Goal: Task Accomplishment & Management: Use online tool/utility

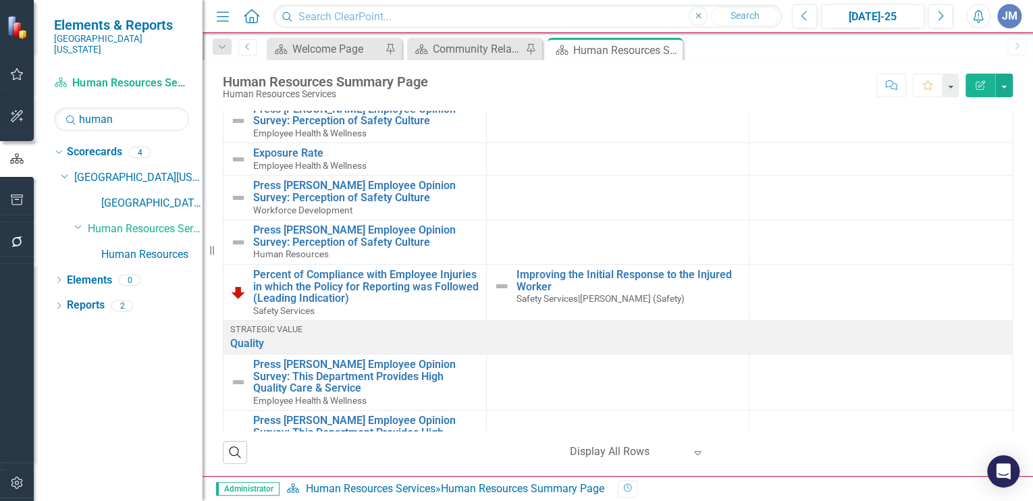
scroll to position [16, 0]
drag, startPoint x: 119, startPoint y: 109, endPoint x: 62, endPoint y: 105, distance: 56.9
click at [62, 107] on input "human" at bounding box center [121, 119] width 135 height 24
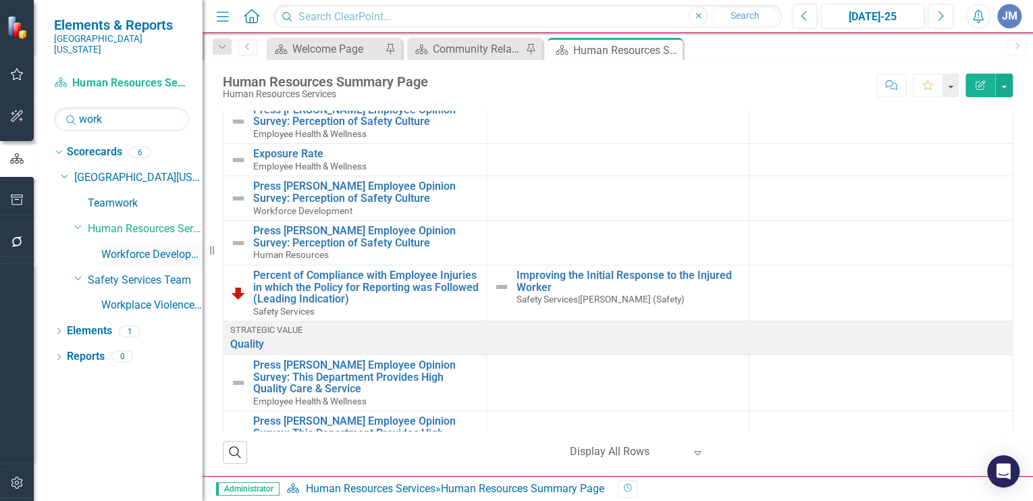
click at [157, 247] on link "Workforce Development" at bounding box center [151, 255] width 101 height 16
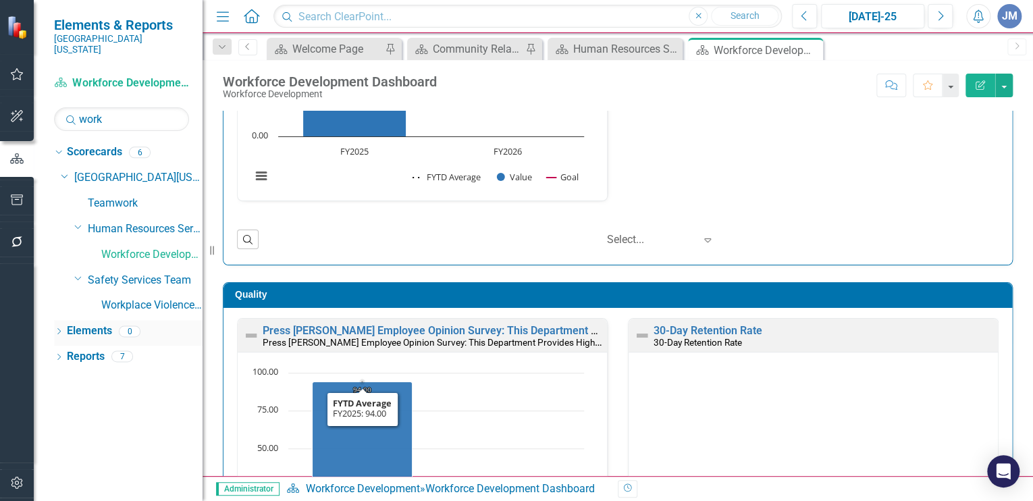
scroll to position [215, 0]
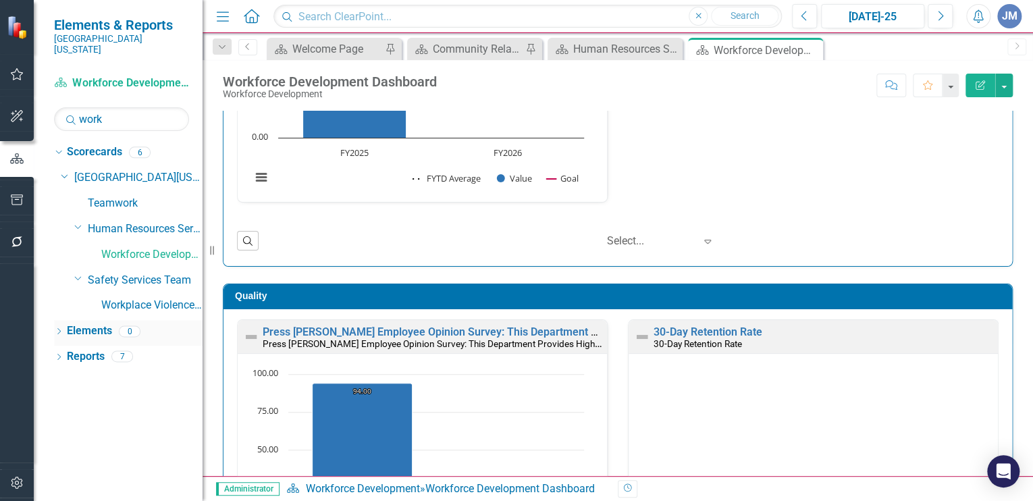
click at [83, 323] on link "Elements" at bounding box center [89, 331] width 45 height 16
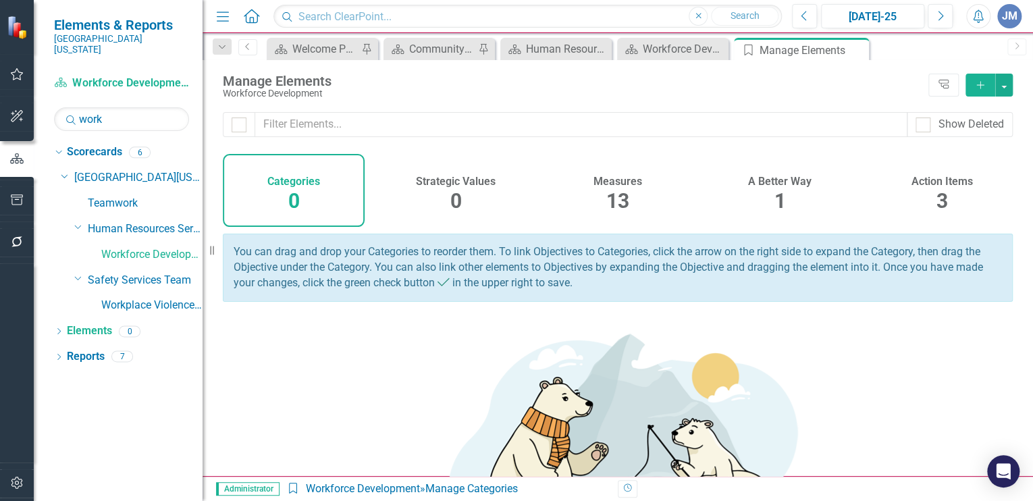
click at [775, 179] on h4 "A Better Way" at bounding box center [779, 182] width 63 height 12
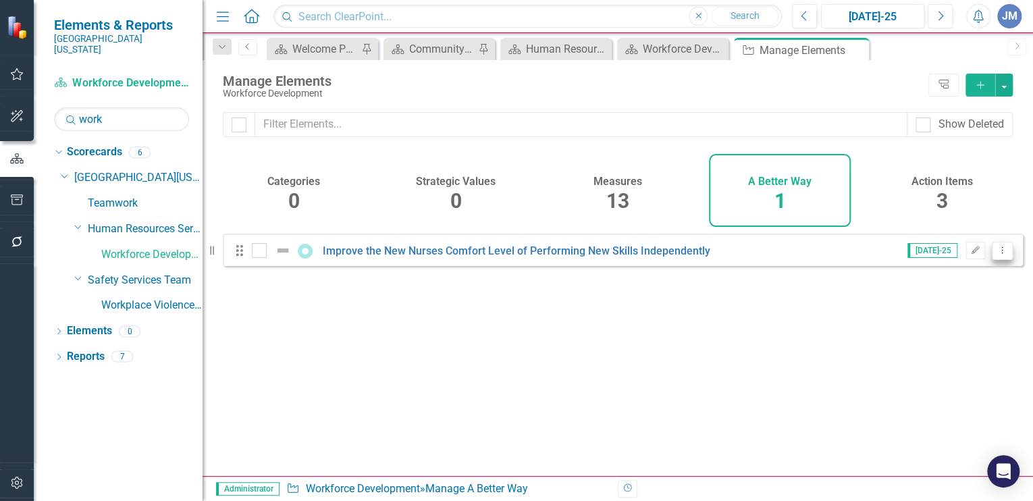
click at [996, 255] on icon "Dropdown Menu" at bounding box center [1001, 250] width 11 height 9
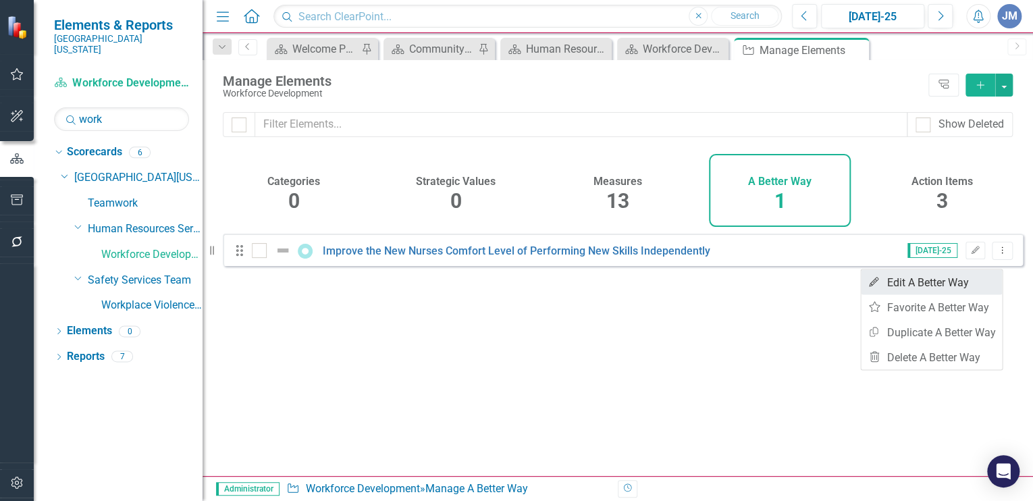
click at [915, 279] on link "Edit Edit A Better Way" at bounding box center [931, 281] width 141 height 25
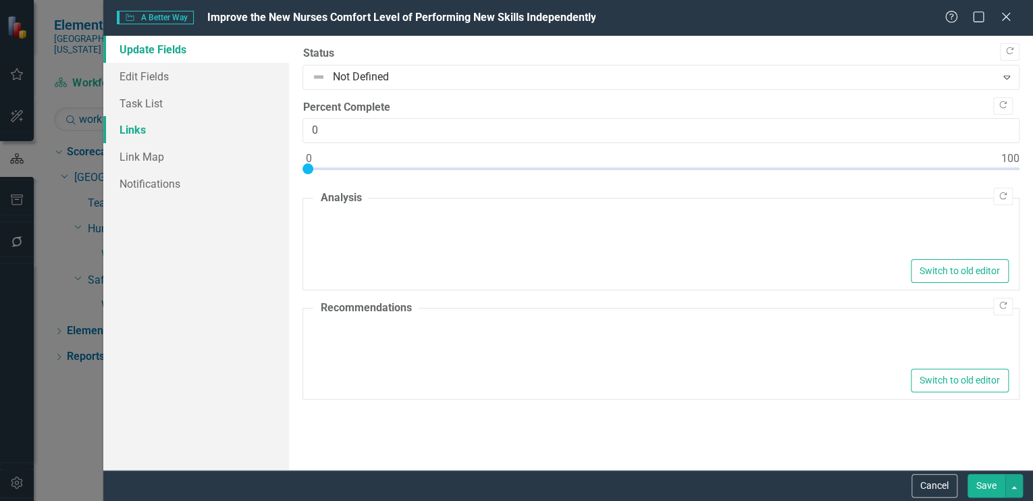
click at [140, 124] on link "Links" at bounding box center [196, 129] width 186 height 27
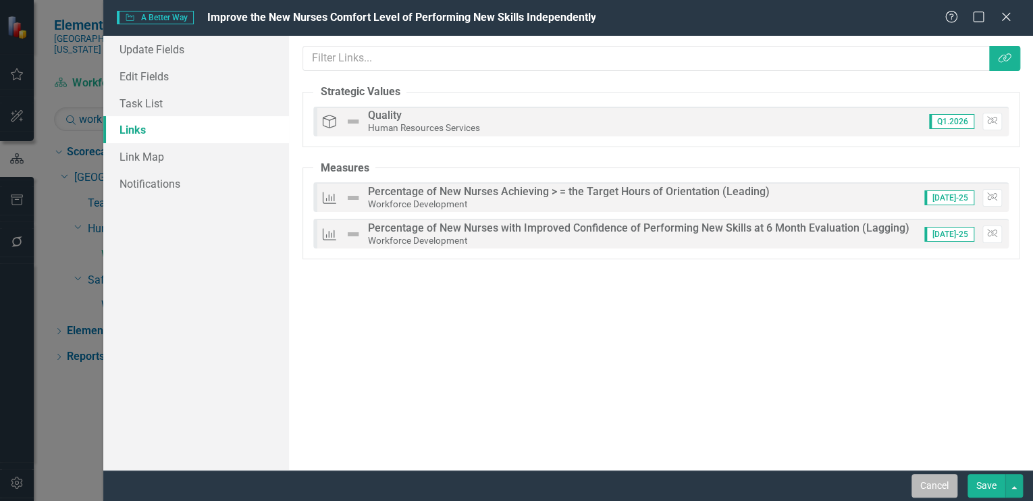
click at [944, 481] on button "Cancel" at bounding box center [934, 486] width 46 height 24
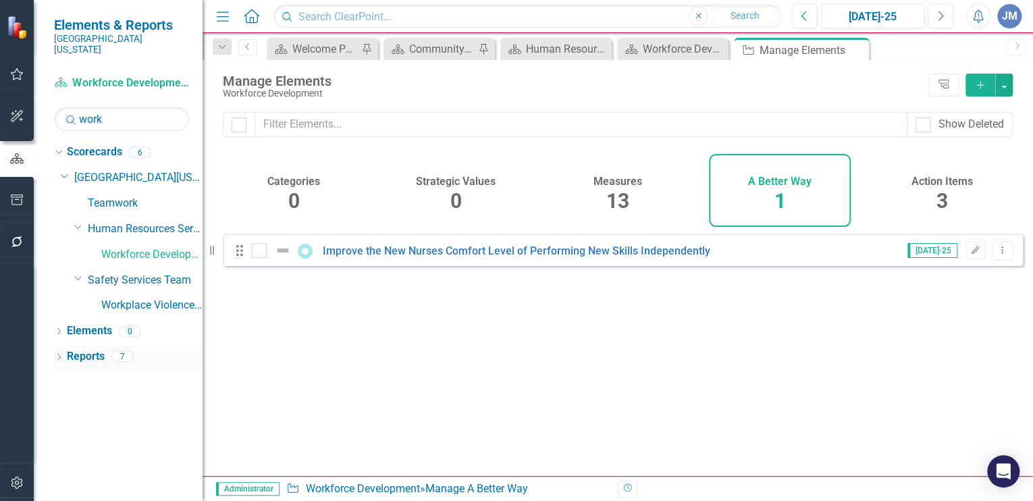
click at [99, 349] on link "Reports" at bounding box center [86, 357] width 38 height 16
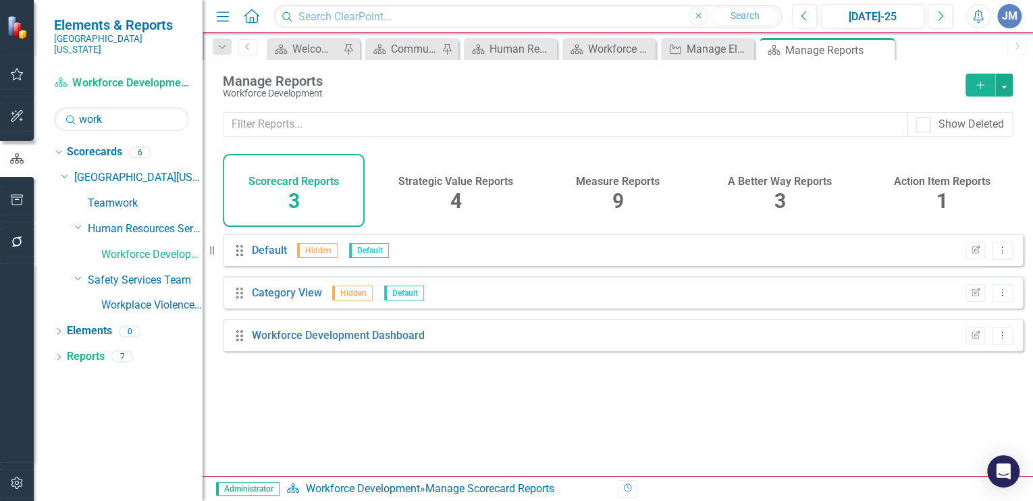
click at [794, 190] on div "A Better Way Reports 3" at bounding box center [780, 190] width 142 height 73
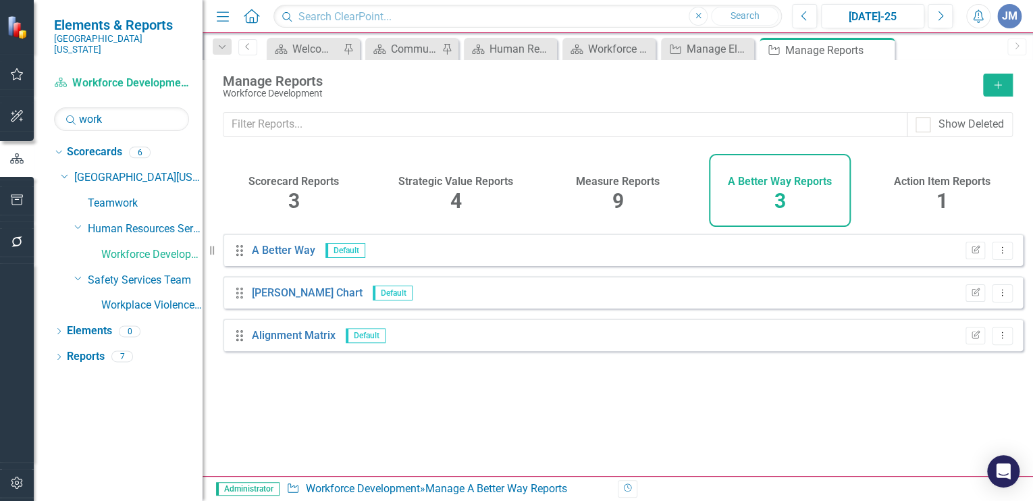
click at [960, 186] on h4 "Action Item Reports" at bounding box center [942, 182] width 97 height 12
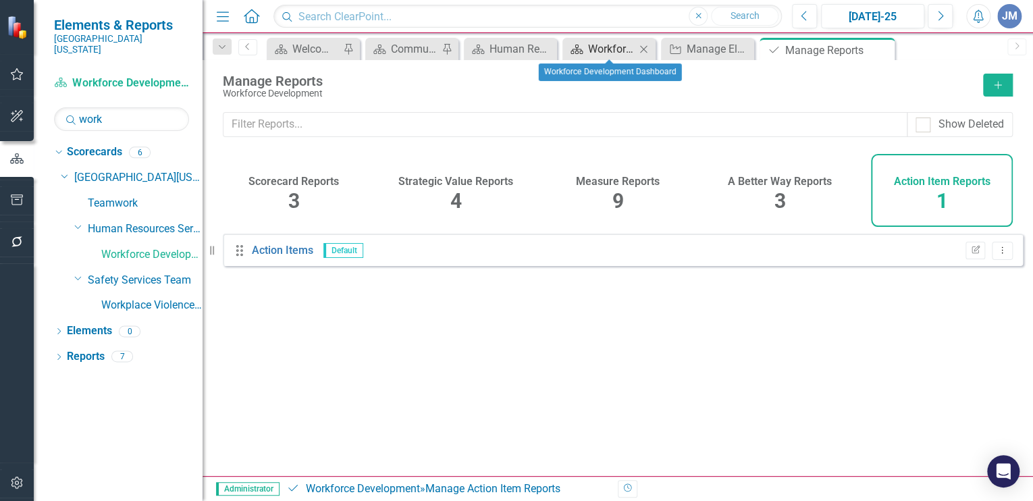
click at [599, 42] on div "Workforce Development Dashboard" at bounding box center [611, 49] width 47 height 17
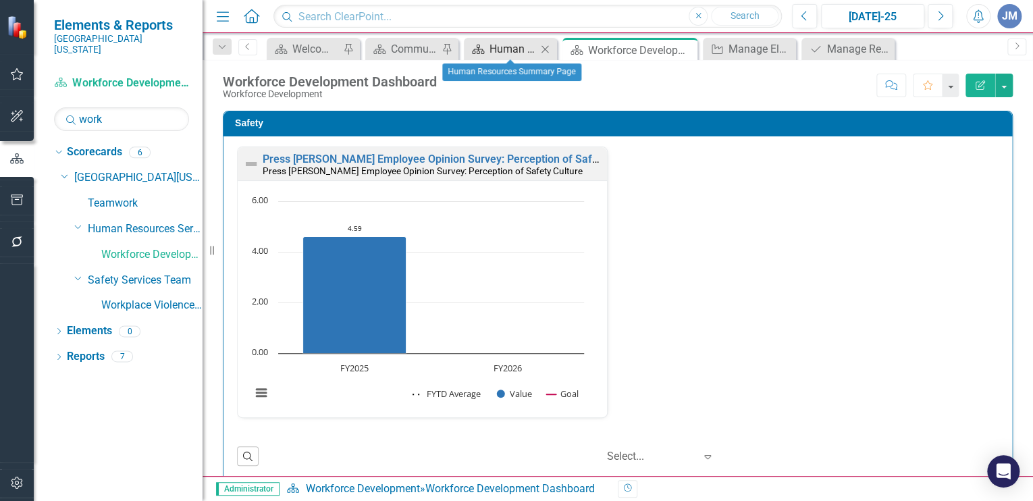
click at [508, 43] on div "Human Resources Summary Page" at bounding box center [512, 49] width 47 height 17
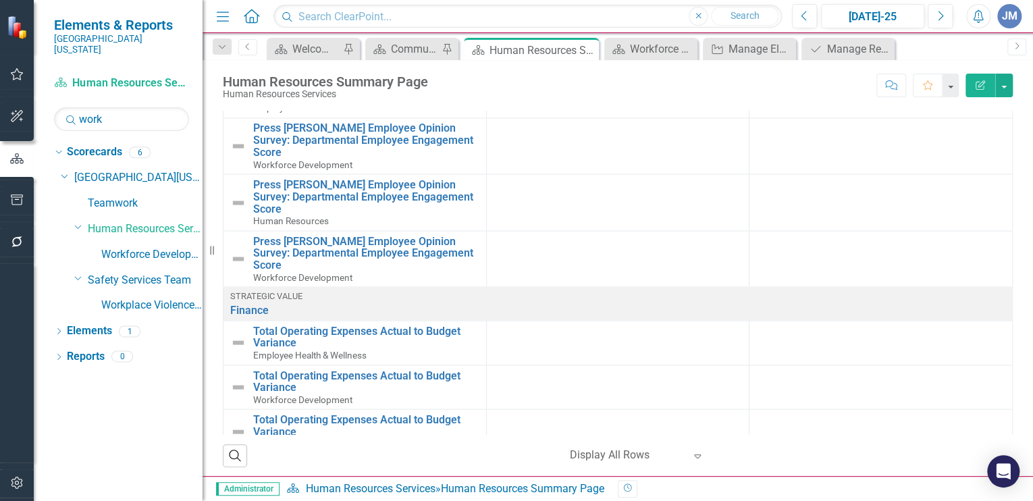
scroll to position [56, 0]
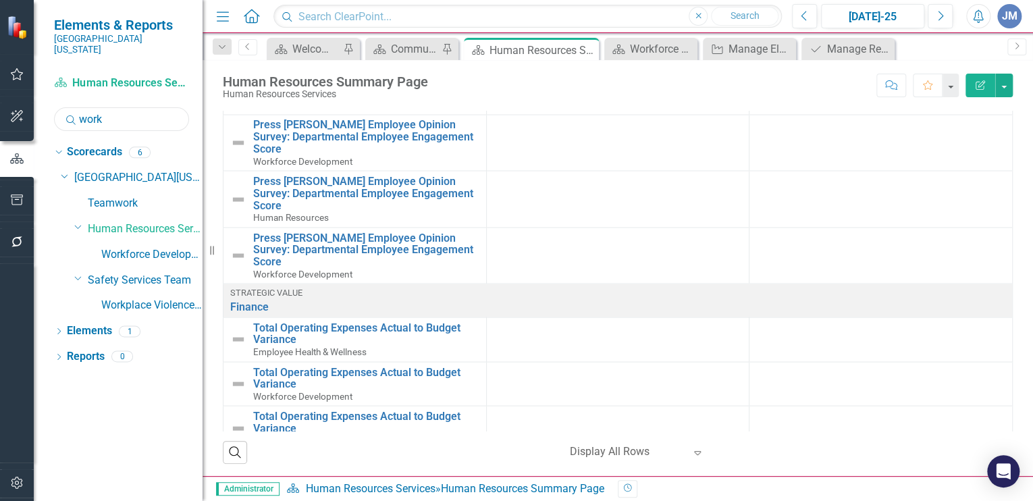
drag, startPoint x: 109, startPoint y: 112, endPoint x: 75, endPoint y: 109, distance: 34.5
click at [75, 109] on div "Search work" at bounding box center [121, 119] width 135 height 24
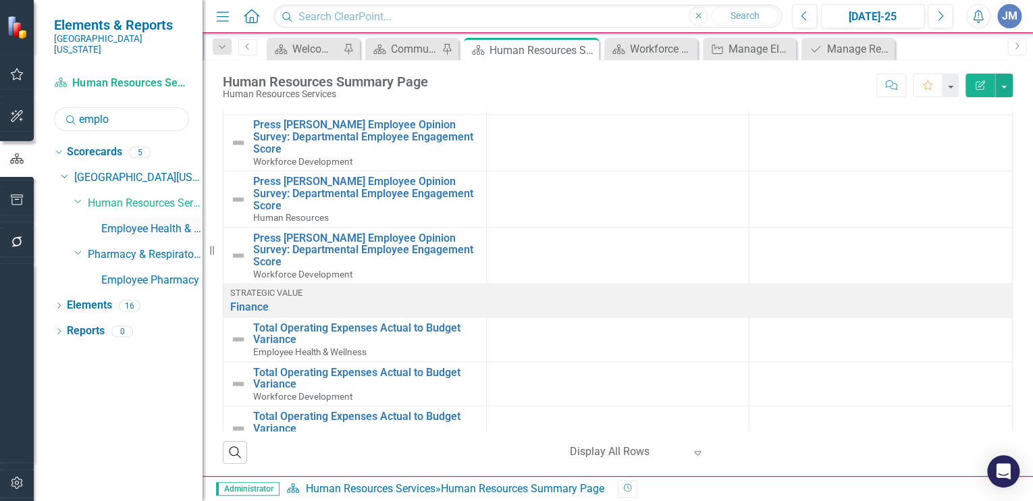
type input "emplo"
drag, startPoint x: 133, startPoint y: 212, endPoint x: 144, endPoint y: 211, distance: 10.9
click at [133, 221] on link "Employee Health & Wellness" at bounding box center [151, 229] width 101 height 16
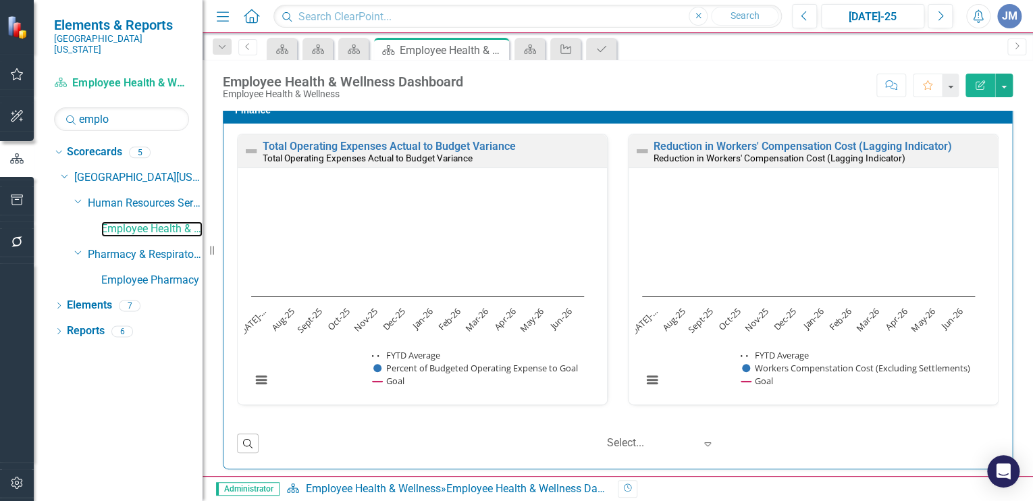
scroll to position [1, 0]
click at [124, 221] on link "Employee Health & Wellness" at bounding box center [151, 229] width 101 height 16
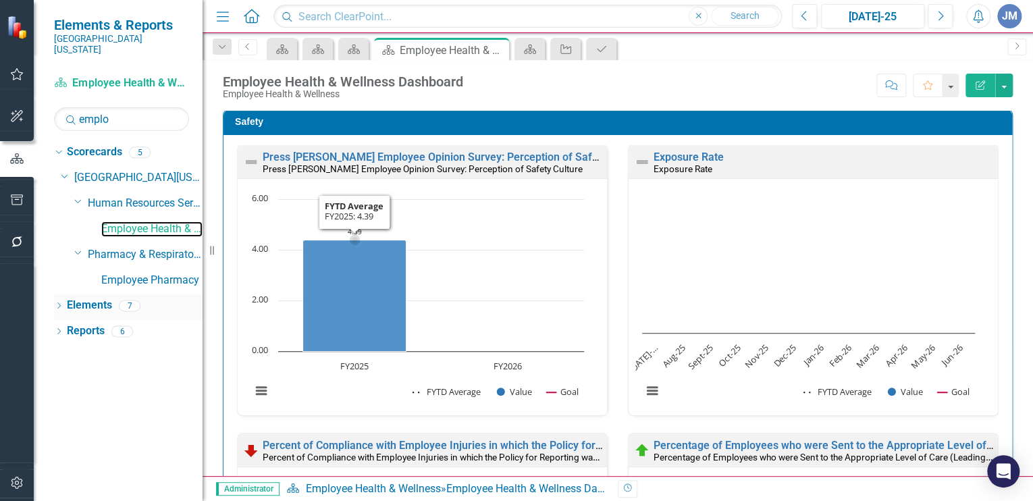
scroll to position [0, 0]
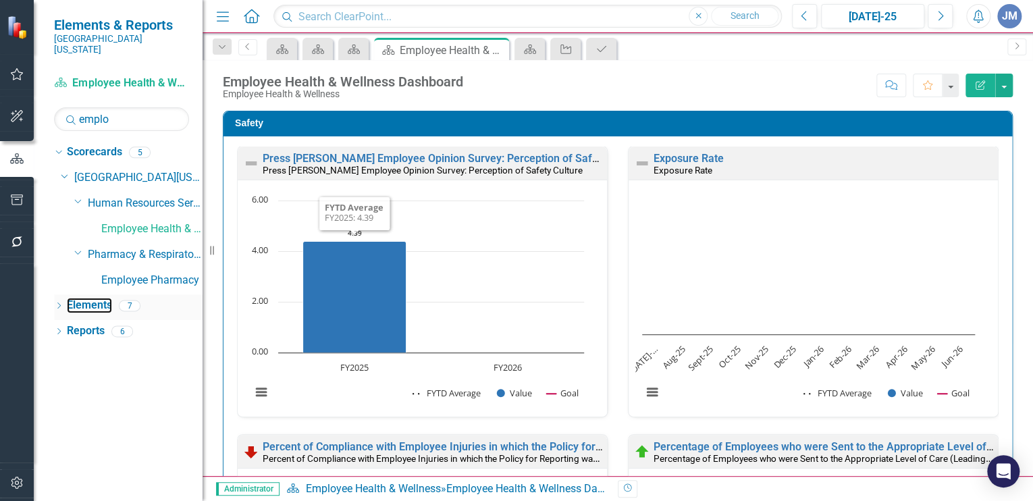
drag, startPoint x: 89, startPoint y: 291, endPoint x: 117, endPoint y: 292, distance: 27.7
click at [89, 298] on link "Elements" at bounding box center [89, 306] width 45 height 16
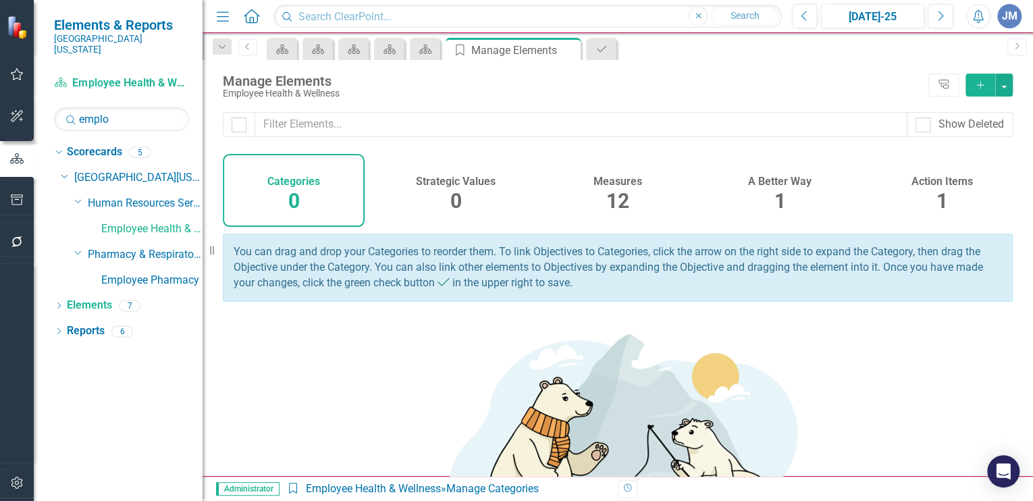
click at [612, 183] on h4 "Measures" at bounding box center [617, 182] width 49 height 12
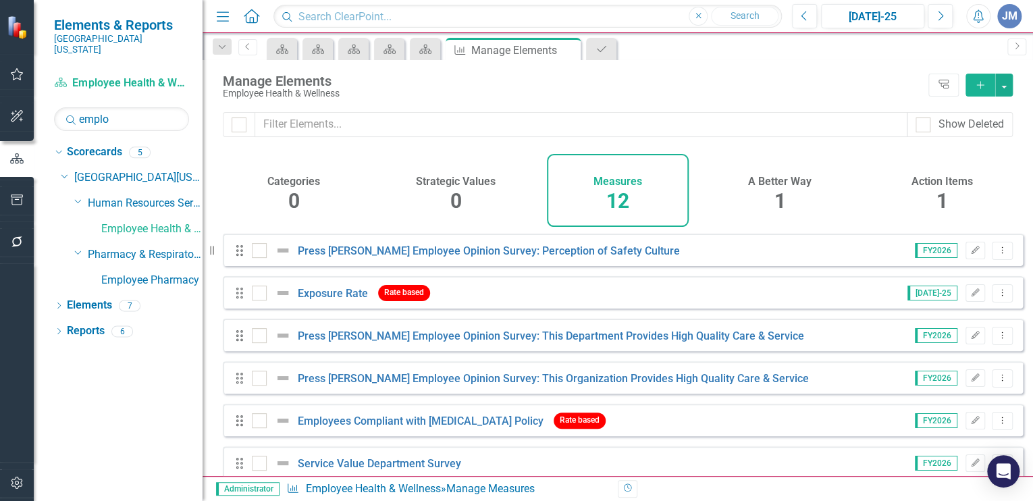
click at [776, 178] on h4 "A Better Way" at bounding box center [779, 182] width 63 height 12
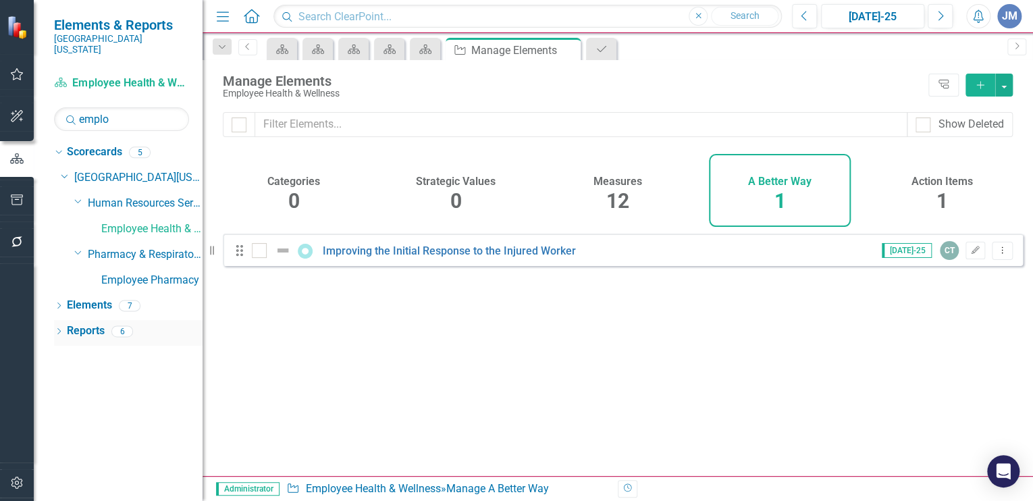
click at [95, 323] on link "Reports" at bounding box center [86, 331] width 38 height 16
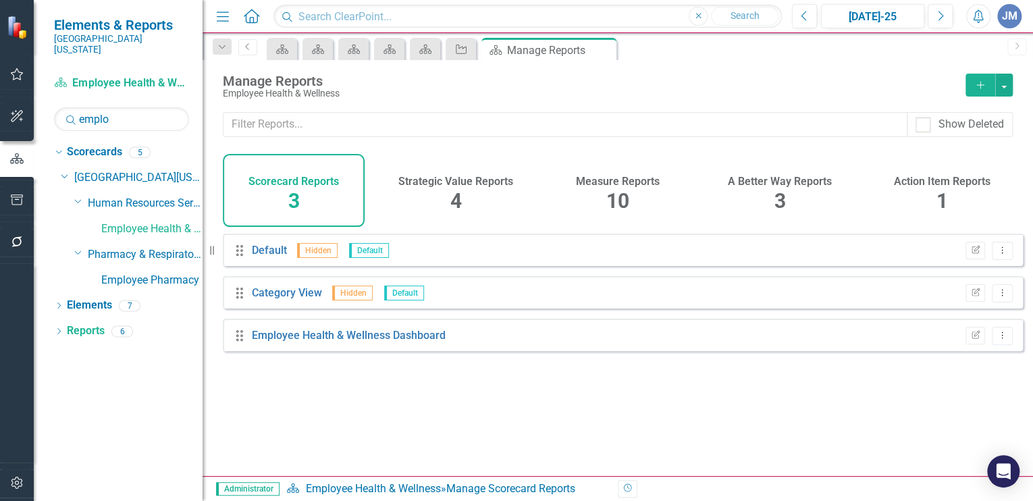
click at [622, 194] on span "10" at bounding box center [617, 201] width 23 height 24
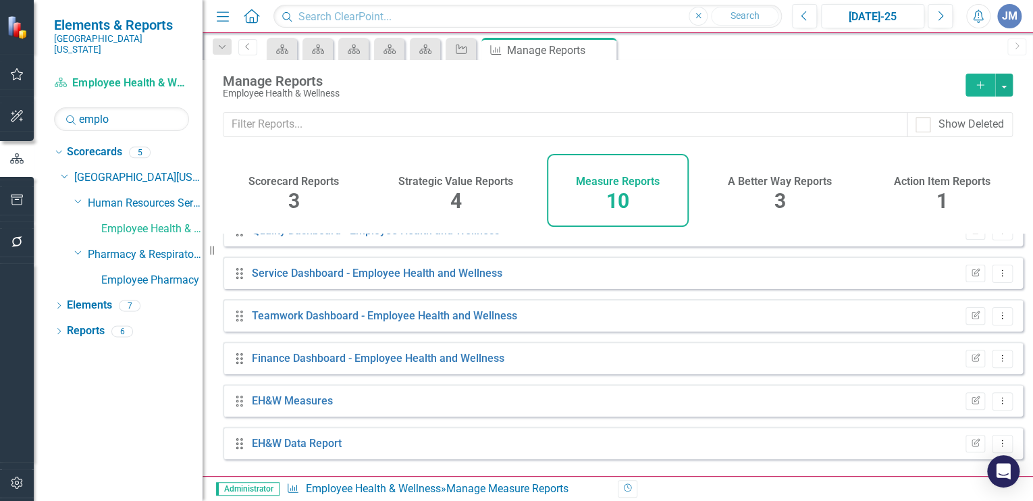
scroll to position [192, 0]
click at [419, 362] on link "Finance Dashboard - Employee Health and Wellness" at bounding box center [378, 355] width 252 height 13
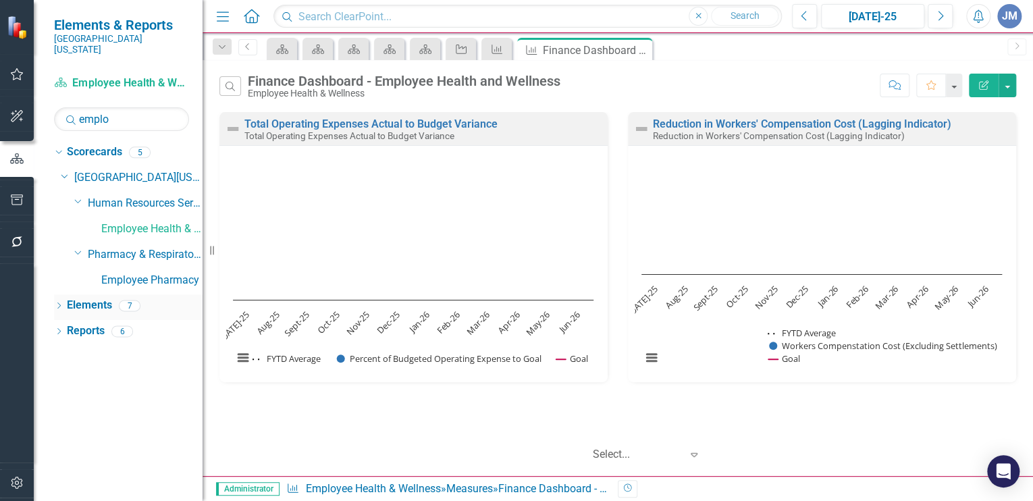
click at [81, 298] on link "Elements" at bounding box center [89, 306] width 45 height 16
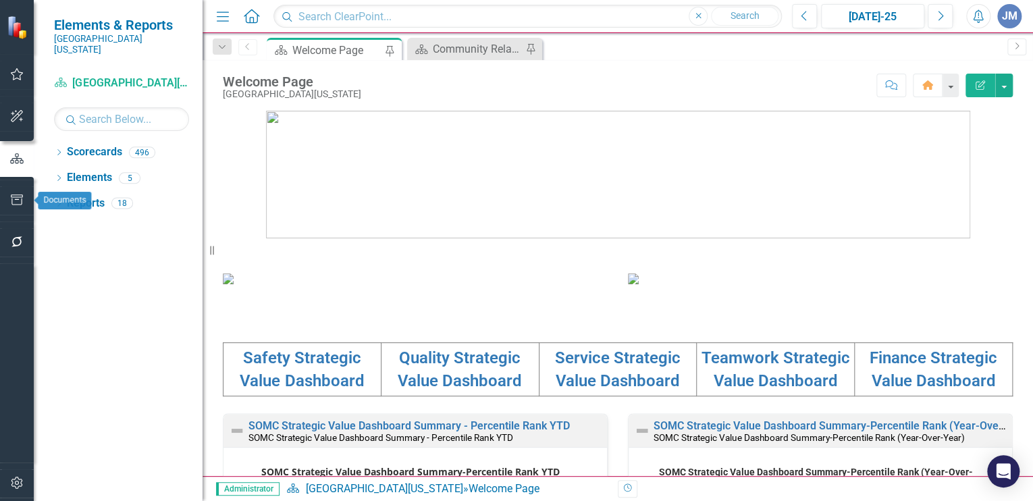
click at [14, 192] on button "button" at bounding box center [17, 200] width 30 height 28
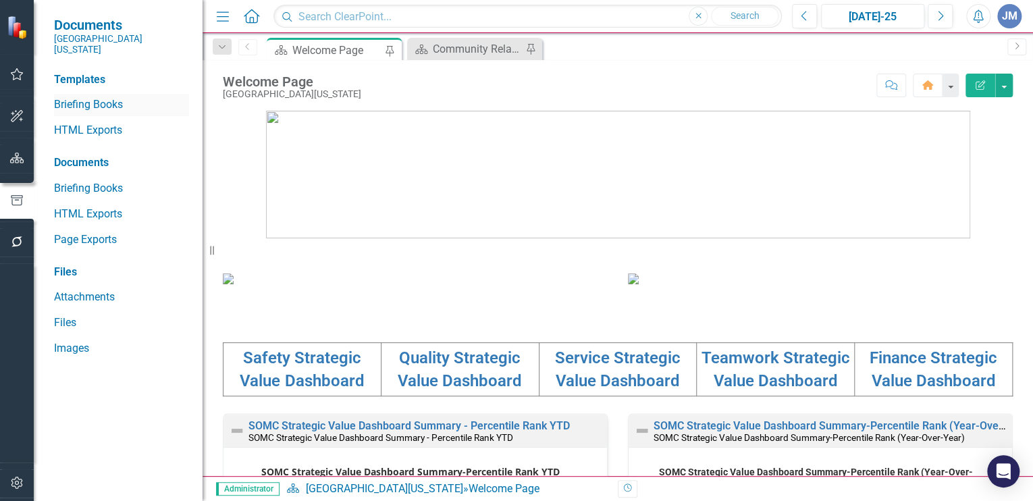
click at [84, 97] on link "Briefing Books" at bounding box center [121, 105] width 135 height 16
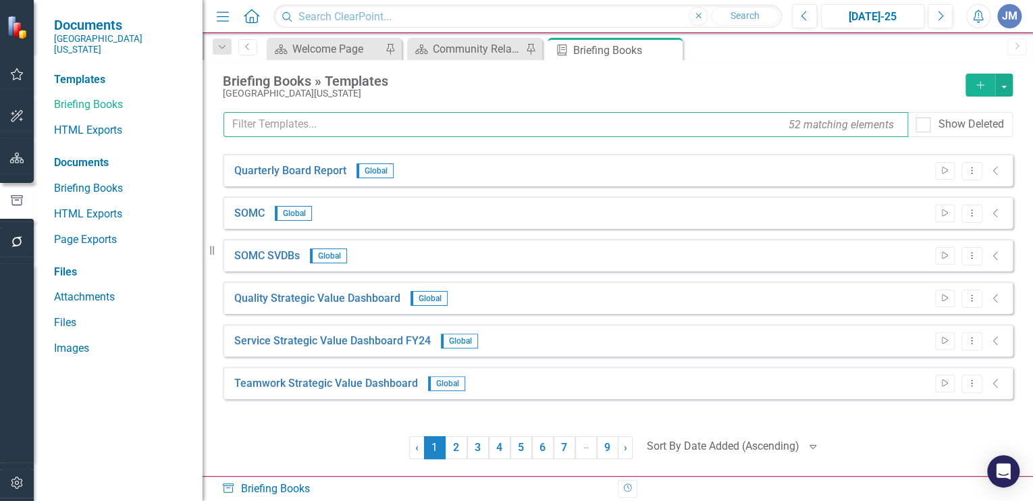
click at [280, 128] on input "text" at bounding box center [565, 124] width 685 height 25
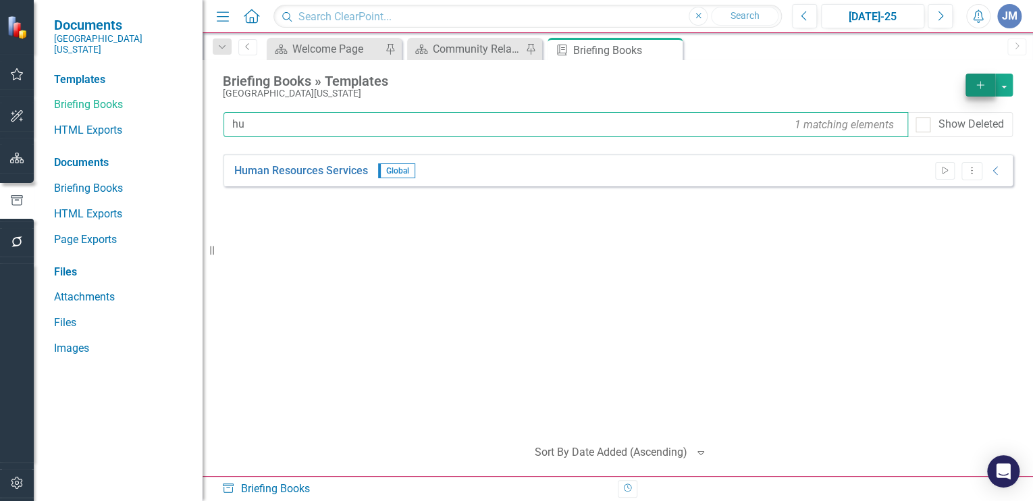
type input "hu"
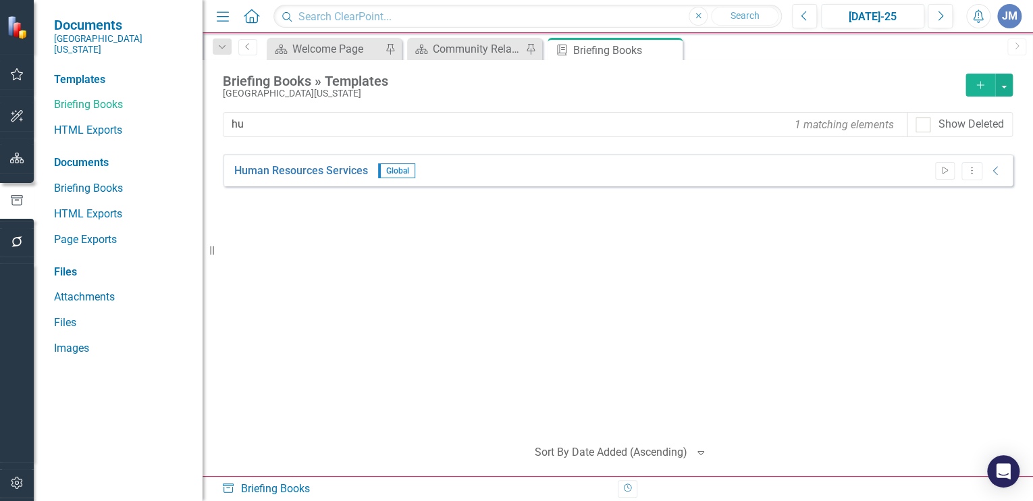
click at [973, 84] on button "Add" at bounding box center [980, 85] width 30 height 23
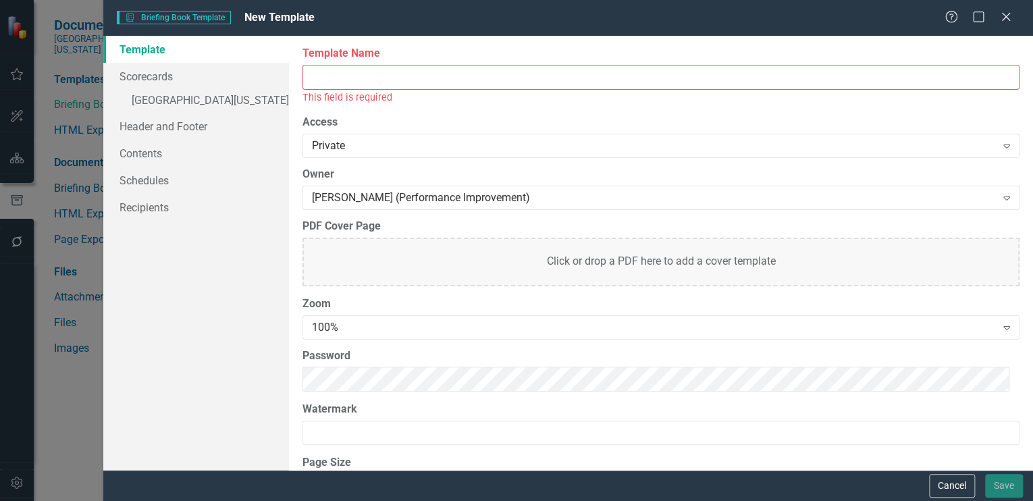
click at [402, 78] on input "Template Name" at bounding box center [660, 77] width 717 height 25
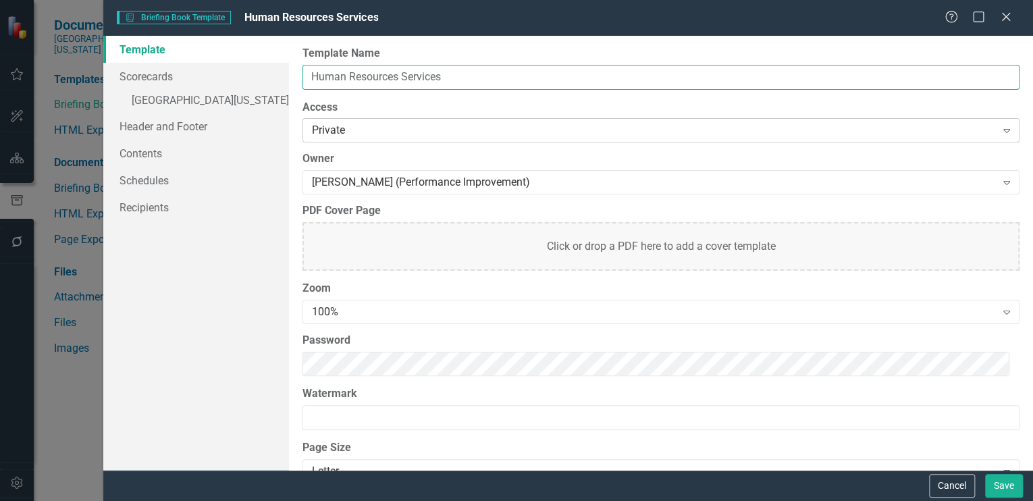
type input "Human Resources Services"
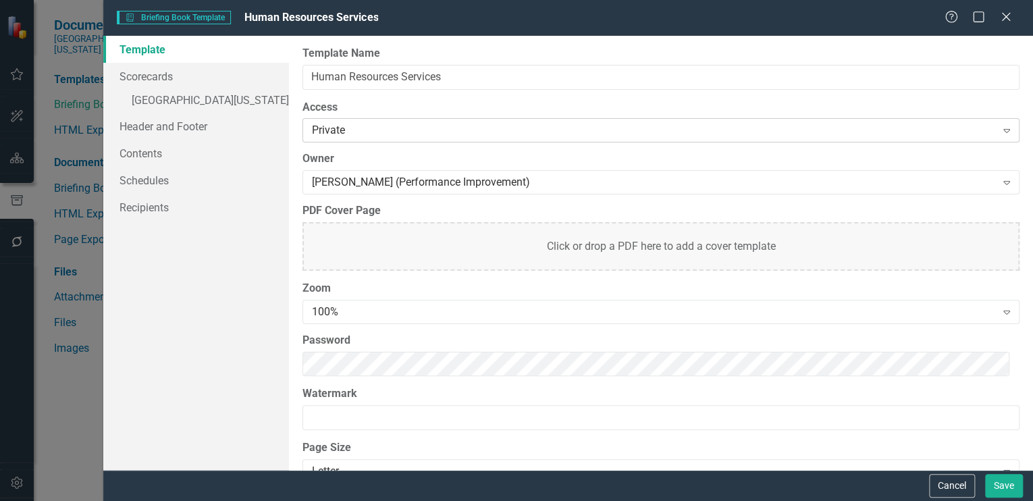
click at [352, 133] on div "Private" at bounding box center [653, 131] width 683 height 16
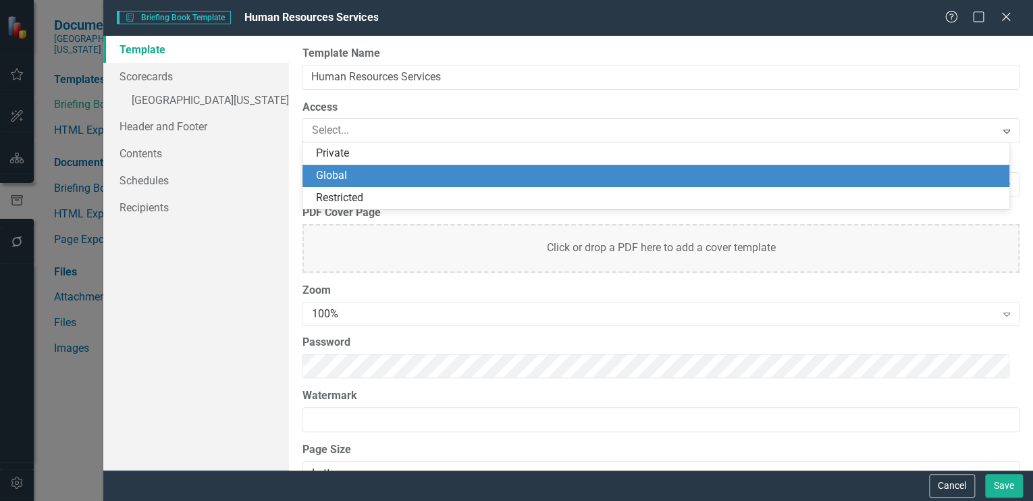
click at [345, 173] on div "Global" at bounding box center [658, 176] width 685 height 16
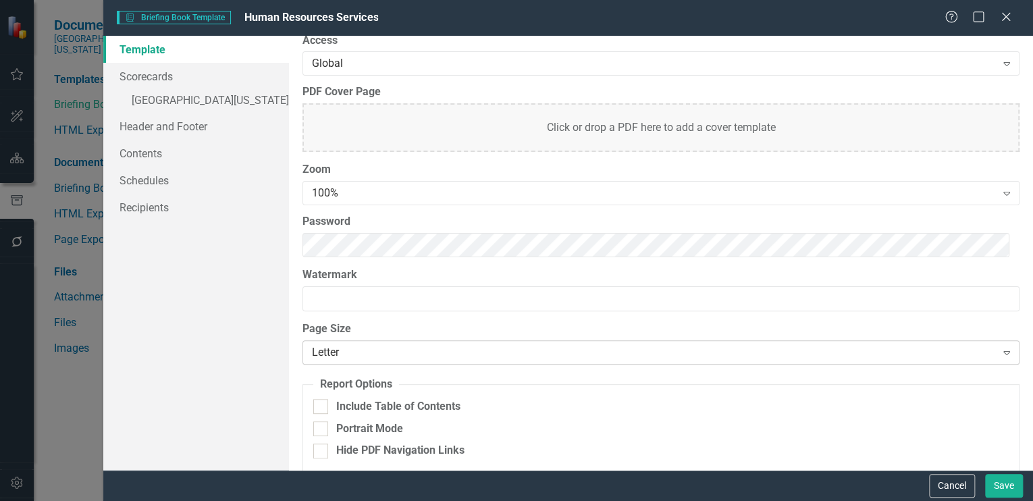
scroll to position [78, 0]
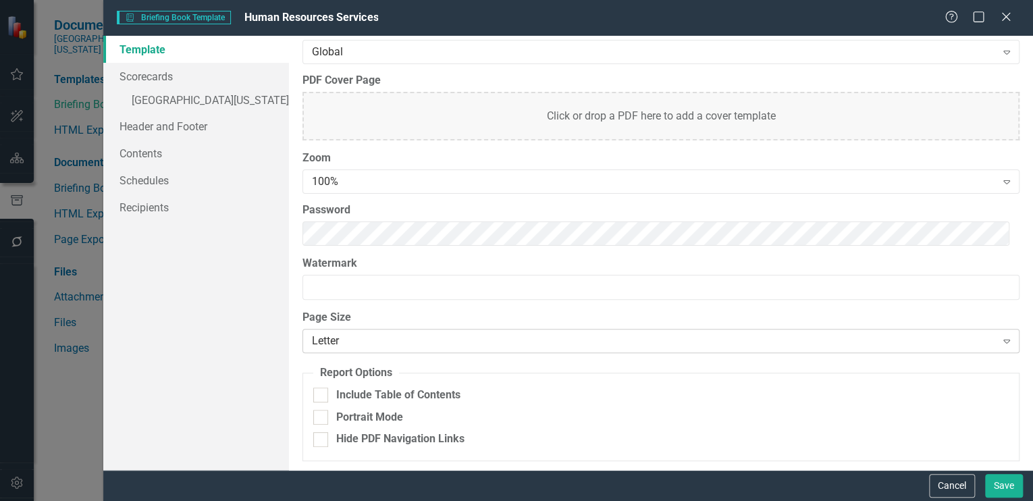
click at [339, 338] on div "Letter" at bounding box center [653, 341] width 683 height 16
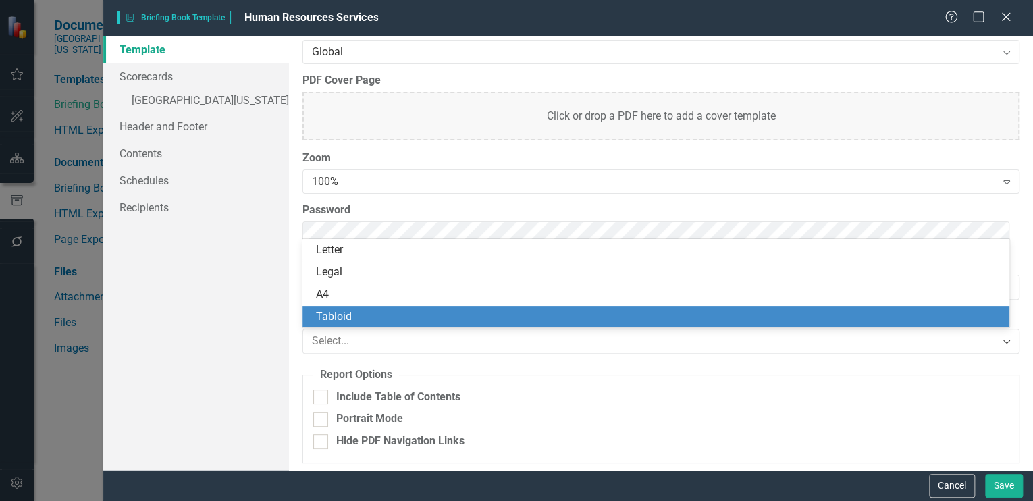
click at [331, 319] on div "Tabloid" at bounding box center [658, 317] width 685 height 16
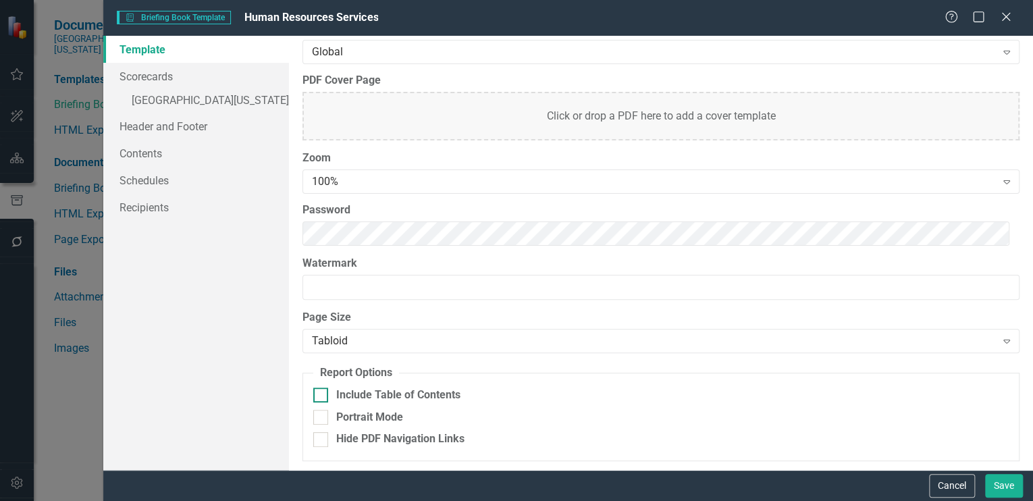
click at [319, 389] on input "Include Table of Contents" at bounding box center [317, 391] width 9 height 9
checkbox input "true"
click at [151, 73] on link "Scorecards" at bounding box center [196, 76] width 186 height 27
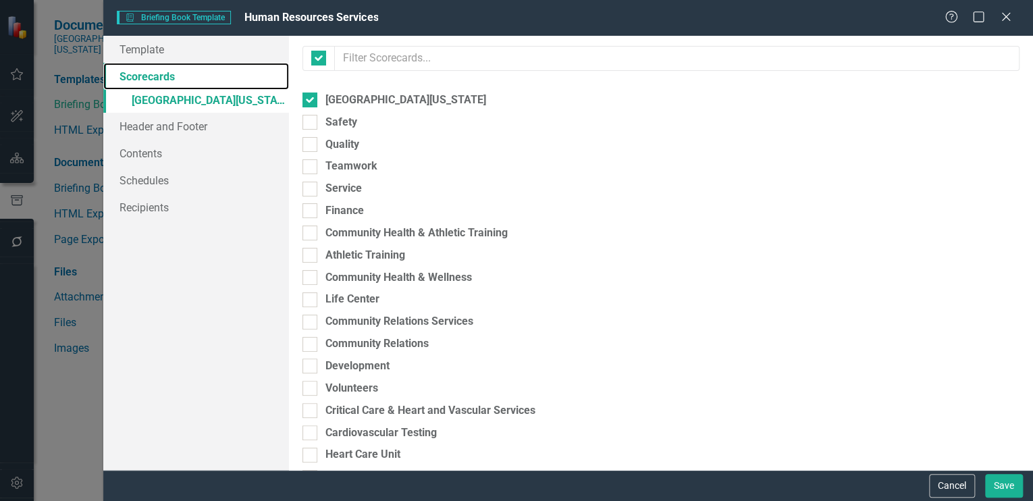
checkbox input "true"
checkbox input "false"
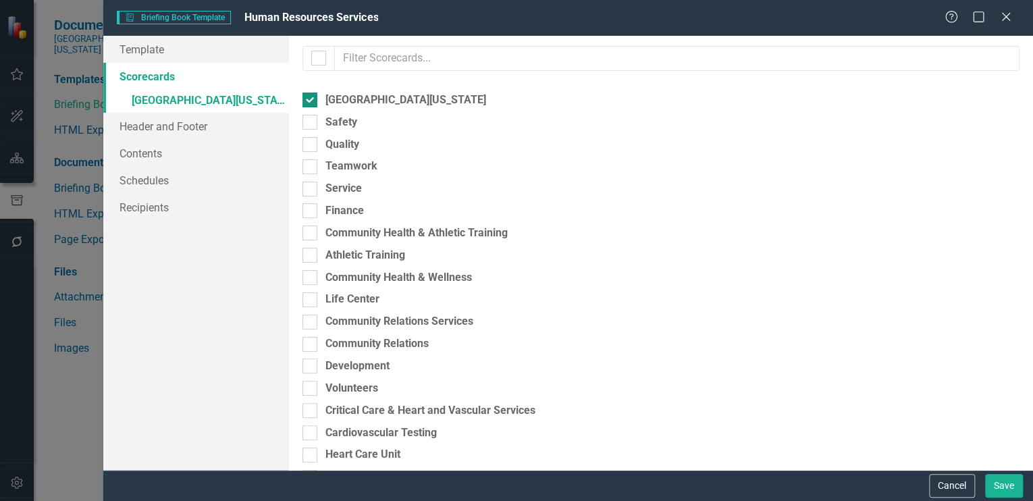
click at [311, 99] on input "[GEOGRAPHIC_DATA][US_STATE]" at bounding box center [306, 96] width 9 height 9
checkbox input "false"
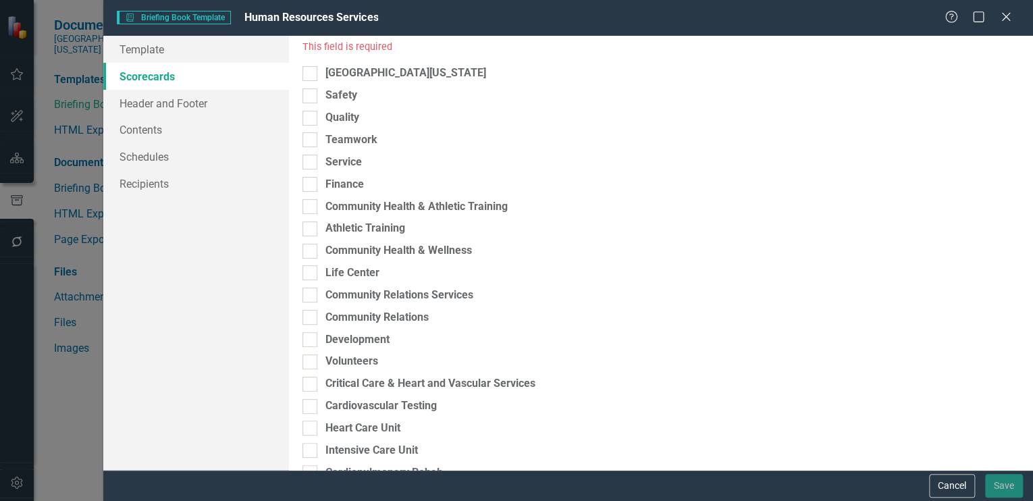
scroll to position [0, 0]
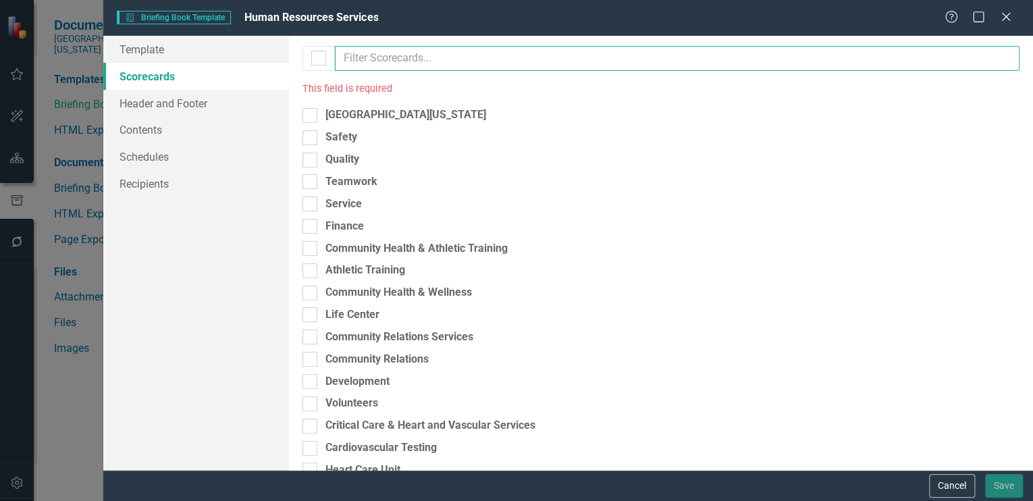
click at [354, 57] on input "text" at bounding box center [677, 58] width 685 height 25
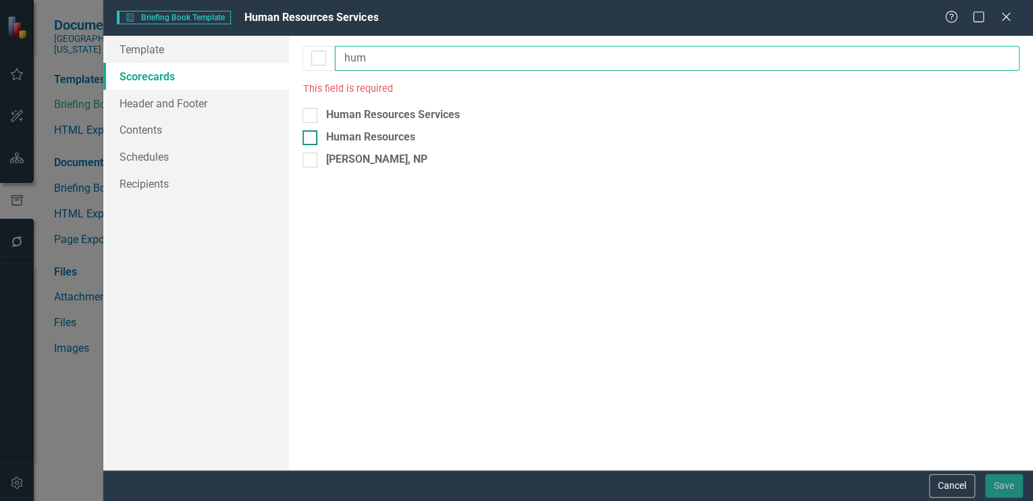
type input "hum"
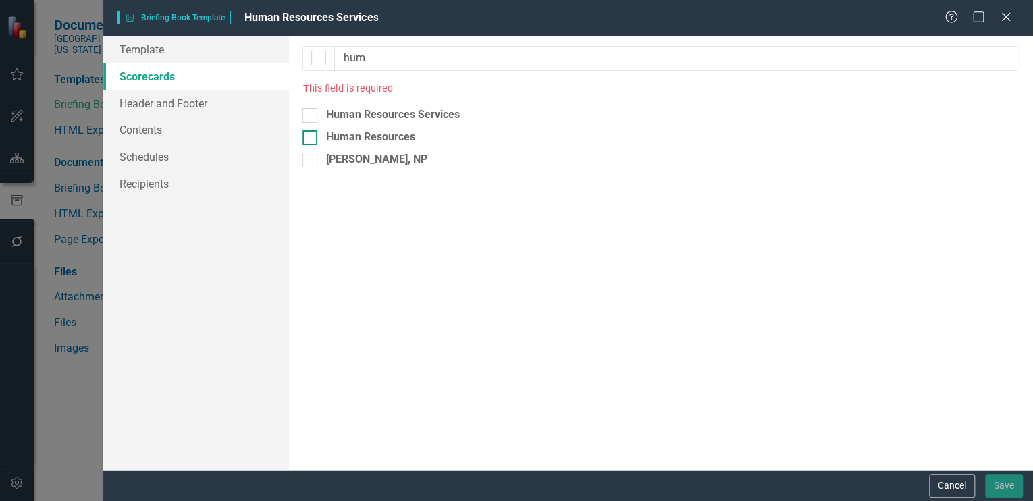
click at [350, 138] on div "Human Resources" at bounding box center [369, 138] width 89 height 16
click at [311, 138] on input "Human Resources" at bounding box center [306, 134] width 9 height 9
checkbox input "true"
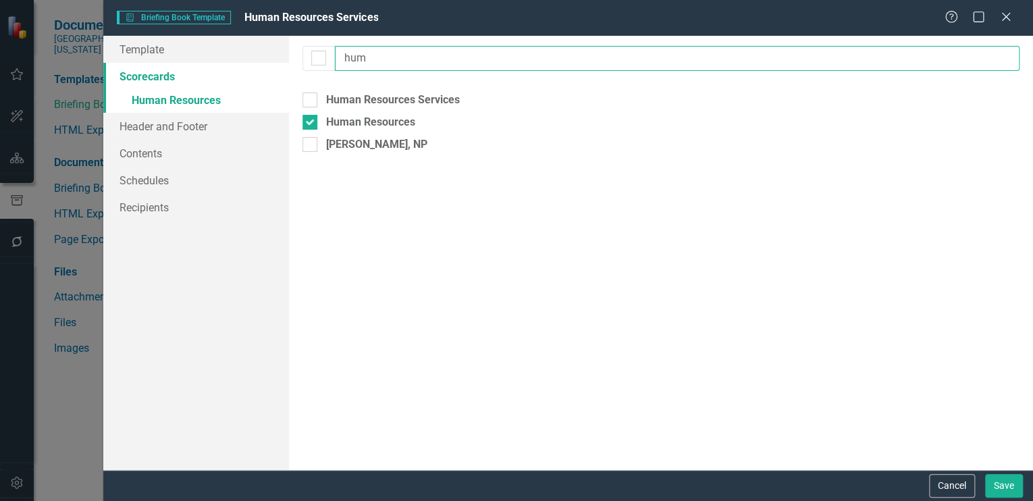
drag, startPoint x: 370, startPoint y: 59, endPoint x: 335, endPoint y: 57, distance: 35.2
click at [335, 57] on input "hum" at bounding box center [677, 58] width 685 height 25
type input "work"
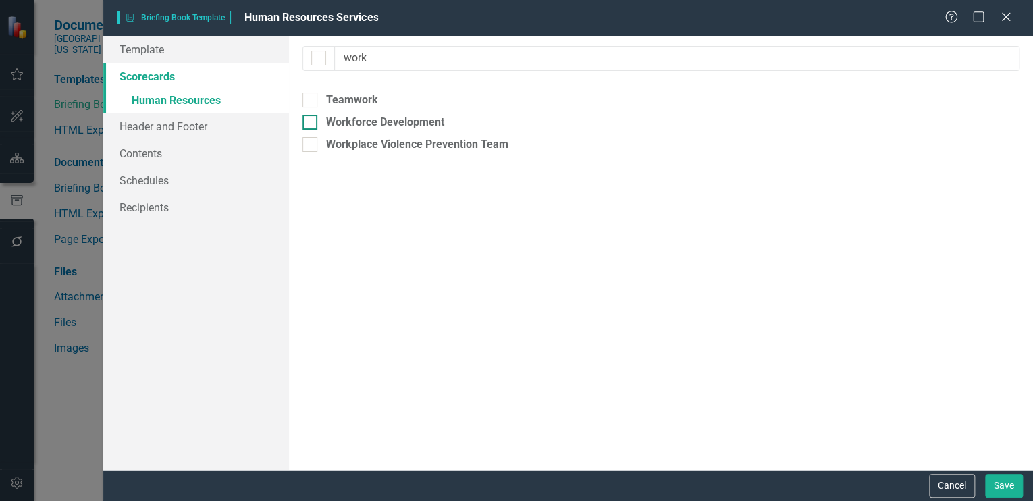
click at [400, 120] on div "Workforce Development" at bounding box center [384, 123] width 118 height 16
click at [311, 120] on input "Workforce Development" at bounding box center [306, 119] width 9 height 9
checkbox input "true"
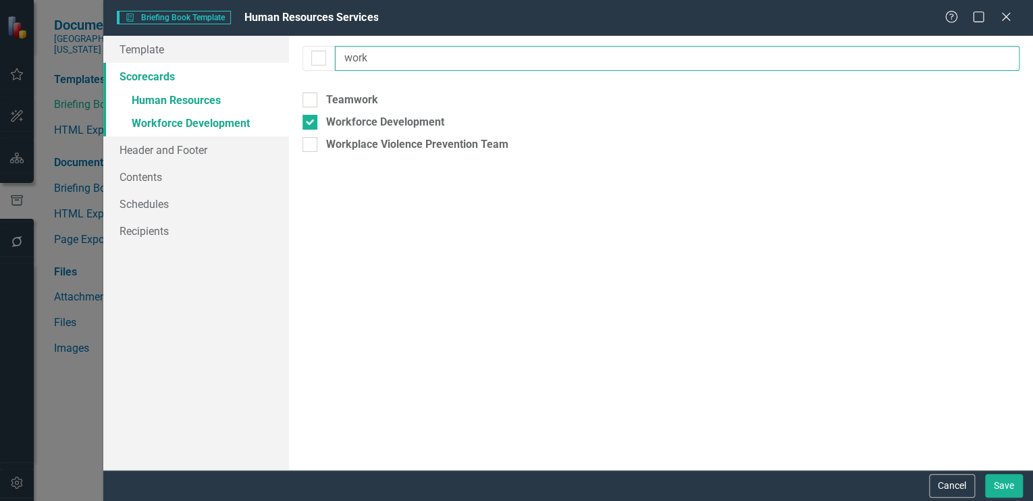
drag, startPoint x: 384, startPoint y: 59, endPoint x: 337, endPoint y: 61, distance: 47.3
click at [337, 61] on input "work" at bounding box center [677, 58] width 685 height 25
type input "empl"
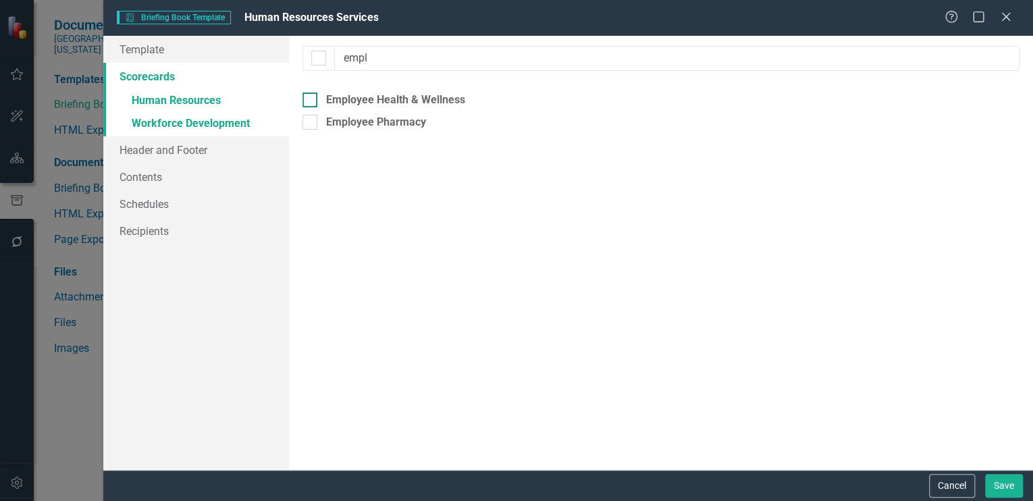
click at [369, 99] on div "Employee Health & Wellness" at bounding box center [394, 100] width 139 height 16
click at [311, 99] on input "Employee Health & Wellness" at bounding box center [306, 96] width 9 height 9
checkbox input "true"
click at [342, 224] on div "Please select the scorecards you would like to include below. Once you select t…" at bounding box center [661, 253] width 744 height 434
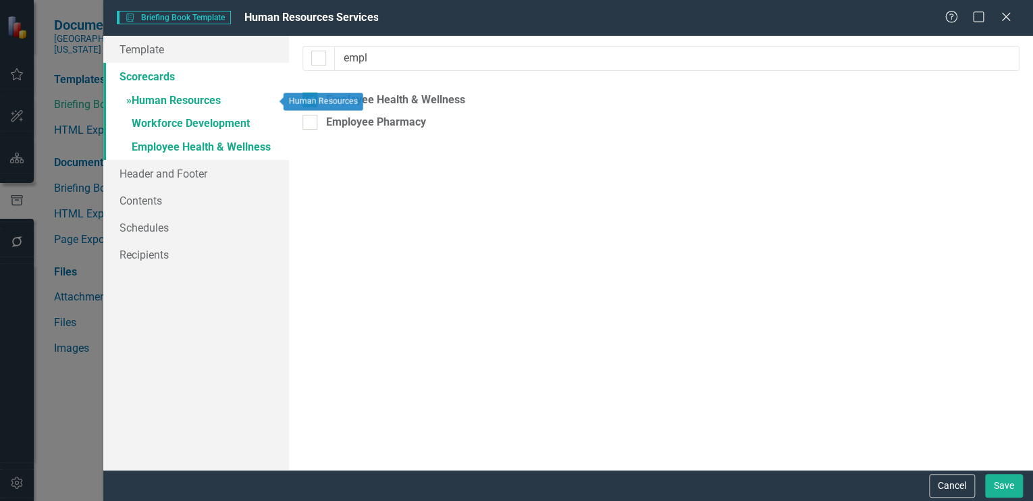
click at [153, 99] on link "» Human Resources" at bounding box center [196, 102] width 186 height 24
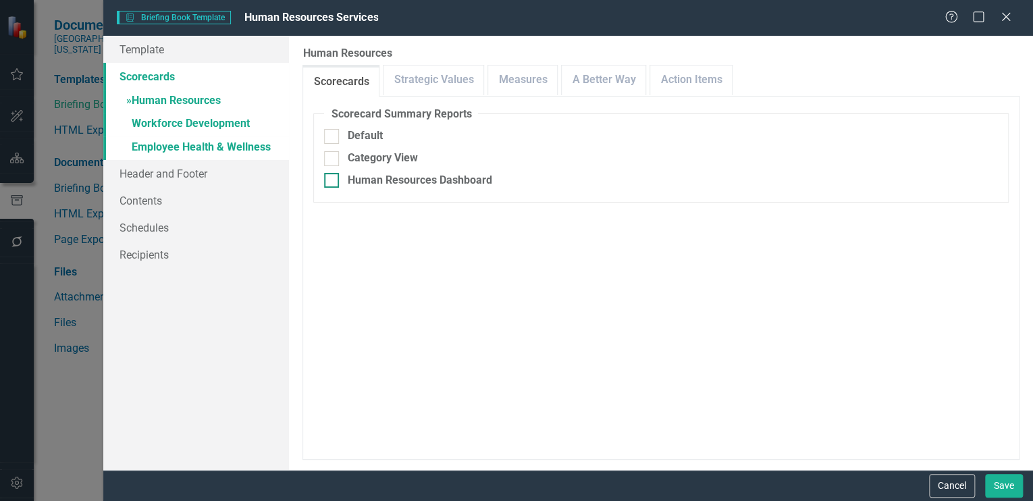
click at [331, 182] on div at bounding box center [331, 180] width 15 height 15
click at [331, 182] on input "Human Resources Dashboard" at bounding box center [328, 177] width 9 height 9
checkbox input "true"
click at [329, 267] on input "Include Linked Pages" at bounding box center [328, 265] width 9 height 9
checkbox input "true"
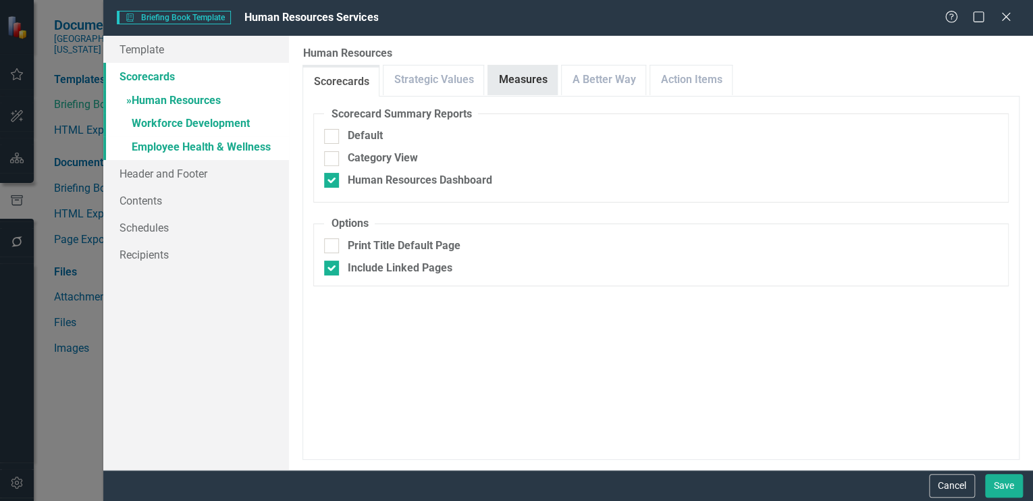
click at [522, 81] on link "Measures" at bounding box center [522, 79] width 69 height 29
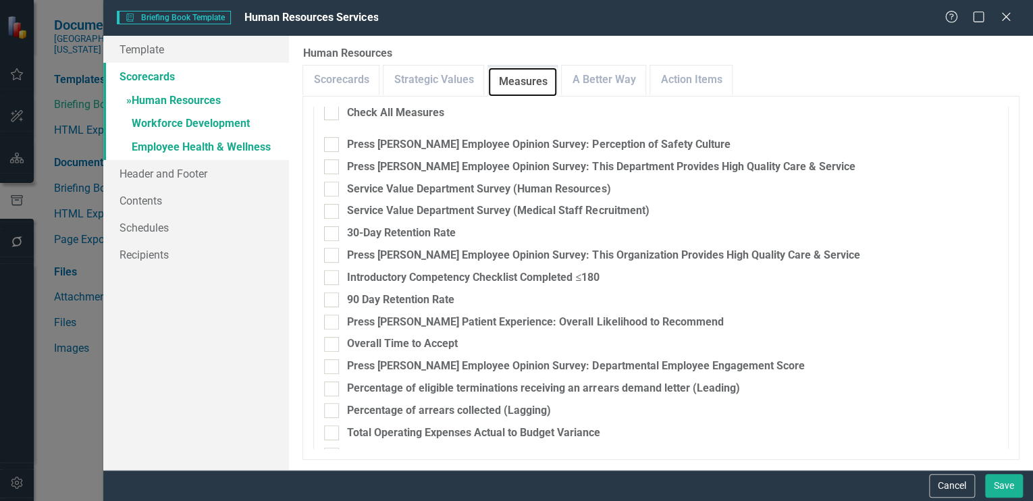
scroll to position [287, 0]
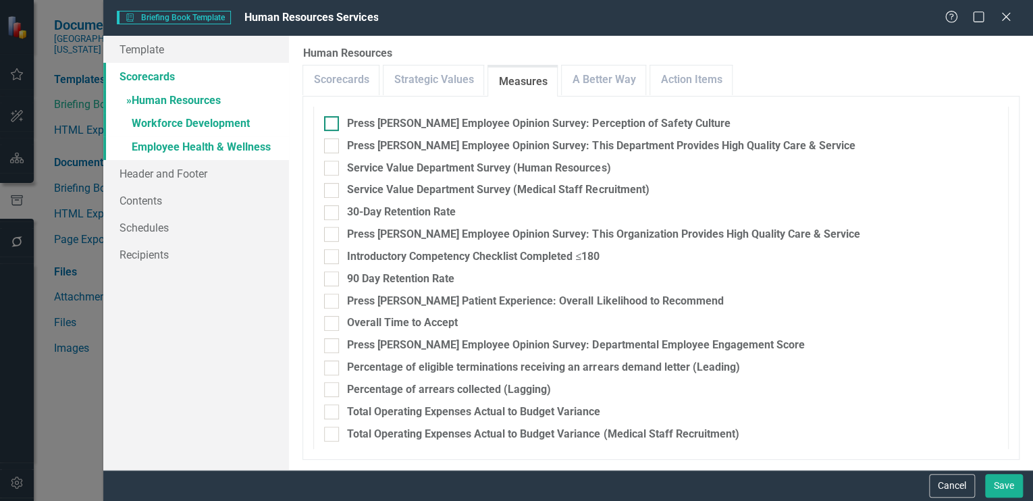
click at [332, 119] on input "Press [PERSON_NAME] Employee Opinion Survey: Perception of Safety Culture" at bounding box center [328, 120] width 9 height 9
checkbox input "true"
click at [335, 143] on div at bounding box center [331, 145] width 15 height 15
click at [333, 143] on input "Press [PERSON_NAME] Employee Opinion Survey: This Department Provides High Qual…" at bounding box center [328, 142] width 9 height 9
checkbox input "true"
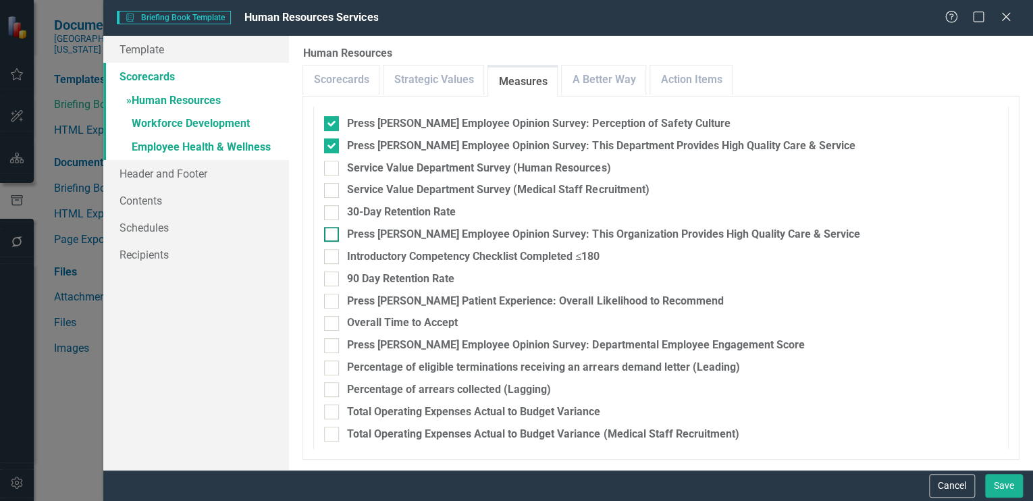
click at [329, 232] on input "Press [PERSON_NAME] Employee Opinion Survey: This Organization Provides High Qu…" at bounding box center [328, 231] width 9 height 9
checkbox input "true"
click at [327, 254] on input "Introductory Competency Checklist Completed ≤180" at bounding box center [328, 253] width 9 height 9
checkbox input "true"
click at [332, 278] on input "90 Day Retention Rate" at bounding box center [328, 275] width 9 height 9
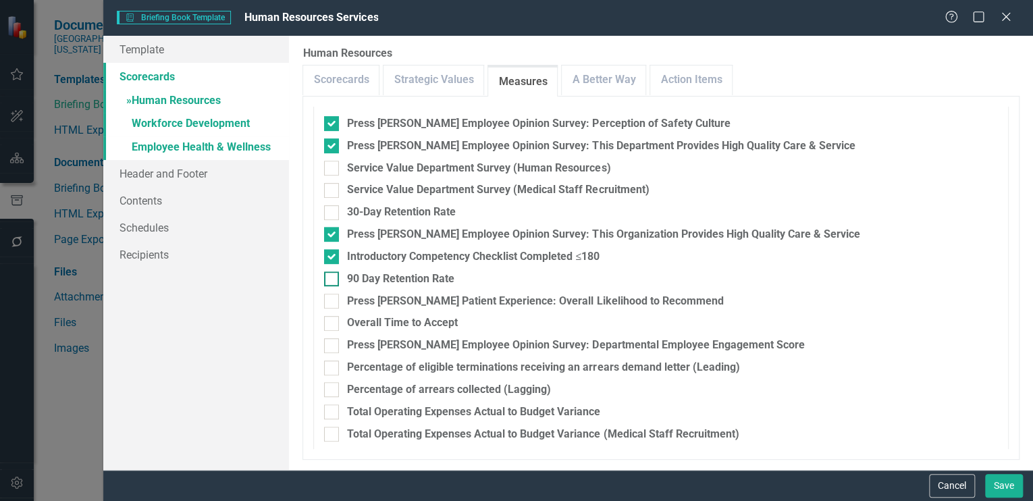
checkbox input "true"
click at [326, 297] on input "Press [PERSON_NAME] Patient Experience: Overall Likelihood to Recommend" at bounding box center [328, 298] width 9 height 9
checkbox input "true"
click at [329, 321] on input "Overall Time to Accept" at bounding box center [328, 320] width 9 height 9
checkbox input "true"
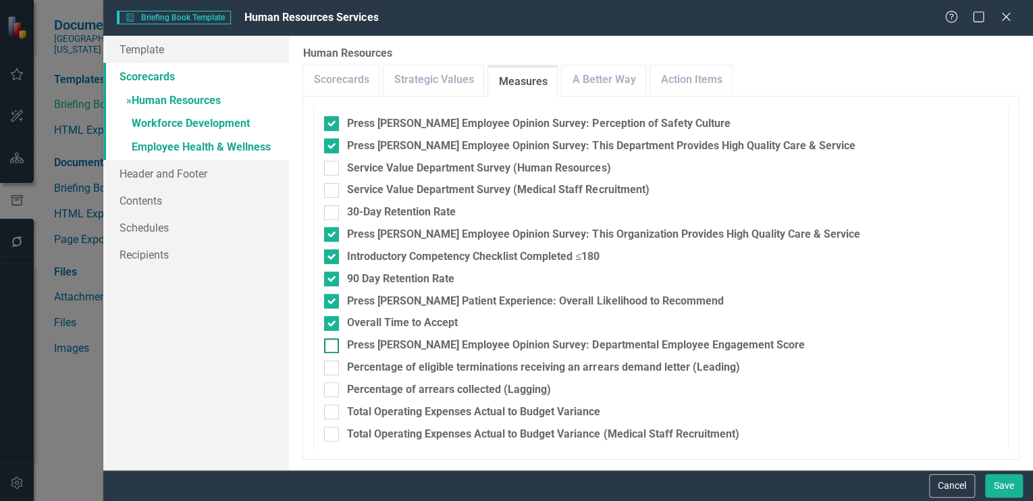
click at [327, 343] on input "Press [PERSON_NAME] Employee Opinion Survey: Departmental Employee Engagement S…" at bounding box center [328, 342] width 9 height 9
checkbox input "true"
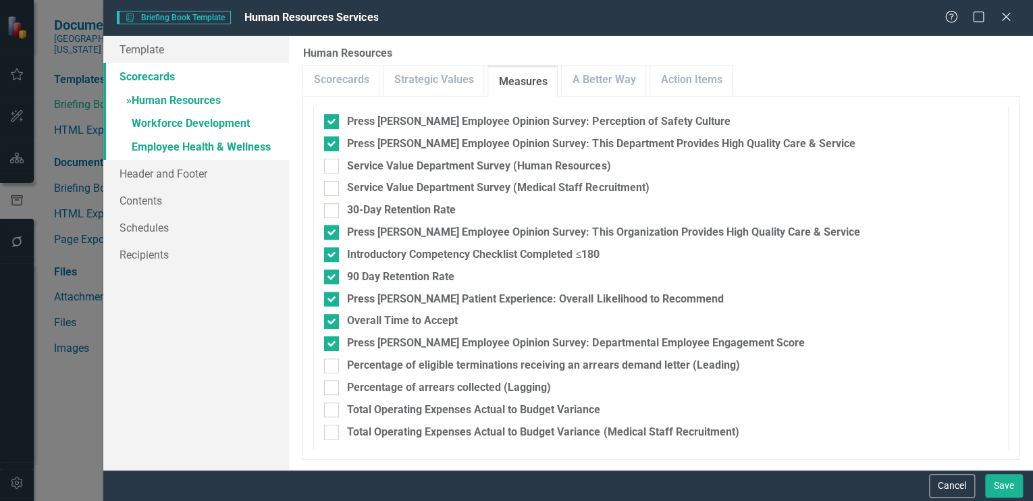
scroll to position [294, 0]
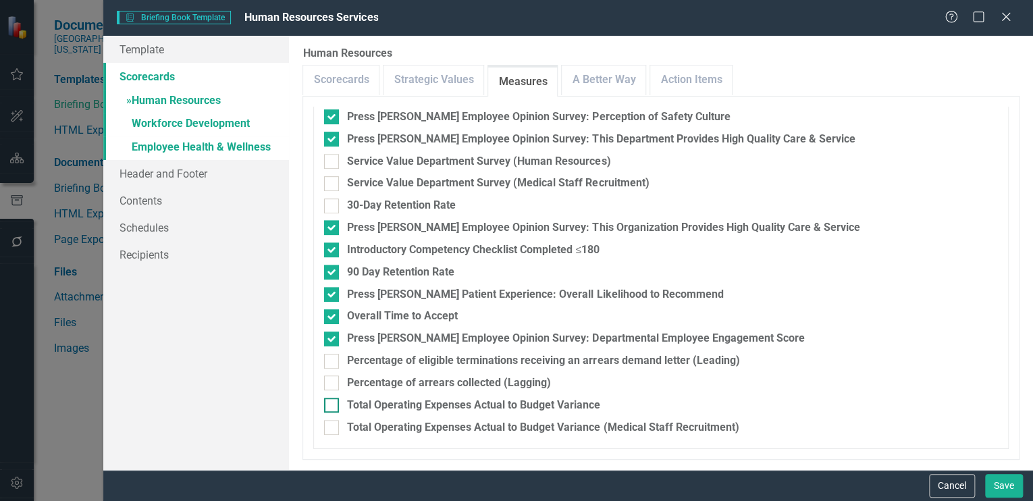
click at [331, 404] on input "Total Operating Expenses Actual to Budget Variance" at bounding box center [328, 402] width 9 height 9
checkbox input "true"
click at [331, 430] on div at bounding box center [331, 427] width 15 height 15
click at [331, 429] on input "Total Operating Expenses Actual to Budget Variance (Medical Staff Recruitment)" at bounding box center [328, 424] width 9 height 9
checkbox input "true"
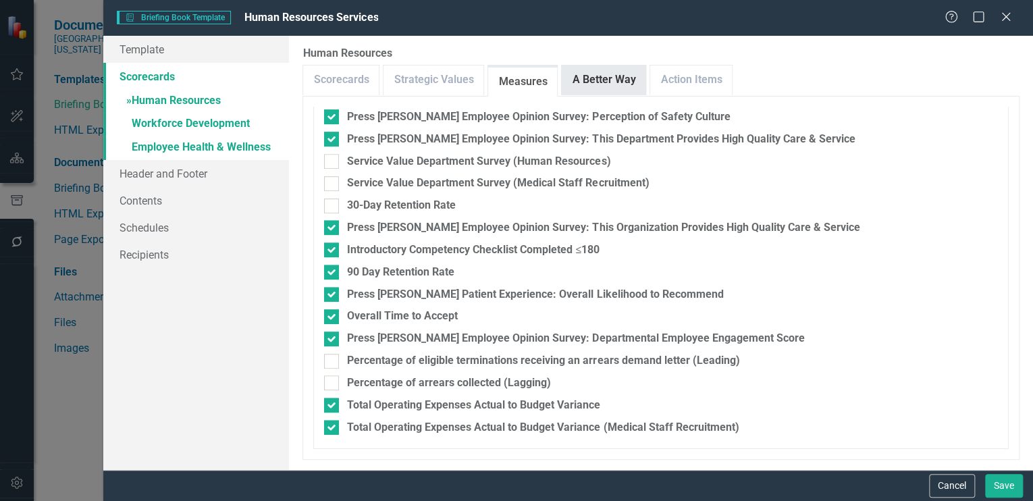
click at [591, 76] on link "A Better Way" at bounding box center [604, 79] width 84 height 29
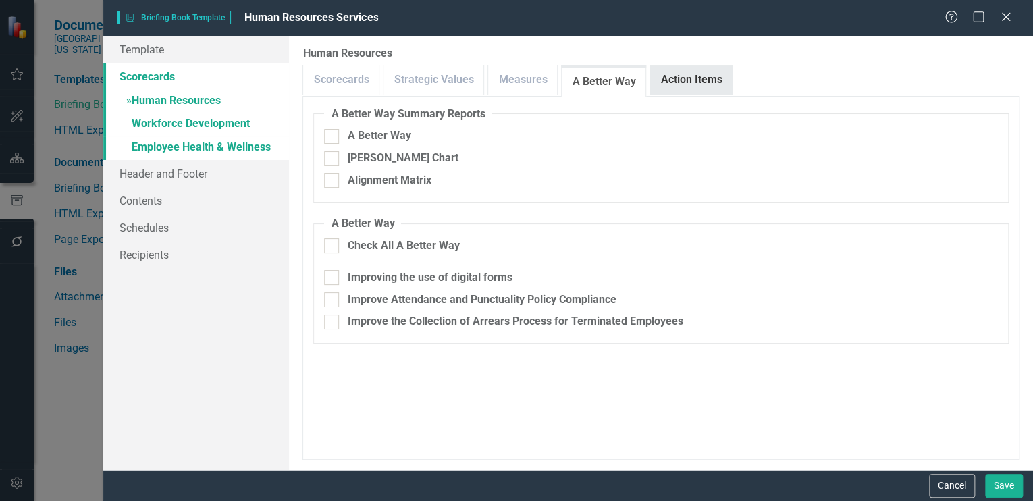
click at [693, 77] on link "Action Items" at bounding box center [691, 79] width 82 height 29
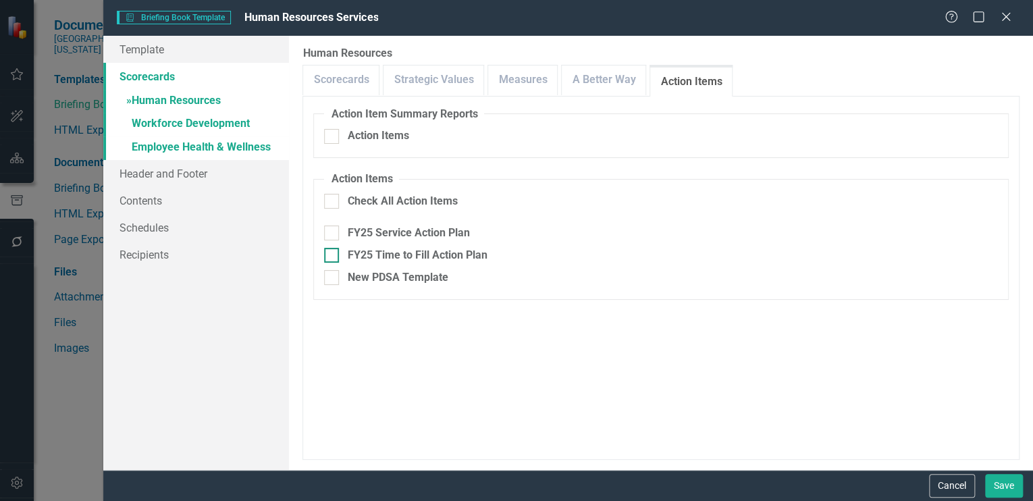
click at [332, 255] on input "FY25 Time to Fill Action Plan" at bounding box center [328, 252] width 9 height 9
checkbox input "true"
click at [329, 232] on input "FY25 Service Action Plan" at bounding box center [328, 229] width 9 height 9
checkbox input "true"
click at [219, 121] on link "» Workforce Development" at bounding box center [196, 125] width 186 height 24
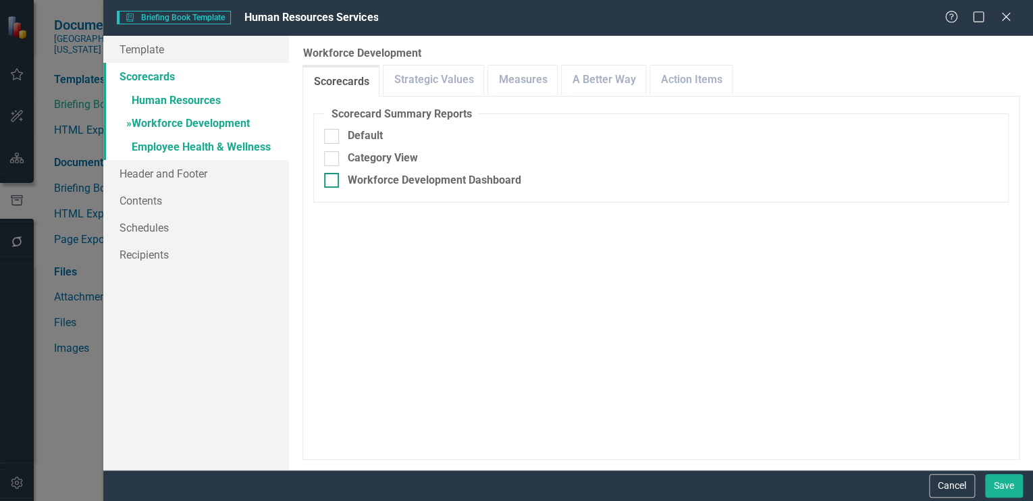
click at [334, 177] on div at bounding box center [331, 180] width 15 height 15
click at [333, 177] on input "Workforce Development Dashboard" at bounding box center [328, 177] width 9 height 9
checkbox input "true"
click at [329, 264] on input "Include Linked Pages" at bounding box center [328, 265] width 9 height 9
checkbox input "true"
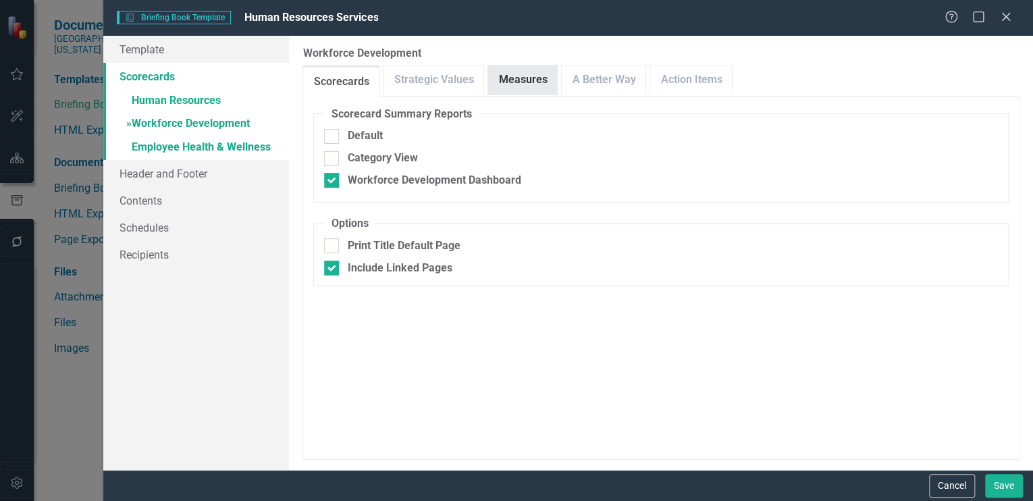
click at [525, 85] on link "Measures" at bounding box center [522, 79] width 69 height 29
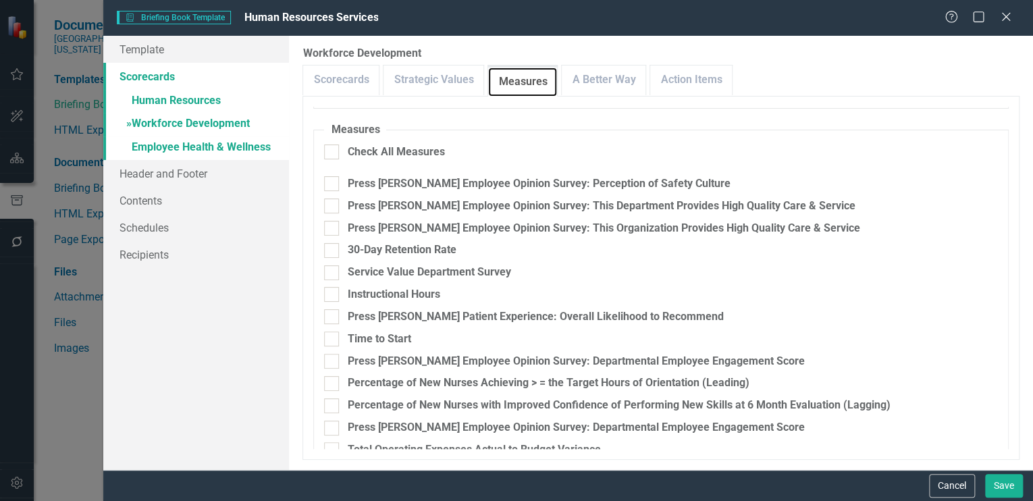
scroll to position [249, 0]
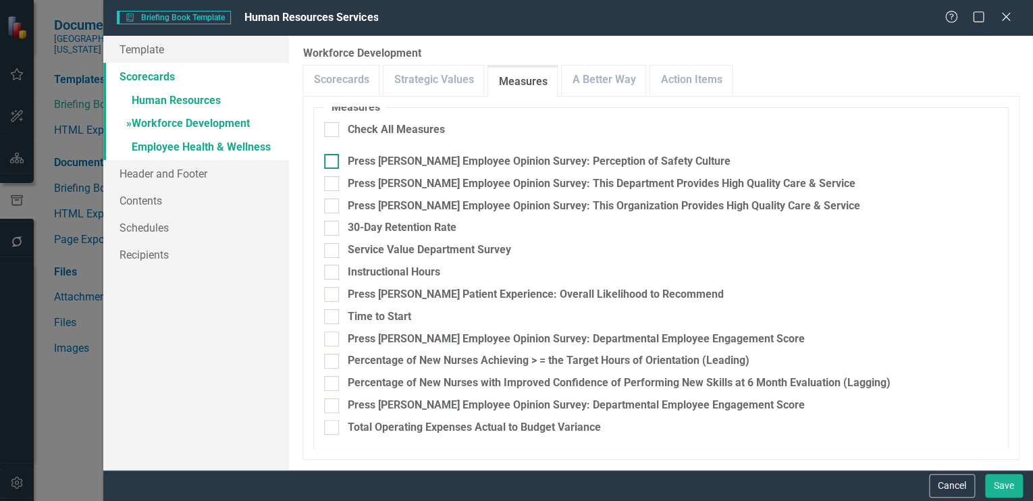
click at [327, 157] on input "Press [PERSON_NAME] Employee Opinion Survey: Perception of Safety Culture" at bounding box center [328, 158] width 9 height 9
checkbox input "true"
click at [330, 183] on input "Press [PERSON_NAME] Employee Opinion Survey: This Department Provides High Qual…" at bounding box center [328, 180] width 9 height 9
checkbox input "true"
click at [336, 226] on div at bounding box center [331, 228] width 15 height 15
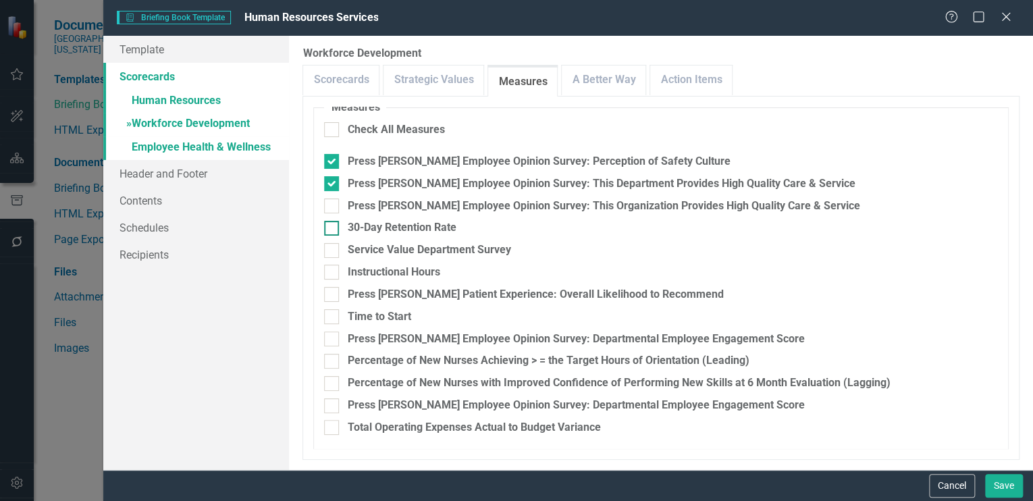
click at [333, 226] on input "30-Day Retention Rate" at bounding box center [328, 225] width 9 height 9
checkbox input "true"
click at [328, 268] on input "Instructional Hours" at bounding box center [328, 269] width 9 height 9
checkbox input "true"
click at [333, 356] on div at bounding box center [331, 361] width 15 height 15
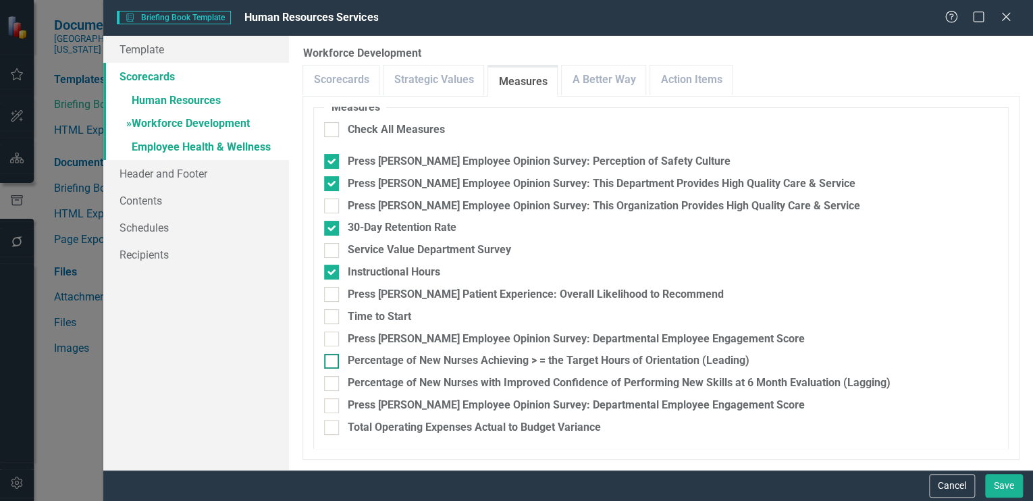
click at [333, 356] on input "Percentage of New Nurses Achieving > = the Target Hours of Orientation (Leading)" at bounding box center [328, 358] width 9 height 9
checkbox input "true"
click at [327, 380] on input "Percentage of New Nurses with Improved Confidence of Performing New Skills at 6…" at bounding box center [328, 380] width 9 height 9
checkbox input "true"
click at [331, 288] on input "Press [PERSON_NAME] Patient Experience: Overall Likelihood to Recommend" at bounding box center [328, 291] width 9 height 9
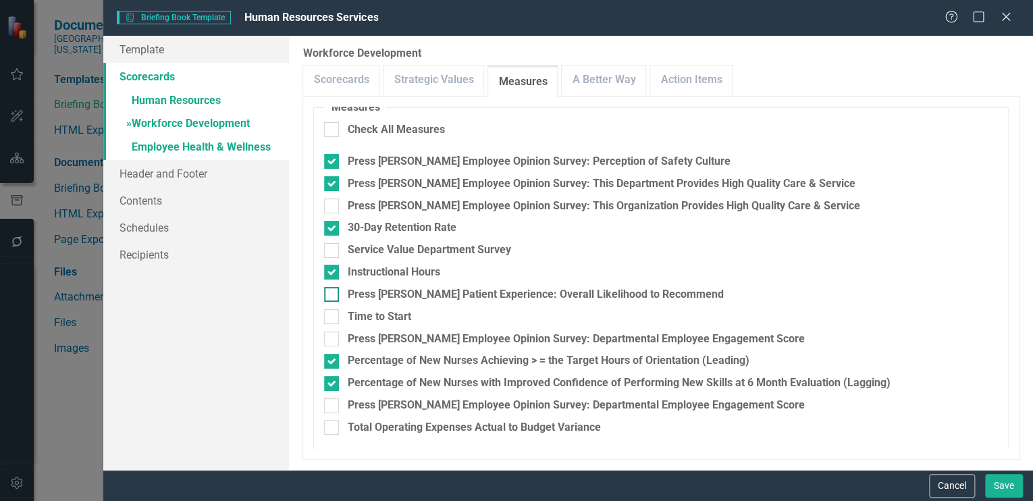
checkbox input "true"
drag, startPoint x: 332, startPoint y: 314, endPoint x: 342, endPoint y: 313, distance: 9.5
click at [332, 313] on input "Time to Start" at bounding box center [328, 313] width 9 height 9
checkbox input "true"
click at [330, 333] on input "Press [PERSON_NAME] Employee Opinion Survey: Departmental Employee Engagement S…" at bounding box center [328, 335] width 9 height 9
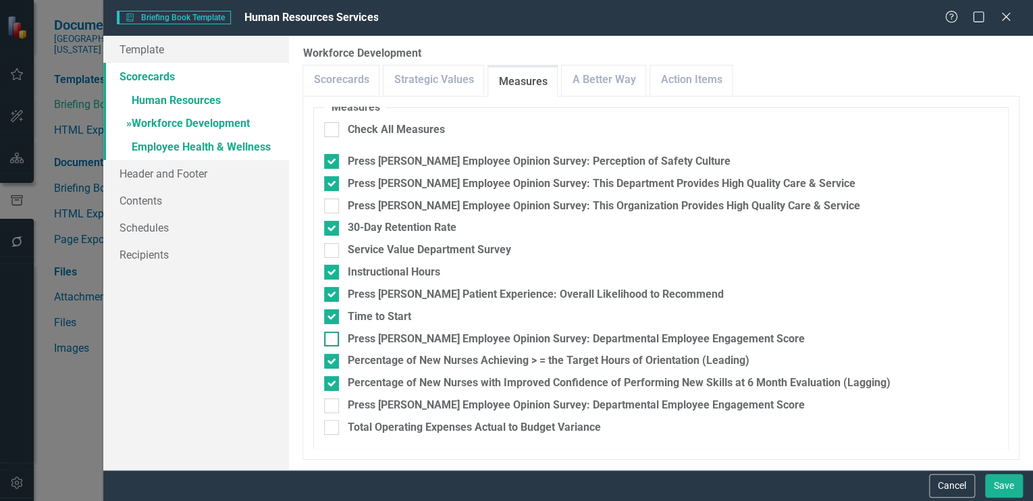
checkbox input "true"
click at [332, 427] on input "Total Operating Expenses Actual to Budget Variance" at bounding box center [328, 424] width 9 height 9
checkbox input "true"
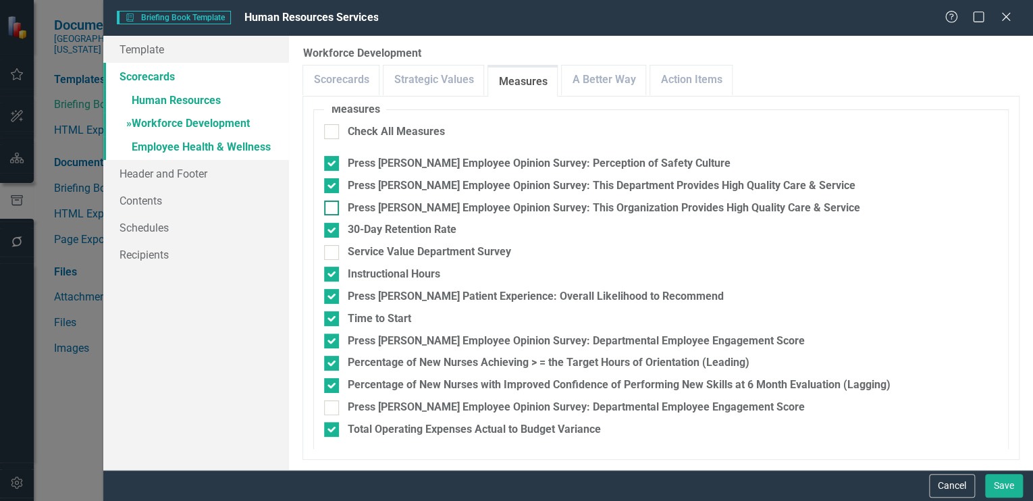
scroll to position [246, 0]
click at [613, 74] on link "A Better Way" at bounding box center [604, 79] width 84 height 29
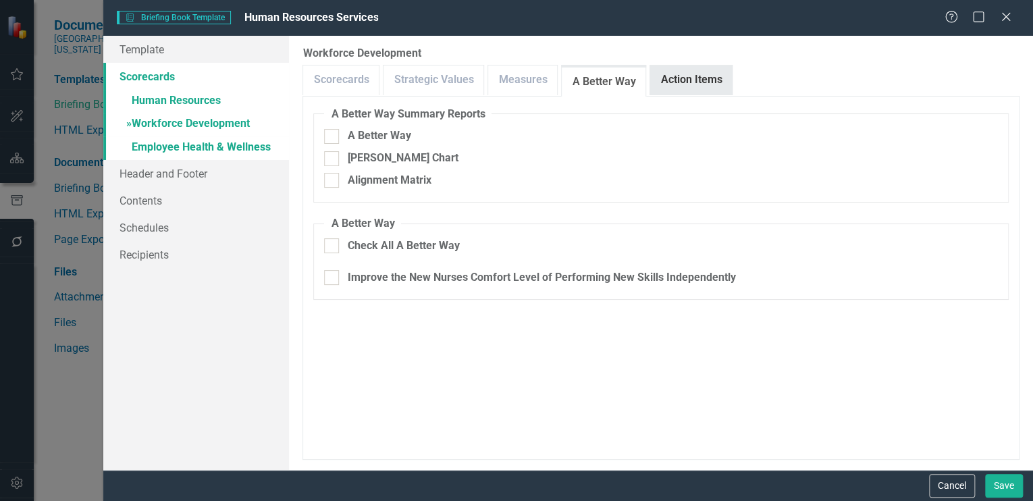
click at [680, 68] on link "Action Items" at bounding box center [691, 79] width 82 height 29
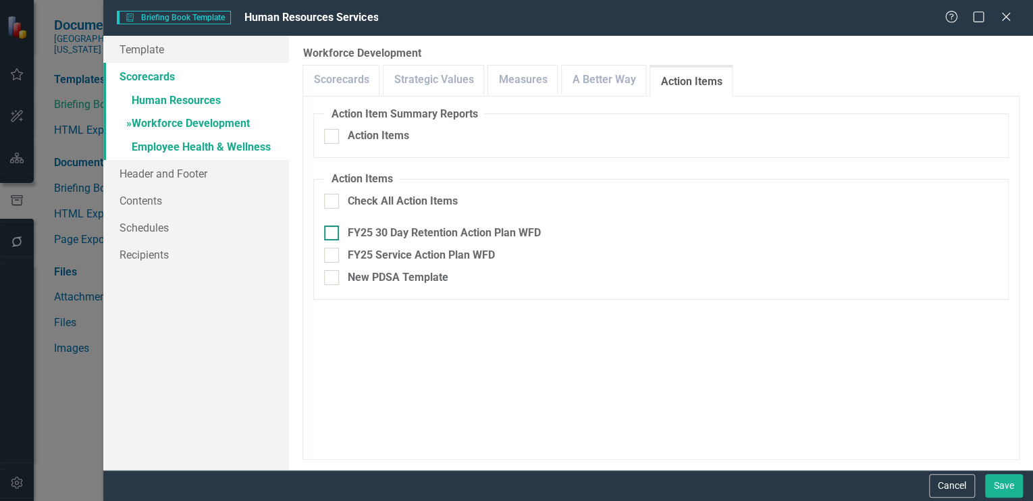
click at [332, 229] on input "FY25 30 Day Retention Action Plan WFD" at bounding box center [328, 229] width 9 height 9
checkbox input "true"
click at [329, 255] on input "FY25 Service Action Plan WFD" at bounding box center [328, 252] width 9 height 9
checkbox input "true"
click at [603, 80] on link "A Better Way" at bounding box center [604, 79] width 84 height 29
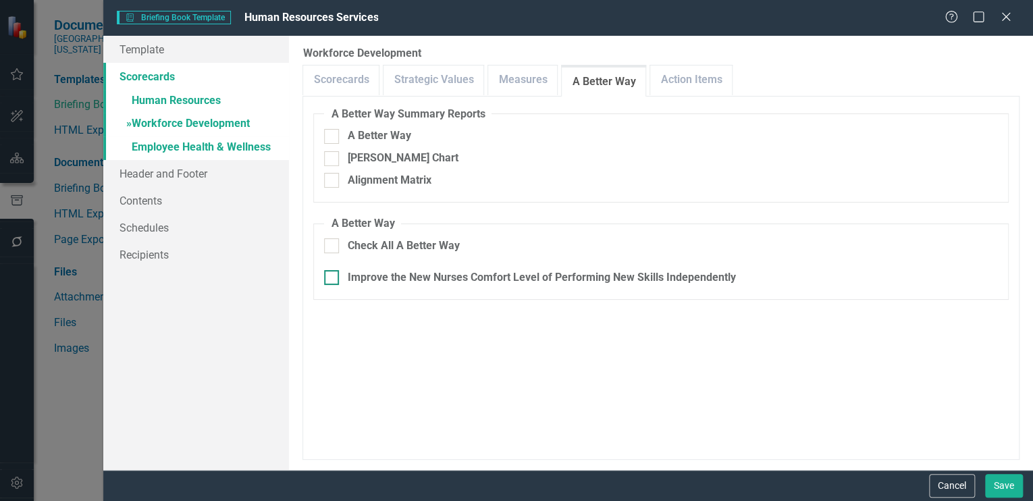
click at [332, 273] on input "Improve the New Nurses Comfort Level of Performing New Skills Independently" at bounding box center [328, 274] width 9 height 9
checkbox input "true"
click at [674, 70] on link "Action Items" at bounding box center [691, 79] width 82 height 29
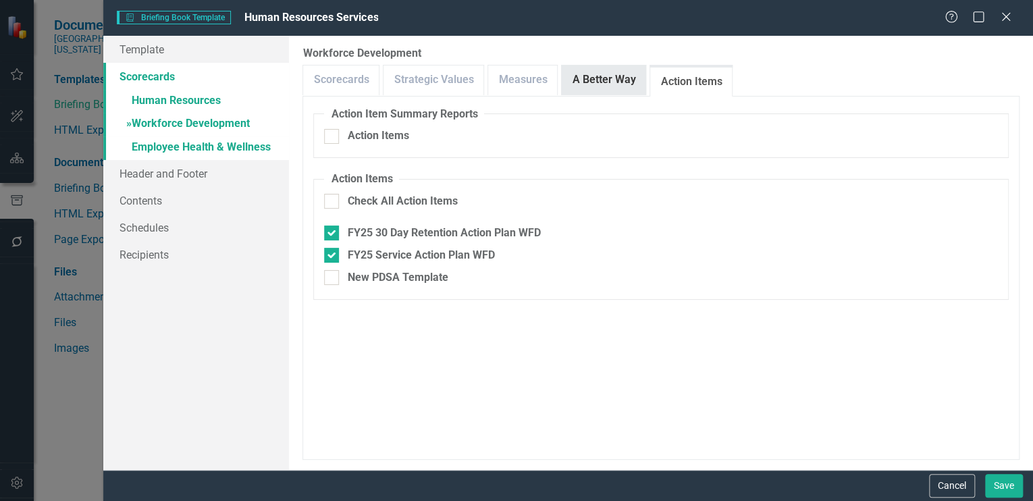
click at [586, 82] on link "A Better Way" at bounding box center [604, 79] width 84 height 29
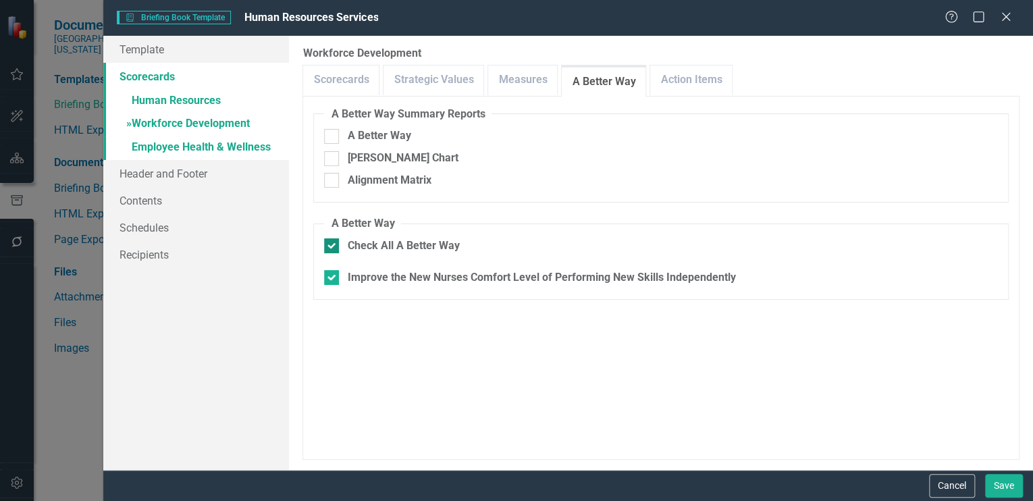
click at [331, 244] on input "Check All A Better Way" at bounding box center [328, 242] width 9 height 9
checkbox input "false"
click at [180, 144] on link "» Employee Health & Wellness" at bounding box center [196, 148] width 186 height 24
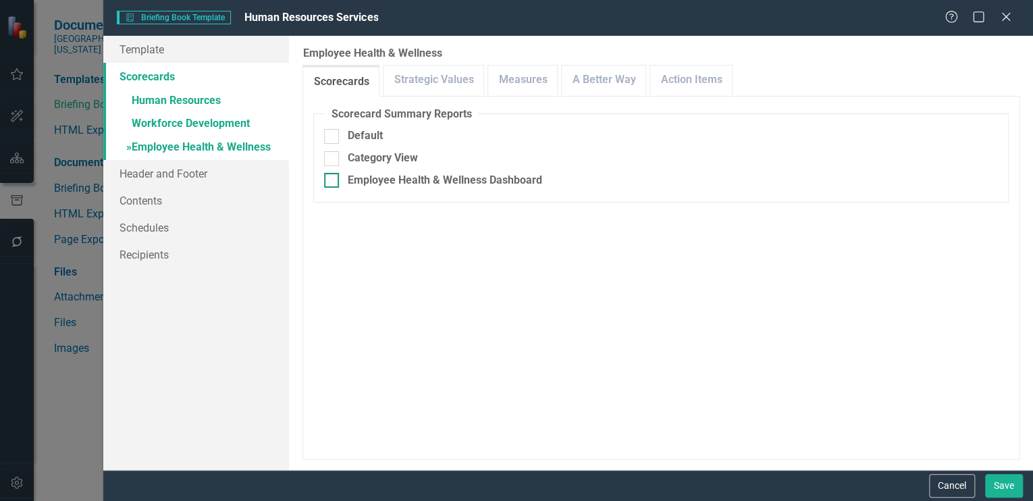
click at [332, 179] on input "Employee Health & Wellness Dashboard" at bounding box center [328, 177] width 9 height 9
checkbox input "true"
click at [327, 270] on div at bounding box center [331, 268] width 15 height 15
click at [327, 269] on input "Include Linked Pages" at bounding box center [328, 265] width 9 height 9
checkbox input "true"
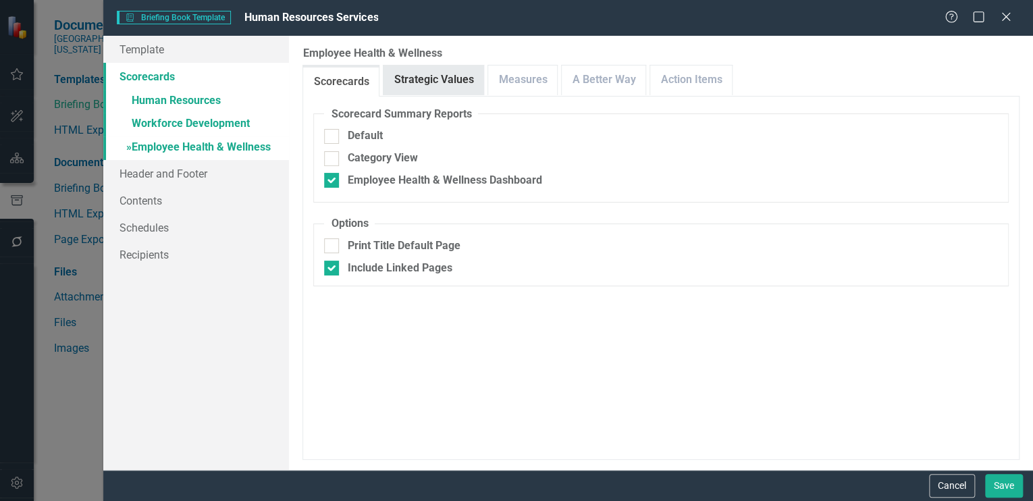
click at [437, 73] on link "Strategic Values" at bounding box center [433, 79] width 100 height 29
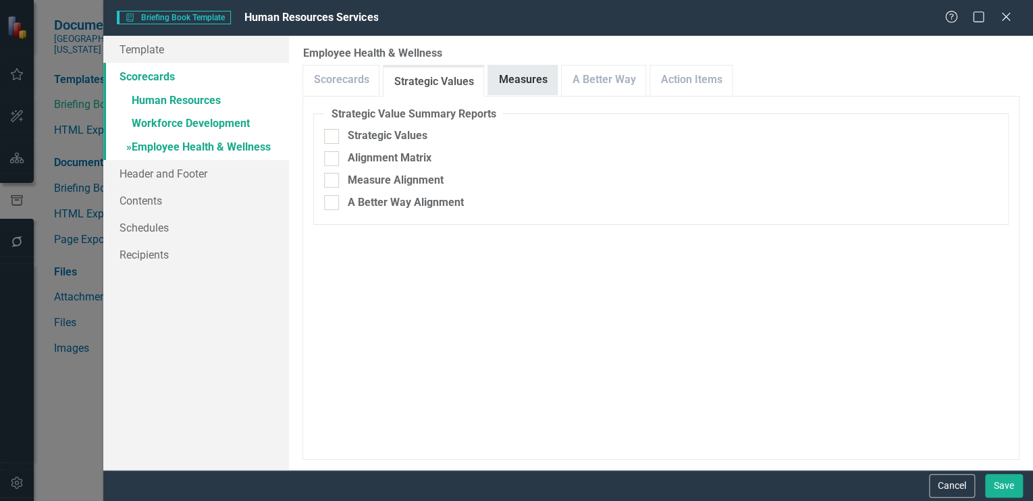
click at [512, 78] on link "Measures" at bounding box center [522, 79] width 69 height 29
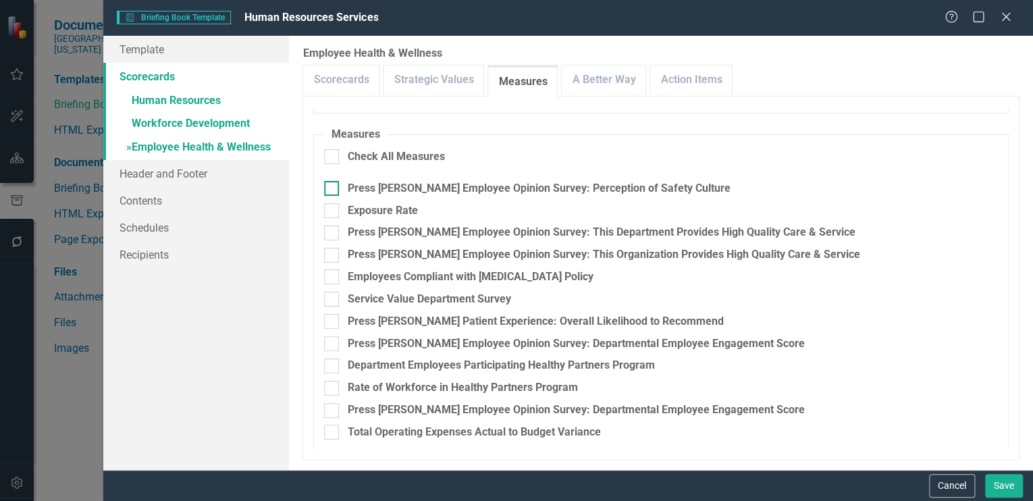
scroll to position [244, 0]
click at [329, 184] on input "Press [PERSON_NAME] Employee Opinion Survey: Perception of Safety Culture" at bounding box center [328, 186] width 9 height 9
checkbox input "true"
click at [329, 209] on input "Exposure Rate" at bounding box center [328, 208] width 9 height 9
checkbox input "true"
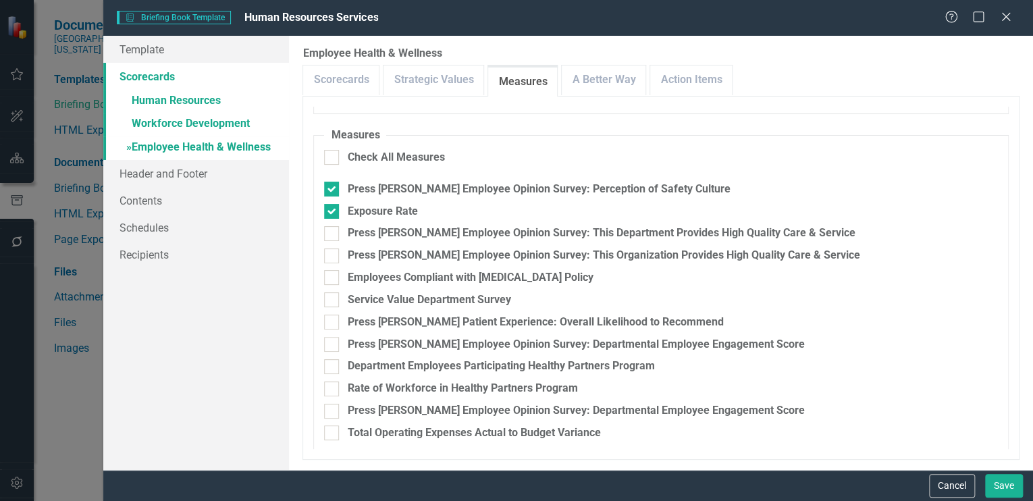
scroll to position [249, 0]
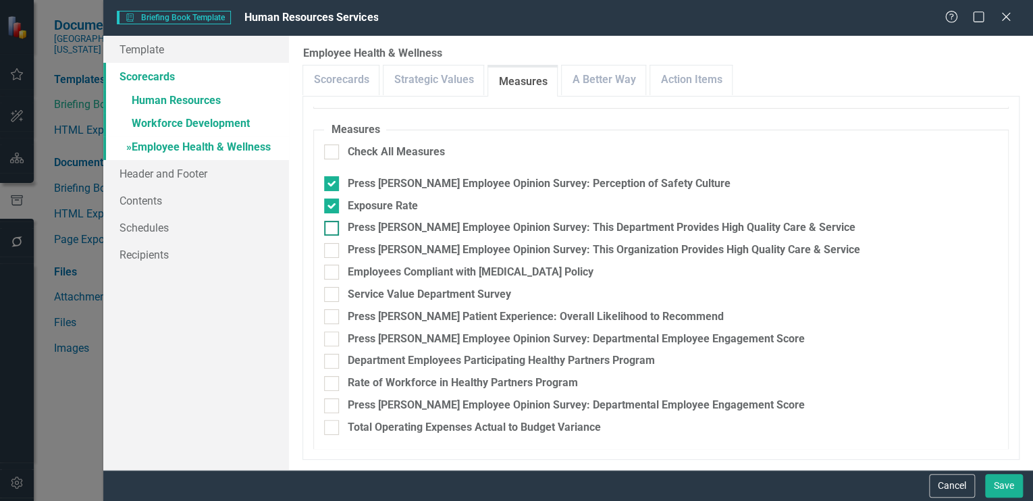
click at [332, 225] on input "Press [PERSON_NAME] Employee Opinion Survey: This Department Provides High Qual…" at bounding box center [328, 225] width 9 height 9
checkbox input "true"
click at [334, 273] on div at bounding box center [331, 272] width 15 height 15
click at [333, 273] on input "Employees Compliant with [MEDICAL_DATA] Policy" at bounding box center [328, 269] width 9 height 9
checkbox input "true"
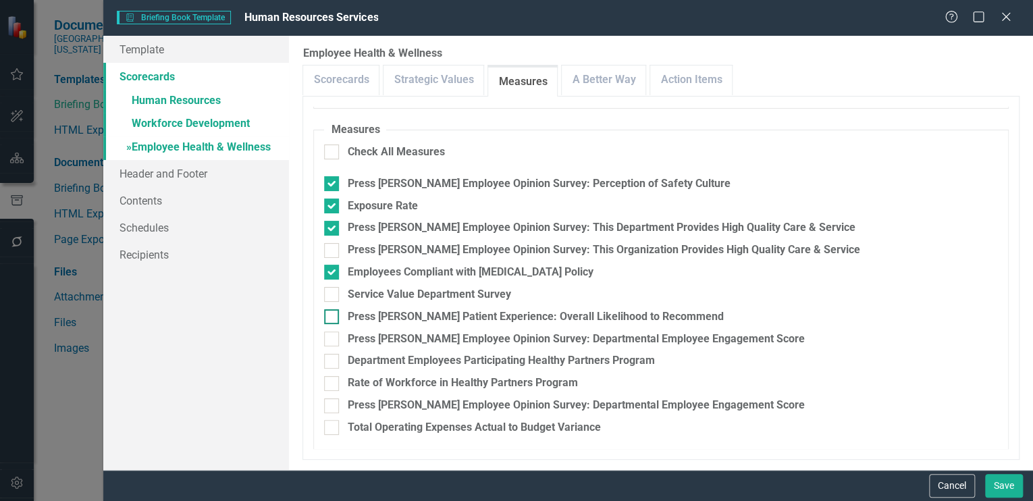
click at [337, 309] on div at bounding box center [331, 316] width 15 height 15
click at [333, 309] on input "Press [PERSON_NAME] Patient Experience: Overall Likelihood to Recommend" at bounding box center [328, 313] width 9 height 9
checkbox input "true"
click at [329, 338] on input "Press [PERSON_NAME] Employee Opinion Survey: Departmental Employee Engagement S…" at bounding box center [328, 335] width 9 height 9
checkbox input "true"
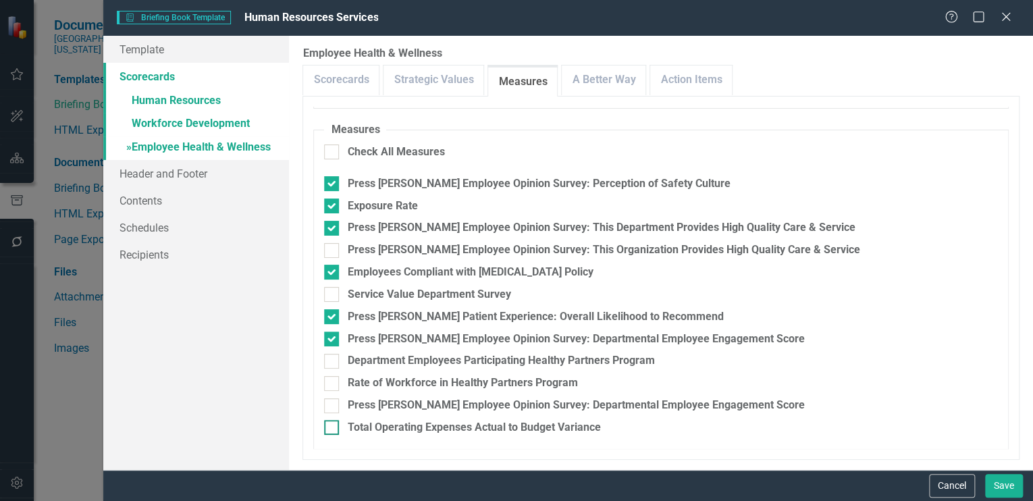
click at [335, 427] on div at bounding box center [331, 427] width 15 height 15
click at [333, 427] on input "Total Operating Expenses Actual to Budget Variance" at bounding box center [328, 424] width 9 height 9
checkbox input "true"
click at [602, 75] on link "A Better Way" at bounding box center [604, 79] width 84 height 29
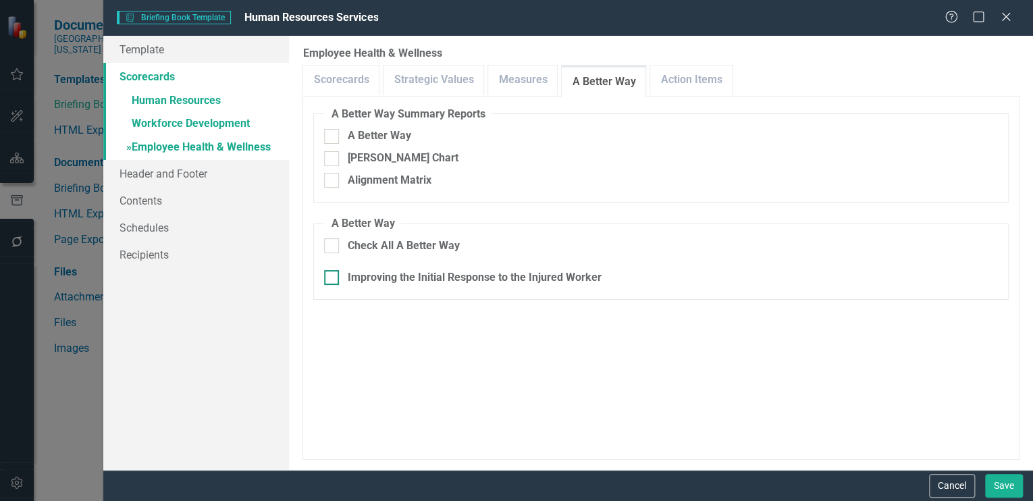
click at [332, 275] on input "Improving the Initial Response to the Injured Worker" at bounding box center [328, 274] width 9 height 9
checkbox input "true"
click at [703, 70] on link "Action Items" at bounding box center [691, 79] width 82 height 29
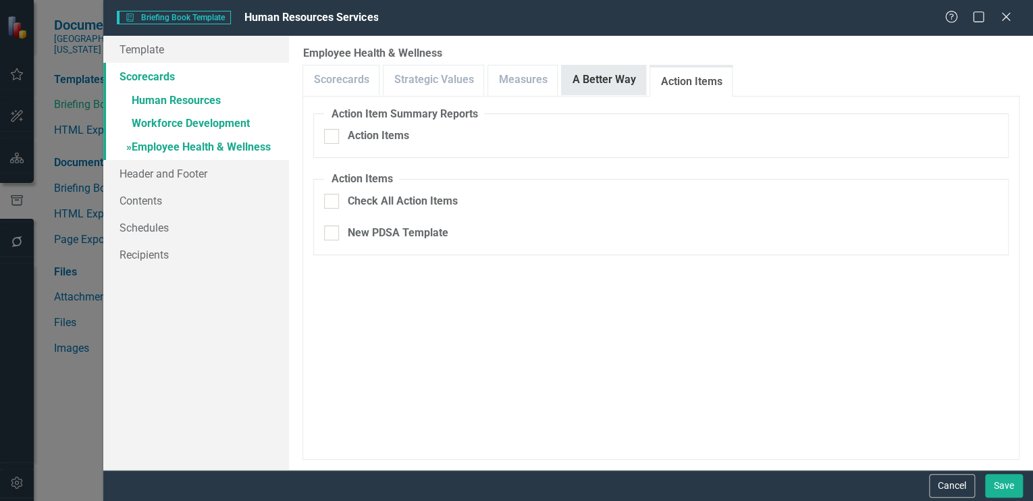
click at [595, 78] on link "A Better Way" at bounding box center [604, 79] width 84 height 29
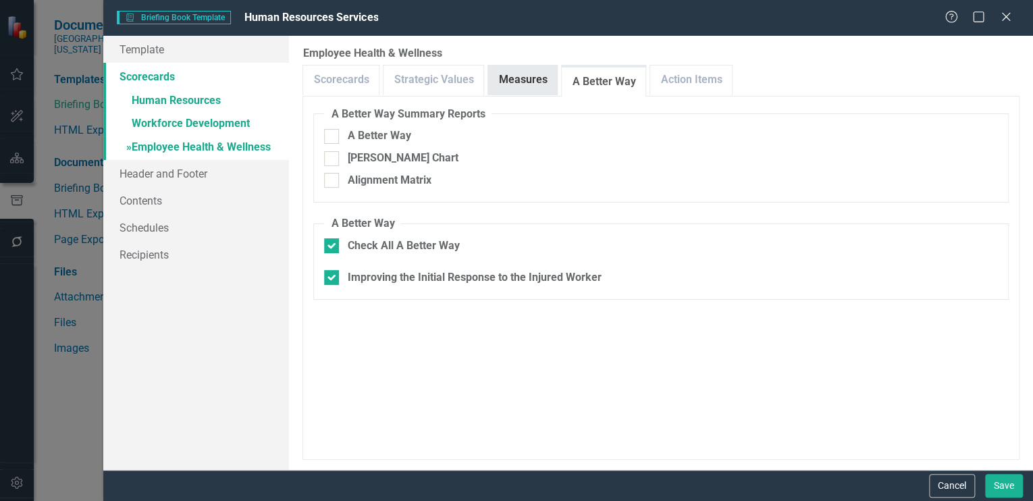
click at [498, 77] on link "Measures" at bounding box center [522, 79] width 69 height 29
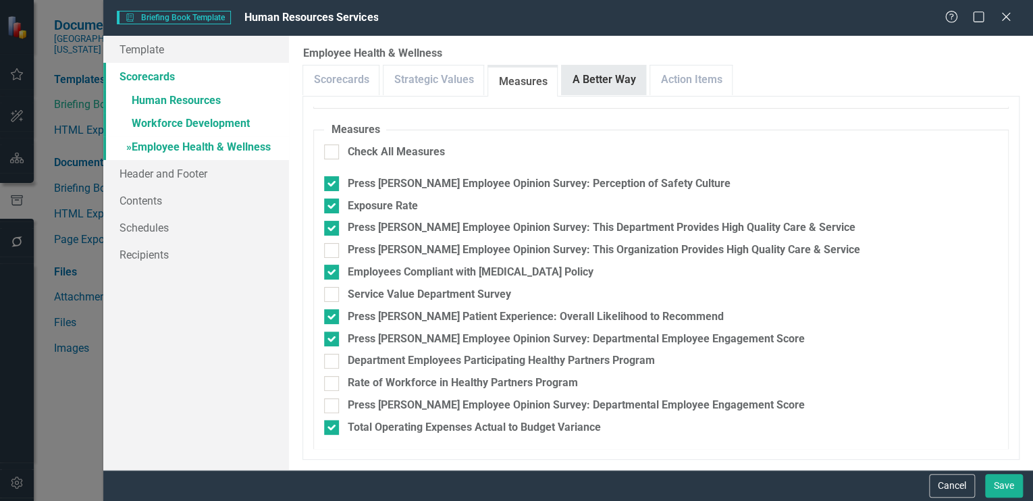
click at [604, 72] on link "A Better Way" at bounding box center [604, 79] width 84 height 29
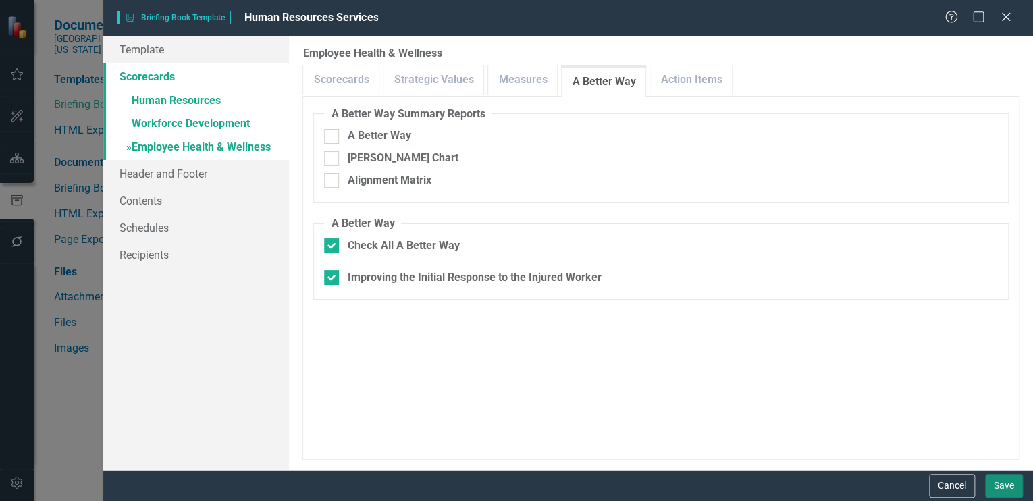
click at [1002, 482] on button "Save" at bounding box center [1004, 486] width 38 height 24
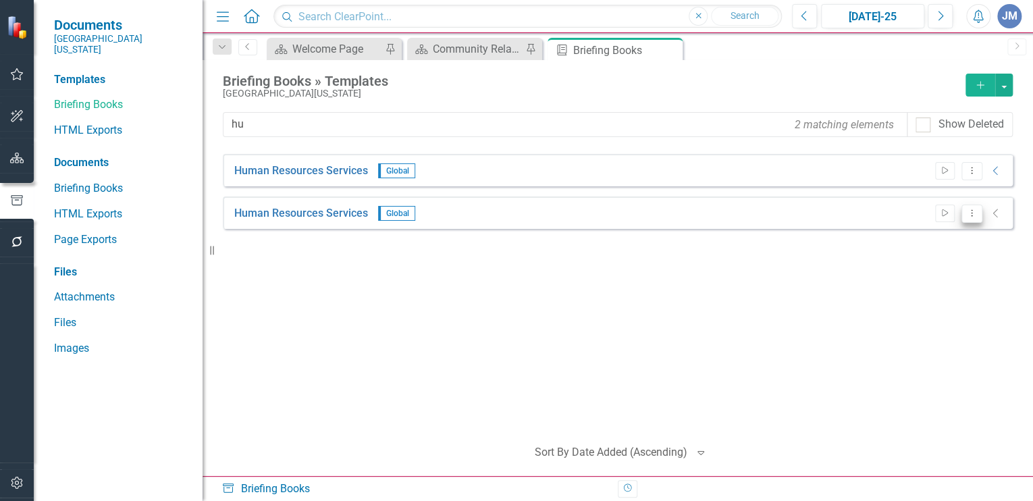
click at [969, 212] on icon "Dropdown Menu" at bounding box center [971, 213] width 11 height 9
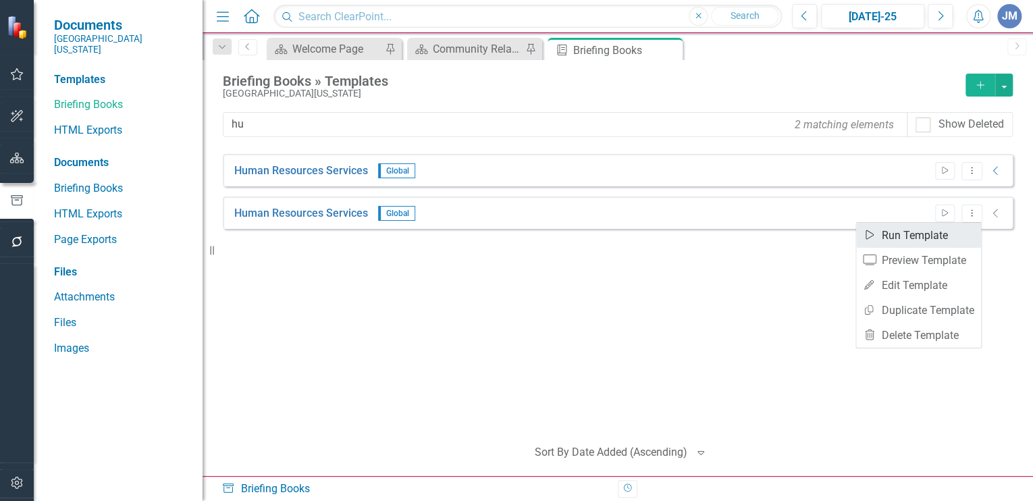
click at [925, 231] on link "Start Run Template" at bounding box center [918, 235] width 125 height 25
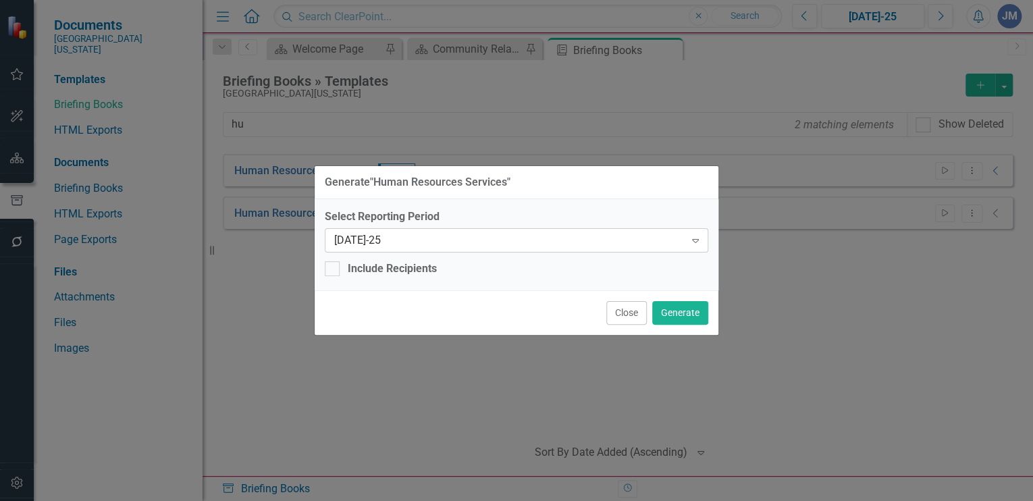
click at [377, 243] on div "[DATE]-25" at bounding box center [509, 240] width 350 height 16
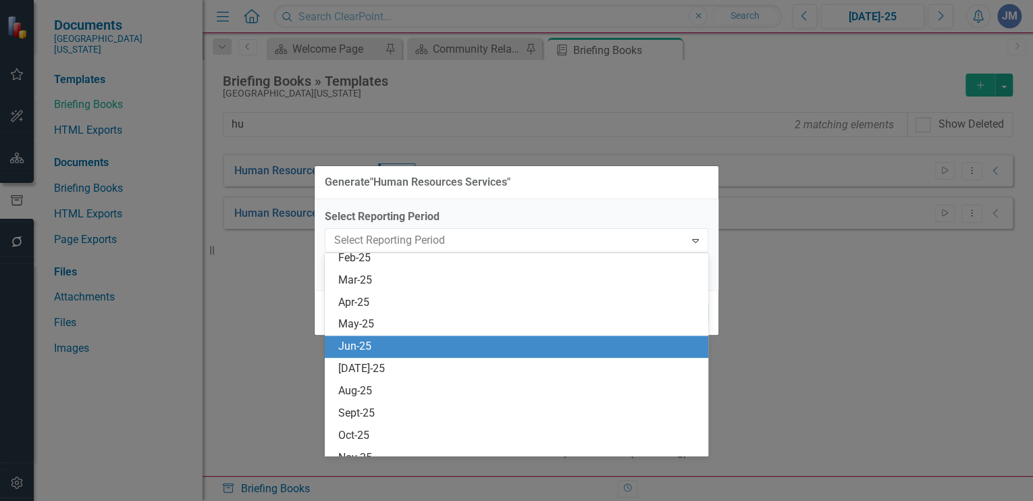
scroll to position [936, 0]
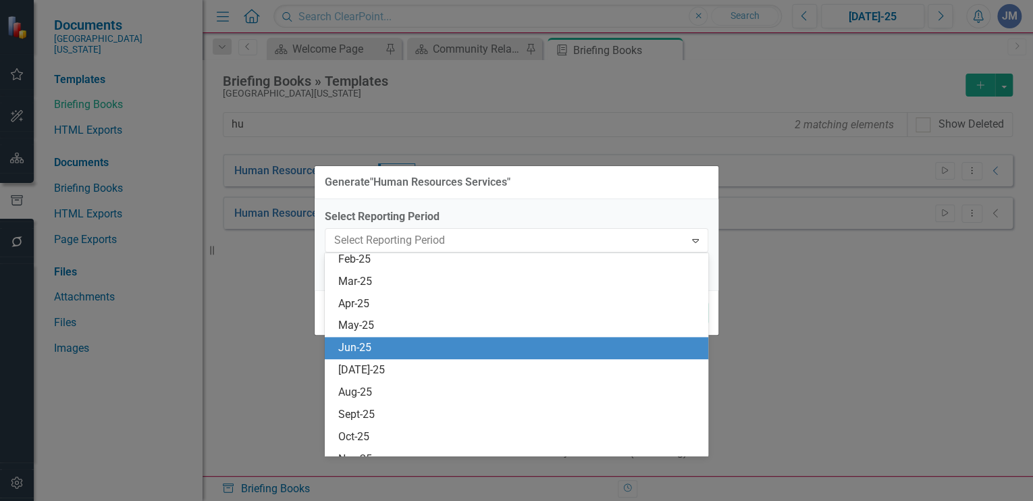
drag, startPoint x: 360, startPoint y: 349, endPoint x: 369, endPoint y: 345, distance: 9.7
click at [360, 349] on div "Jun-25" at bounding box center [519, 348] width 362 height 16
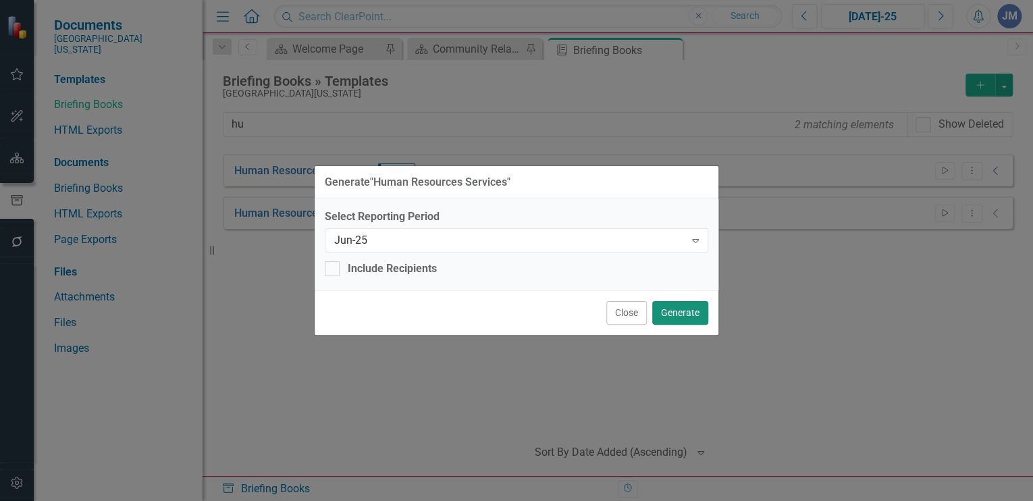
click at [678, 308] on button "Generate" at bounding box center [680, 313] width 56 height 24
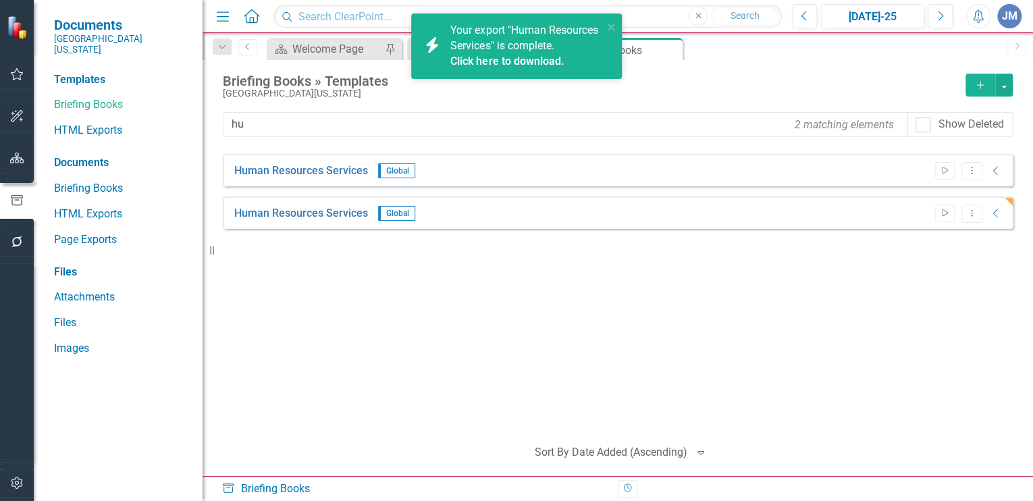
click at [501, 68] on link "Click here to download." at bounding box center [506, 61] width 113 height 13
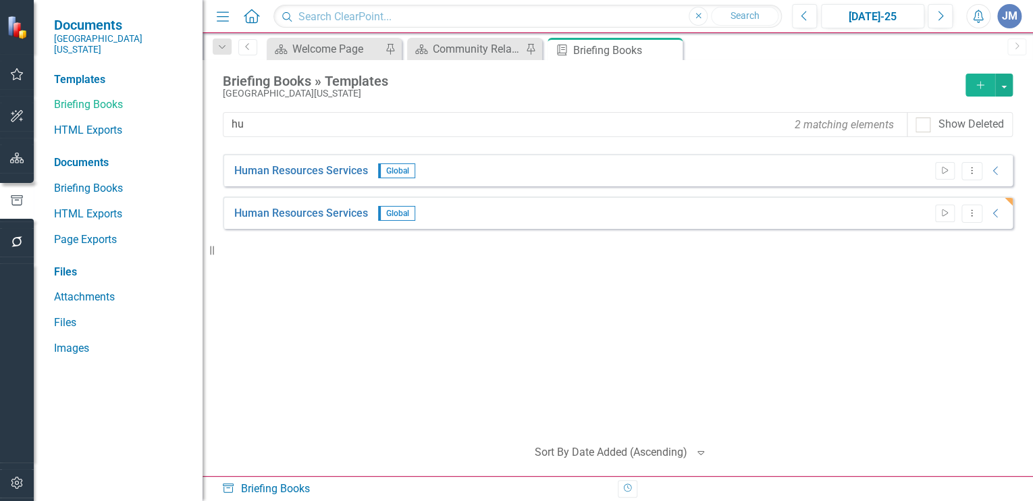
click at [552, 294] on div "Human Resources Services Global Start Dropdown Menu Collapse PDF Human Resource…" at bounding box center [618, 289] width 790 height 271
click at [14, 157] on icon "button" at bounding box center [17, 158] width 14 height 11
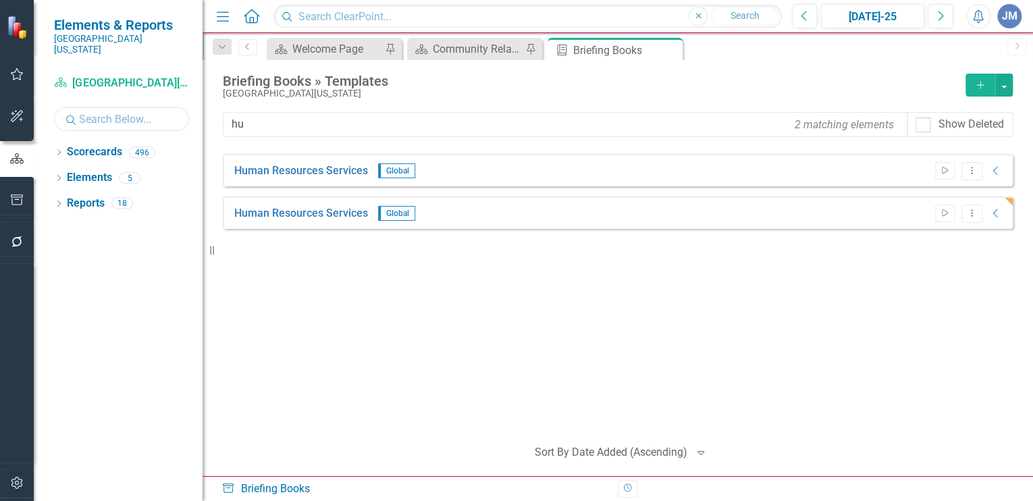
click at [96, 107] on input "text" at bounding box center [121, 119] width 135 height 24
type input "human resources"
click at [59, 150] on icon "Dropdown" at bounding box center [58, 153] width 9 height 7
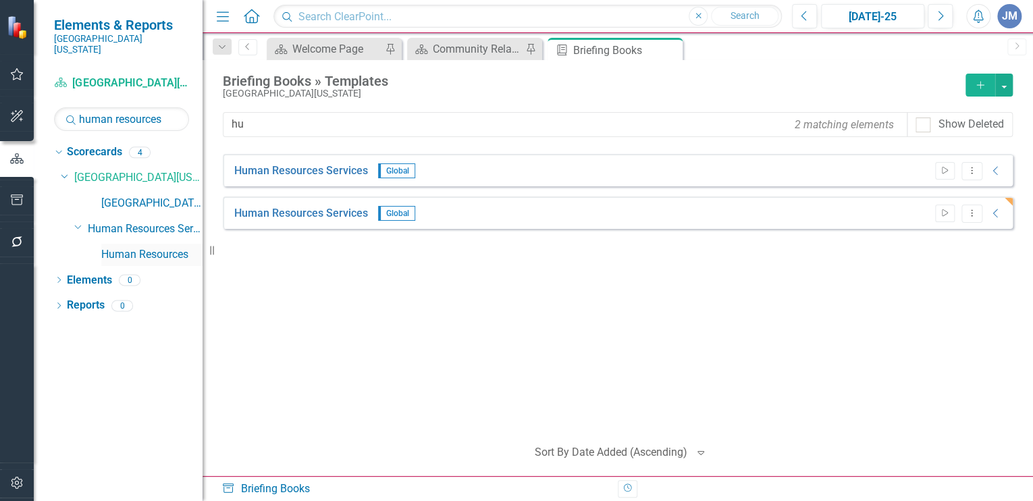
click at [132, 247] on link "Human Resources" at bounding box center [151, 255] width 101 height 16
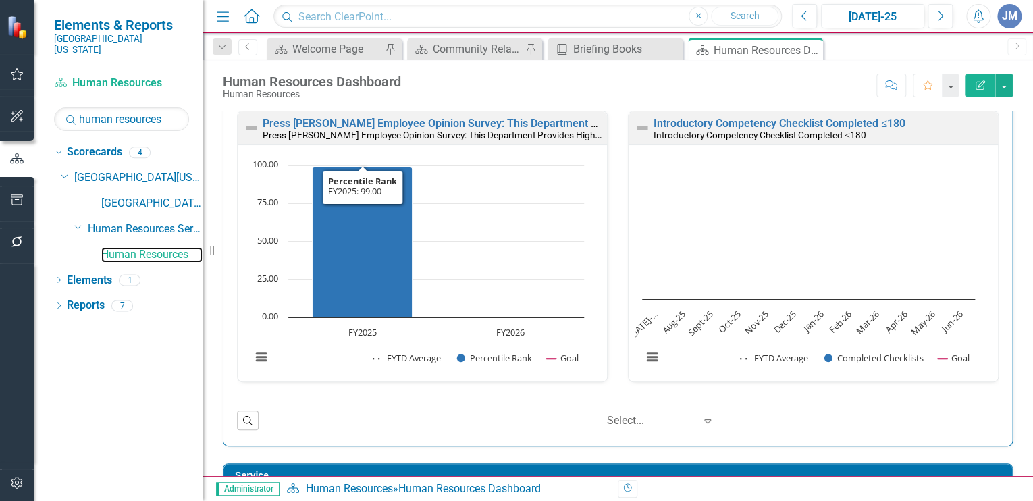
scroll to position [425, 0]
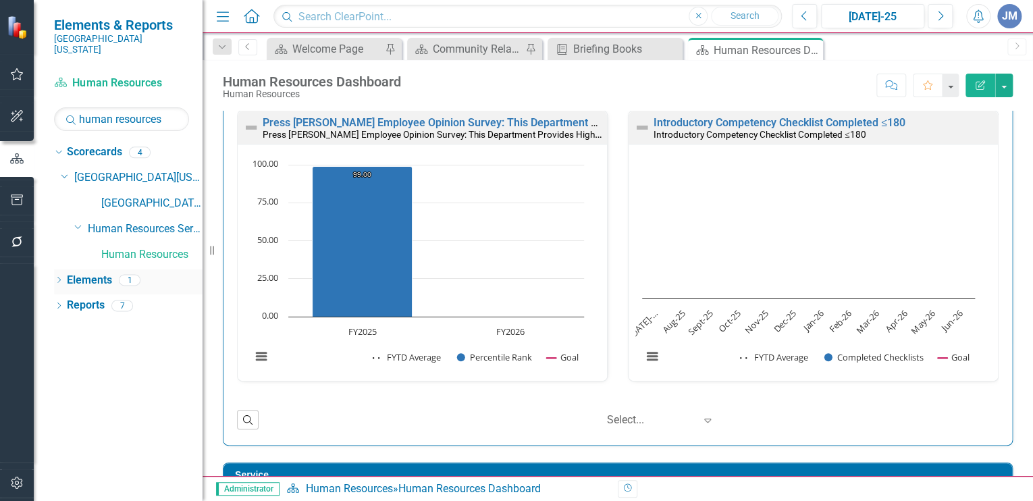
click at [74, 273] on link "Elements" at bounding box center [89, 281] width 45 height 16
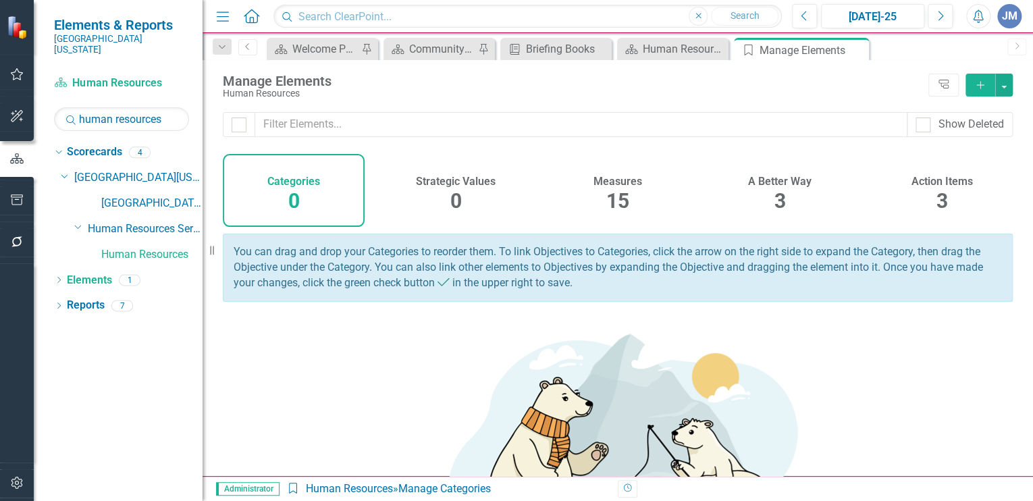
click at [612, 184] on h4 "Measures" at bounding box center [617, 182] width 49 height 12
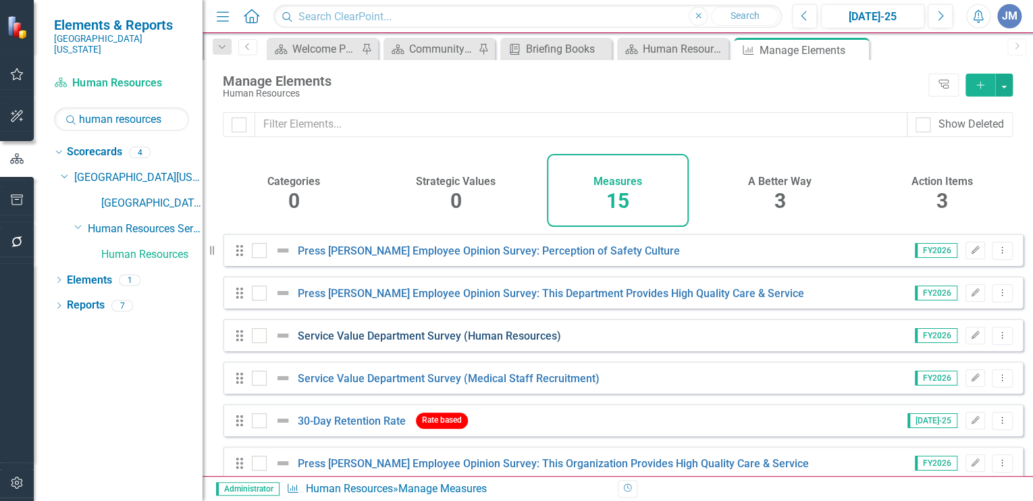
click at [417, 342] on link "Service Value Department Survey (Human Resources)" at bounding box center [429, 335] width 263 height 13
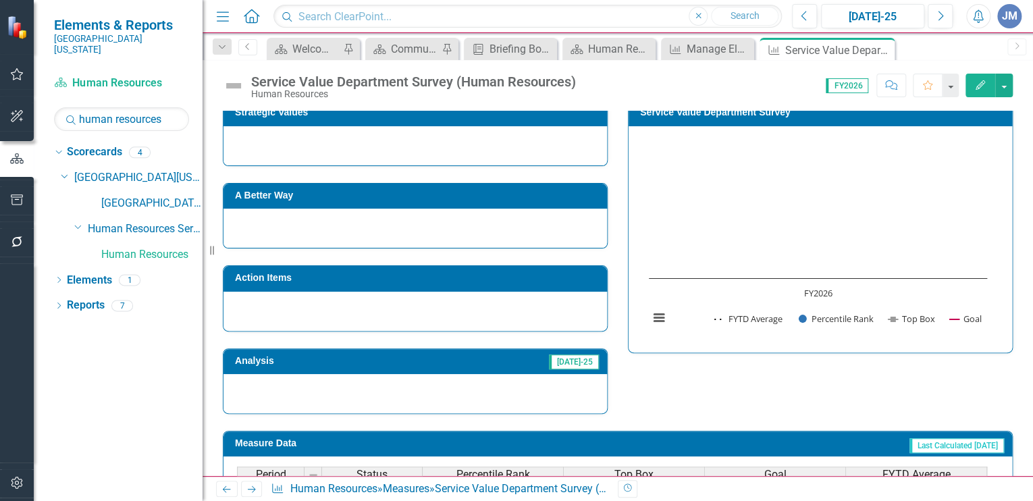
scroll to position [322, 0]
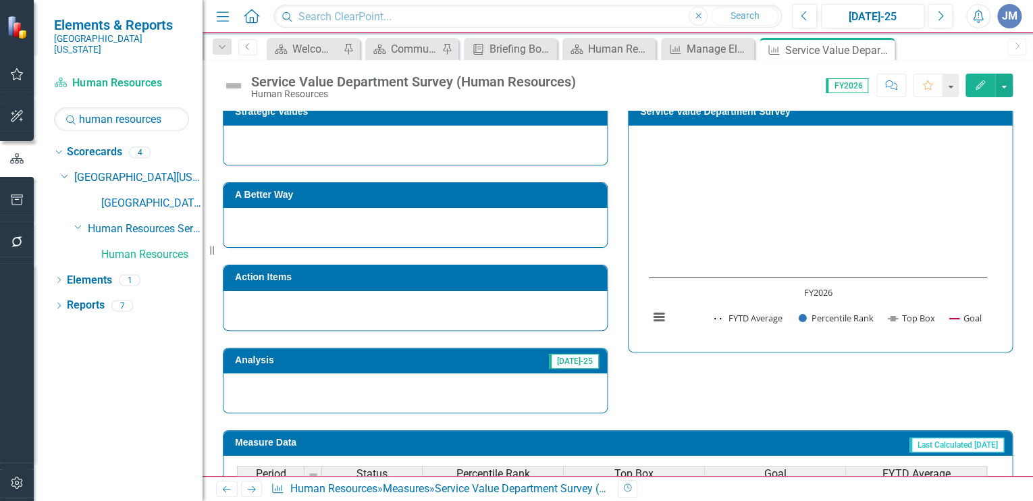
click at [326, 134] on div at bounding box center [414, 145] width 383 height 39
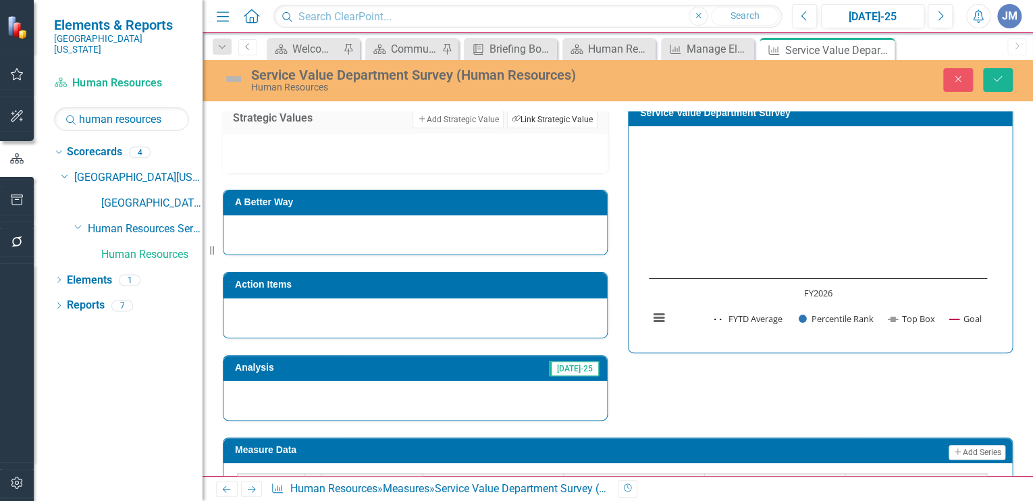
click at [545, 112] on button "Link Tag Link Strategic Value" at bounding box center [552, 120] width 90 height 18
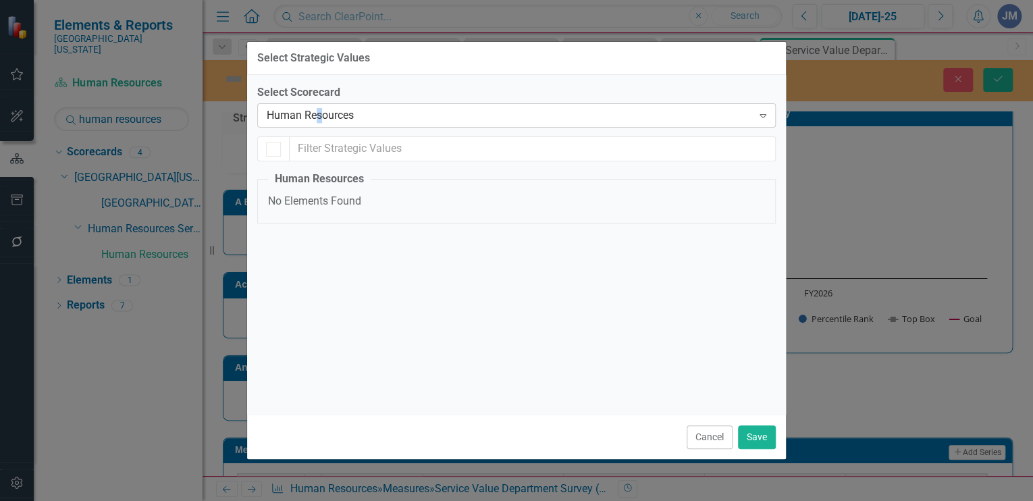
click at [319, 111] on div "Human Resources" at bounding box center [509, 116] width 485 height 16
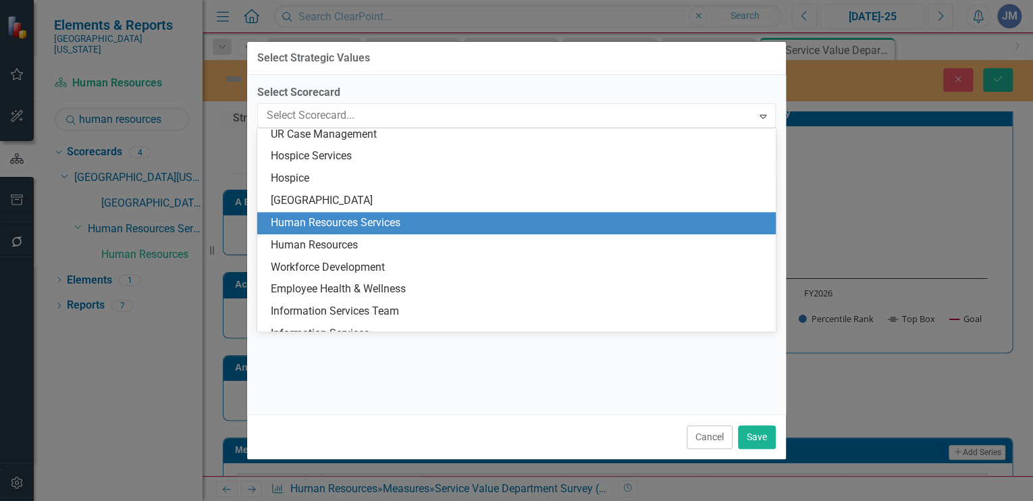
scroll to position [780, 0]
click at [325, 223] on div "Human Resources Services" at bounding box center [519, 224] width 497 height 16
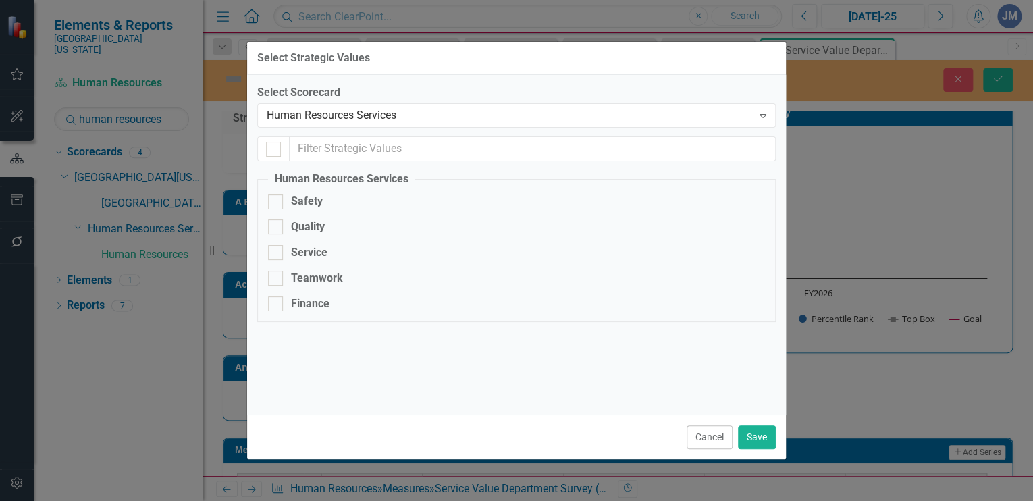
checkbox input "false"
click at [277, 251] on div at bounding box center [275, 252] width 15 height 15
click at [277, 251] on input "Service" at bounding box center [272, 249] width 9 height 9
checkbox input "true"
click at [755, 437] on button "Save" at bounding box center [757, 437] width 38 height 24
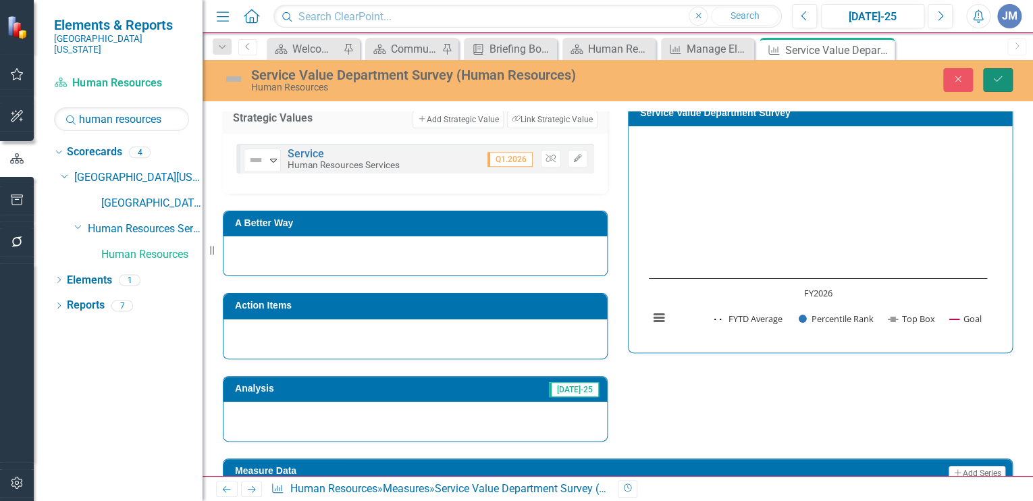
click at [1000, 74] on icon "Save" at bounding box center [998, 78] width 12 height 9
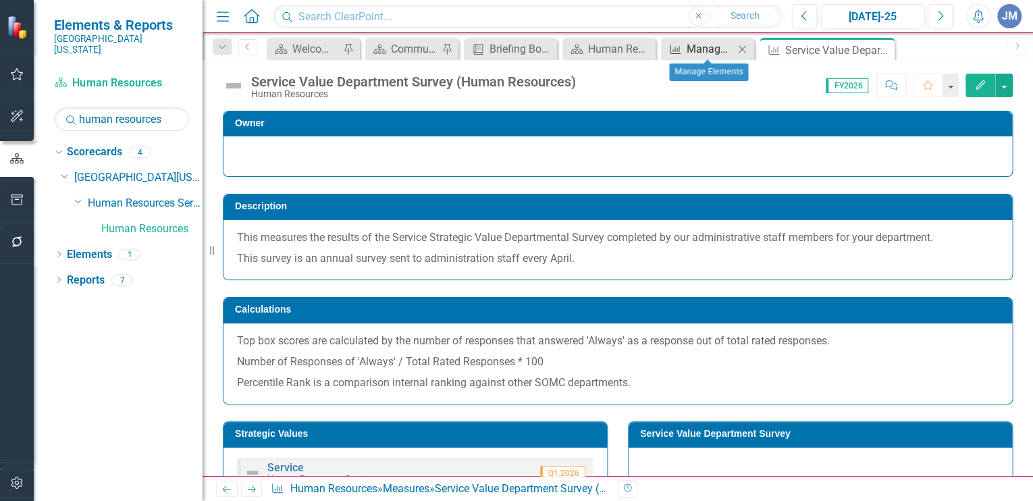
click at [705, 46] on div "Manage Elements" at bounding box center [710, 49] width 47 height 17
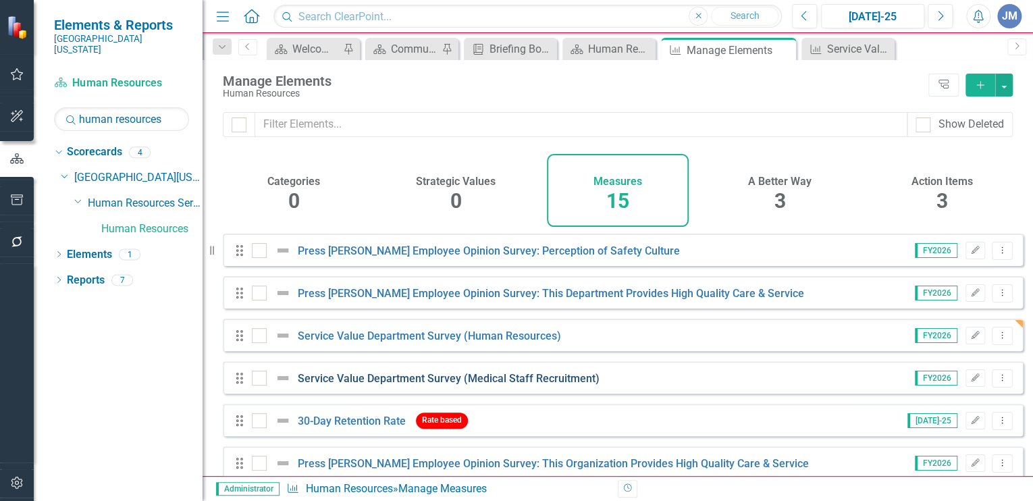
click at [410, 385] on link "Service Value Department Survey (Medical Staff Recruitment)" at bounding box center [449, 378] width 302 height 13
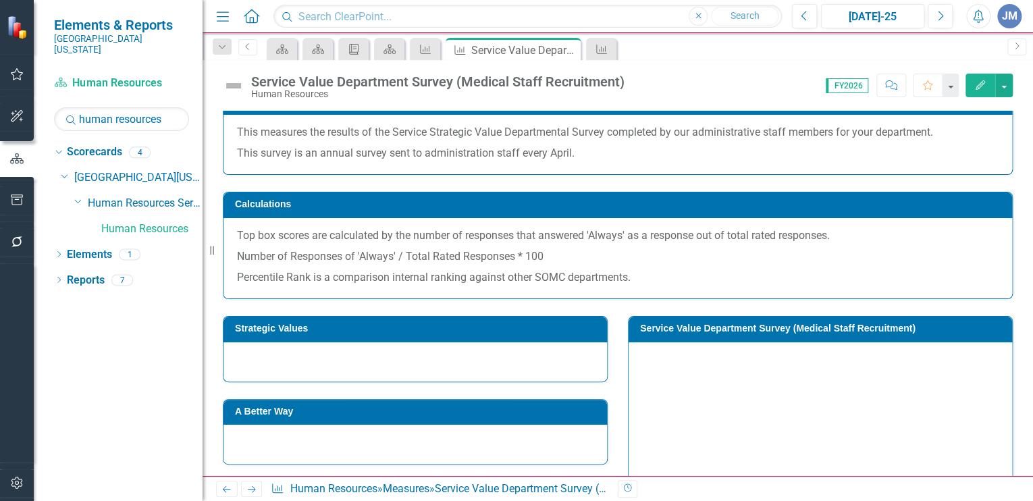
scroll to position [106, 0]
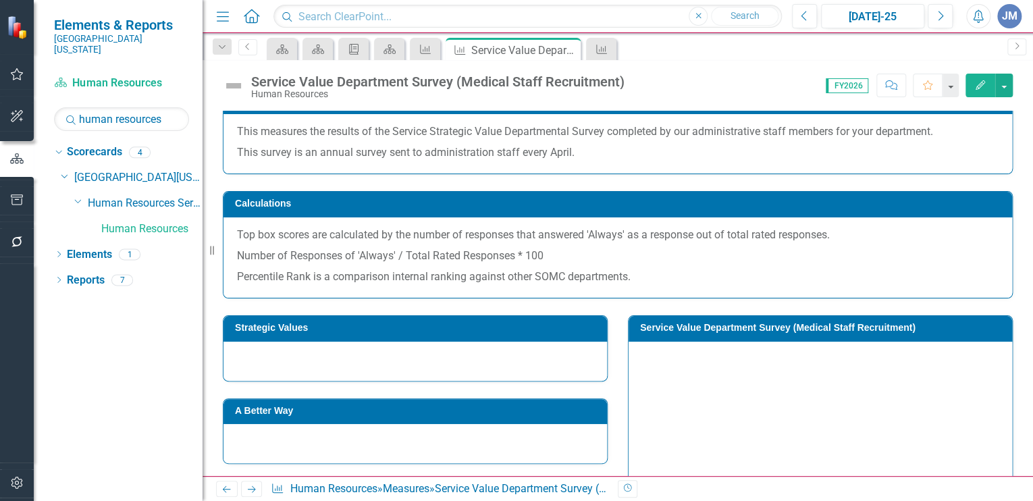
click at [396, 355] on div at bounding box center [414, 361] width 383 height 39
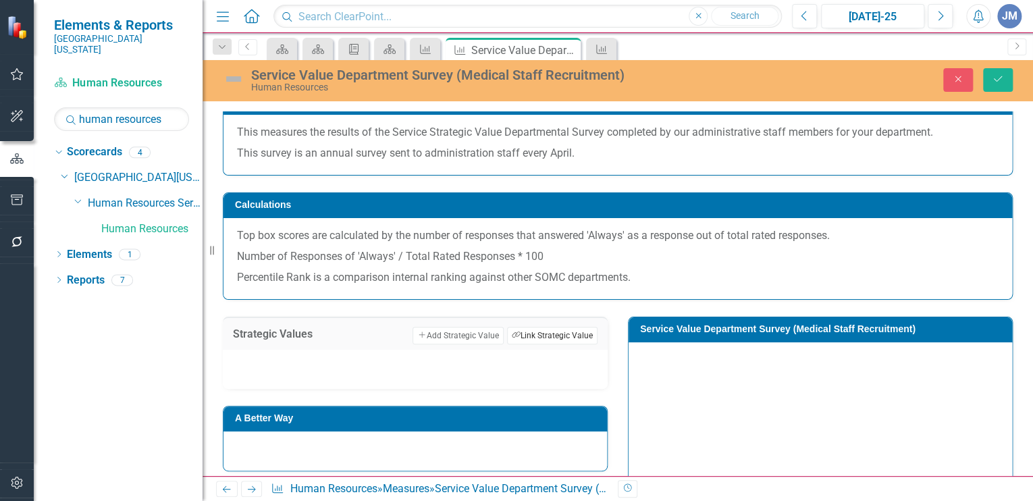
click at [544, 330] on button "Link Tag Link Strategic Value" at bounding box center [552, 336] width 90 height 18
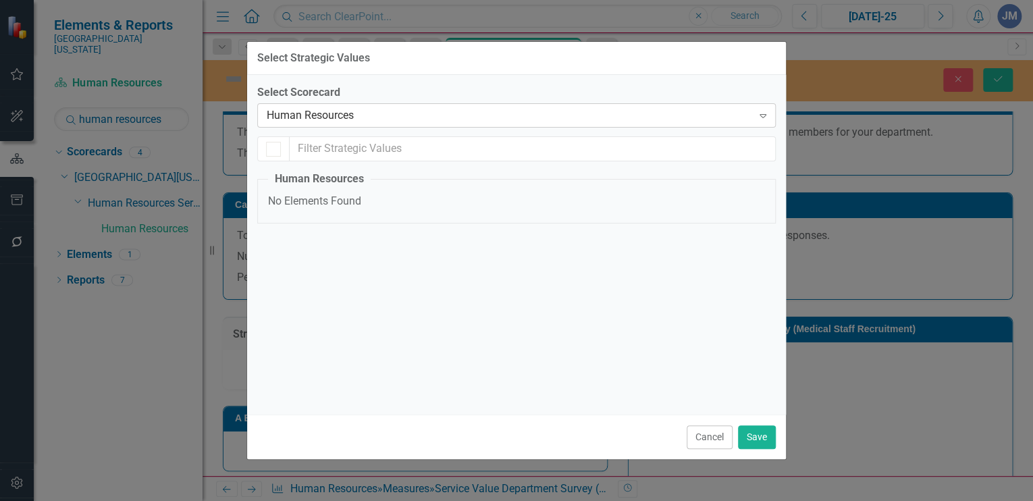
click at [313, 109] on div "Human Resources" at bounding box center [509, 116] width 485 height 16
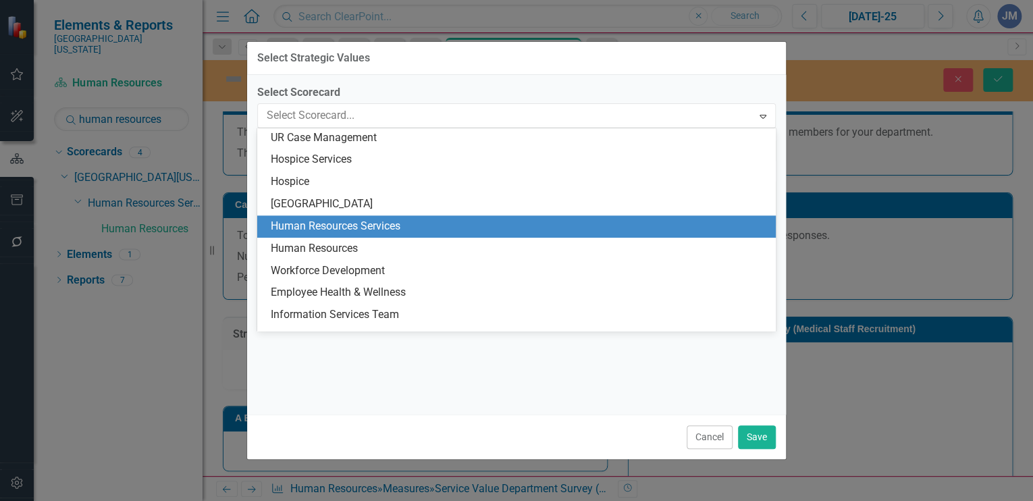
scroll to position [779, 0]
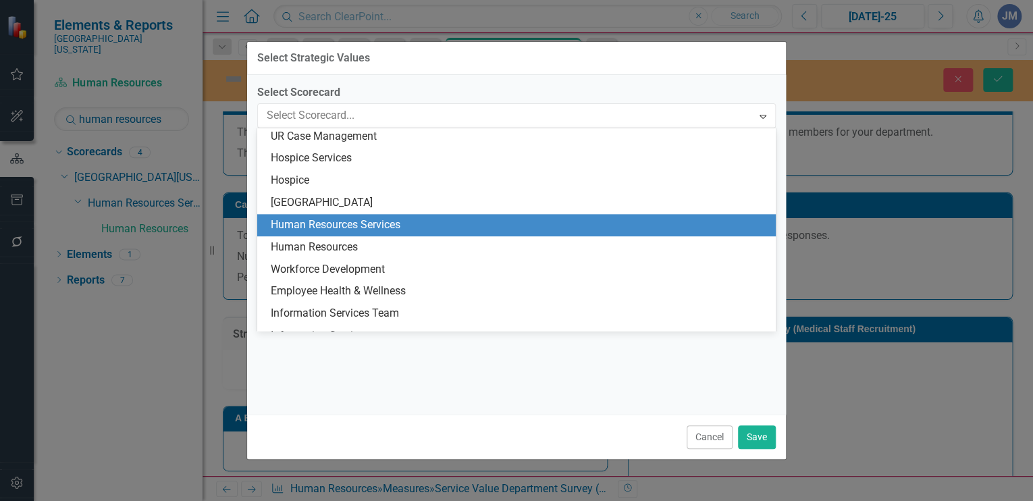
click at [355, 221] on div "Human Resources Services" at bounding box center [519, 225] width 497 height 16
checkbox input "false"
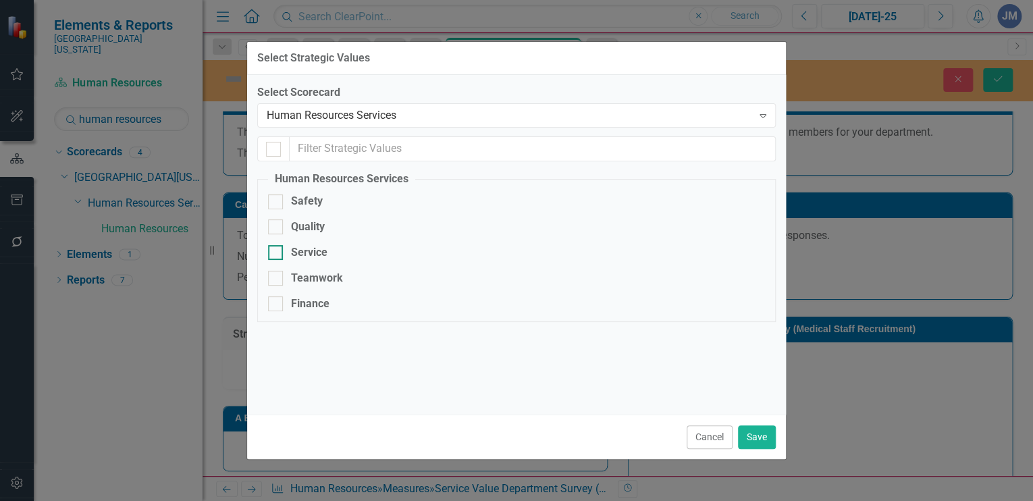
click at [275, 250] on input "Service" at bounding box center [272, 249] width 9 height 9
checkbox input "true"
click at [752, 433] on button "Save" at bounding box center [757, 437] width 38 height 24
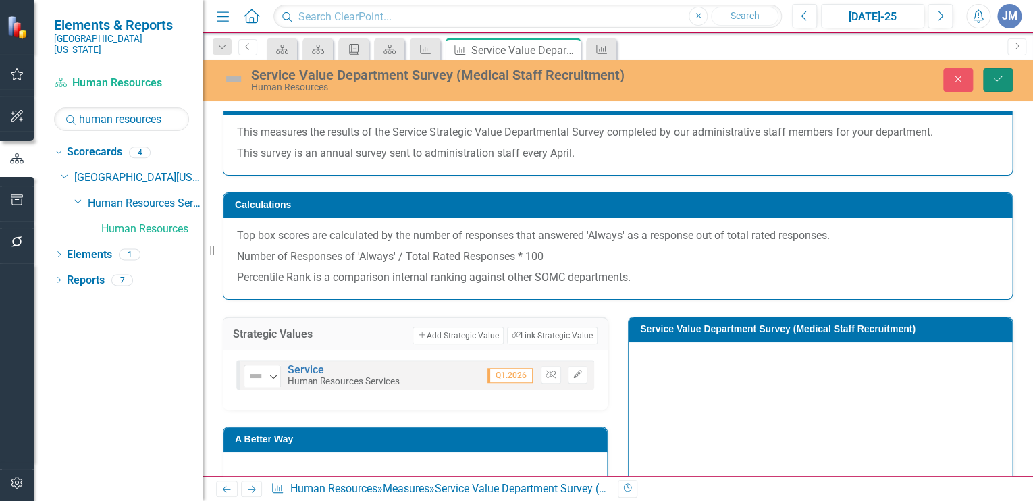
click at [999, 74] on icon "Save" at bounding box center [998, 78] width 12 height 9
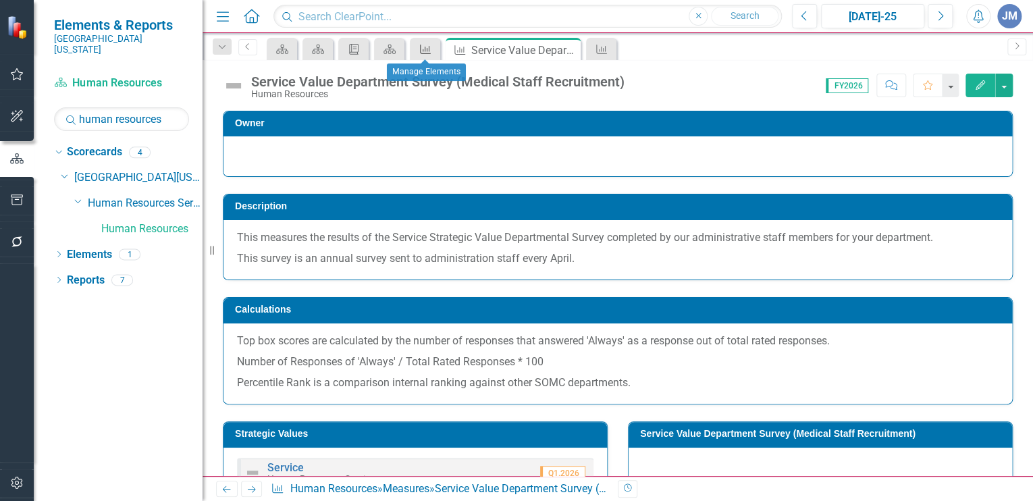
click at [427, 49] on icon at bounding box center [425, 49] width 11 height 9
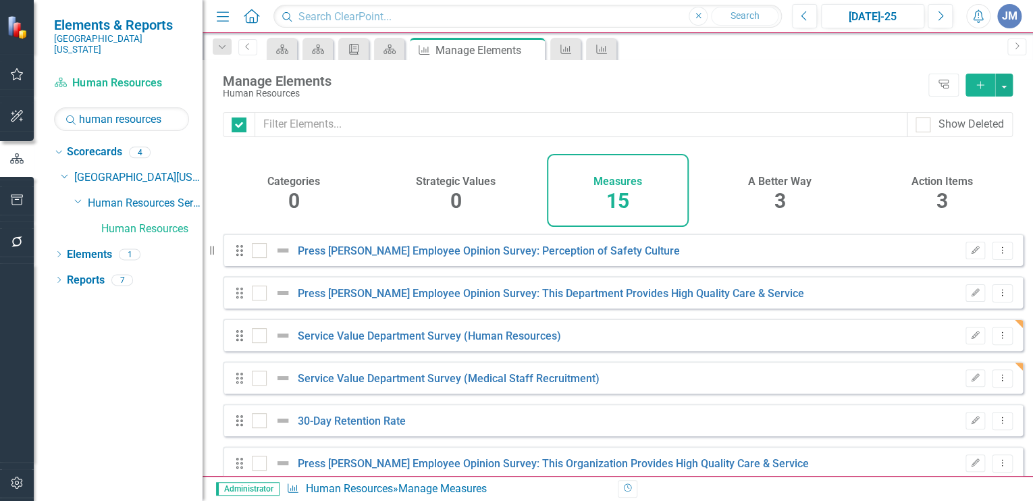
checkbox input "false"
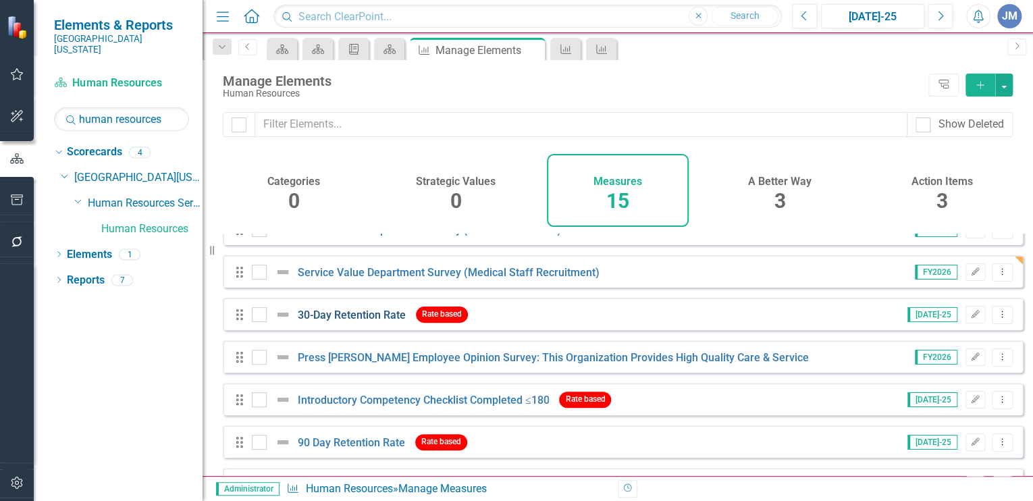
scroll to position [107, 0]
click at [348, 321] on link "30-Day Retention Rate" at bounding box center [352, 314] width 108 height 13
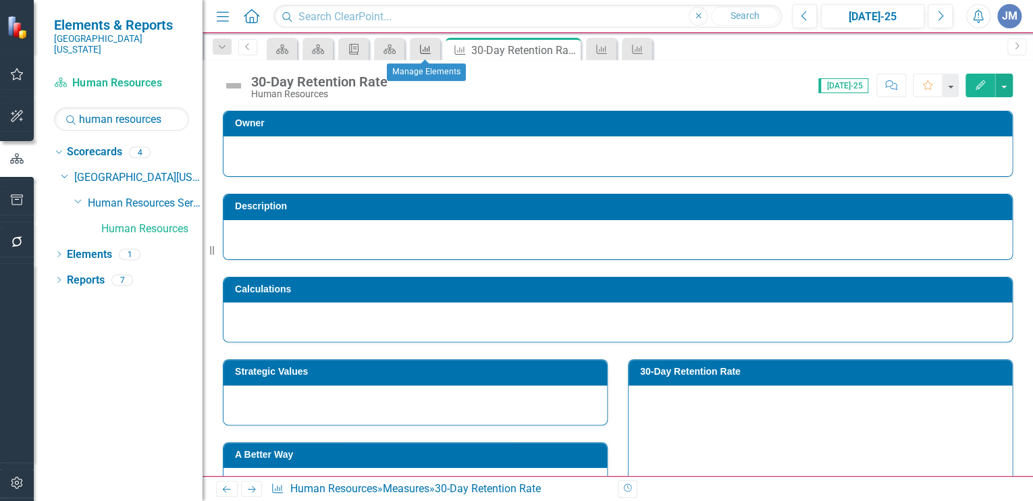
click at [423, 47] on icon "Measure" at bounding box center [426, 49] width 14 height 11
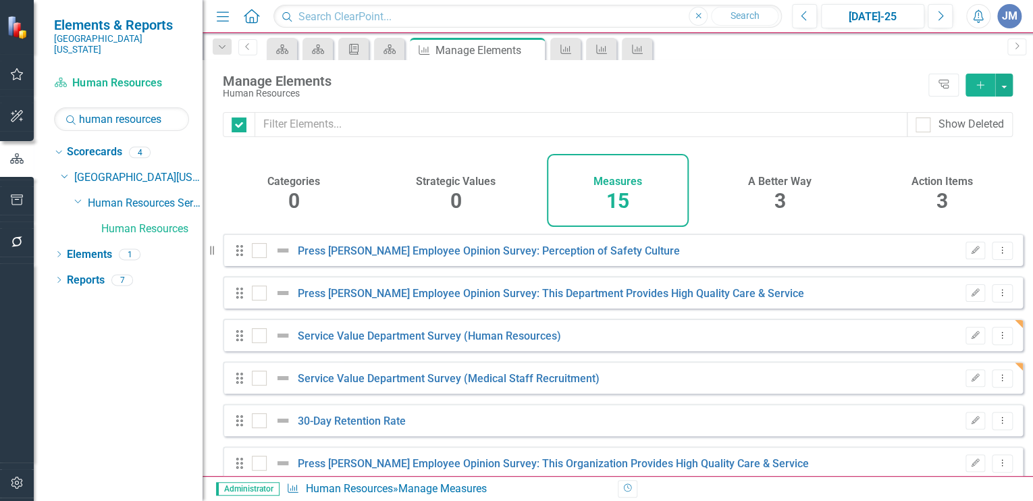
checkbox input "false"
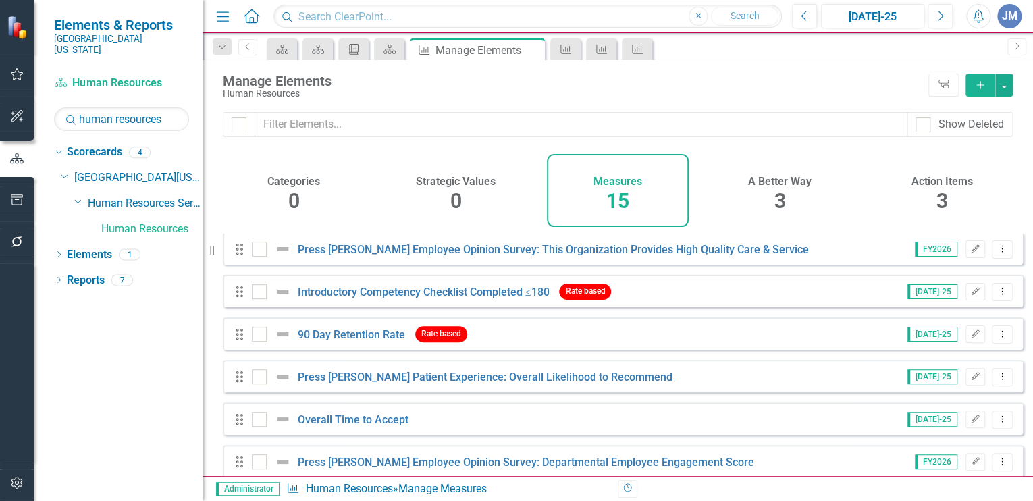
scroll to position [215, 0]
click at [367, 336] on link "90 Day Retention Rate" at bounding box center [351, 333] width 107 height 13
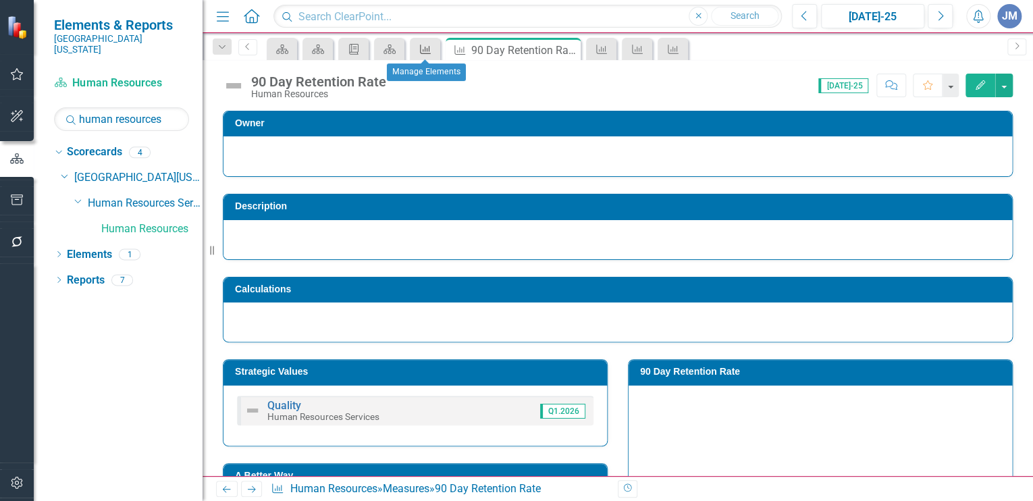
click at [427, 45] on icon "Measure" at bounding box center [426, 49] width 14 height 11
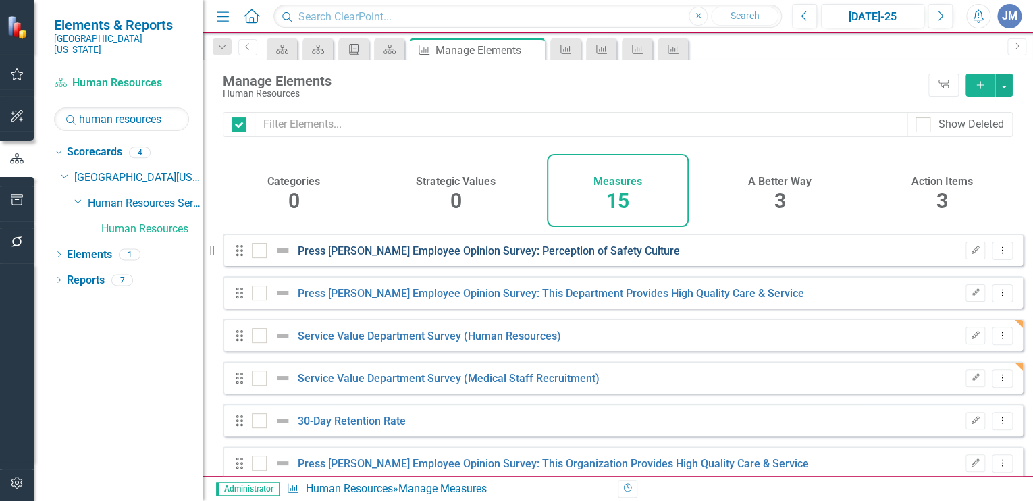
checkbox input "false"
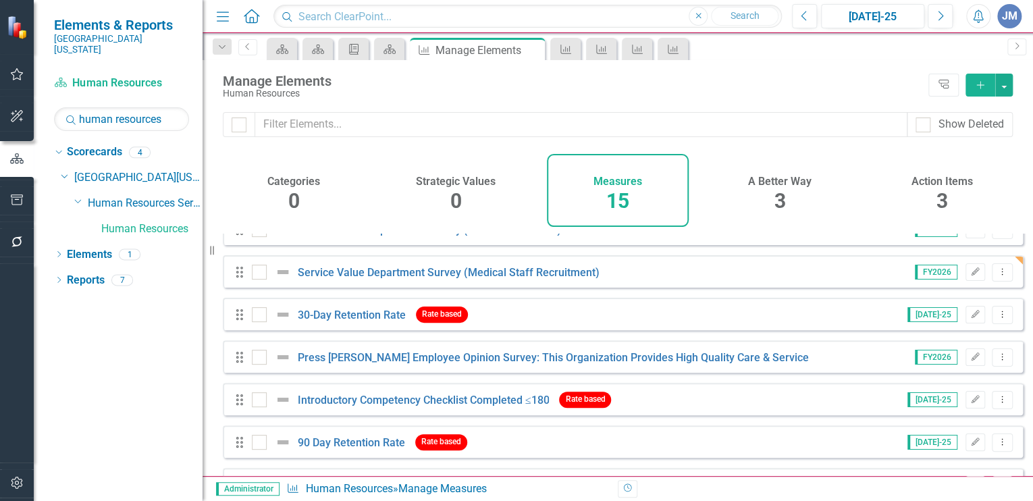
scroll to position [107, 0]
click at [342, 319] on link "30-Day Retention Rate" at bounding box center [352, 314] width 108 height 13
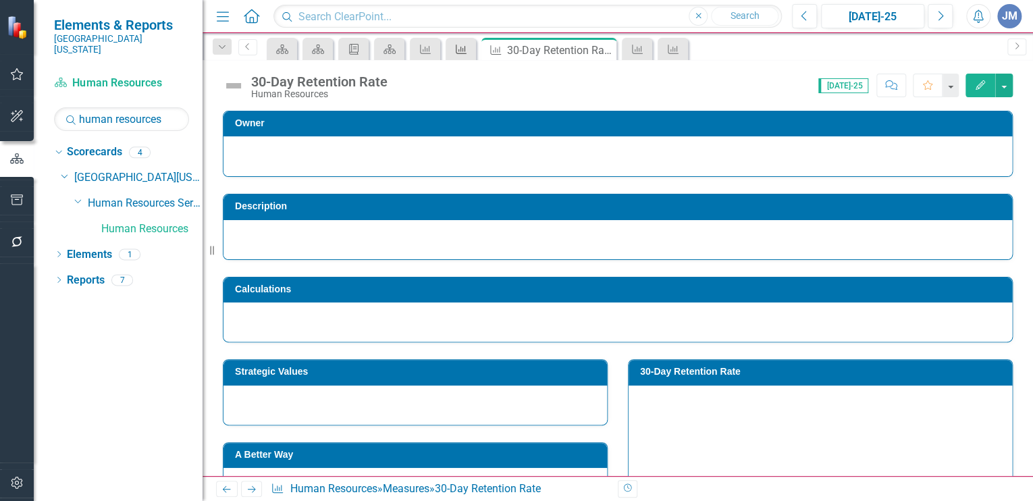
click at [462, 43] on div "Measure" at bounding box center [458, 49] width 19 height 17
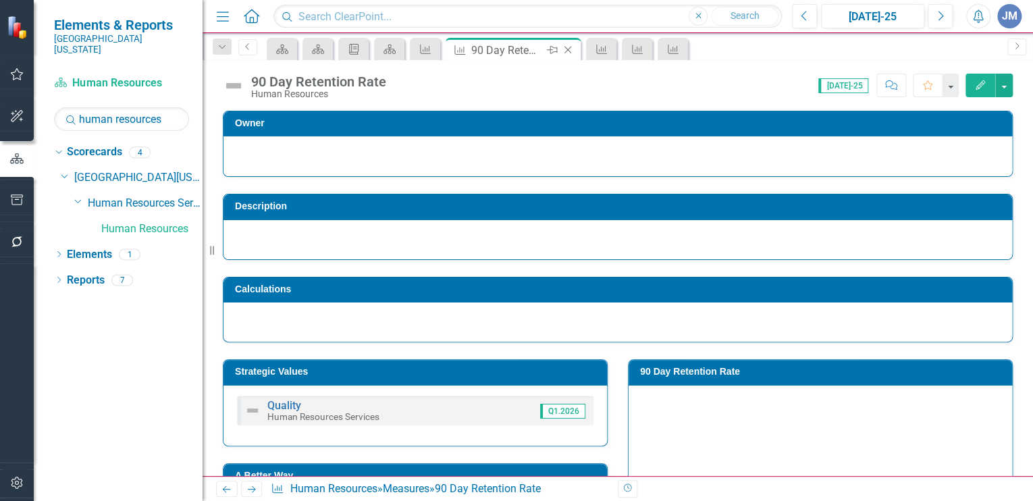
click at [569, 49] on icon "Close" at bounding box center [568, 50] width 14 height 11
click at [425, 46] on icon at bounding box center [425, 49] width 11 height 9
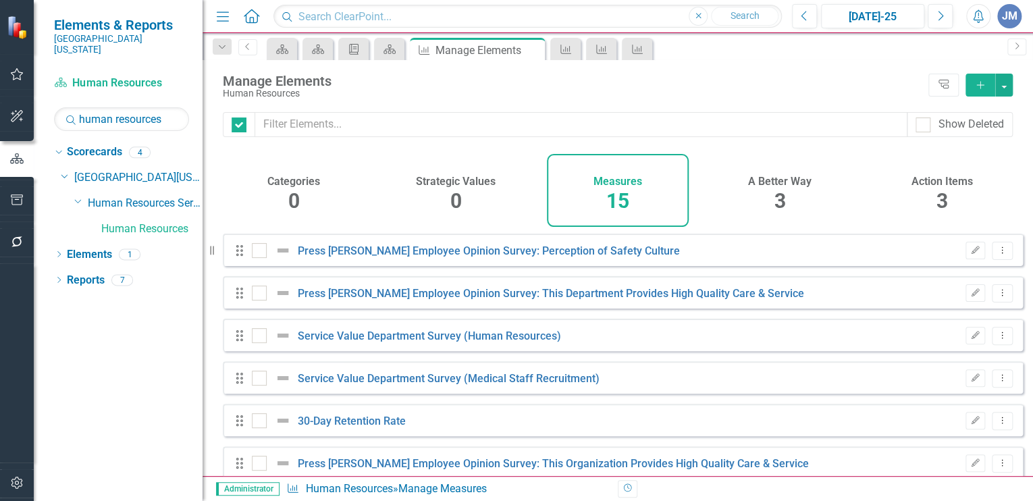
checkbox input "false"
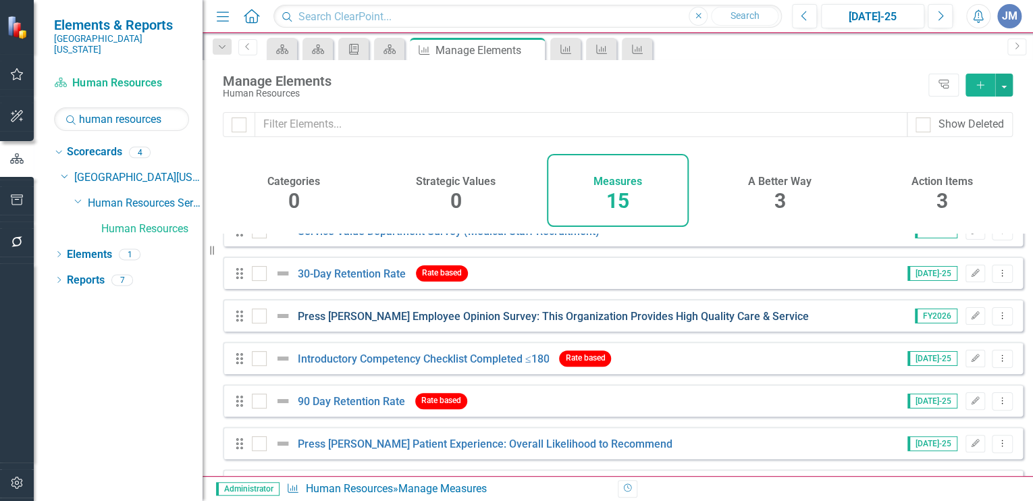
scroll to position [149, 0]
click at [396, 320] on link "Press [PERSON_NAME] Employee Opinion Survey: This Organization Provides High Qu…" at bounding box center [553, 315] width 511 height 13
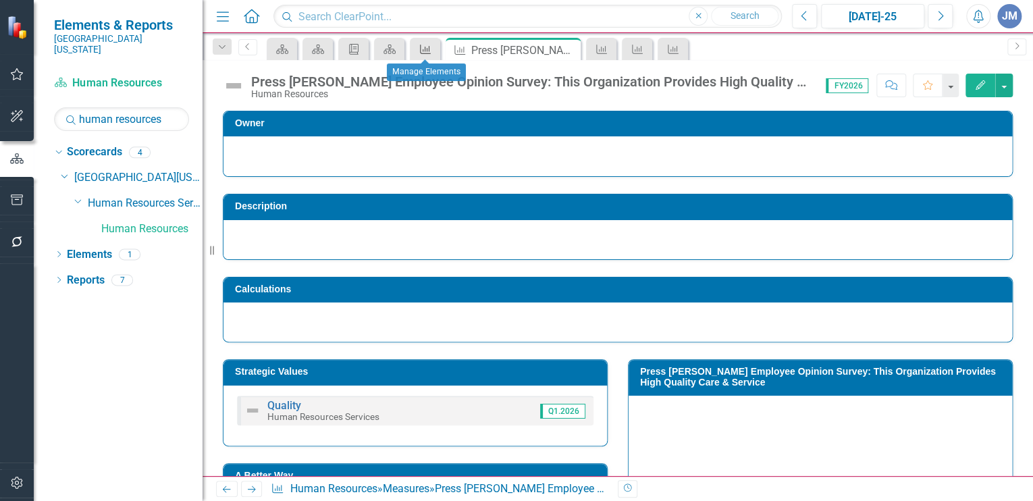
click at [423, 46] on icon "Measure" at bounding box center [426, 49] width 14 height 11
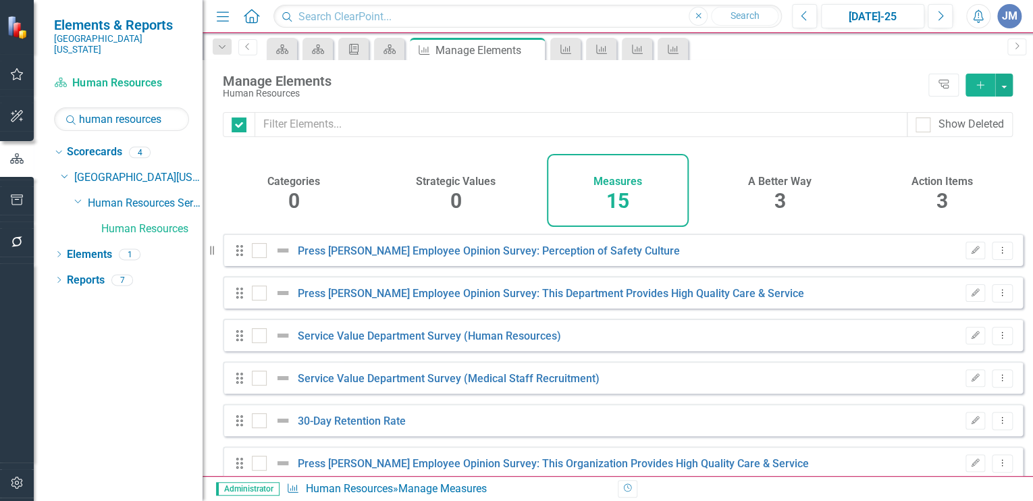
checkbox input "false"
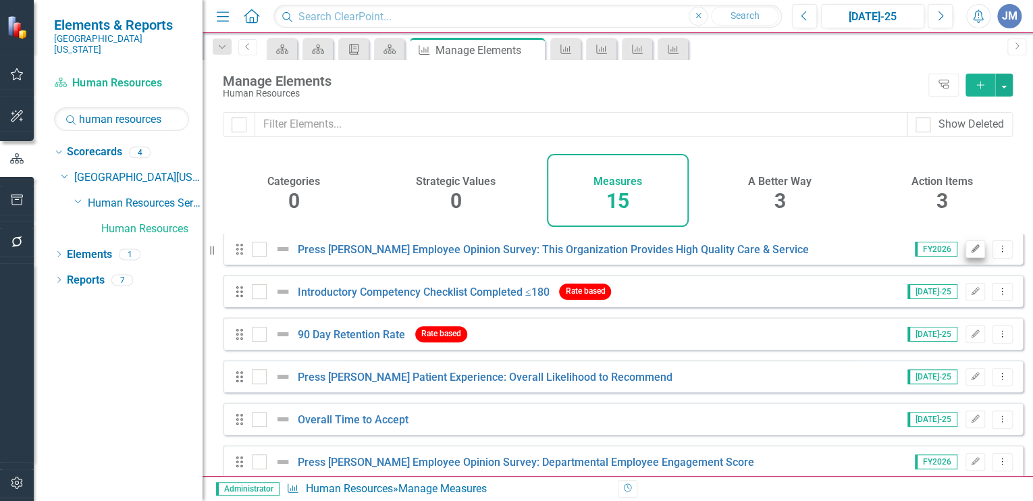
scroll to position [215, 0]
click at [996, 252] on icon "Dropdown Menu" at bounding box center [1001, 248] width 11 height 9
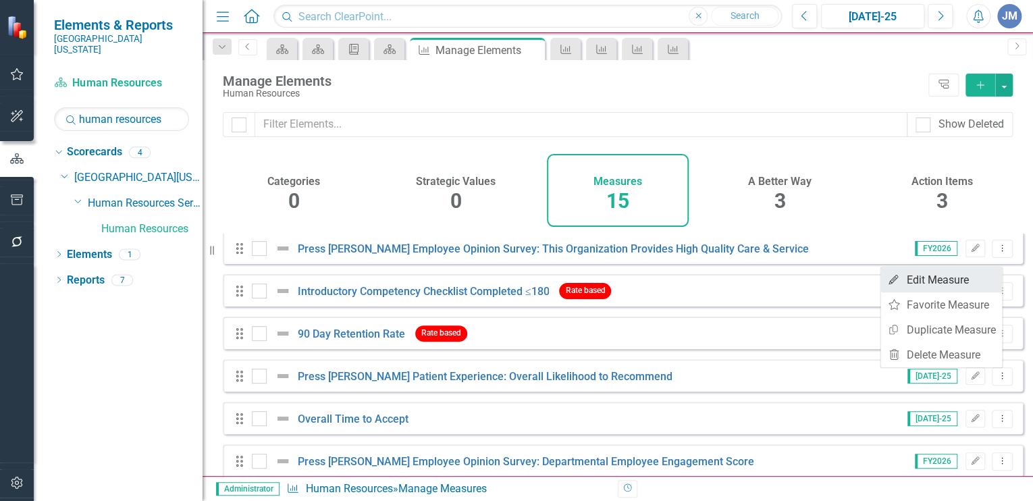
click at [945, 279] on link "Edit Edit Measure" at bounding box center [941, 279] width 122 height 25
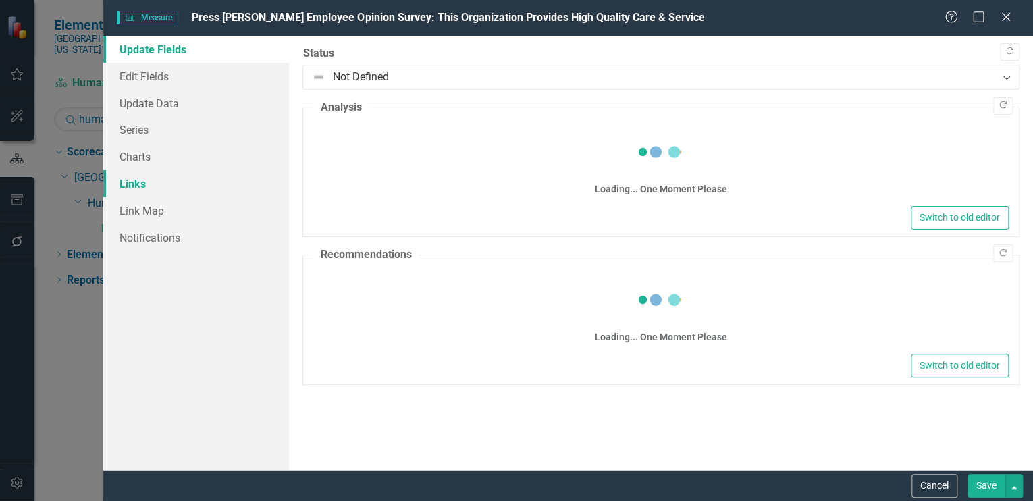
drag, startPoint x: 130, startPoint y: 184, endPoint x: 170, endPoint y: 186, distance: 40.5
click at [130, 184] on link "Links" at bounding box center [196, 183] width 186 height 27
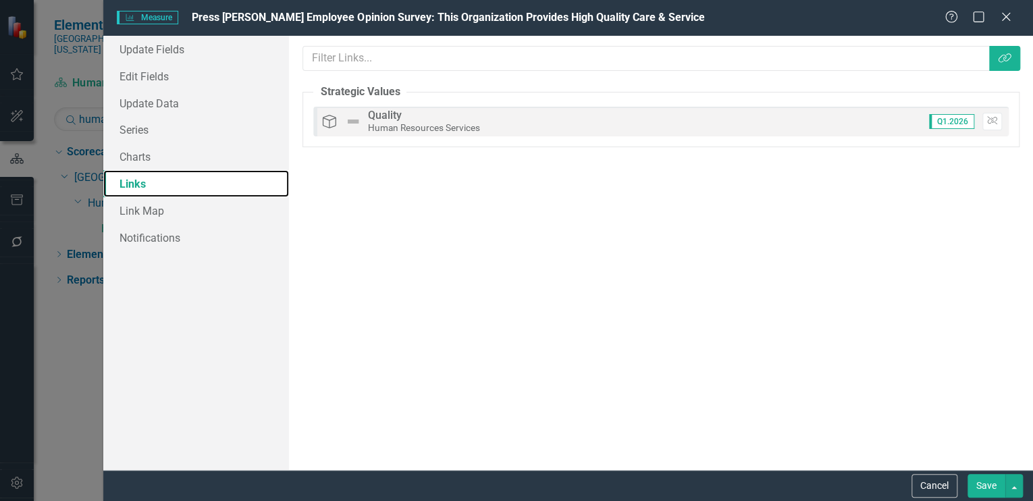
scroll to position [0, 0]
click at [993, 117] on icon "button" at bounding box center [992, 121] width 10 height 8
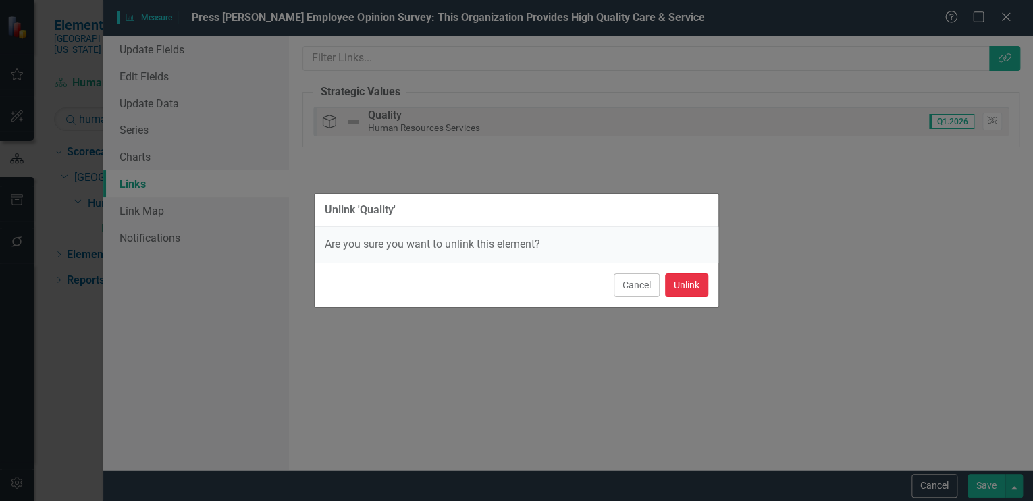
click at [693, 281] on button "Unlink" at bounding box center [686, 285] width 43 height 24
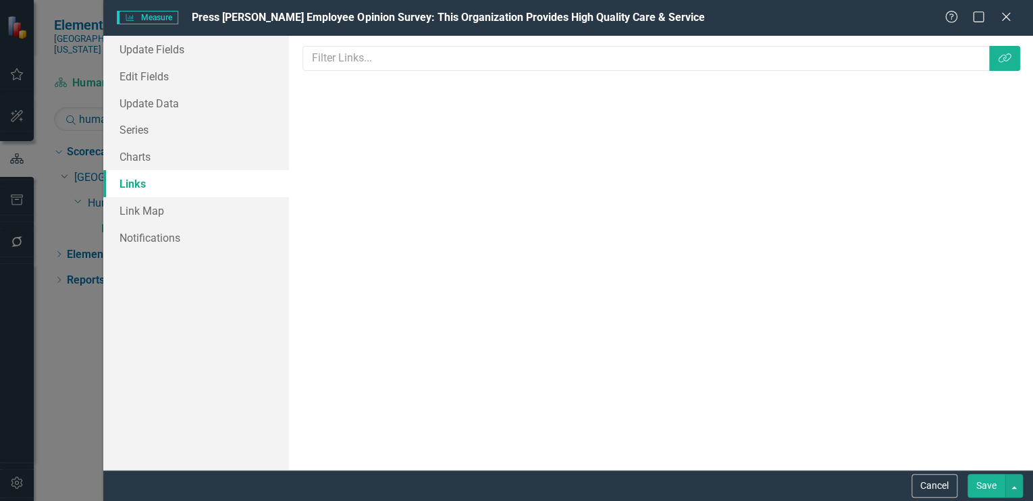
click at [987, 485] on button "Save" at bounding box center [986, 486] width 38 height 24
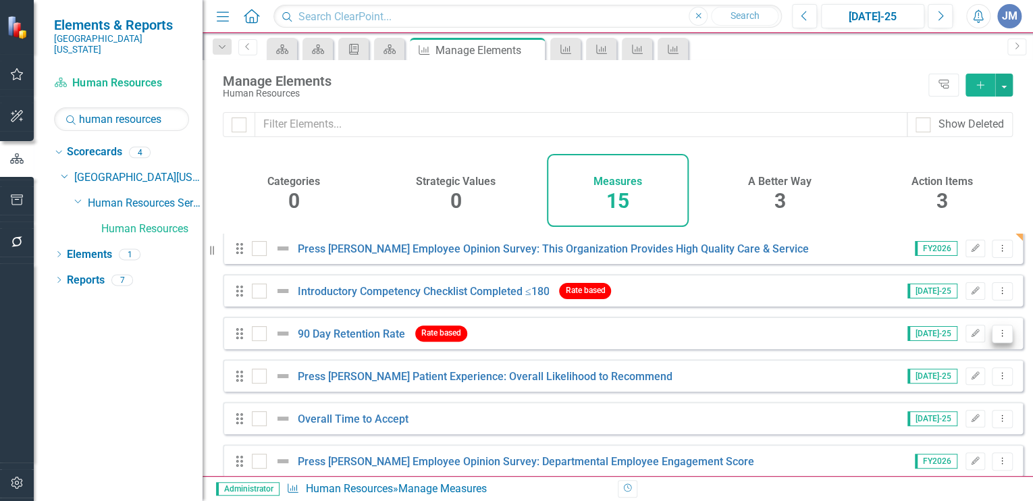
click at [996, 338] on icon "Dropdown Menu" at bounding box center [1001, 333] width 11 height 9
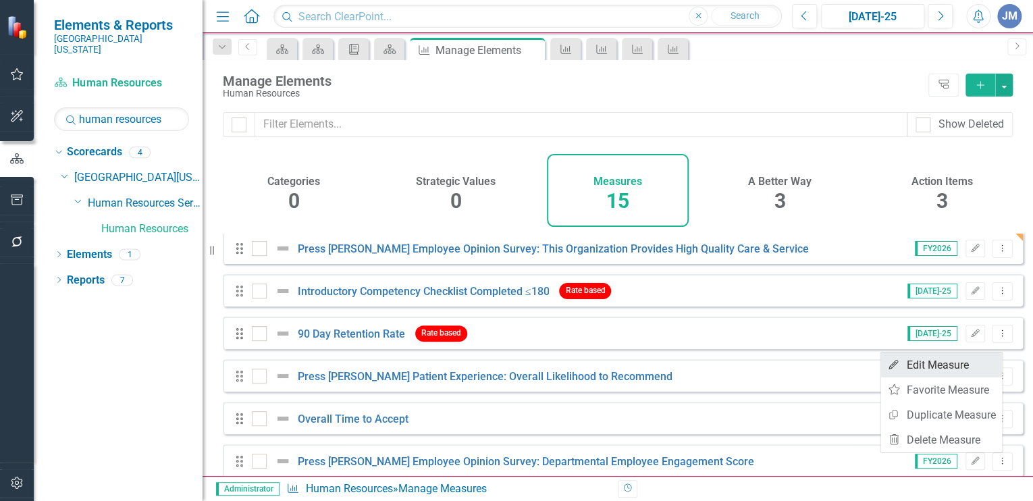
click at [926, 363] on link "Edit Edit Measure" at bounding box center [941, 364] width 122 height 25
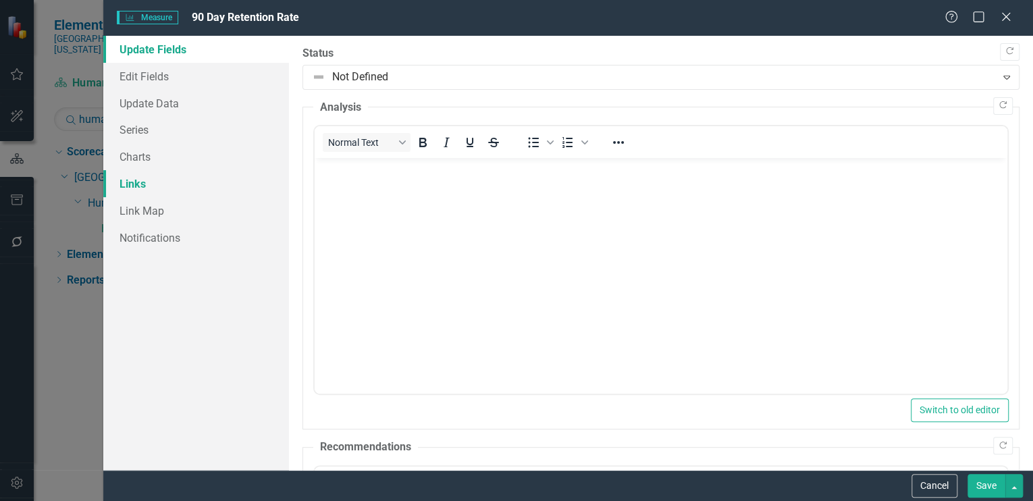
click at [130, 180] on link "Links" at bounding box center [196, 183] width 186 height 27
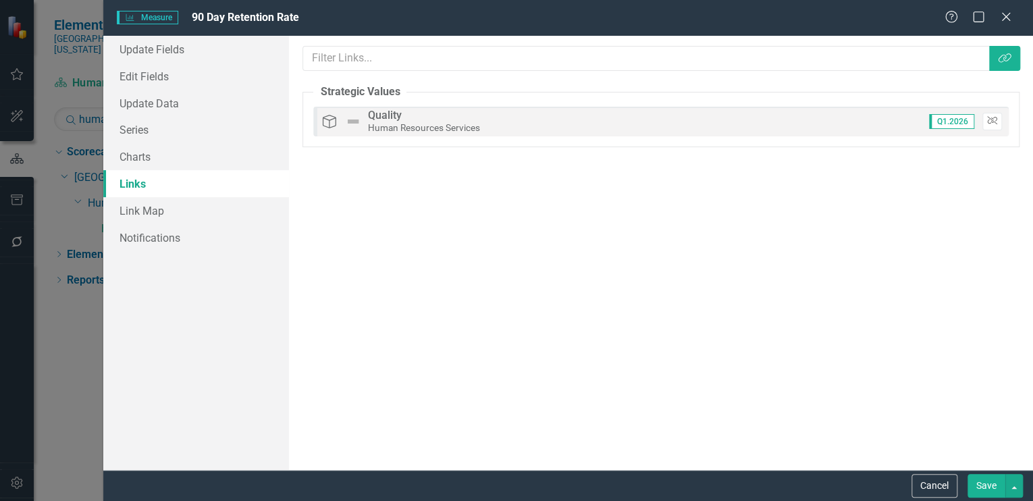
click at [989, 119] on icon "Unlink" at bounding box center [992, 121] width 10 height 8
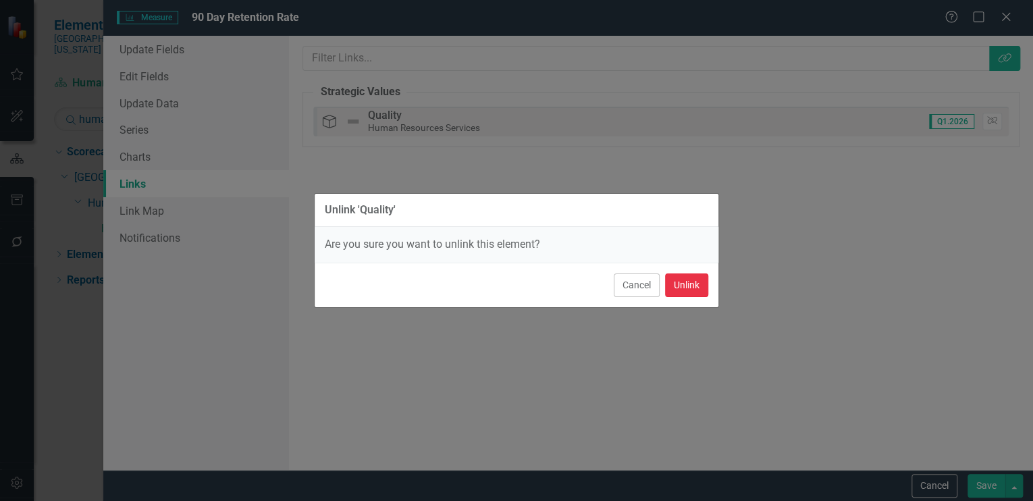
click at [681, 279] on button "Unlink" at bounding box center [686, 285] width 43 height 24
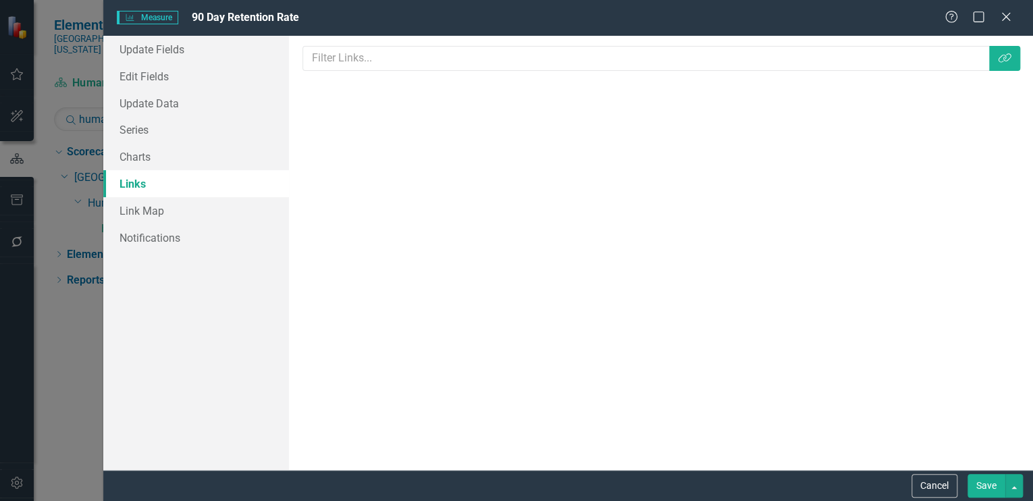
click at [986, 481] on button "Save" at bounding box center [986, 486] width 38 height 24
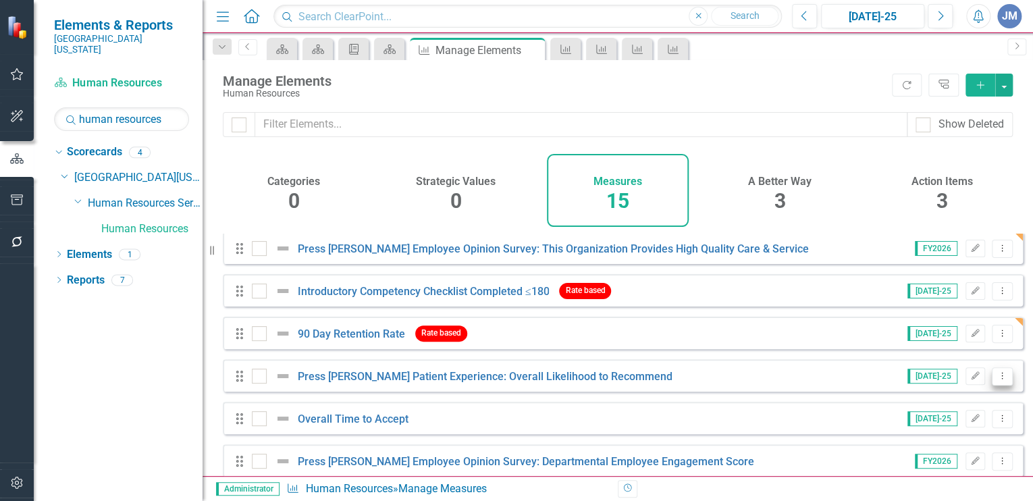
click at [996, 380] on icon "Dropdown Menu" at bounding box center [1001, 375] width 11 height 9
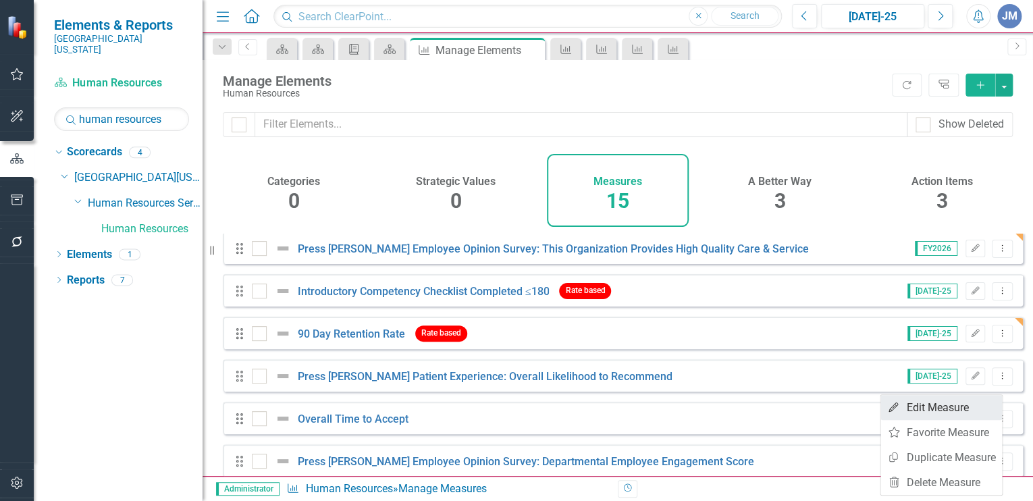
click at [917, 402] on link "Edit Edit Measure" at bounding box center [941, 407] width 122 height 25
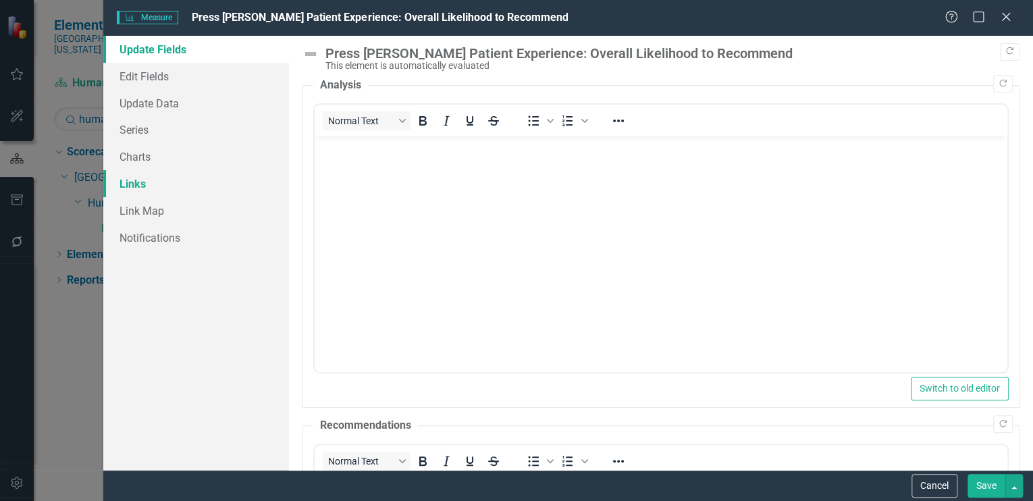
click at [144, 180] on link "Links" at bounding box center [196, 183] width 186 height 27
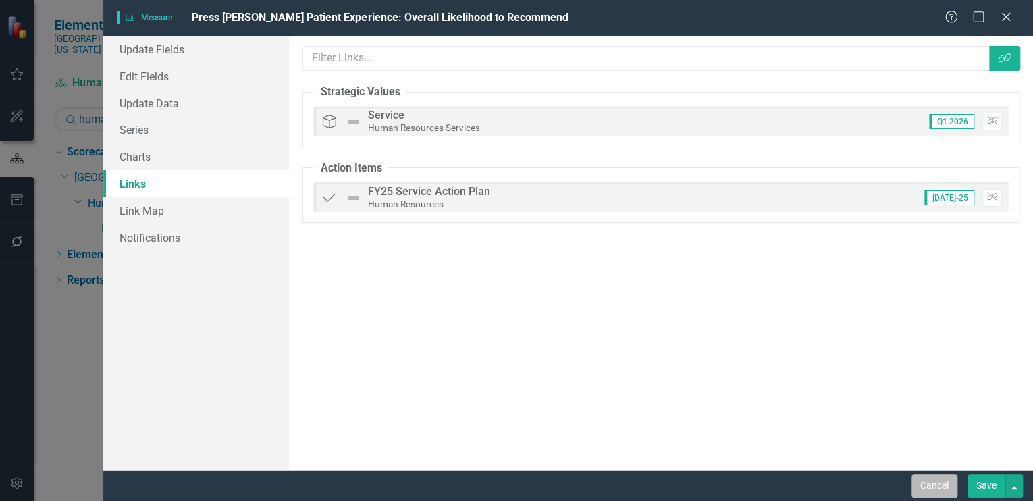
click at [942, 481] on button "Cancel" at bounding box center [934, 486] width 46 height 24
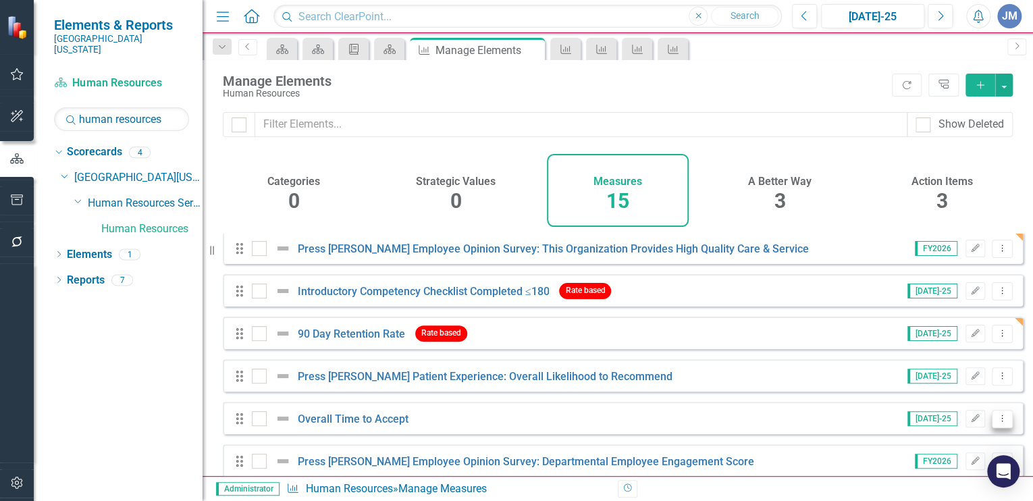
click at [996, 423] on icon "Dropdown Menu" at bounding box center [1001, 418] width 11 height 9
click at [930, 332] on link "Edit Edit Measure" at bounding box center [941, 331] width 122 height 25
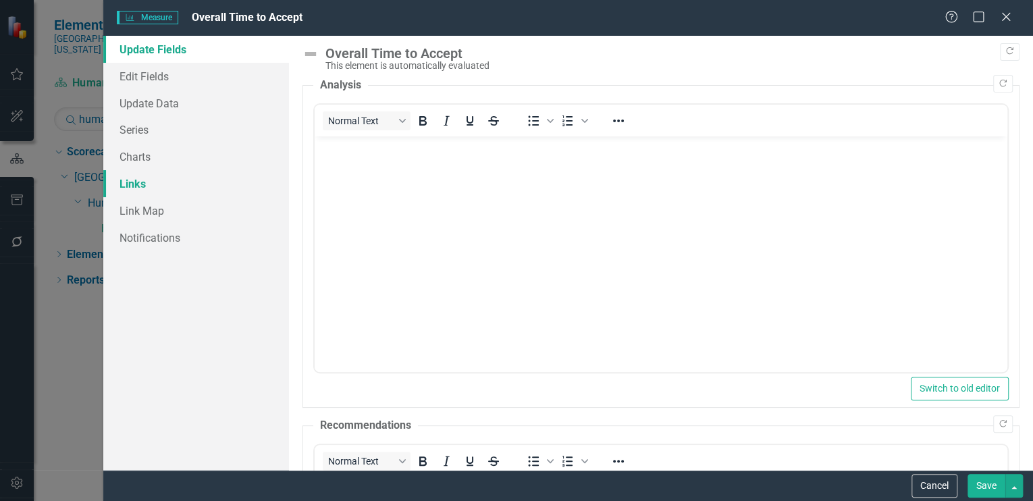
click at [141, 184] on link "Links" at bounding box center [196, 183] width 186 height 27
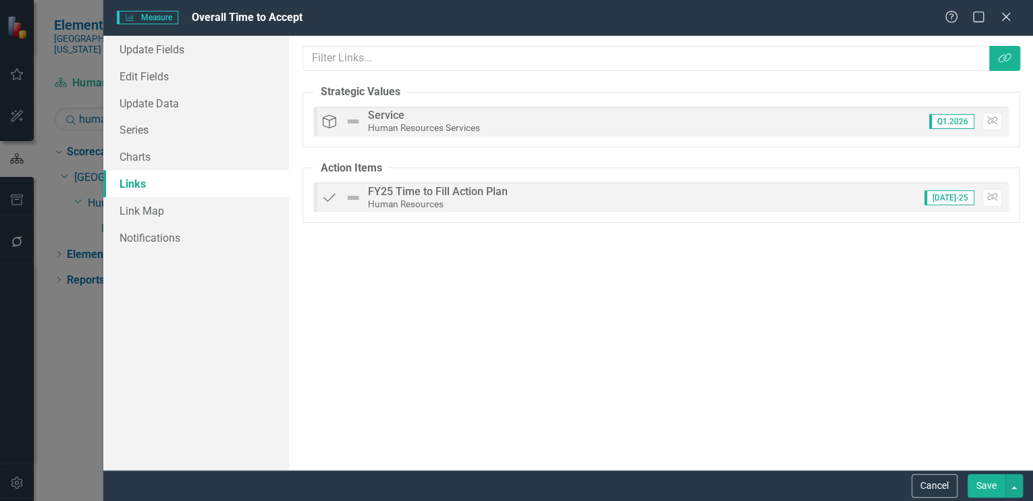
click at [937, 483] on button "Cancel" at bounding box center [934, 486] width 46 height 24
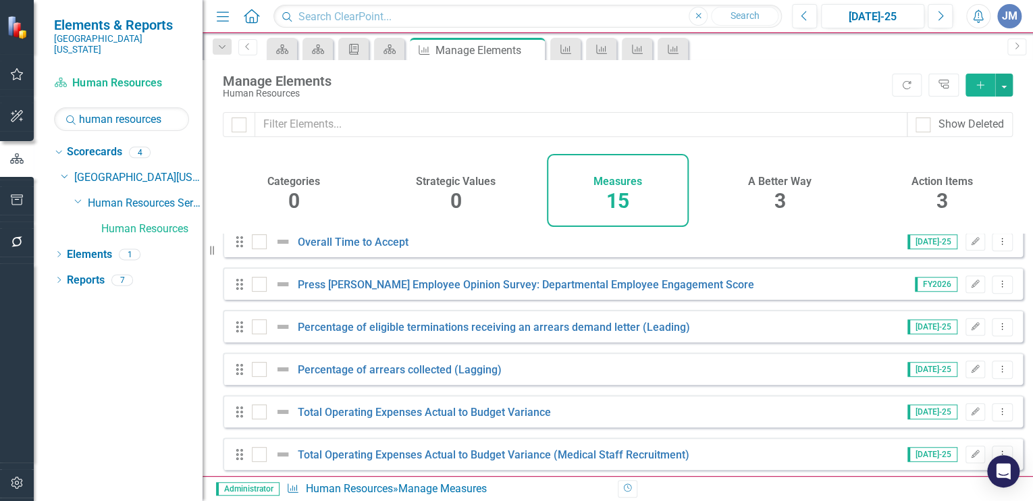
scroll to position [404, 0]
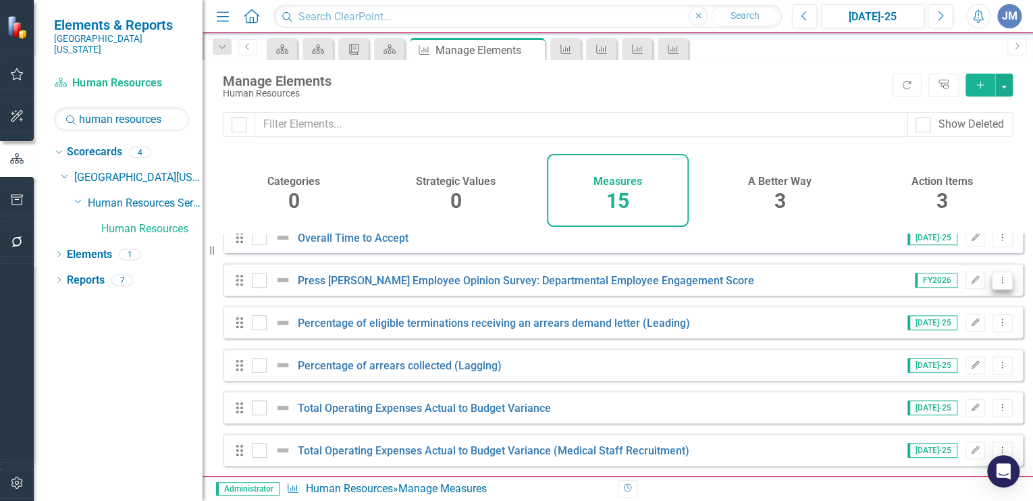
click at [994, 275] on button "Dropdown Menu" at bounding box center [1002, 280] width 21 height 18
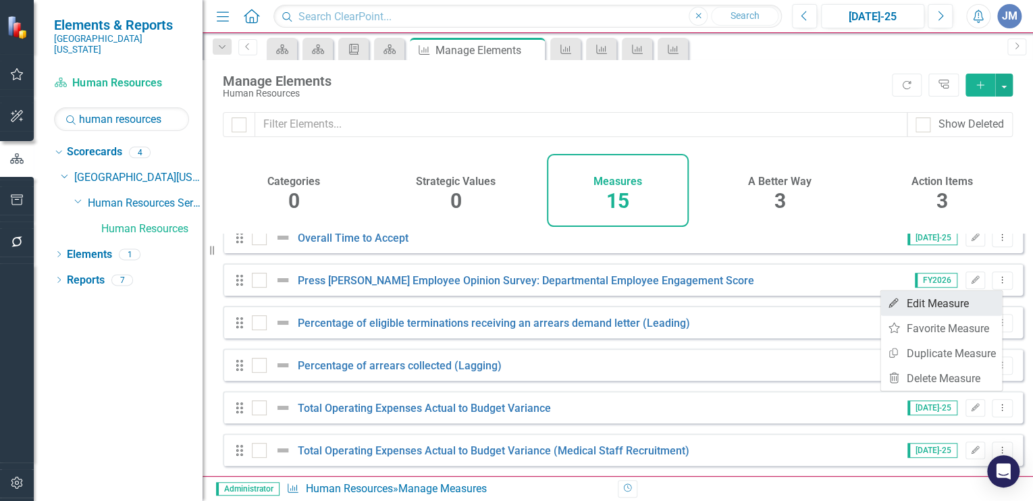
click at [948, 305] on link "Edit Edit Measure" at bounding box center [941, 303] width 122 height 25
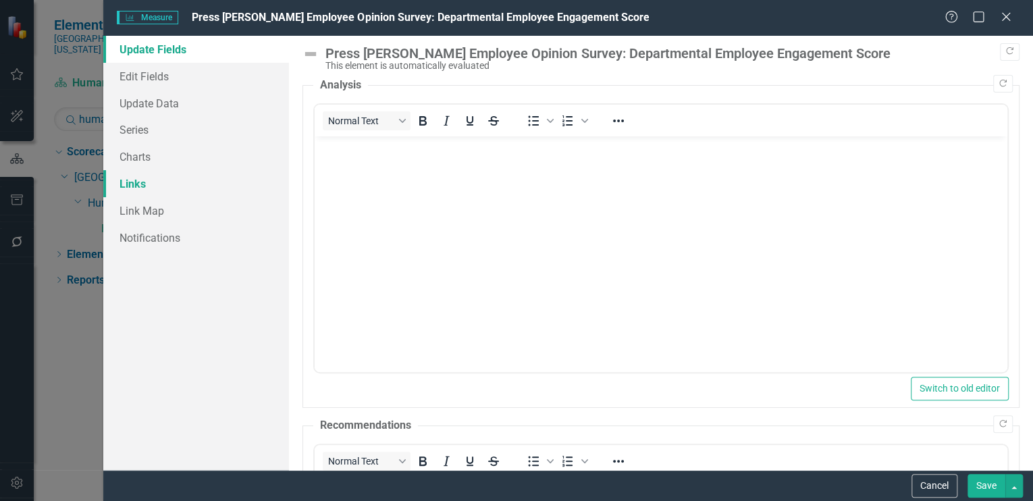
scroll to position [0, 0]
click at [133, 185] on link "Links" at bounding box center [196, 183] width 186 height 27
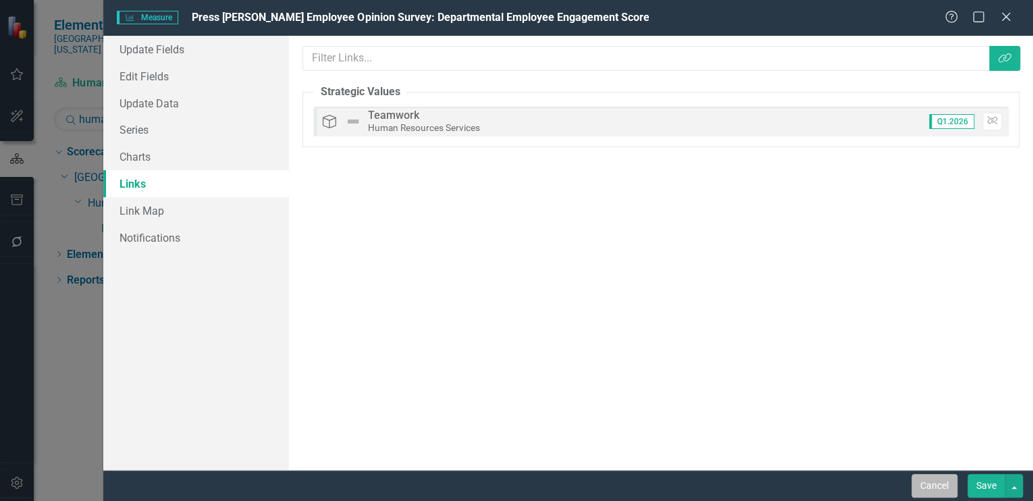
click at [929, 487] on button "Cancel" at bounding box center [934, 486] width 46 height 24
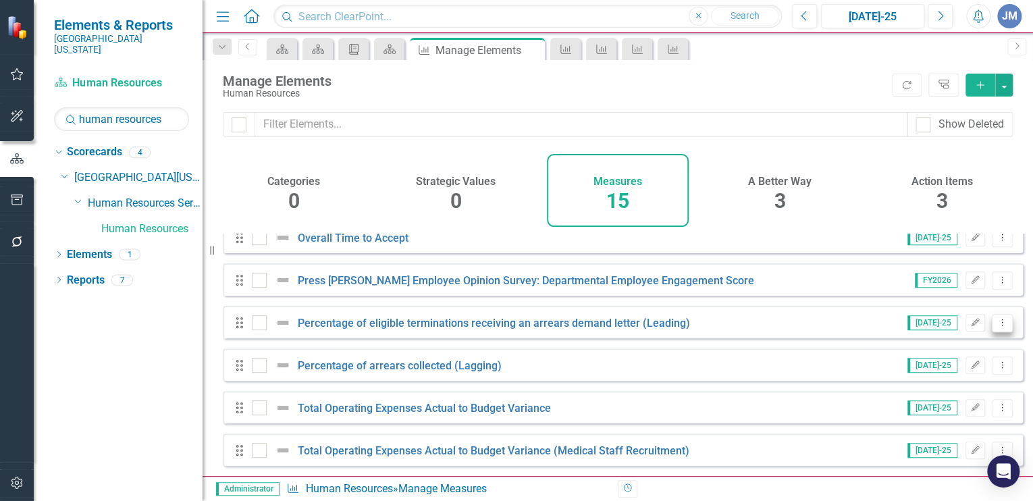
click at [1002, 323] on icon at bounding box center [1002, 322] width 1 height 7
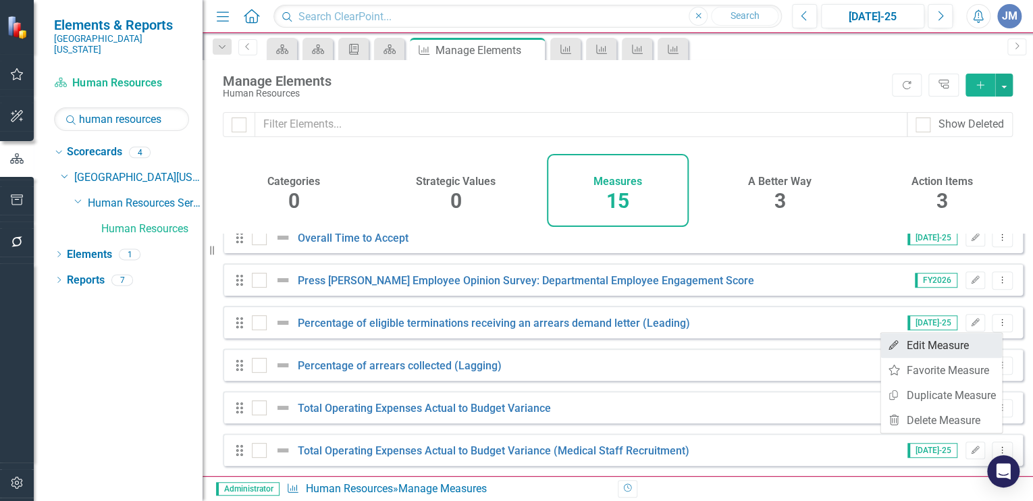
click at [958, 343] on link "Edit Edit Measure" at bounding box center [941, 345] width 122 height 25
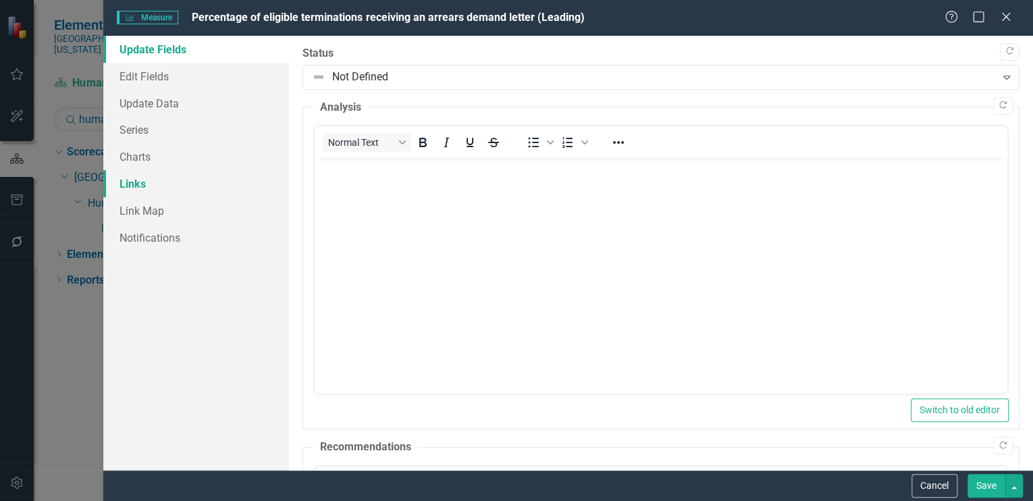
click at [130, 180] on link "Links" at bounding box center [196, 183] width 186 height 27
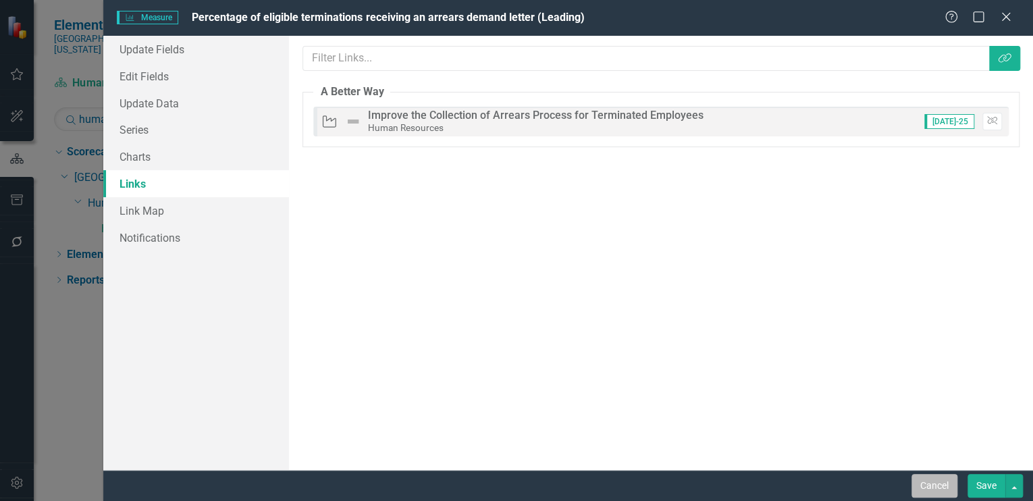
click at [939, 482] on button "Cancel" at bounding box center [934, 486] width 46 height 24
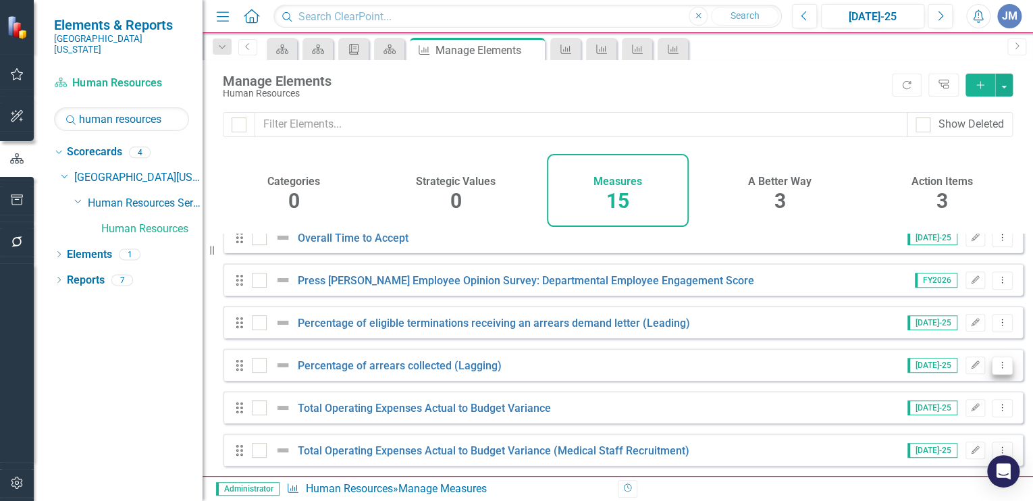
click at [996, 365] on icon "Dropdown Menu" at bounding box center [1001, 364] width 11 height 9
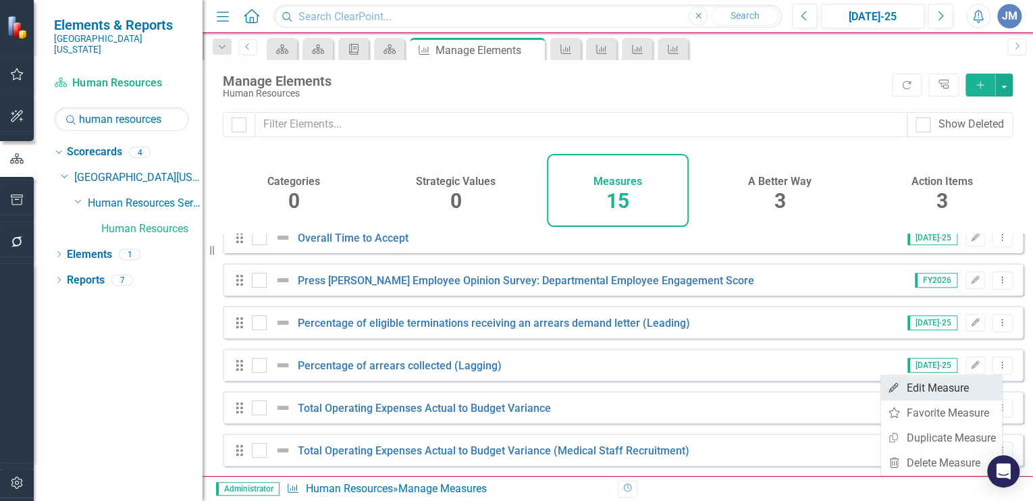
click at [951, 392] on link "Edit Edit Measure" at bounding box center [941, 387] width 122 height 25
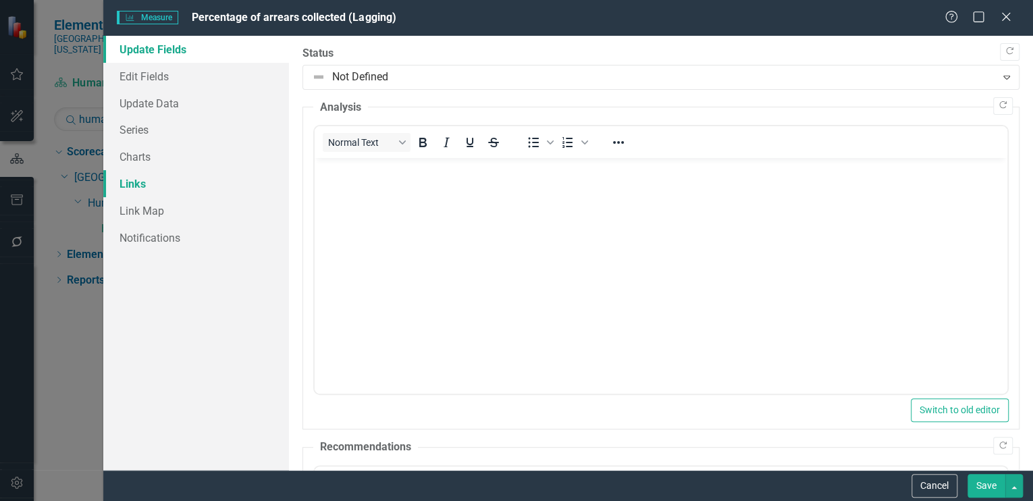
click at [128, 186] on link "Links" at bounding box center [196, 183] width 186 height 27
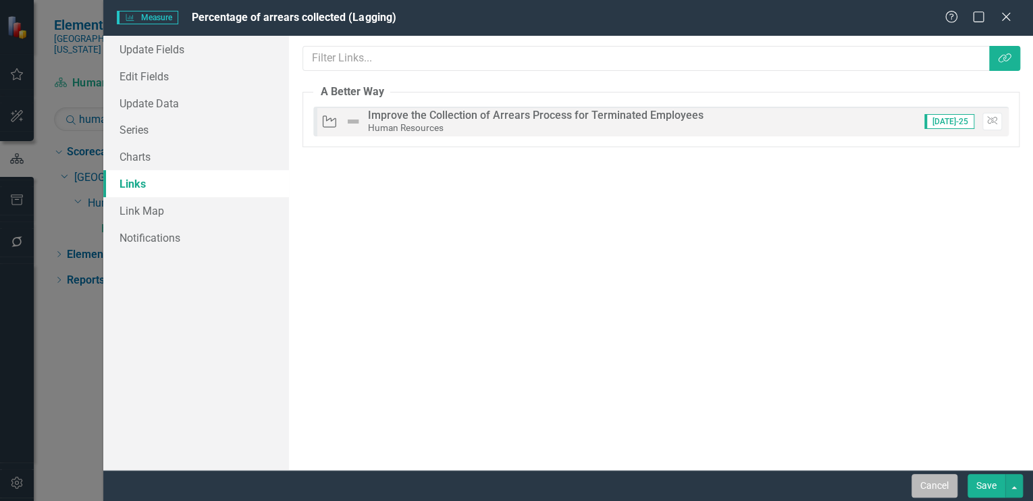
click at [937, 486] on button "Cancel" at bounding box center [934, 486] width 46 height 24
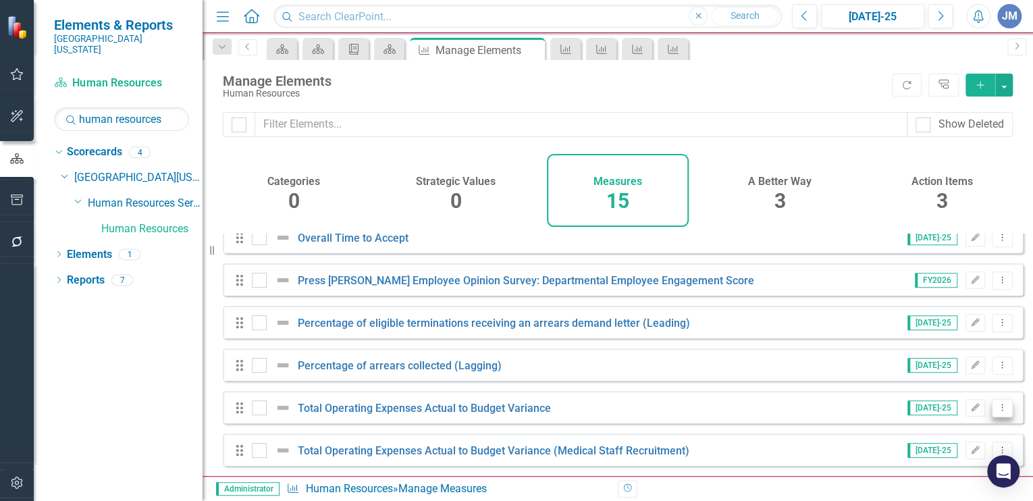
click at [996, 406] on icon "Dropdown Menu" at bounding box center [1001, 407] width 11 height 9
click at [913, 309] on link "Edit Edit Measure" at bounding box center [941, 311] width 122 height 25
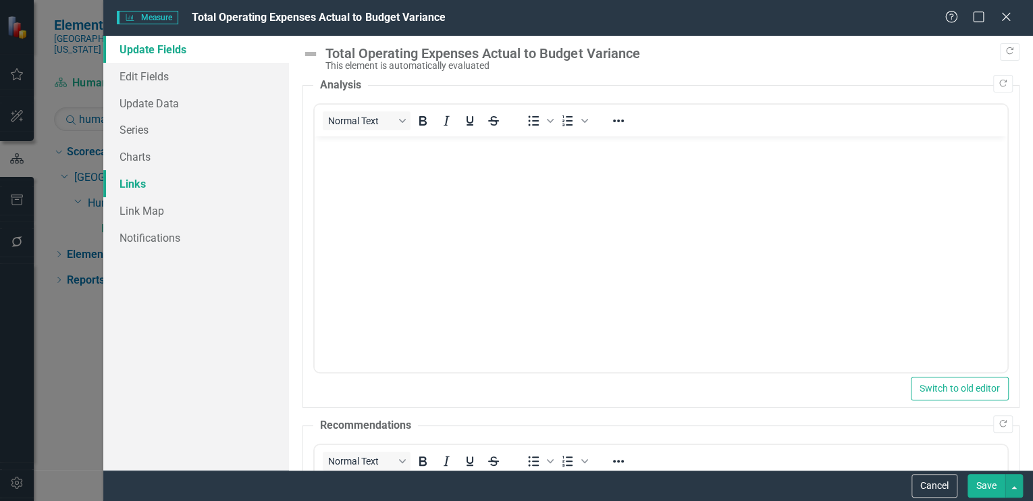
click at [140, 184] on link "Links" at bounding box center [196, 183] width 186 height 27
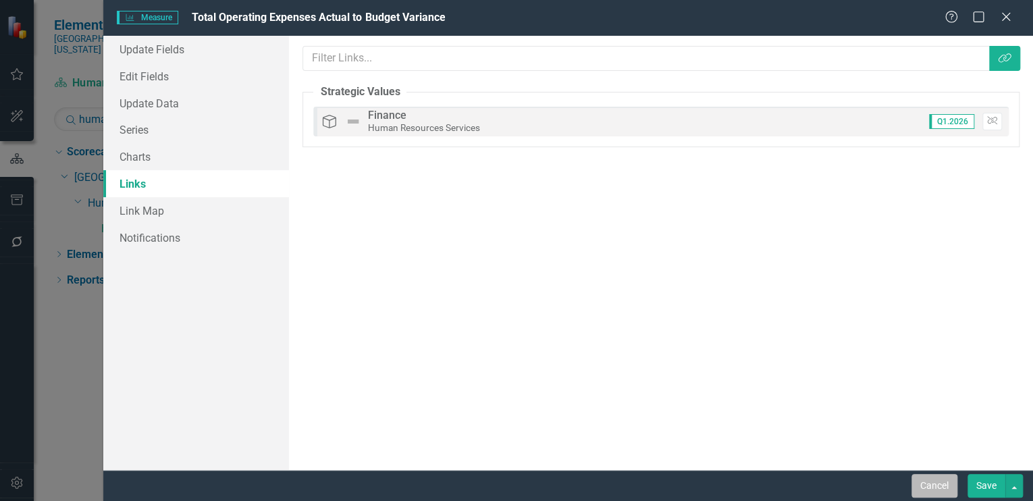
click at [936, 482] on button "Cancel" at bounding box center [934, 486] width 46 height 24
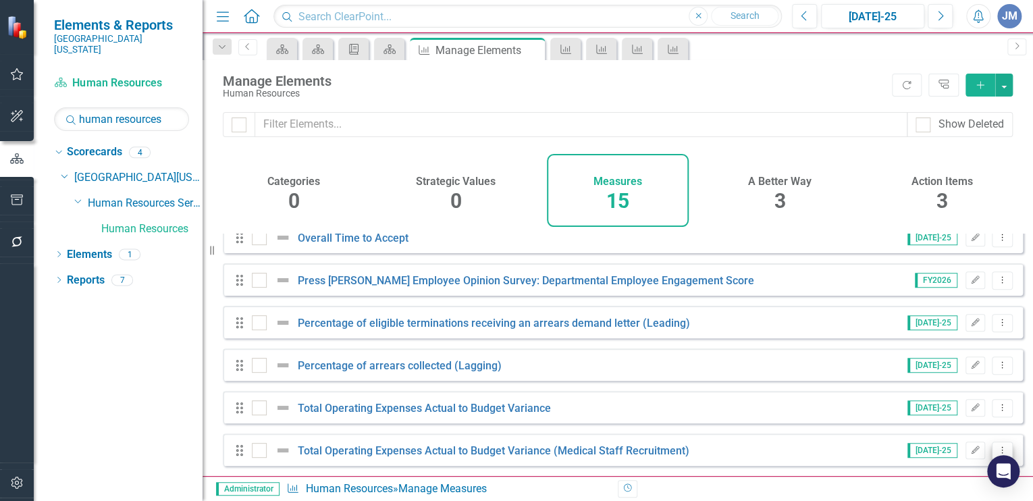
click at [992, 445] on button "Dropdown Menu" at bounding box center [1002, 450] width 21 height 18
click at [938, 350] on link "Edit Edit Measure" at bounding box center [941, 354] width 122 height 25
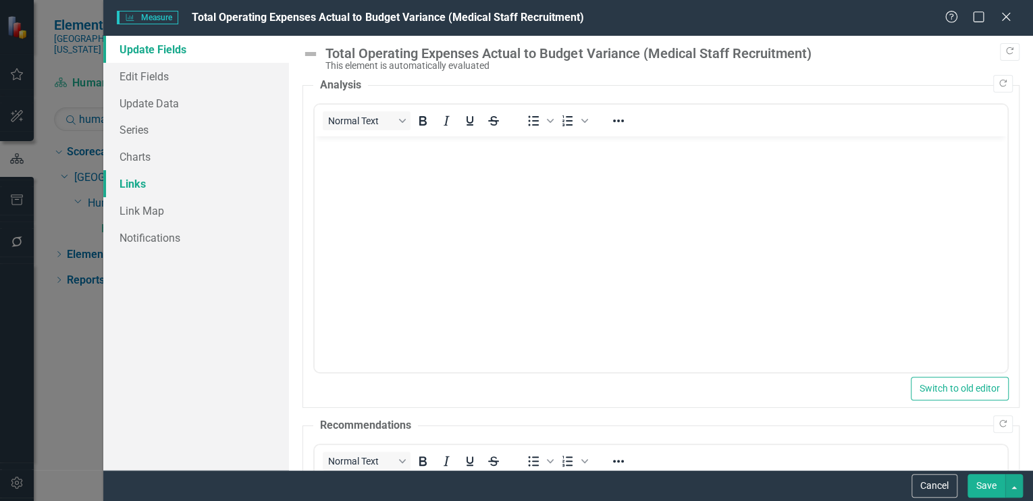
click at [142, 183] on link "Links" at bounding box center [196, 183] width 186 height 27
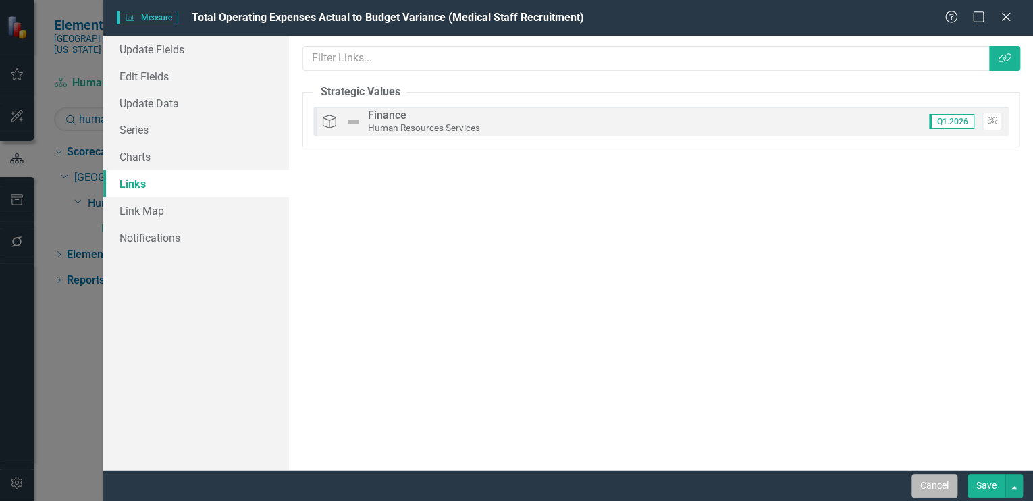
click at [936, 484] on button "Cancel" at bounding box center [934, 486] width 46 height 24
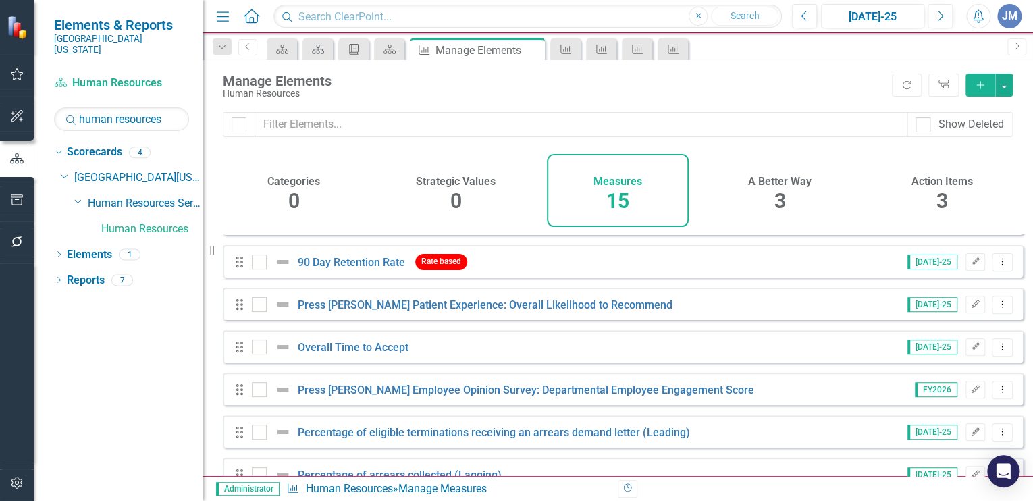
scroll to position [287, 0]
drag, startPoint x: 72, startPoint y: 270, endPoint x: 128, endPoint y: 271, distance: 55.4
click at [73, 273] on link "Reports" at bounding box center [86, 281] width 38 height 16
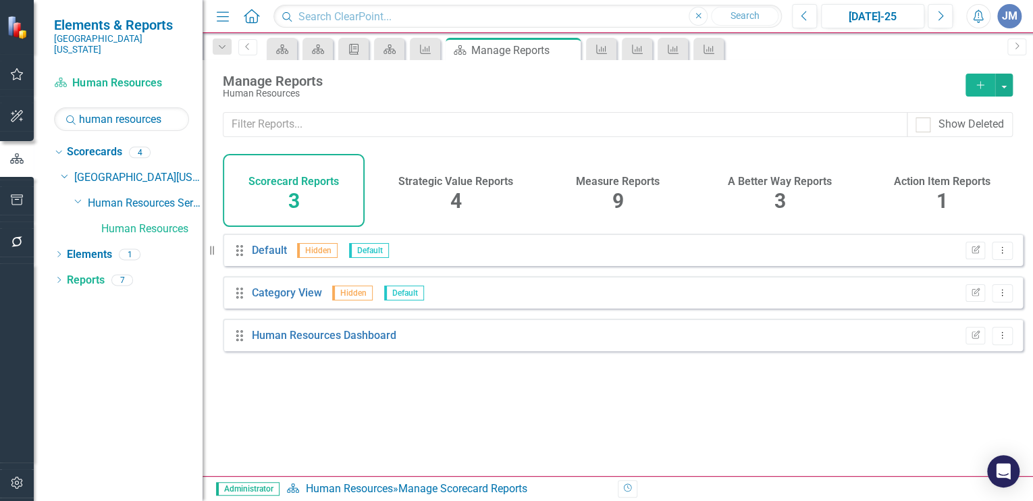
drag, startPoint x: 616, startPoint y: 187, endPoint x: 718, endPoint y: 216, distance: 106.0
click at [617, 187] on div "9" at bounding box center [617, 201] width 11 height 29
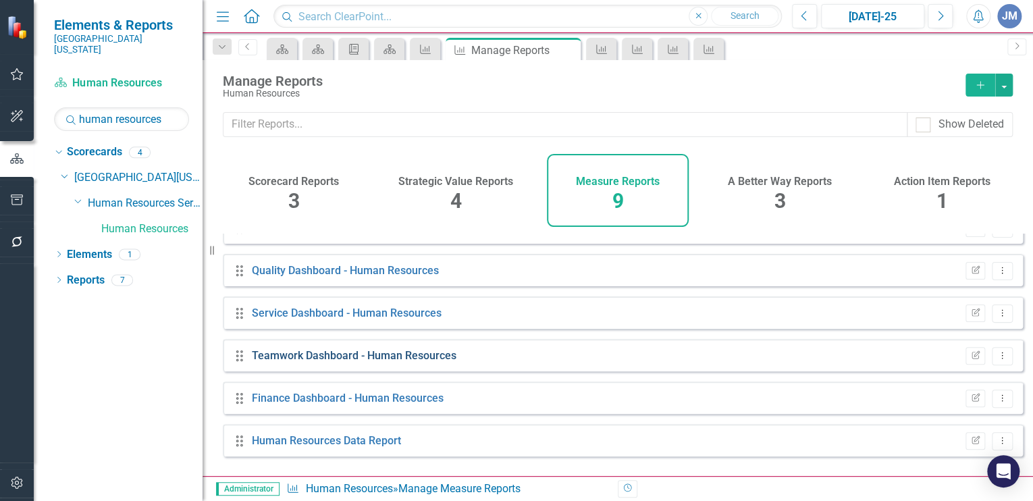
scroll to position [42, 0]
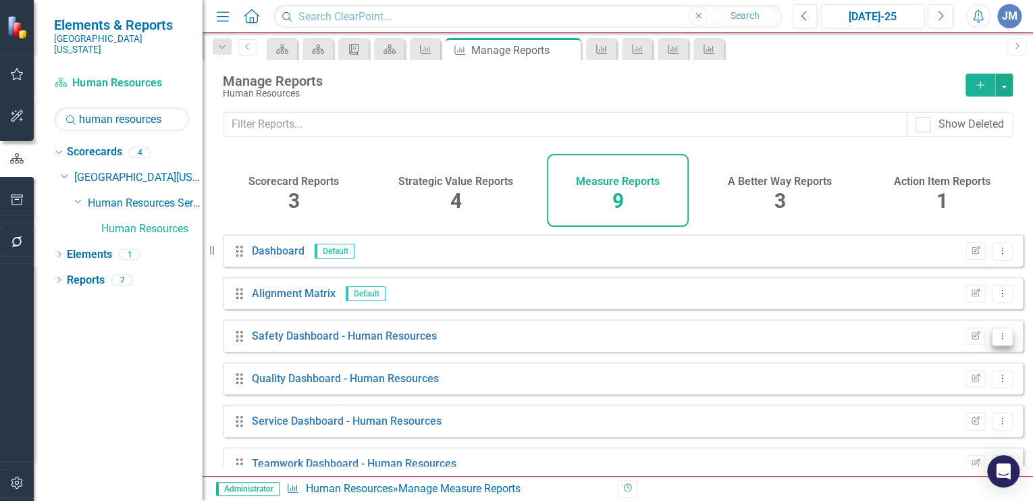
click at [1002, 339] on icon at bounding box center [1002, 335] width 1 height 7
click at [930, 365] on link "Edit Report Edit Report" at bounding box center [945, 367] width 111 height 25
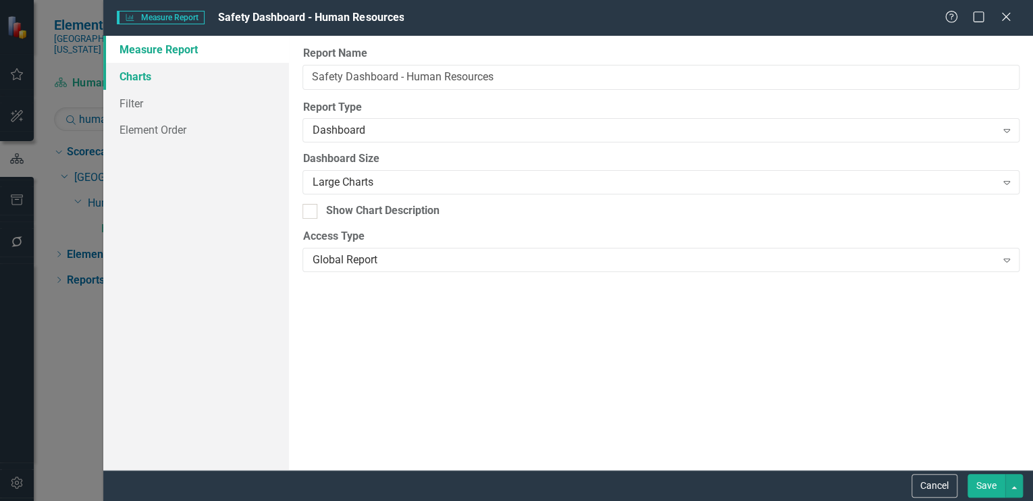
click at [132, 74] on link "Charts" at bounding box center [196, 76] width 186 height 27
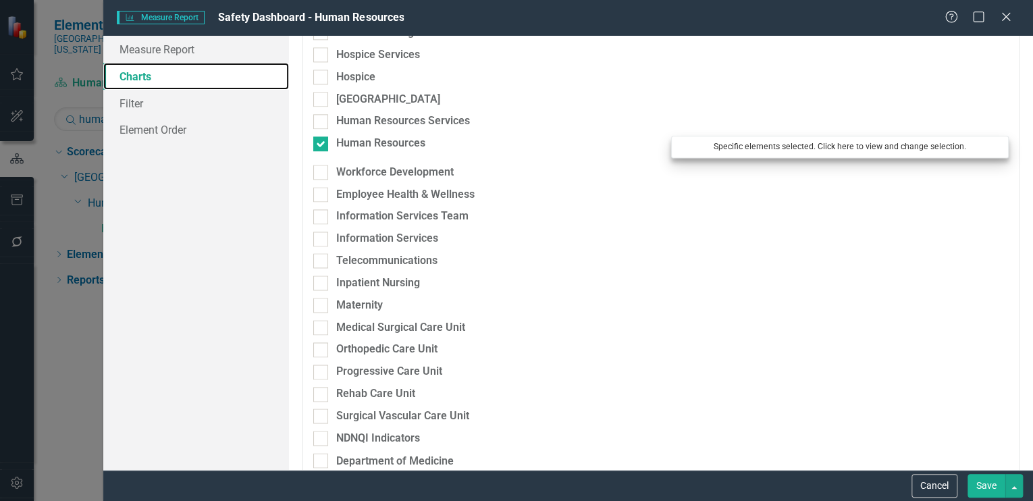
scroll to position [864, 0]
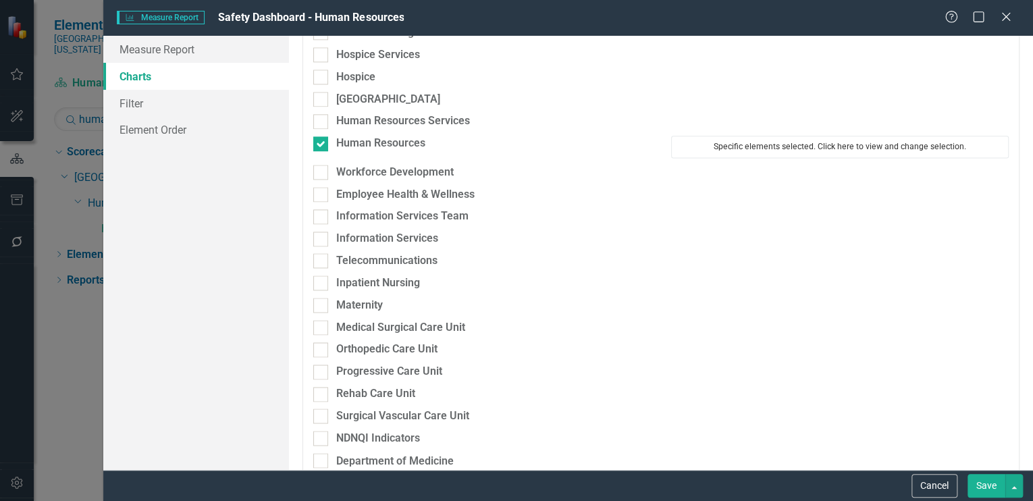
click at [790, 146] on button "Specific elements selected. Click here to view and change selection." at bounding box center [840, 147] width 338 height 22
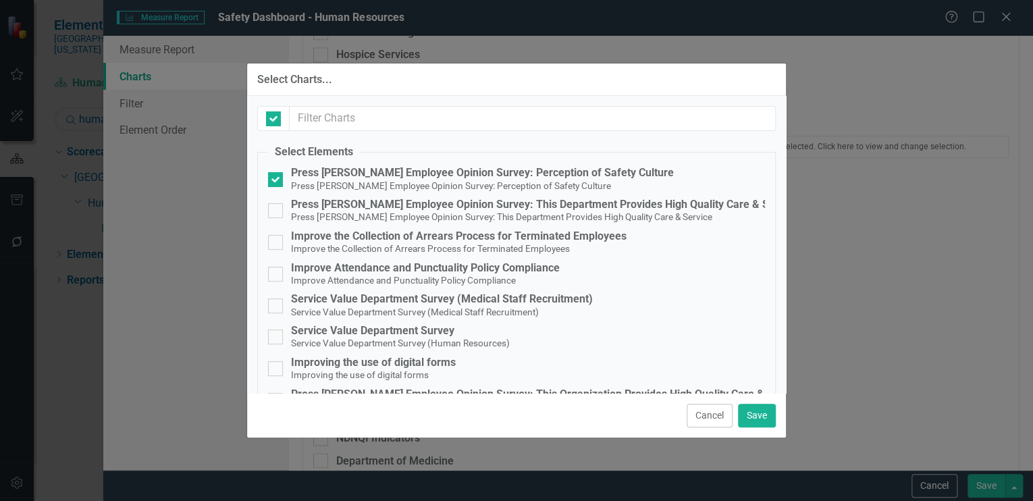
checkbox input "false"
click at [751, 416] on button "Save" at bounding box center [757, 416] width 38 height 24
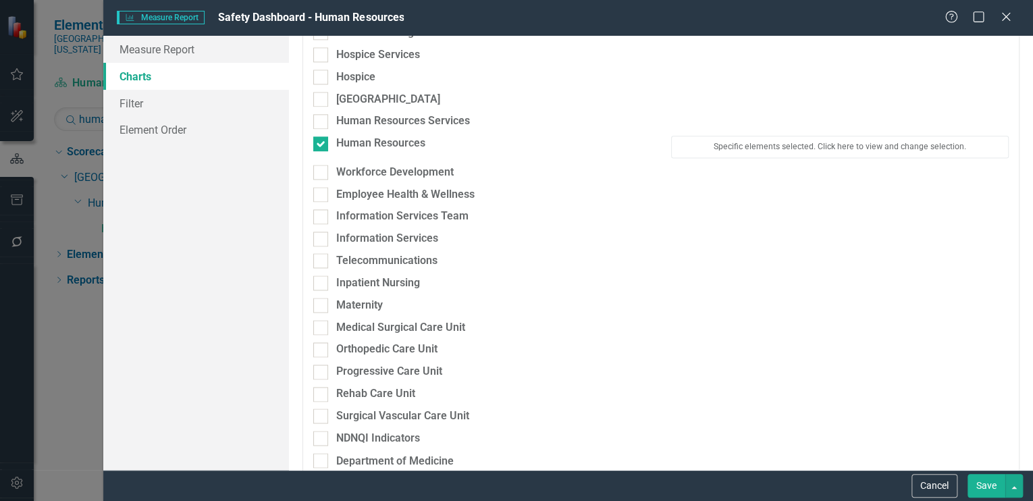
scroll to position [863, 0]
click at [982, 483] on button "Save" at bounding box center [986, 486] width 38 height 24
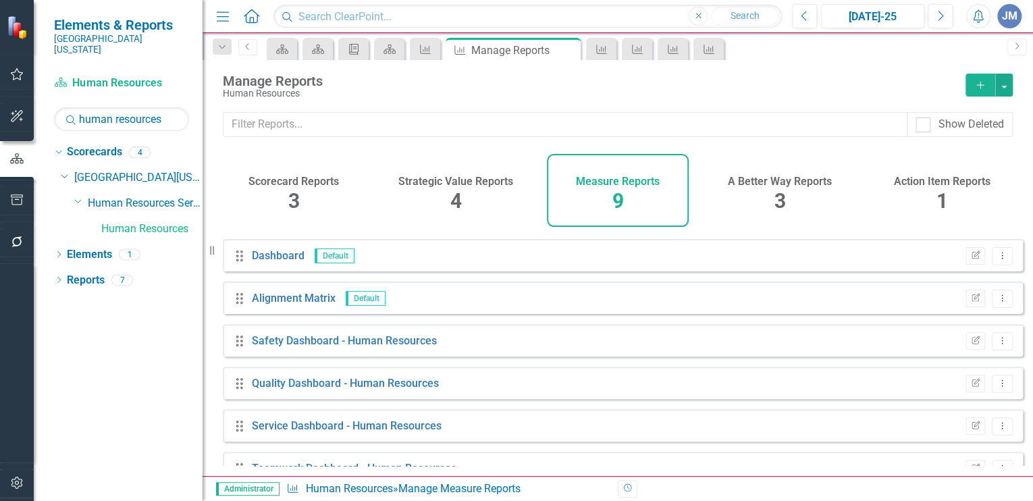
scroll to position [36, 0]
click at [996, 389] on icon "Dropdown Menu" at bounding box center [1001, 384] width 11 height 9
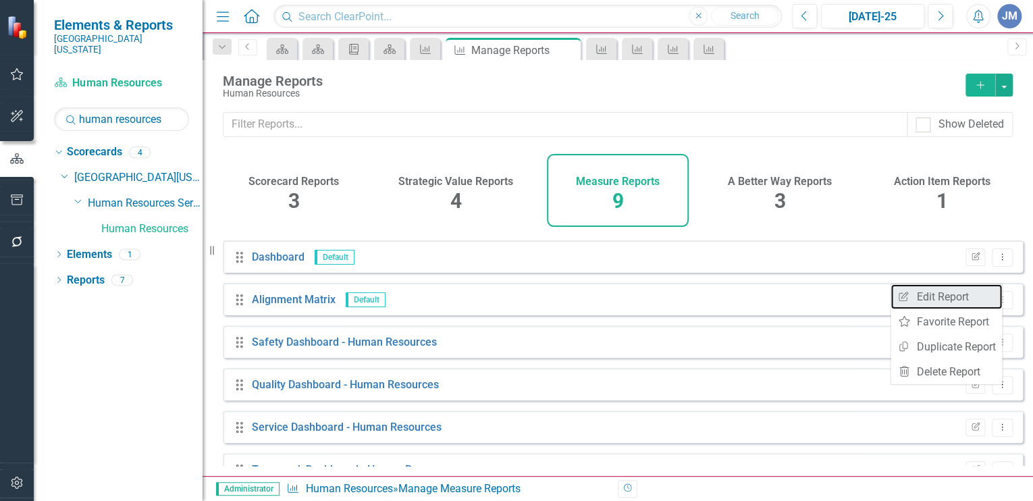
click at [924, 297] on link "Edit Report Edit Report" at bounding box center [945, 296] width 111 height 25
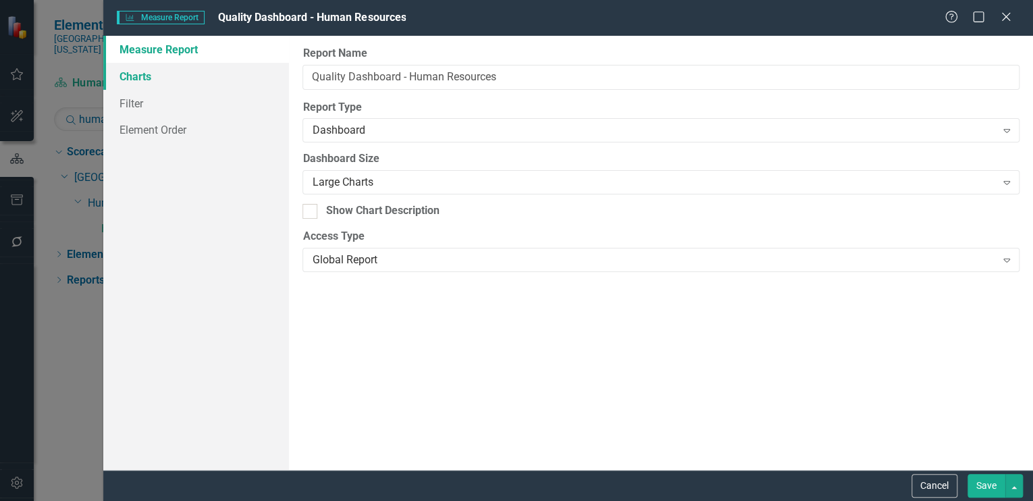
click at [124, 74] on link "Charts" at bounding box center [196, 76] width 186 height 27
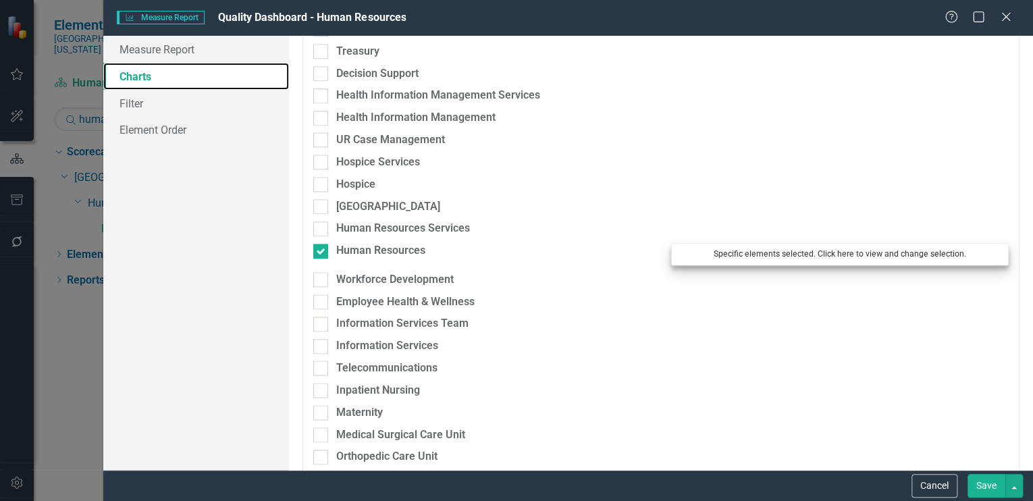
scroll to position [756, 0]
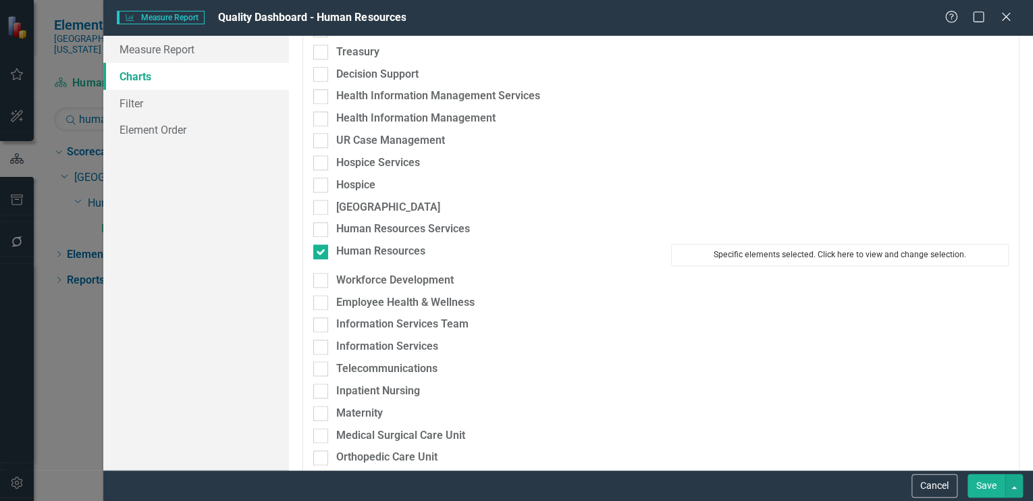
click at [755, 251] on button "Specific elements selected. Click here to view and change selection." at bounding box center [840, 255] width 338 height 22
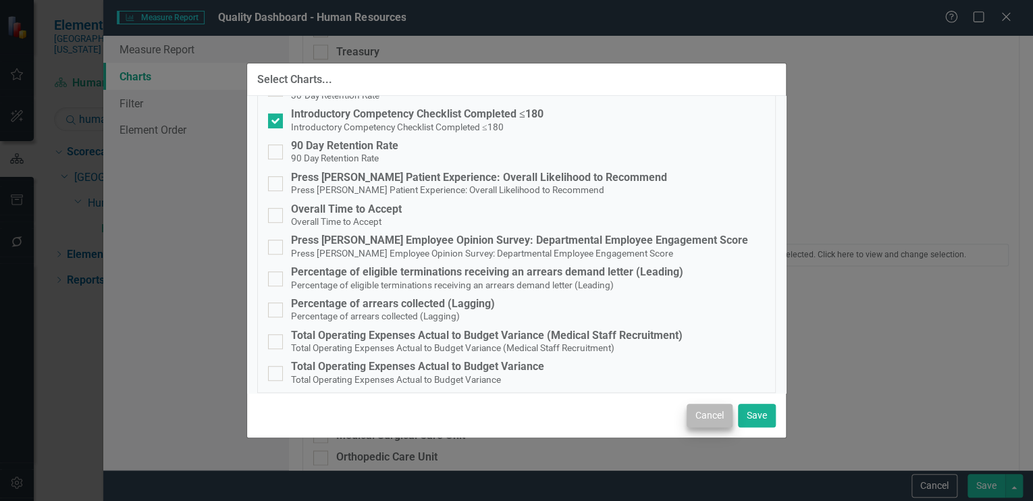
scroll to position [352, 0]
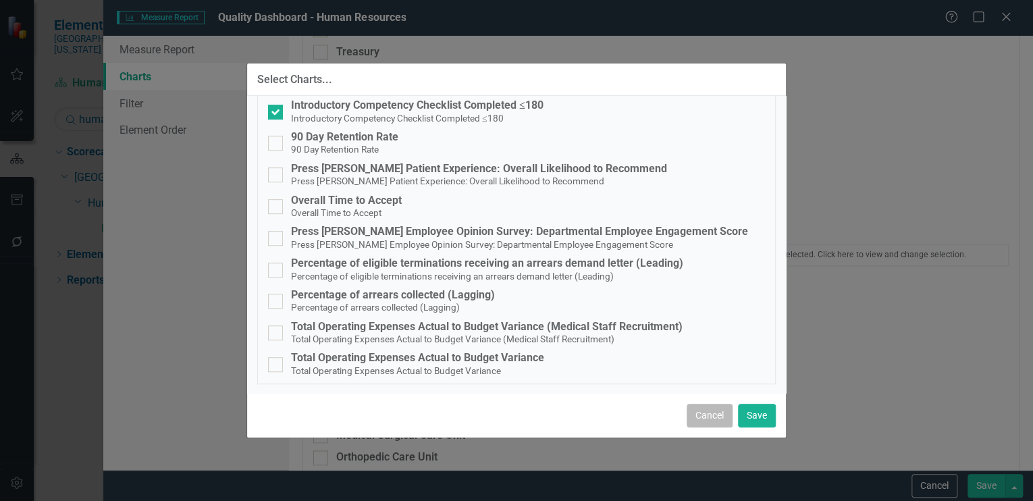
click at [703, 414] on button "Cancel" at bounding box center [710, 416] width 46 height 24
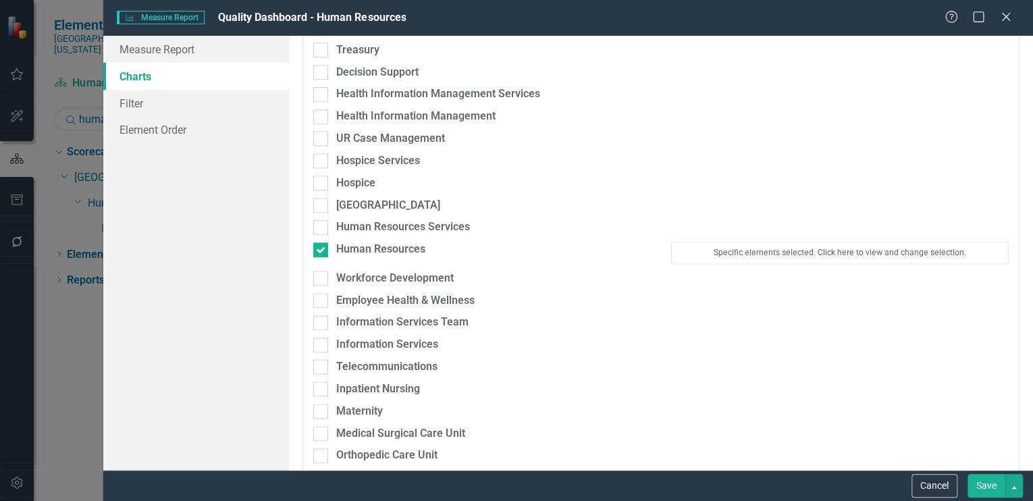
scroll to position [759, 0]
click at [946, 486] on button "Cancel" at bounding box center [934, 486] width 46 height 24
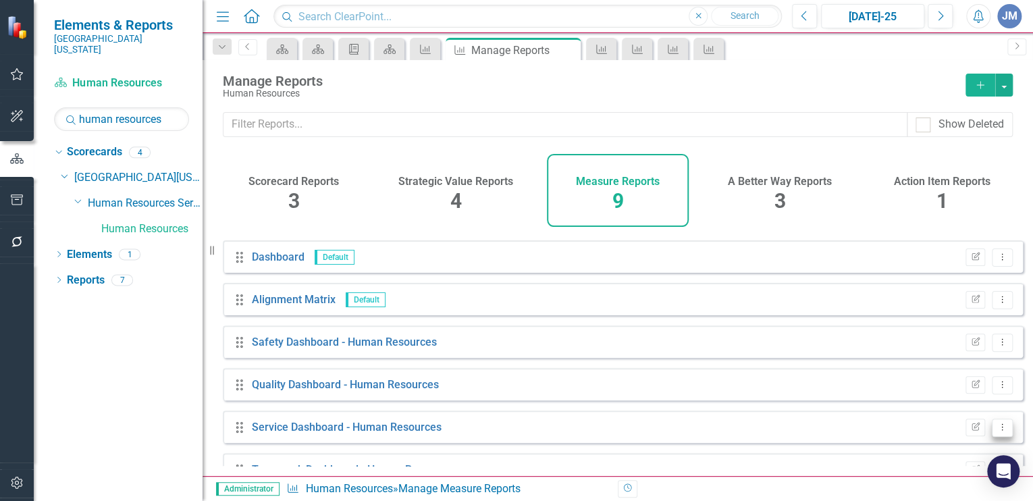
click at [996, 431] on icon "Dropdown Menu" at bounding box center [1001, 427] width 11 height 9
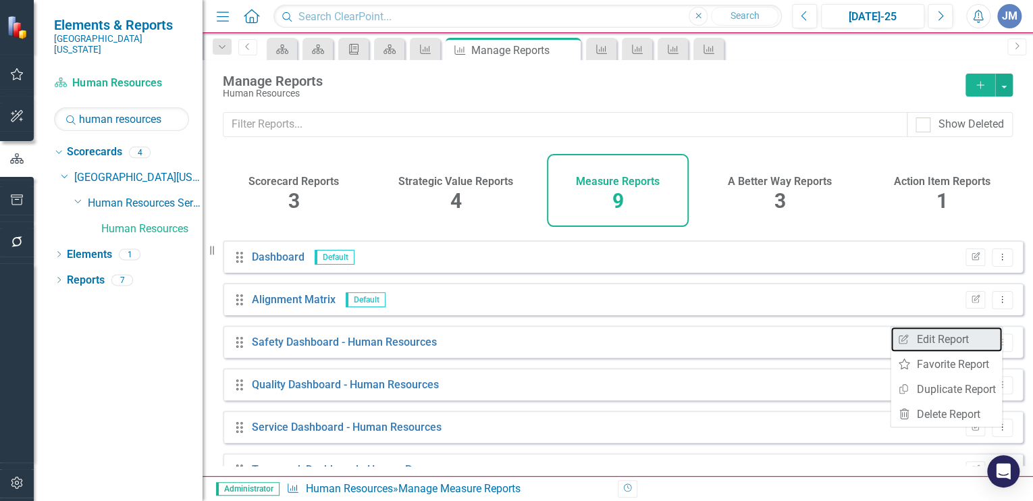
click at [921, 340] on link "Edit Report Edit Report" at bounding box center [945, 339] width 111 height 25
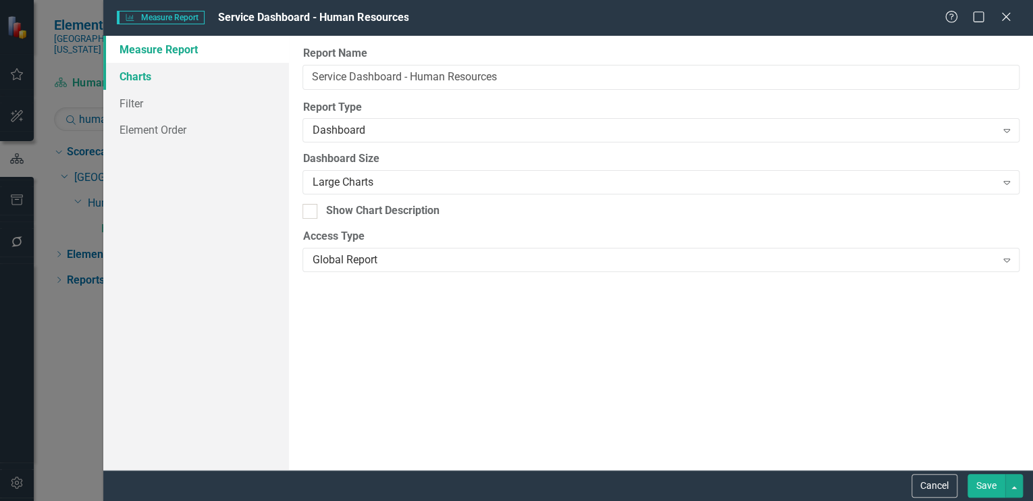
click at [132, 79] on link "Charts" at bounding box center [196, 76] width 186 height 27
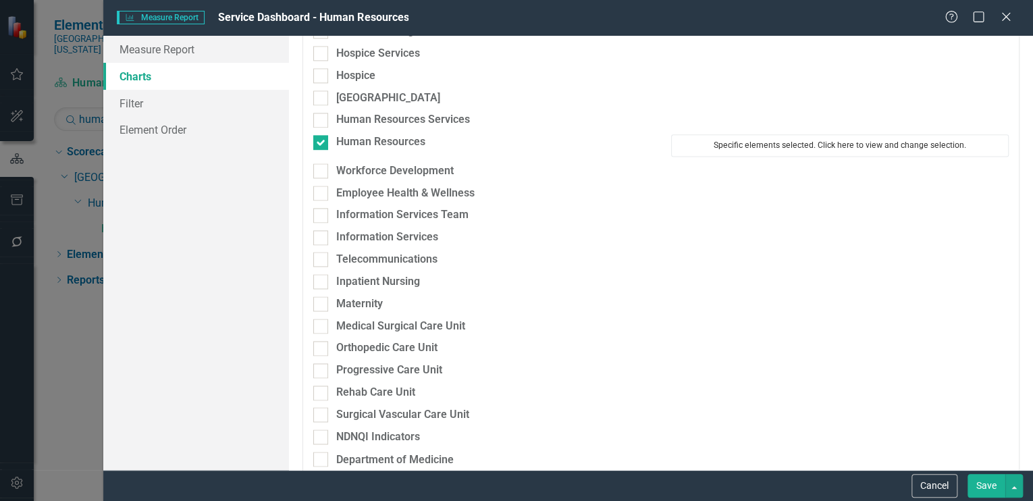
click at [861, 143] on button "Specific elements selected. Click here to view and change selection." at bounding box center [840, 145] width 338 height 22
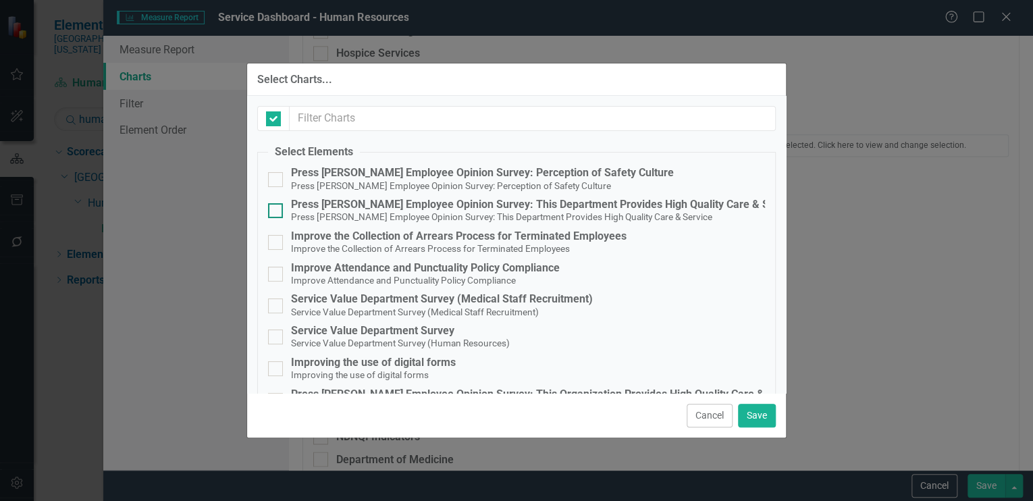
checkbox input "false"
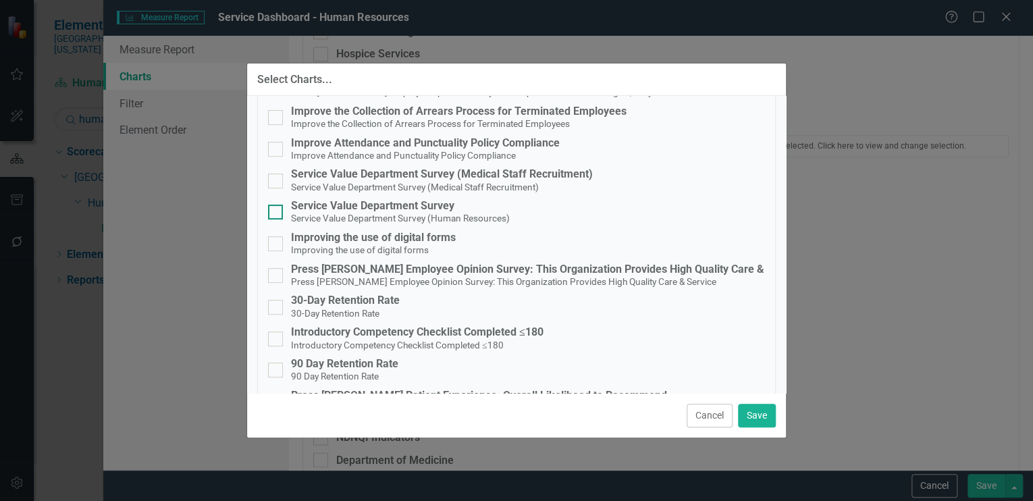
scroll to position [124, 0]
click at [275, 209] on input "Service Value Department Survey Service Value Department Survey (Human Resource…" at bounding box center [272, 209] width 9 height 9
checkbox input "true"
click at [273, 181] on input "Service Value Department Survey (Medical Staff Recruitment) Service Value Depar…" at bounding box center [272, 178] width 9 height 9
checkbox input "true"
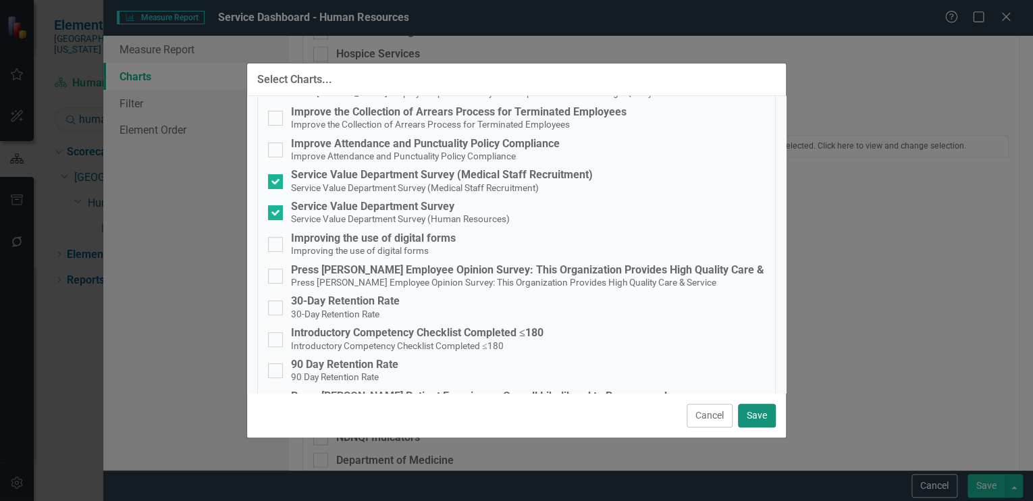
drag, startPoint x: 761, startPoint y: 410, endPoint x: 775, endPoint y: 410, distance: 14.2
click at [760, 410] on button "Save" at bounding box center [757, 416] width 38 height 24
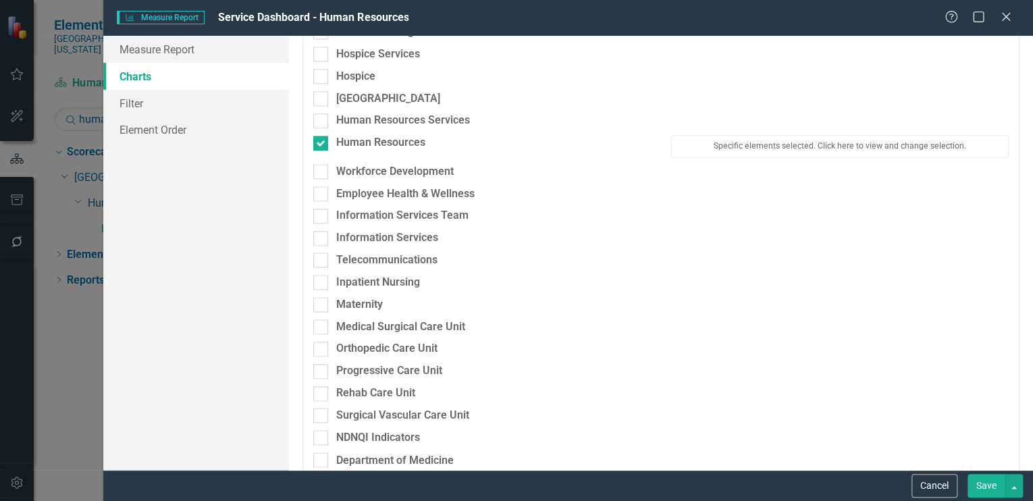
click at [982, 484] on button "Save" at bounding box center [986, 486] width 38 height 24
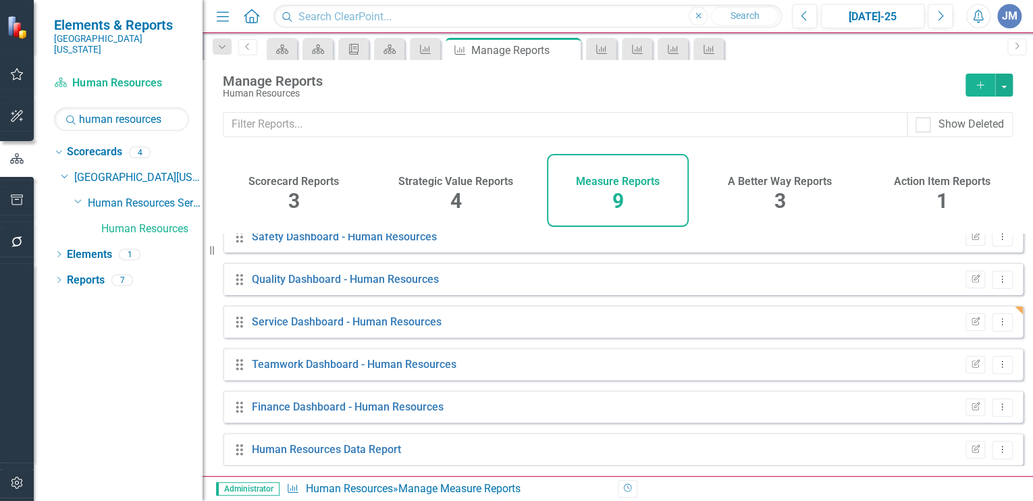
scroll to position [142, 0]
click at [996, 368] on icon "Dropdown Menu" at bounding box center [1001, 363] width 11 height 9
click at [937, 392] on link "Edit Report Edit Report" at bounding box center [945, 395] width 111 height 25
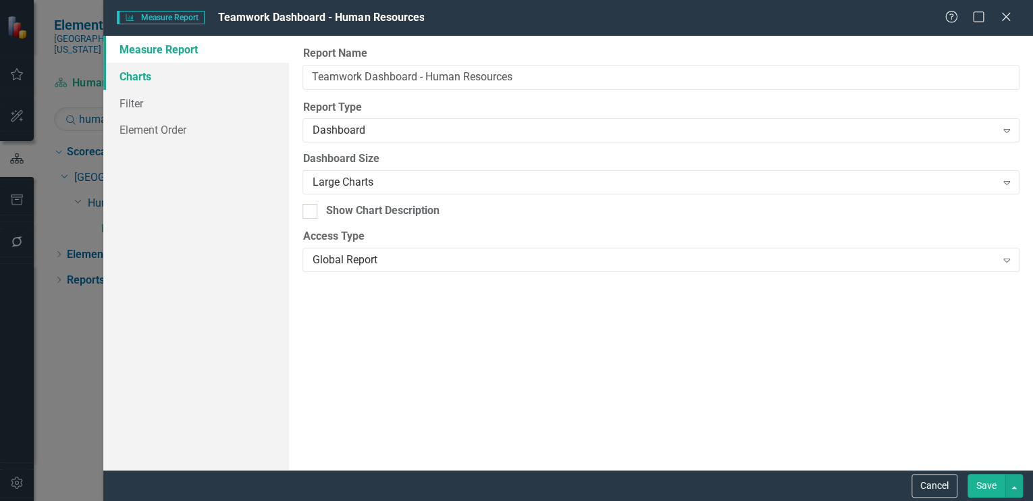
click at [136, 72] on link "Charts" at bounding box center [196, 76] width 186 height 27
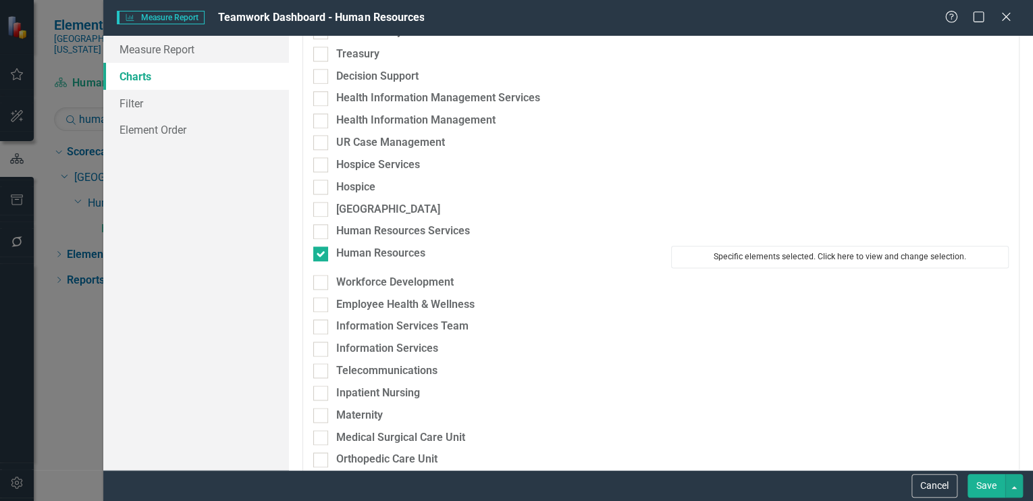
click at [758, 257] on button "Specific elements selected. Click here to view and change selection." at bounding box center [840, 257] width 338 height 22
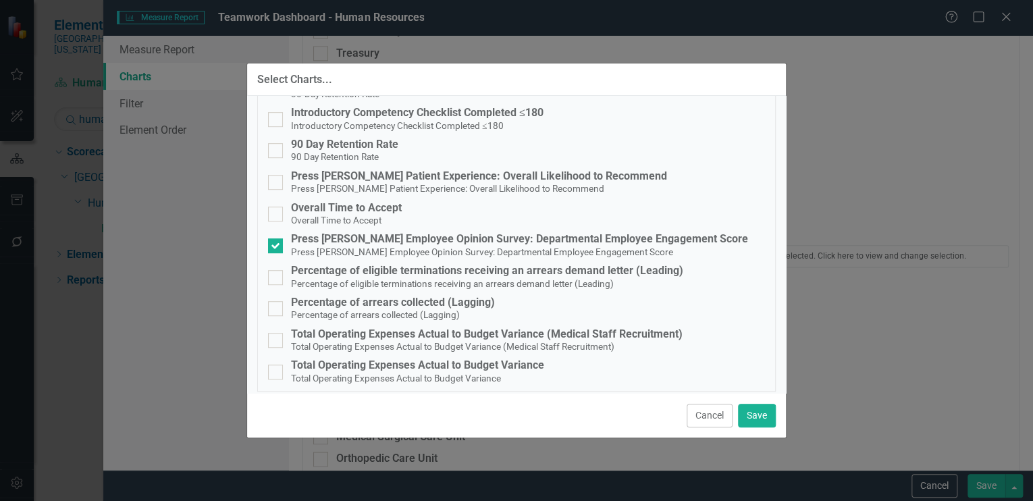
scroll to position [352, 0]
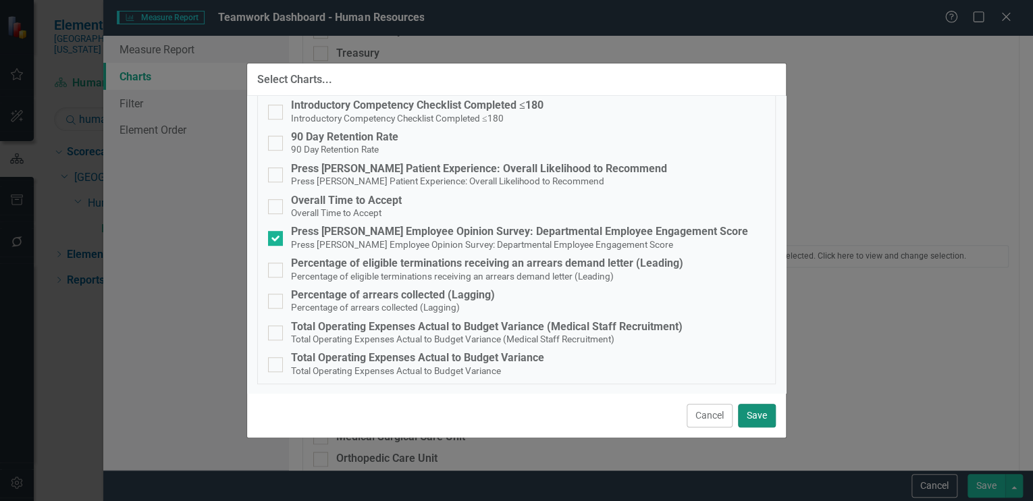
click at [764, 414] on button "Save" at bounding box center [757, 416] width 38 height 24
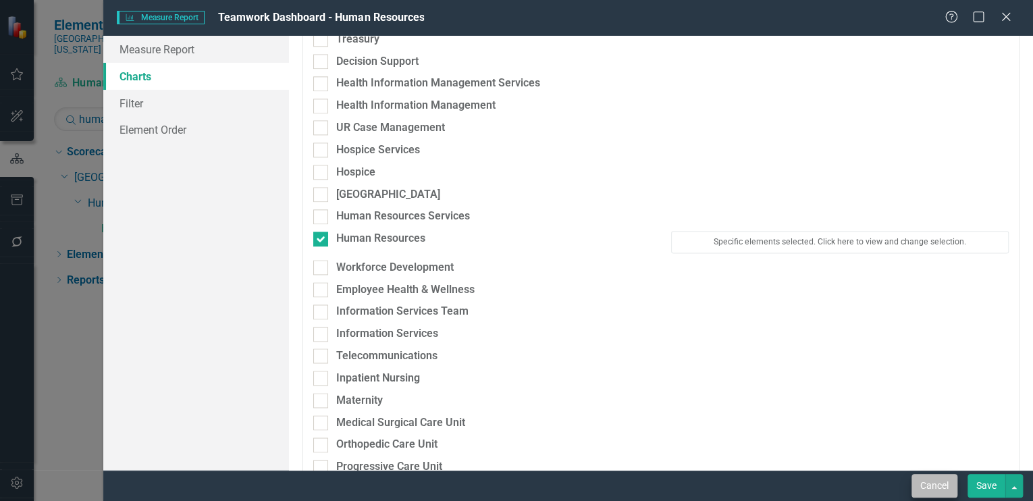
scroll to position [771, 0]
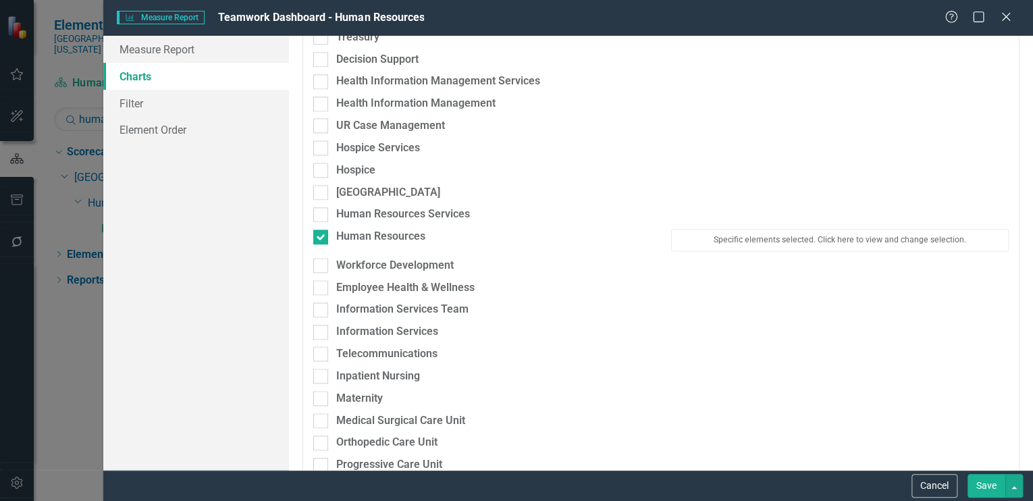
click at [985, 479] on button "Save" at bounding box center [986, 486] width 38 height 24
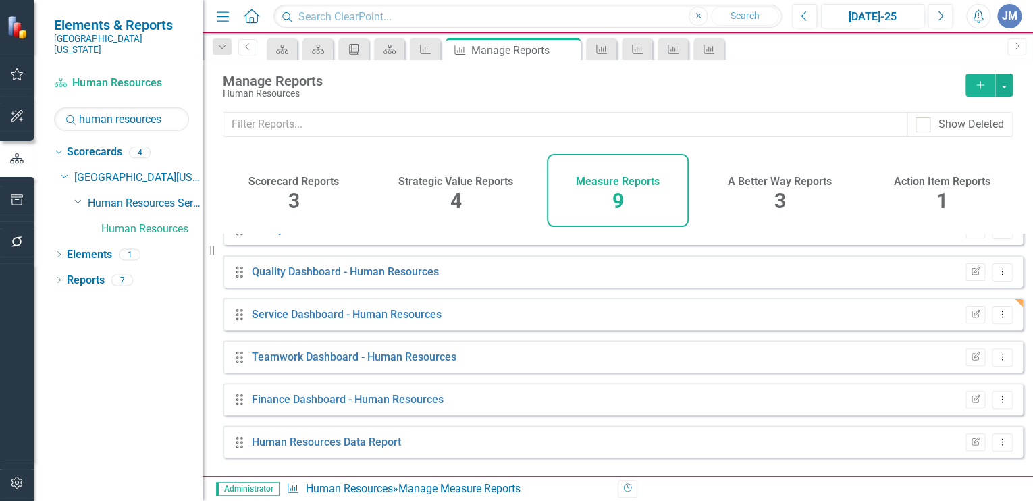
scroll to position [150, 0]
click at [996, 402] on icon "Dropdown Menu" at bounding box center [1001, 398] width 11 height 9
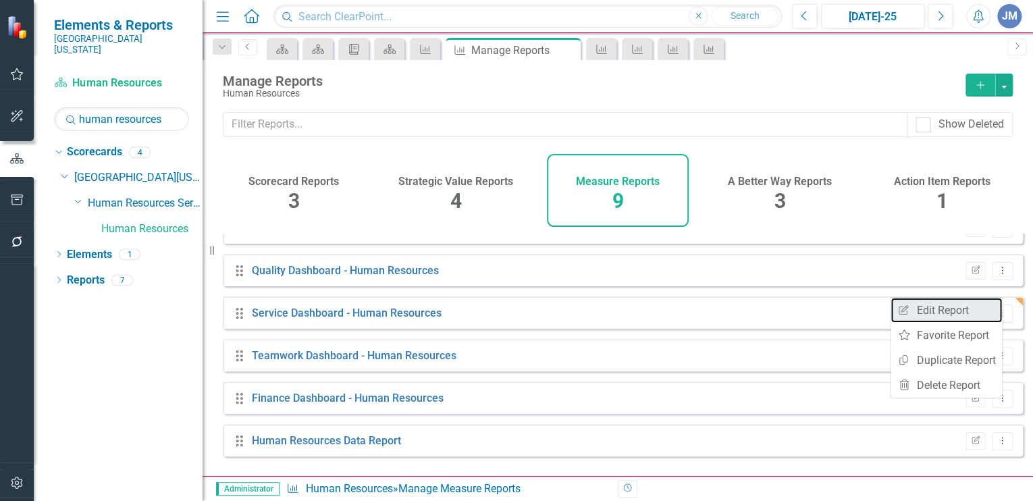
click at [930, 308] on link "Edit Report Edit Report" at bounding box center [945, 310] width 111 height 25
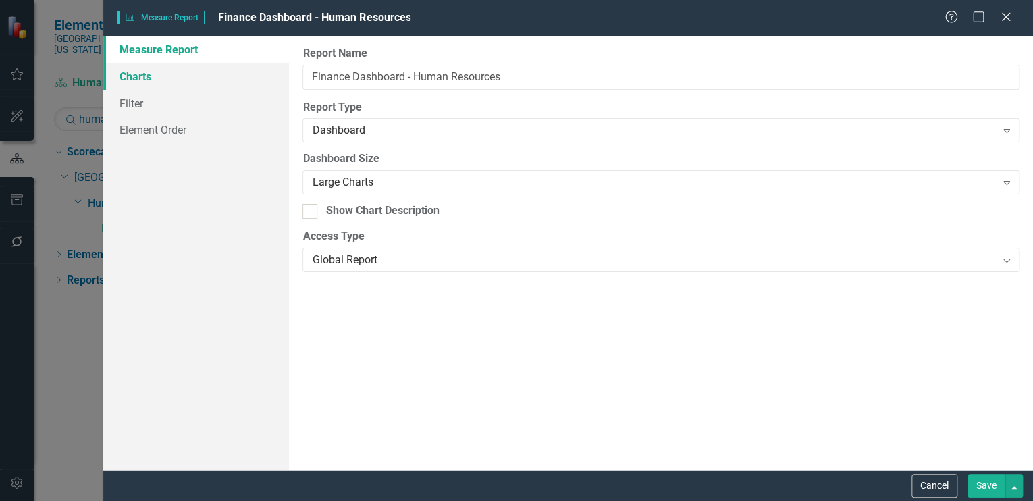
click at [132, 73] on link "Charts" at bounding box center [196, 76] width 186 height 27
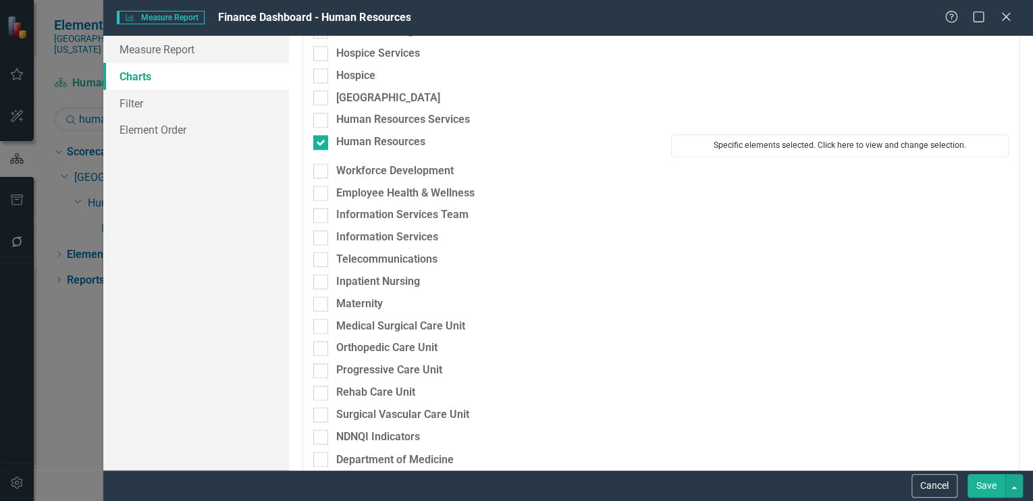
scroll to position [865, 0]
click at [793, 142] on button "Specific elements selected. Click here to view and change selection." at bounding box center [840, 146] width 338 height 22
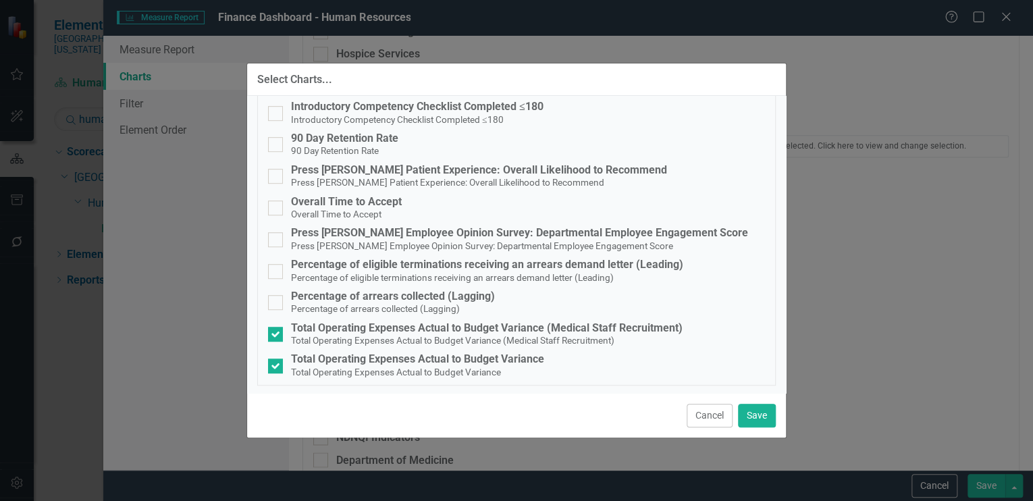
scroll to position [352, 0]
click at [756, 411] on button "Save" at bounding box center [757, 416] width 38 height 24
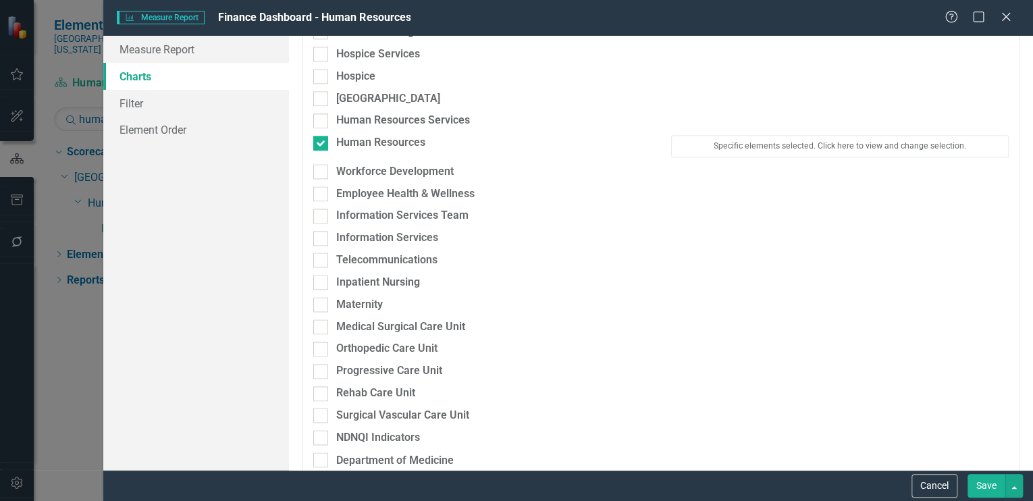
drag, startPoint x: 990, startPoint y: 481, endPoint x: 659, endPoint y: 311, distance: 372.6
click at [990, 481] on button "Save" at bounding box center [986, 486] width 38 height 24
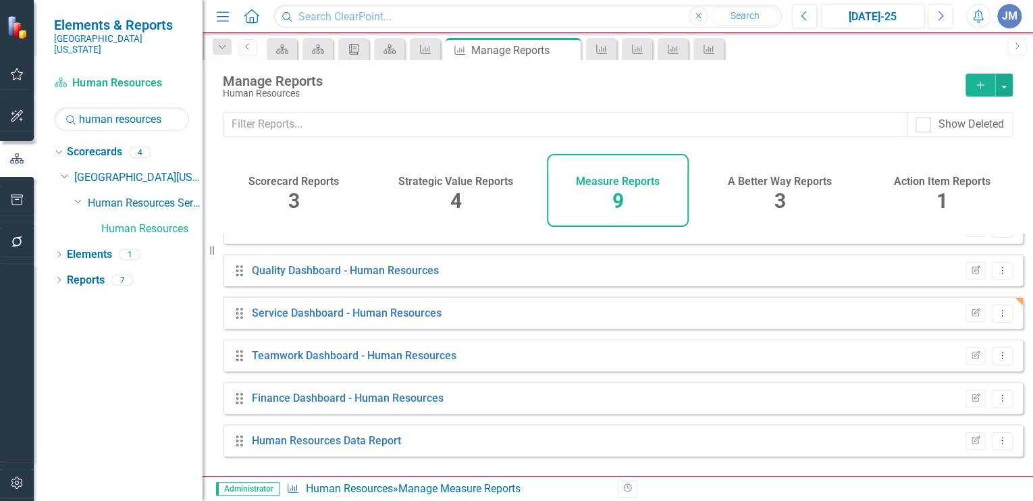
click at [774, 188] on div "3" at bounding box center [779, 201] width 11 height 29
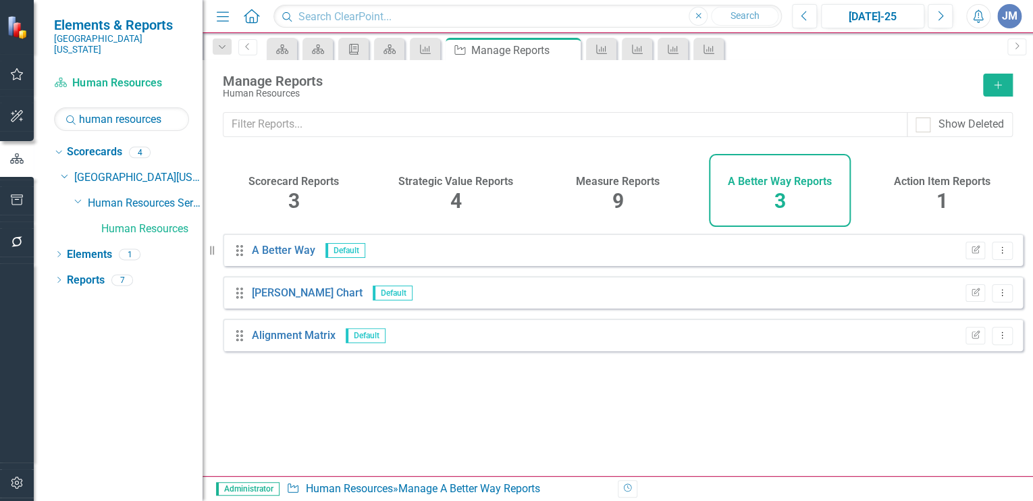
click at [938, 196] on span "1" at bounding box center [941, 201] width 11 height 24
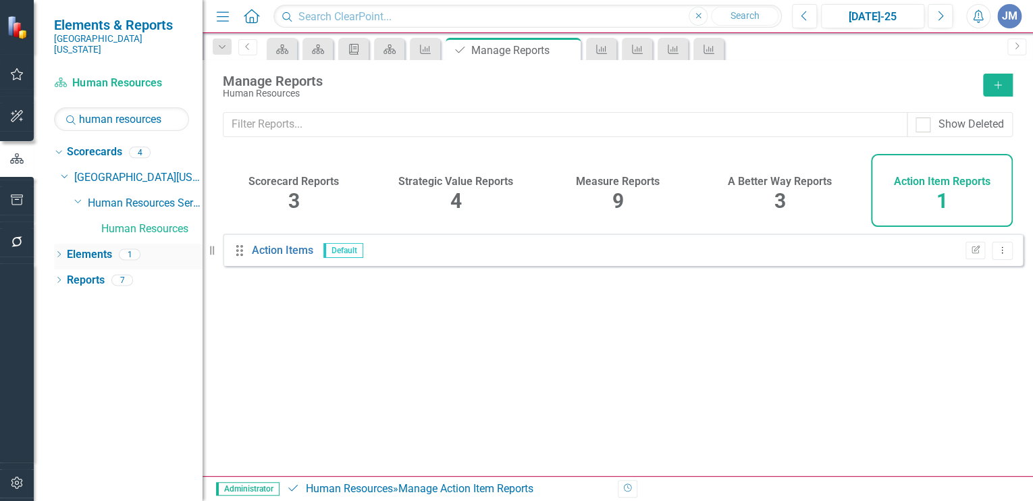
click at [96, 247] on link "Elements" at bounding box center [89, 255] width 45 height 16
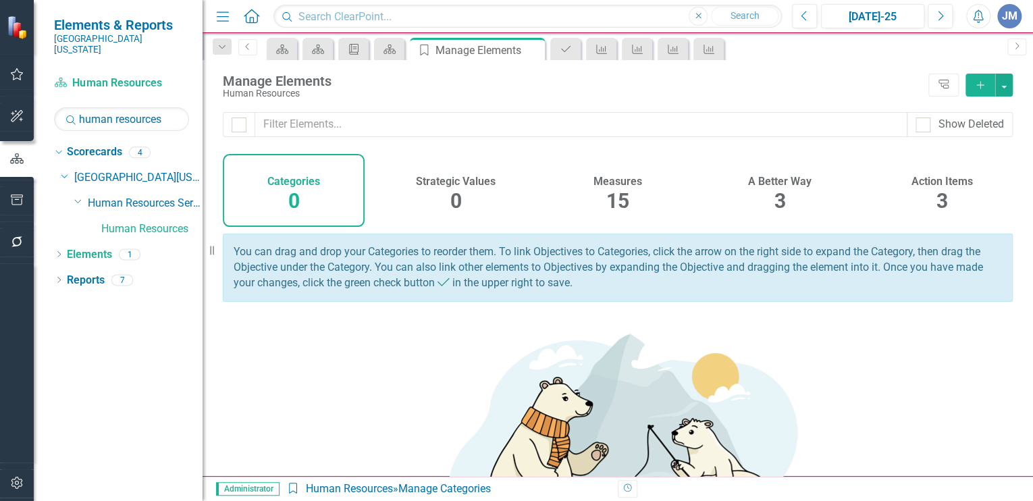
click at [778, 184] on h4 "A Better Way" at bounding box center [779, 182] width 63 height 12
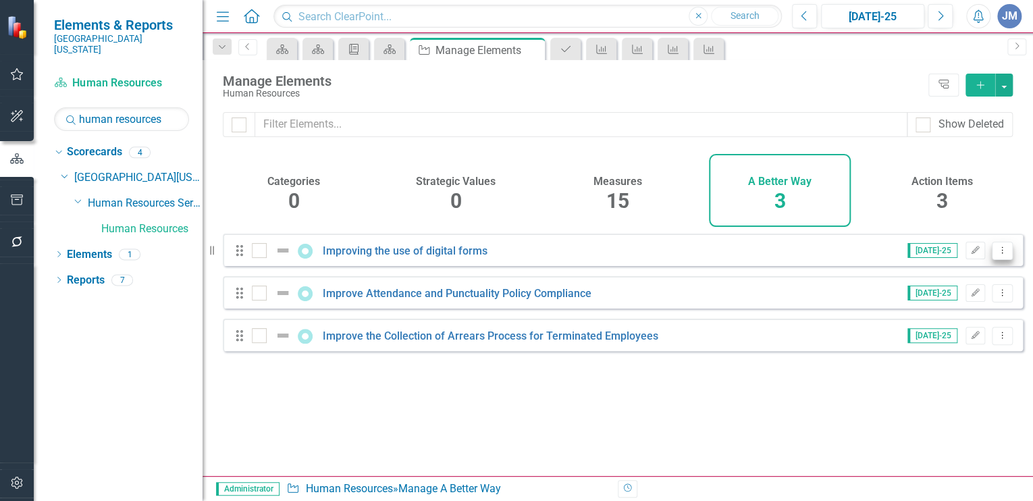
click at [996, 255] on icon "Dropdown Menu" at bounding box center [1001, 250] width 11 height 9
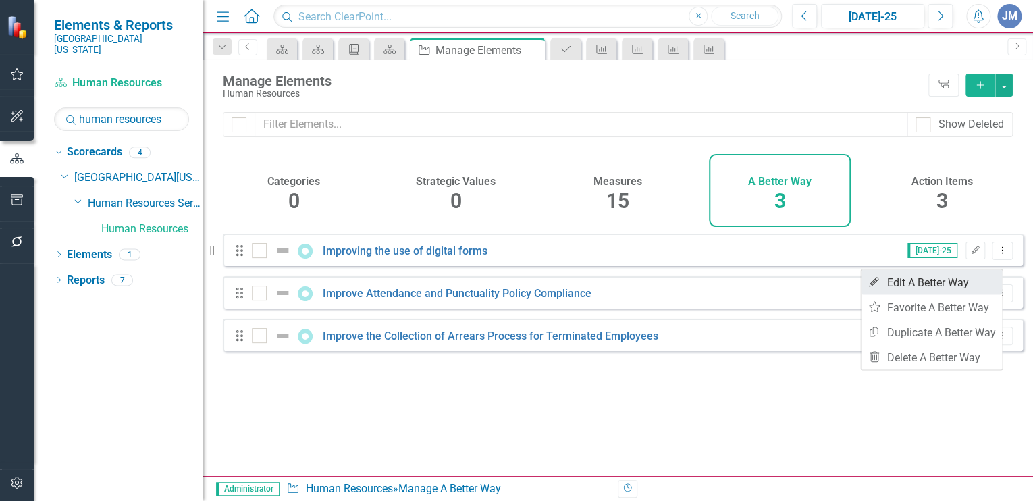
click at [917, 280] on link "Edit Edit A Better Way" at bounding box center [931, 281] width 141 height 25
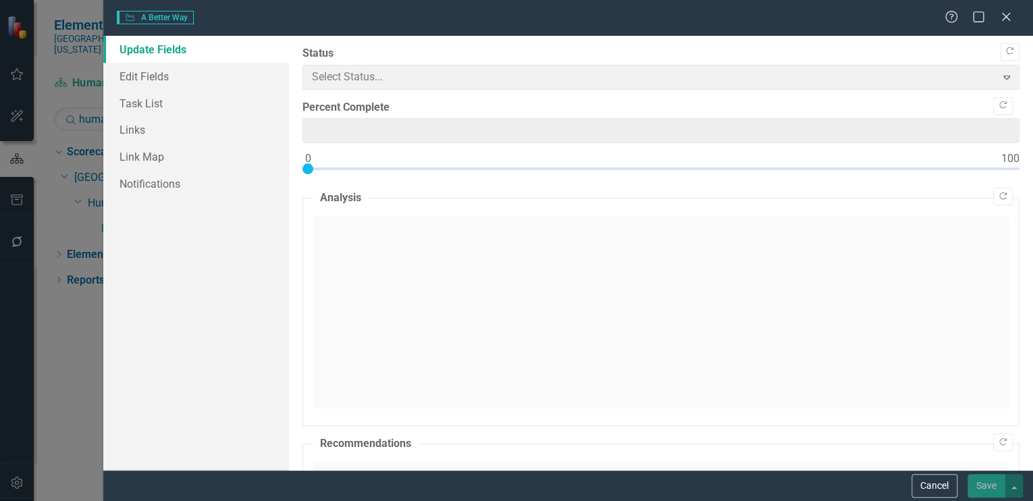
type input "0"
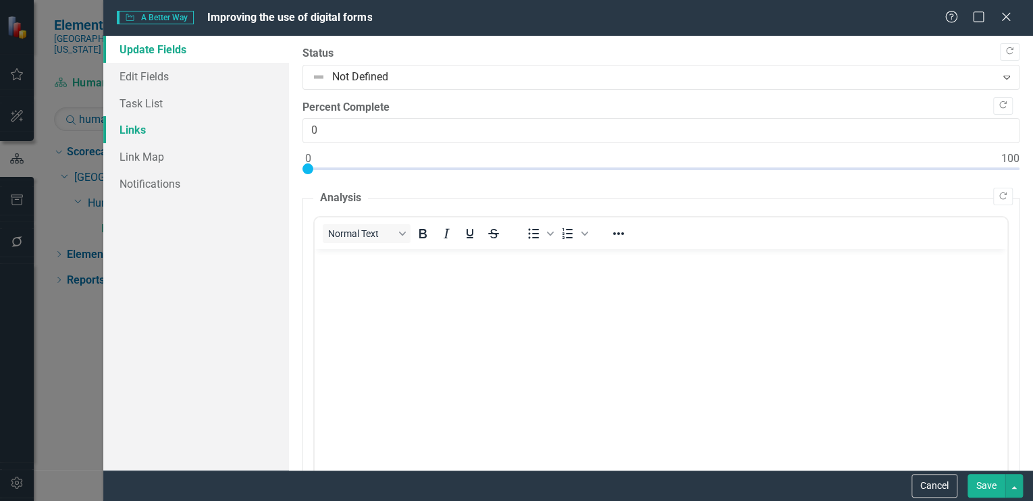
click at [140, 126] on link "Links" at bounding box center [196, 129] width 186 height 27
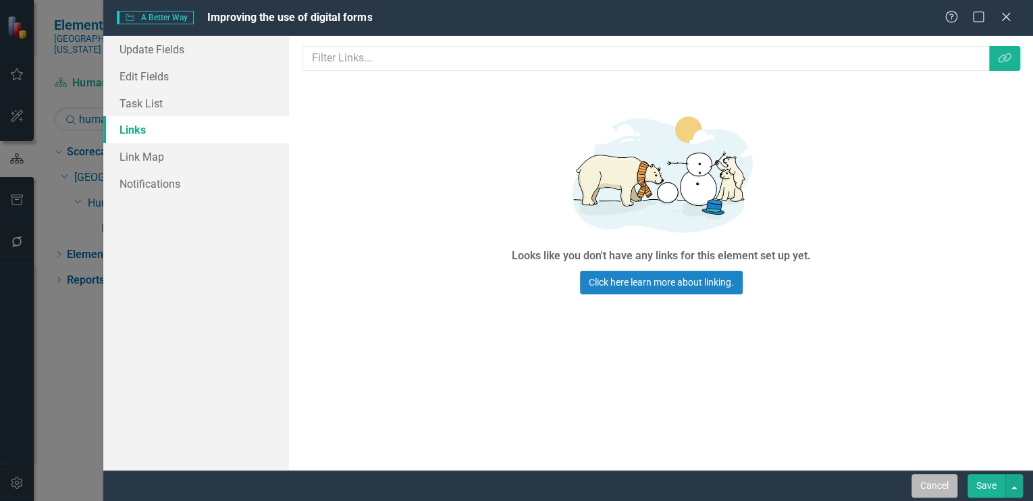
click at [937, 486] on button "Cancel" at bounding box center [934, 486] width 46 height 24
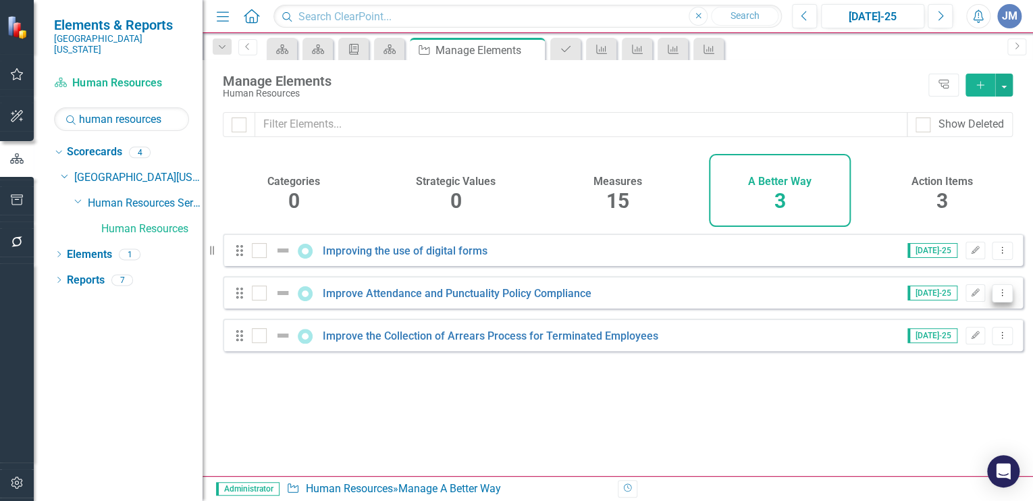
click at [996, 297] on icon "Dropdown Menu" at bounding box center [1001, 292] width 11 height 9
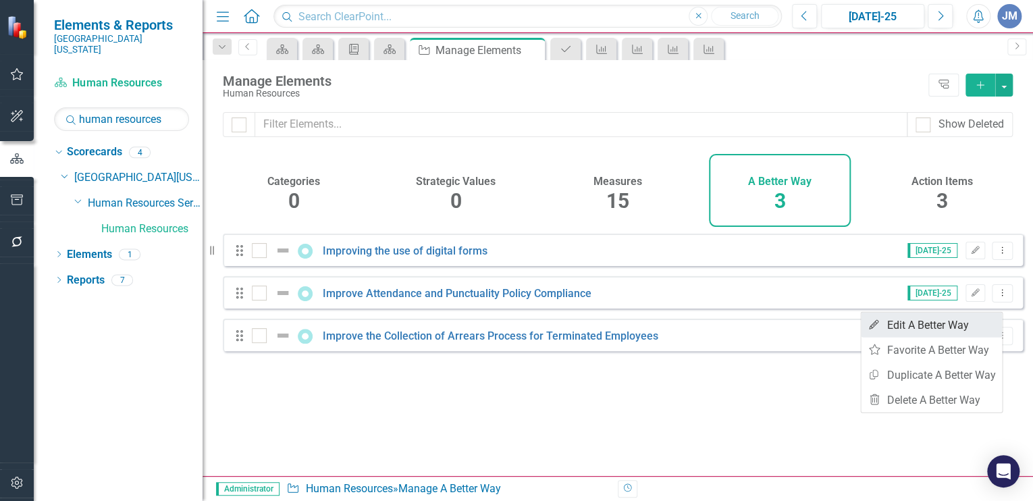
click at [942, 320] on link "Edit Edit A Better Way" at bounding box center [931, 325] width 141 height 25
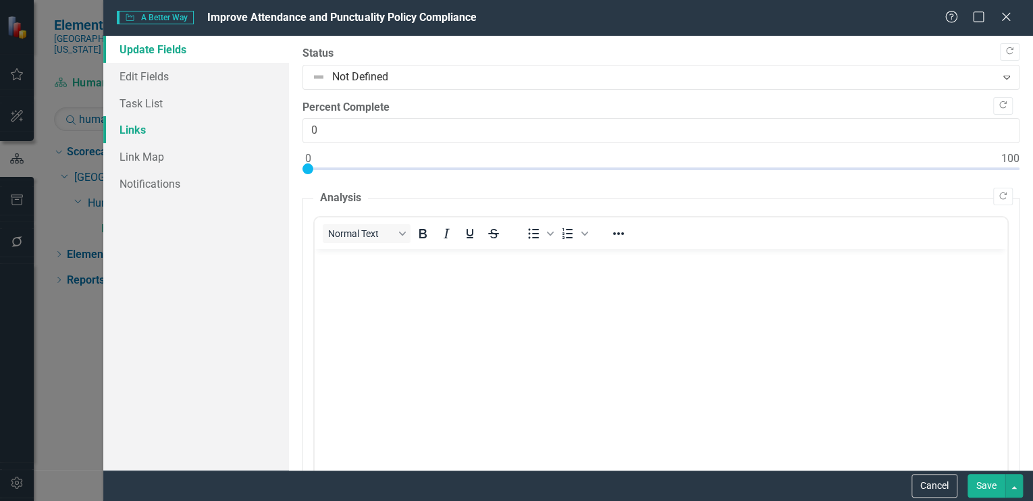
click at [131, 127] on link "Links" at bounding box center [196, 129] width 186 height 27
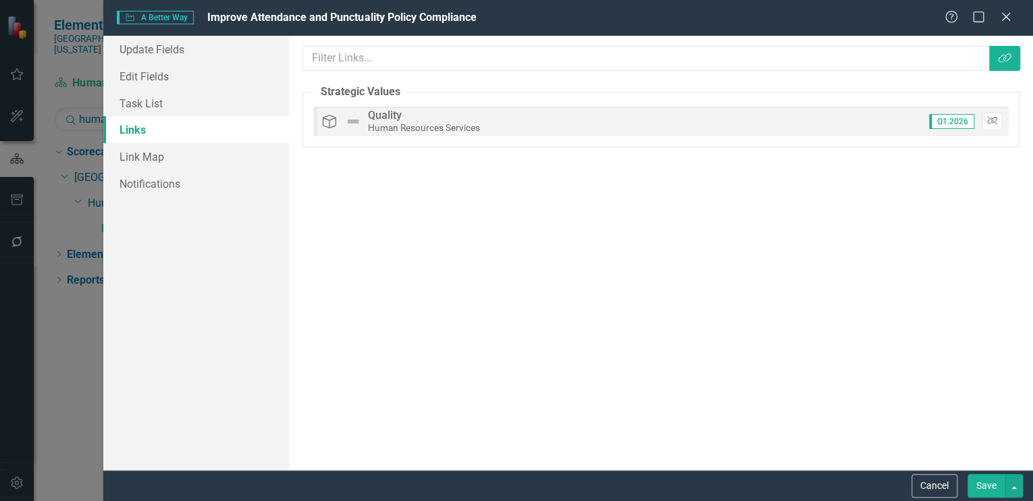
click at [992, 119] on icon "button" at bounding box center [992, 121] width 10 height 8
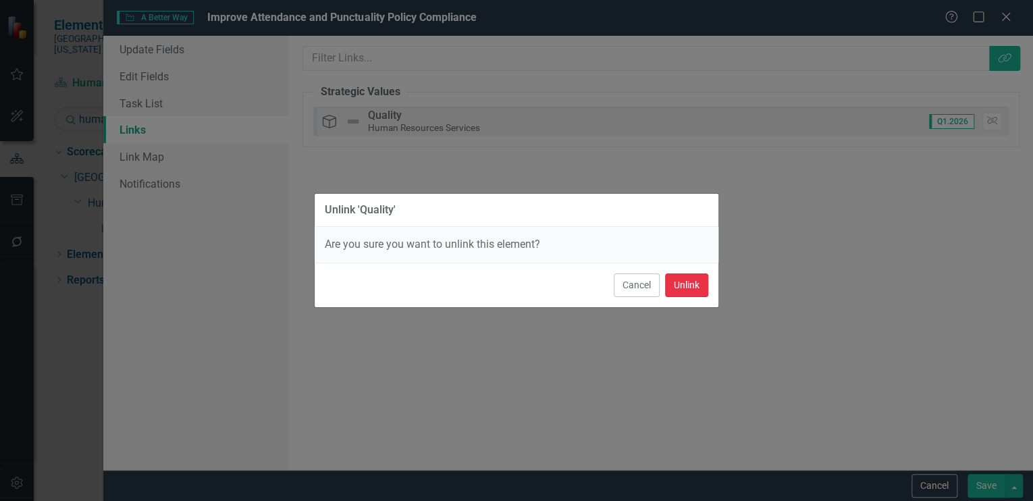
click at [691, 284] on button "Unlink" at bounding box center [686, 285] width 43 height 24
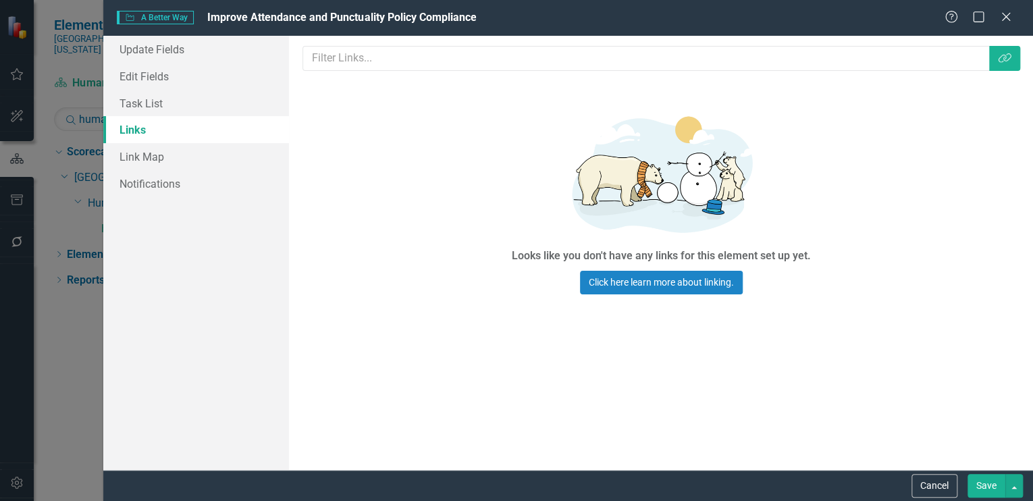
click at [983, 486] on button "Save" at bounding box center [986, 486] width 38 height 24
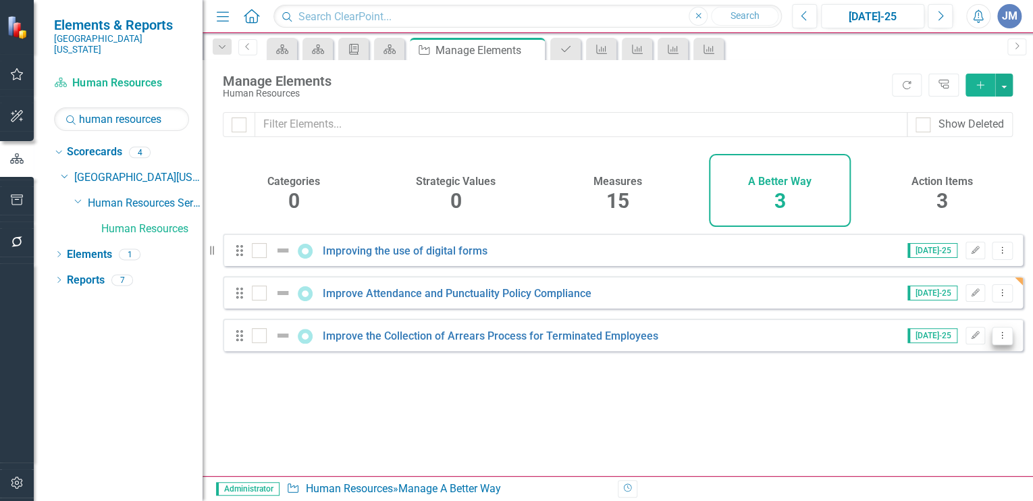
click at [996, 340] on icon "Dropdown Menu" at bounding box center [1001, 335] width 11 height 9
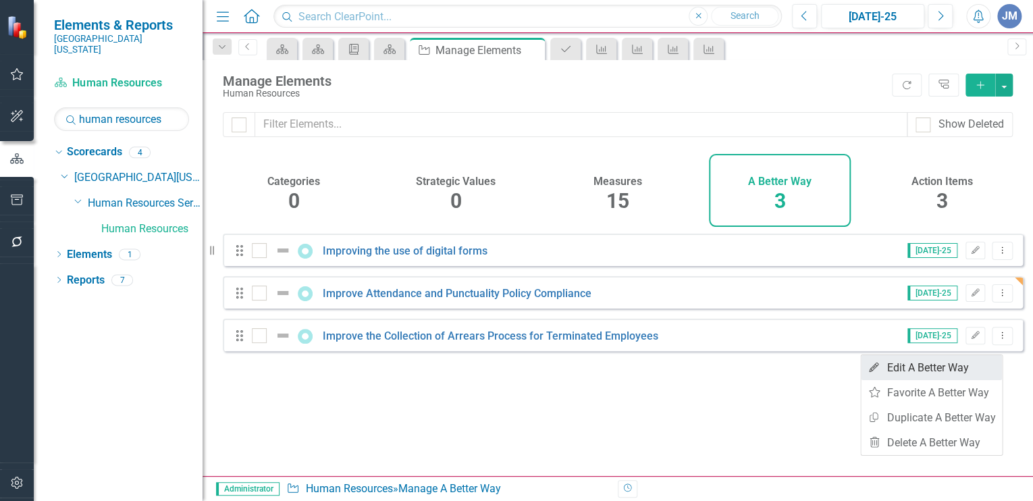
click at [900, 362] on link "Edit Edit A Better Way" at bounding box center [931, 367] width 141 height 25
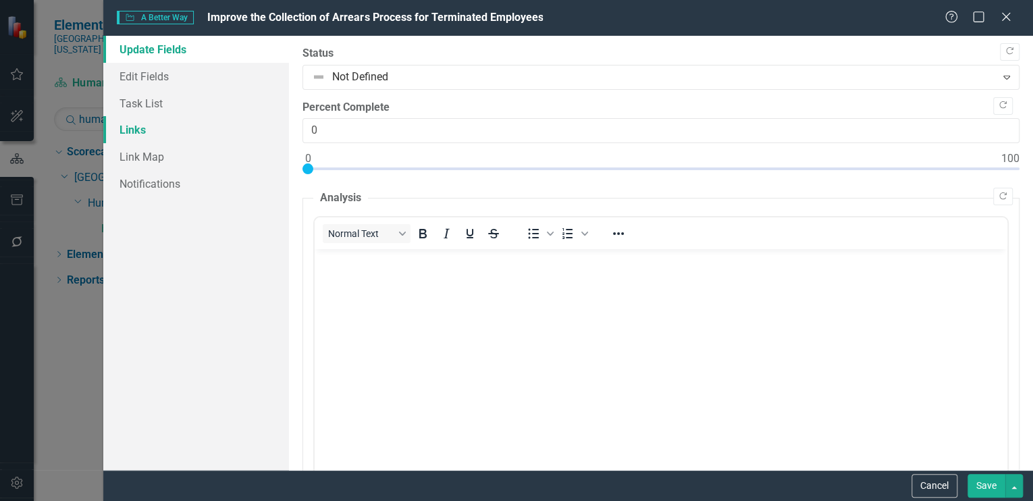
click at [131, 124] on link "Links" at bounding box center [196, 129] width 186 height 27
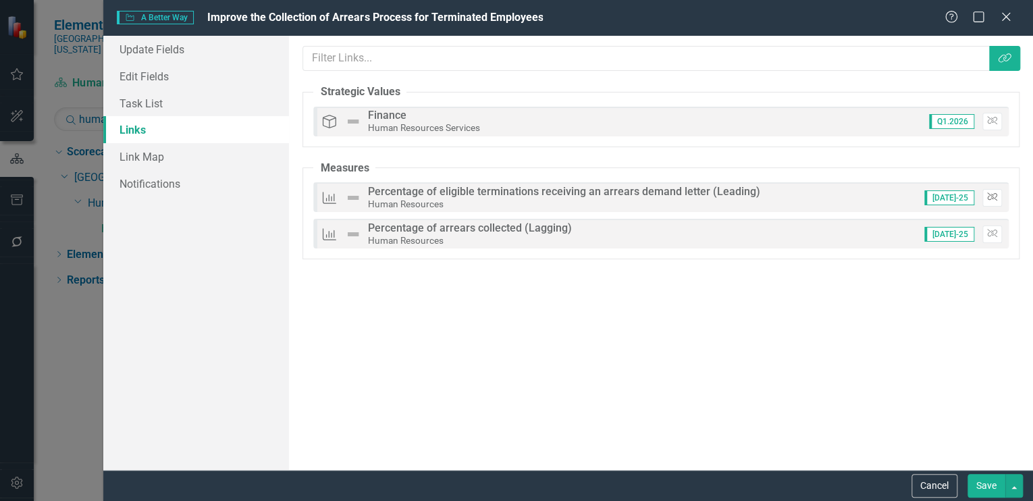
click at [994, 194] on icon "Unlink" at bounding box center [992, 197] width 10 height 8
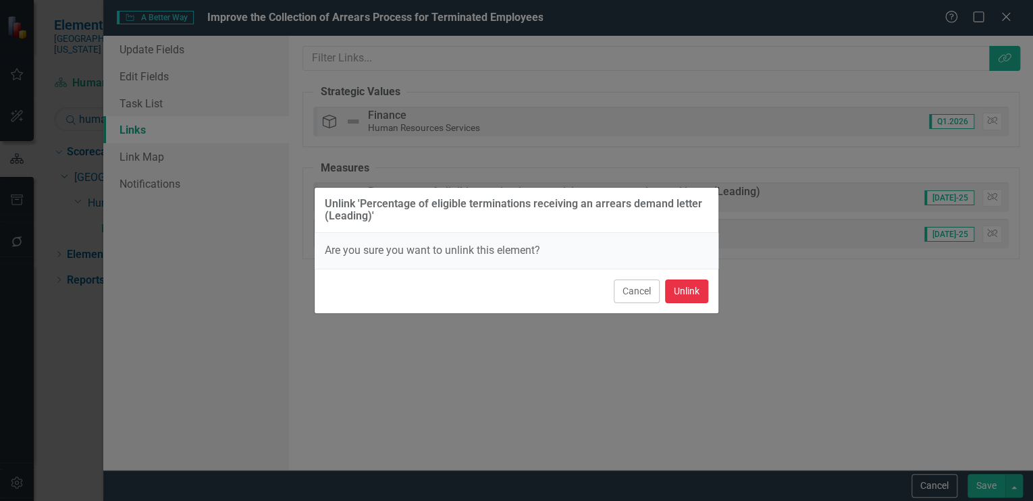
click at [675, 290] on button "Unlink" at bounding box center [686, 291] width 43 height 24
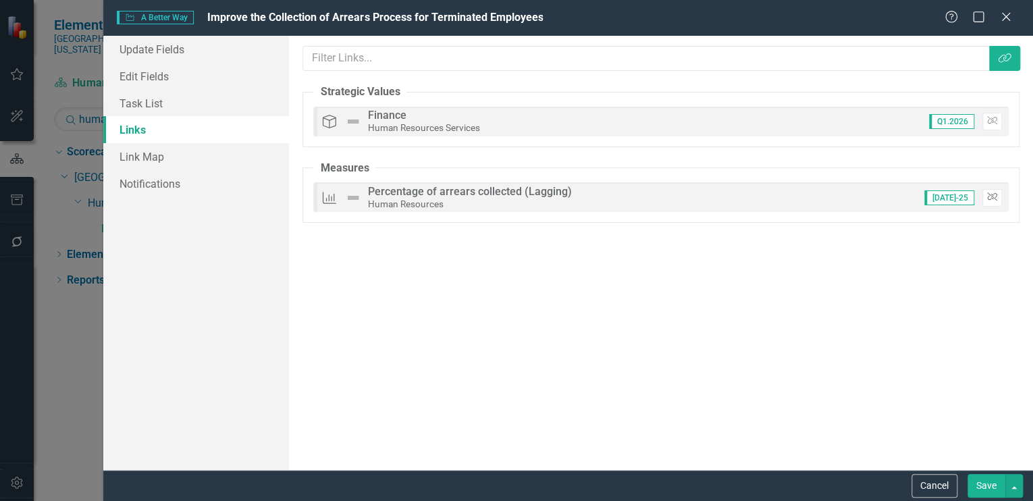
click at [990, 196] on icon "Unlink" at bounding box center [992, 197] width 10 height 8
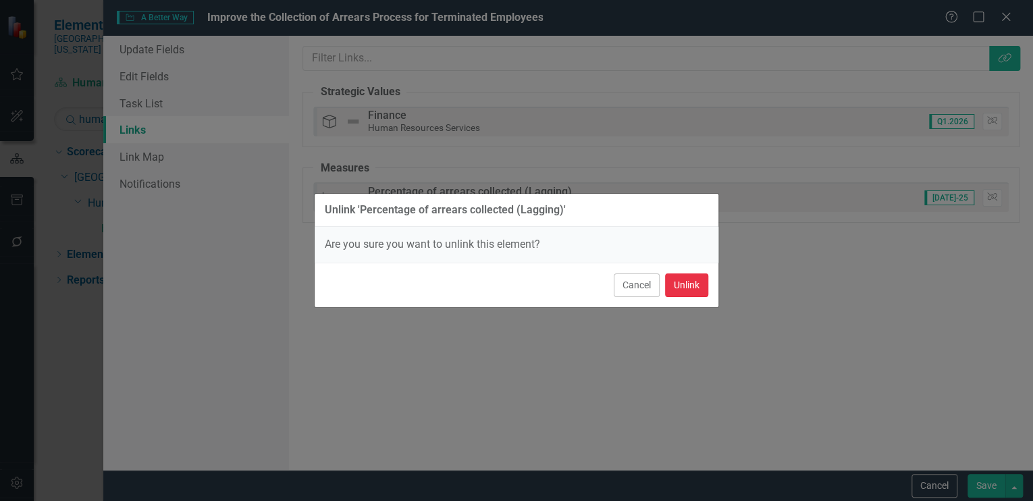
click at [684, 283] on button "Unlink" at bounding box center [686, 285] width 43 height 24
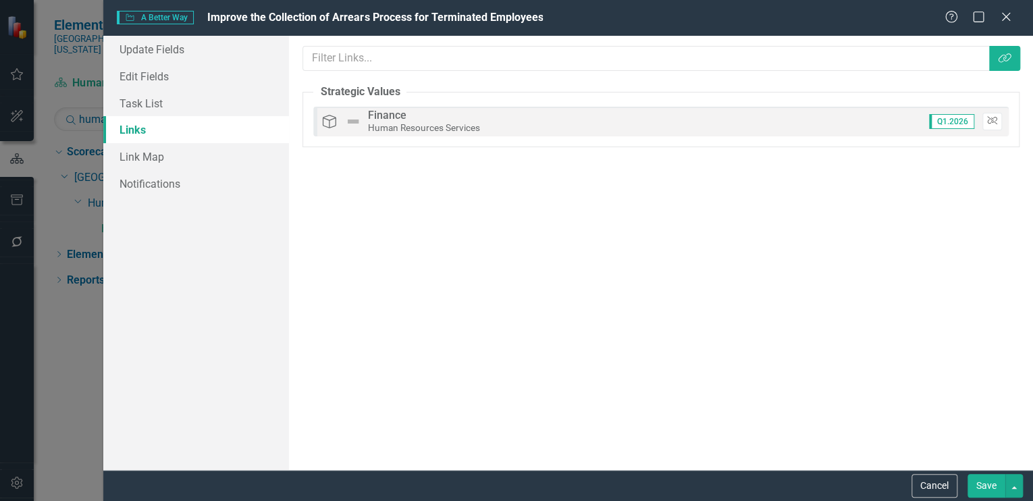
click at [992, 117] on icon "Unlink" at bounding box center [992, 121] width 10 height 8
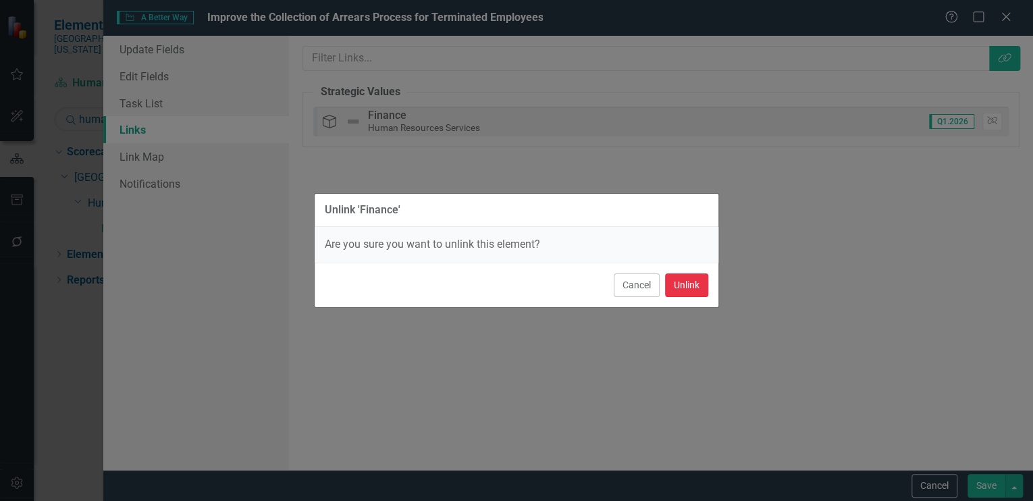
click at [692, 284] on button "Unlink" at bounding box center [686, 285] width 43 height 24
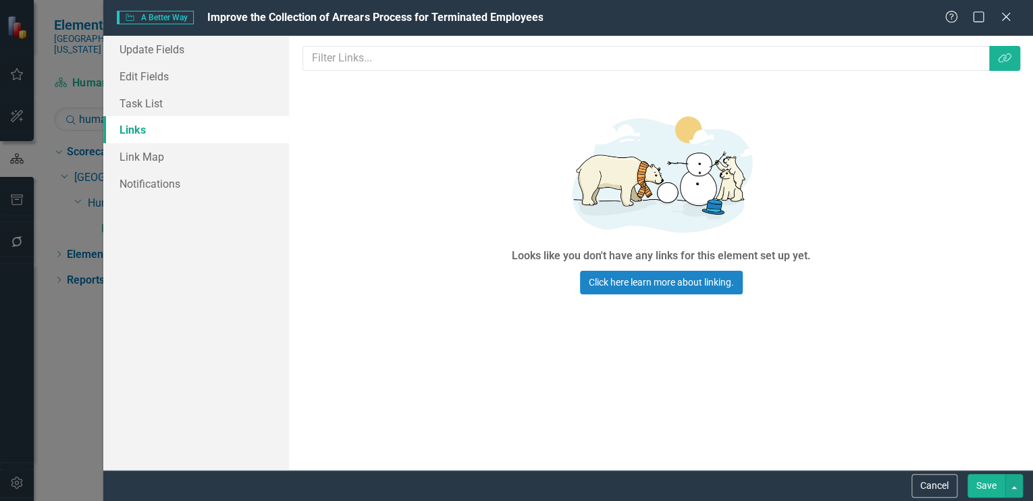
click at [986, 481] on button "Save" at bounding box center [986, 486] width 38 height 24
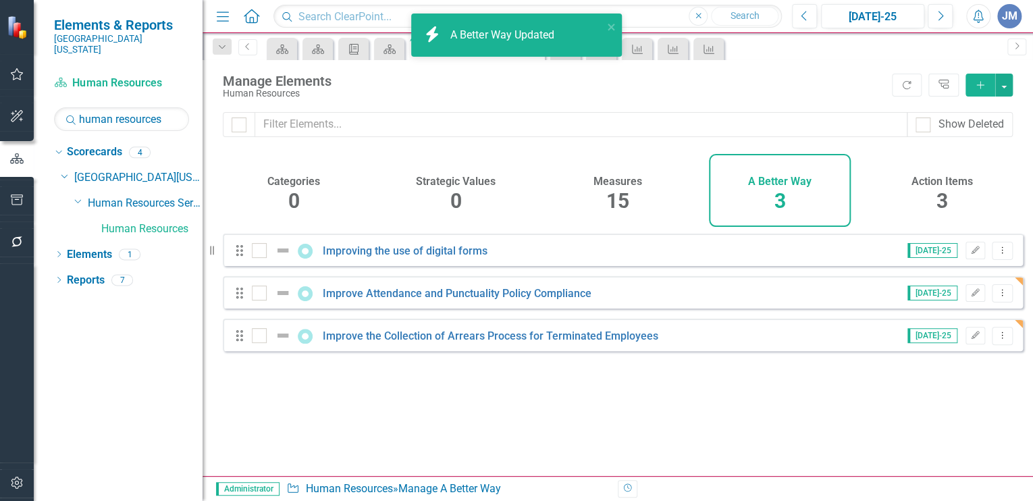
click at [941, 184] on h4 "Action Items" at bounding box center [941, 182] width 61 height 12
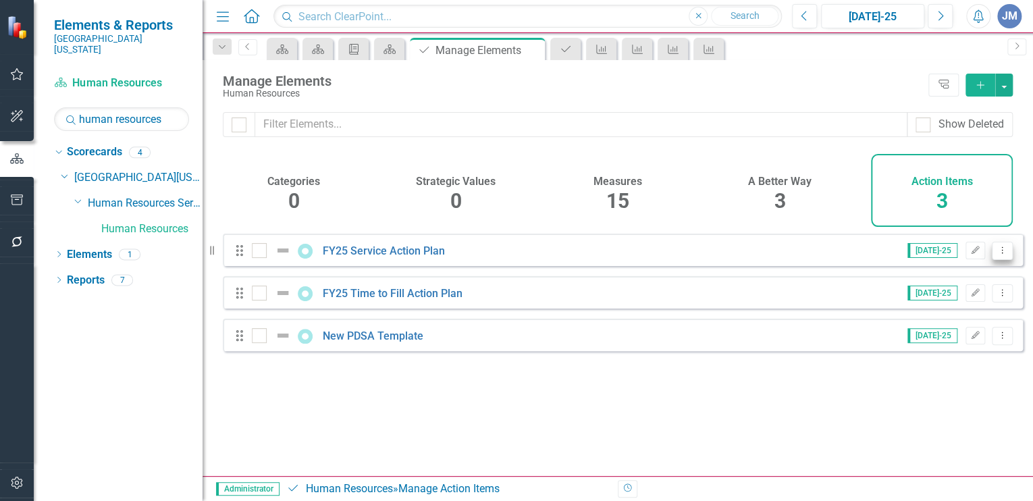
click at [996, 255] on icon "Dropdown Menu" at bounding box center [1001, 250] width 11 height 9
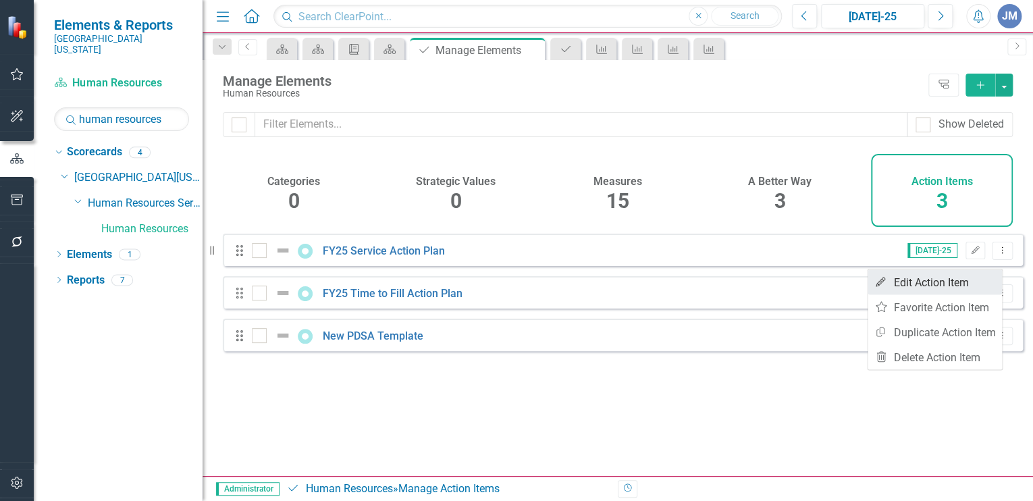
click at [922, 279] on link "Edit Edit Action Item" at bounding box center [934, 281] width 134 height 25
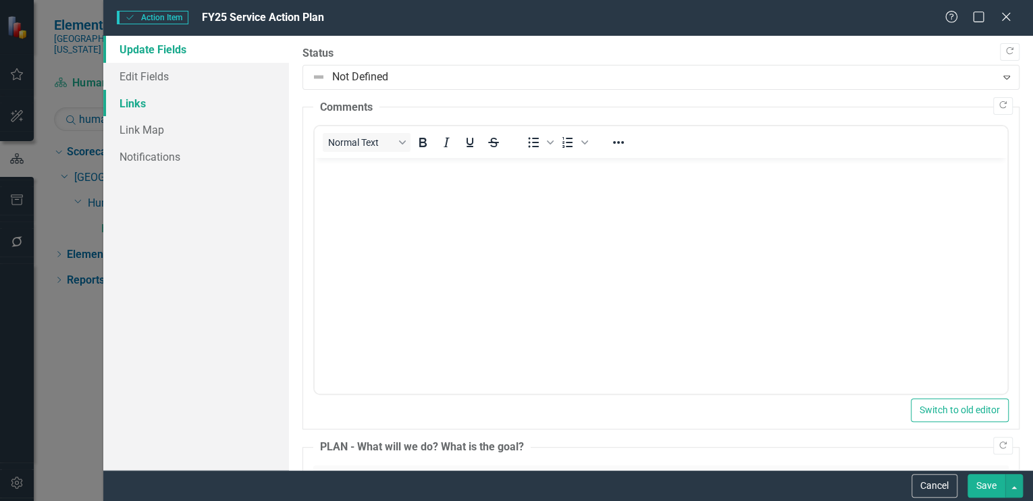
click at [124, 99] on link "Links" at bounding box center [196, 103] width 186 height 27
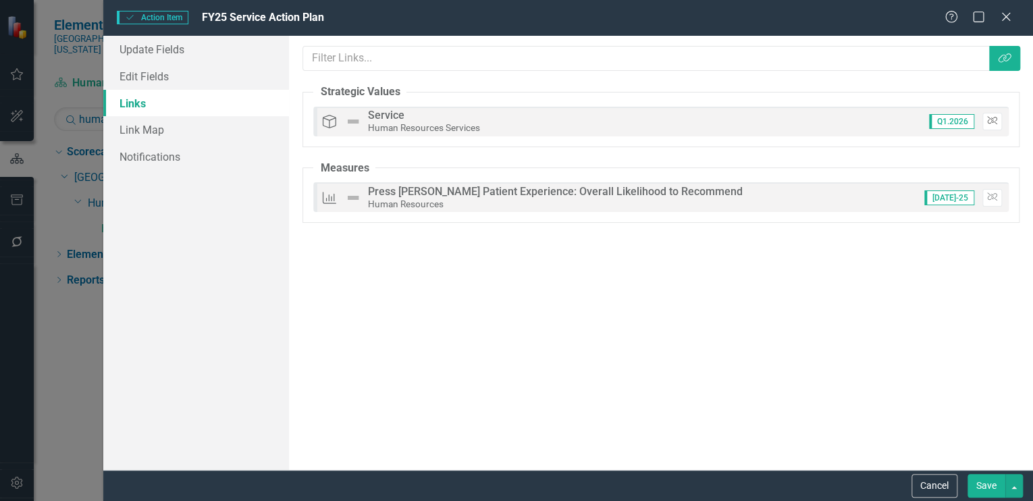
click at [988, 117] on icon "Unlink" at bounding box center [992, 121] width 10 height 8
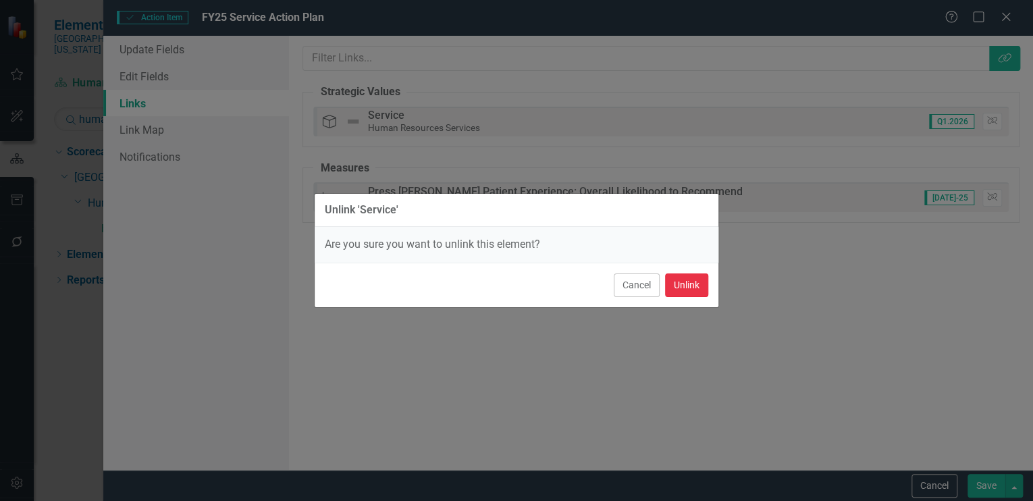
click at [683, 284] on button "Unlink" at bounding box center [686, 285] width 43 height 24
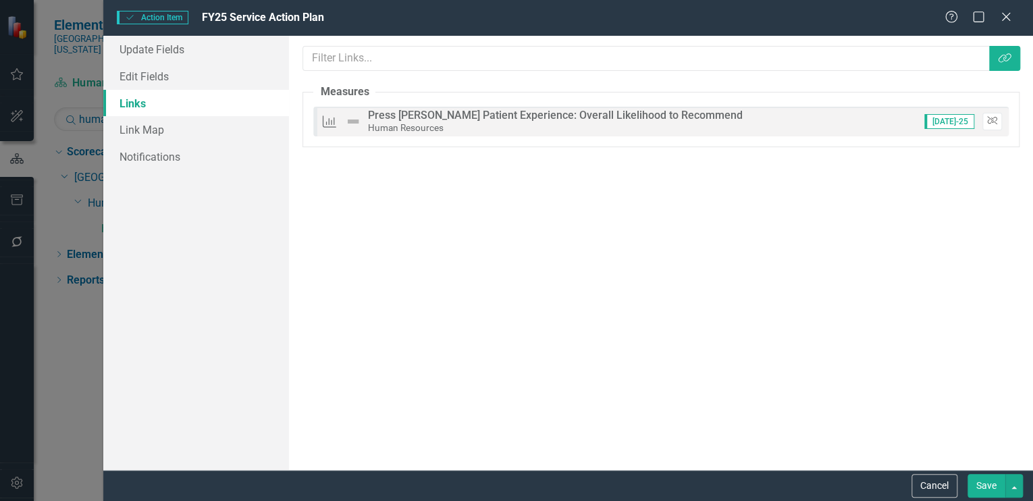
click at [995, 120] on icon "button" at bounding box center [992, 121] width 10 height 8
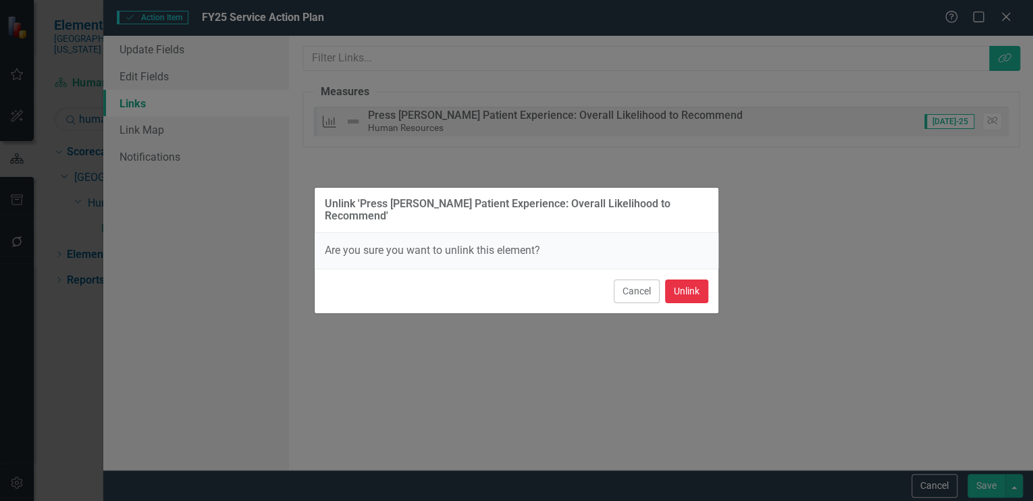
click at [678, 283] on button "Unlink" at bounding box center [686, 291] width 43 height 24
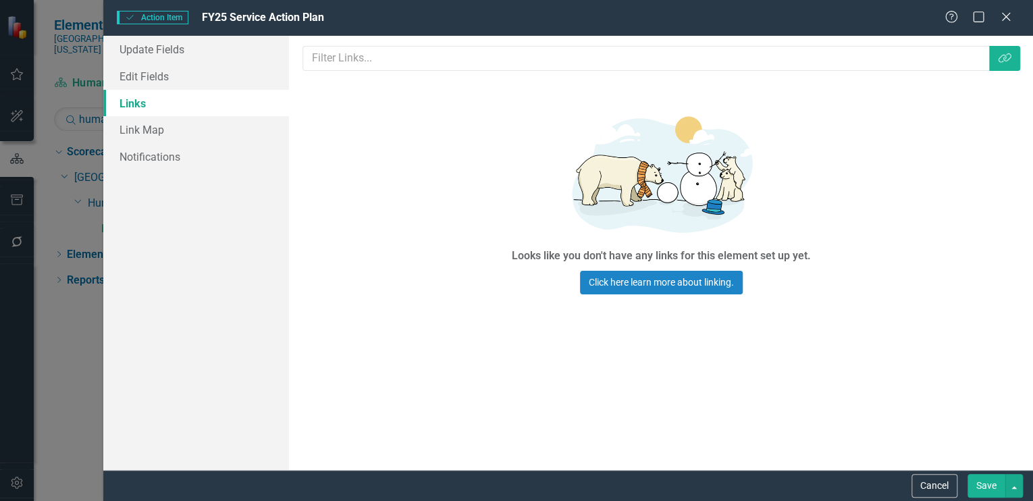
click at [990, 485] on button "Save" at bounding box center [986, 486] width 38 height 24
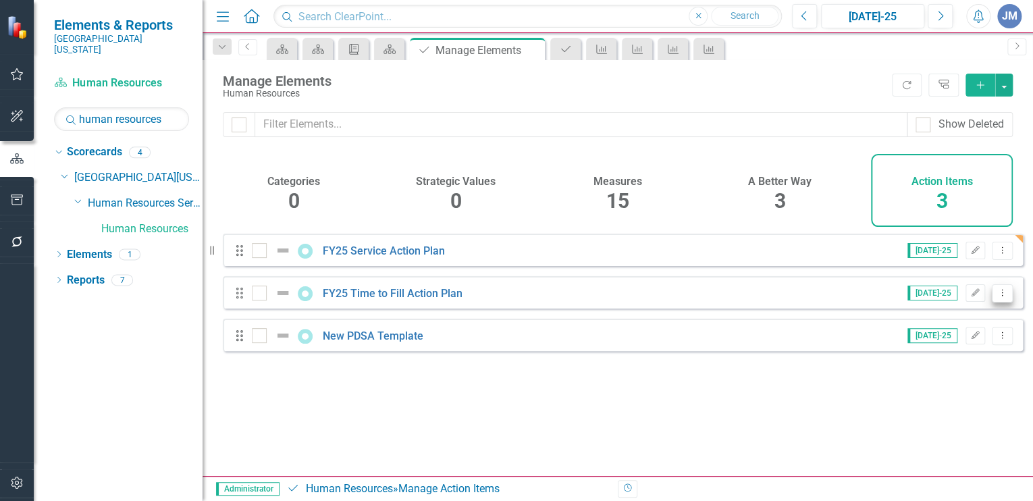
click at [996, 297] on icon "Dropdown Menu" at bounding box center [1001, 292] width 11 height 9
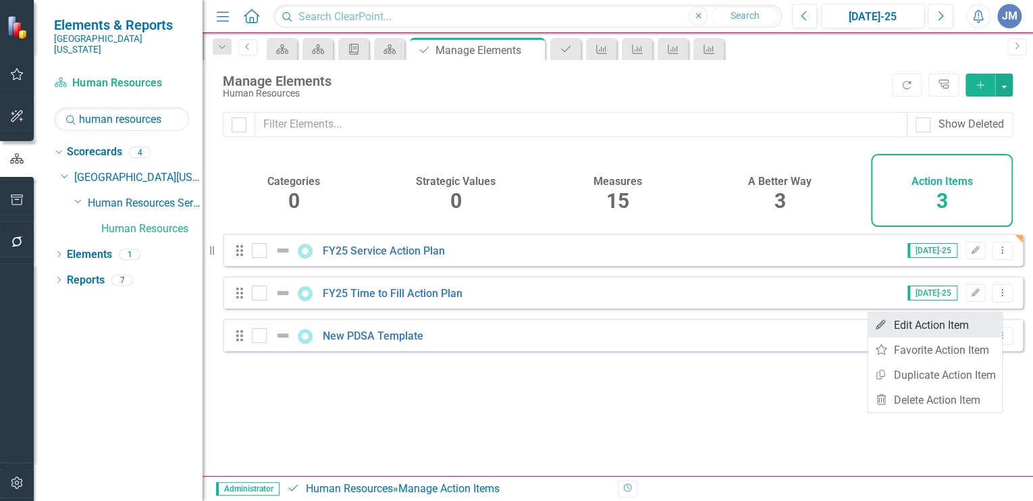
click at [917, 319] on link "Edit Edit Action Item" at bounding box center [934, 325] width 134 height 25
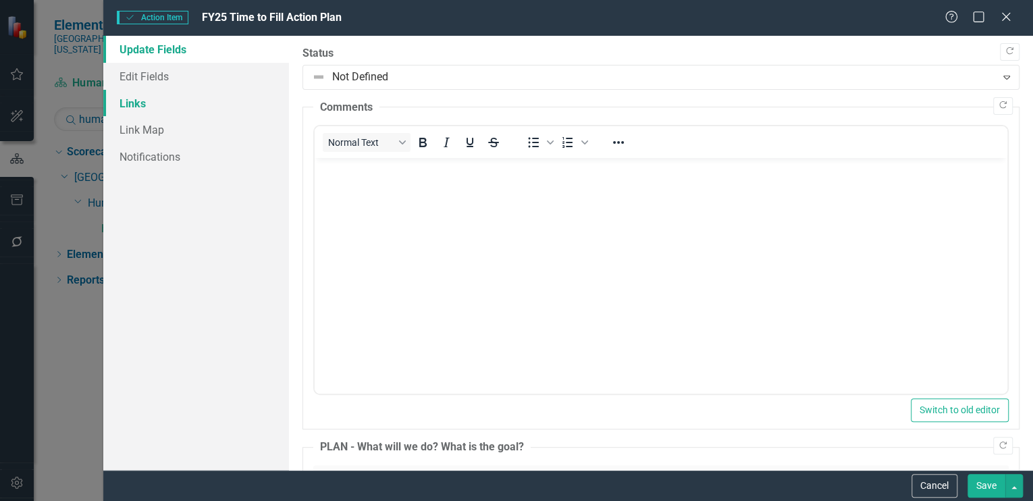
click at [136, 100] on link "Links" at bounding box center [196, 103] width 186 height 27
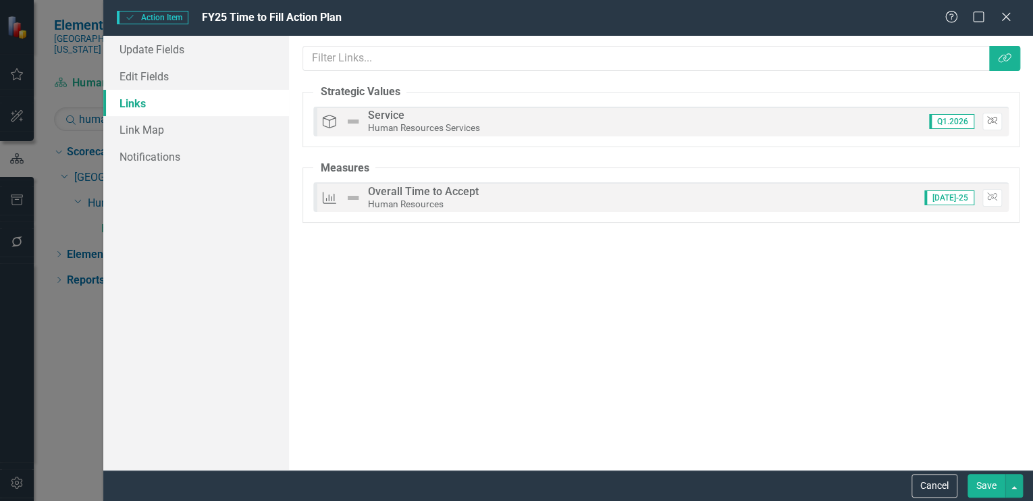
click at [992, 117] on icon "Unlink" at bounding box center [992, 121] width 10 height 8
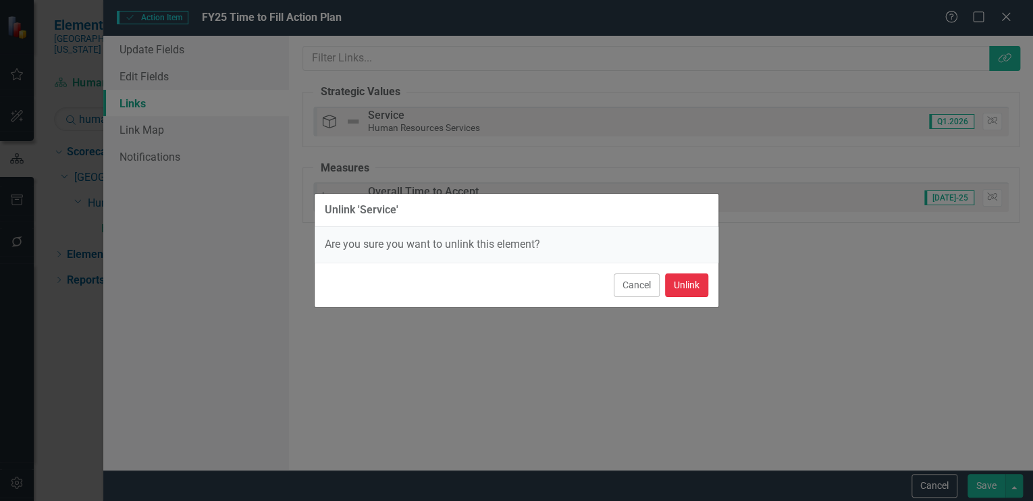
click at [676, 281] on button "Unlink" at bounding box center [686, 285] width 43 height 24
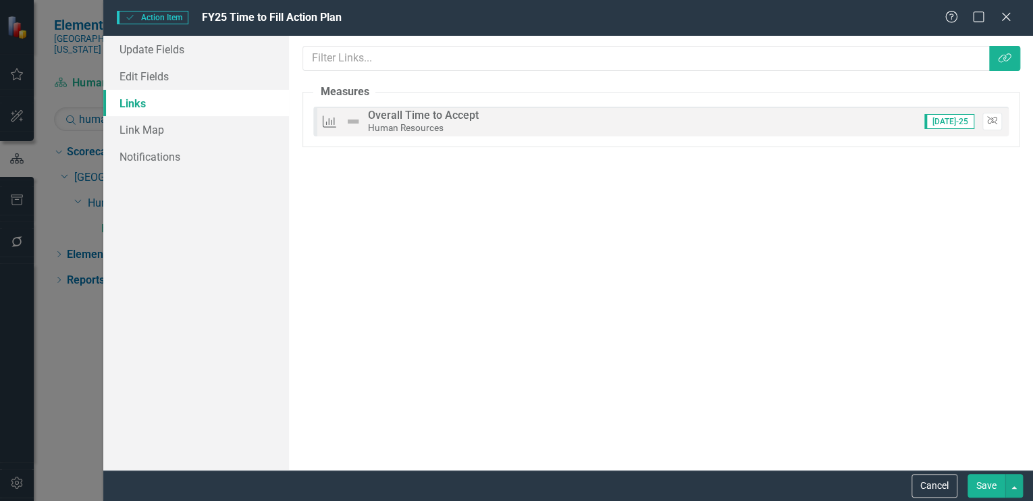
click at [990, 120] on icon "Unlink" at bounding box center [992, 121] width 10 height 8
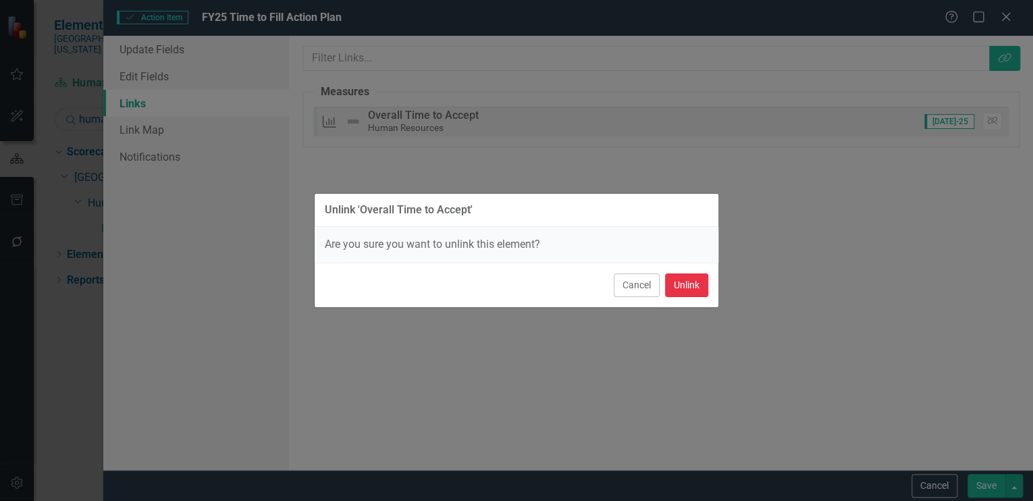
click at [680, 283] on button "Unlink" at bounding box center [686, 285] width 43 height 24
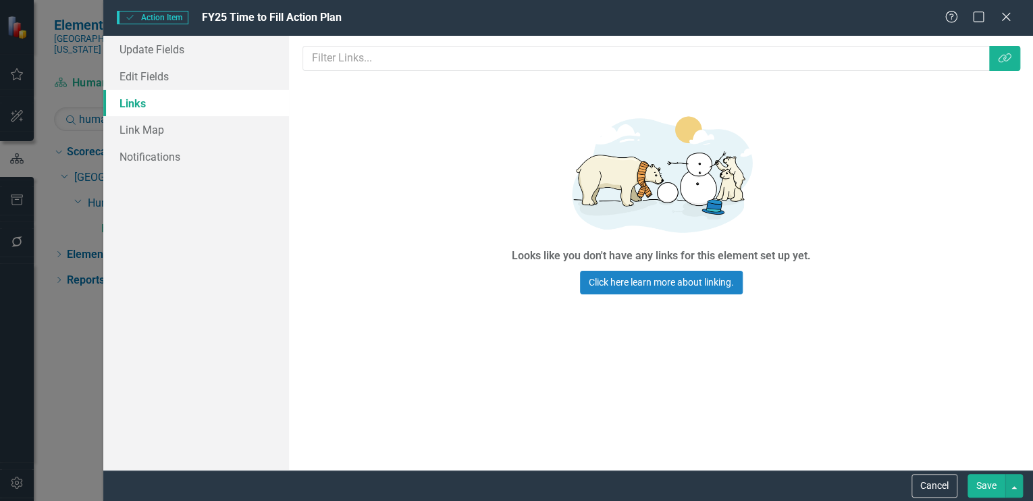
click at [981, 481] on button "Save" at bounding box center [986, 486] width 38 height 24
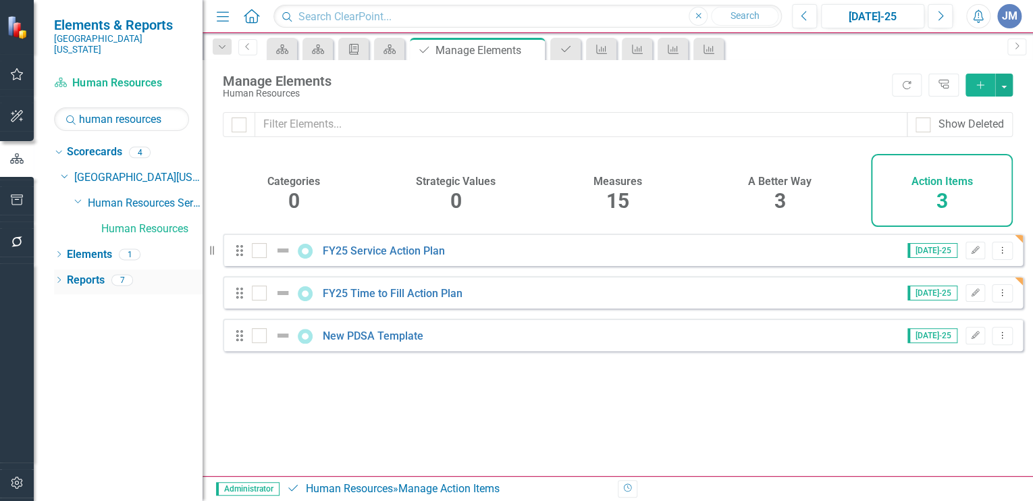
click at [80, 273] on link "Reports" at bounding box center [86, 281] width 38 height 16
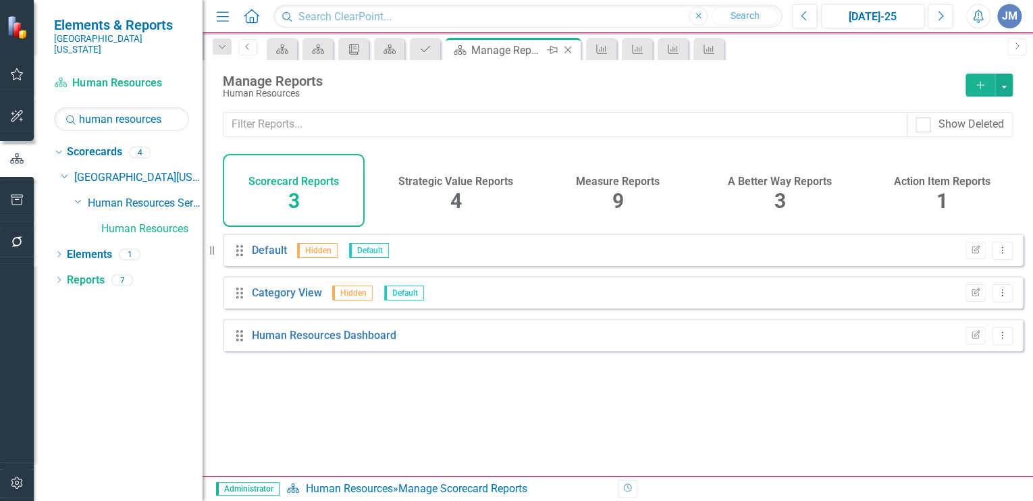
click at [567, 45] on icon "Close" at bounding box center [568, 50] width 14 height 11
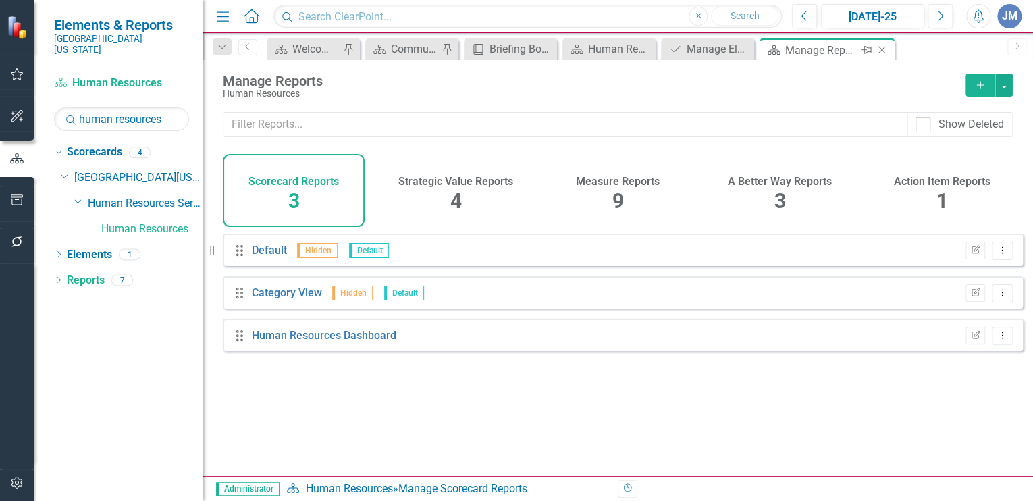
click at [880, 49] on icon "Close" at bounding box center [882, 50] width 14 height 11
click at [857, 45] on icon "Close" at bounding box center [856, 50] width 14 height 11
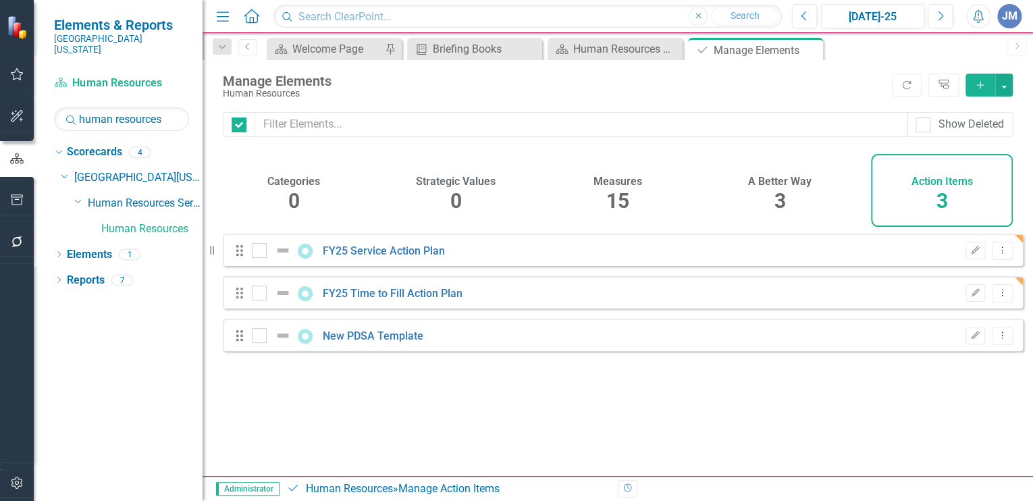
checkbox input "false"
click at [812, 45] on icon "Close" at bounding box center [810, 50] width 14 height 11
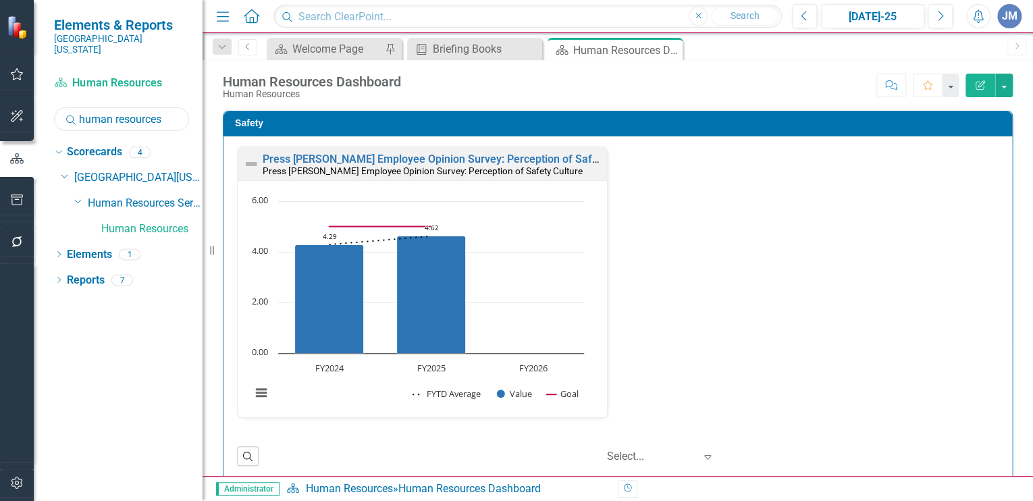
drag, startPoint x: 165, startPoint y: 111, endPoint x: 111, endPoint y: 110, distance: 54.0
click at [75, 107] on div "Search human resources" at bounding box center [121, 119] width 135 height 24
type input "Workforce"
click at [143, 221] on link "Workforce Development" at bounding box center [151, 229] width 101 height 16
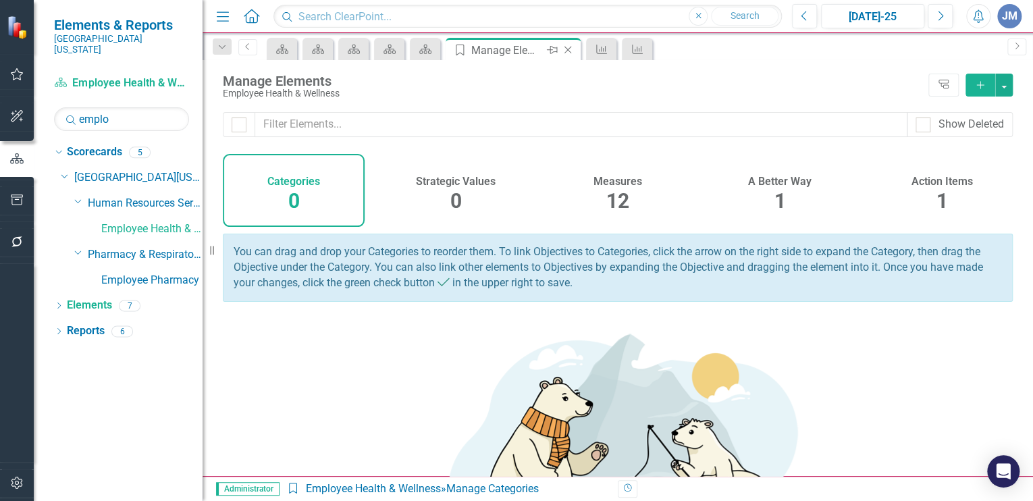
click at [567, 47] on icon "Close" at bounding box center [568, 50] width 14 height 11
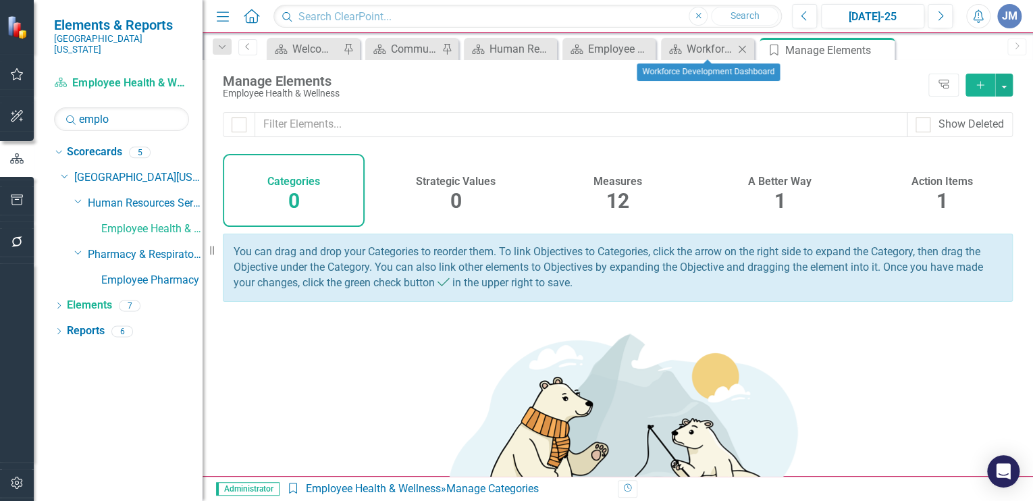
click at [740, 48] on icon "Close" at bounding box center [742, 49] width 14 height 11
click at [741, 47] on icon "Close" at bounding box center [742, 49] width 14 height 11
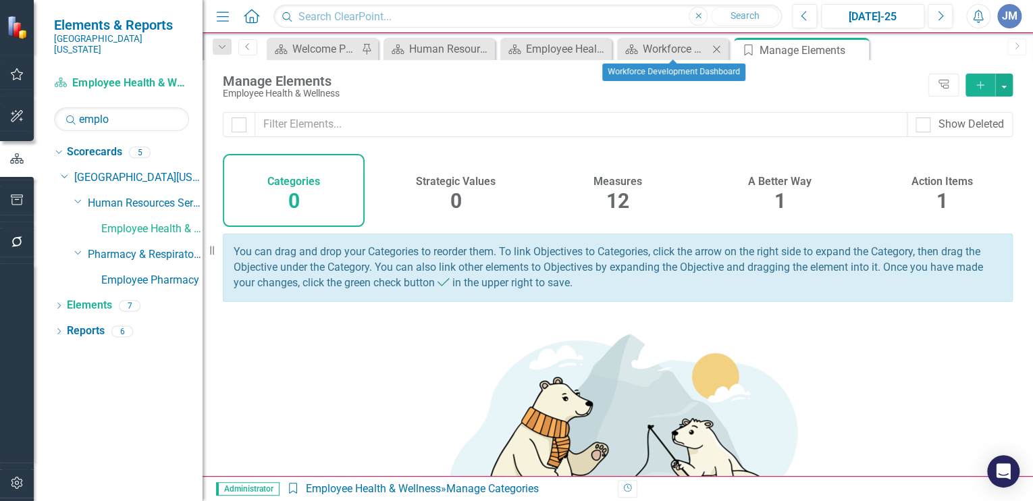
click at [714, 47] on icon "Close" at bounding box center [717, 49] width 14 height 11
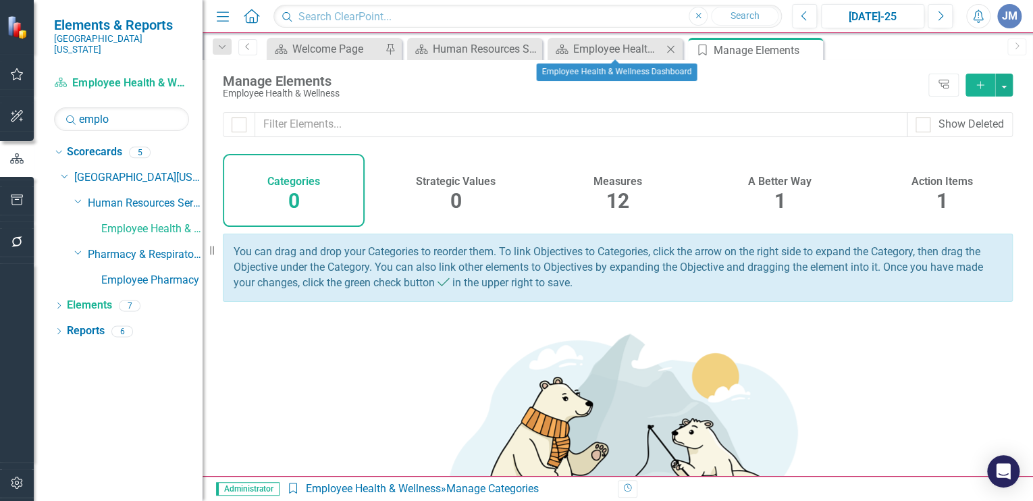
click at [670, 47] on icon "Close" at bounding box center [671, 49] width 14 height 11
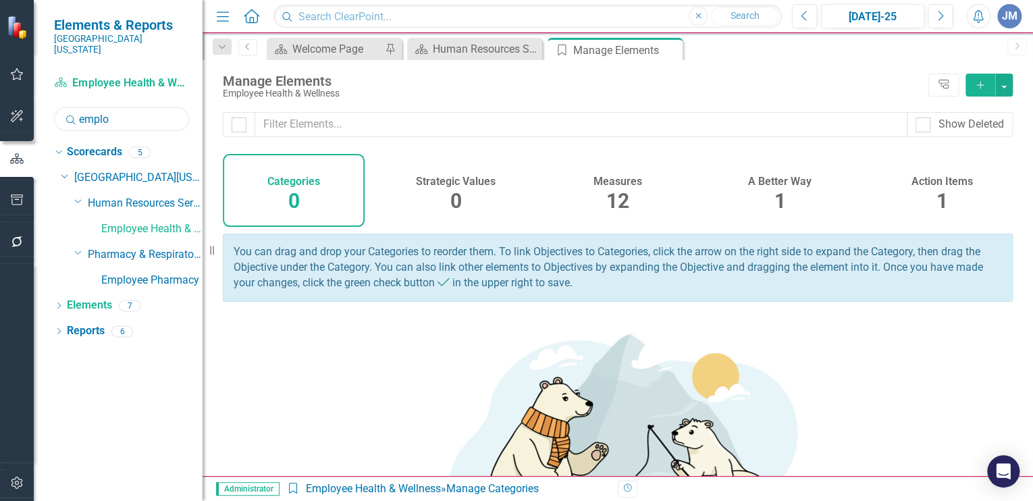
drag, startPoint x: 122, startPoint y: 106, endPoint x: 76, endPoint y: 109, distance: 46.0
click at [76, 109] on div "Search emplo" at bounding box center [121, 119] width 135 height 24
click at [129, 247] on link "Human Resources" at bounding box center [151, 255] width 101 height 16
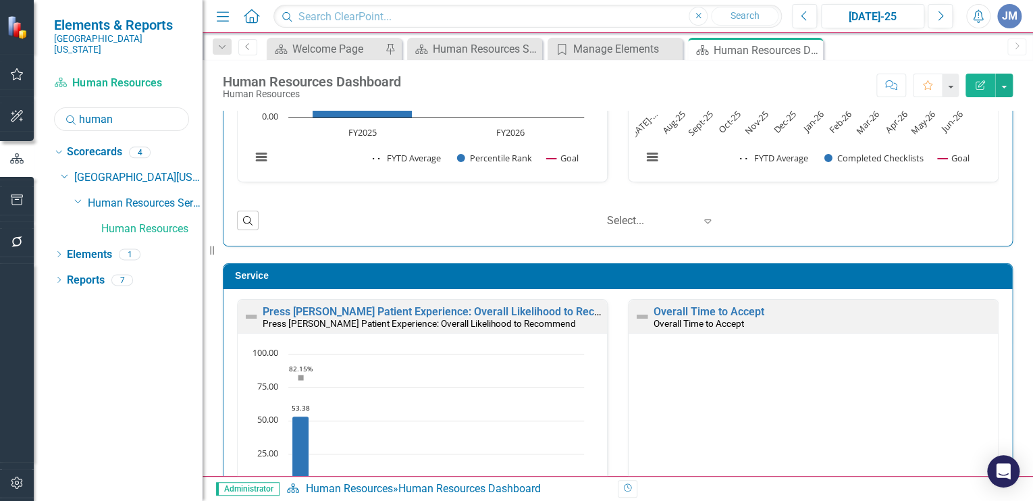
drag, startPoint x: 125, startPoint y: 111, endPoint x: 80, endPoint y: 107, distance: 44.7
click at [80, 107] on input "human" at bounding box center [121, 119] width 135 height 24
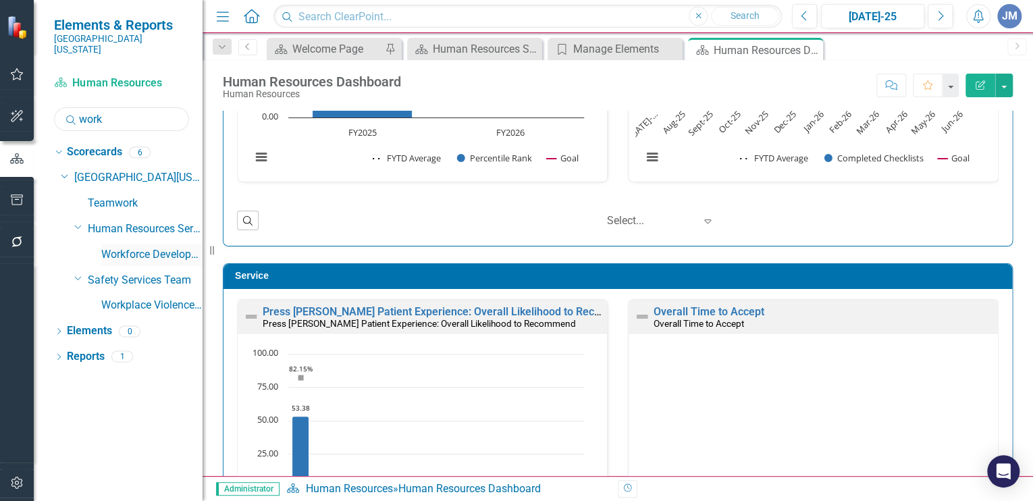
type input "work"
click at [135, 247] on link "Workforce Development" at bounding box center [151, 255] width 101 height 16
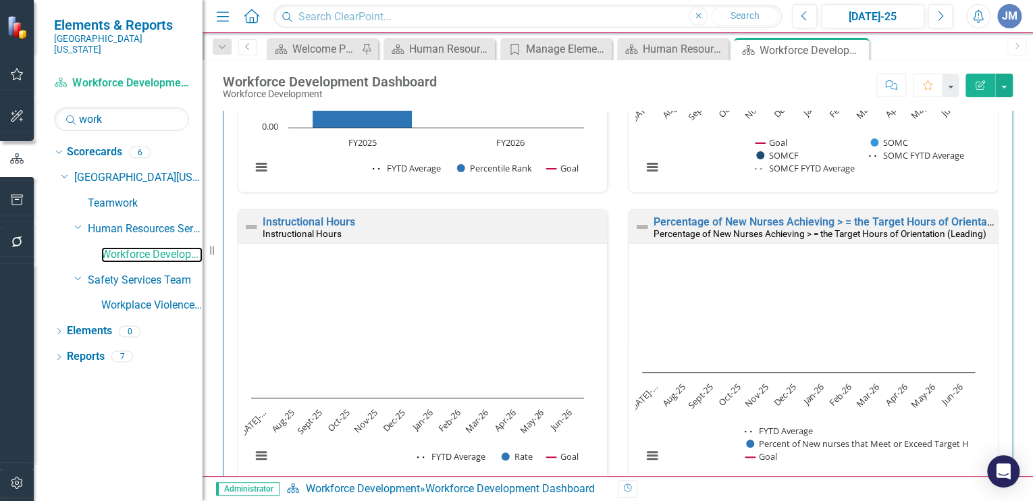
scroll to position [616, 0]
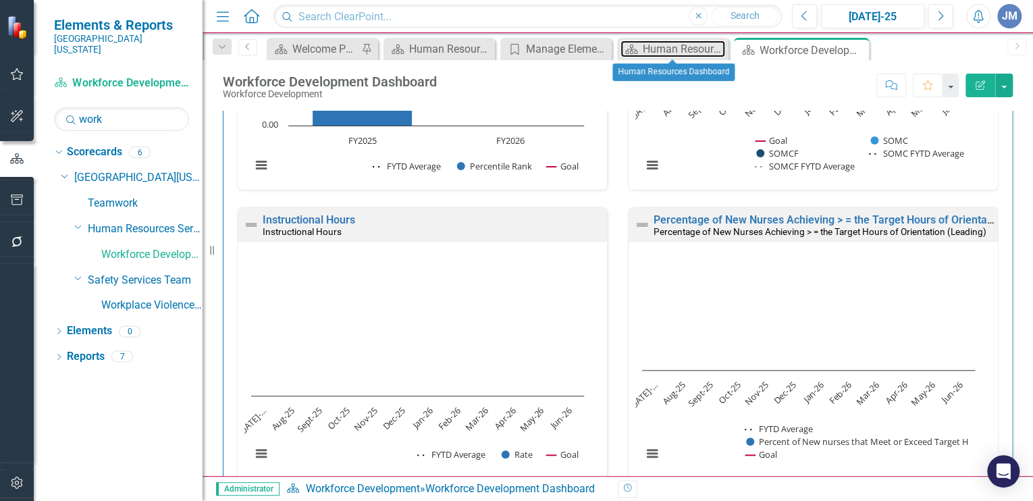
drag, startPoint x: 687, startPoint y: 43, endPoint x: 724, endPoint y: 35, distance: 38.0
click at [686, 43] on div "Human Resources Dashboard" at bounding box center [684, 49] width 82 height 17
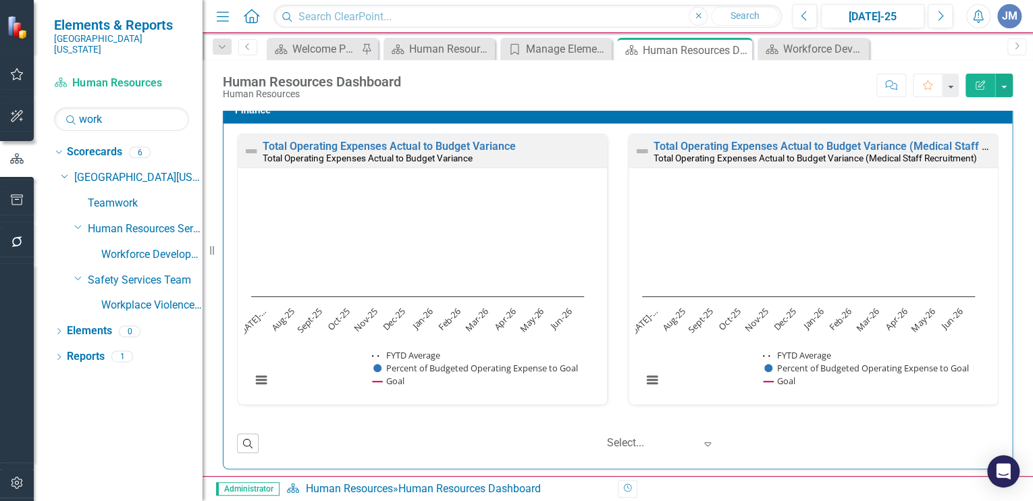
scroll to position [1, 0]
drag, startPoint x: 86, startPoint y: 316, endPoint x: 90, endPoint y: 330, distance: 14.7
click at [86, 316] on div "Dropdown Scorecards 6 Dropdown Southern Ohio Medical Center Teamwork Dropdown H…" at bounding box center [118, 321] width 169 height 360
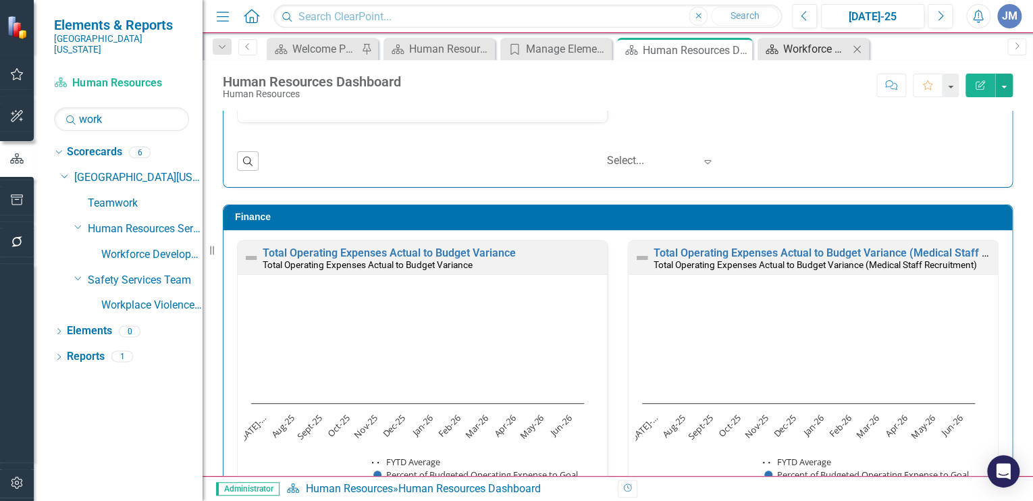
scroll to position [1746, 0]
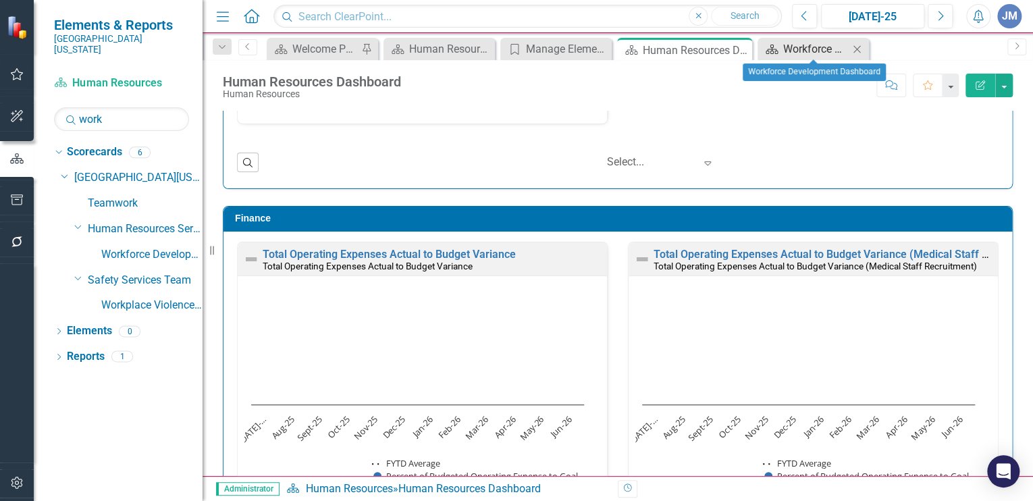
click at [791, 51] on div "Workforce Development Dashboard" at bounding box center [815, 49] width 65 height 17
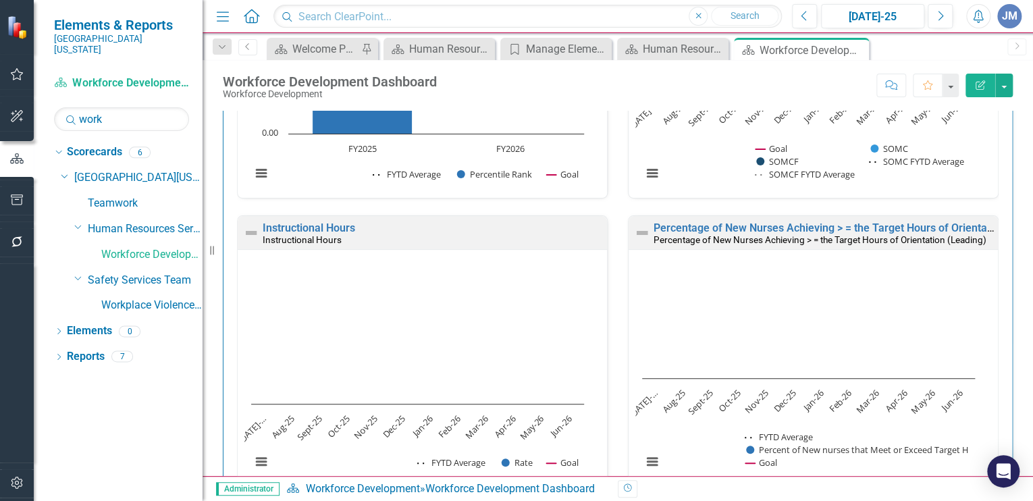
scroll to position [606, 0]
click at [471, 334] on rect "Interactive chart" at bounding box center [417, 374] width 346 height 219
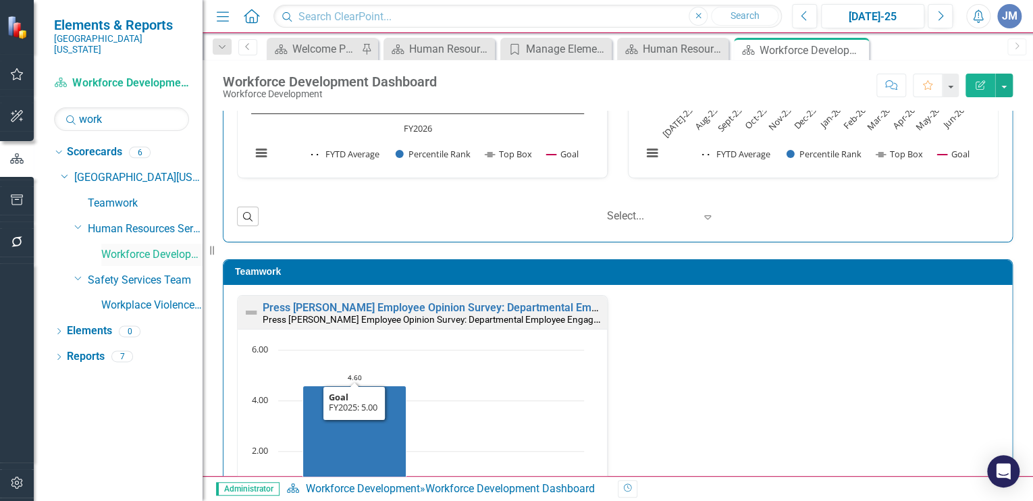
scroll to position [1304, 0]
drag, startPoint x: 111, startPoint y: 109, endPoint x: 78, endPoint y: 107, distance: 32.5
click at [78, 107] on input "work" at bounding box center [121, 119] width 135 height 24
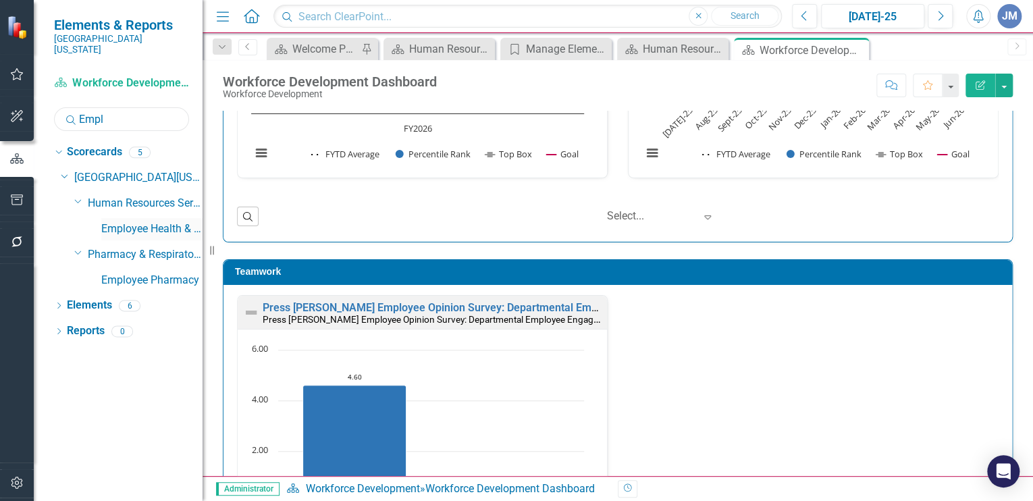
type input "Empl"
drag, startPoint x: 151, startPoint y: 213, endPoint x: 171, endPoint y: 217, distance: 20.7
click at [151, 221] on link "Employee Health & Wellness" at bounding box center [151, 229] width 101 height 16
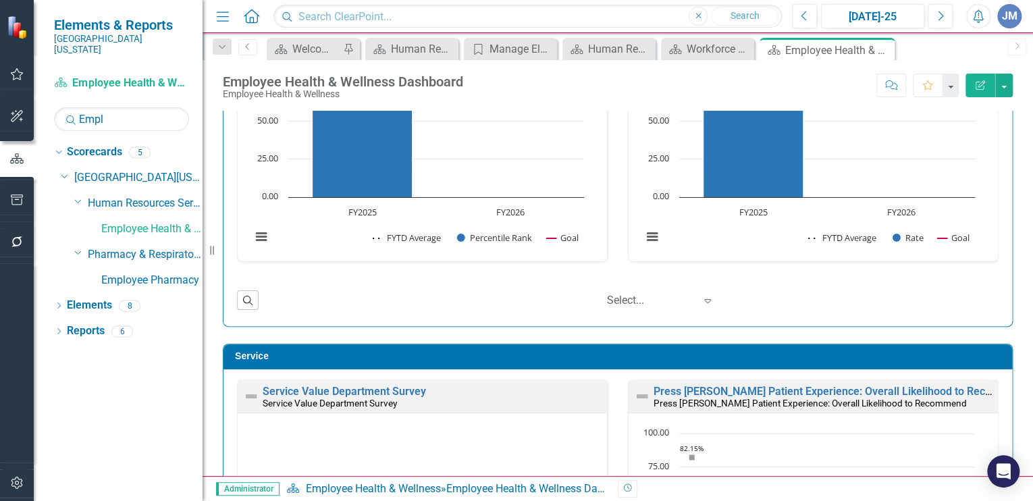
scroll to position [539, 0]
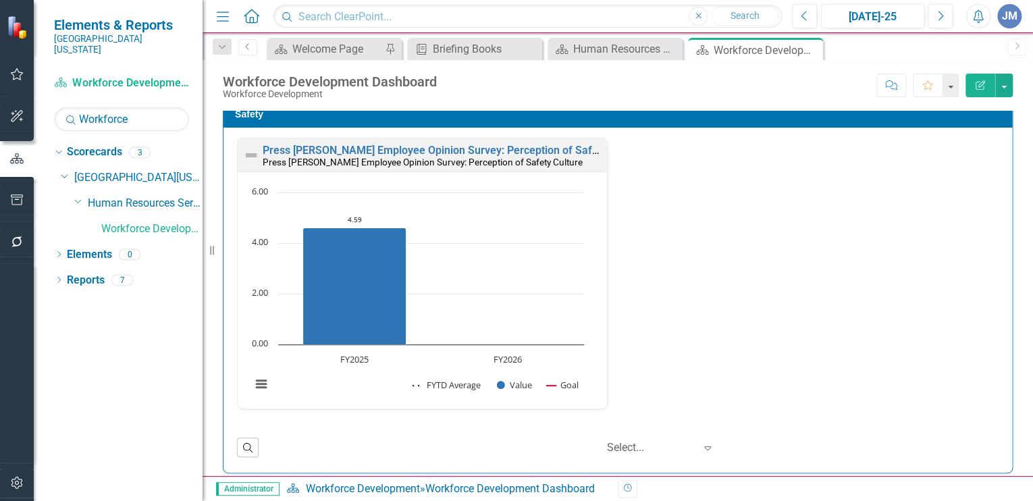
scroll to position [14, 0]
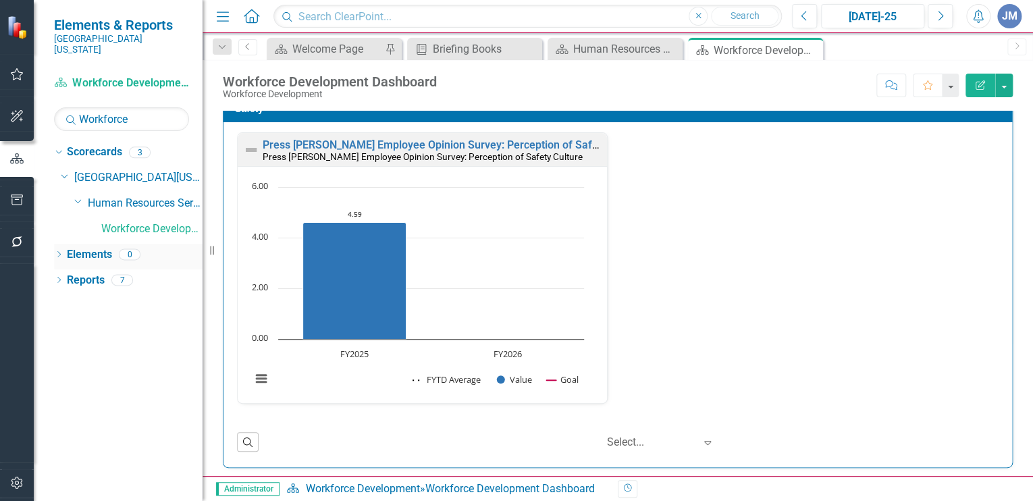
click at [82, 247] on link "Elements" at bounding box center [89, 255] width 45 height 16
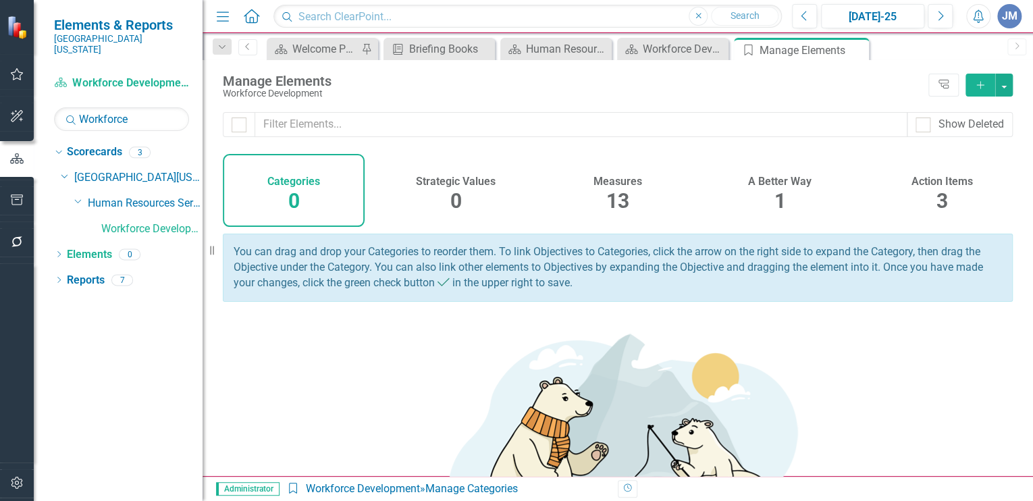
click at [620, 192] on span "13" at bounding box center [617, 201] width 23 height 24
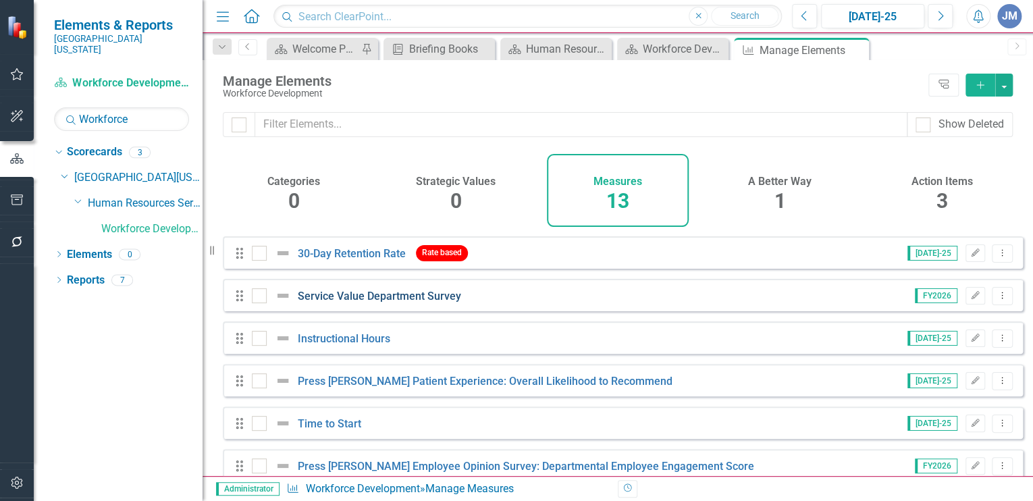
scroll to position [126, 0]
click at [996, 299] on icon "Dropdown Menu" at bounding box center [1001, 294] width 11 height 9
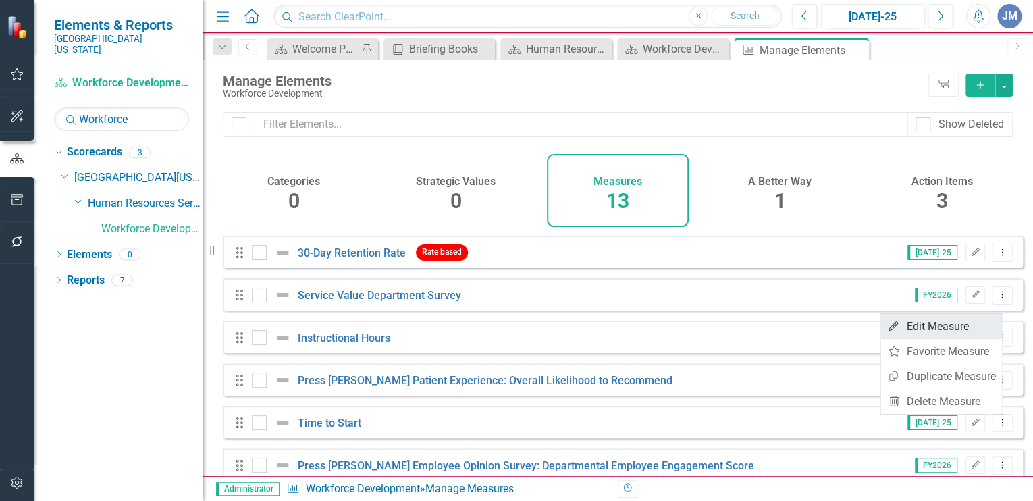
click at [942, 322] on link "Edit Edit Measure" at bounding box center [941, 326] width 122 height 25
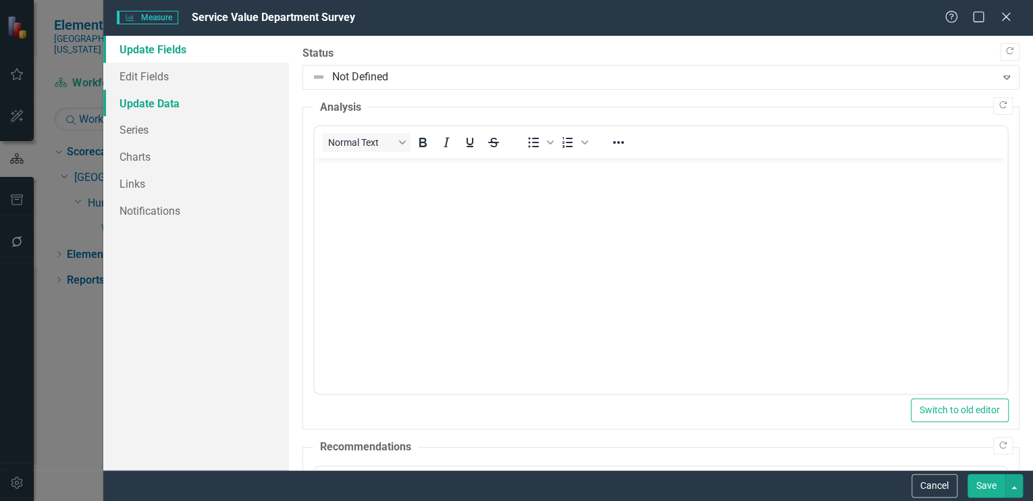
scroll to position [0, 0]
click at [131, 182] on link "Links" at bounding box center [196, 183] width 186 height 27
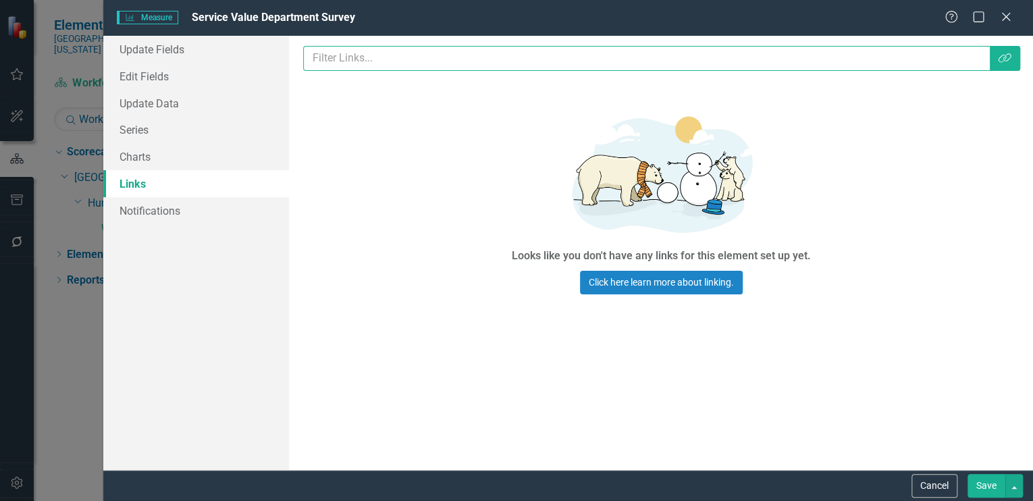
click at [857, 59] on input "text" at bounding box center [646, 58] width 687 height 25
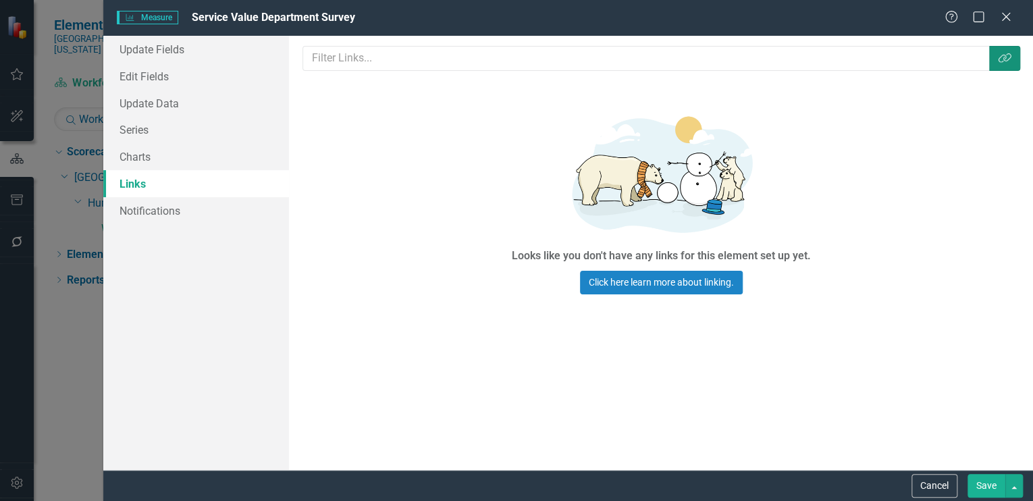
click at [1005, 57] on icon "button" at bounding box center [1004, 57] width 13 height 9
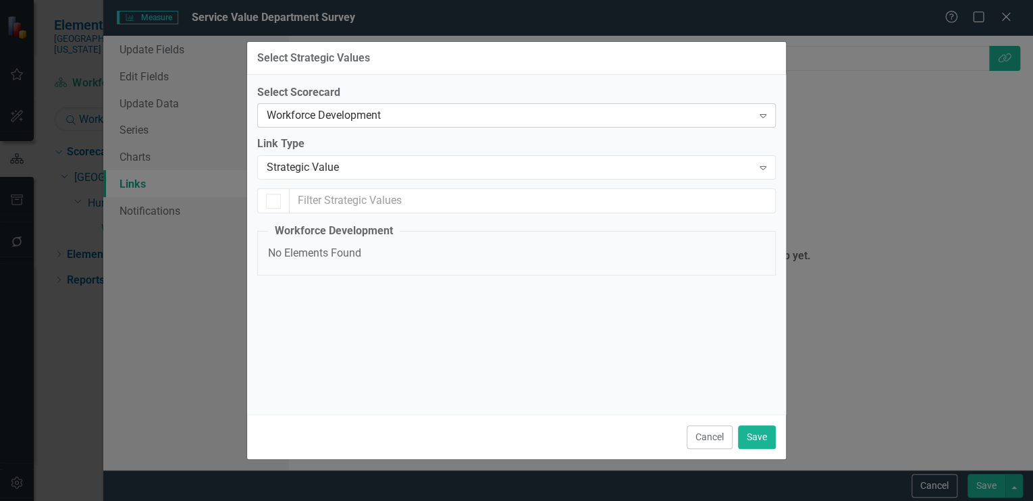
click at [292, 111] on div "Workforce Development" at bounding box center [509, 116] width 485 height 16
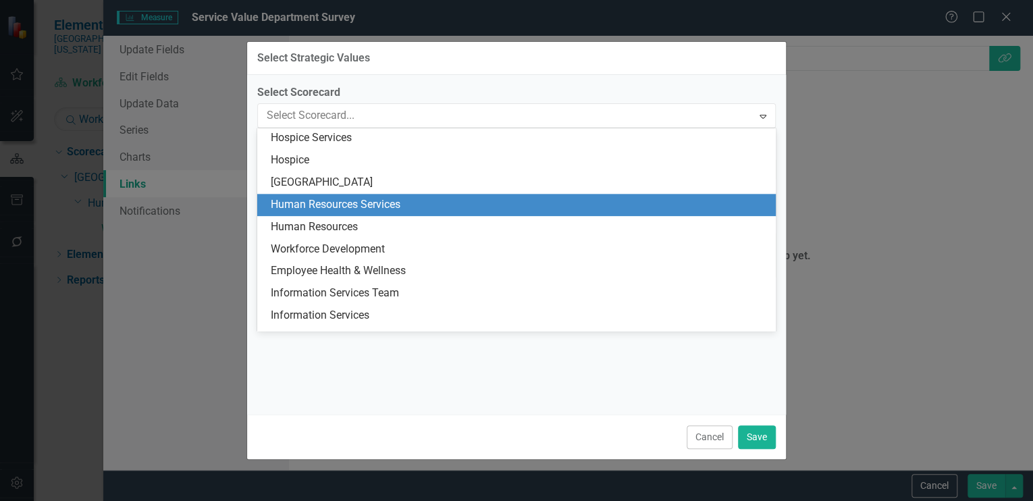
scroll to position [800, 0]
drag, startPoint x: 356, startPoint y: 200, endPoint x: 471, endPoint y: 203, distance: 115.5
click at [356, 200] on div "Human Resources Services" at bounding box center [519, 204] width 497 height 16
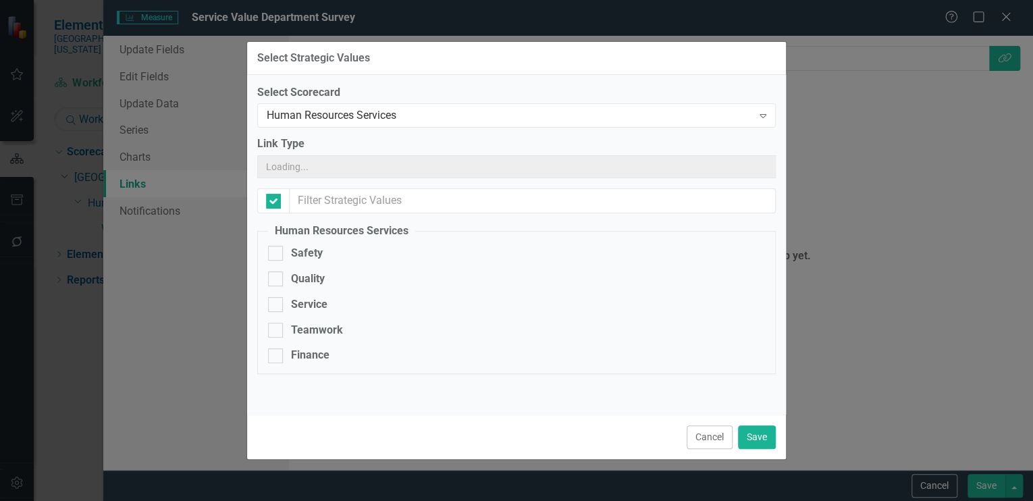
checkbox input "true"
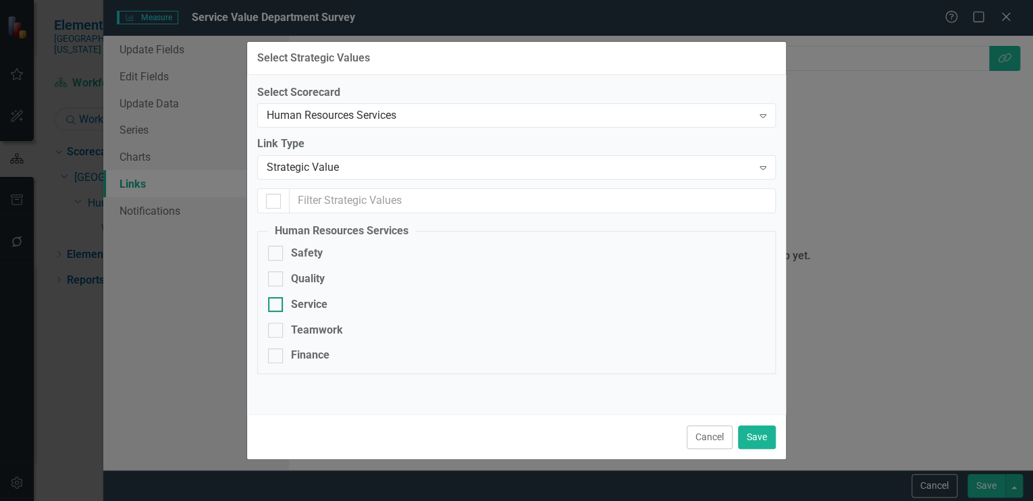
click at [277, 307] on div at bounding box center [275, 304] width 15 height 15
click at [277, 306] on input "Service" at bounding box center [272, 301] width 9 height 9
checkbox input "true"
click at [748, 431] on button "Save" at bounding box center [757, 437] width 38 height 24
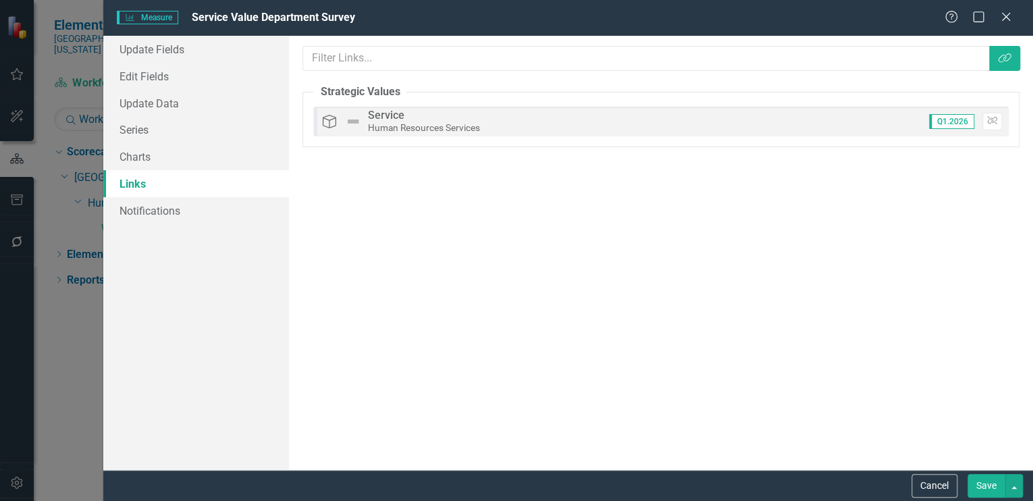
click at [988, 483] on button "Save" at bounding box center [986, 486] width 38 height 24
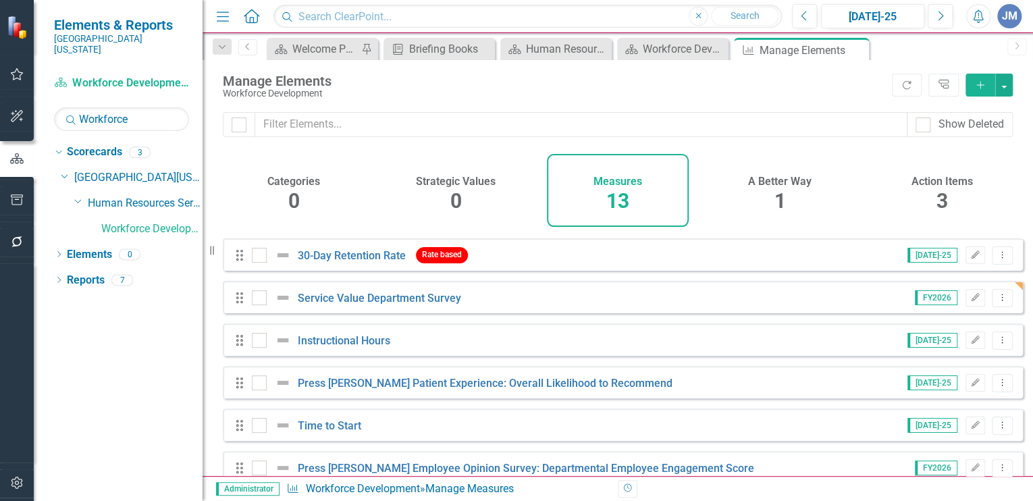
scroll to position [124, 0]
click at [996, 343] on icon "Dropdown Menu" at bounding box center [1001, 338] width 11 height 9
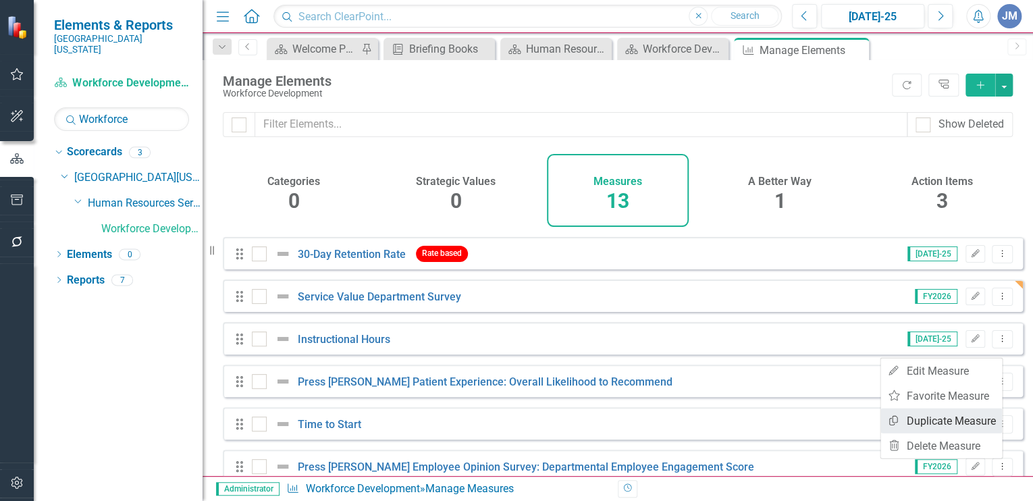
click at [919, 414] on link "Copy Duplicate Measure" at bounding box center [941, 420] width 122 height 25
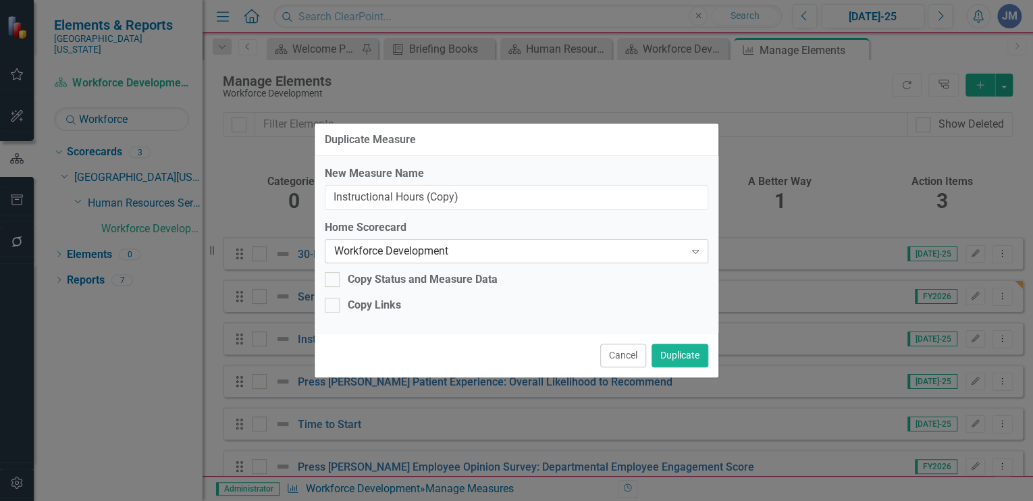
click at [373, 250] on div "Workforce Development" at bounding box center [509, 251] width 350 height 16
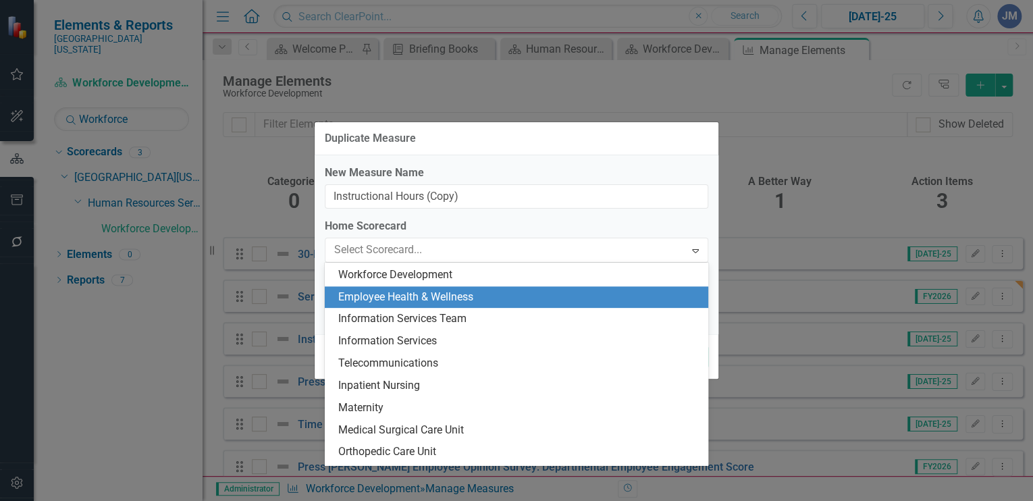
scroll to position [909, 0]
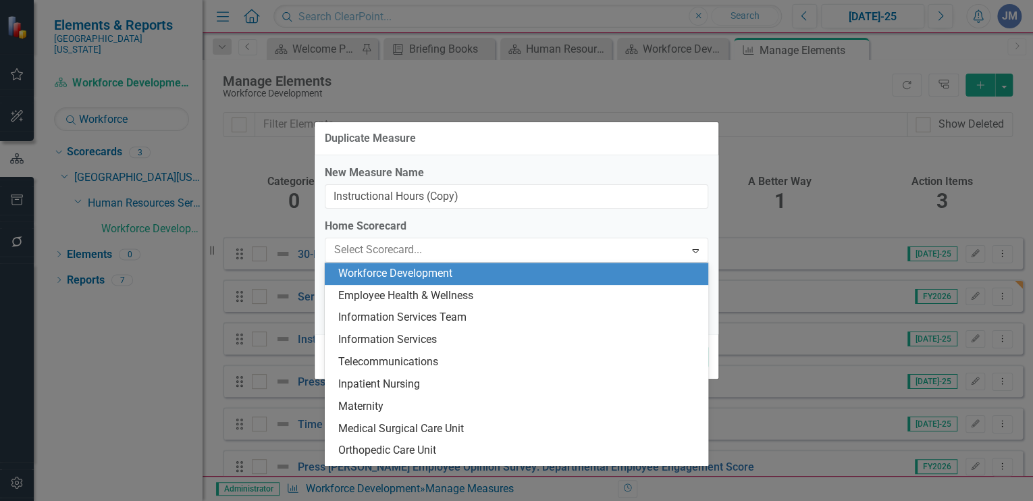
click at [388, 268] on div "Workforce Development" at bounding box center [519, 274] width 362 height 16
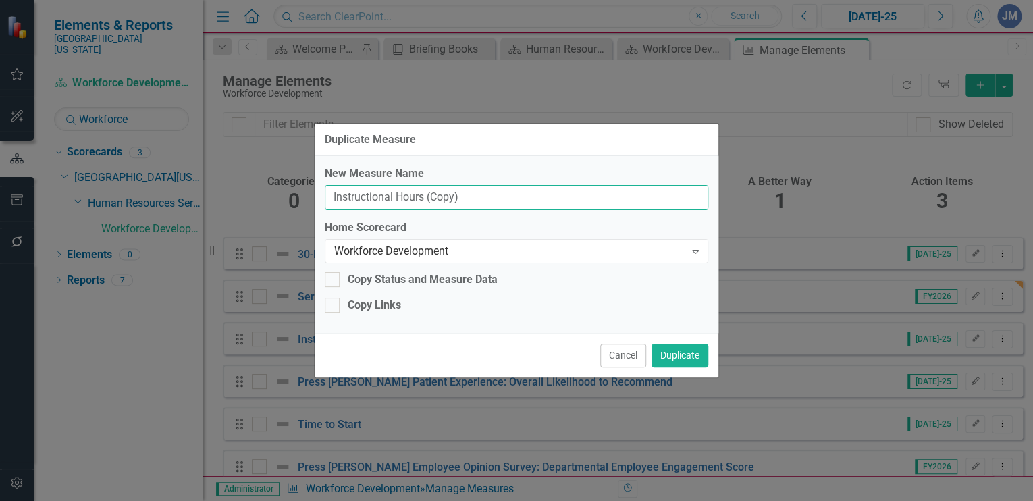
click at [462, 194] on input "Instructional Hours (Copy)" at bounding box center [516, 197] width 383 height 25
type input "Instructional Hours (Orientation)"
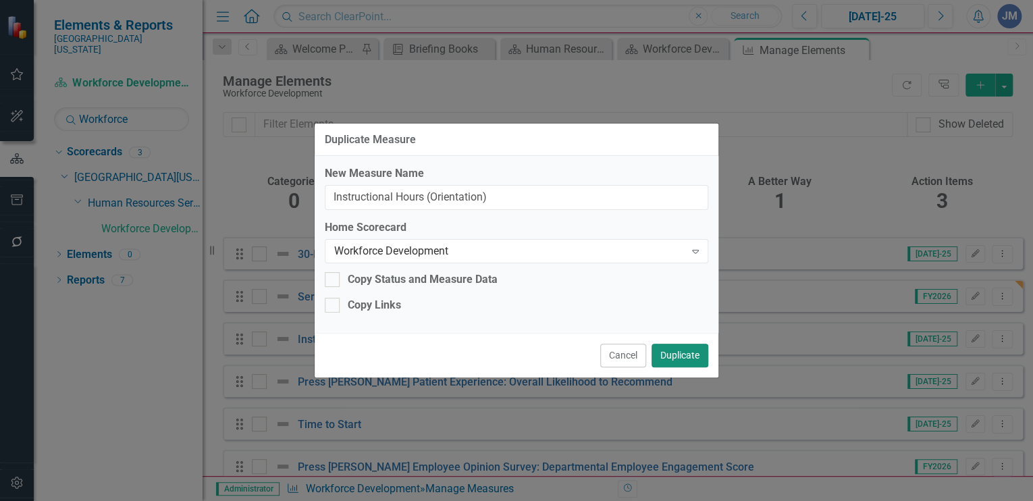
click at [683, 352] on button "Duplicate" at bounding box center [679, 356] width 57 height 24
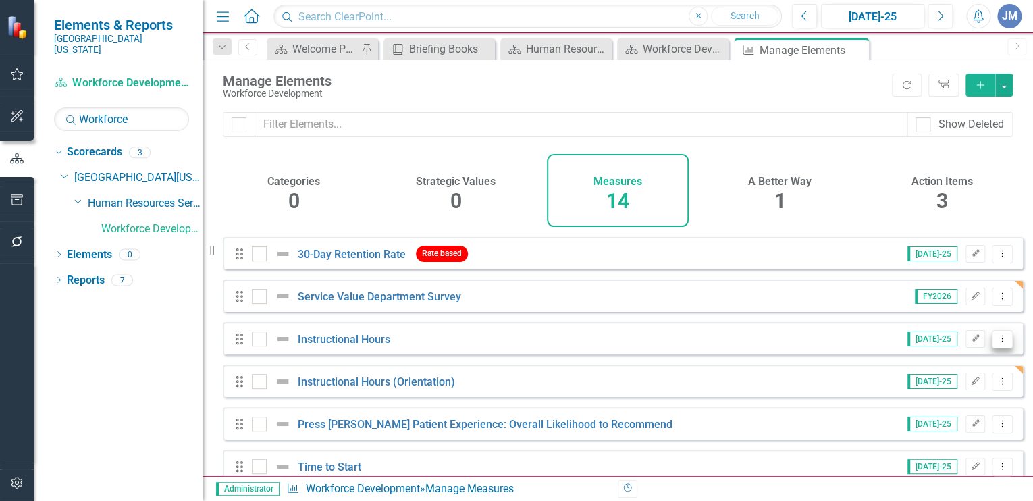
click at [996, 343] on icon "Dropdown Menu" at bounding box center [1001, 338] width 11 height 9
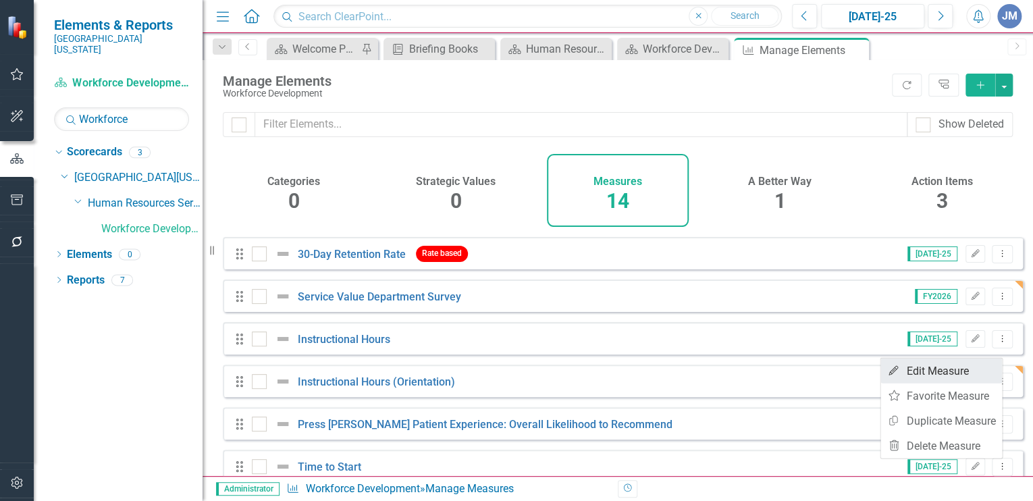
click at [925, 368] on link "Edit Edit Measure" at bounding box center [941, 370] width 122 height 25
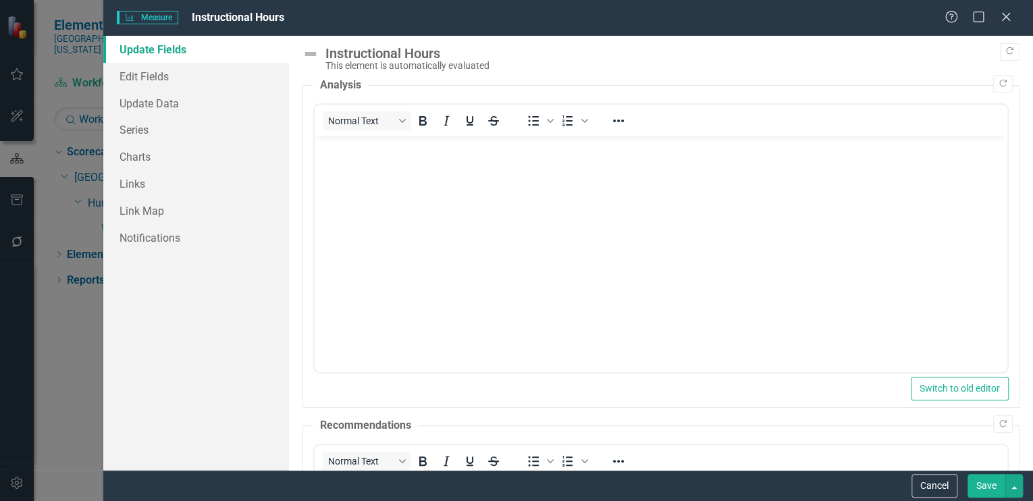
scroll to position [0, 0]
click at [932, 481] on button "Cancel" at bounding box center [934, 486] width 46 height 24
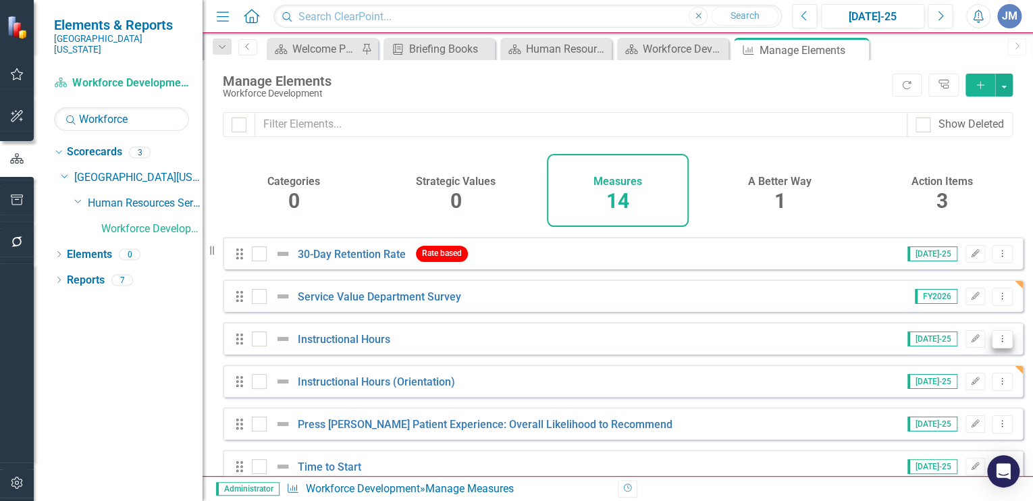
click at [1002, 342] on icon at bounding box center [1002, 338] width 1 height 7
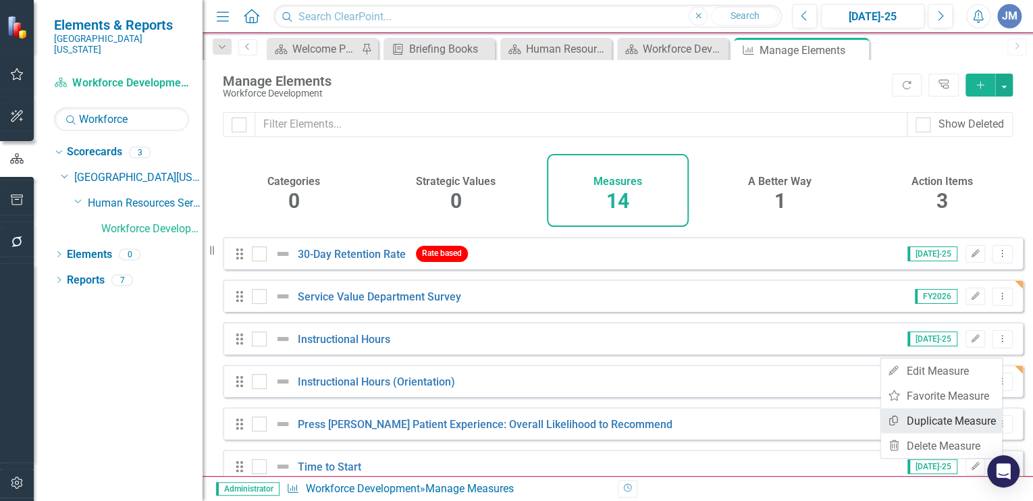
click at [940, 418] on link "Copy Duplicate Measure" at bounding box center [941, 420] width 122 height 25
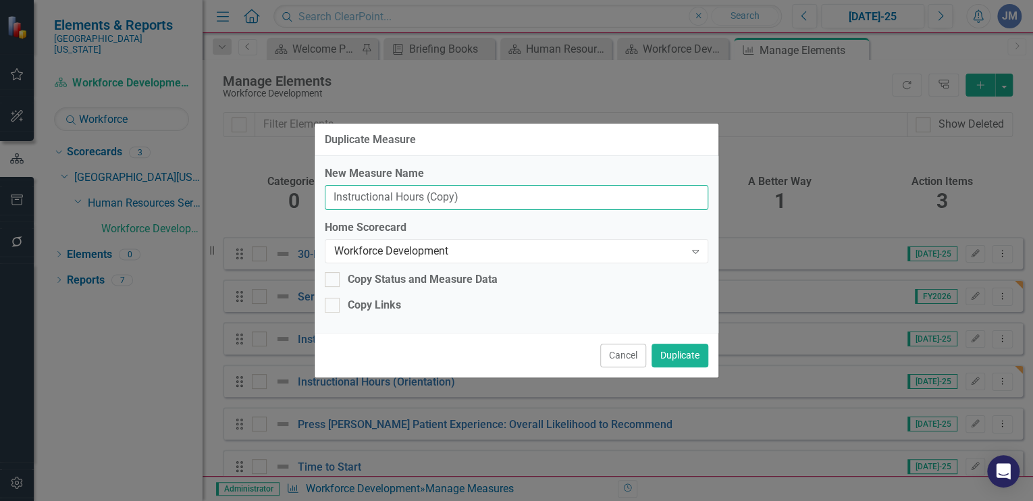
click at [459, 196] on input "Instructional Hours (Copy)" at bounding box center [516, 197] width 383 height 25
type input "Instructional Hours (AHA)"
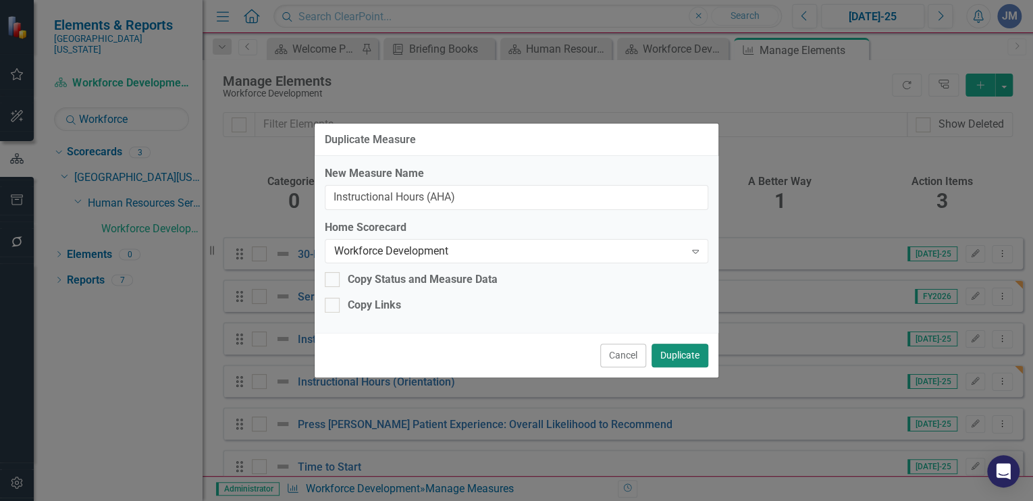
click at [671, 352] on button "Duplicate" at bounding box center [679, 356] width 57 height 24
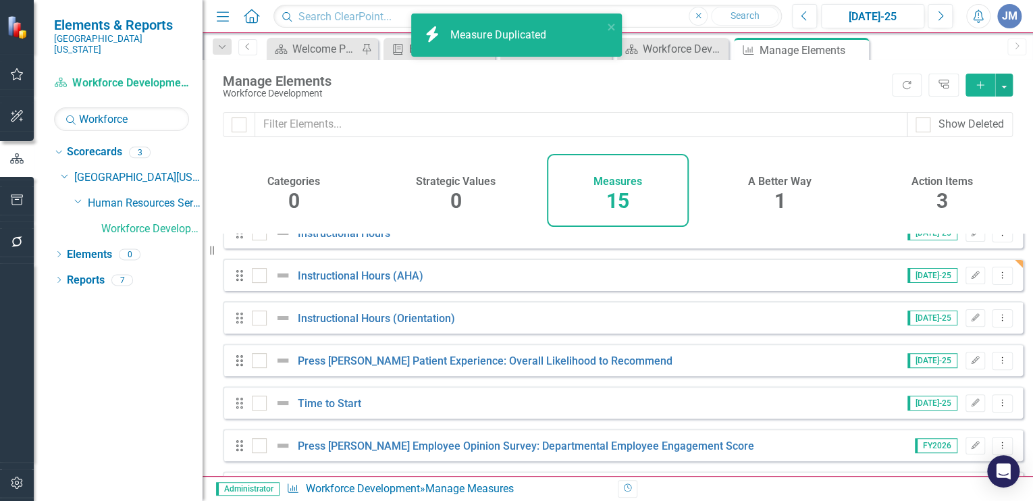
scroll to position [231, 0]
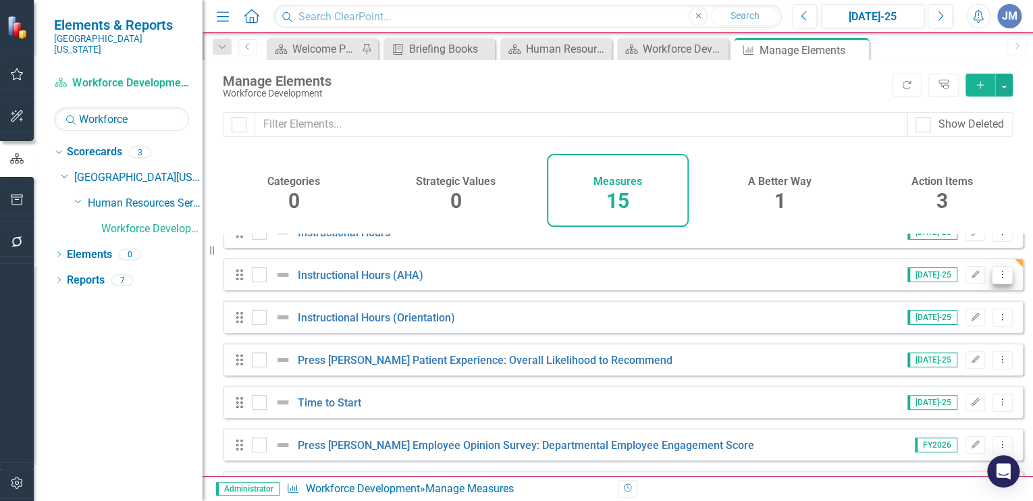
click at [996, 279] on icon "Dropdown Menu" at bounding box center [1001, 274] width 11 height 9
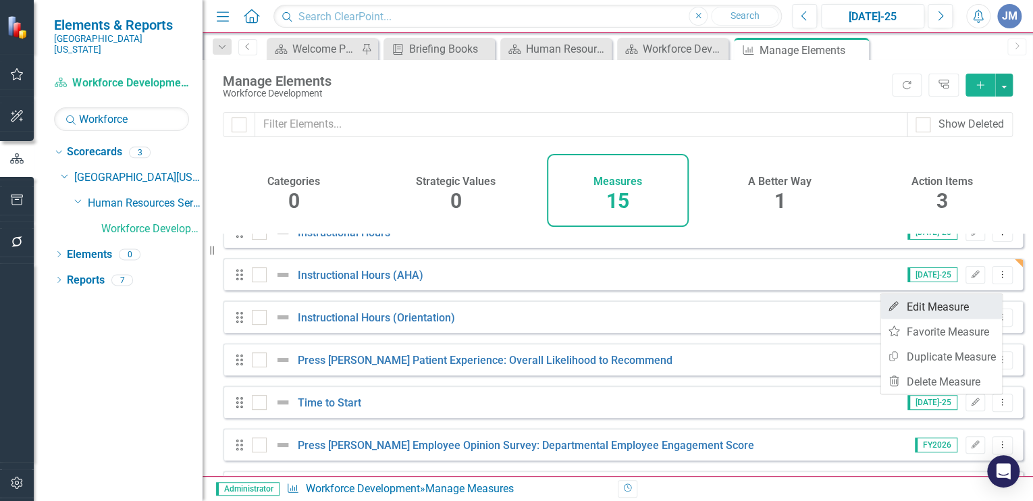
click at [964, 300] on link "Edit Edit Measure" at bounding box center [941, 306] width 122 height 25
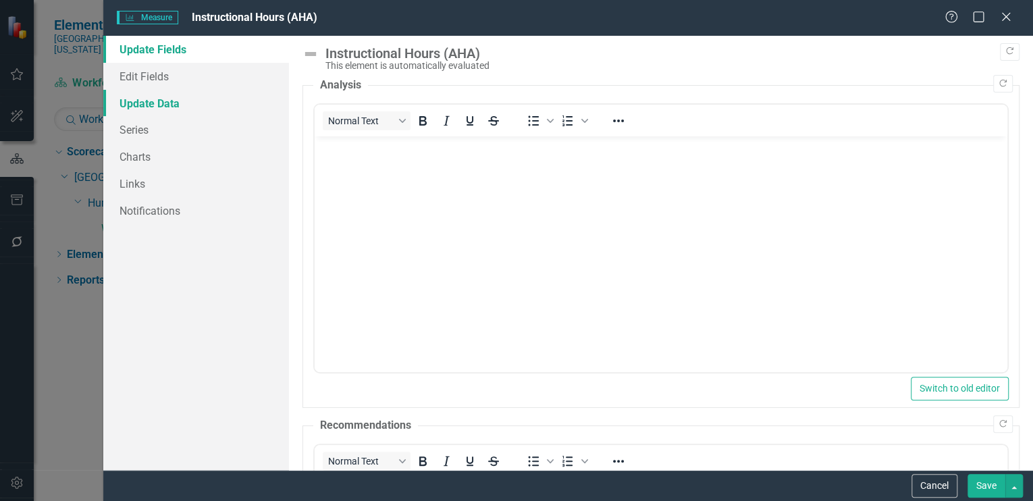
scroll to position [0, 0]
click at [135, 180] on link "Links" at bounding box center [196, 183] width 186 height 27
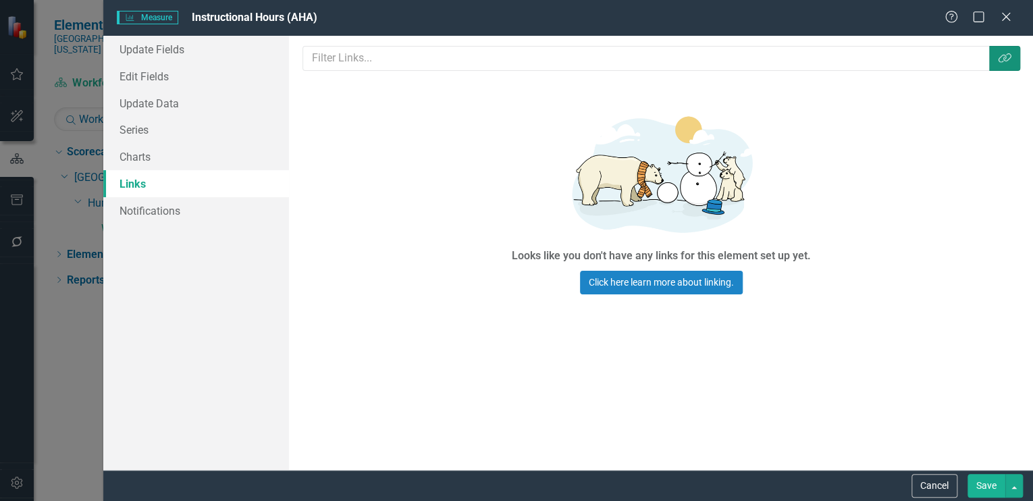
click at [998, 57] on icon "Link Tag" at bounding box center [1005, 58] width 14 height 11
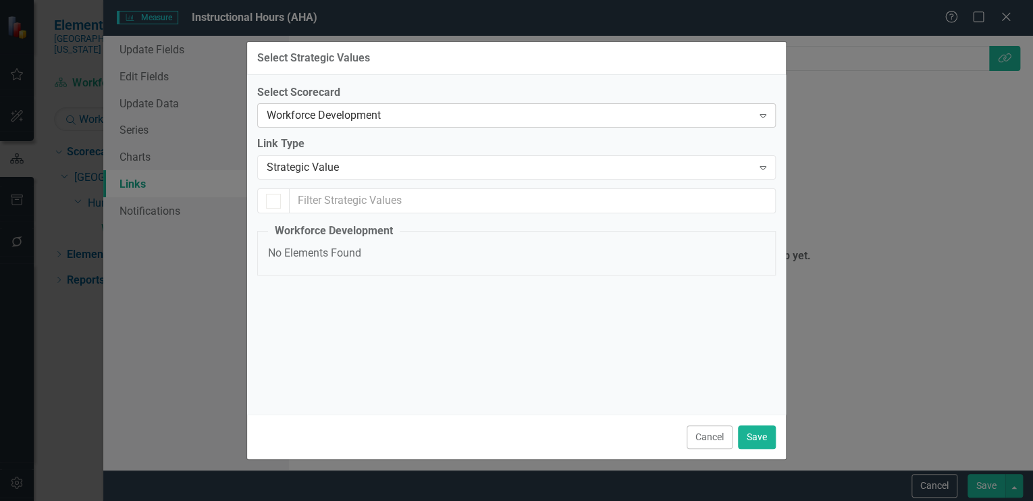
click at [294, 111] on div "Workforce Development" at bounding box center [509, 116] width 485 height 16
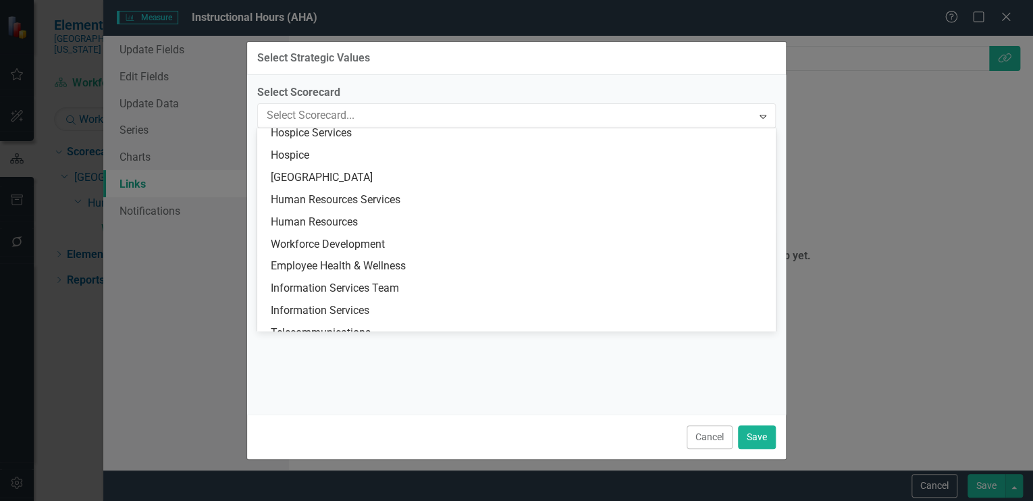
scroll to position [803, 0]
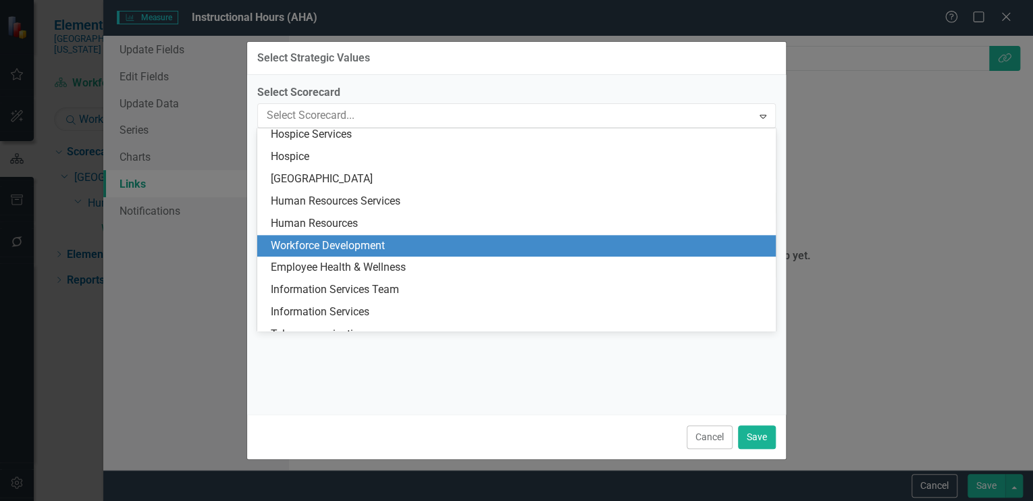
click at [314, 240] on div "Workforce Development" at bounding box center [519, 246] width 497 height 16
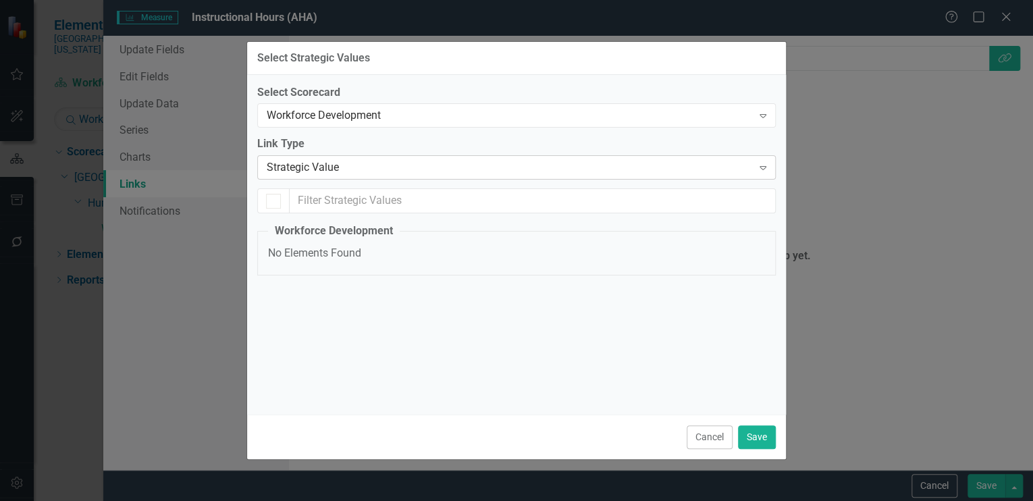
click at [319, 165] on div "Strategic Value" at bounding box center [509, 168] width 485 height 16
click at [354, 113] on div "Workforce Development" at bounding box center [509, 116] width 485 height 16
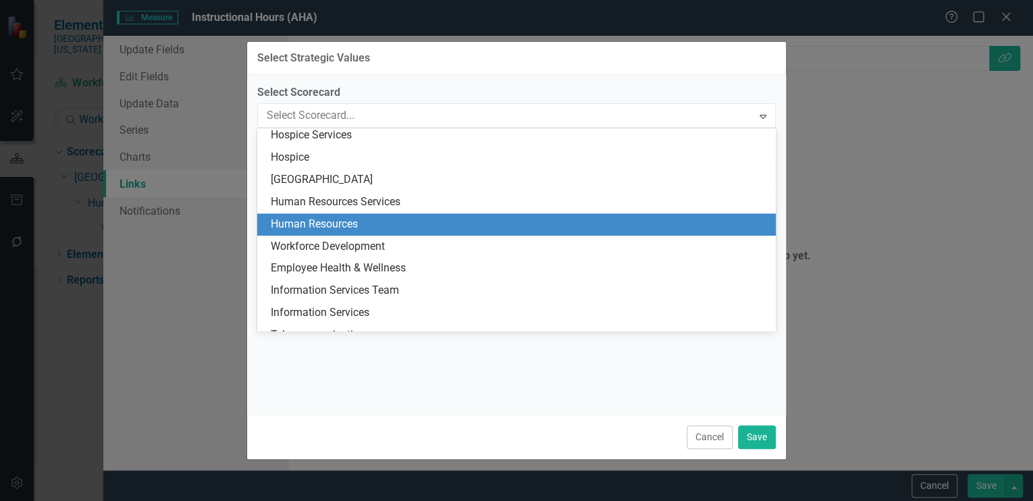
scroll to position [801, 0]
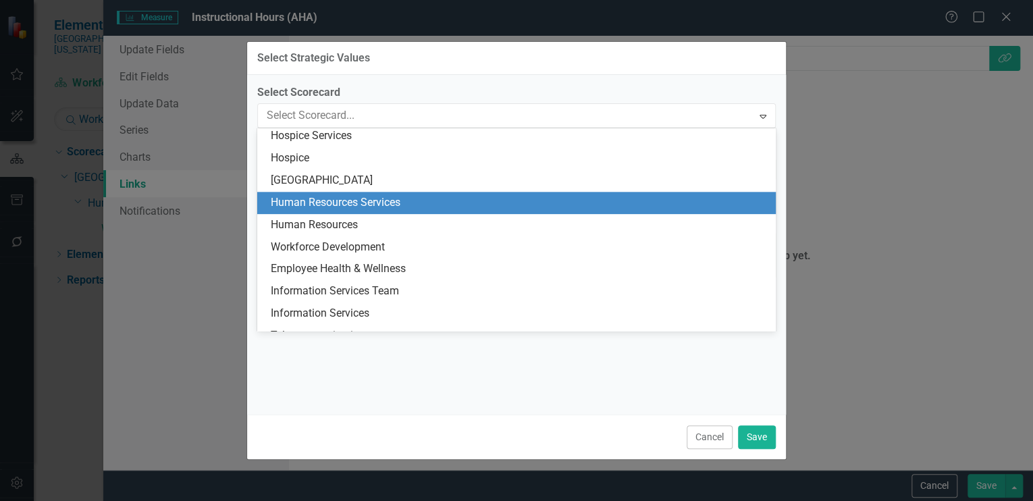
click at [356, 201] on div "Human Resources Services" at bounding box center [519, 203] width 497 height 16
checkbox input "false"
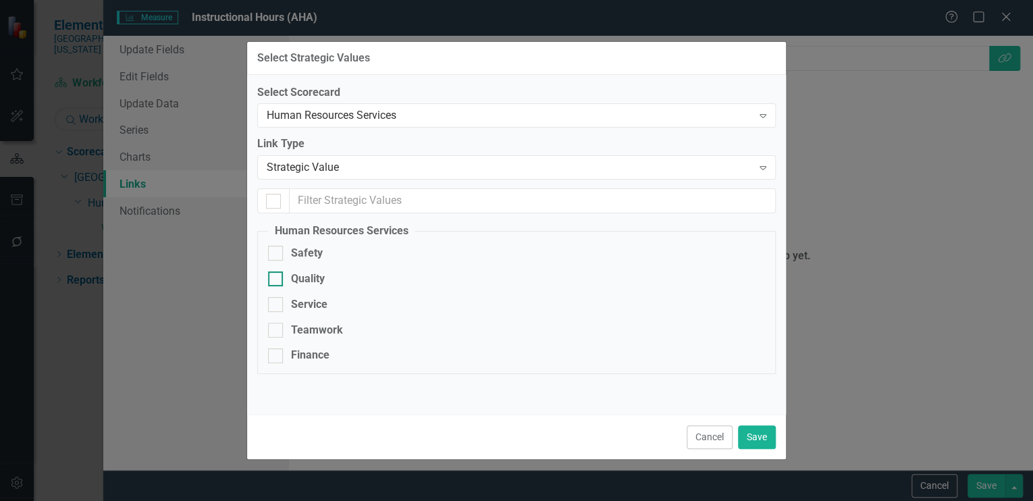
click at [275, 276] on input "Quality" at bounding box center [272, 275] width 9 height 9
checkbox input "true"
click at [753, 436] on button "Save" at bounding box center [757, 437] width 38 height 24
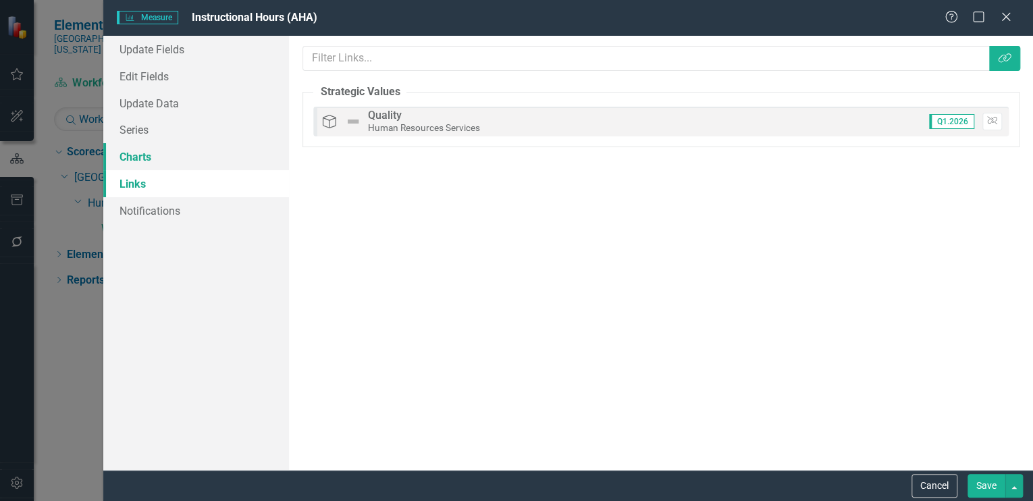
click at [151, 155] on link "Charts" at bounding box center [196, 156] width 186 height 27
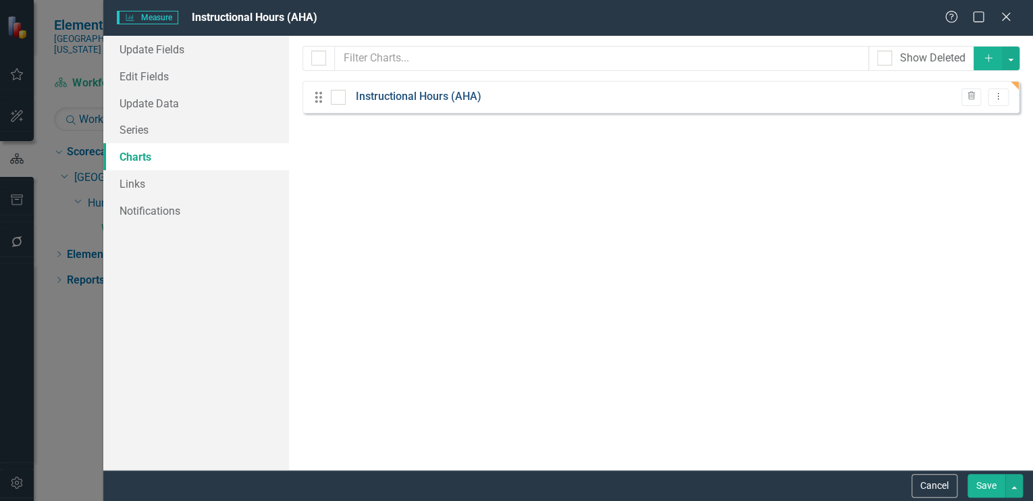
click at [392, 94] on link "Instructional Hours (AHA)" at bounding box center [419, 97] width 126 height 16
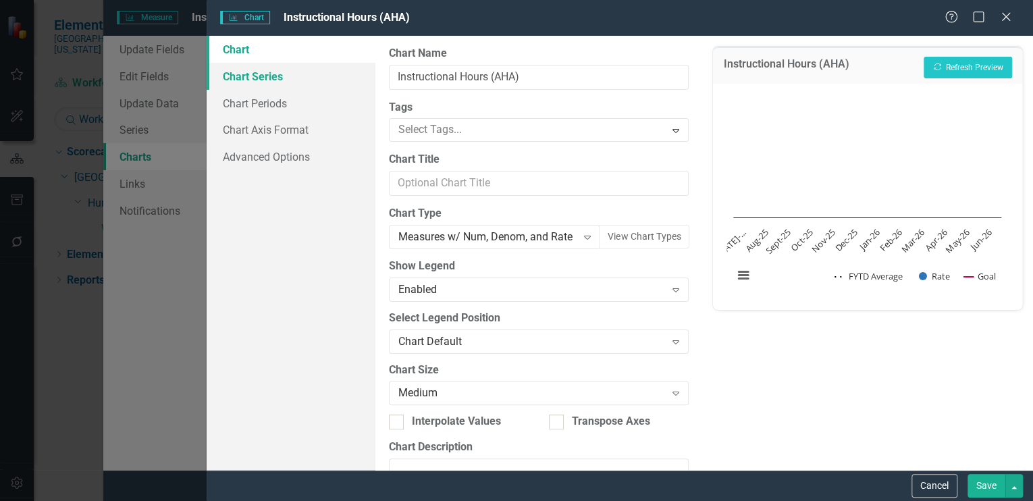
click at [252, 73] on link "Chart Series" at bounding box center [291, 76] width 169 height 27
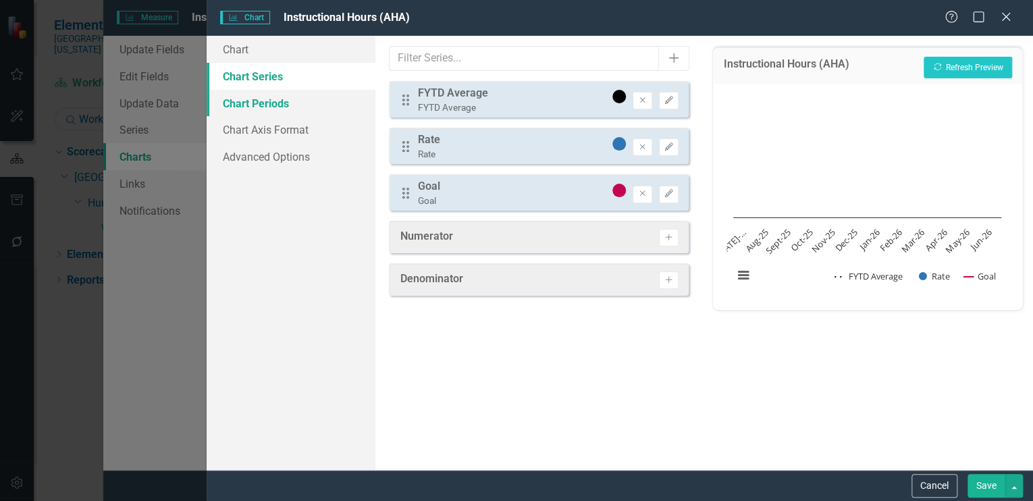
click at [244, 99] on link "Chart Periods" at bounding box center [291, 103] width 169 height 27
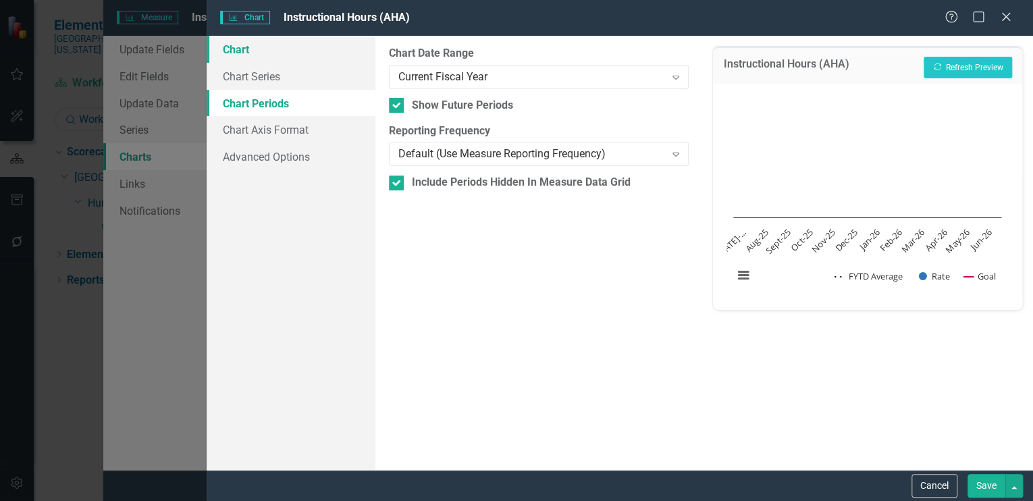
click at [237, 51] on link "Chart" at bounding box center [291, 49] width 169 height 27
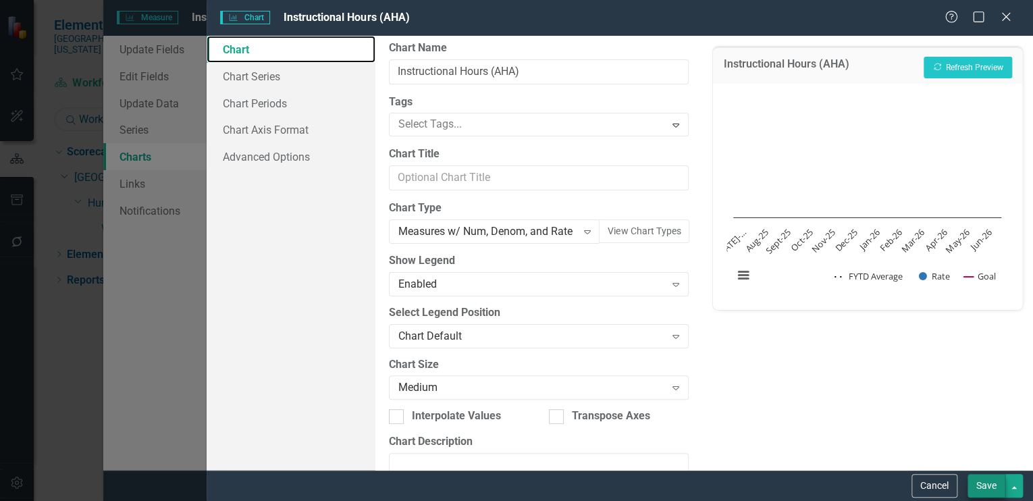
scroll to position [5, 0]
click at [990, 482] on button "Save" at bounding box center [986, 486] width 38 height 24
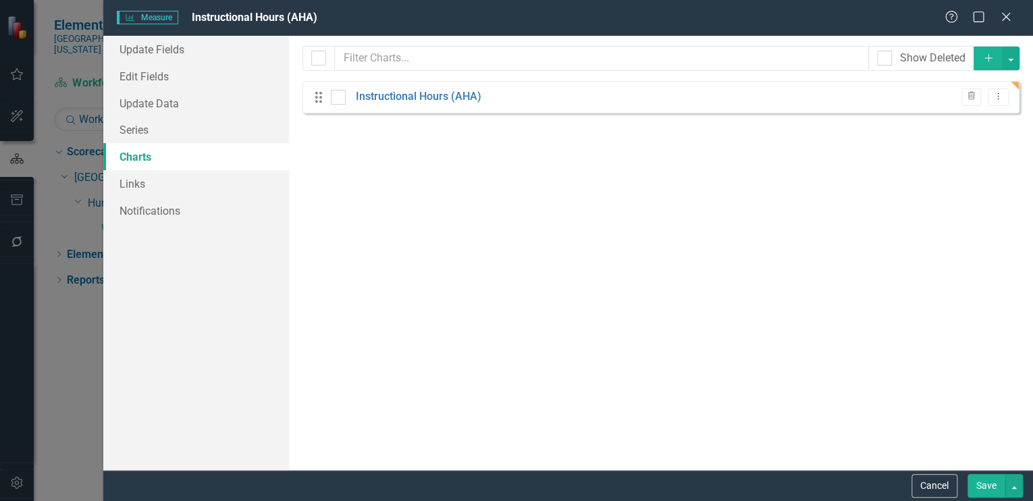
click at [982, 483] on button "Save" at bounding box center [986, 486] width 38 height 24
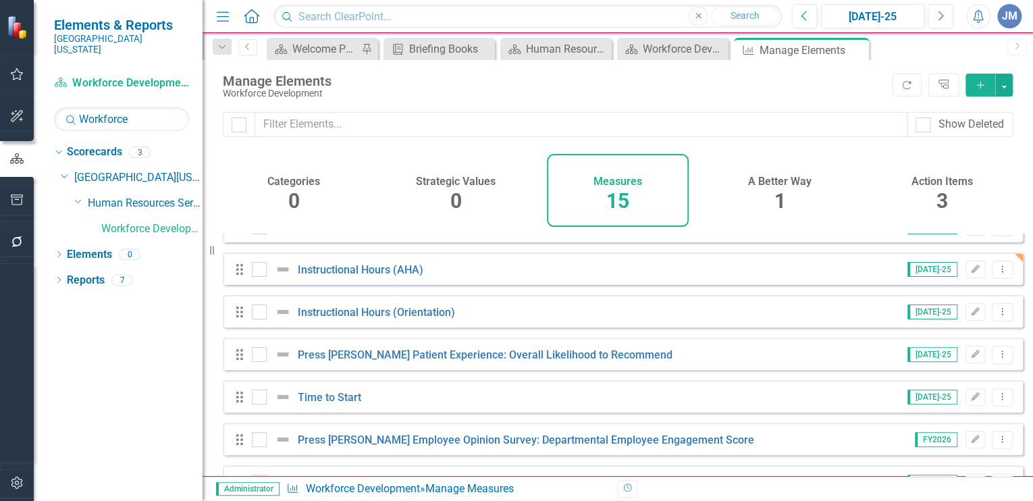
scroll to position [238, 0]
click at [996, 315] on icon "Dropdown Menu" at bounding box center [1001, 310] width 11 height 9
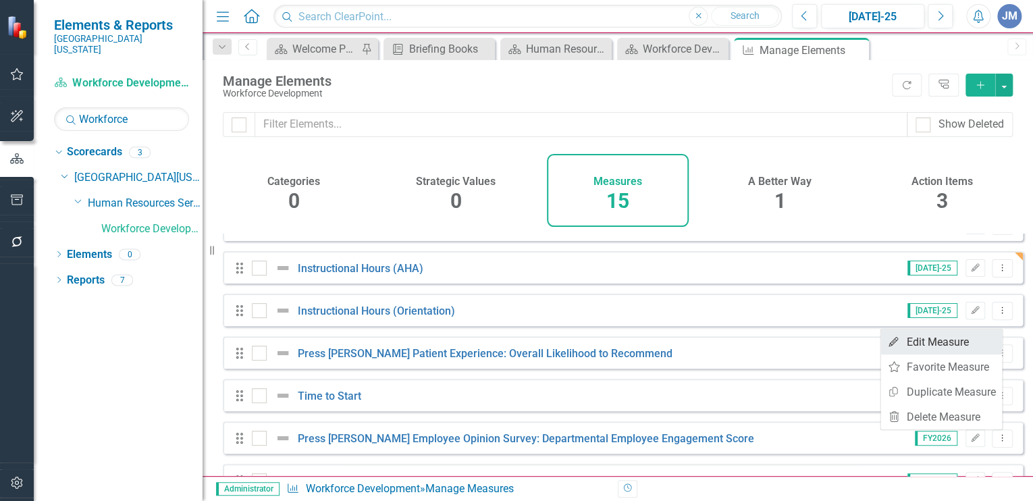
click at [951, 338] on link "Edit Edit Measure" at bounding box center [941, 341] width 122 height 25
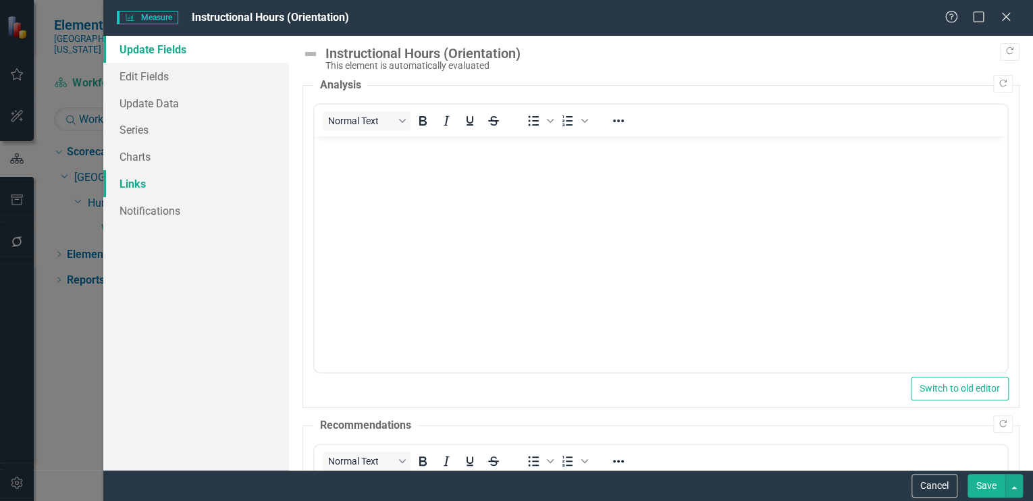
scroll to position [0, 0]
click at [127, 180] on link "Links" at bounding box center [196, 183] width 186 height 27
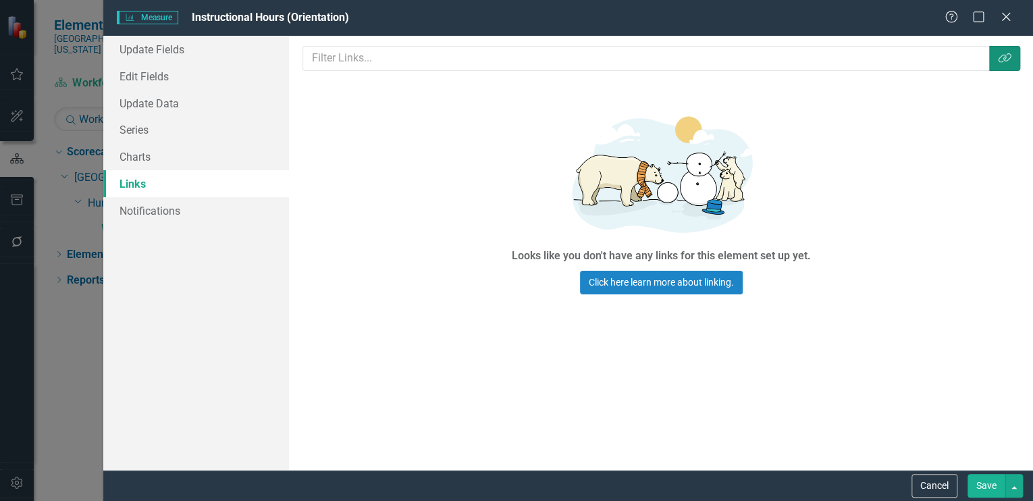
click at [1002, 53] on icon "Link Tag" at bounding box center [1005, 58] width 14 height 11
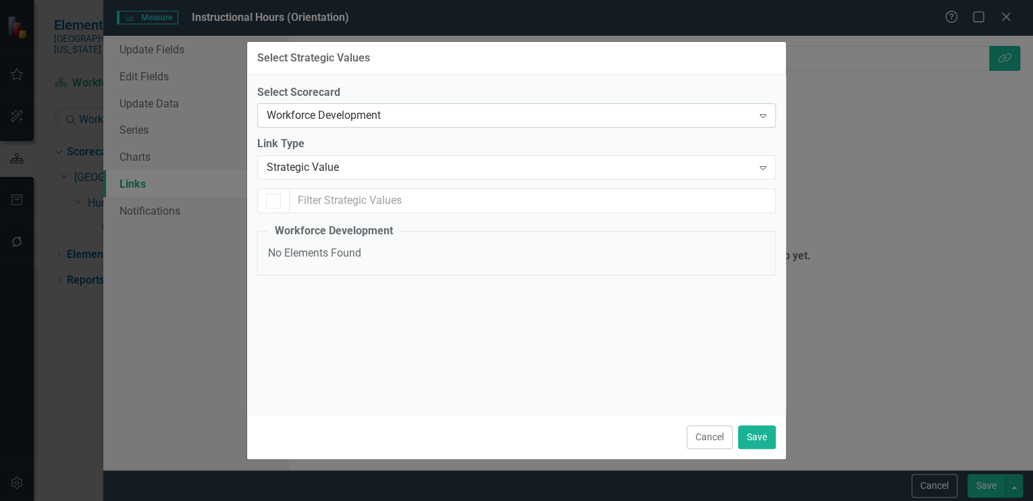
click at [311, 113] on div "Workforce Development" at bounding box center [509, 116] width 485 height 16
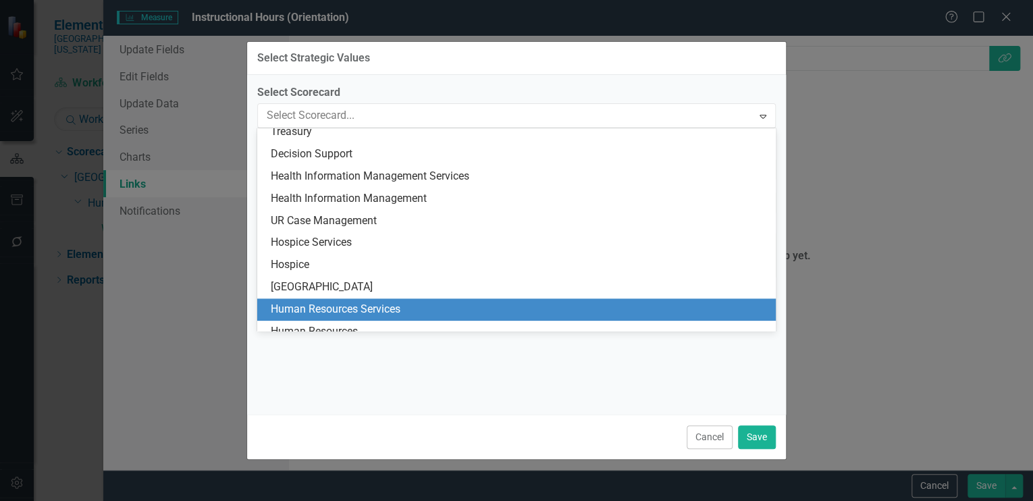
scroll to position [694, 0]
click at [331, 306] on div "Human Resources Services" at bounding box center [519, 310] width 497 height 16
checkbox input "false"
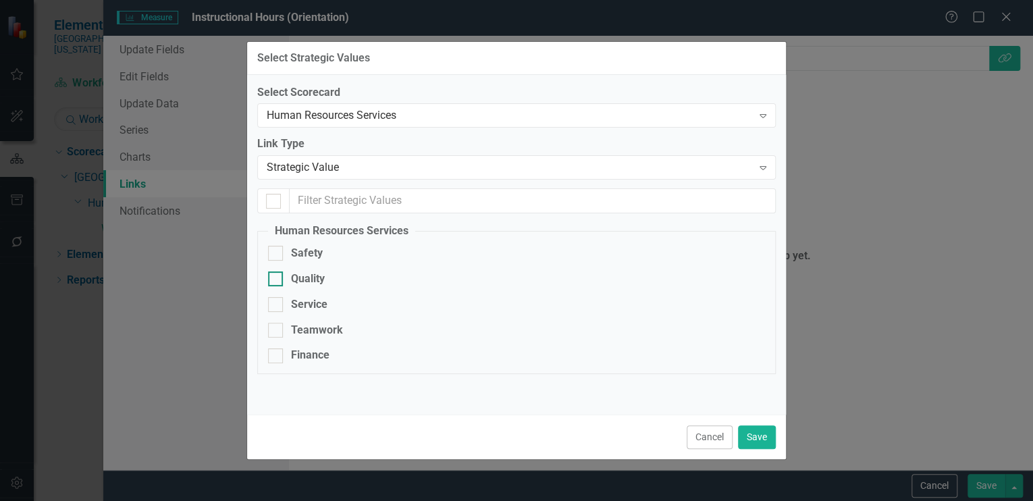
click at [280, 277] on div at bounding box center [275, 278] width 15 height 15
click at [277, 277] on input "Quality" at bounding box center [272, 275] width 9 height 9
checkbox input "true"
click at [756, 430] on button "Save" at bounding box center [757, 437] width 38 height 24
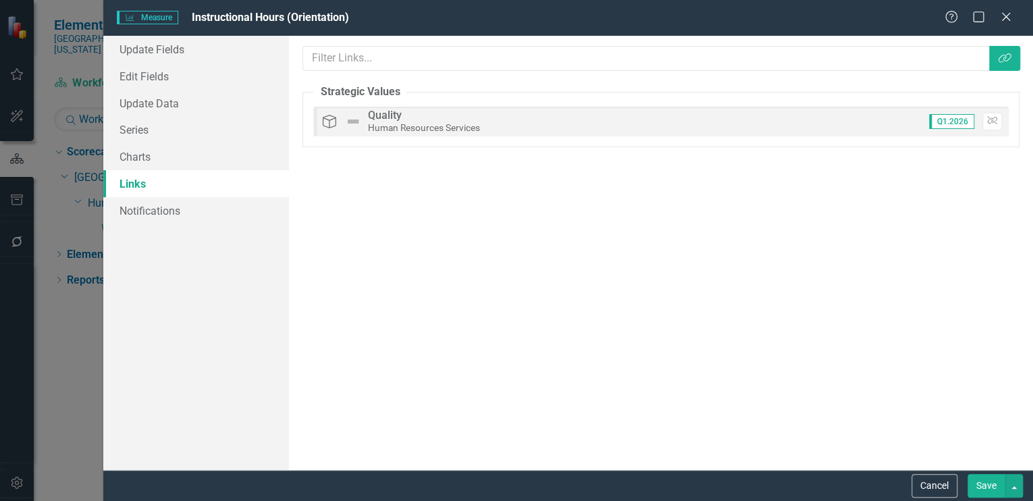
click at [985, 482] on button "Save" at bounding box center [986, 486] width 38 height 24
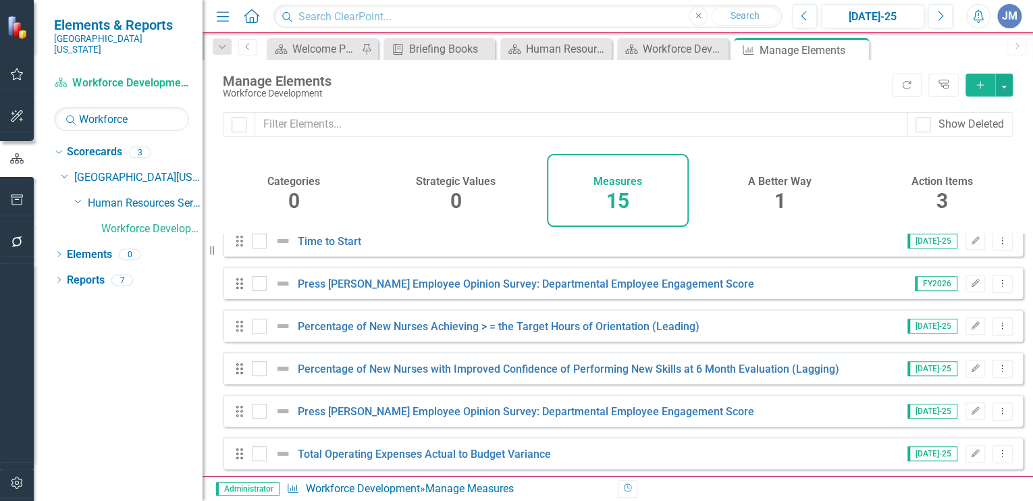
scroll to position [404, 0]
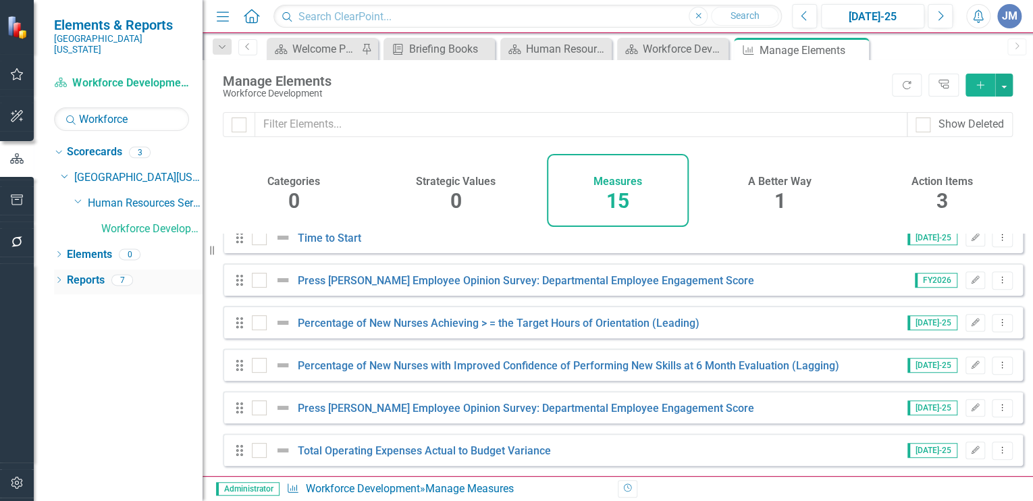
click at [86, 273] on link "Reports" at bounding box center [86, 281] width 38 height 16
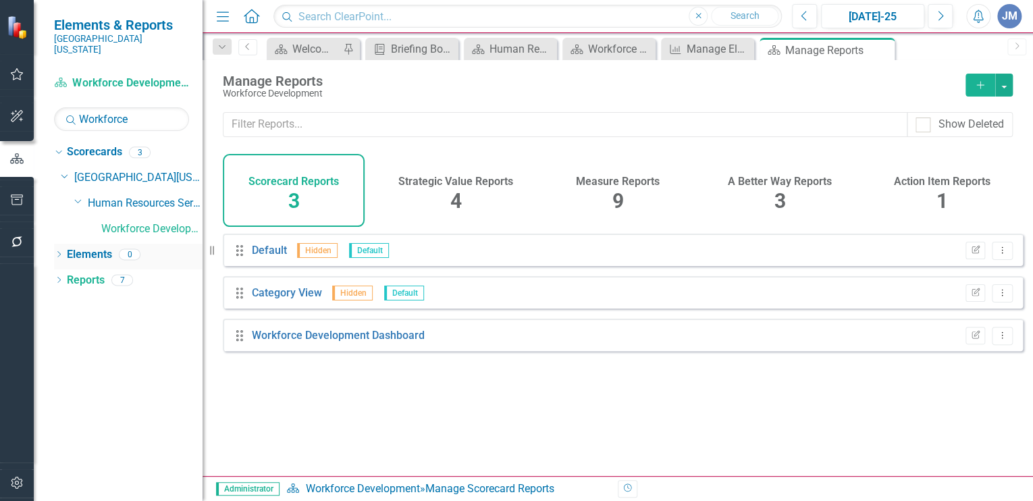
click at [68, 247] on link "Elements" at bounding box center [89, 255] width 45 height 16
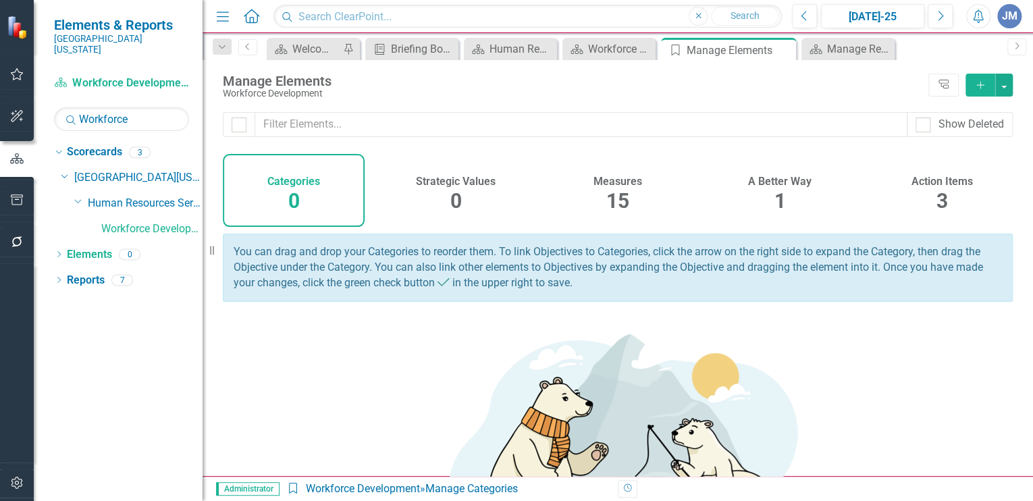
click at [775, 184] on h4 "A Better Way" at bounding box center [779, 182] width 63 height 12
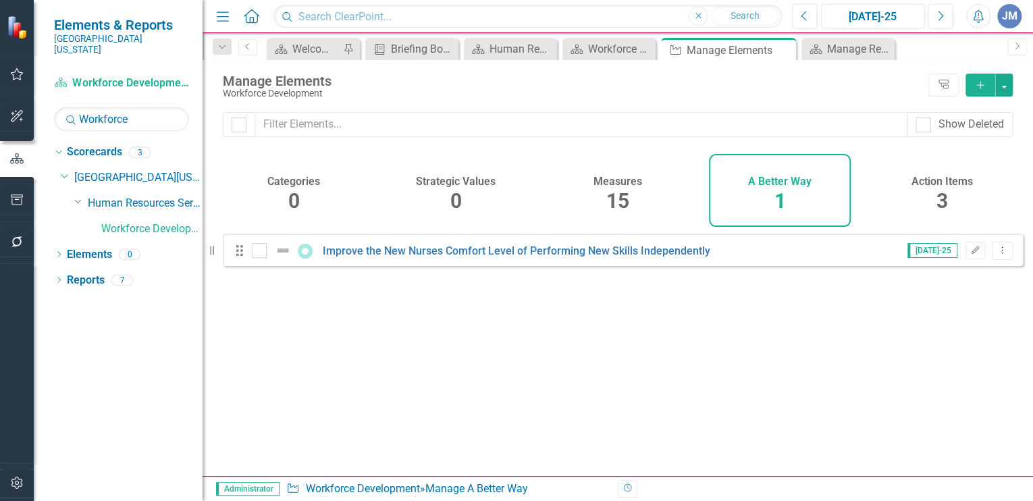
click at [946, 194] on span "3" at bounding box center [941, 201] width 11 height 24
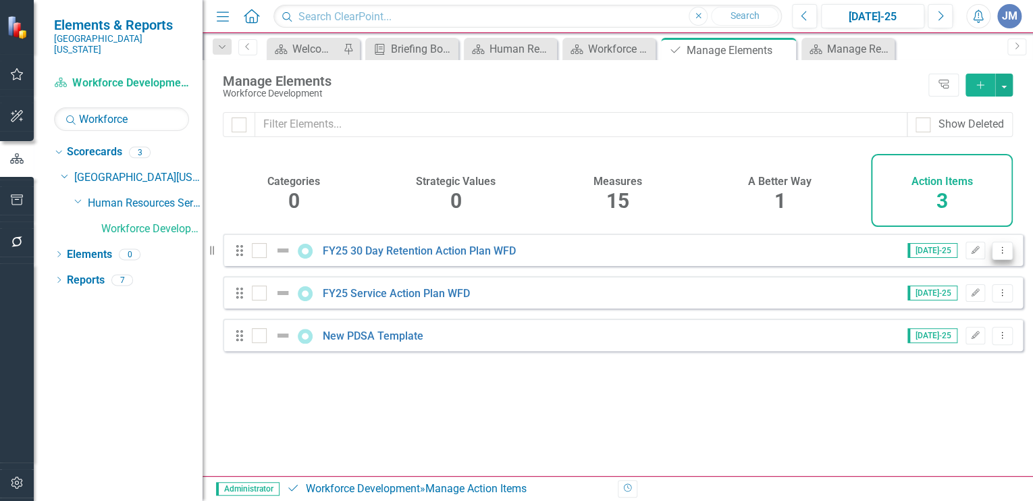
click at [996, 255] on icon "Dropdown Menu" at bounding box center [1001, 250] width 11 height 9
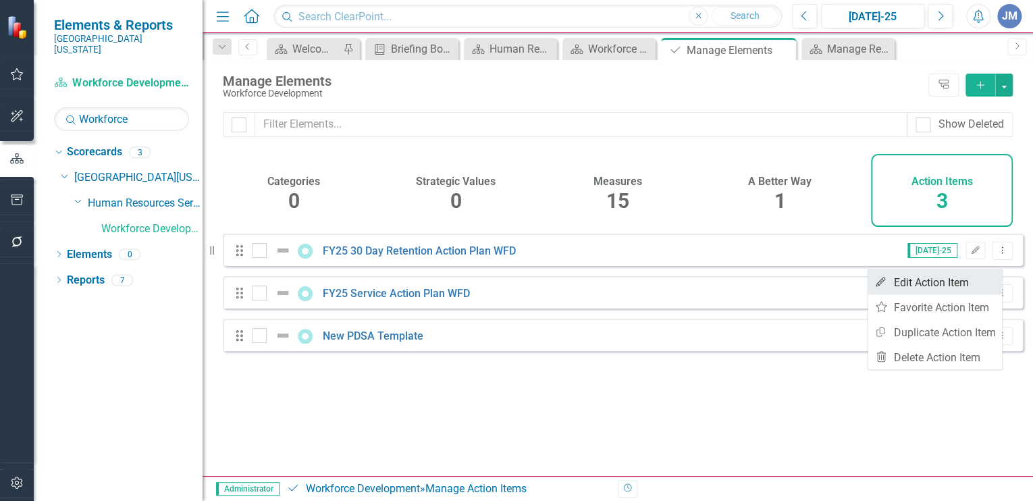
click at [946, 279] on link "Edit Edit Action Item" at bounding box center [934, 281] width 134 height 25
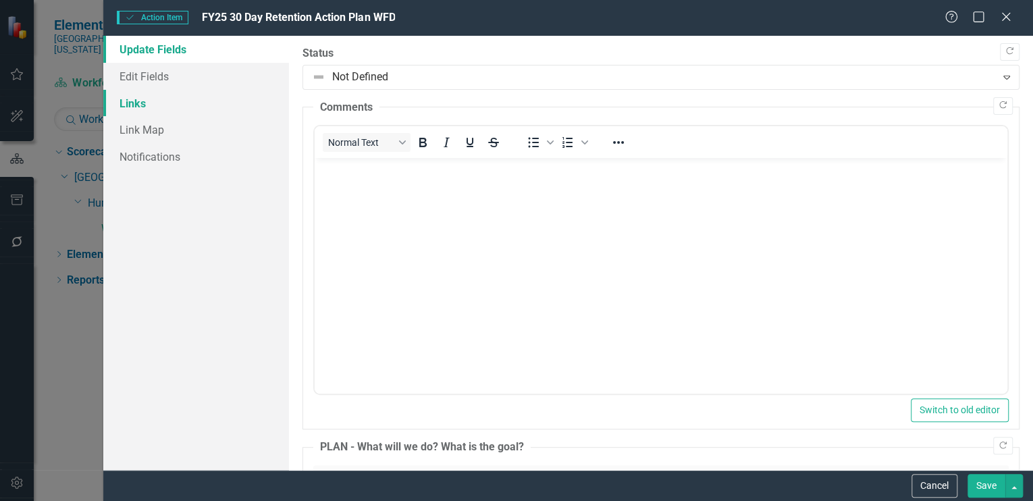
click at [111, 97] on link "Links" at bounding box center [196, 103] width 186 height 27
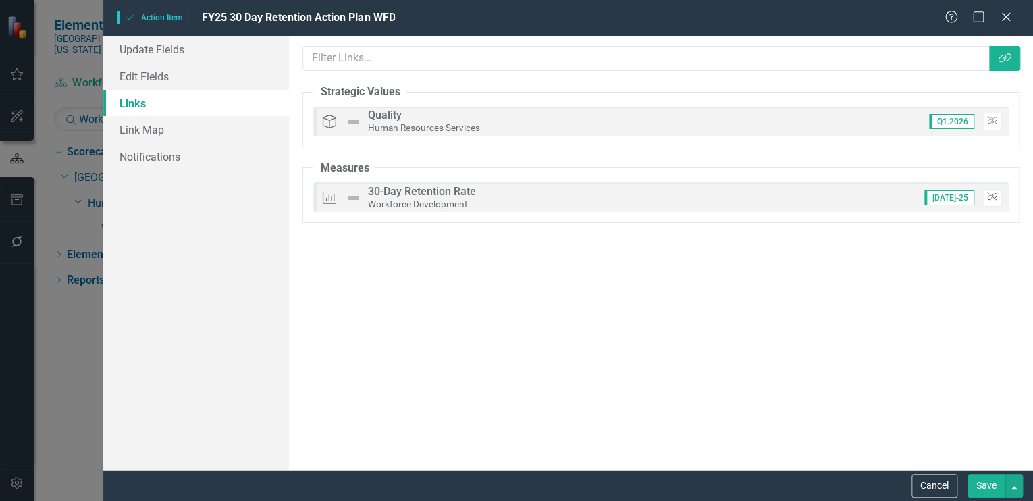
click at [993, 194] on icon "Unlink" at bounding box center [992, 197] width 10 height 8
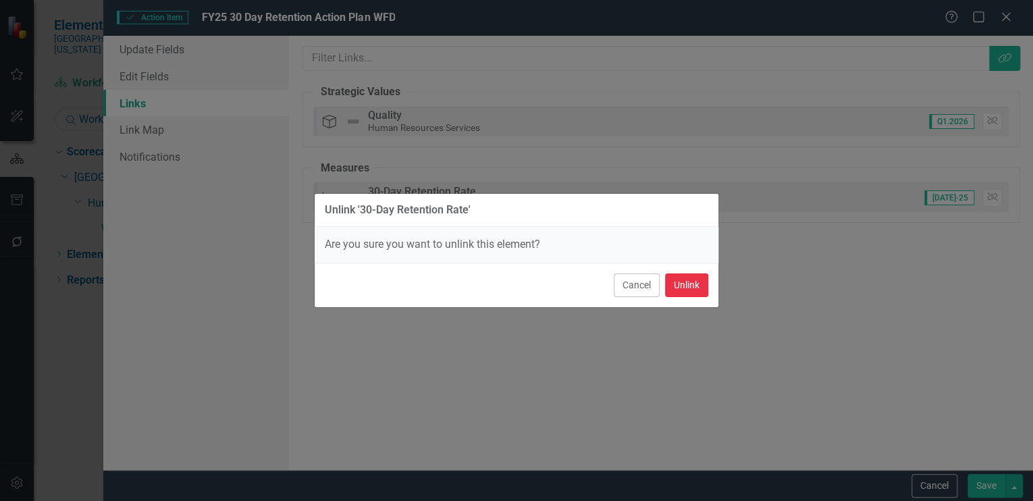
click at [686, 275] on button "Unlink" at bounding box center [686, 285] width 43 height 24
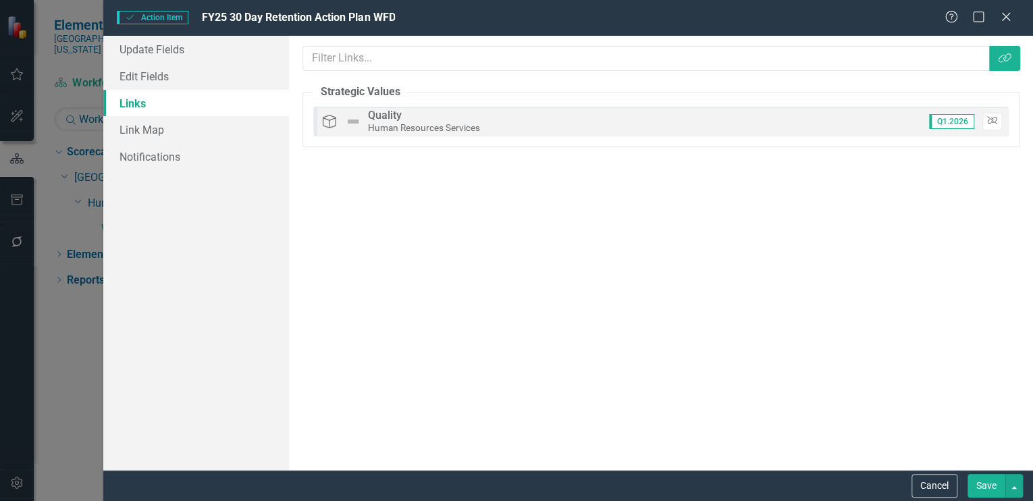
click at [992, 115] on button "Unlink" at bounding box center [992, 122] width 20 height 18
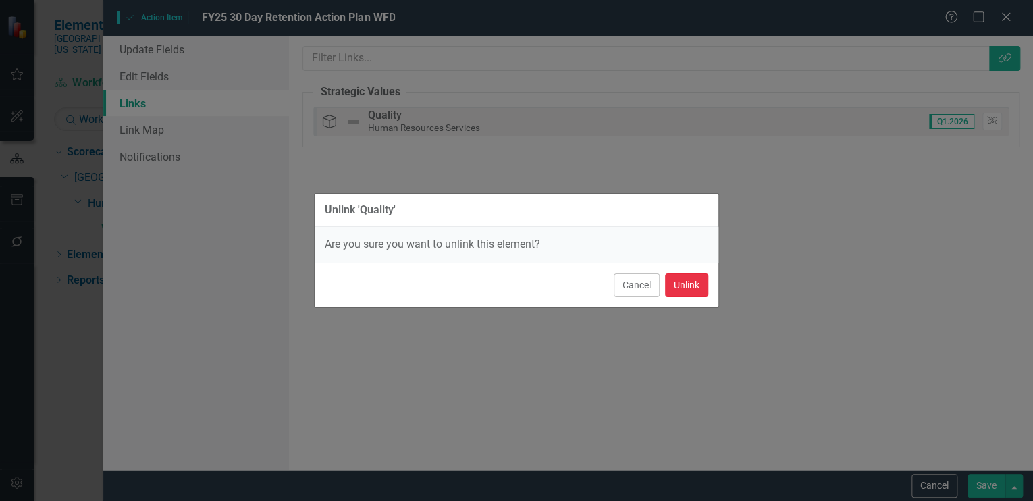
click at [680, 275] on button "Unlink" at bounding box center [686, 285] width 43 height 24
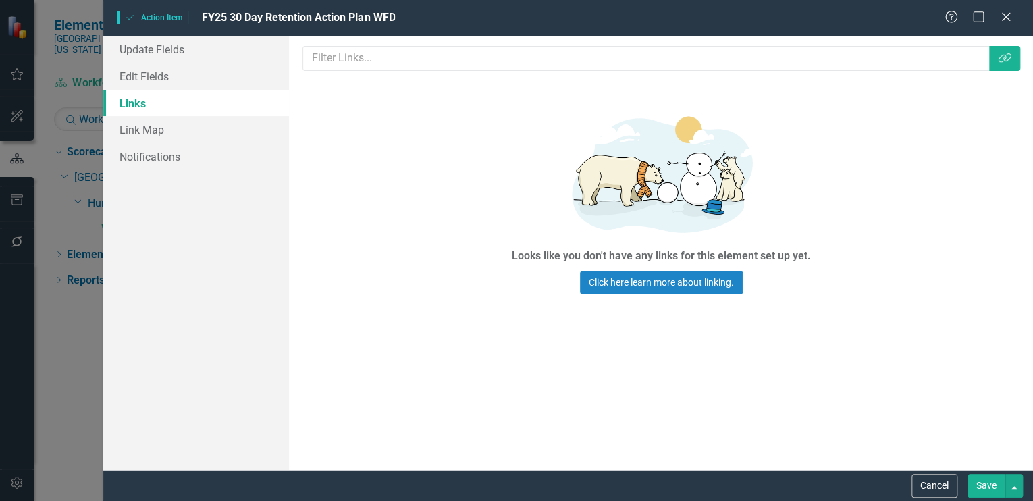
click at [987, 482] on button "Save" at bounding box center [986, 486] width 38 height 24
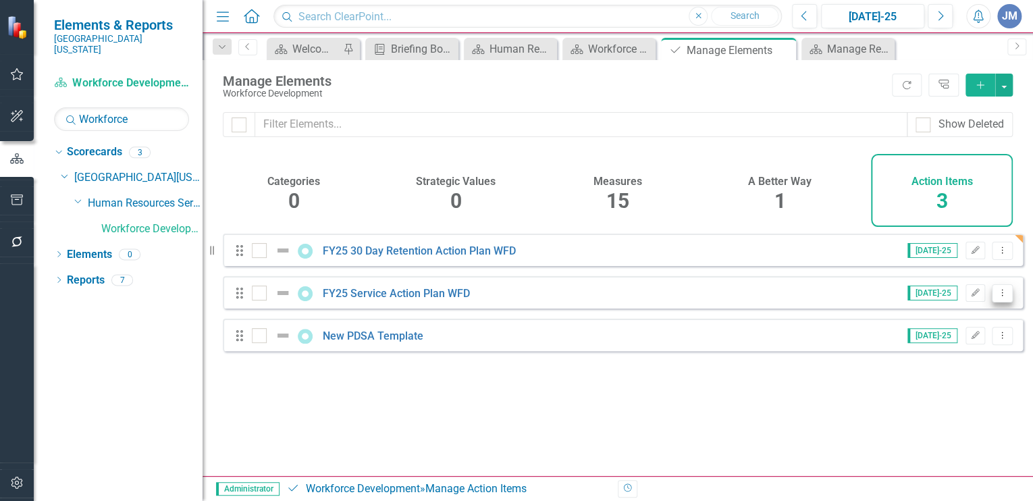
click at [996, 297] on icon "Dropdown Menu" at bounding box center [1001, 292] width 11 height 9
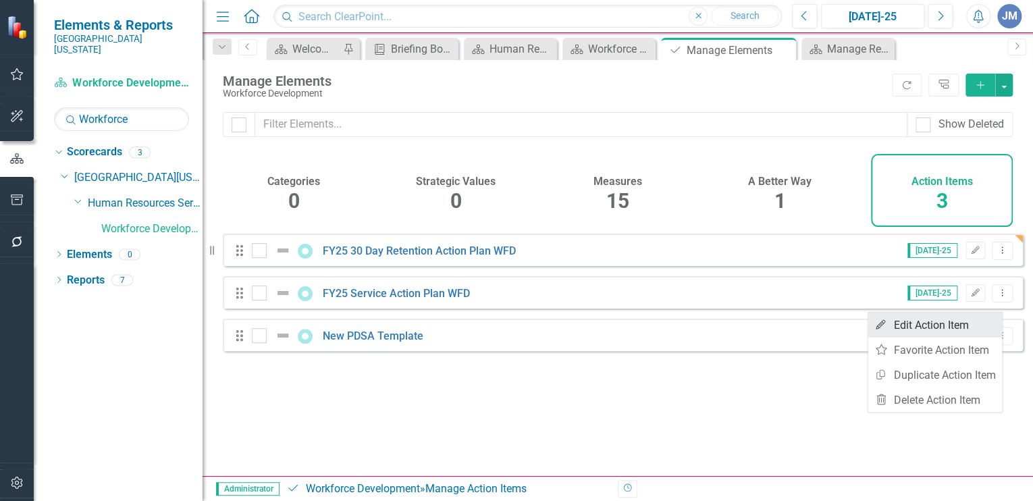
click at [920, 326] on link "Edit Edit Action Item" at bounding box center [934, 325] width 134 height 25
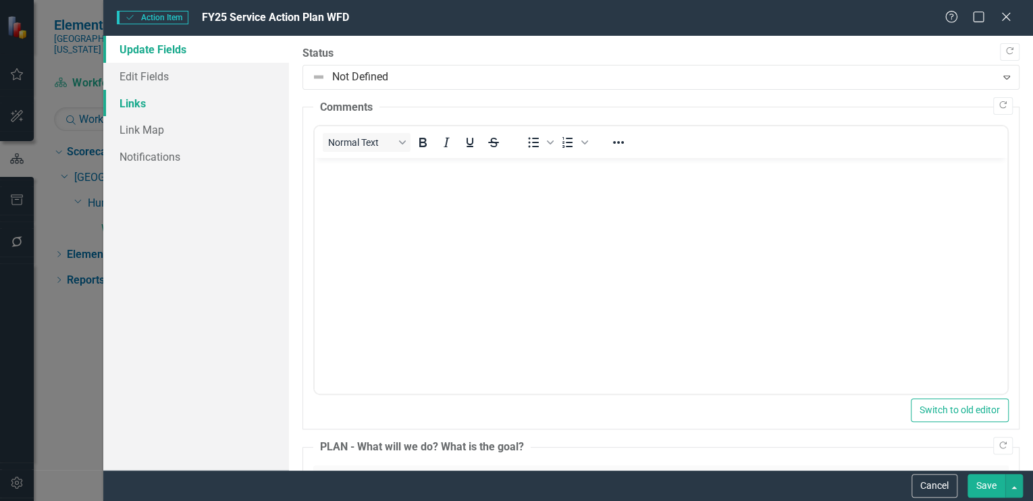
click at [124, 98] on link "Links" at bounding box center [196, 103] width 186 height 27
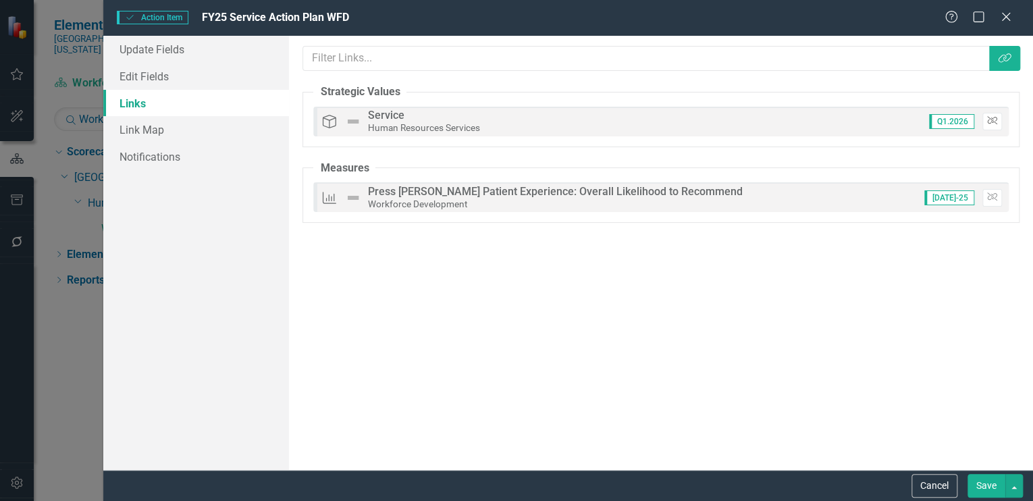
click at [991, 117] on icon "Unlink" at bounding box center [992, 121] width 10 height 8
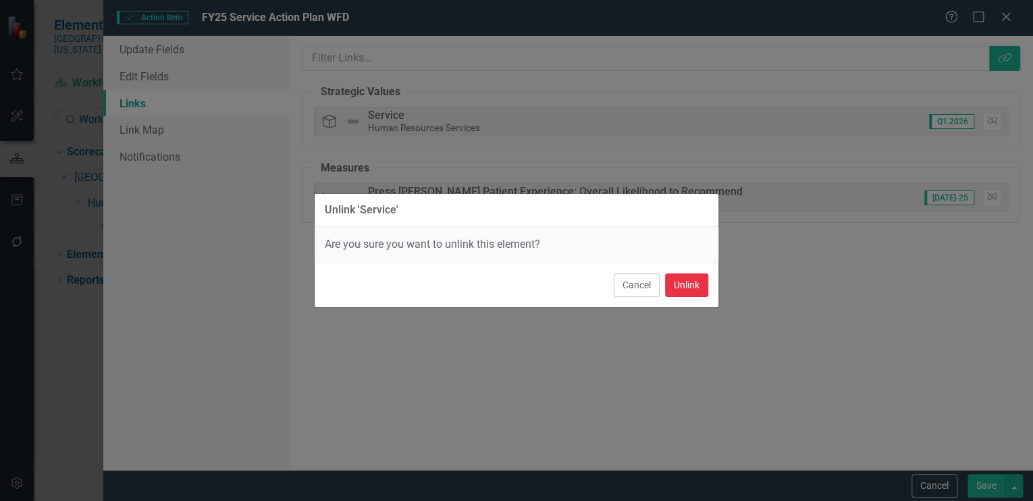
click at [689, 284] on button "Unlink" at bounding box center [686, 285] width 43 height 24
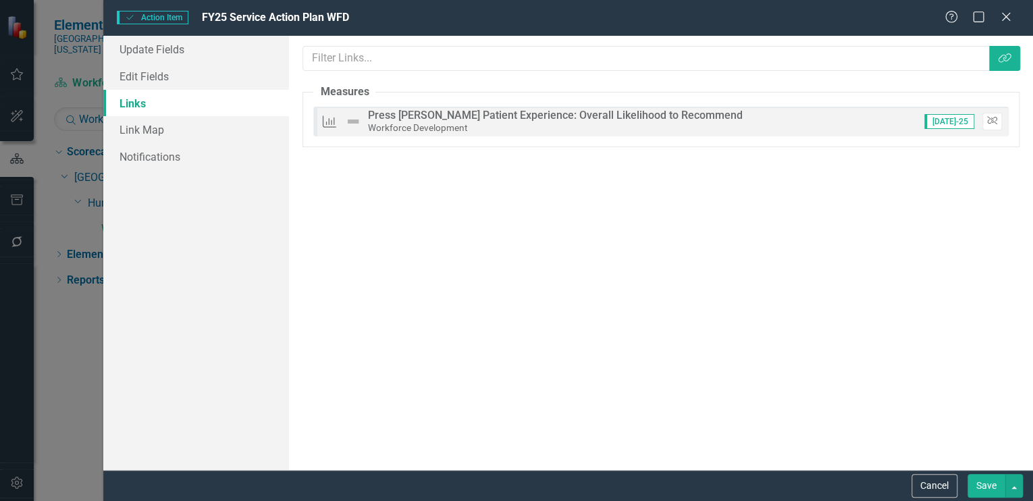
click at [996, 115] on button "Unlink" at bounding box center [992, 122] width 20 height 18
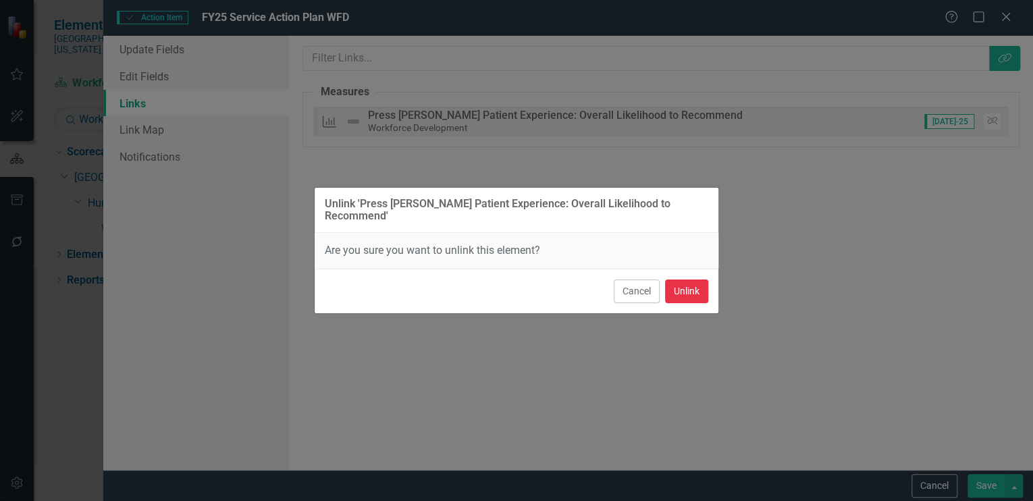
drag, startPoint x: 685, startPoint y: 286, endPoint x: 749, endPoint y: 345, distance: 87.0
click at [684, 286] on button "Unlink" at bounding box center [686, 291] width 43 height 24
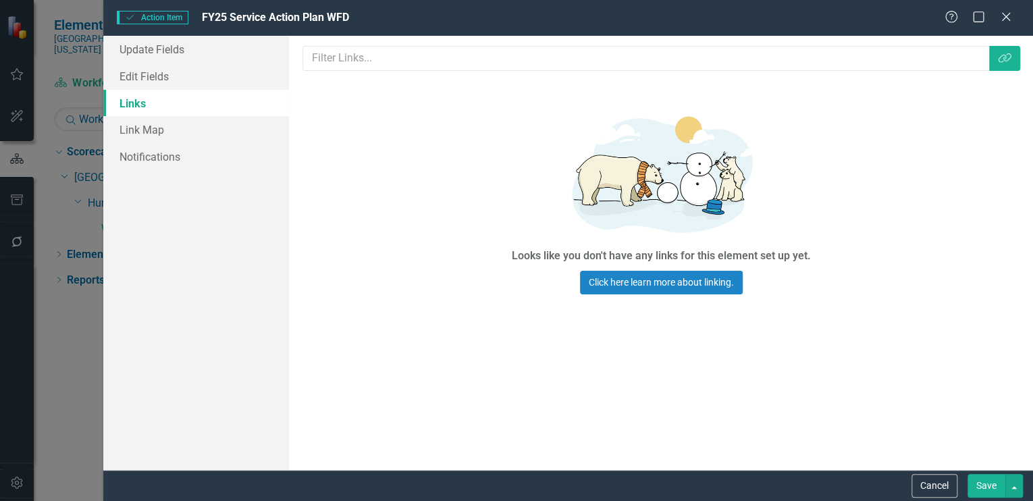
click at [991, 479] on button "Save" at bounding box center [986, 486] width 38 height 24
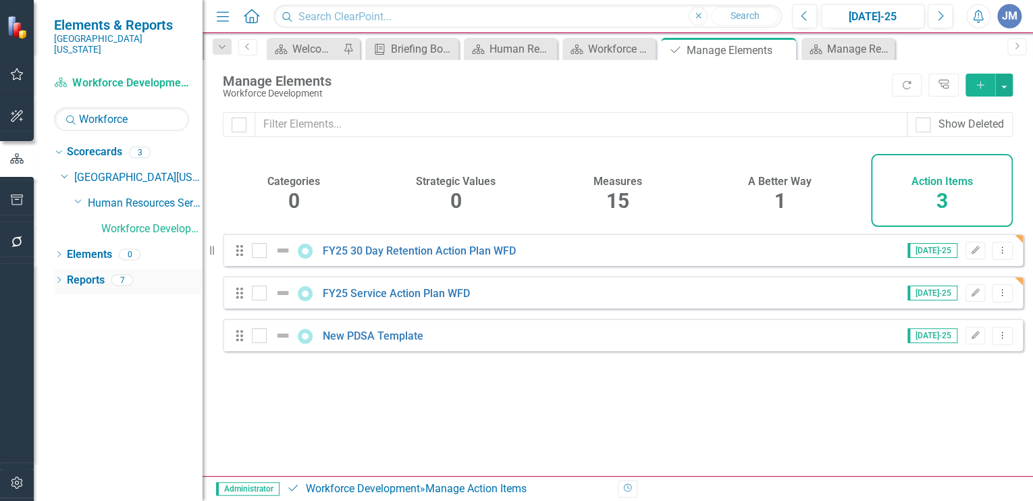
click at [80, 273] on link "Reports" at bounding box center [86, 281] width 38 height 16
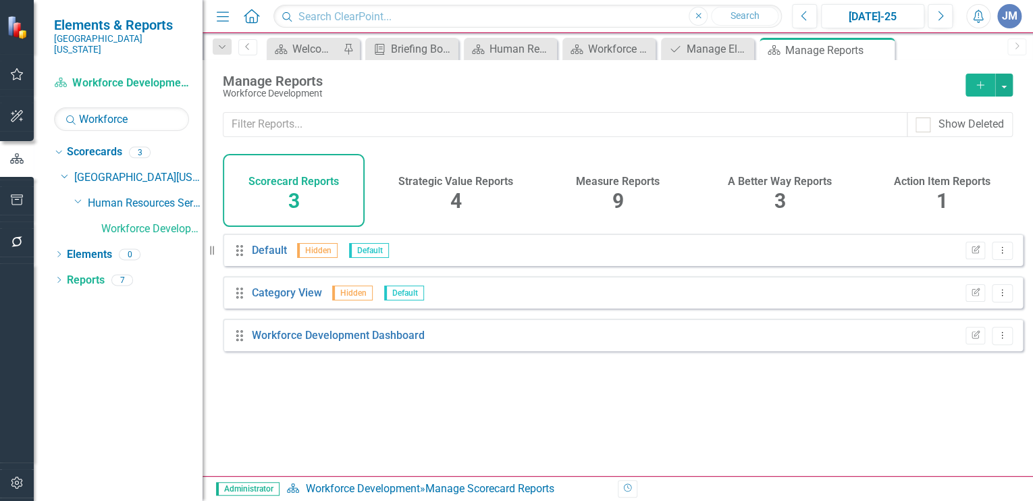
click at [612, 176] on h4 "Measure Reports" at bounding box center [618, 182] width 84 height 12
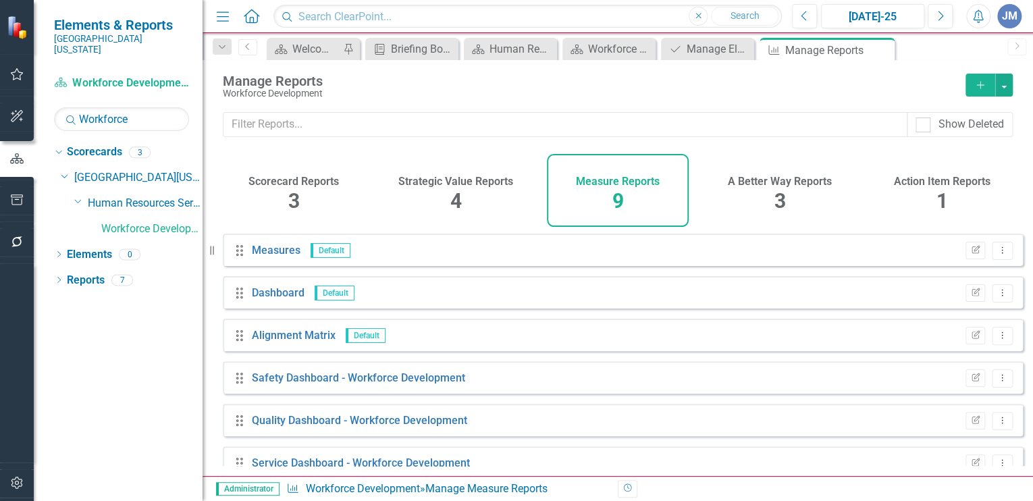
click at [774, 183] on h4 "A Better Way Reports" at bounding box center [780, 182] width 104 height 12
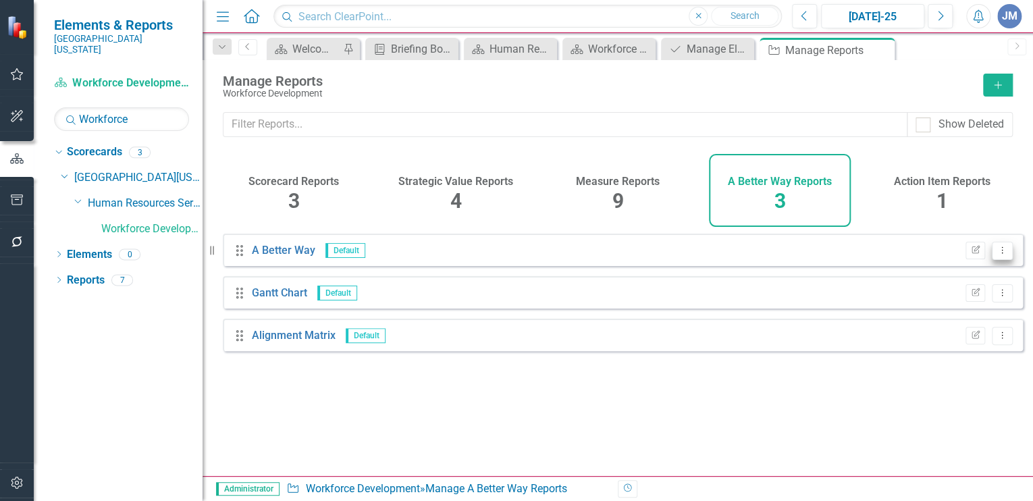
click at [1002, 253] on icon at bounding box center [1002, 249] width 1 height 7
click at [996, 255] on icon "Dropdown Menu" at bounding box center [1001, 250] width 11 height 9
click at [946, 185] on h4 "Action Item Reports" at bounding box center [942, 182] width 97 height 12
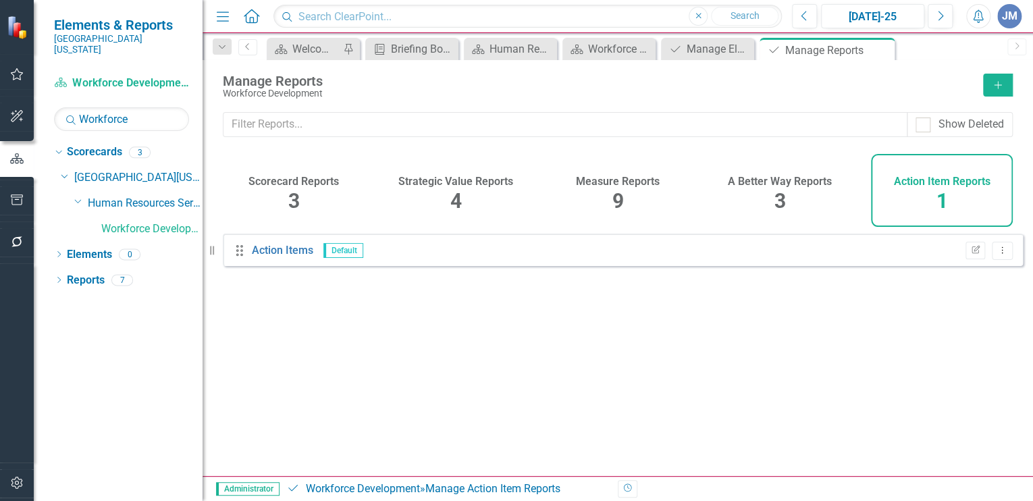
click at [616, 189] on span "9" at bounding box center [617, 201] width 11 height 24
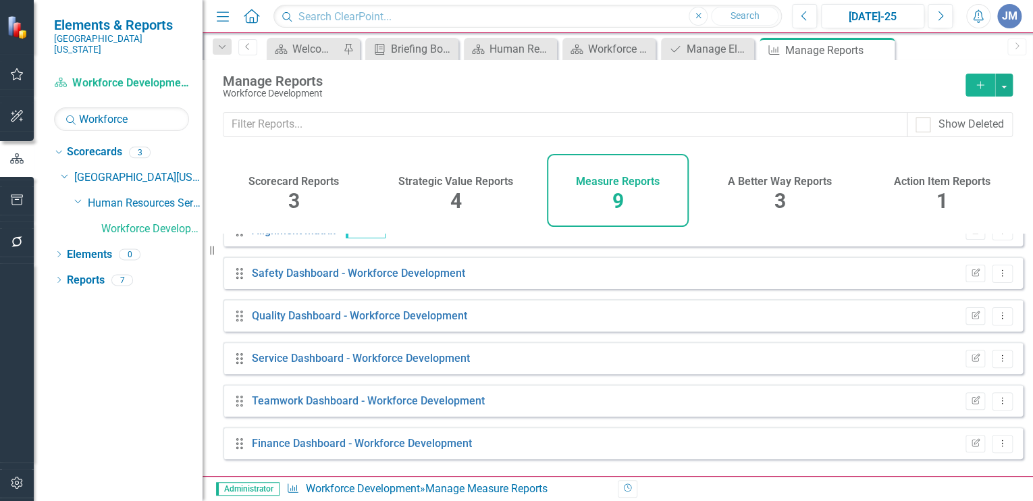
scroll to position [105, 0]
click at [994, 319] on button "Dropdown Menu" at bounding box center [1002, 315] width 21 height 18
click at [924, 344] on link "Edit Report Edit Report" at bounding box center [945, 346] width 111 height 25
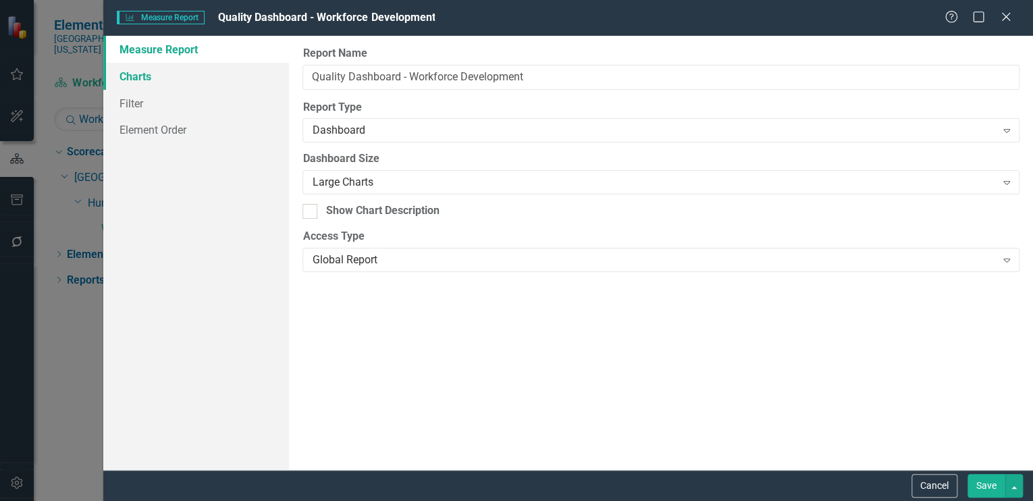
click at [130, 75] on link "Charts" at bounding box center [196, 76] width 186 height 27
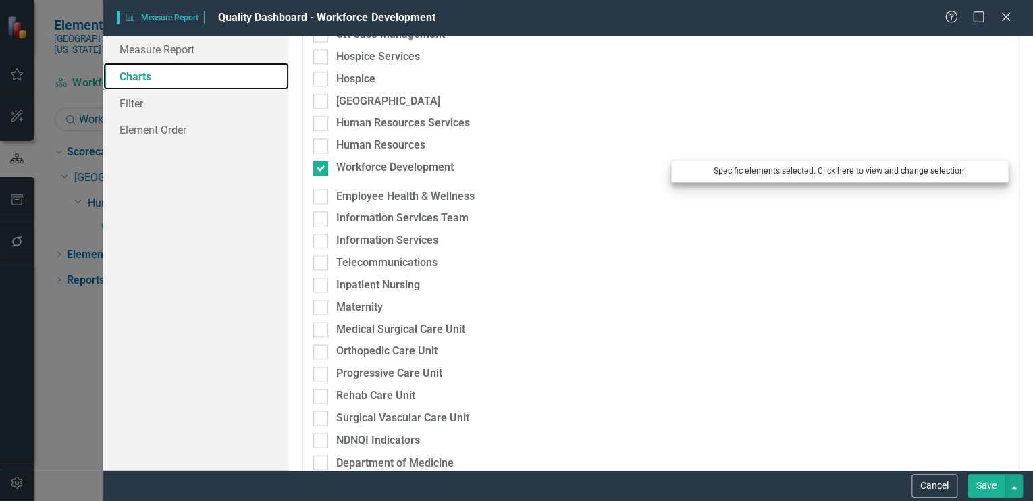
scroll to position [863, 0]
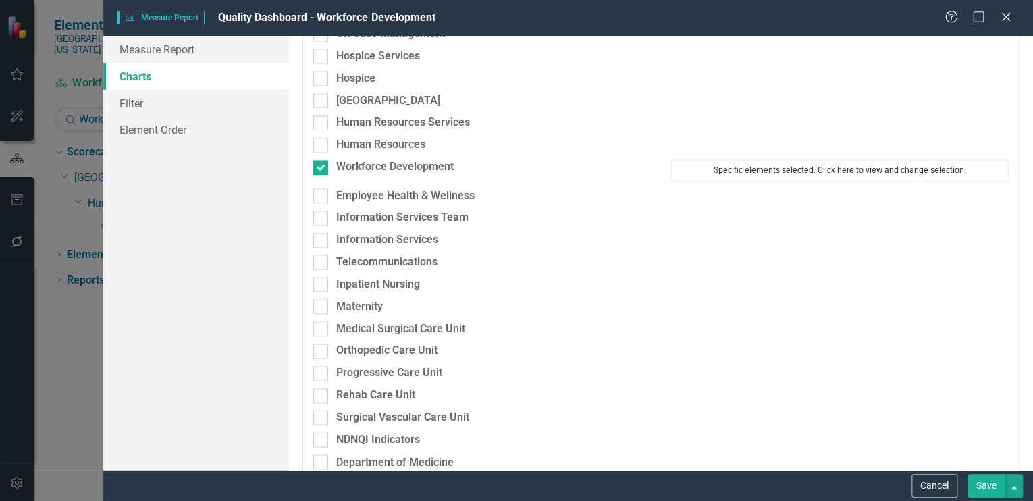
click at [801, 165] on button "Specific elements selected. Click here to view and change selection." at bounding box center [840, 170] width 338 height 22
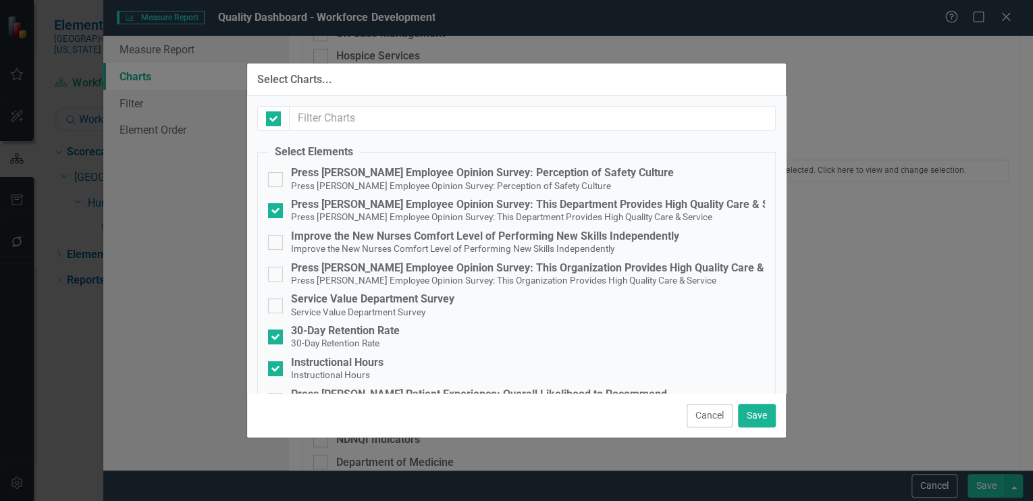
checkbox input "false"
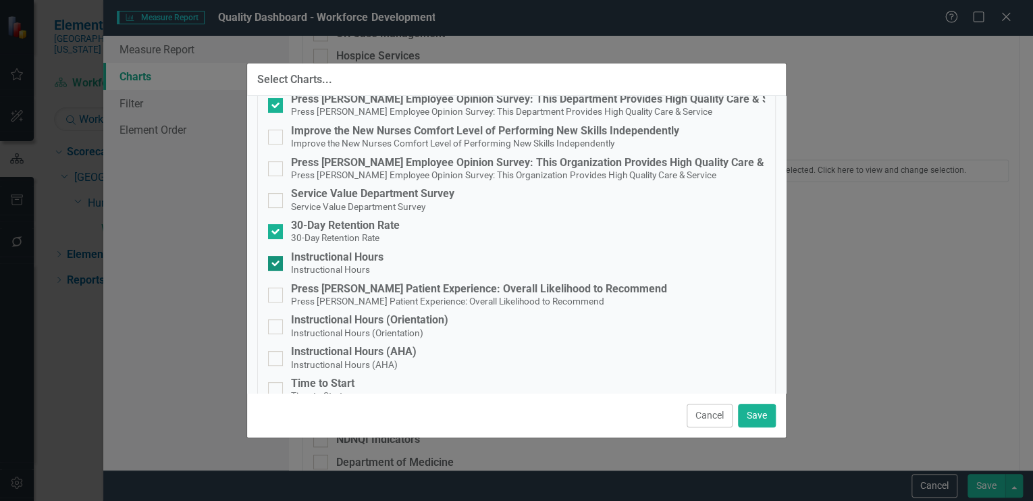
scroll to position [106, 0]
click at [273, 262] on input "Instructional Hours Instructional Hours" at bounding box center [272, 259] width 9 height 9
checkbox input "false"
click at [272, 321] on input "Instructional Hours (Orientation) Instructional Hours (Orientation)" at bounding box center [272, 323] width 9 height 9
checkbox input "true"
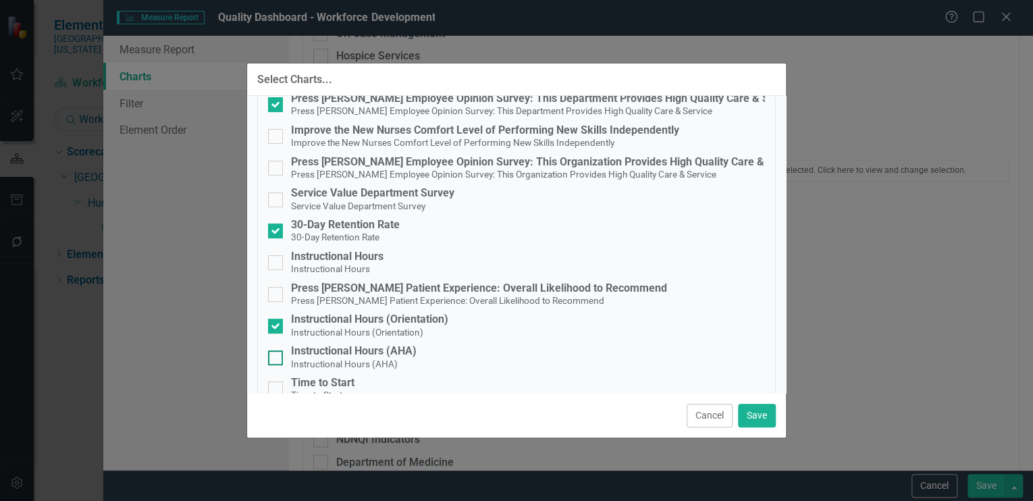
click at [277, 354] on div at bounding box center [275, 357] width 15 height 15
click at [277, 354] on input "Instructional Hours (AHA) Instructional Hours (AHA)" at bounding box center [272, 354] width 9 height 9
checkbox input "true"
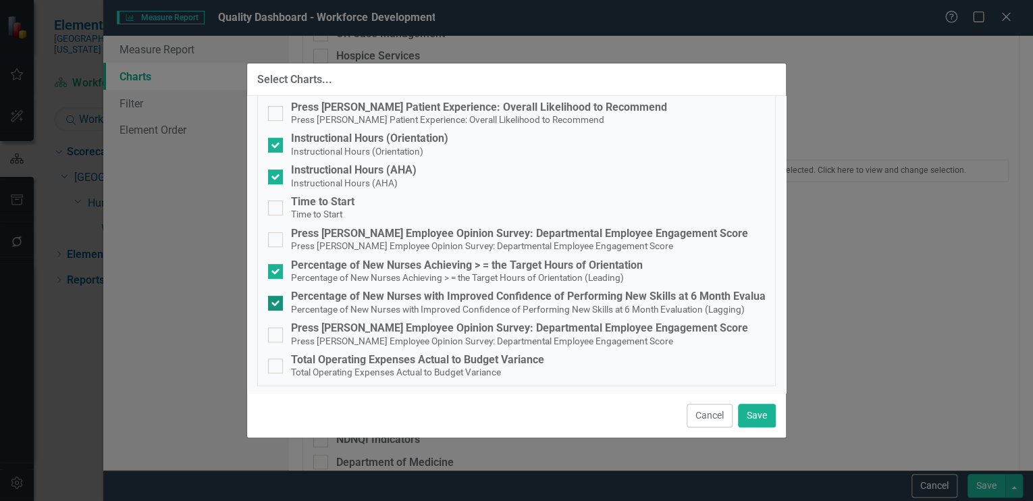
scroll to position [289, 0]
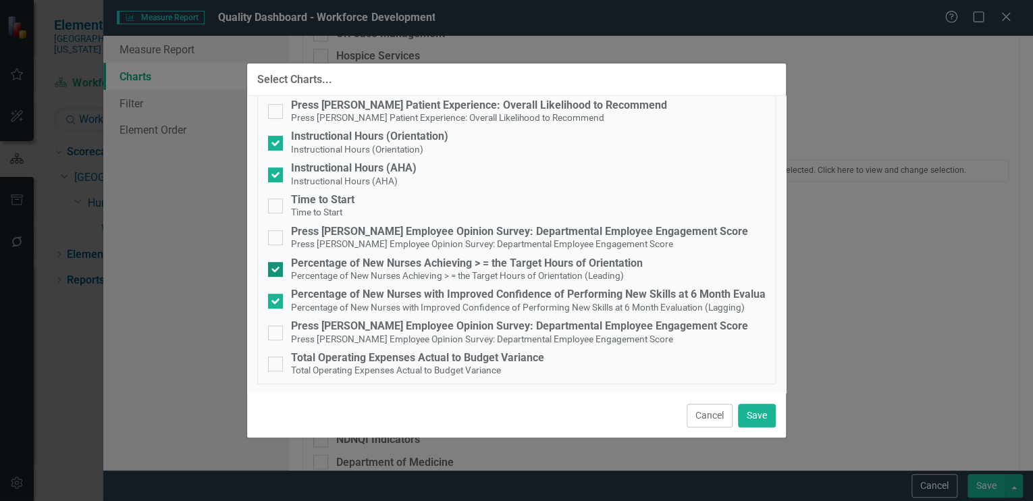
click at [275, 267] on input "Percentage of New Nurses Achieving > = the Target Hours of Orientation Percenta…" at bounding box center [272, 266] width 9 height 9
checkbox input "false"
click at [273, 298] on input "Percentage of New Nurses with Improved Confidence of Performing New Skills at 6…" at bounding box center [272, 298] width 9 height 9
checkbox input "false"
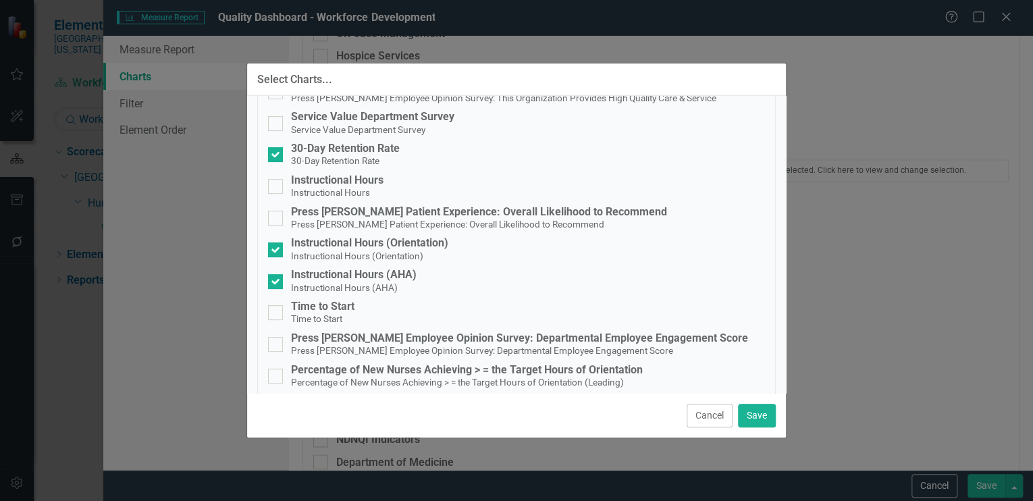
scroll to position [182, 0]
click at [752, 411] on button "Save" at bounding box center [757, 416] width 38 height 24
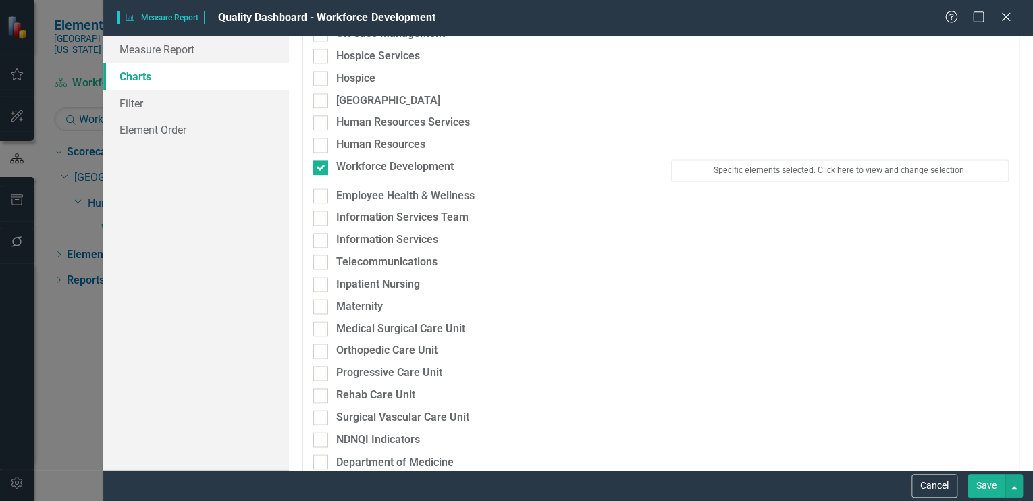
click at [986, 483] on button "Save" at bounding box center [986, 486] width 38 height 24
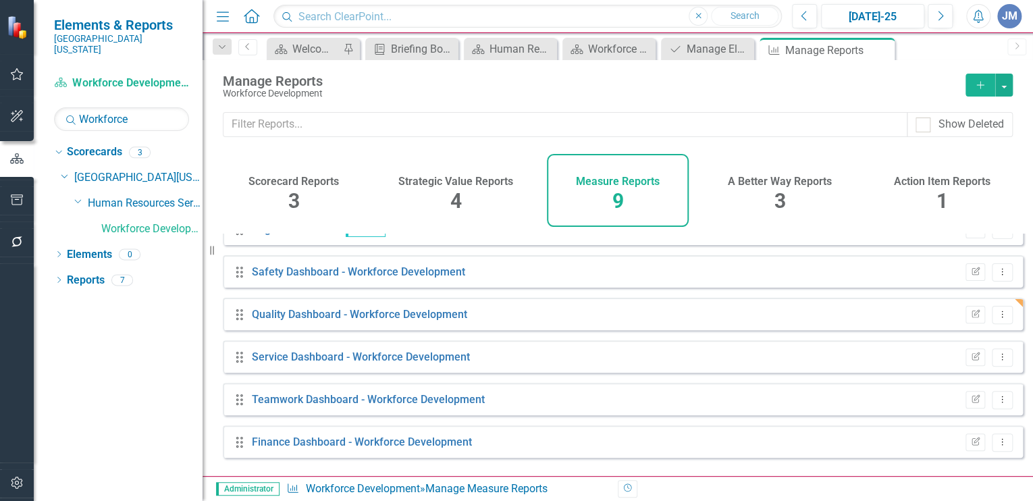
scroll to position [107, 0]
click at [996, 360] on icon "Dropdown Menu" at bounding box center [1001, 356] width 11 height 9
click at [959, 383] on link "Edit Report Edit Report" at bounding box center [945, 387] width 111 height 25
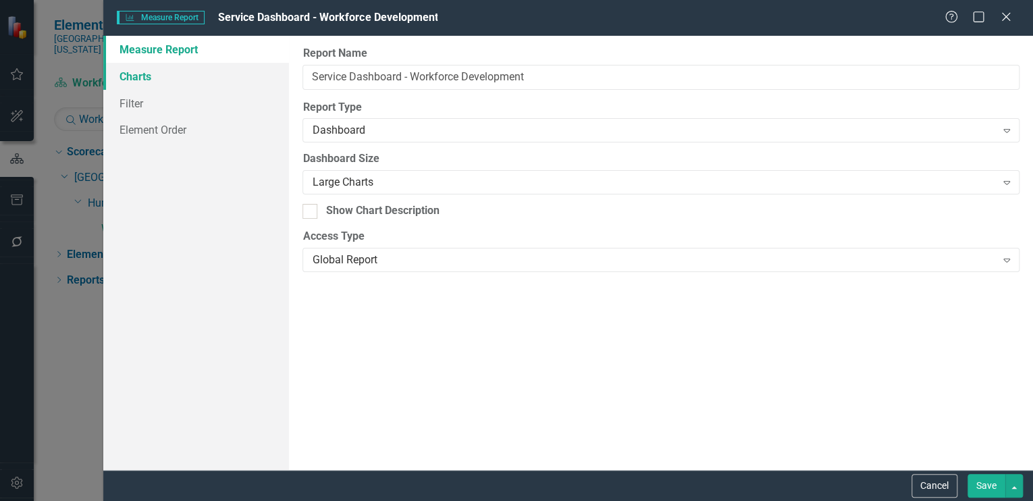
click at [128, 75] on link "Charts" at bounding box center [196, 76] width 186 height 27
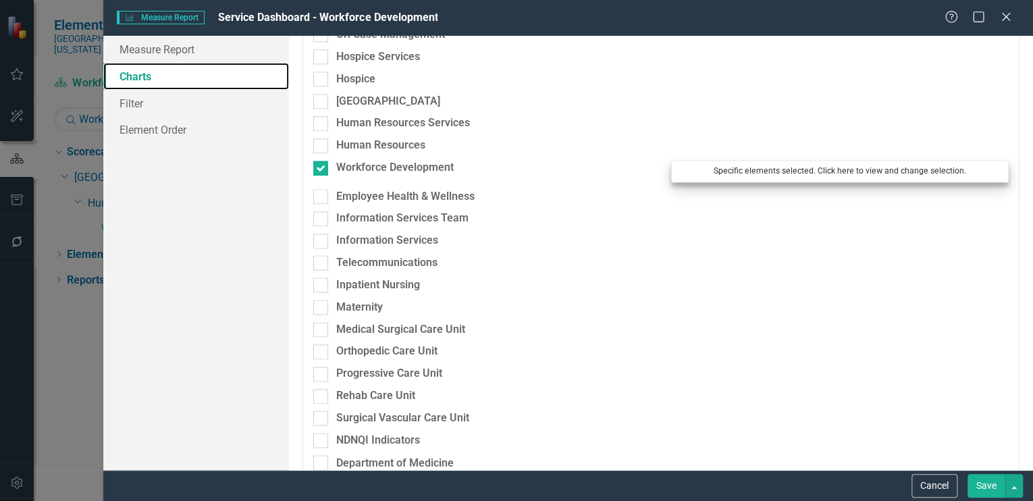
scroll to position [863, 0]
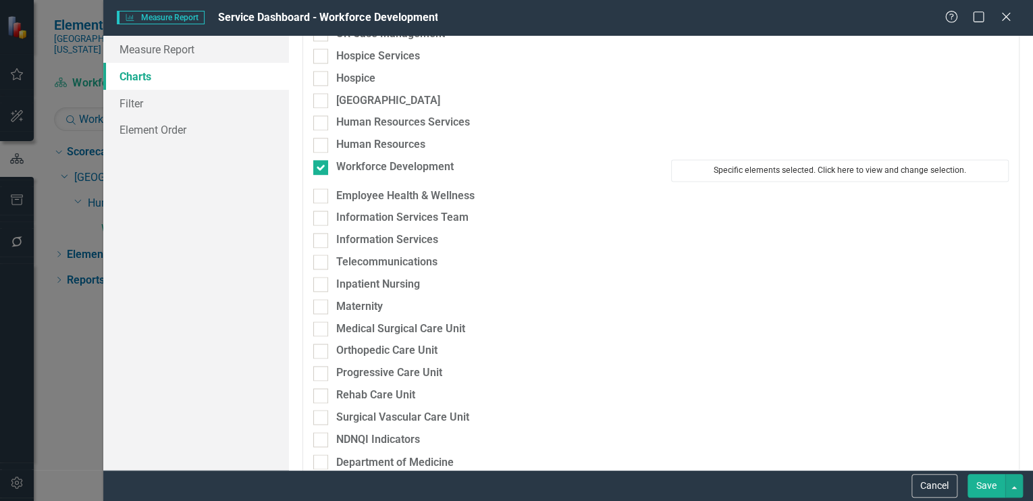
click at [767, 161] on button "Specific elements selected. Click here to view and change selection." at bounding box center [840, 170] width 338 height 22
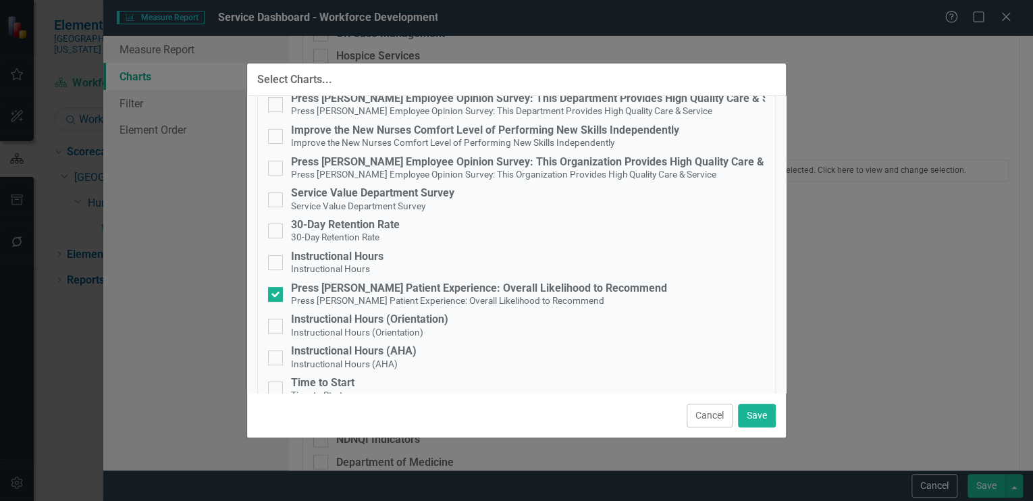
scroll to position [107, 0]
drag, startPoint x: 278, startPoint y: 191, endPoint x: 286, endPoint y: 194, distance: 8.5
click at [278, 192] on div at bounding box center [275, 199] width 15 height 15
click at [277, 192] on input "Service Value Department Survey Service Value Department Survey" at bounding box center [272, 196] width 9 height 9
checkbox input "true"
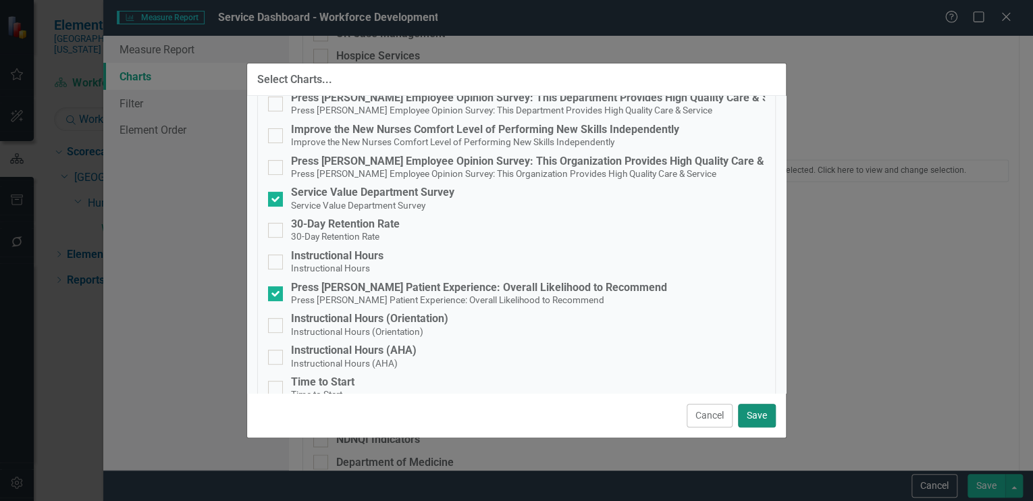
click at [757, 415] on button "Save" at bounding box center [757, 416] width 38 height 24
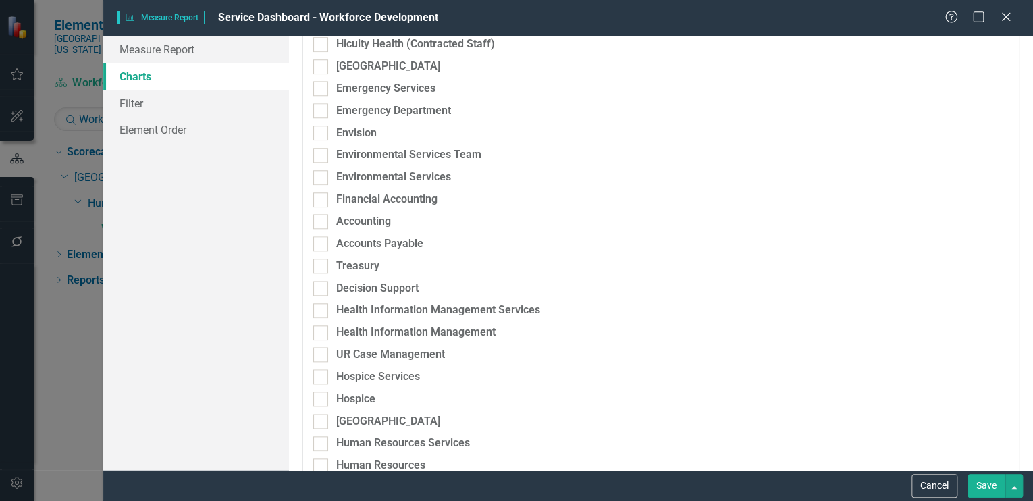
scroll to position [541, 0]
click at [988, 482] on button "Save" at bounding box center [986, 486] width 38 height 24
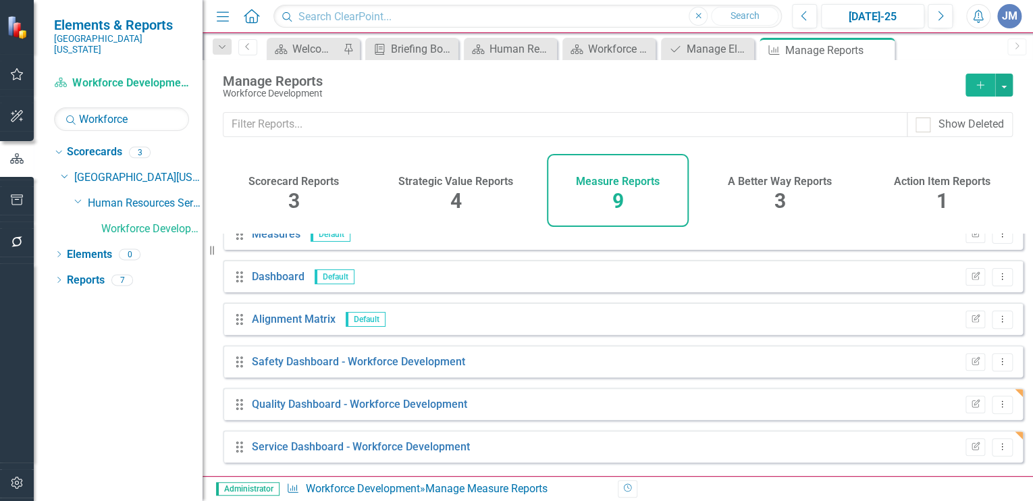
scroll to position [0, 0]
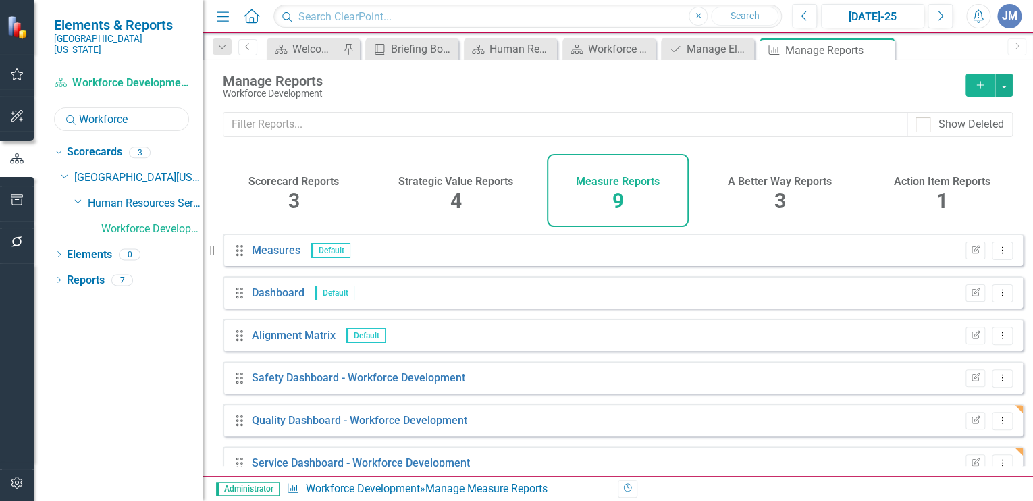
drag, startPoint x: 137, startPoint y: 108, endPoint x: 78, endPoint y: 107, distance: 59.4
click at [78, 107] on div "Search Workforce" at bounding box center [121, 119] width 135 height 24
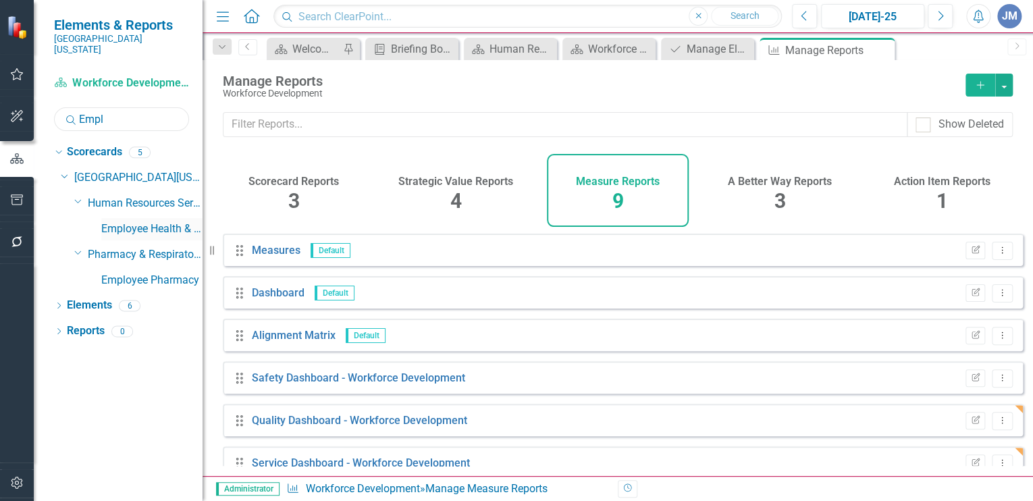
type input "Empl"
drag, startPoint x: 149, startPoint y: 213, endPoint x: 242, endPoint y: 204, distance: 92.9
click at [149, 221] on link "Employee Health & Wellness" at bounding box center [151, 229] width 101 height 16
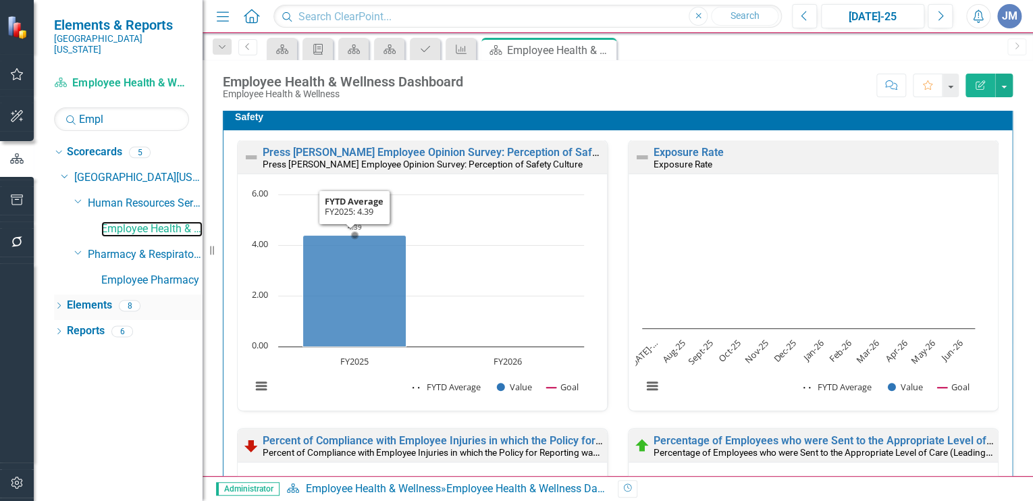
scroll to position [7, 0]
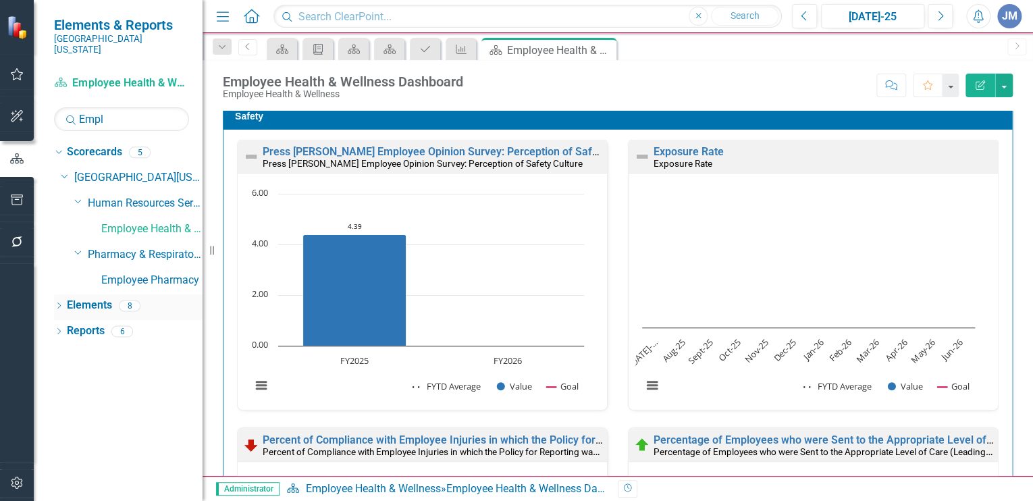
click at [92, 298] on link "Elements" at bounding box center [89, 306] width 45 height 16
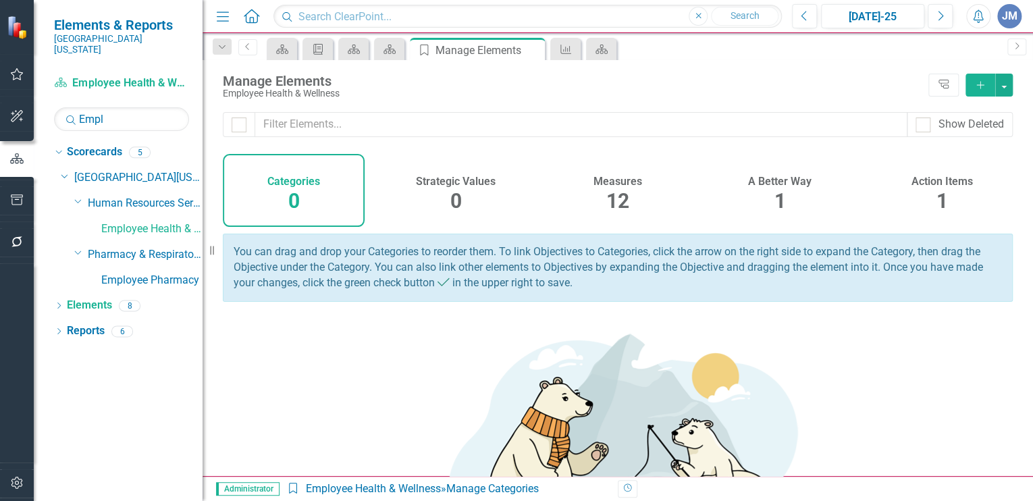
click at [612, 188] on div "12" at bounding box center [617, 201] width 23 height 29
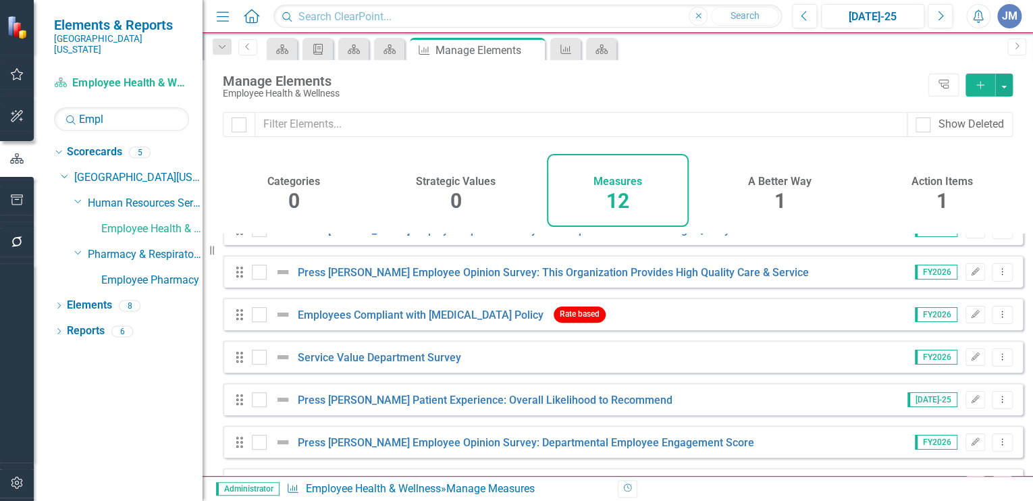
scroll to position [107, 0]
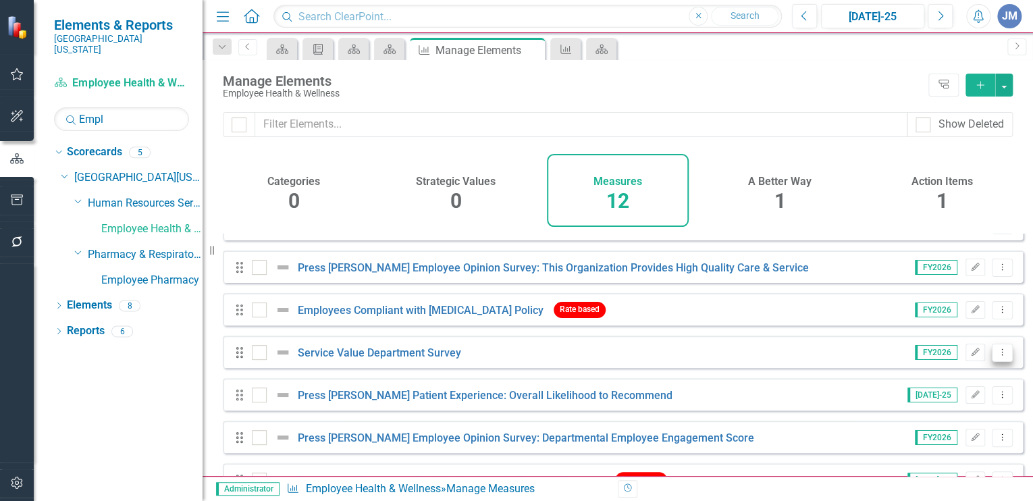
click at [995, 354] on button "Dropdown Menu" at bounding box center [1002, 353] width 21 height 18
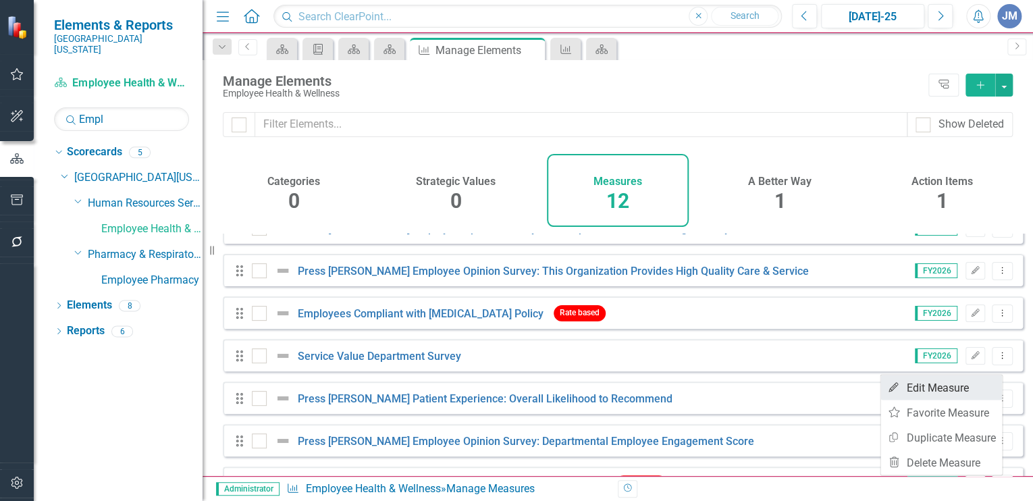
scroll to position [106, 0]
click at [906, 387] on link "Edit Edit Measure" at bounding box center [941, 388] width 122 height 25
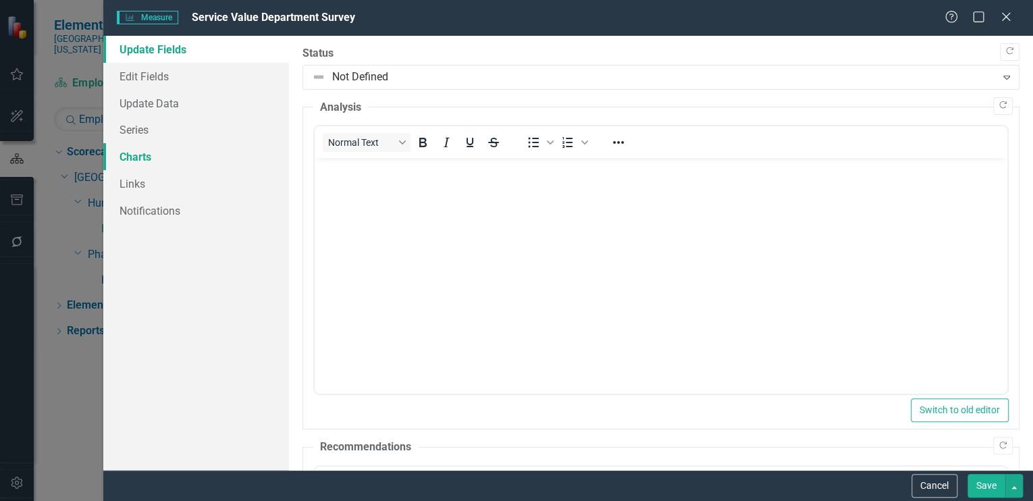
scroll to position [0, 0]
click at [128, 184] on link "Links" at bounding box center [196, 183] width 186 height 27
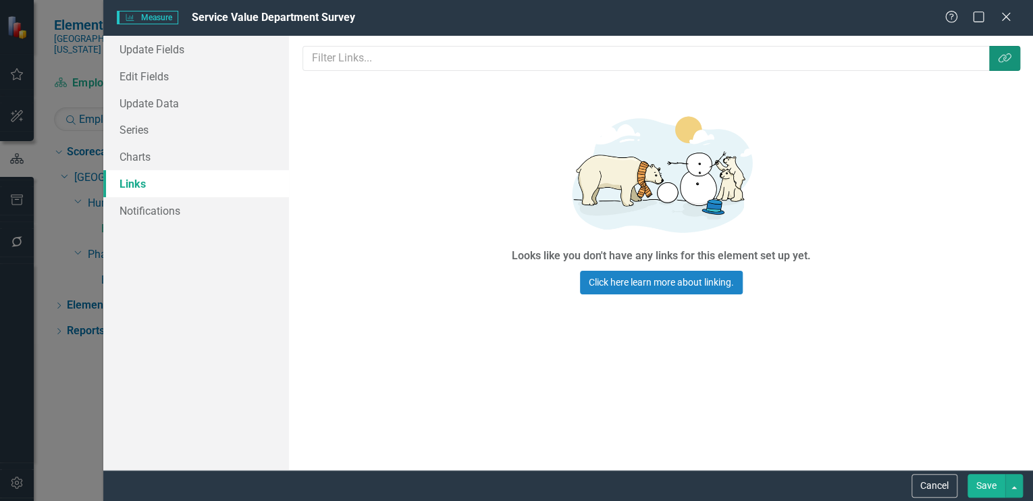
click at [1005, 53] on icon "Link Tag" at bounding box center [1005, 58] width 14 height 11
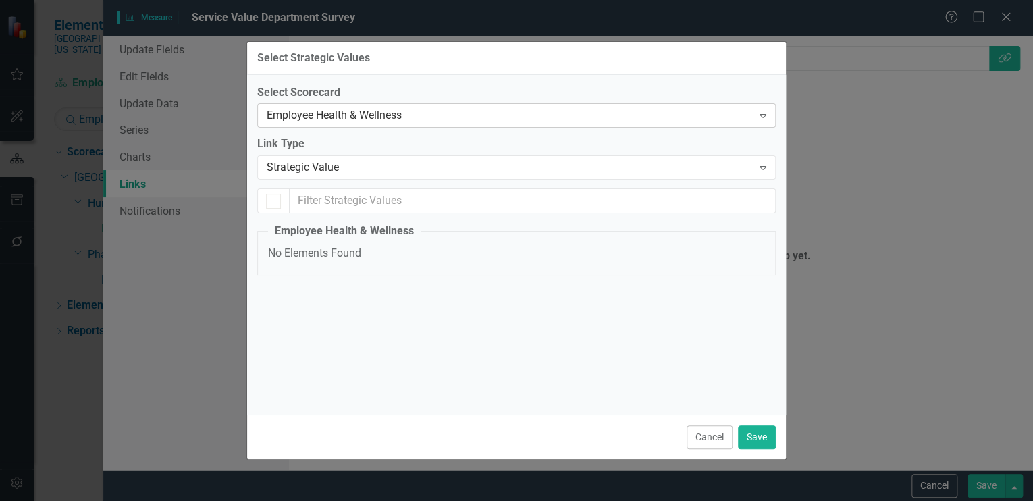
click at [332, 114] on div "Employee Health & Wellness" at bounding box center [509, 116] width 485 height 16
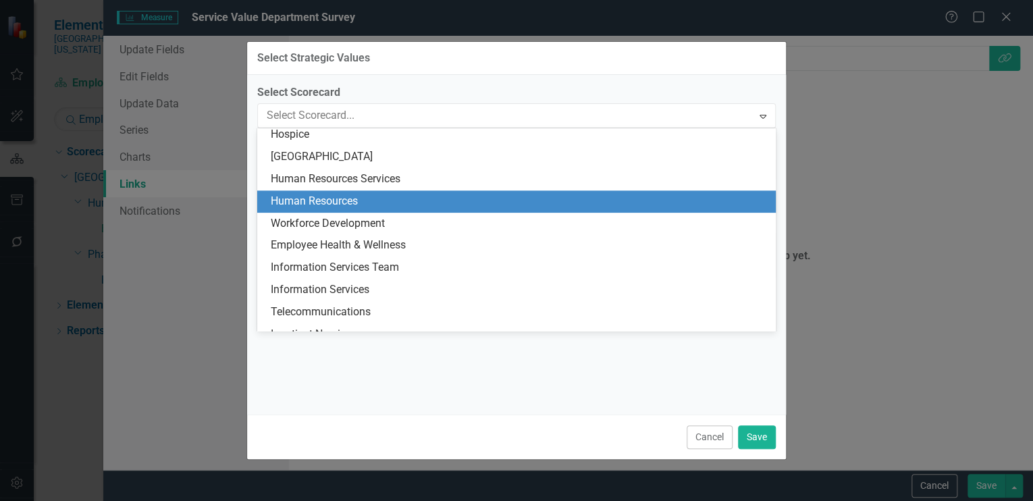
scroll to position [824, 0]
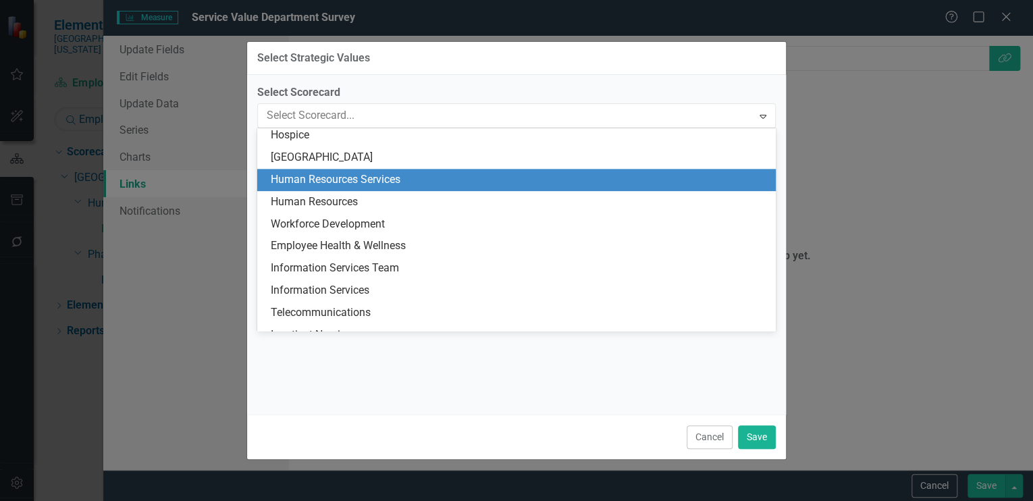
click at [319, 178] on div "Human Resources Services" at bounding box center [519, 180] width 497 height 16
checkbox input "false"
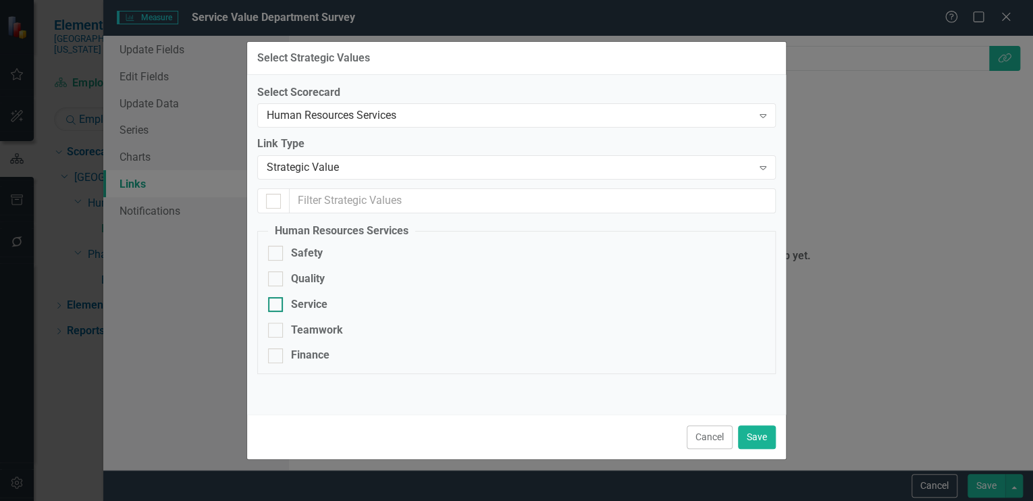
click at [277, 303] on div at bounding box center [275, 304] width 15 height 15
click at [277, 303] on input "Service" at bounding box center [272, 301] width 9 height 9
checkbox input "true"
click at [756, 431] on button "Save" at bounding box center [757, 437] width 38 height 24
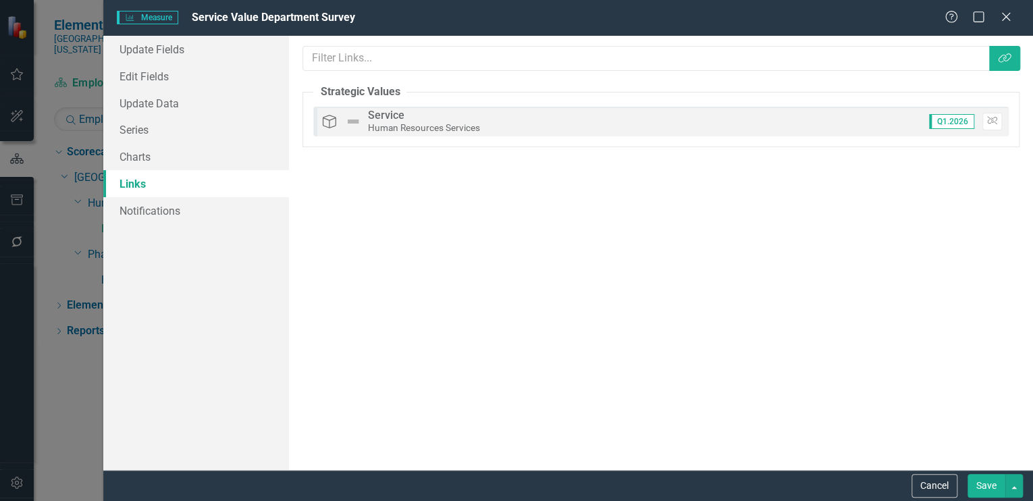
click at [984, 481] on button "Save" at bounding box center [986, 486] width 38 height 24
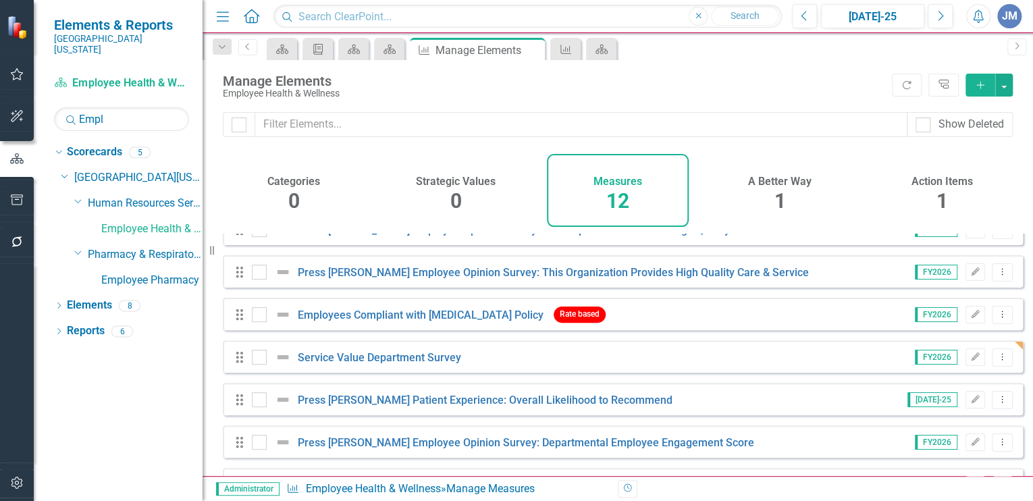
click at [778, 185] on h4 "A Better Way" at bounding box center [779, 182] width 63 height 12
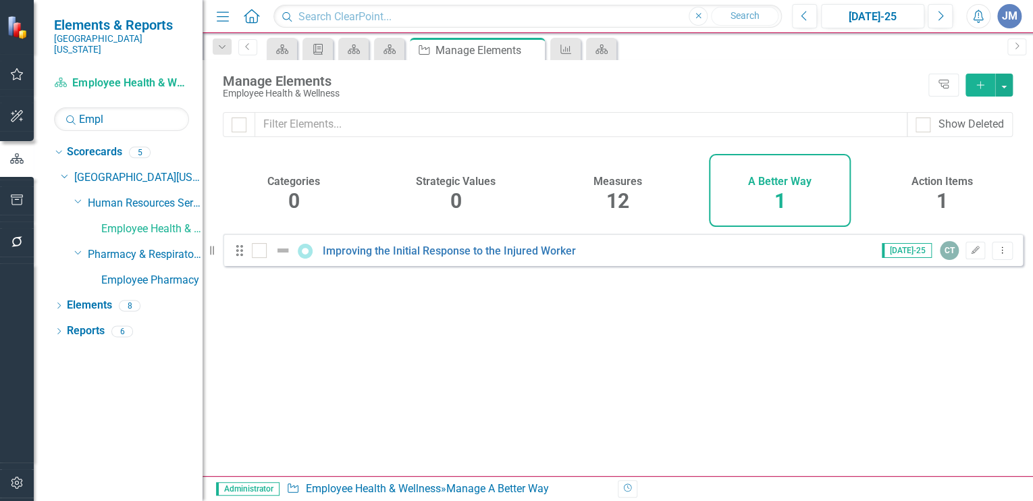
click at [938, 192] on span "1" at bounding box center [941, 201] width 11 height 24
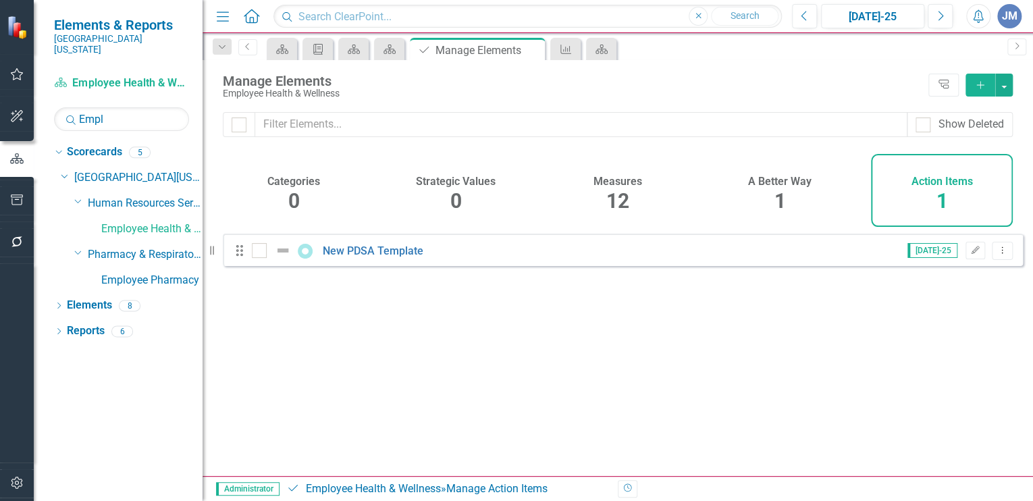
click at [774, 183] on h4 "A Better Way" at bounding box center [779, 182] width 63 height 12
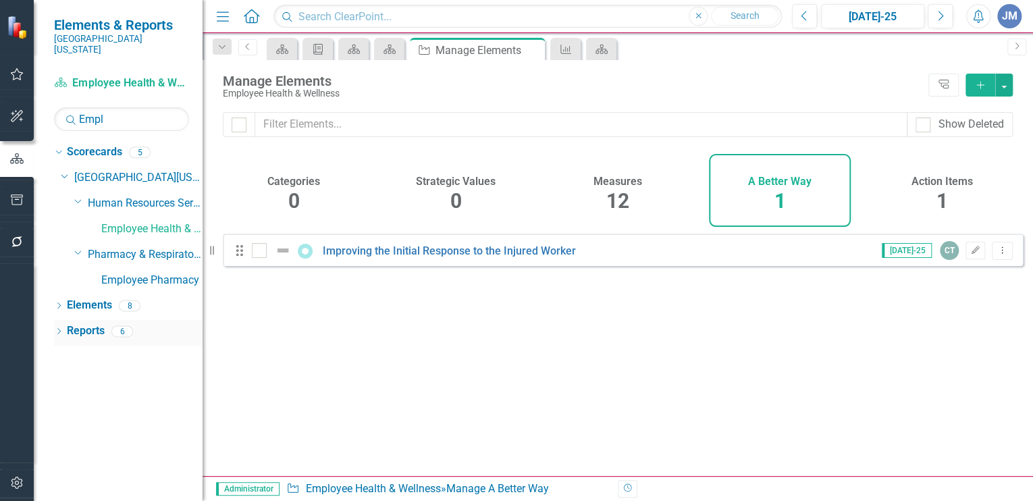
click at [79, 323] on link "Reports" at bounding box center [86, 331] width 38 height 16
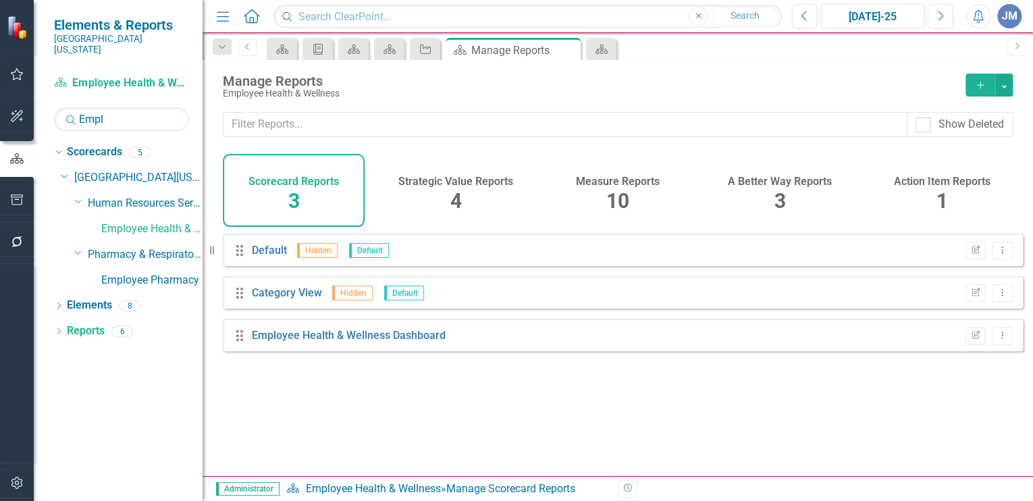
click at [619, 189] on span "10" at bounding box center [617, 201] width 23 height 24
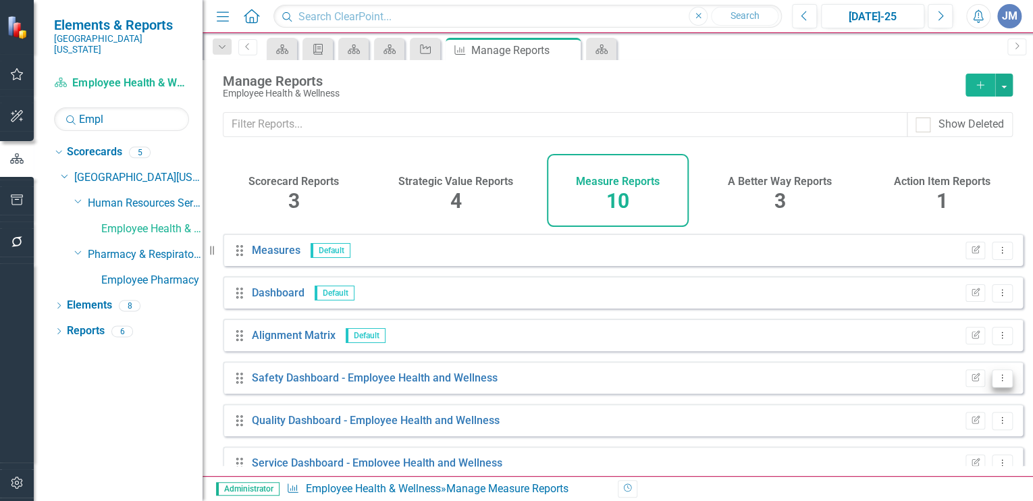
click at [1002, 381] on icon at bounding box center [1002, 377] width 1 height 7
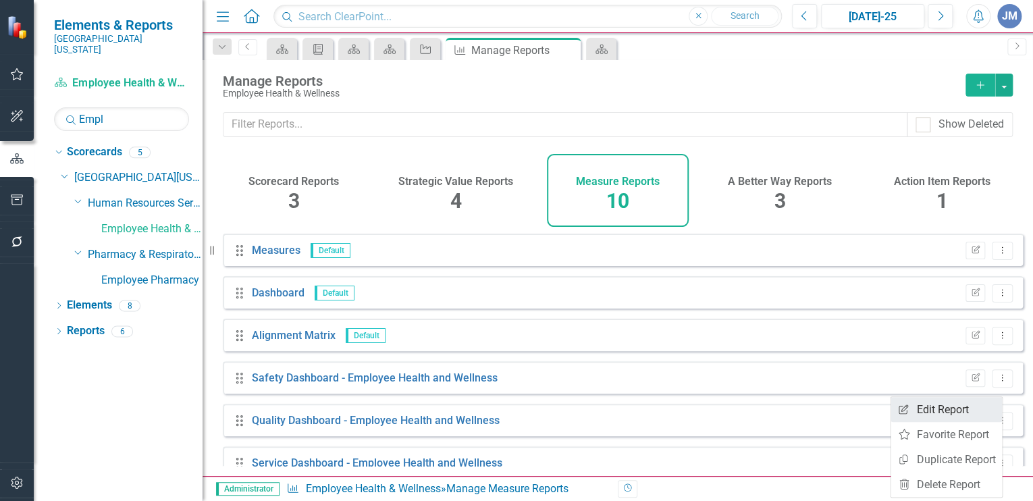
click at [957, 404] on link "Edit Report Edit Report" at bounding box center [945, 409] width 111 height 25
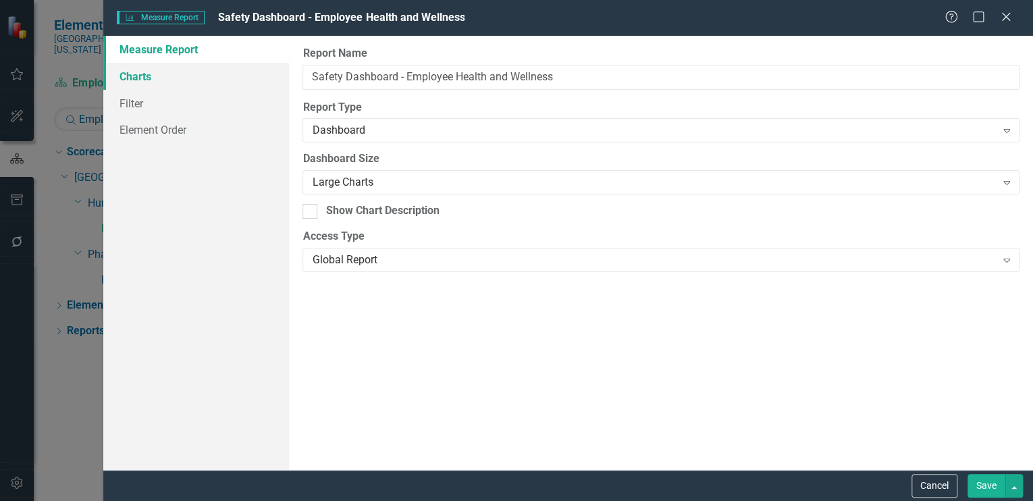
click at [124, 72] on link "Charts" at bounding box center [196, 76] width 186 height 27
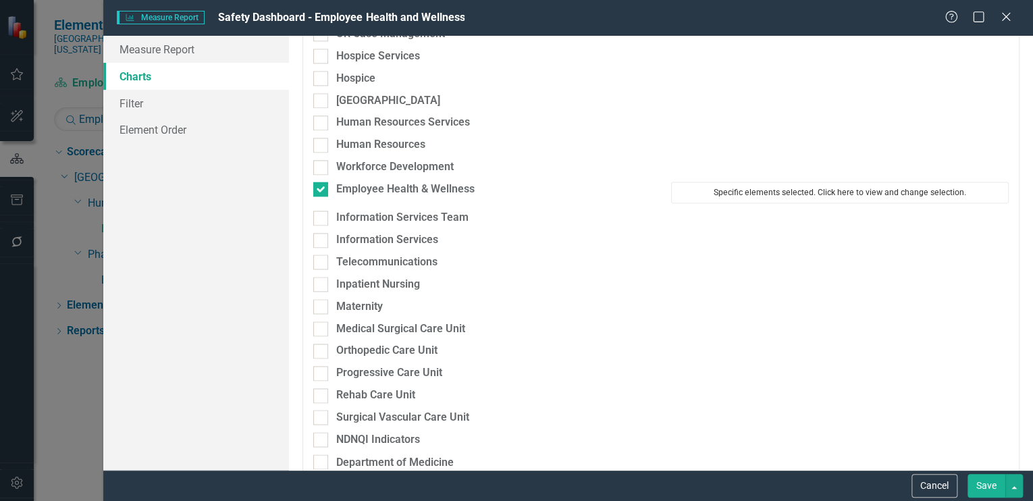
click at [751, 183] on button "Specific elements selected. Click here to view and change selection." at bounding box center [840, 193] width 338 height 22
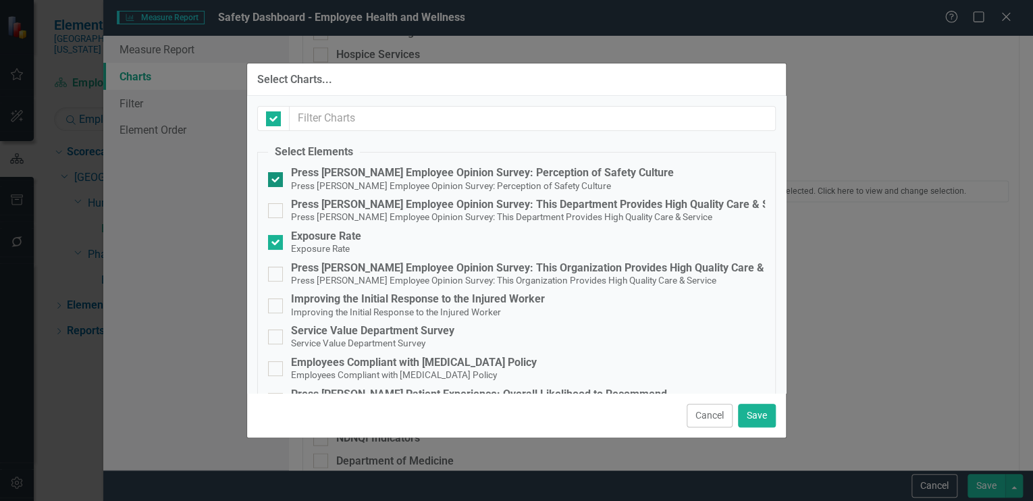
checkbox input "false"
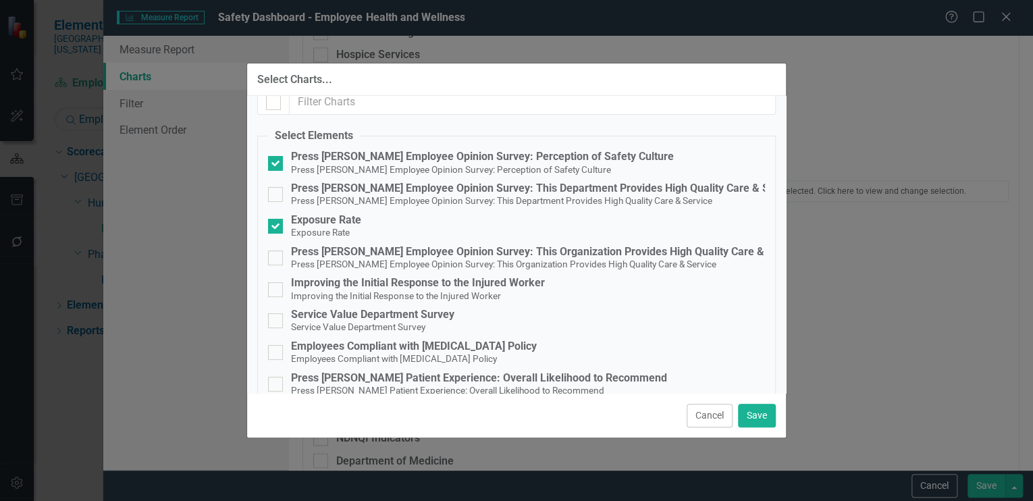
scroll to position [0, 0]
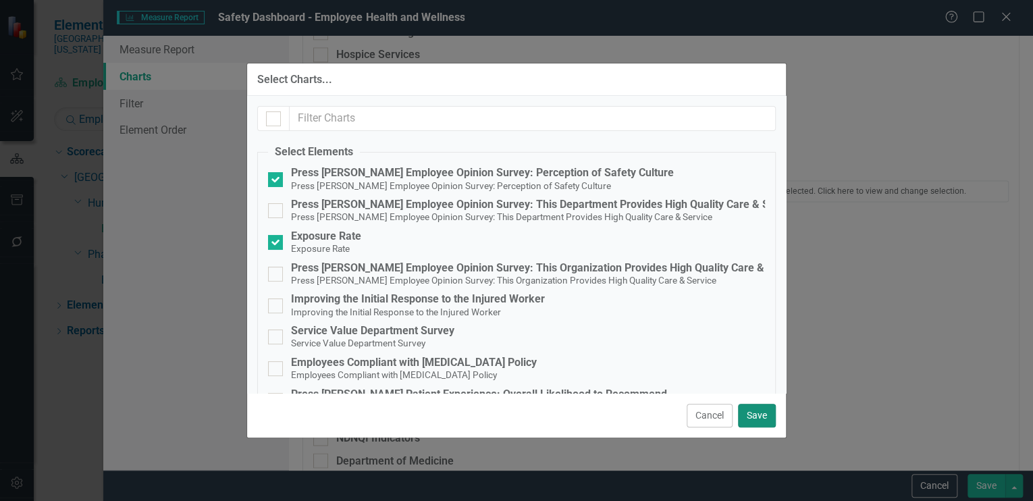
click at [757, 414] on button "Save" at bounding box center [757, 416] width 38 height 24
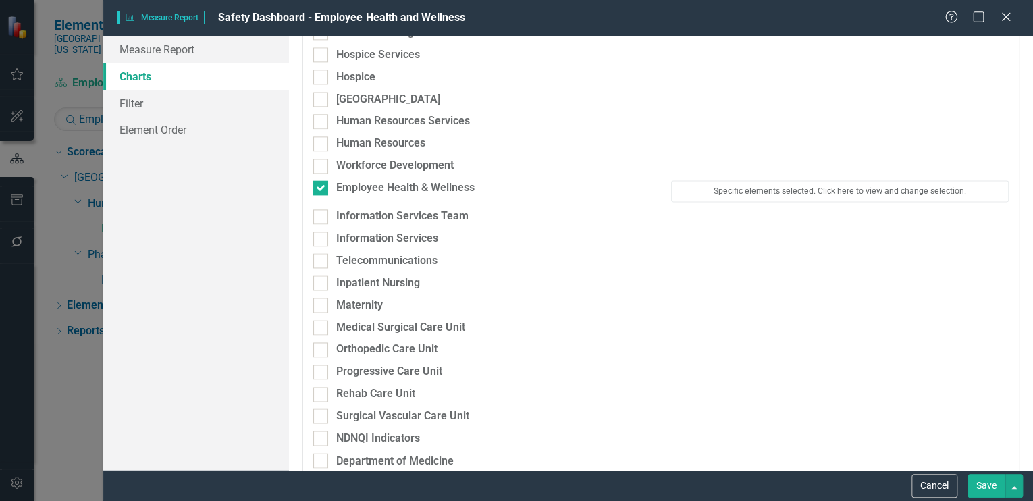
click at [983, 482] on button "Save" at bounding box center [986, 486] width 38 height 24
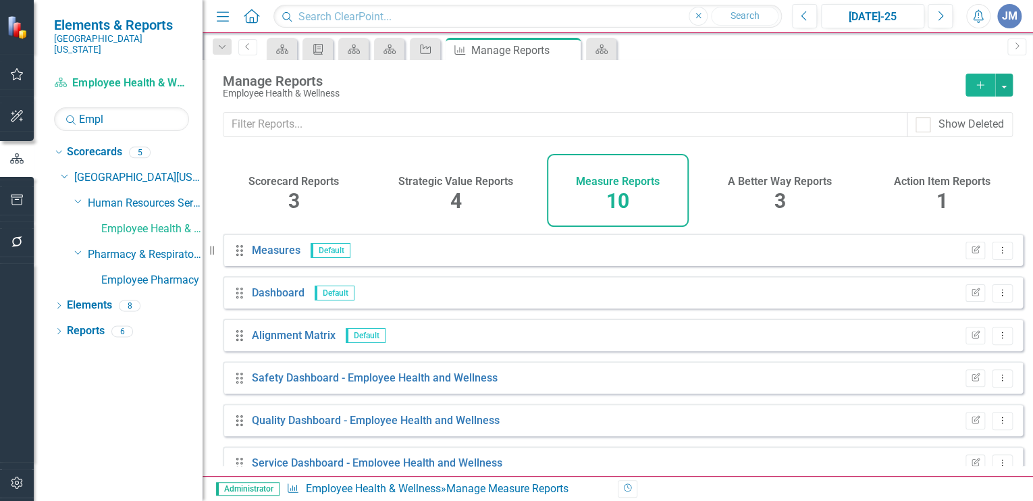
click at [773, 185] on h4 "A Better Way Reports" at bounding box center [780, 182] width 104 height 12
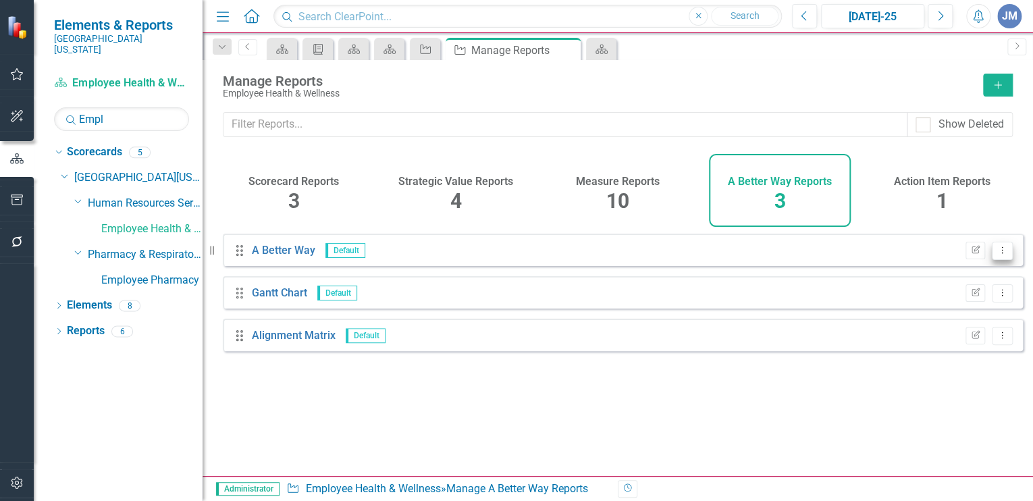
click at [996, 255] on icon "Dropdown Menu" at bounding box center [1001, 250] width 11 height 9
click at [926, 278] on link "Edit Report Edit Report" at bounding box center [948, 281] width 107 height 25
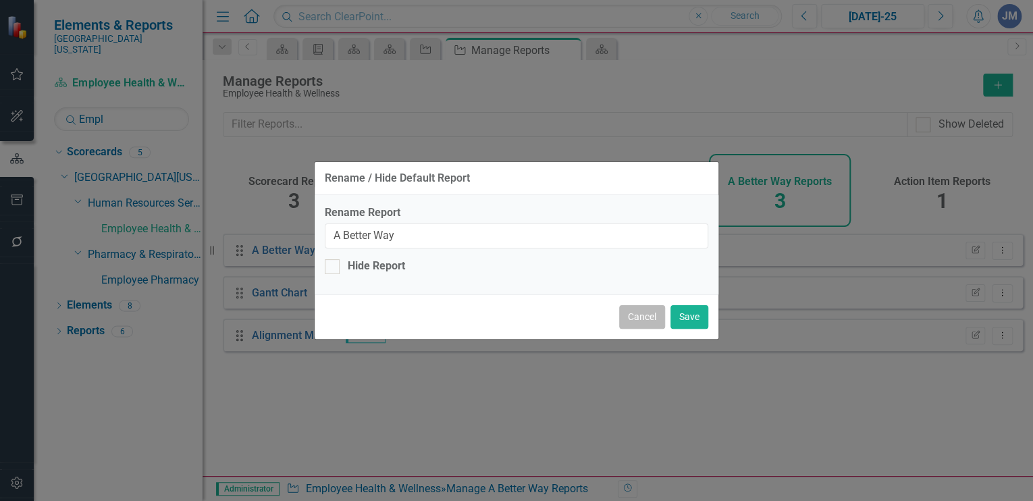
click at [652, 320] on button "Cancel" at bounding box center [642, 317] width 46 height 24
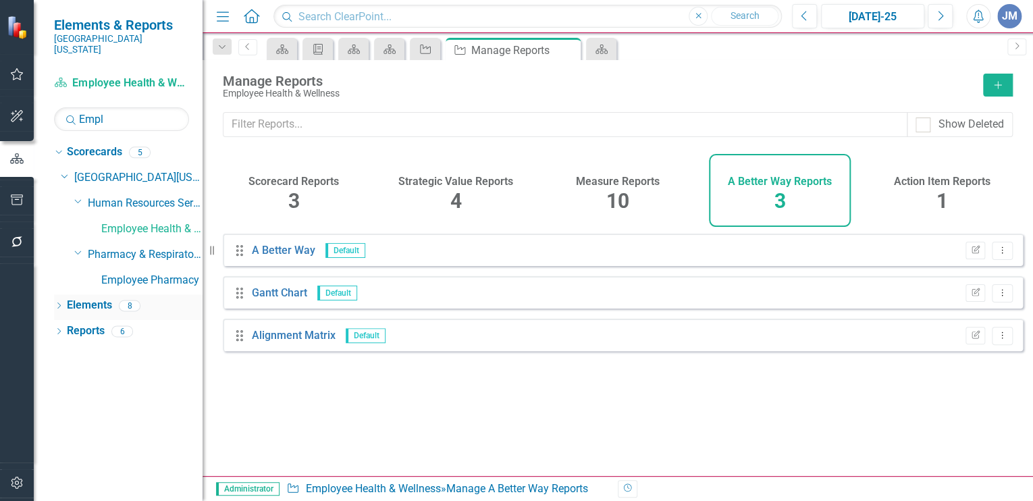
click at [91, 298] on link "Elements" at bounding box center [89, 306] width 45 height 16
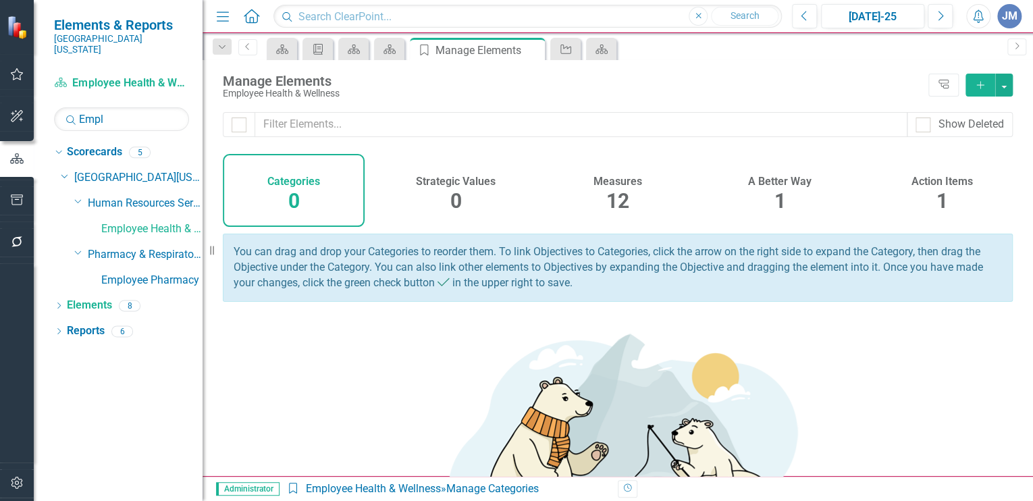
click at [768, 184] on h4 "A Better Way" at bounding box center [779, 182] width 63 height 12
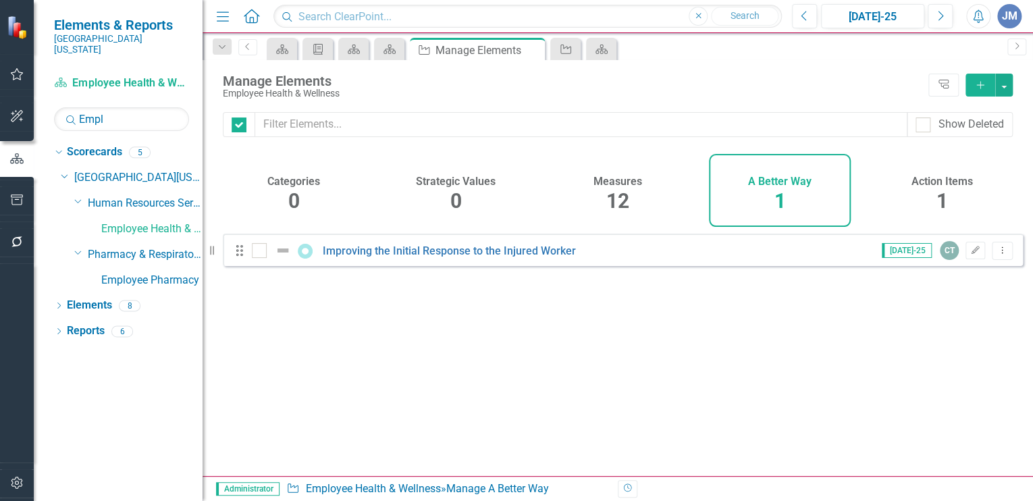
checkbox input "false"
click at [996, 255] on icon "Dropdown Menu" at bounding box center [1001, 250] width 11 height 9
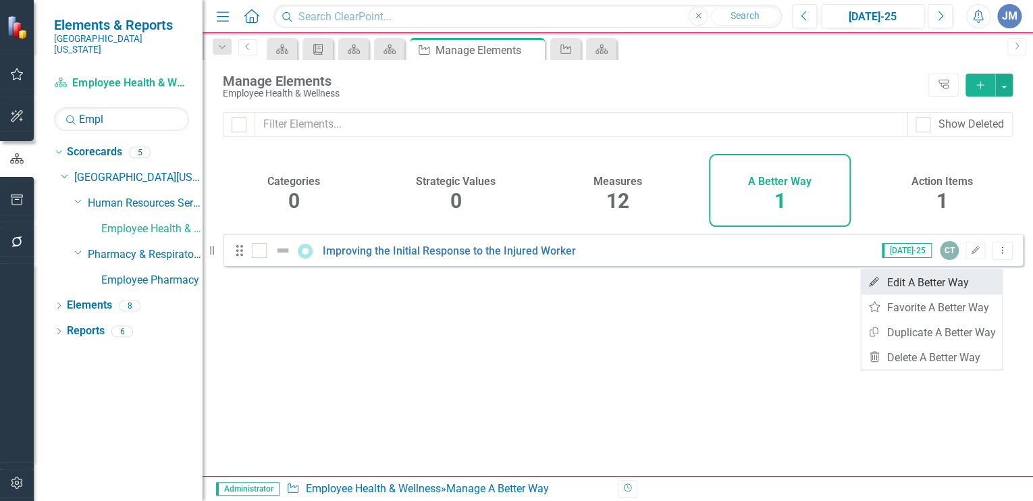
click at [946, 280] on link "Edit Edit A Better Way" at bounding box center [931, 281] width 141 height 25
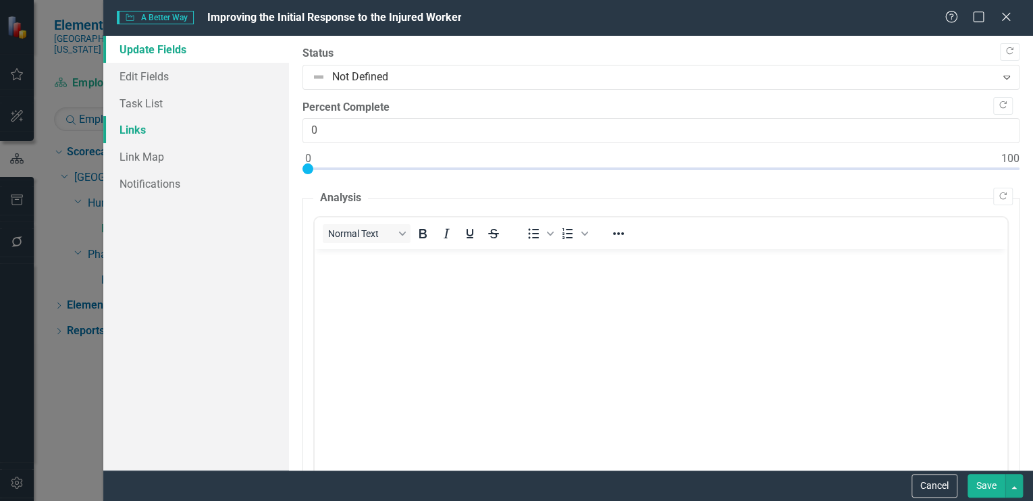
click at [122, 128] on link "Links" at bounding box center [196, 129] width 186 height 27
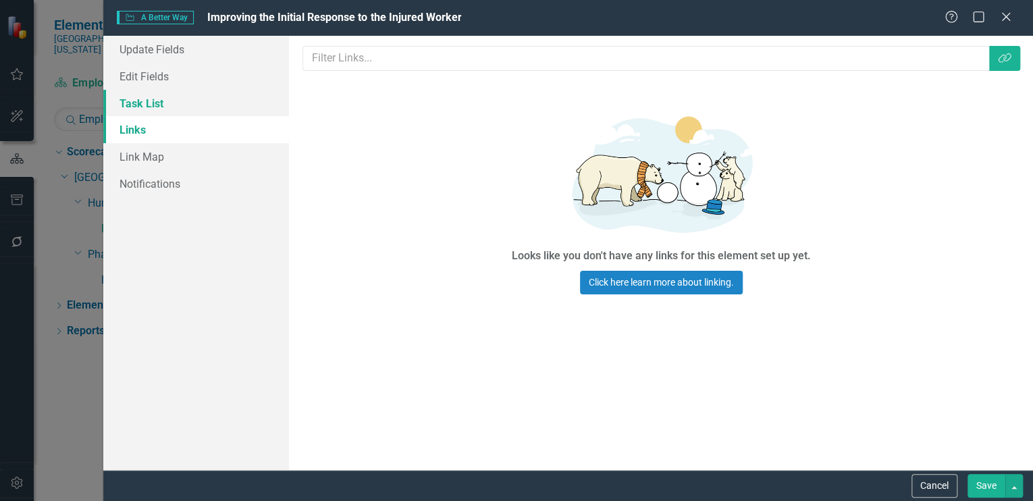
click at [136, 101] on link "Task List" at bounding box center [196, 103] width 186 height 27
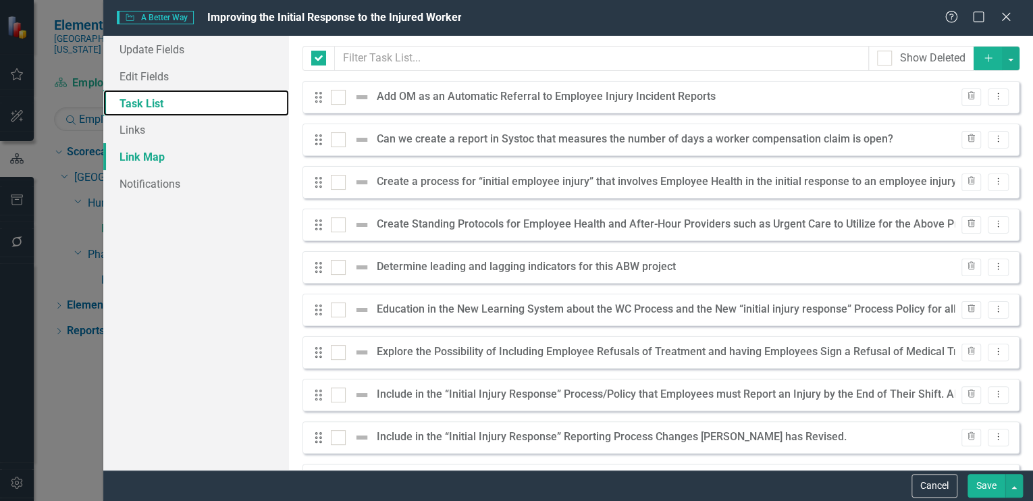
checkbox input "false"
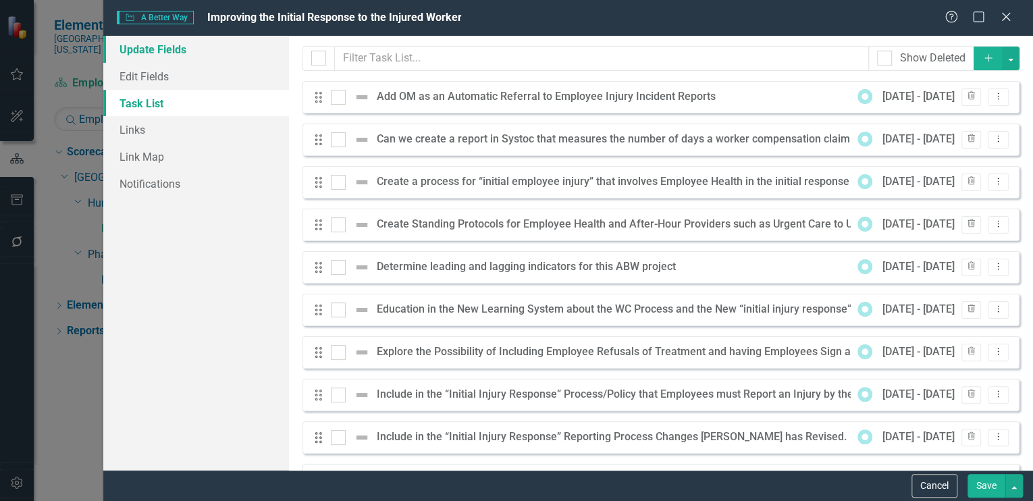
click at [147, 43] on link "Update Fields" at bounding box center [196, 49] width 186 height 27
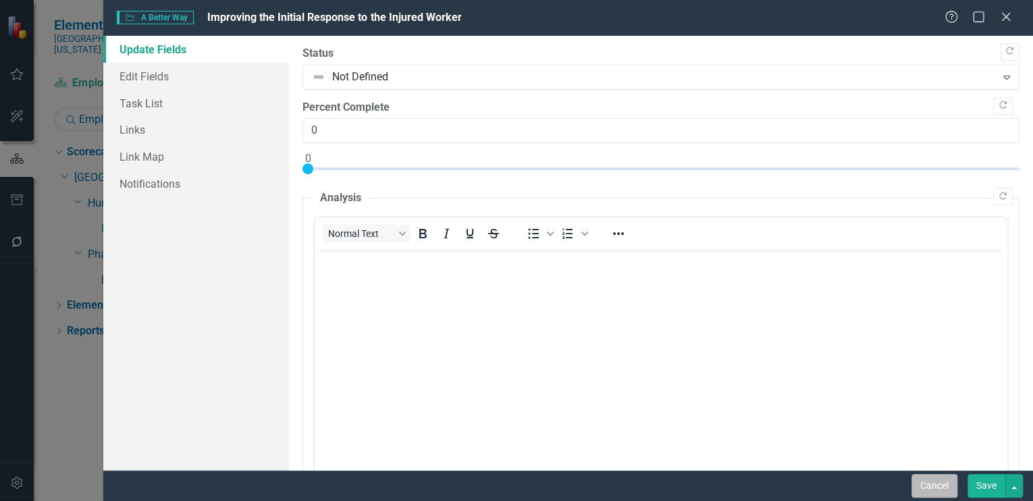
click at [932, 487] on button "Cancel" at bounding box center [934, 486] width 46 height 24
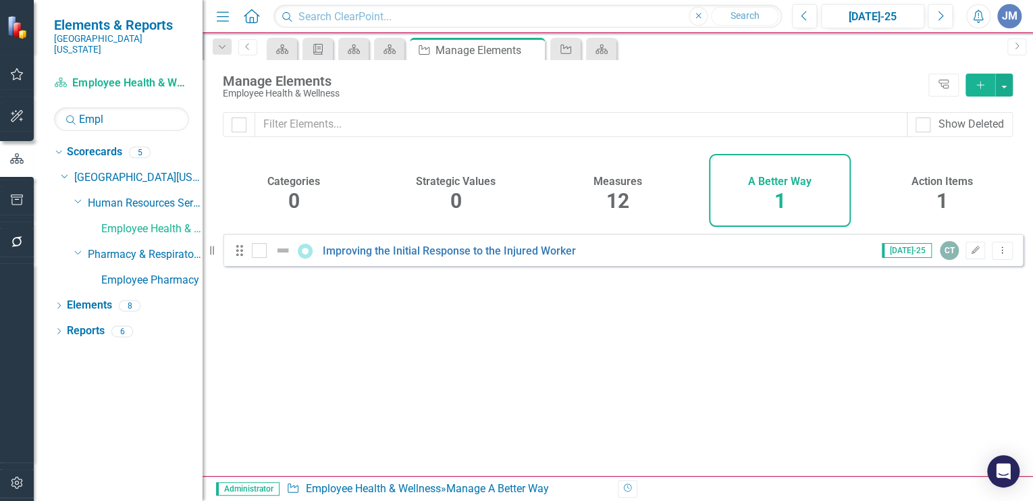
click at [946, 178] on h4 "Action Items" at bounding box center [941, 182] width 61 height 12
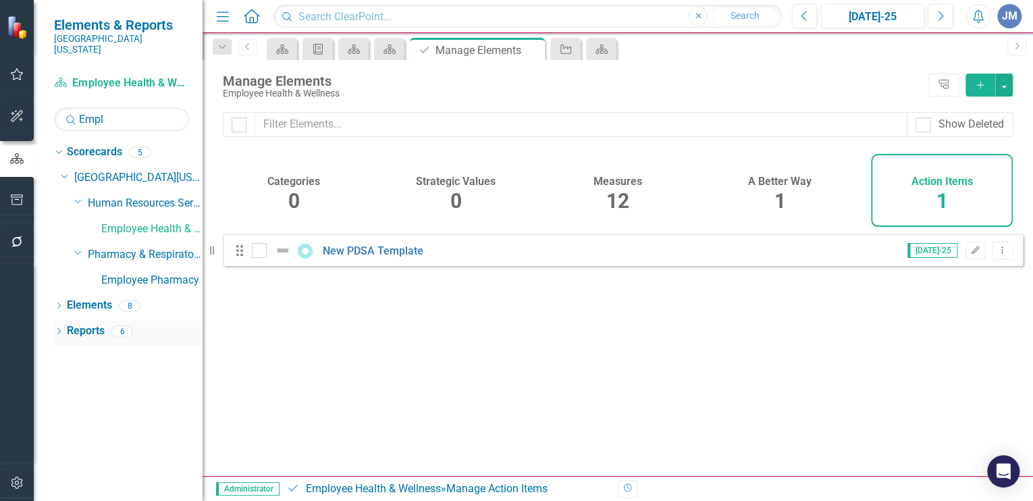
click at [65, 320] on div "Dropdown Reports 6" at bounding box center [128, 333] width 149 height 26
click at [75, 323] on link "Reports" at bounding box center [86, 331] width 38 height 16
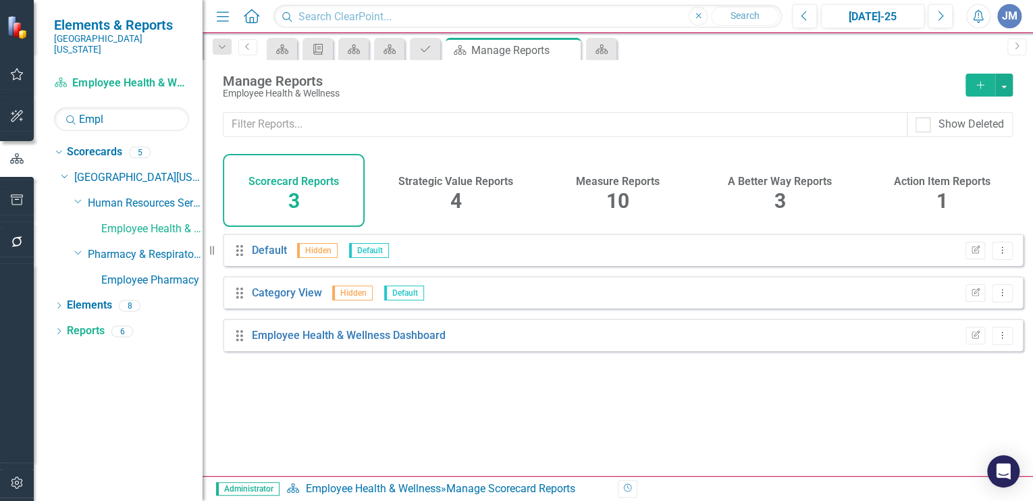
click at [624, 192] on span "10" at bounding box center [617, 201] width 23 height 24
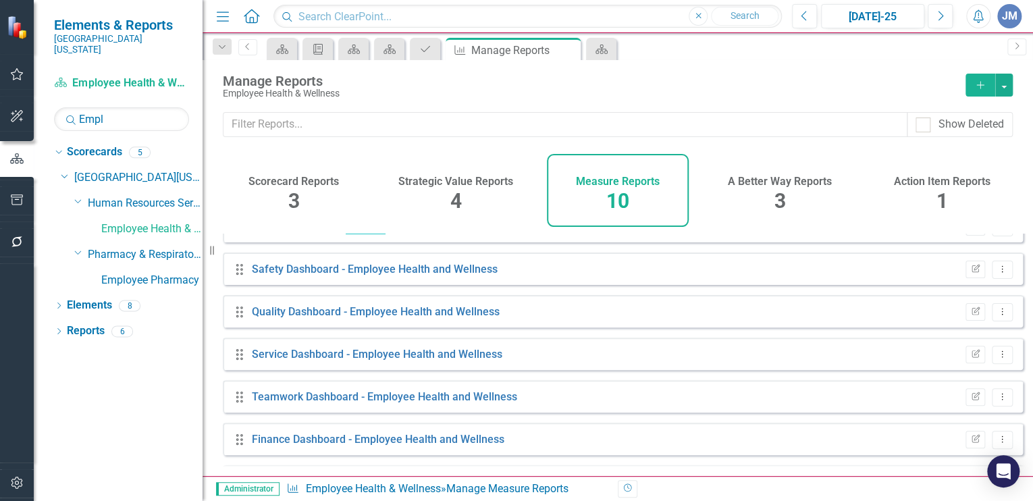
scroll to position [109, 0]
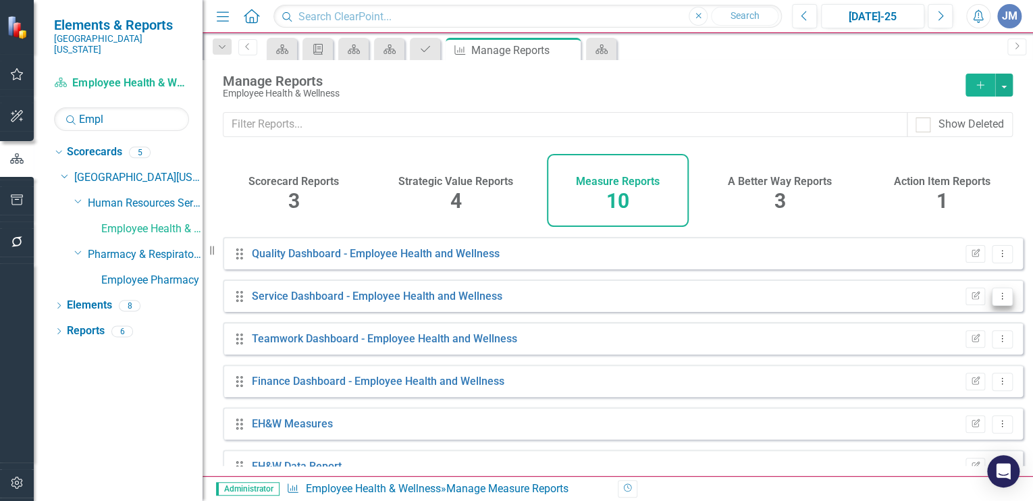
click at [996, 300] on icon "Dropdown Menu" at bounding box center [1001, 296] width 11 height 9
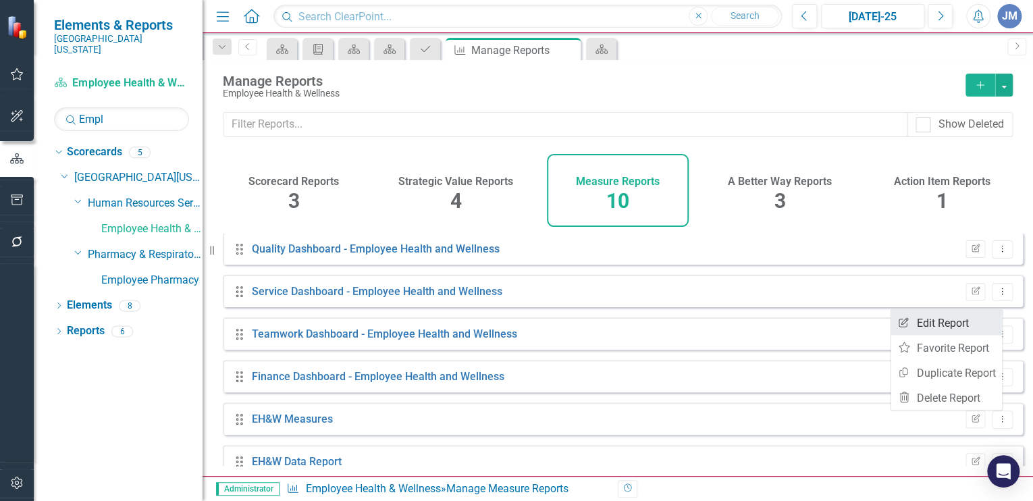
scroll to position [173, 0]
click at [946, 318] on link "Edit Report Edit Report" at bounding box center [945, 321] width 111 height 25
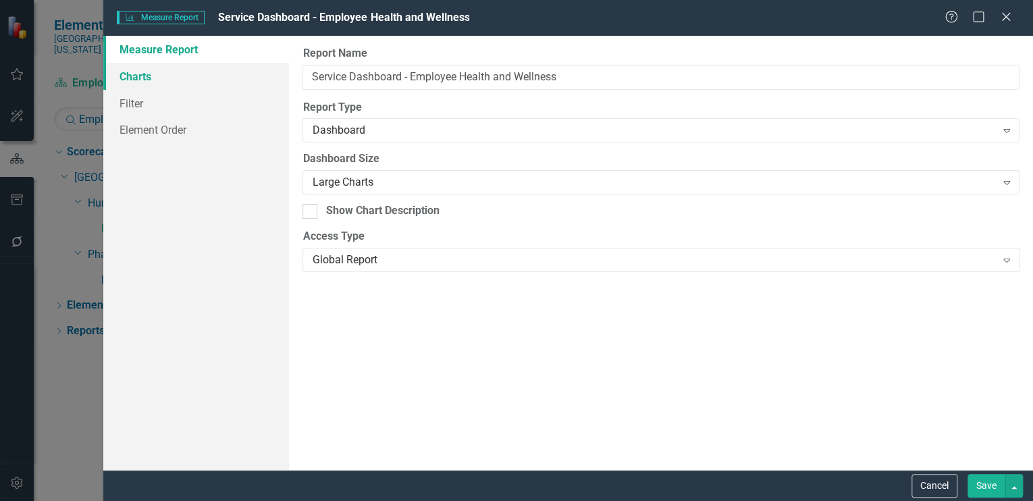
click at [136, 74] on link "Charts" at bounding box center [196, 76] width 186 height 27
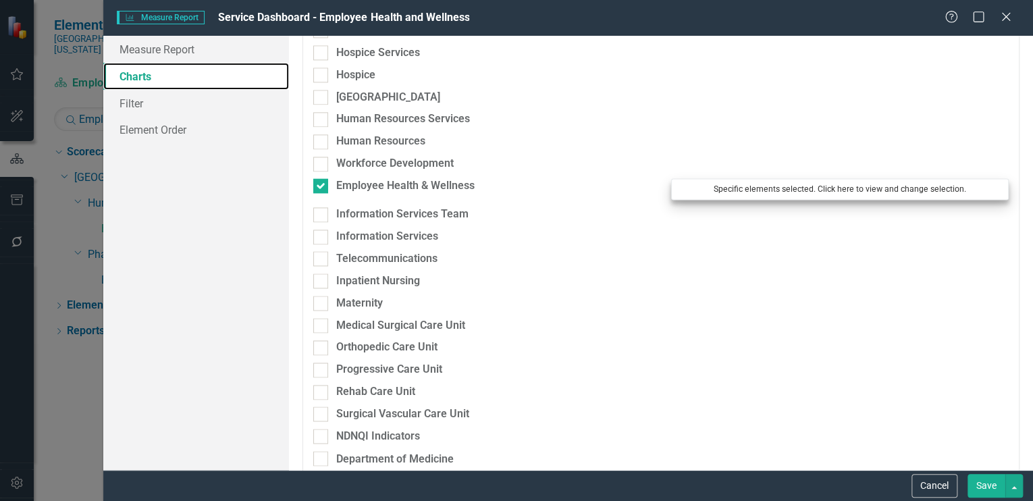
scroll to position [865, 0]
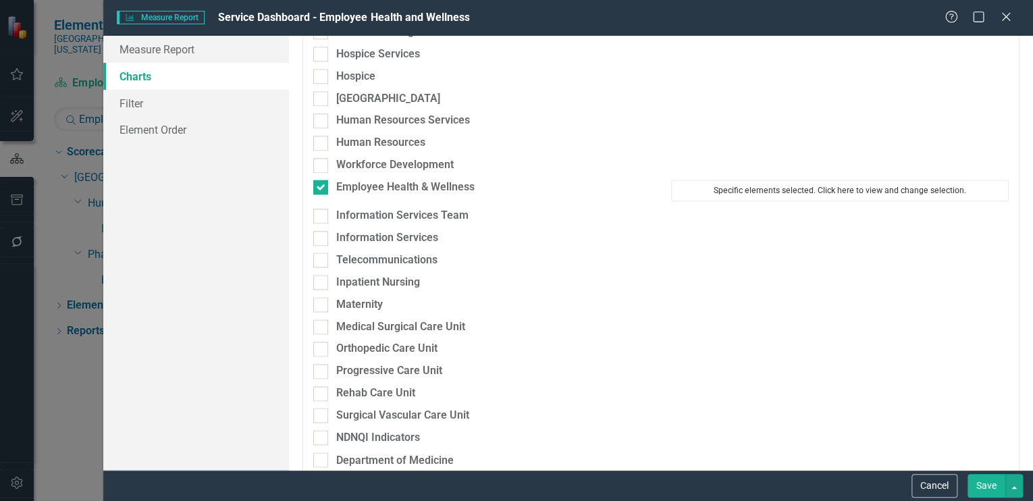
click at [780, 184] on button "Specific elements selected. Click here to view and change selection." at bounding box center [840, 191] width 338 height 22
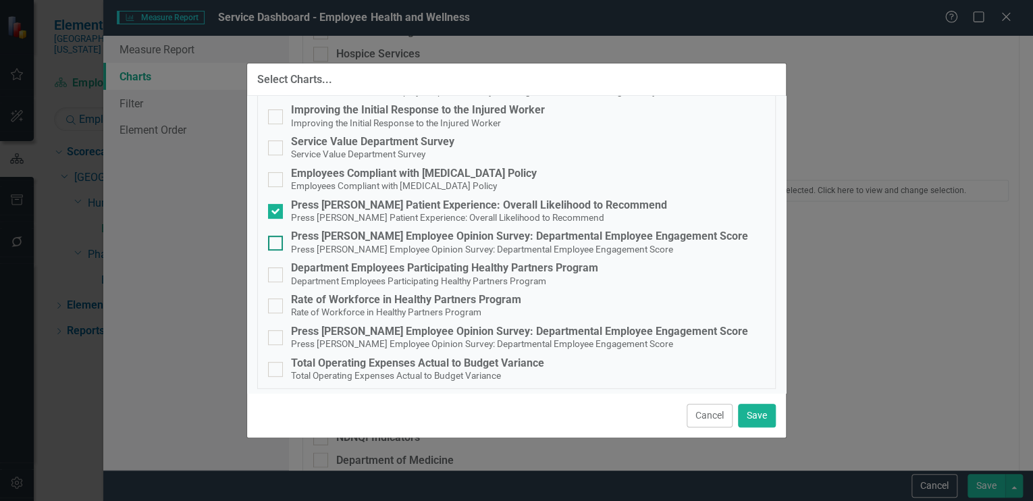
scroll to position [194, 0]
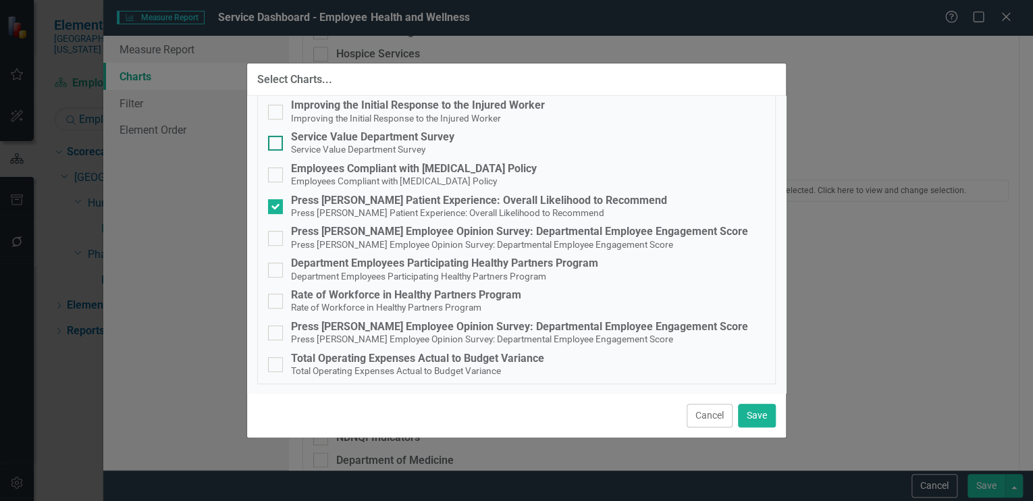
drag, startPoint x: 270, startPoint y: 138, endPoint x: 292, endPoint y: 153, distance: 26.8
click at [271, 138] on input "Service Value Department Survey Service Value Department Survey" at bounding box center [272, 140] width 9 height 9
checkbox input "true"
click at [748, 406] on button "Save" at bounding box center [757, 416] width 38 height 24
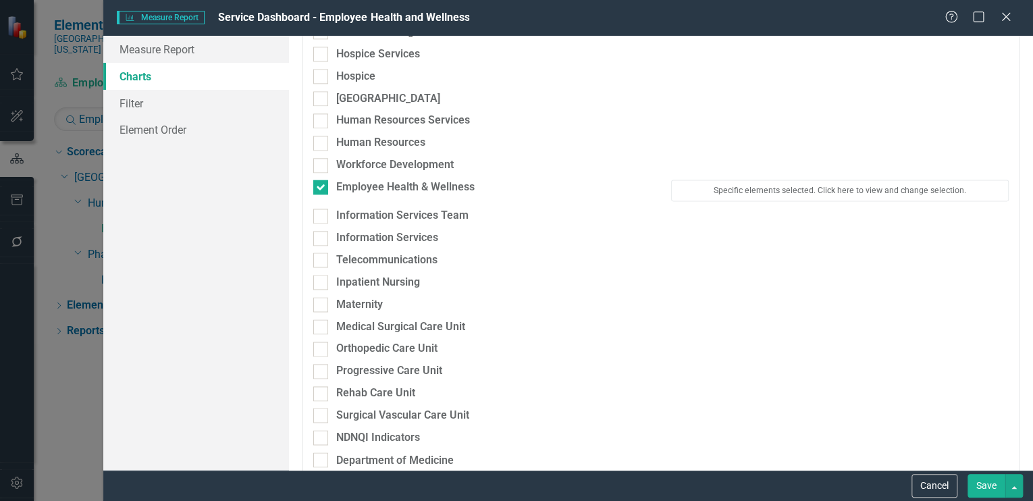
click at [982, 482] on button "Save" at bounding box center [986, 486] width 38 height 24
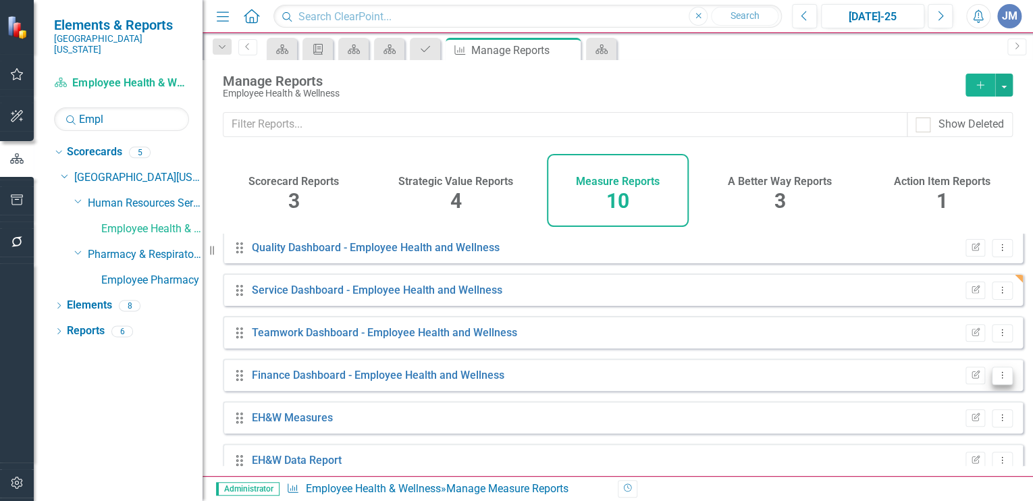
click at [996, 379] on icon "Dropdown Menu" at bounding box center [1001, 375] width 11 height 9
click at [946, 402] on link "Edit Report Edit Report" at bounding box center [945, 406] width 111 height 25
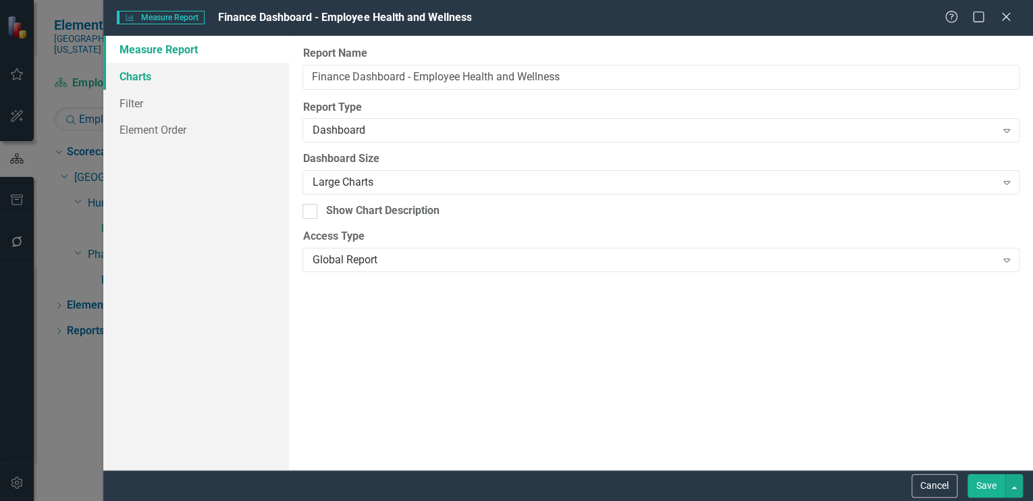
click at [124, 73] on link "Charts" at bounding box center [196, 76] width 186 height 27
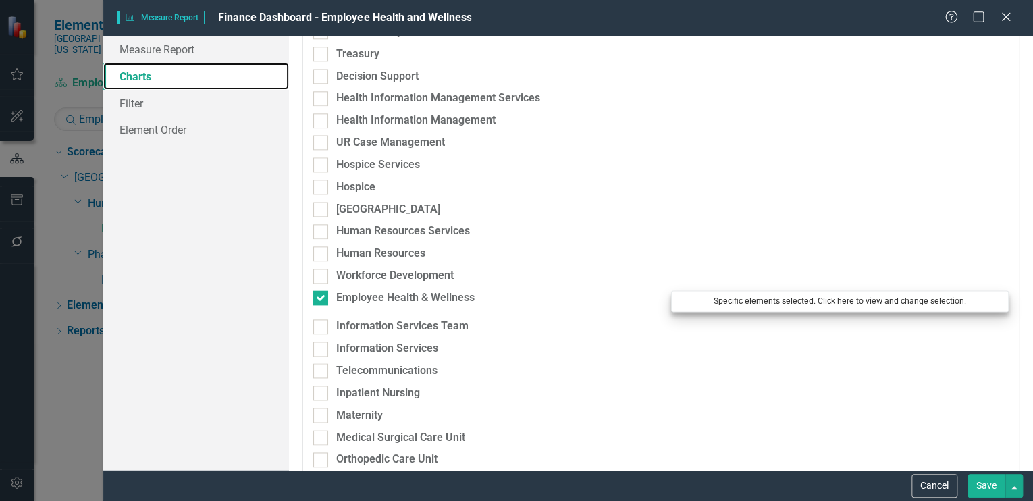
scroll to position [755, 0]
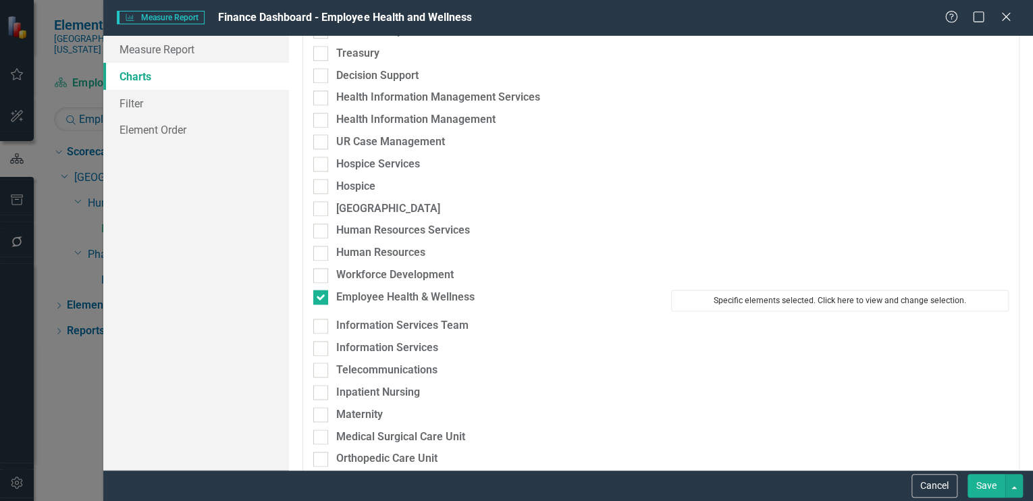
click at [752, 298] on button "Specific elements selected. Click here to view and change selection." at bounding box center [840, 301] width 338 height 22
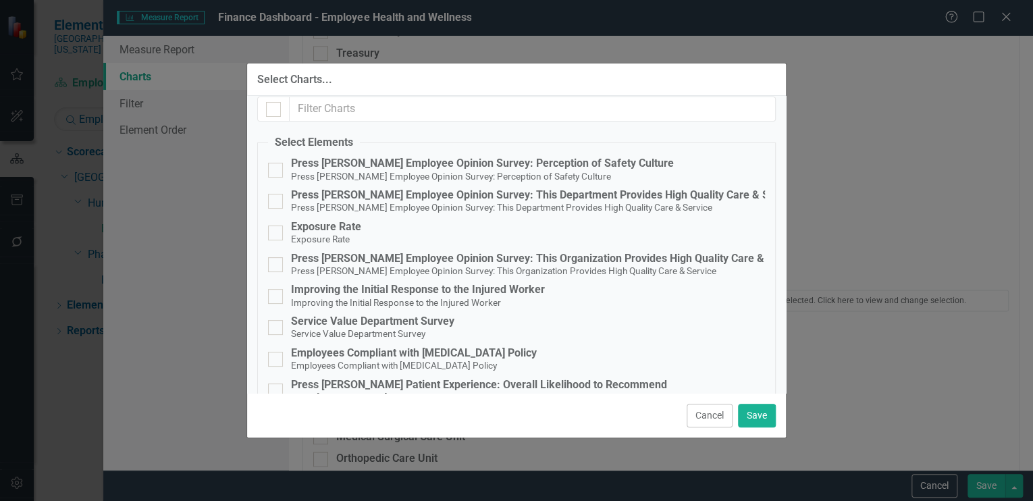
scroll to position [0, 0]
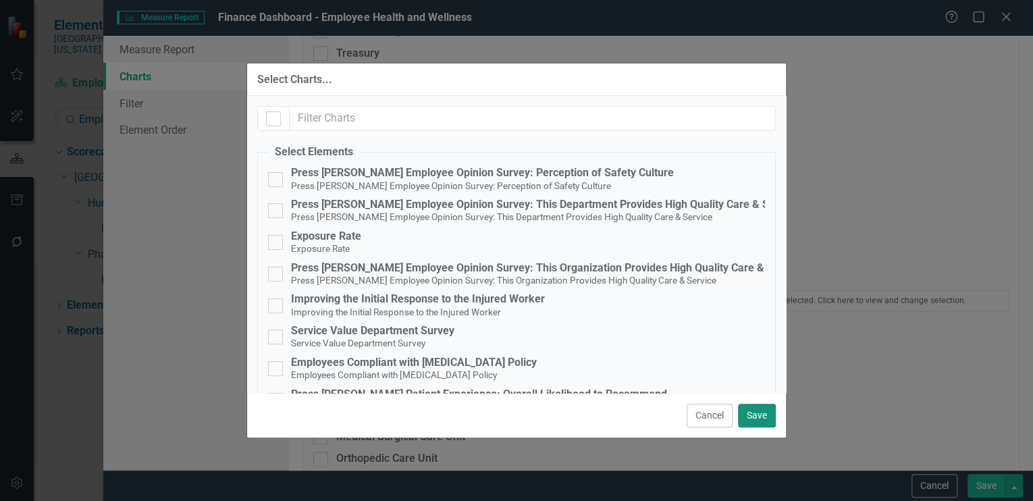
click at [753, 408] on button "Save" at bounding box center [757, 416] width 38 height 24
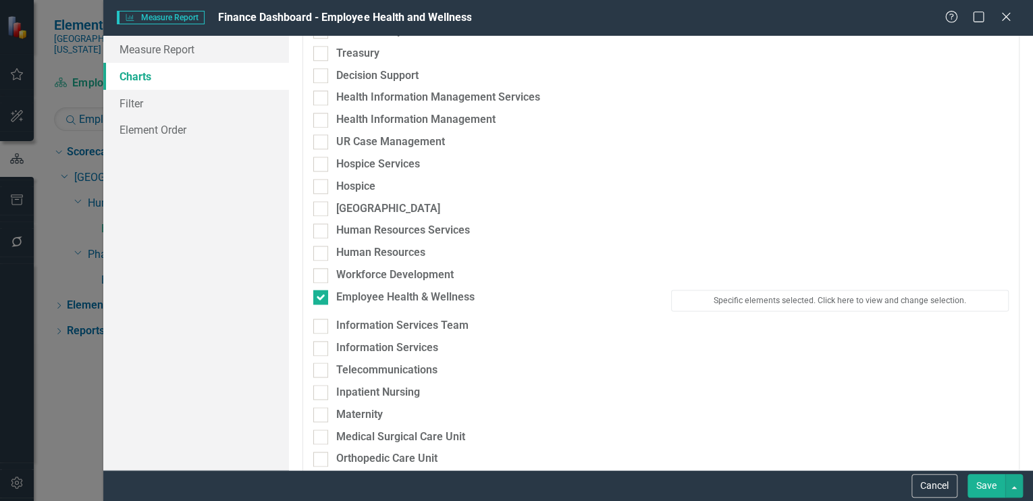
click at [984, 487] on button "Save" at bounding box center [986, 486] width 38 height 24
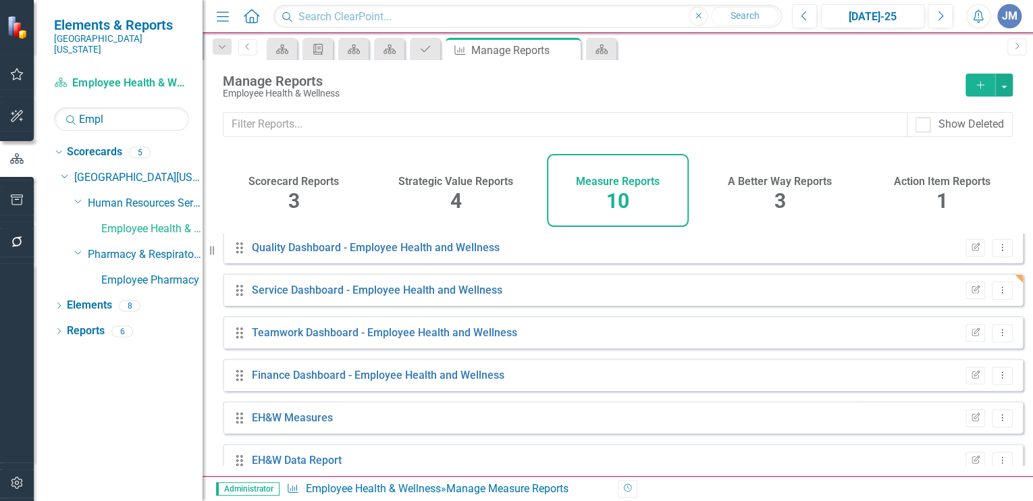
click at [776, 186] on h4 "A Better Way Reports" at bounding box center [780, 182] width 104 height 12
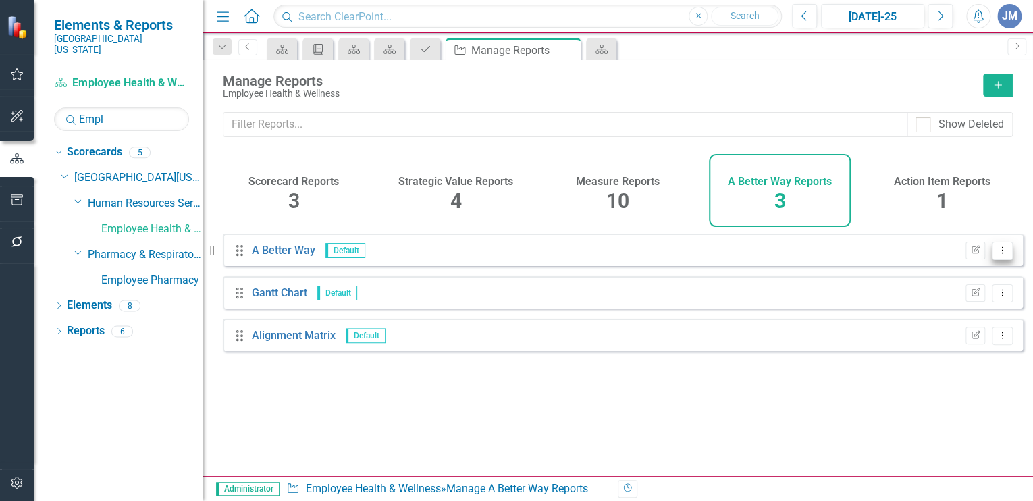
click at [996, 255] on icon "Dropdown Menu" at bounding box center [1001, 250] width 11 height 9
click at [808, 396] on div "Drag A Better Way Default Edit Report Dropdown Menu Drag [PERSON_NAME] Chart De…" at bounding box center [618, 350] width 830 height 232
drag, startPoint x: 282, startPoint y: 186, endPoint x: 396, endPoint y: 196, distance: 114.5
click at [283, 186] on h4 "Scorecard Reports" at bounding box center [293, 182] width 90 height 12
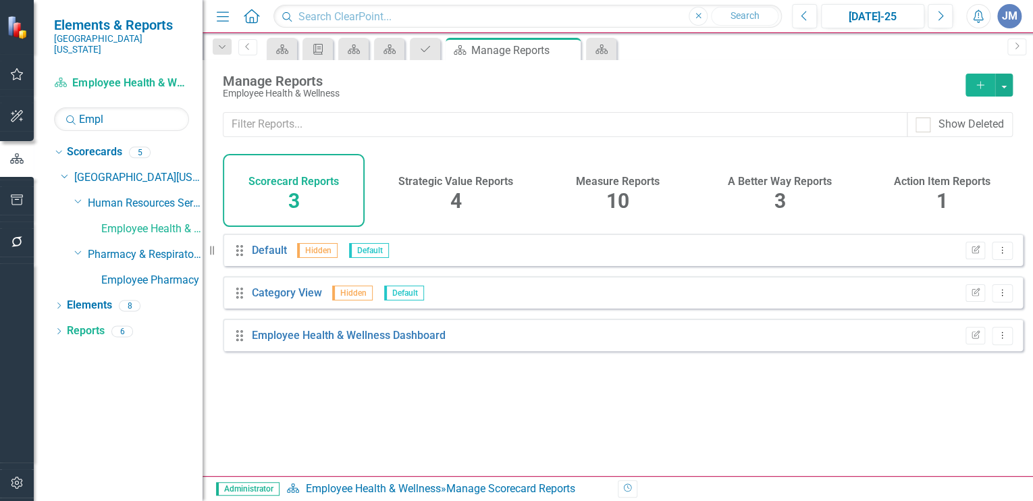
click at [447, 182] on h4 "Strategic Value Reports" at bounding box center [455, 182] width 115 height 12
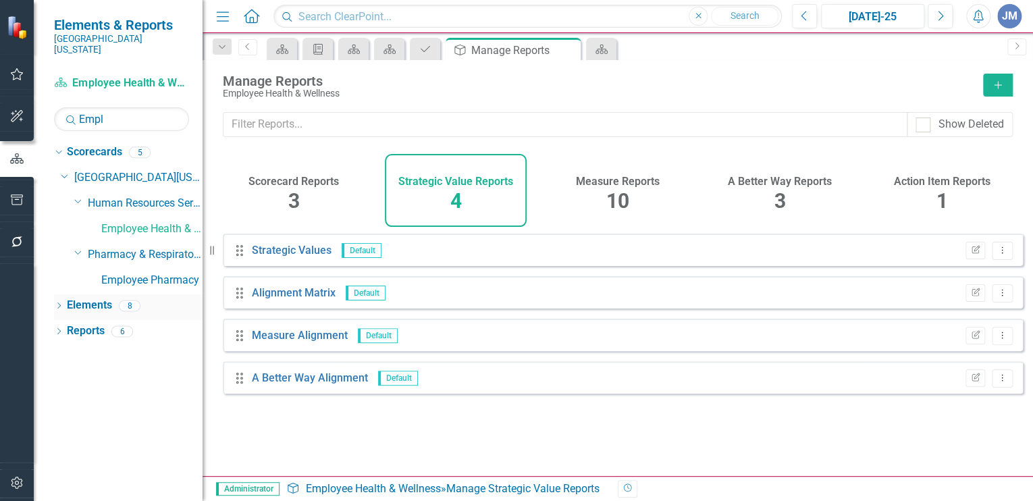
click at [80, 298] on link "Elements" at bounding box center [89, 306] width 45 height 16
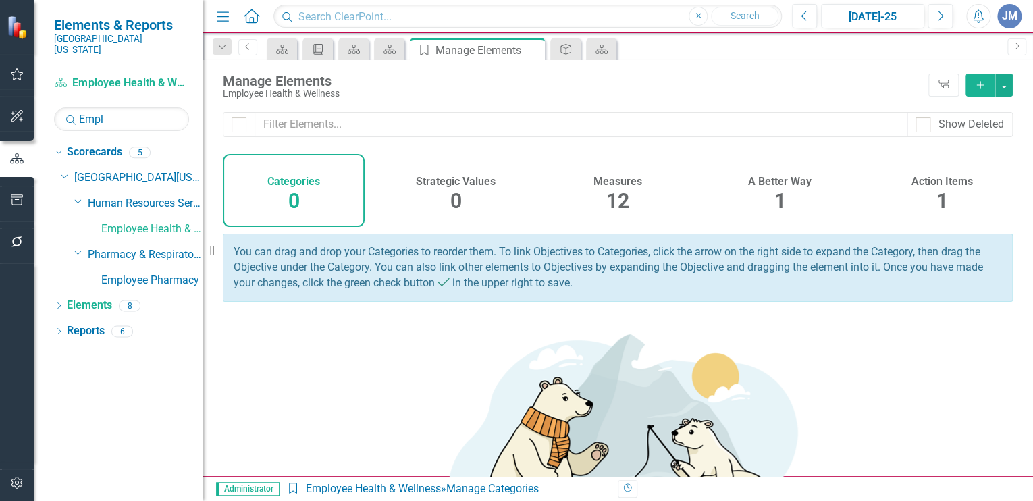
click at [618, 190] on span "12" at bounding box center [617, 201] width 23 height 24
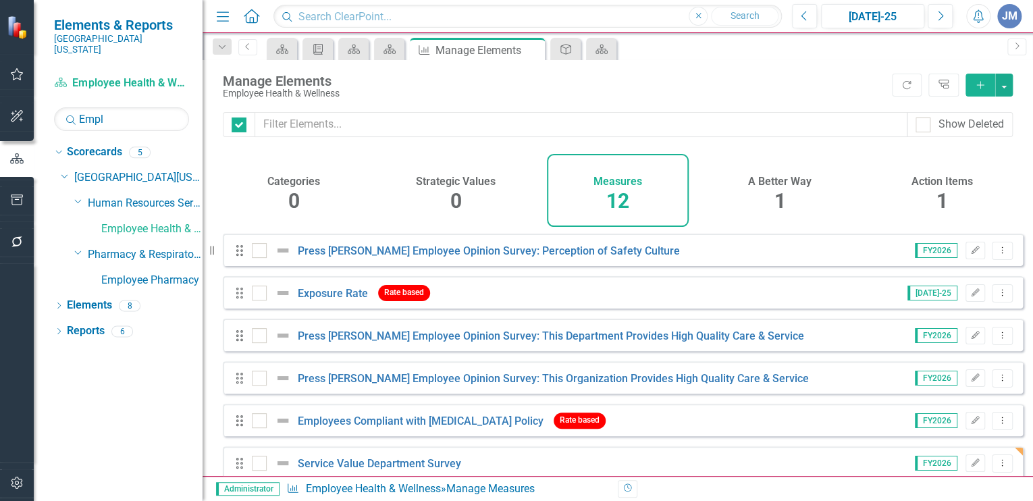
checkbox input "false"
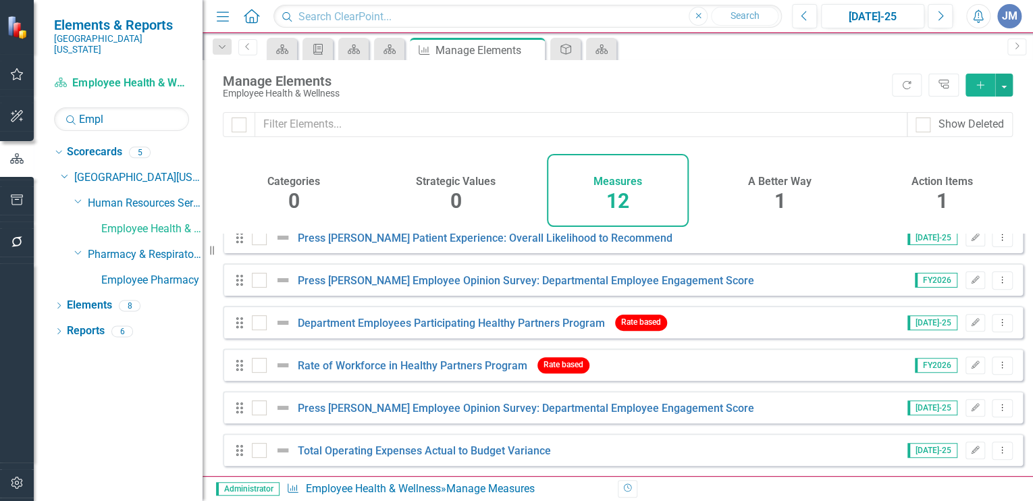
scroll to position [277, 0]
click at [782, 184] on h4 "A Better Way" at bounding box center [779, 182] width 63 height 12
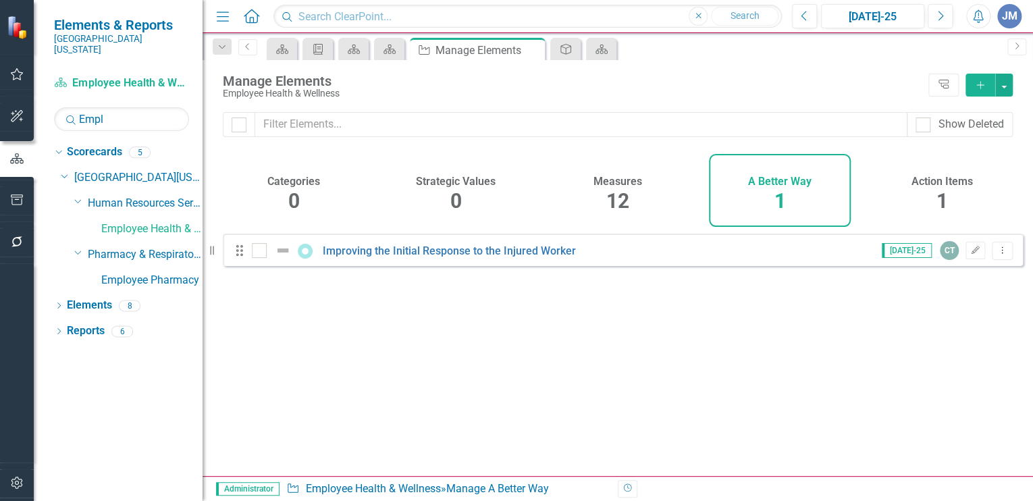
click at [954, 184] on h4 "Action Items" at bounding box center [941, 182] width 61 height 12
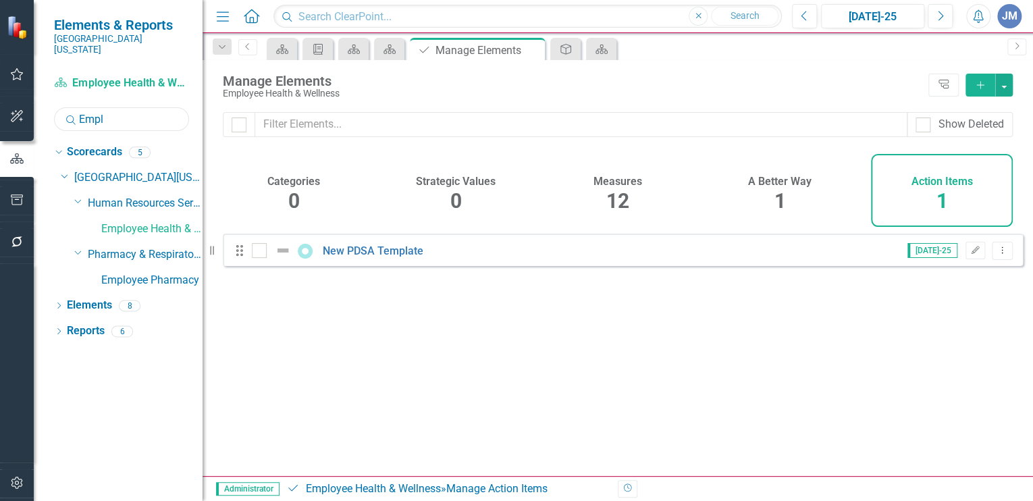
drag, startPoint x: 95, startPoint y: 111, endPoint x: 74, endPoint y: 109, distance: 21.6
click at [74, 109] on div "Search Empl" at bounding box center [121, 119] width 135 height 24
type input "Safety"
click at [128, 273] on link "Safety Services" at bounding box center [151, 281] width 101 height 16
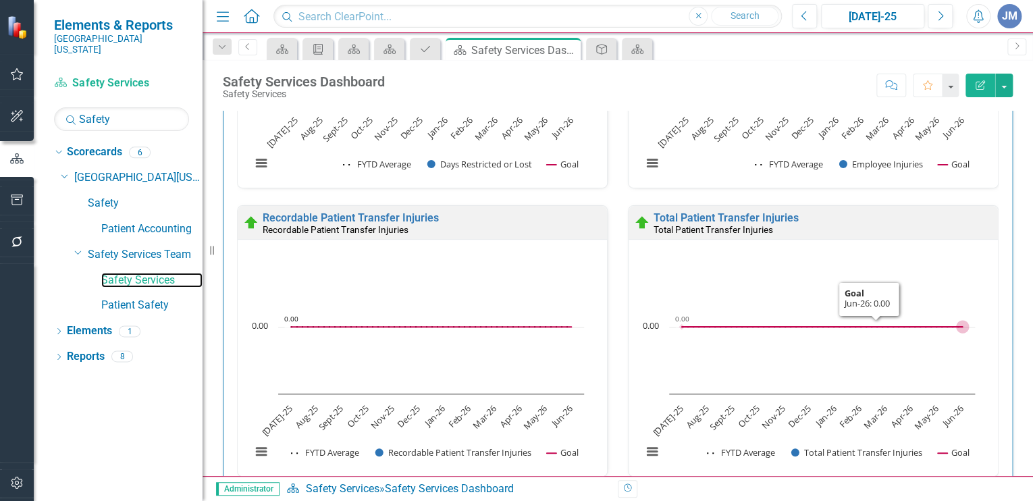
scroll to position [806, 0]
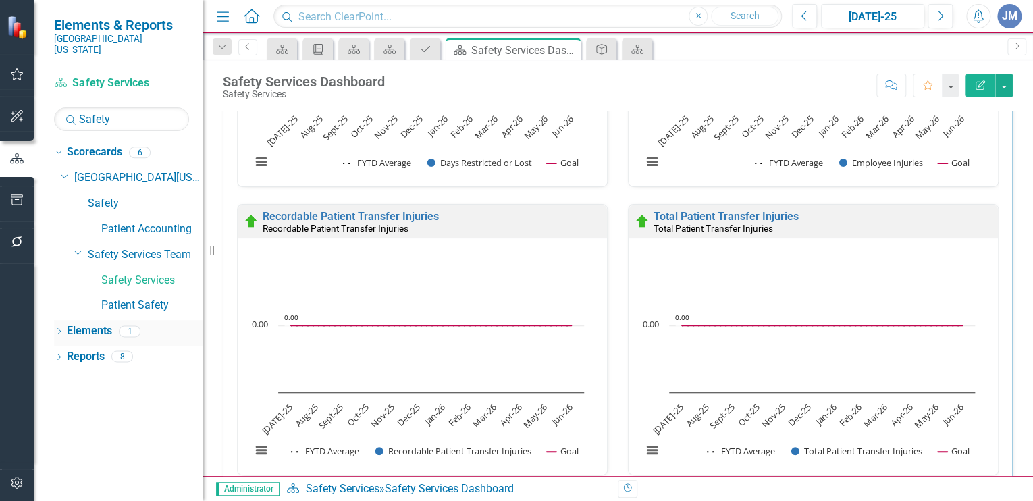
click at [89, 323] on link "Elements" at bounding box center [89, 331] width 45 height 16
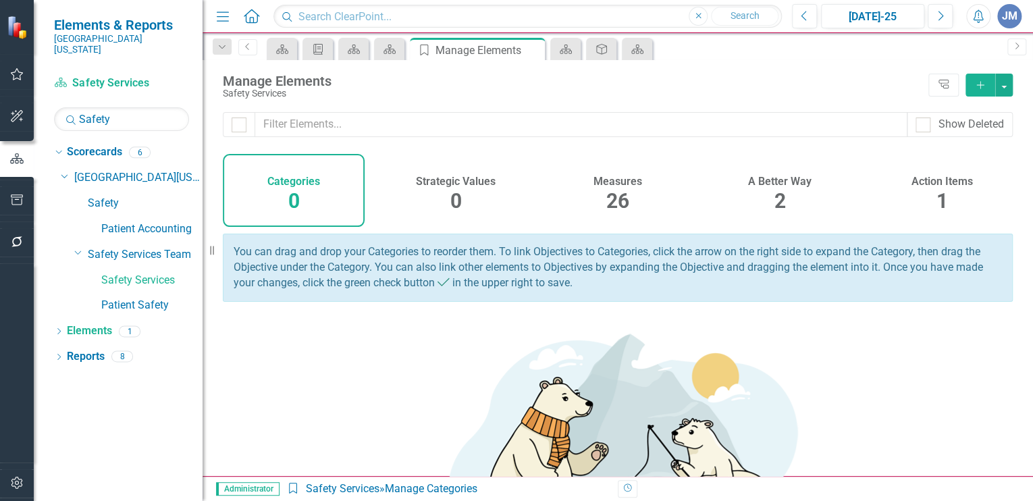
click at [618, 191] on span "26" at bounding box center [617, 201] width 23 height 24
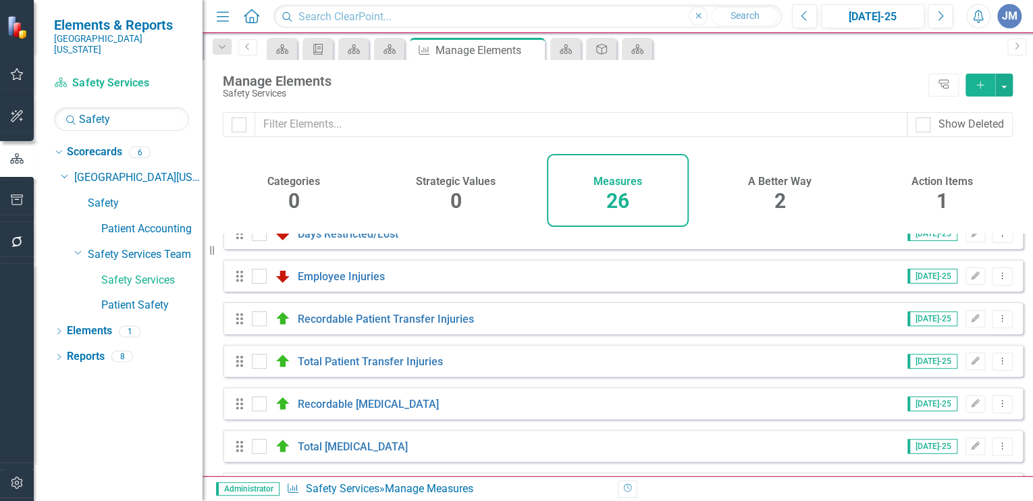
scroll to position [284, 0]
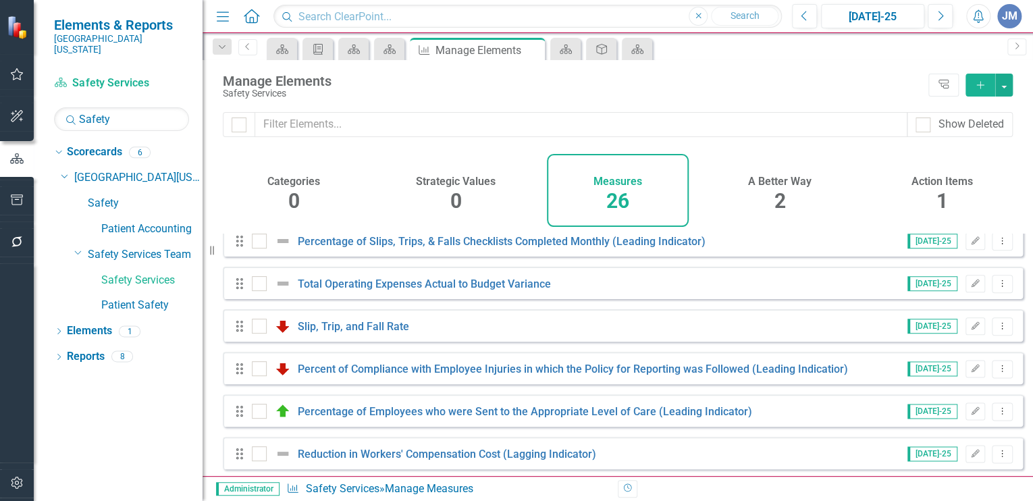
scroll to position [861, 0]
click at [996, 371] on icon "Dropdown Menu" at bounding box center [1001, 367] width 11 height 9
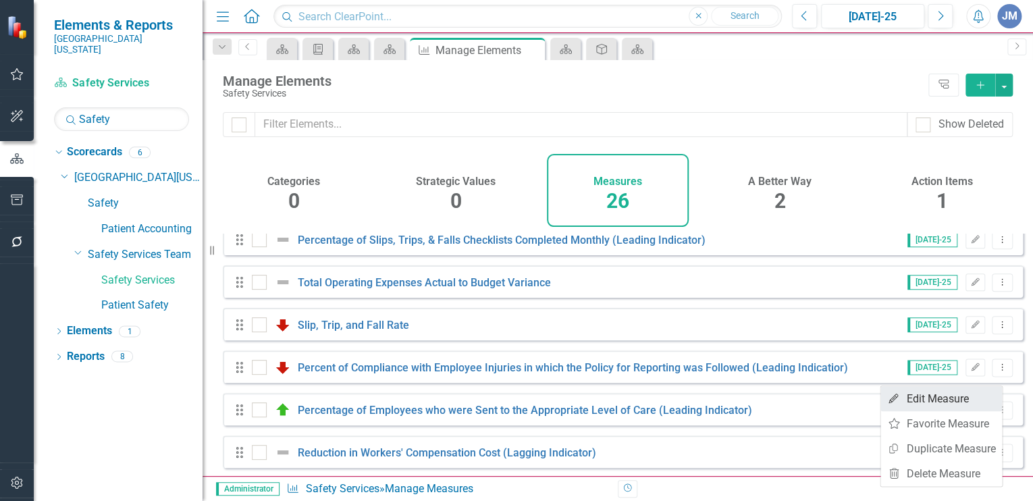
click at [959, 397] on link "Edit Edit Measure" at bounding box center [941, 398] width 122 height 25
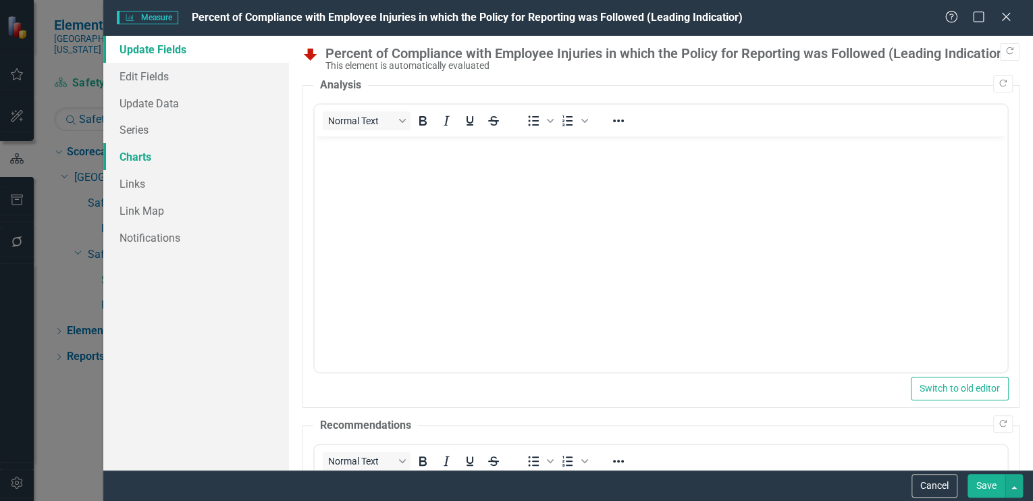
scroll to position [0, 0]
click at [135, 178] on link "Links" at bounding box center [196, 183] width 186 height 27
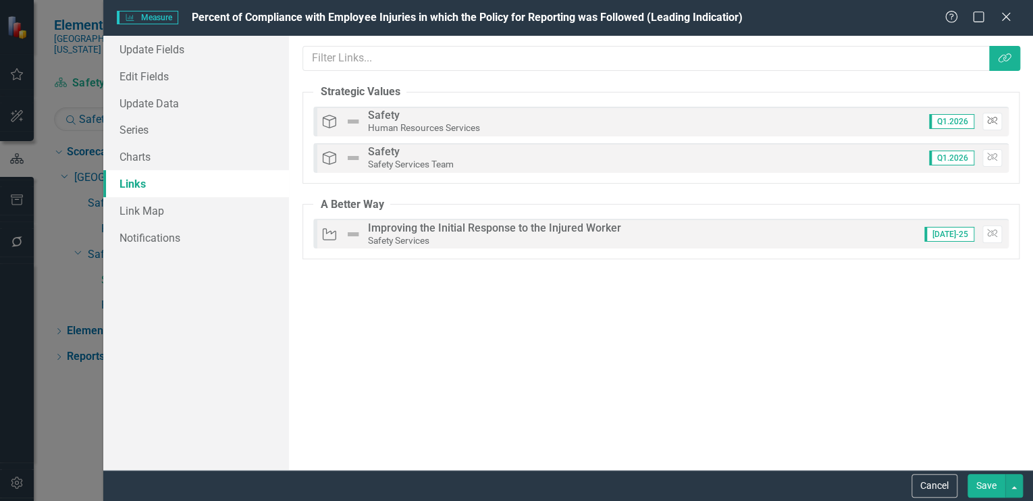
click at [989, 117] on icon "Unlink" at bounding box center [992, 121] width 10 height 8
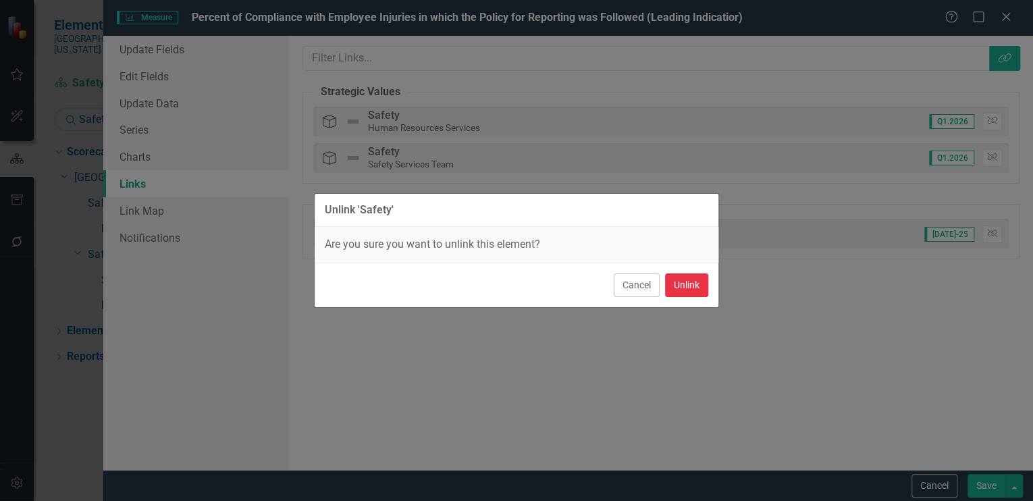
click at [686, 284] on button "Unlink" at bounding box center [686, 285] width 43 height 24
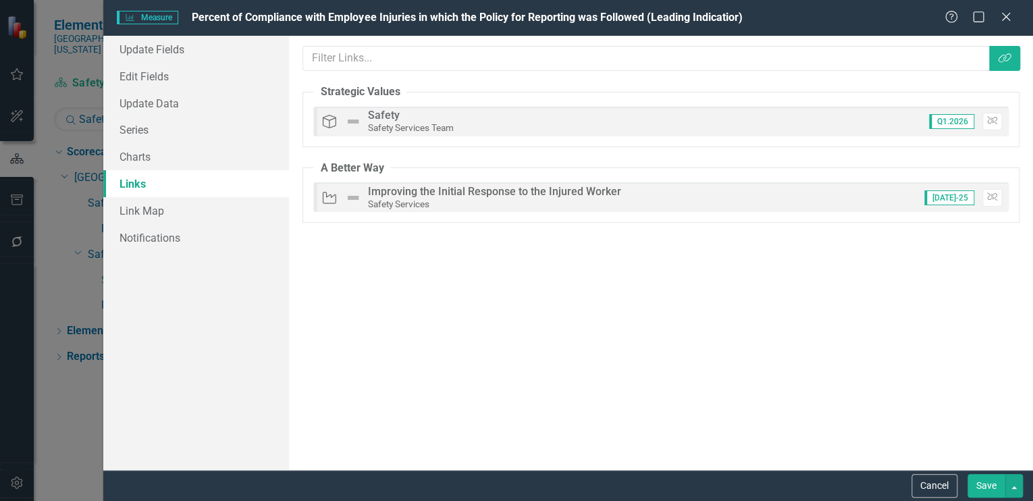
click at [982, 481] on button "Save" at bounding box center [986, 486] width 38 height 24
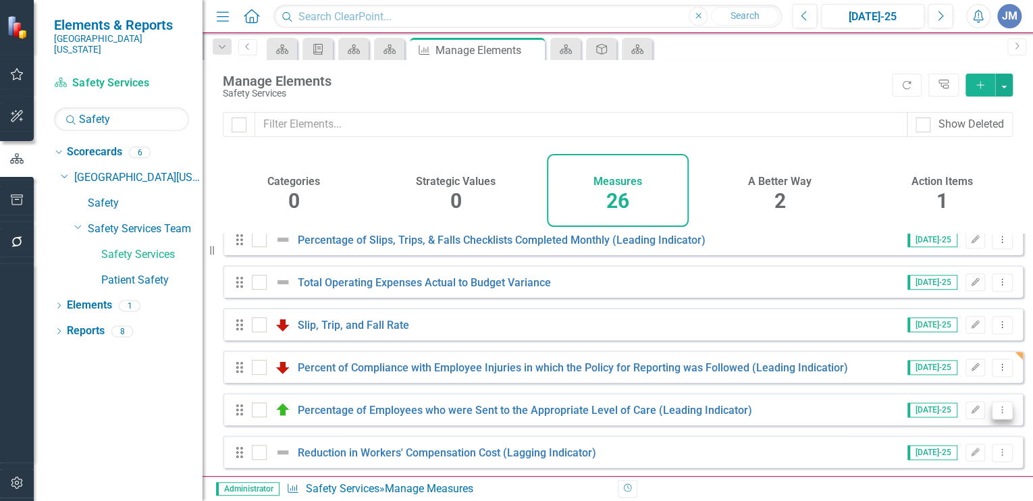
click at [996, 414] on icon "Dropdown Menu" at bounding box center [1001, 409] width 11 height 9
click at [929, 316] on link "Edit Edit Measure" at bounding box center [941, 322] width 122 height 25
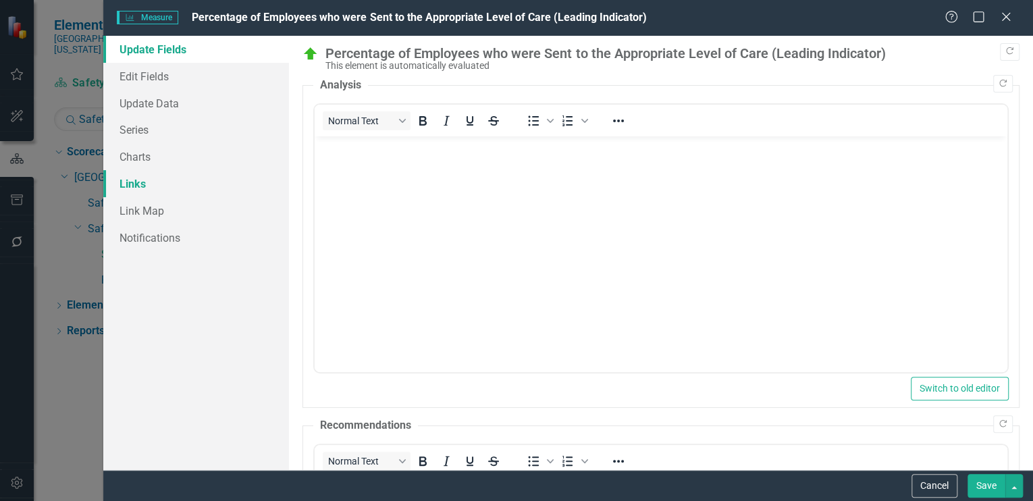
click at [132, 178] on link "Links" at bounding box center [196, 183] width 186 height 27
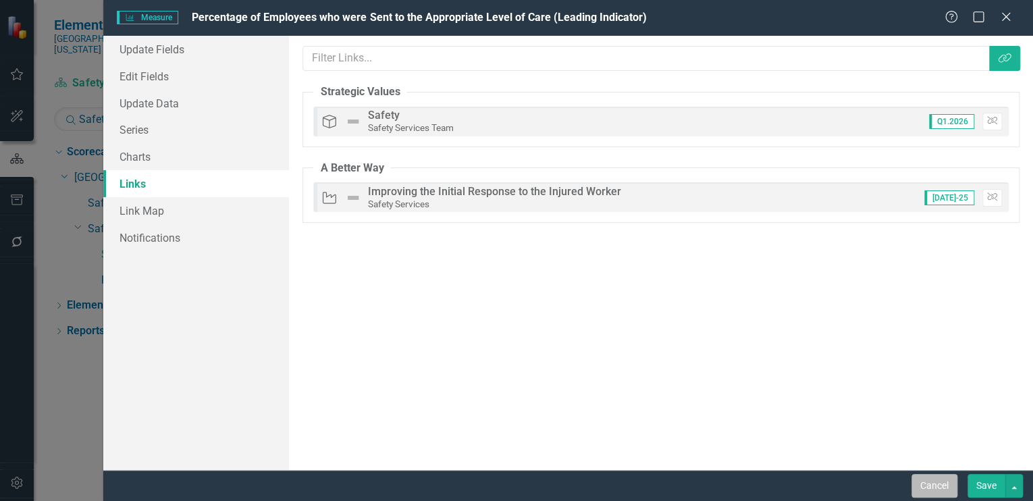
click at [941, 485] on button "Cancel" at bounding box center [934, 486] width 46 height 24
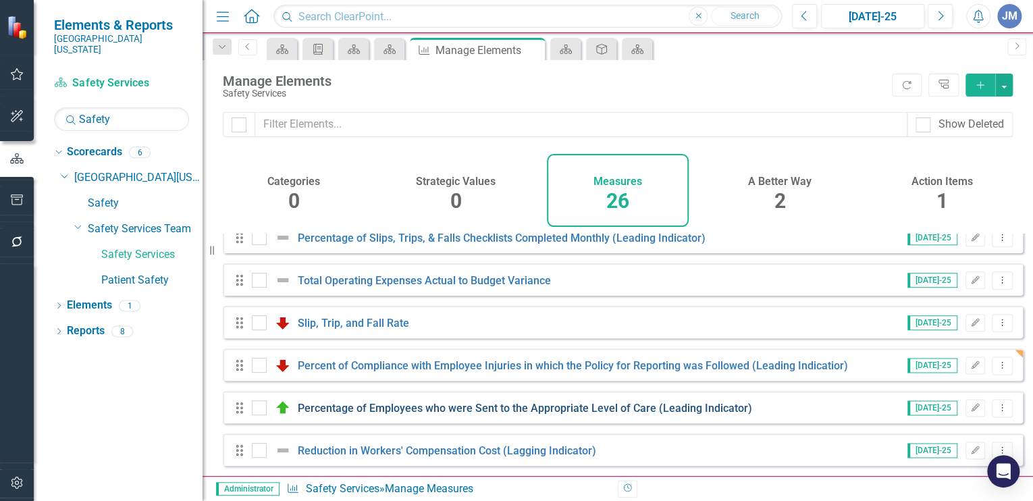
scroll to position [872, 0]
click at [996, 448] on icon "Dropdown Menu" at bounding box center [1001, 450] width 11 height 9
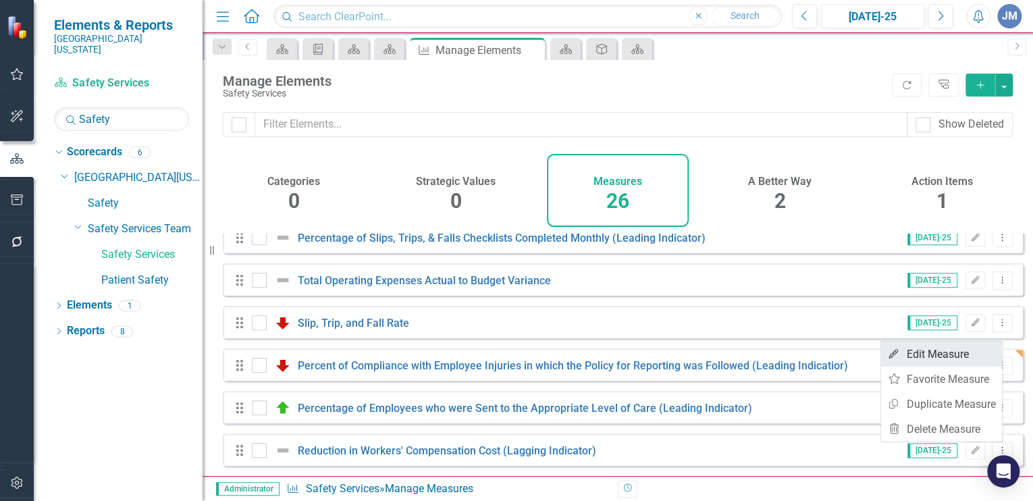
click at [919, 351] on link "Edit Edit Measure" at bounding box center [941, 354] width 122 height 25
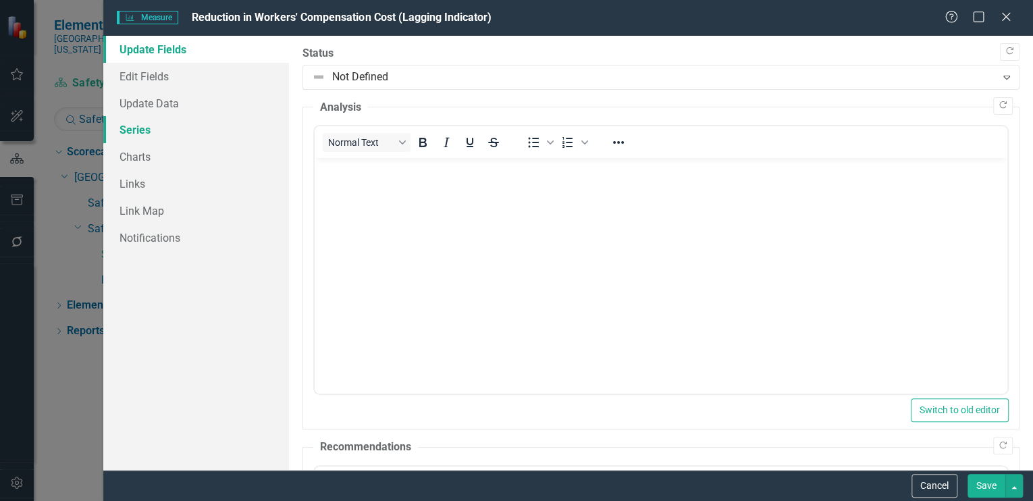
scroll to position [0, 0]
click at [128, 180] on link "Links" at bounding box center [196, 183] width 186 height 27
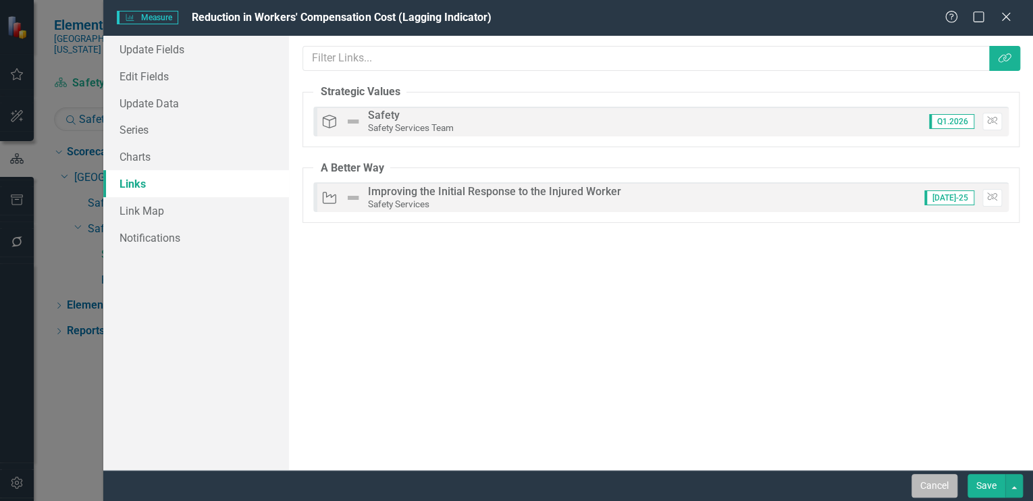
click at [935, 479] on button "Cancel" at bounding box center [934, 486] width 46 height 24
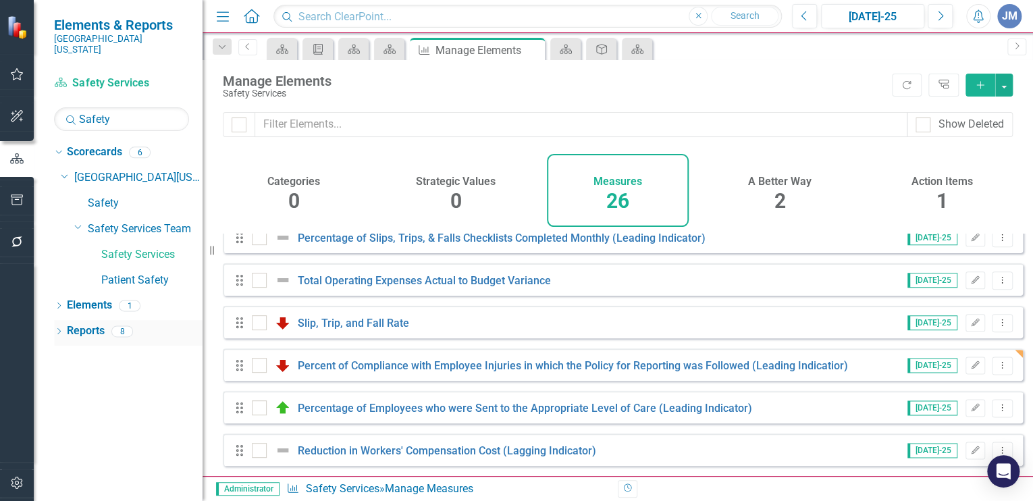
click at [76, 323] on link "Reports" at bounding box center [86, 331] width 38 height 16
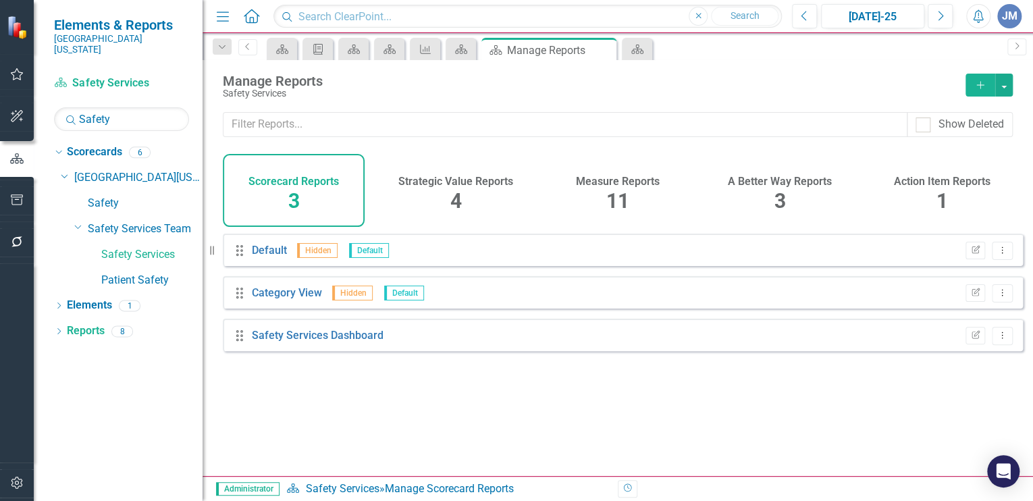
click at [619, 192] on span "11" at bounding box center [617, 201] width 23 height 24
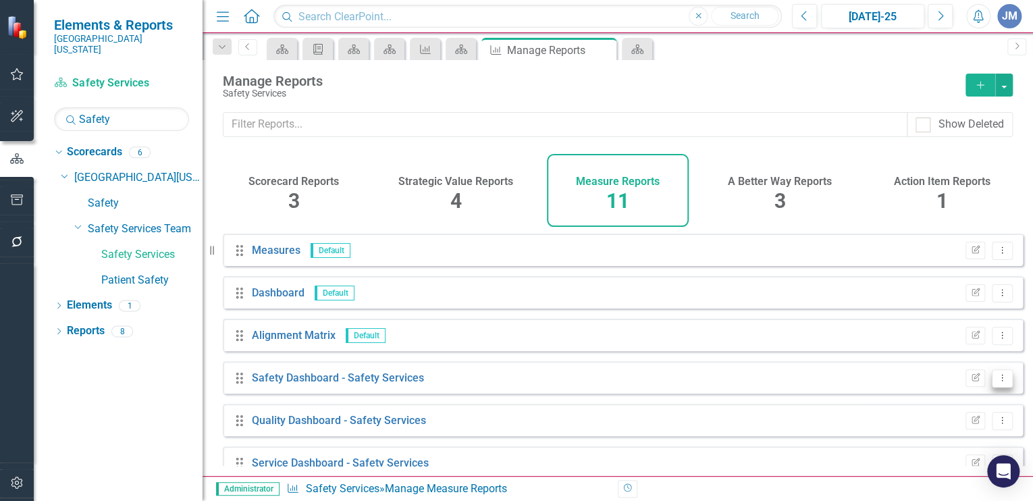
click at [996, 382] on icon "Dropdown Menu" at bounding box center [1001, 377] width 11 height 9
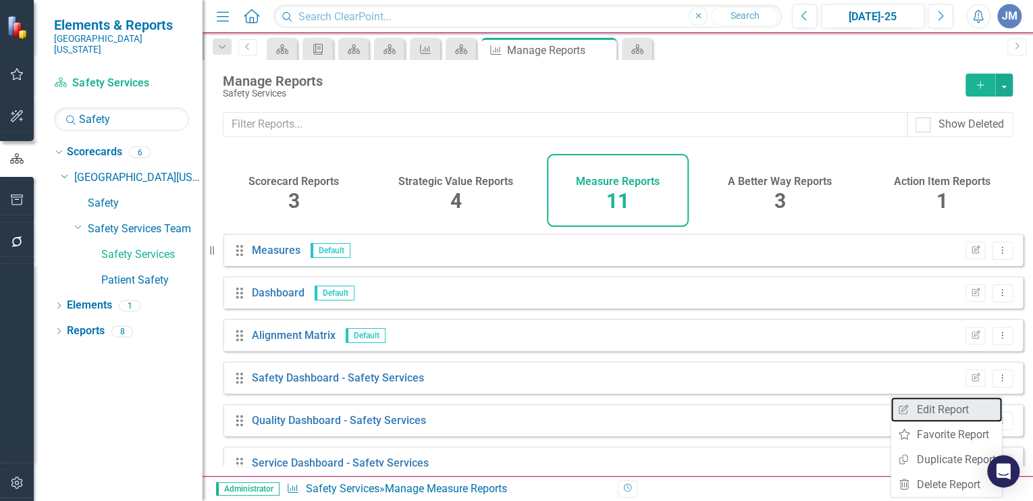
click at [937, 406] on link "Edit Report Edit Report" at bounding box center [945, 409] width 111 height 25
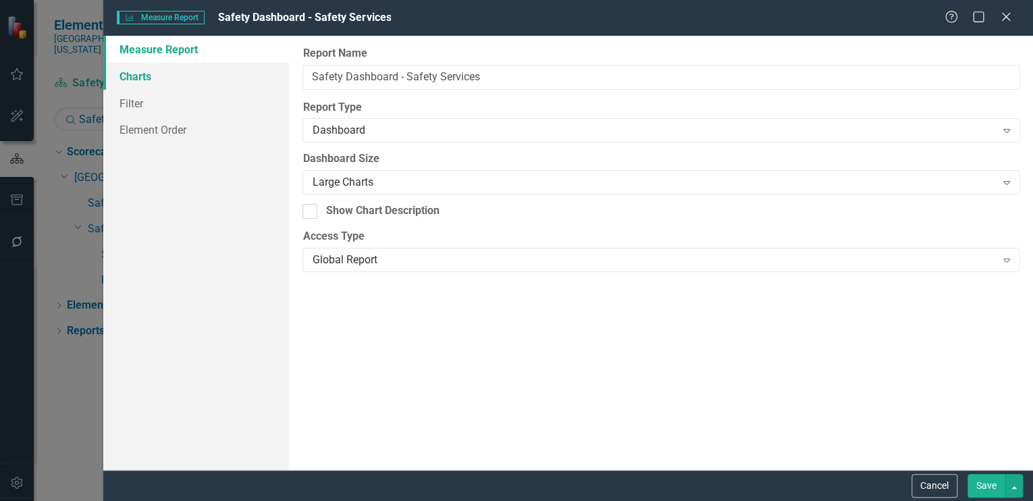
click at [127, 74] on link "Charts" at bounding box center [196, 76] width 186 height 27
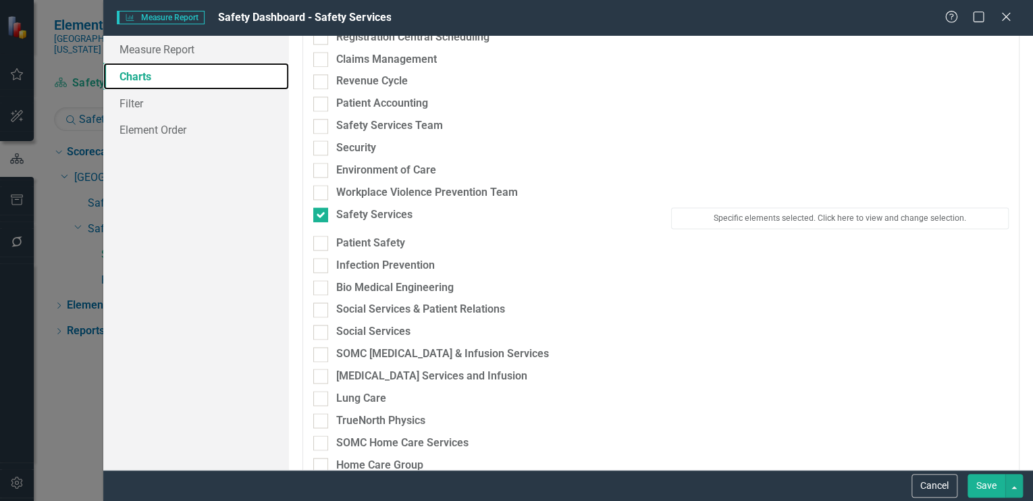
scroll to position [3454, 0]
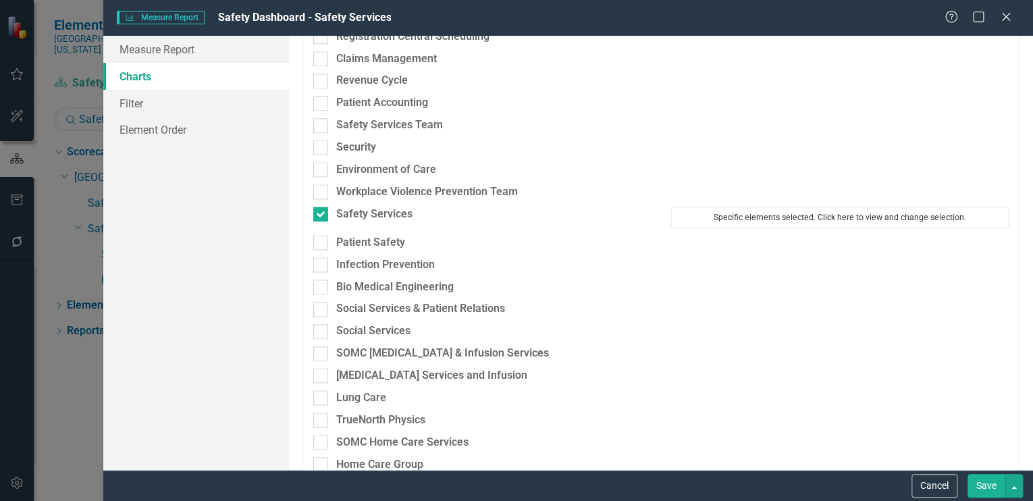
click at [796, 213] on button "Specific elements selected. Click here to view and change selection." at bounding box center [840, 218] width 338 height 22
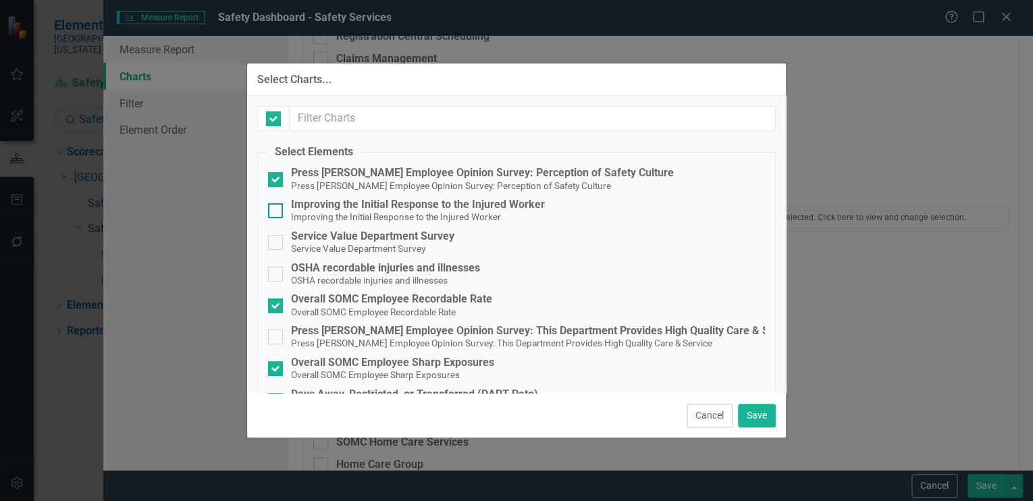
checkbox input "false"
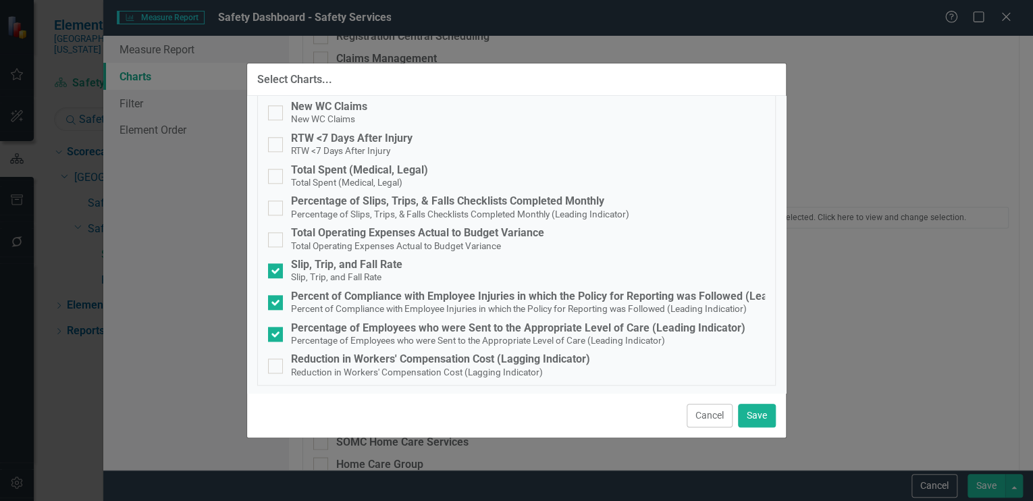
scroll to position [668, 0]
click at [716, 417] on button "Cancel" at bounding box center [710, 416] width 46 height 24
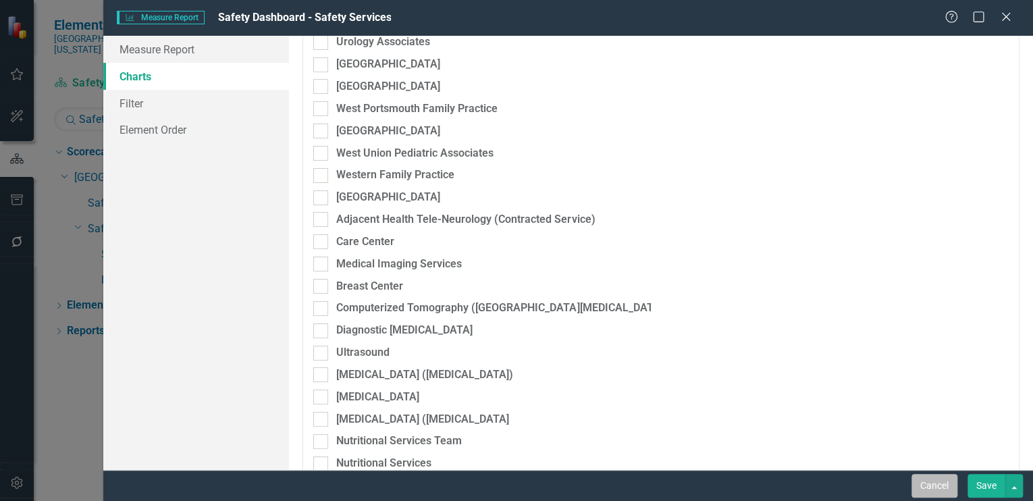
scroll to position [2382, 0]
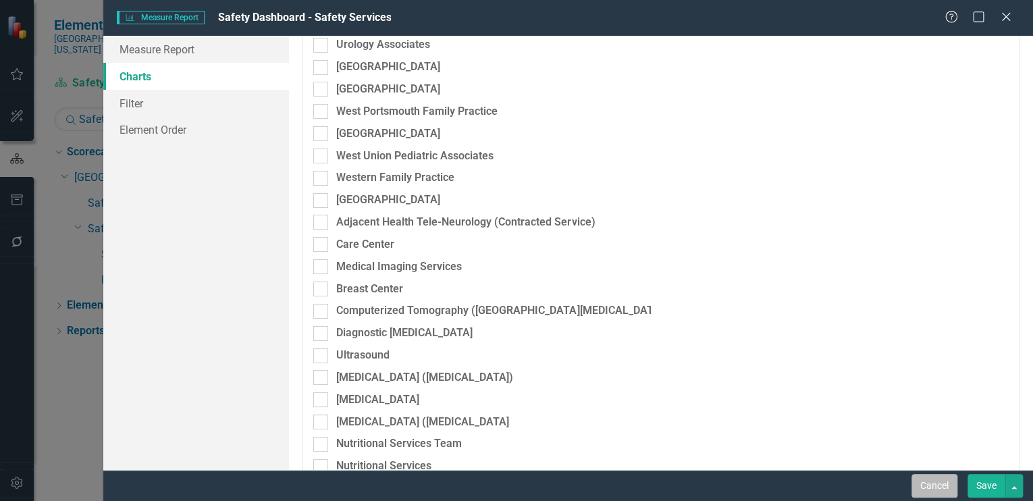
click at [938, 481] on button "Cancel" at bounding box center [934, 486] width 46 height 24
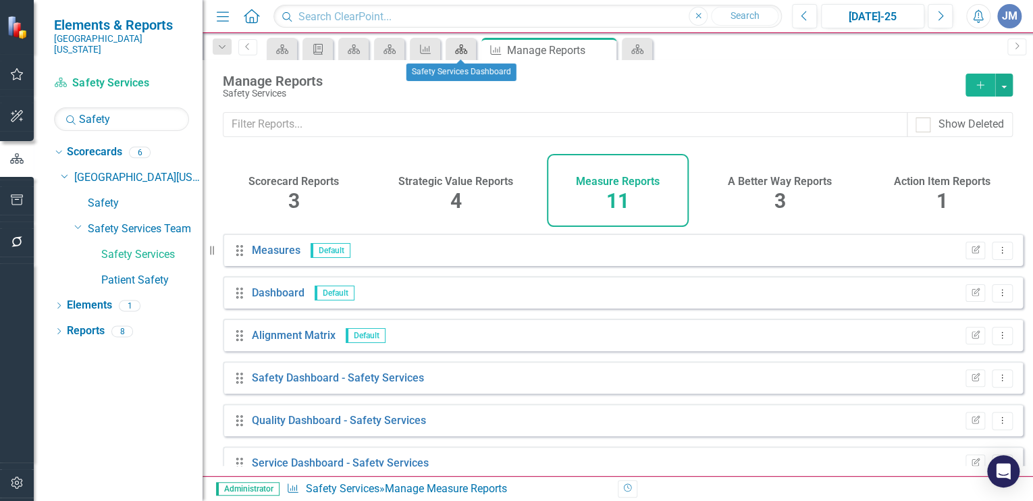
click at [464, 46] on icon "Scorecard" at bounding box center [461, 49] width 14 height 11
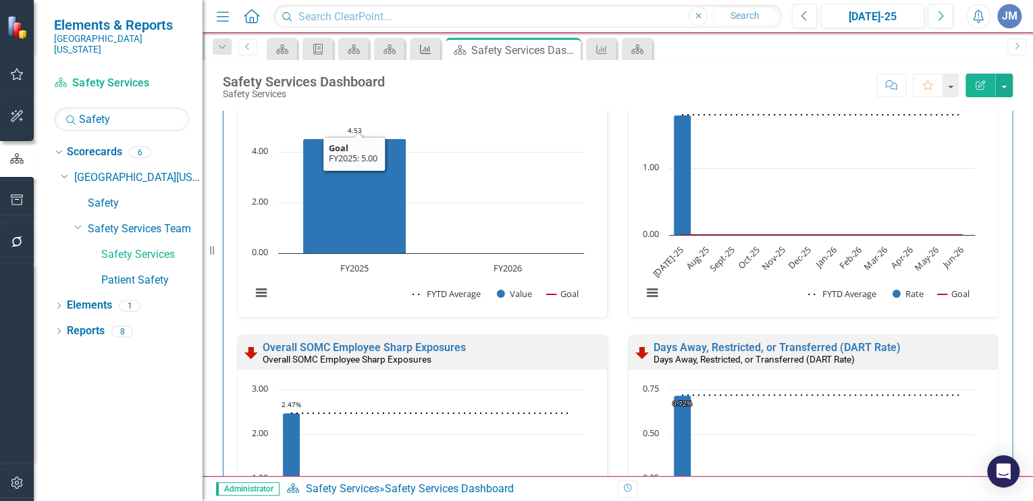
scroll to position [103, 0]
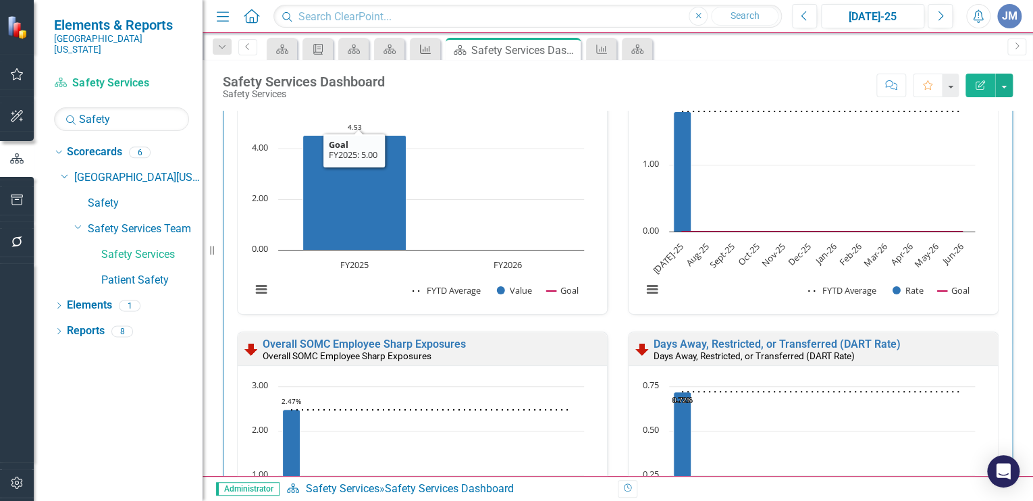
click at [421, 41] on div "Measure" at bounding box center [422, 49] width 19 height 17
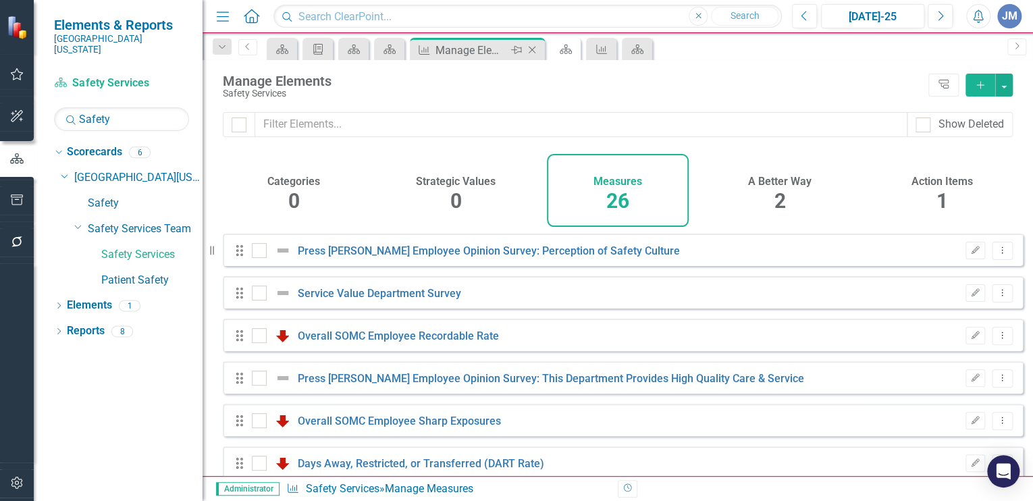
checkbox input "false"
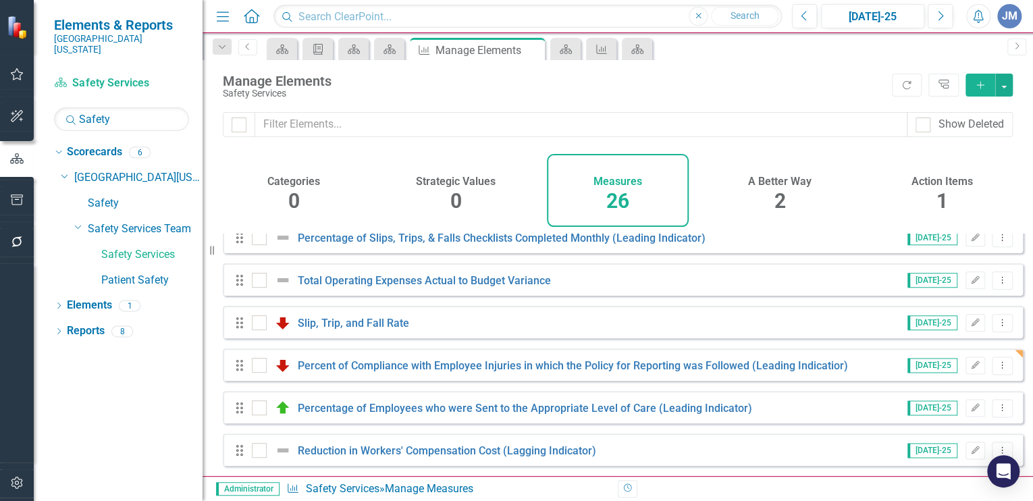
scroll to position [872, 0]
click at [780, 173] on div "A Better Way" at bounding box center [779, 180] width 63 height 16
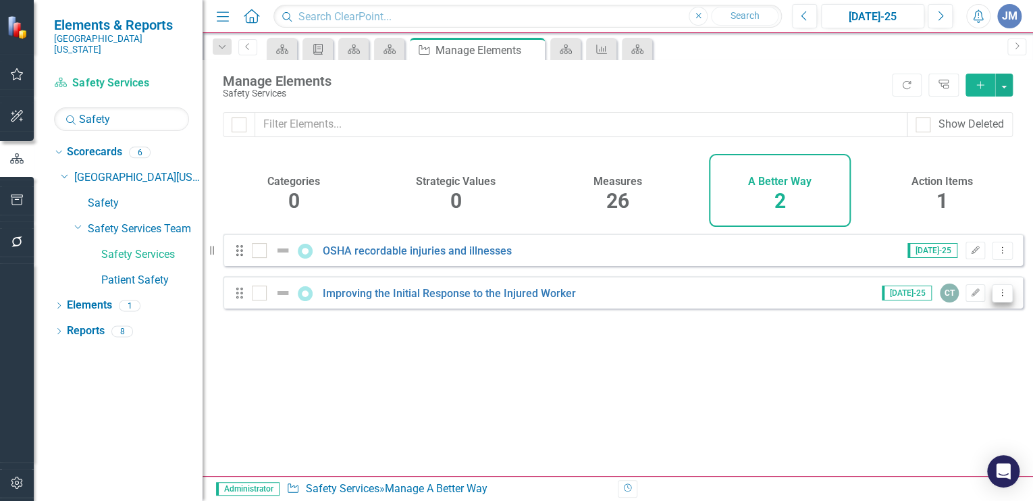
click at [996, 297] on icon "Dropdown Menu" at bounding box center [1001, 292] width 11 height 9
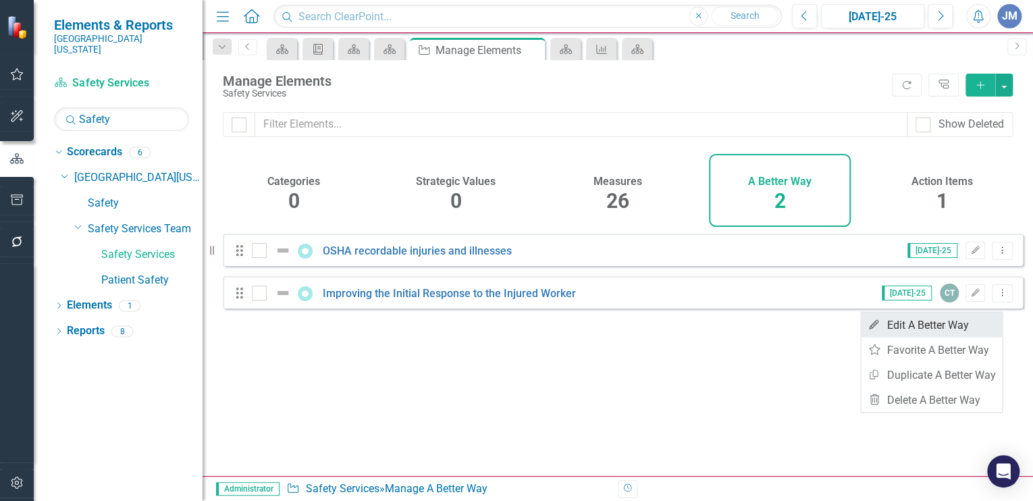
click at [940, 323] on link "Edit Edit A Better Way" at bounding box center [931, 325] width 141 height 25
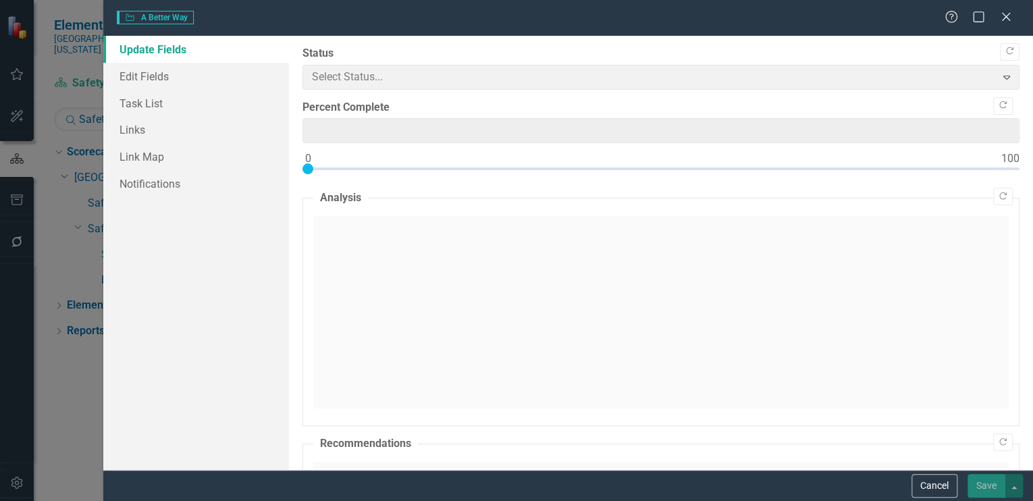
type input "0"
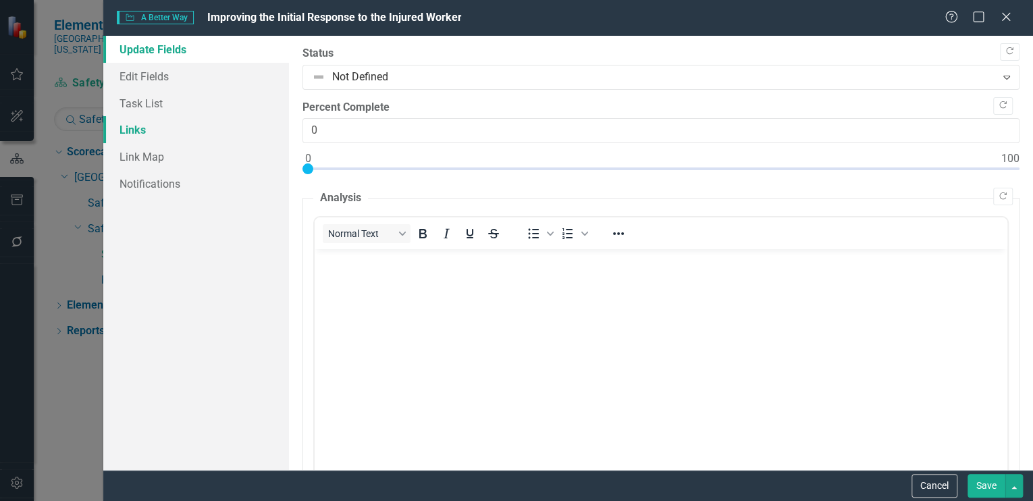
click at [142, 123] on link "Links" at bounding box center [196, 129] width 186 height 27
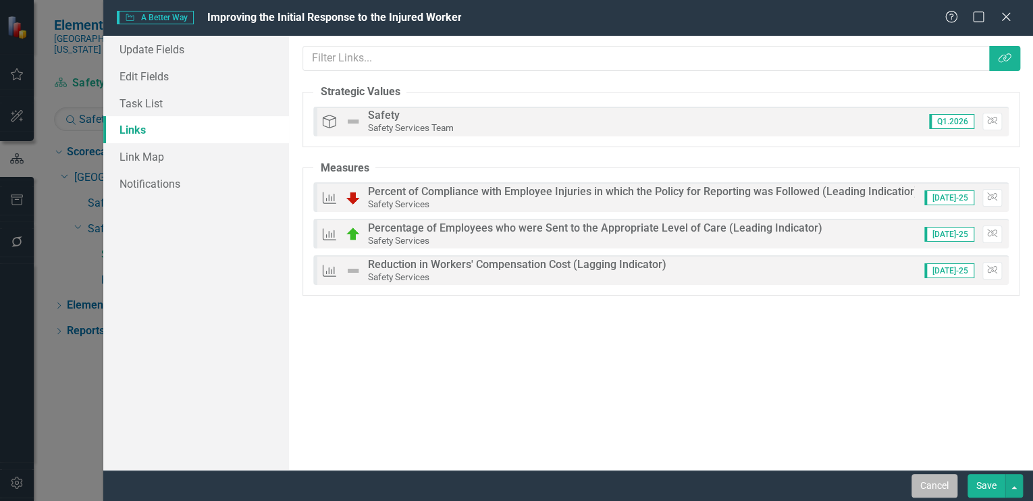
click at [934, 487] on button "Cancel" at bounding box center [934, 486] width 46 height 24
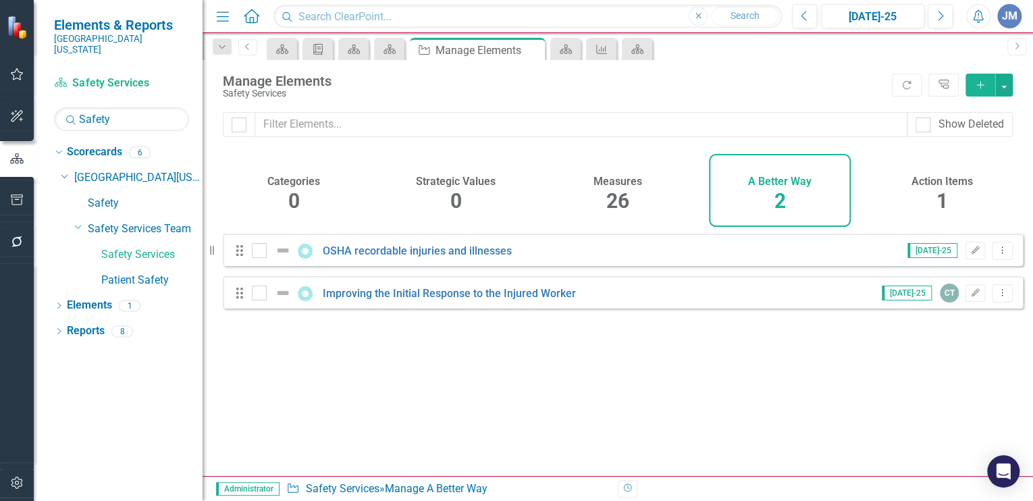
click at [942, 195] on span "1" at bounding box center [941, 201] width 11 height 24
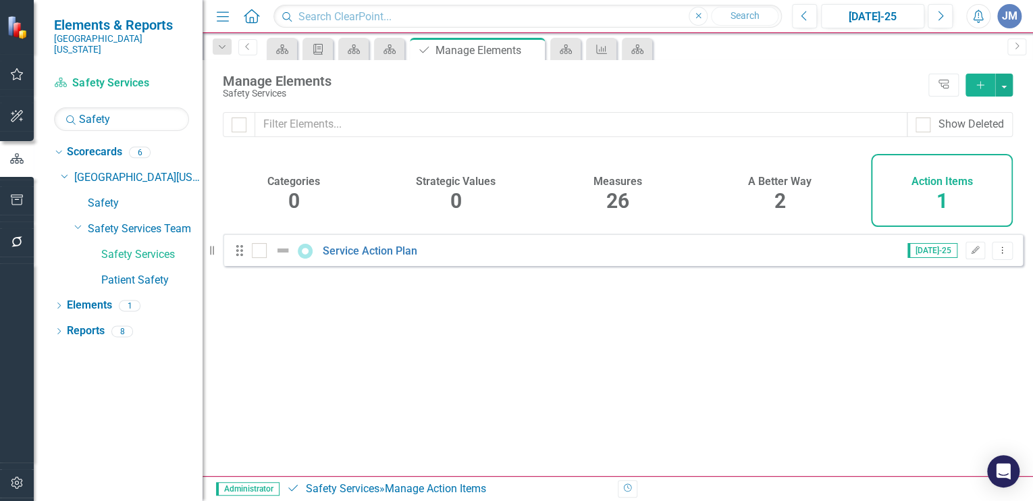
click at [613, 188] on div "26" at bounding box center [617, 201] width 23 height 29
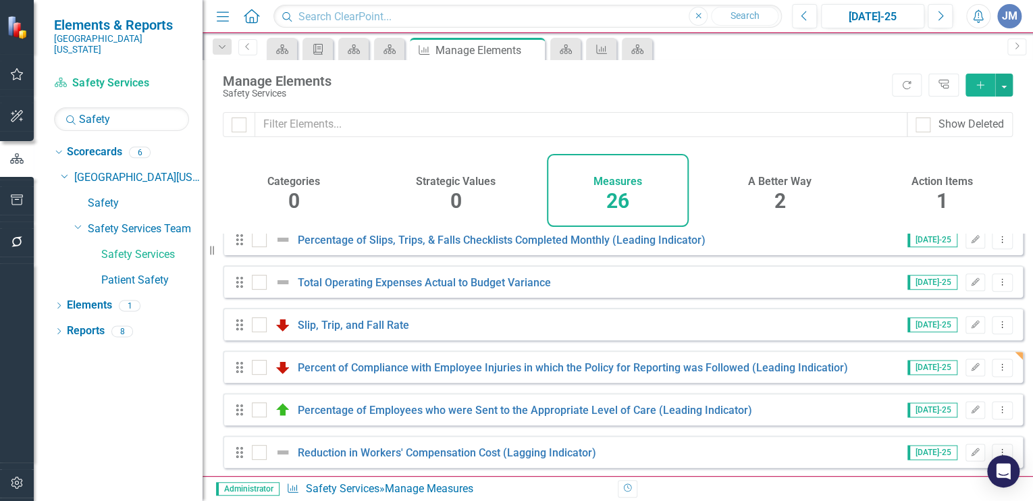
scroll to position [872, 0]
click at [996, 364] on icon "Dropdown Menu" at bounding box center [1001, 364] width 11 height 9
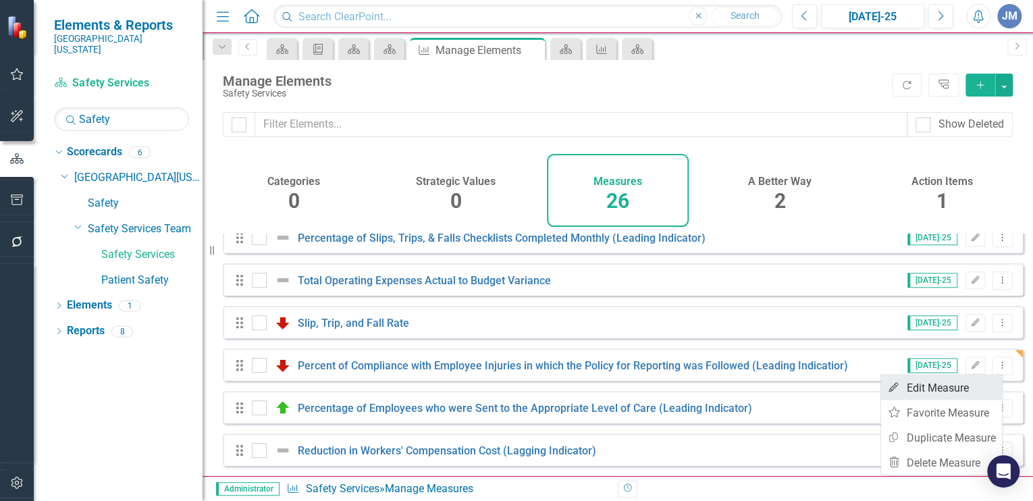
click at [961, 387] on link "Edit Edit Measure" at bounding box center [941, 387] width 122 height 25
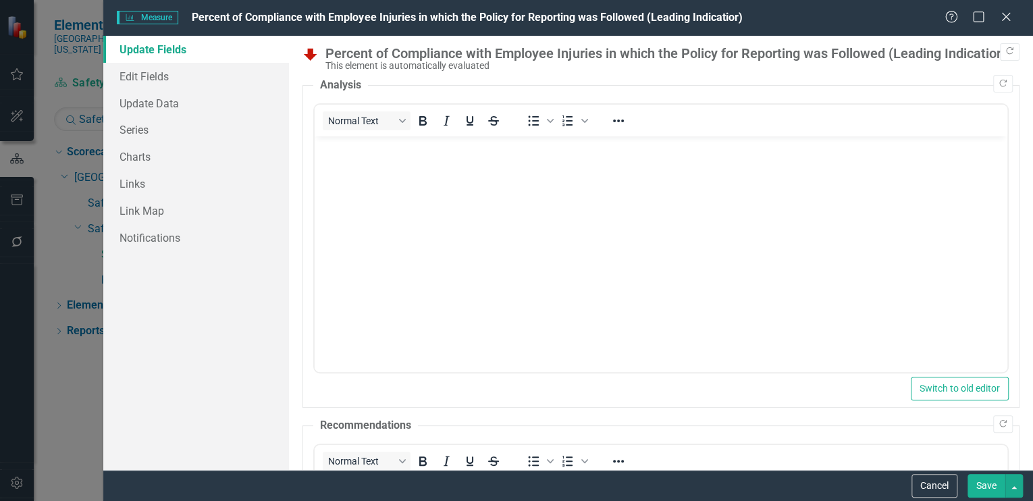
scroll to position [0, 0]
click at [134, 183] on link "Links" at bounding box center [196, 183] width 186 height 27
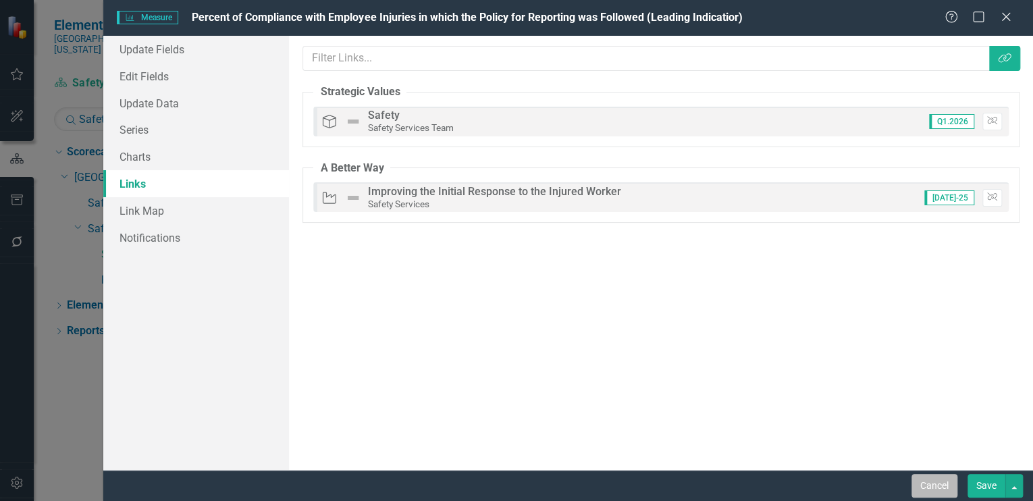
click at [921, 483] on button "Cancel" at bounding box center [934, 486] width 46 height 24
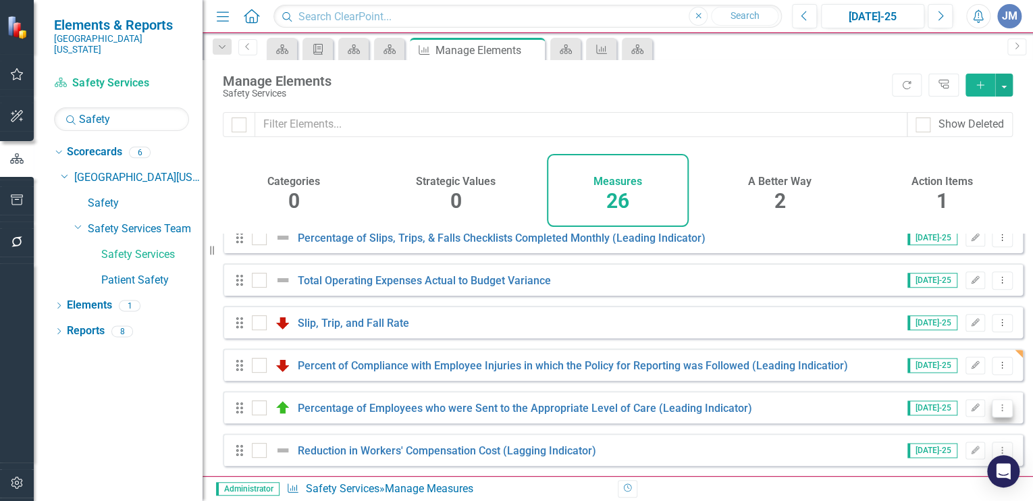
click at [996, 406] on icon "Dropdown Menu" at bounding box center [1001, 407] width 11 height 9
click at [915, 308] on link "Edit Edit Measure" at bounding box center [941, 311] width 122 height 25
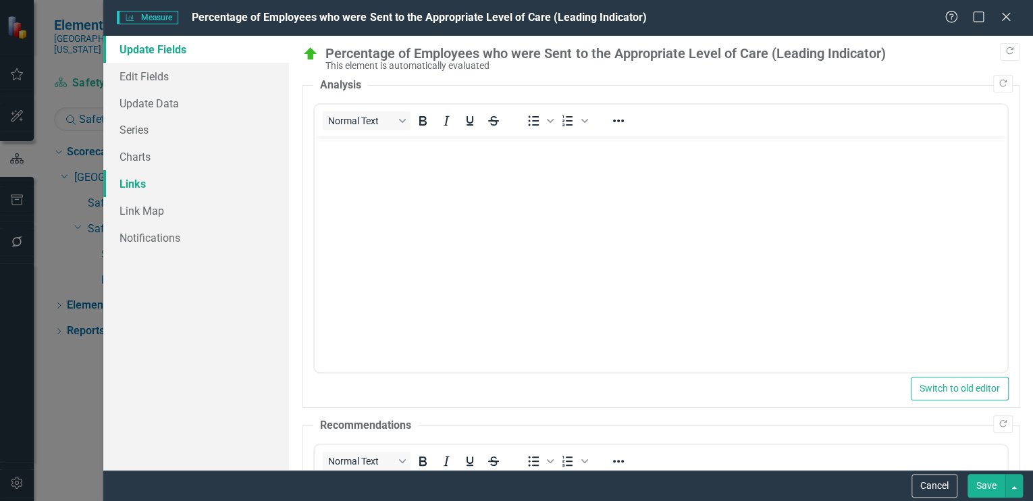
click at [128, 183] on link "Links" at bounding box center [196, 183] width 186 height 27
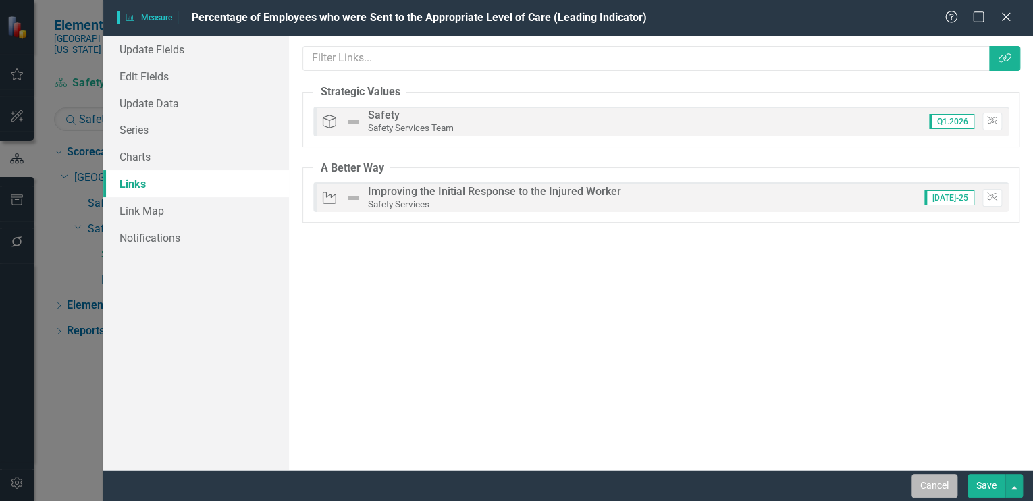
click at [934, 486] on button "Cancel" at bounding box center [934, 486] width 46 height 24
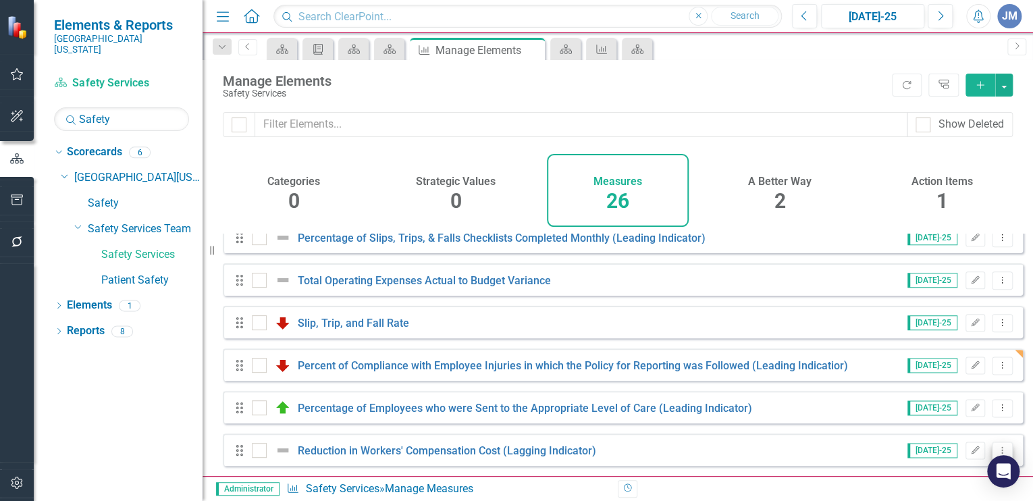
click at [996, 448] on icon "Dropdown Menu" at bounding box center [1001, 450] width 11 height 9
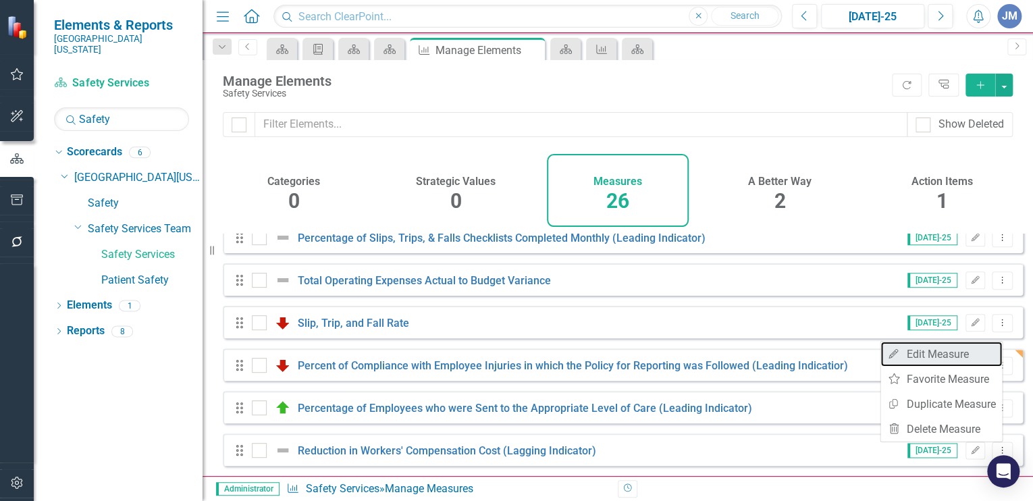
click at [917, 352] on link "Edit Edit Measure" at bounding box center [941, 354] width 122 height 25
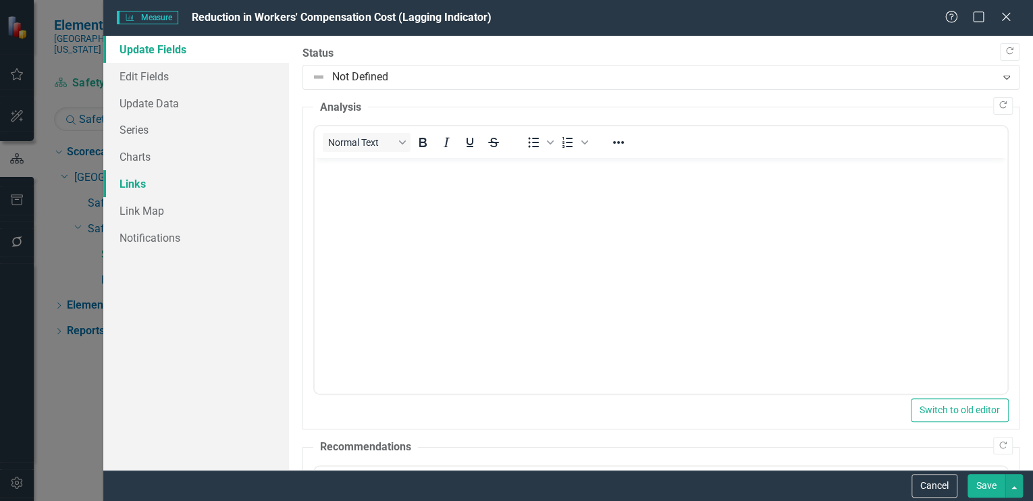
click at [142, 180] on link "Links" at bounding box center [196, 183] width 186 height 27
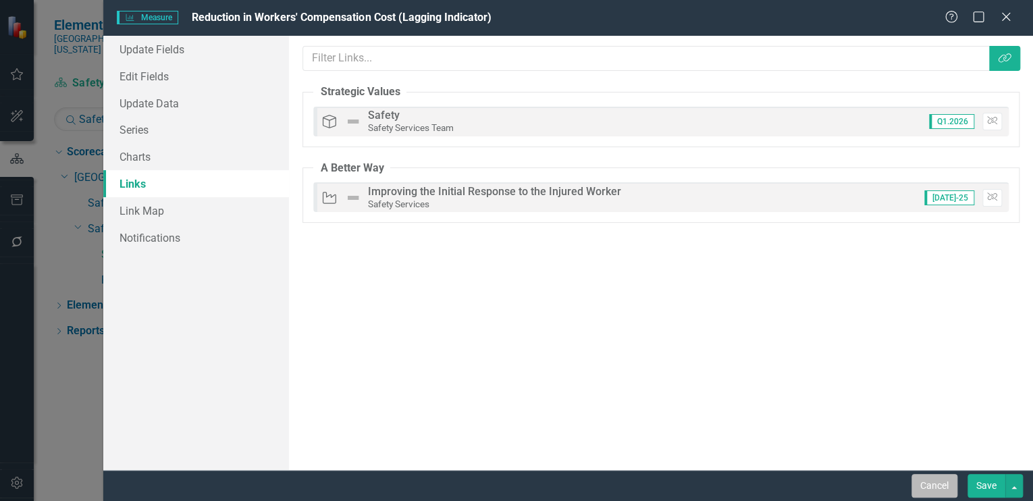
click at [924, 484] on button "Cancel" at bounding box center [934, 486] width 46 height 24
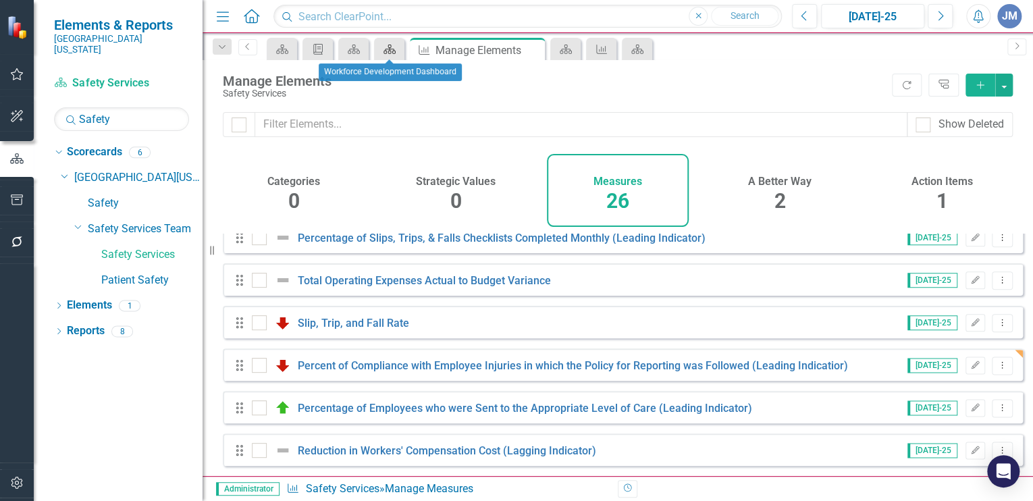
click at [394, 49] on icon at bounding box center [389, 49] width 12 height 9
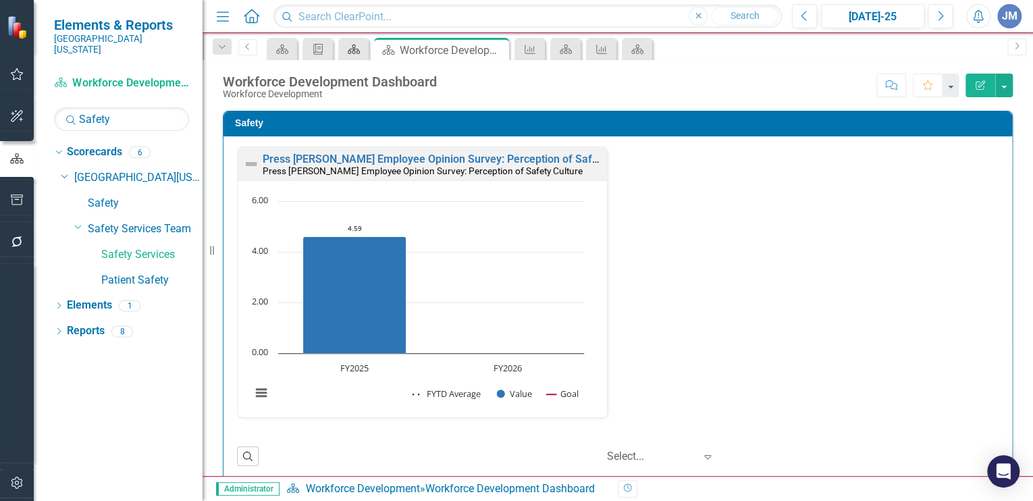
click at [353, 52] on icon "Scorecard" at bounding box center [354, 49] width 14 height 11
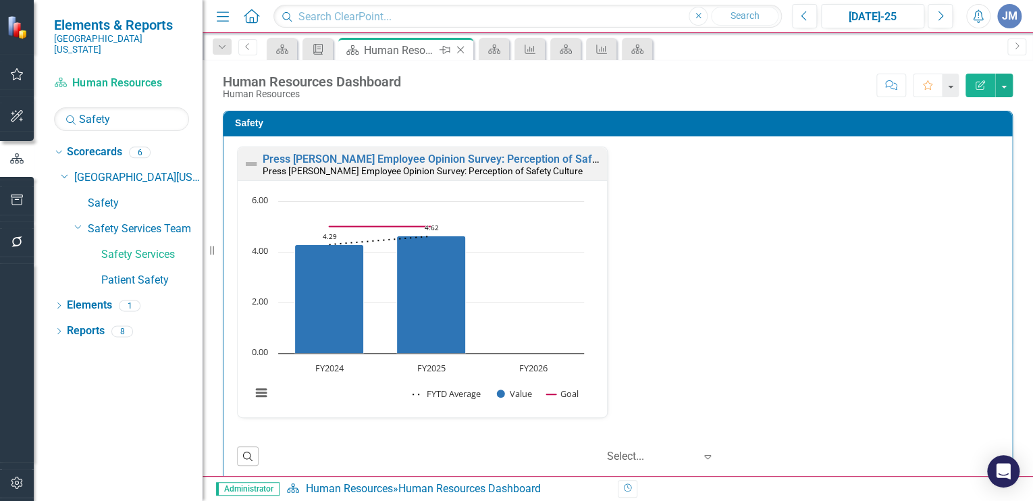
click at [462, 48] on icon "Close" at bounding box center [461, 50] width 14 height 11
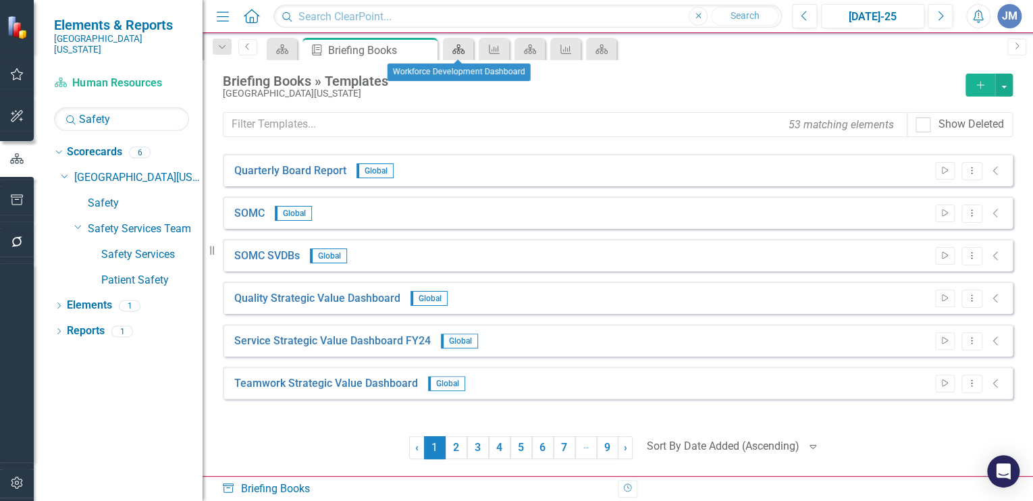
click at [456, 48] on icon "Scorecard" at bounding box center [459, 49] width 14 height 11
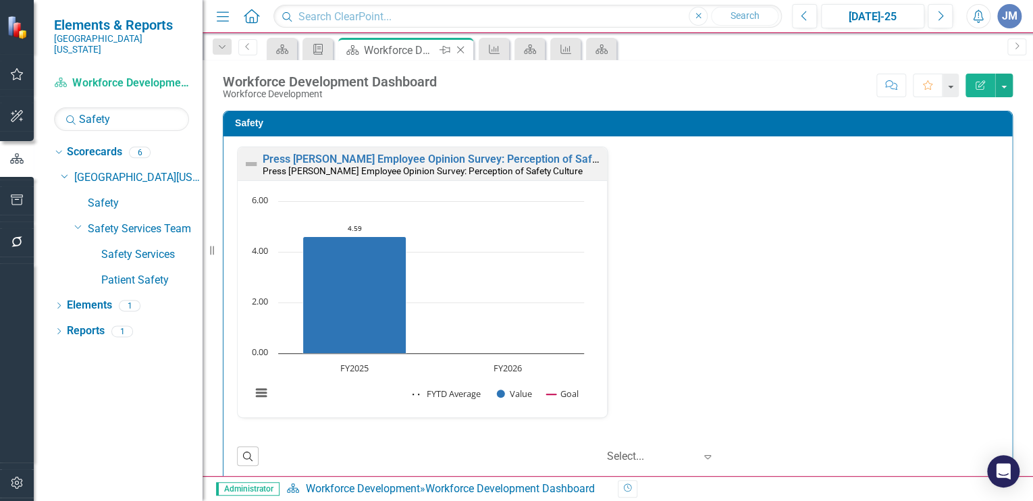
click at [462, 49] on icon "Close" at bounding box center [461, 50] width 14 height 11
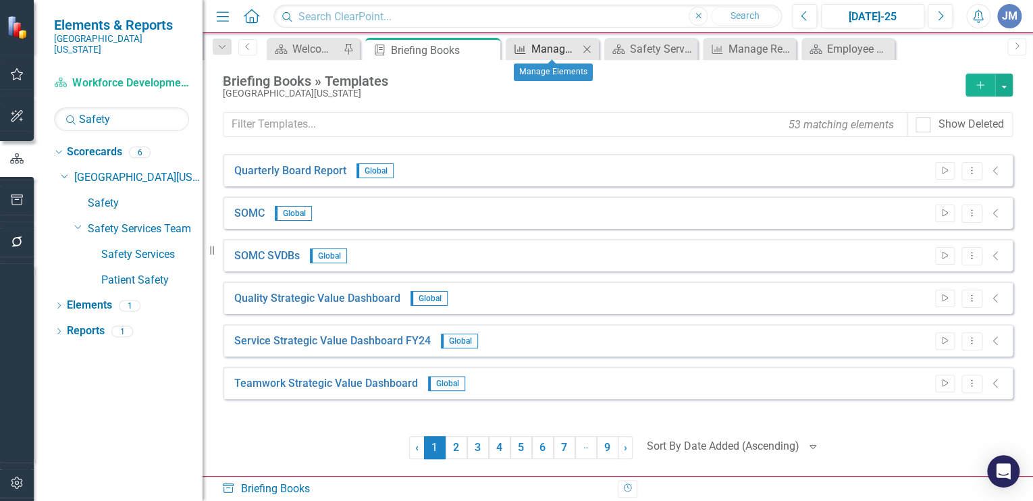
click at [549, 49] on div "Manage Elements" at bounding box center [554, 49] width 47 height 17
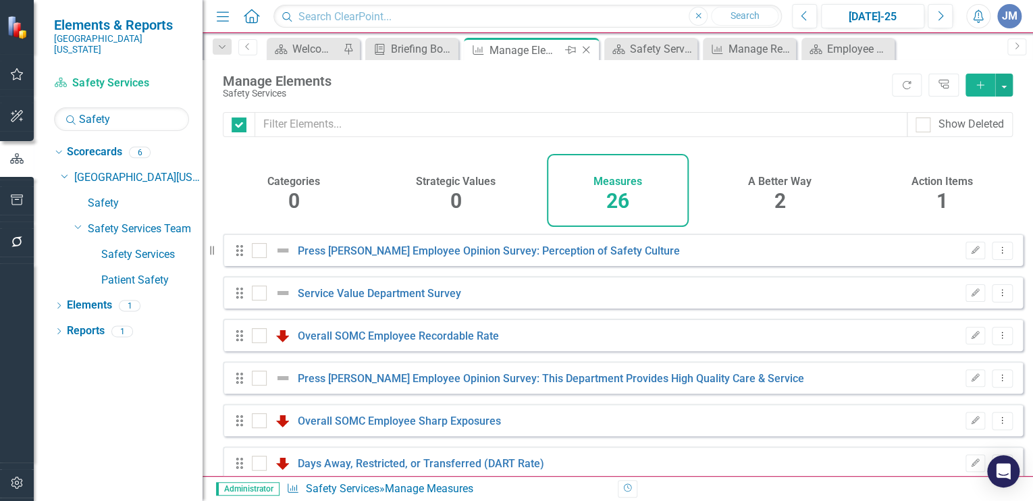
checkbox input "false"
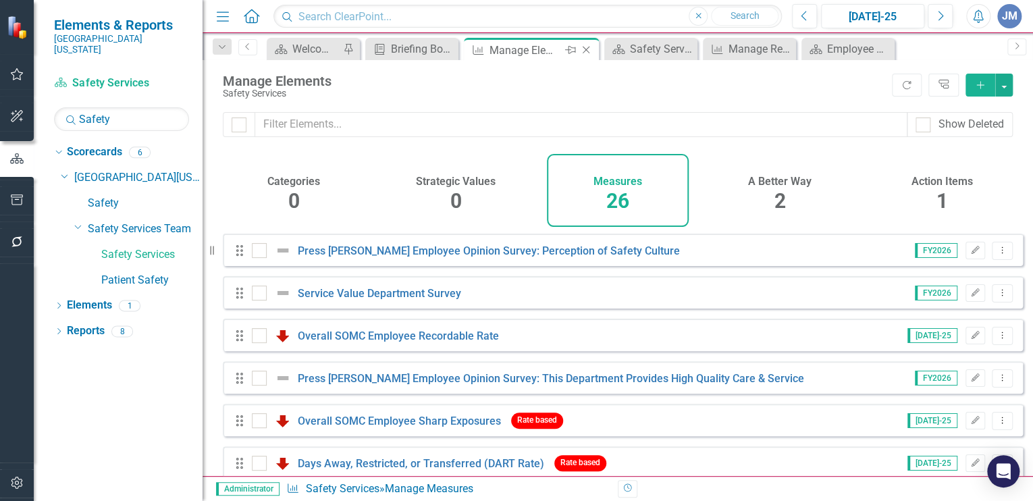
click at [581, 47] on icon "Close" at bounding box center [586, 50] width 14 height 11
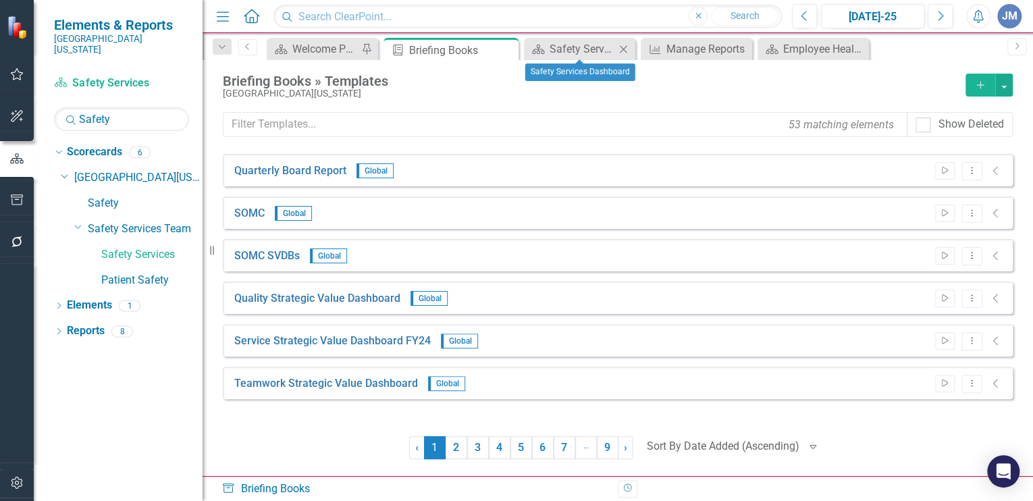
click at [624, 45] on icon "Close" at bounding box center [623, 49] width 14 height 11
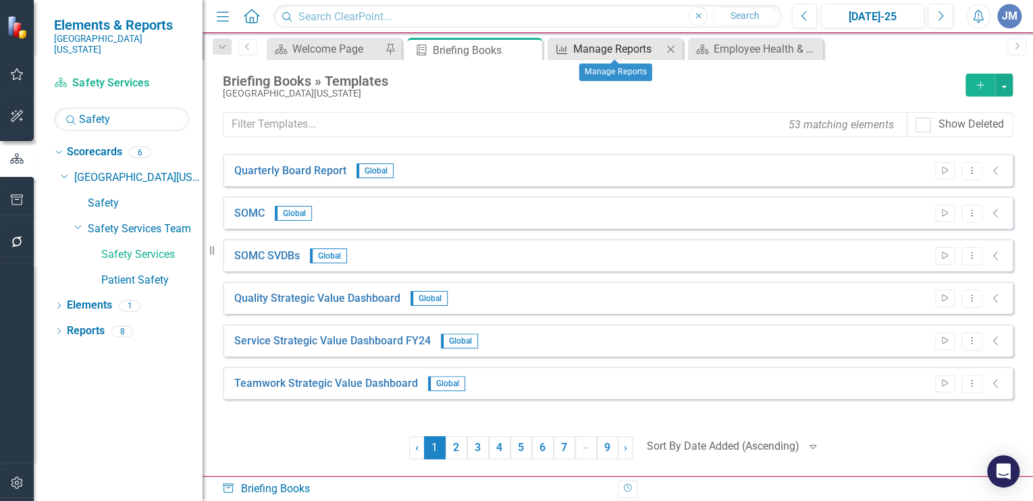
click at [632, 46] on div "Manage Reports" at bounding box center [617, 49] width 89 height 17
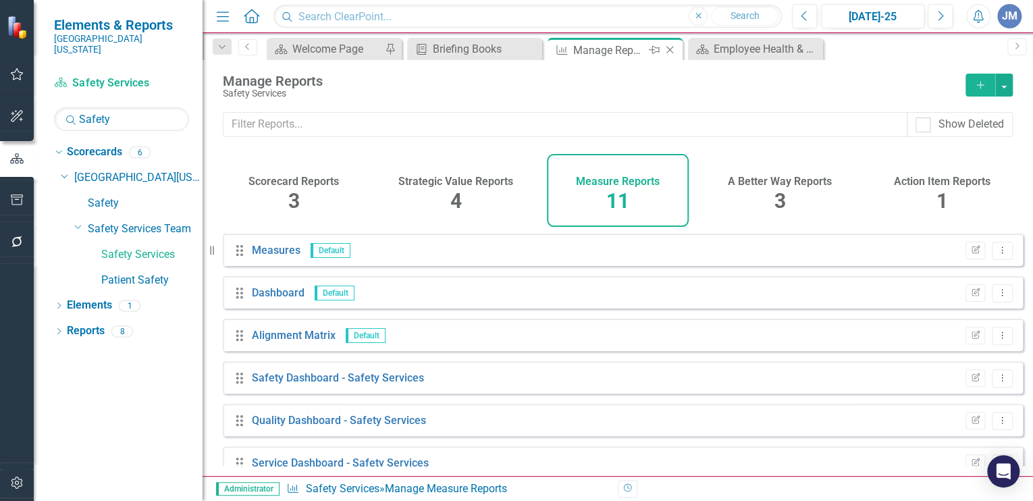
click at [670, 49] on icon "Close" at bounding box center [670, 50] width 14 height 11
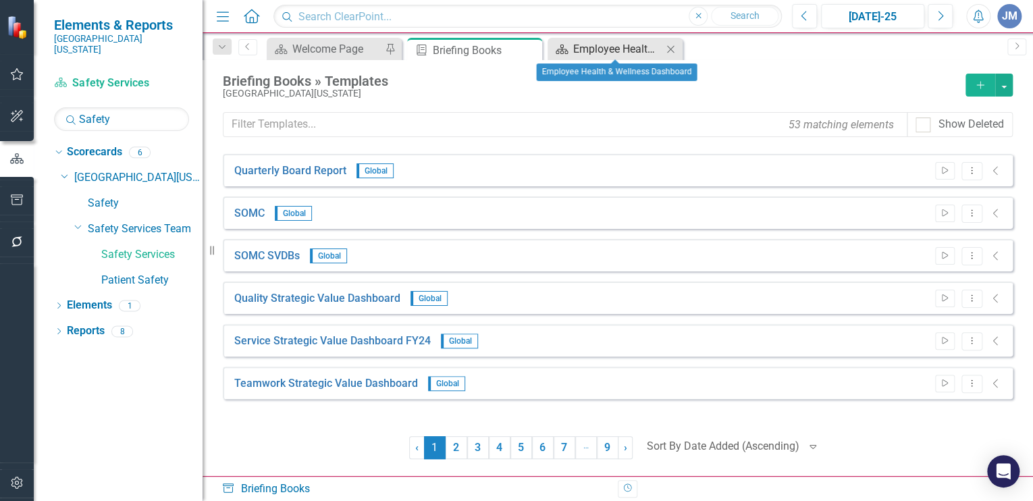
click at [607, 45] on div "Employee Health & Wellness Dashboard" at bounding box center [617, 49] width 89 height 17
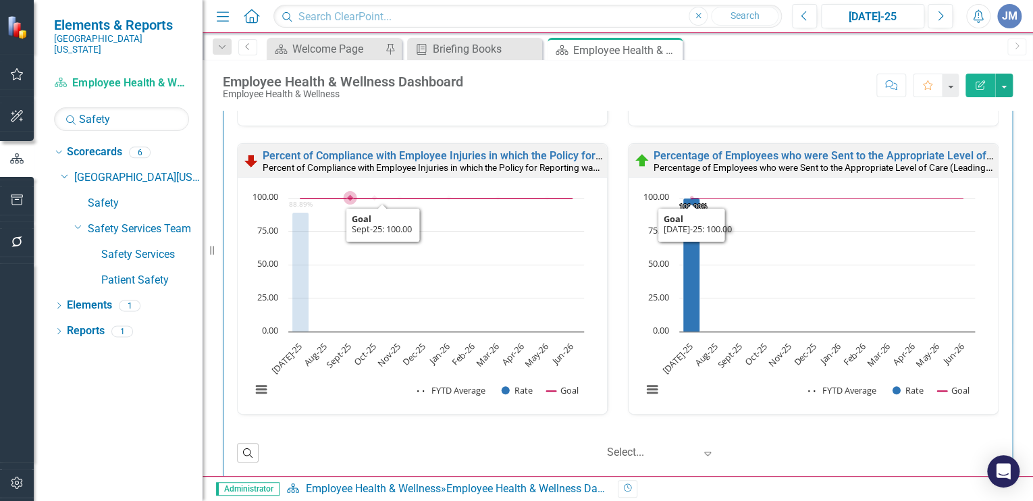
scroll to position [289, 0]
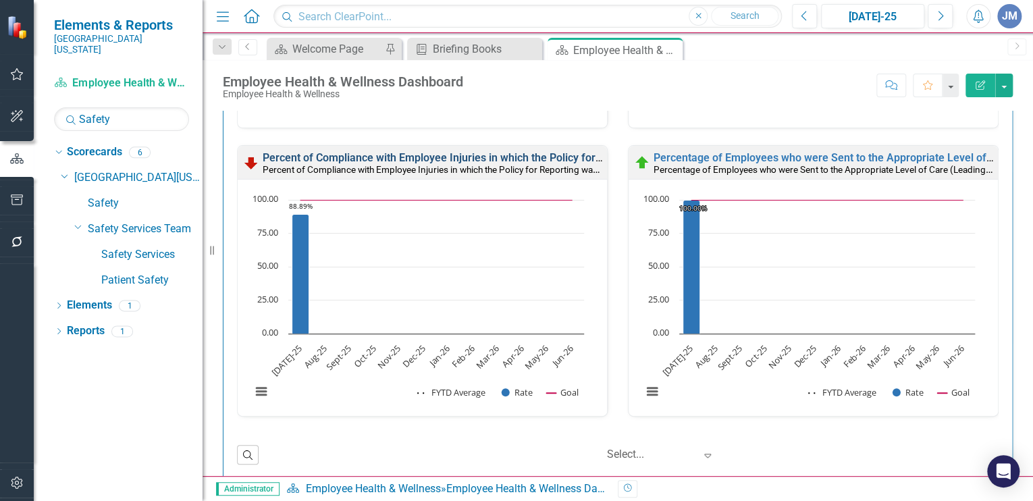
click at [385, 154] on link "Percent of Compliance with Employee Injuries in which the Policy for Reporting …" at bounding box center [538, 157] width 550 height 13
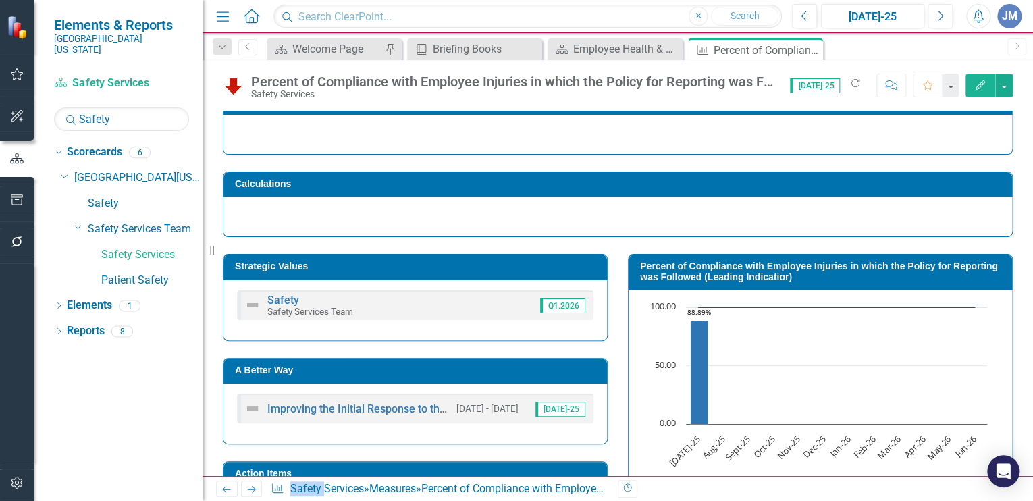
scroll to position [106, 0]
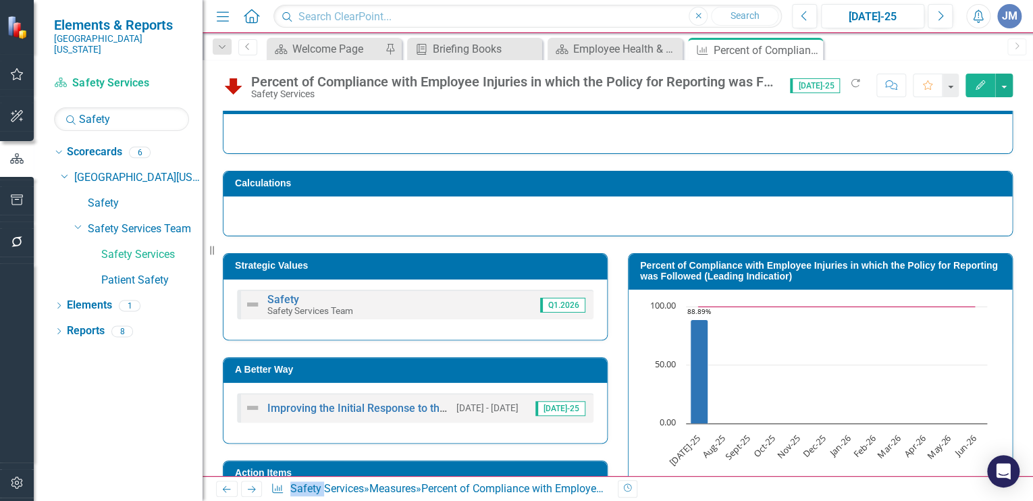
click at [550, 302] on span "Q1.2026" at bounding box center [562, 305] width 45 height 15
click at [294, 300] on link "Safety" at bounding box center [283, 299] width 32 height 13
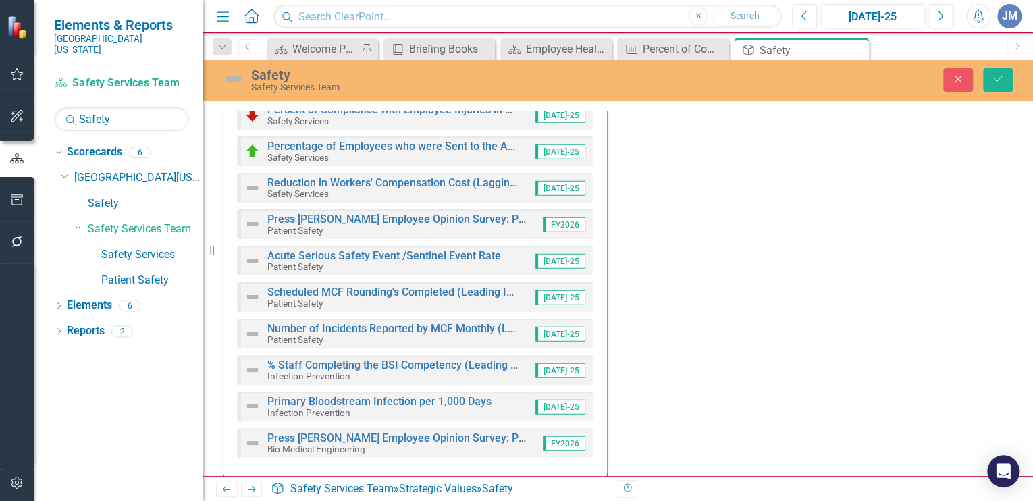
scroll to position [1805, 0]
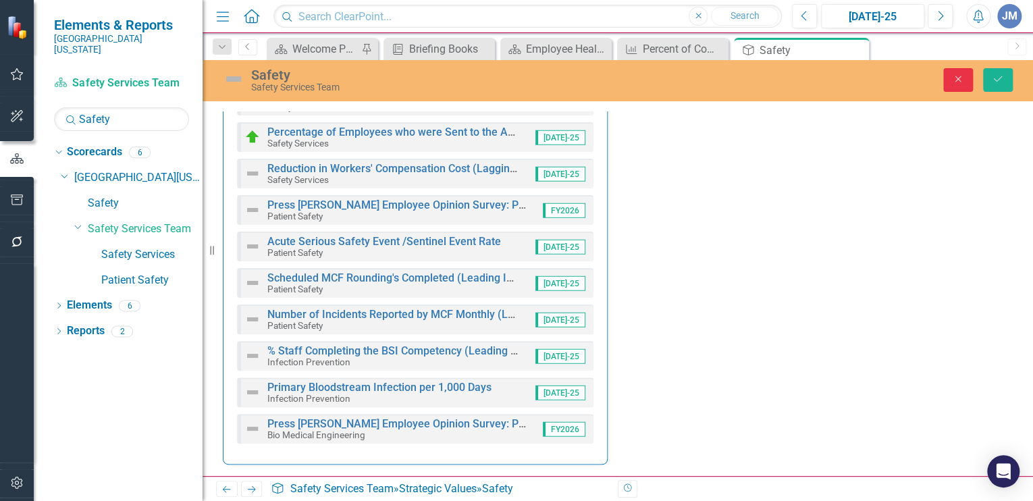
click at [954, 74] on icon "Close" at bounding box center [958, 78] width 12 height 9
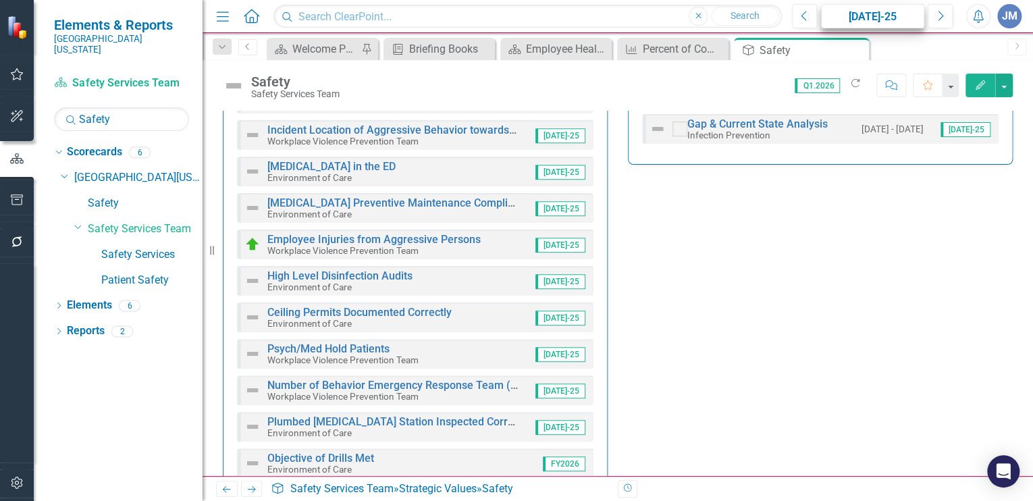
scroll to position [539, 0]
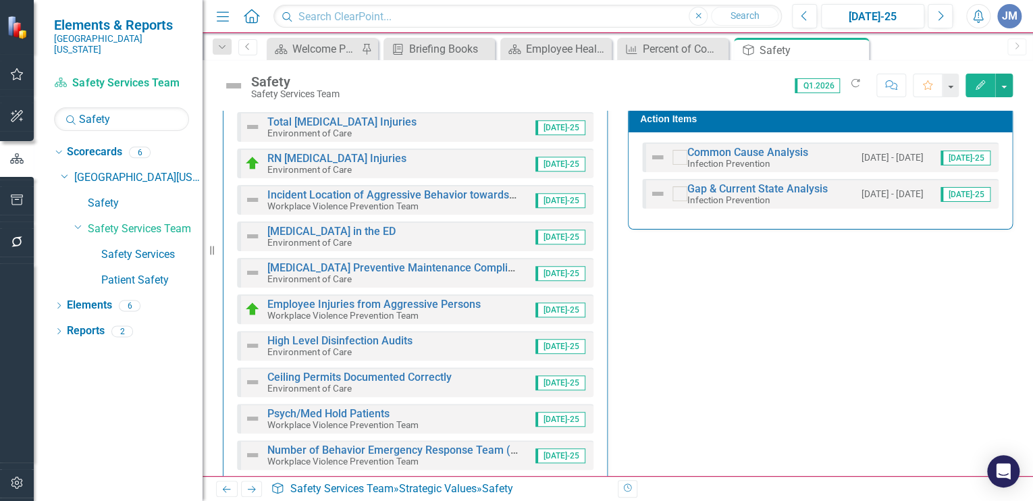
drag, startPoint x: 855, startPoint y: 48, endPoint x: 836, endPoint y: 52, distance: 19.3
click at [0, 0] on icon "Close" at bounding box center [0, 0] width 0 height 0
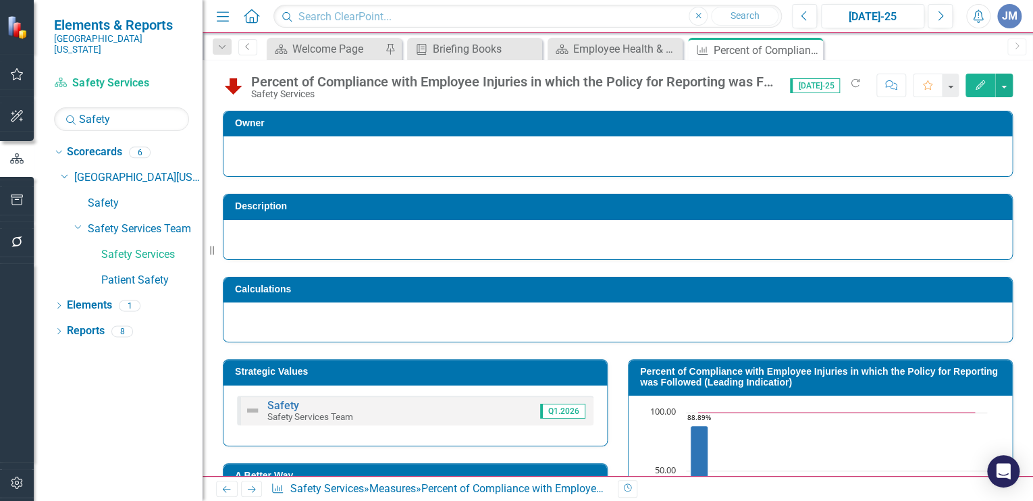
click at [294, 367] on h3 "Strategic Values" at bounding box center [417, 372] width 365 height 10
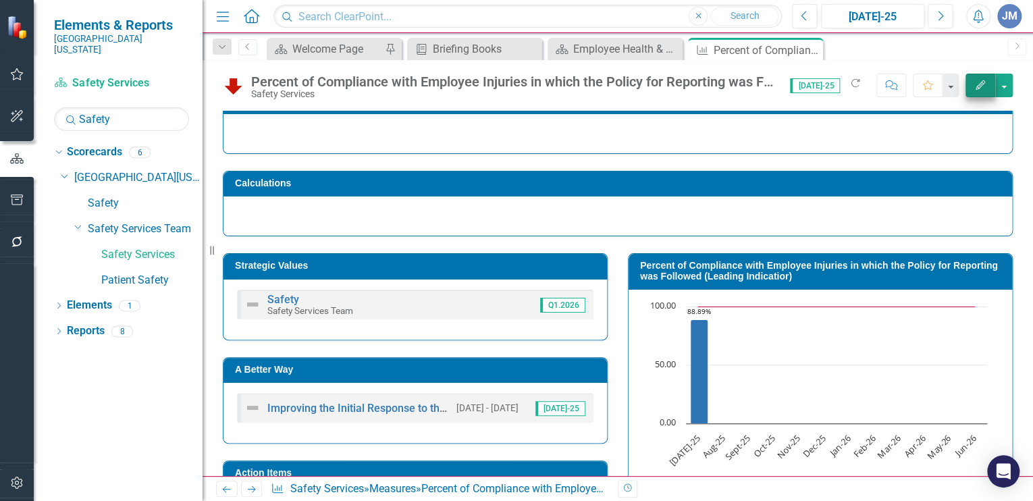
scroll to position [107, 0]
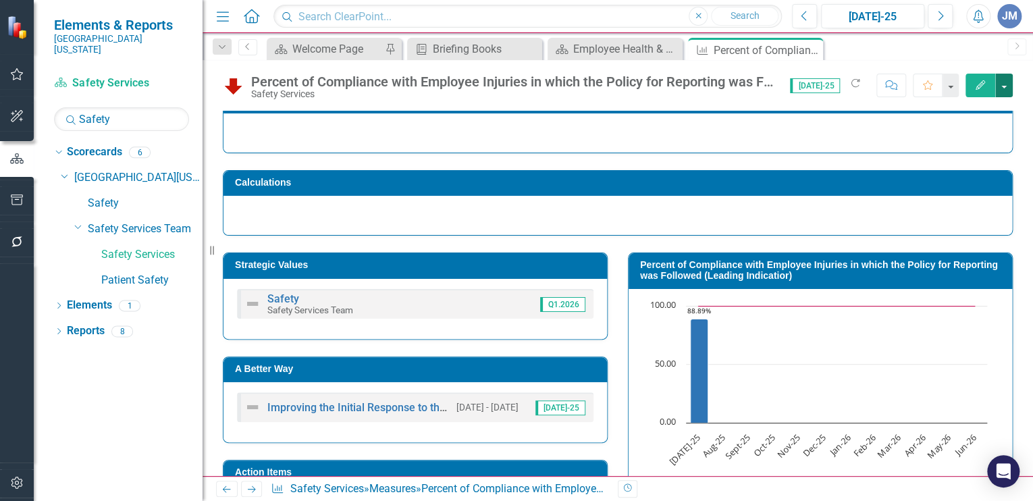
click at [1002, 79] on button "button" at bounding box center [1004, 86] width 18 height 24
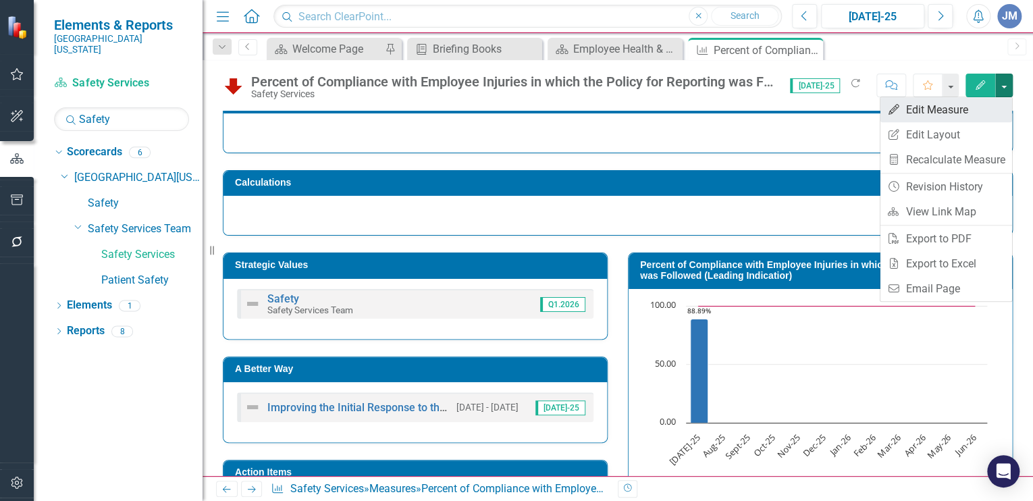
click at [959, 107] on link "Edit Edit Measure" at bounding box center [946, 109] width 132 height 25
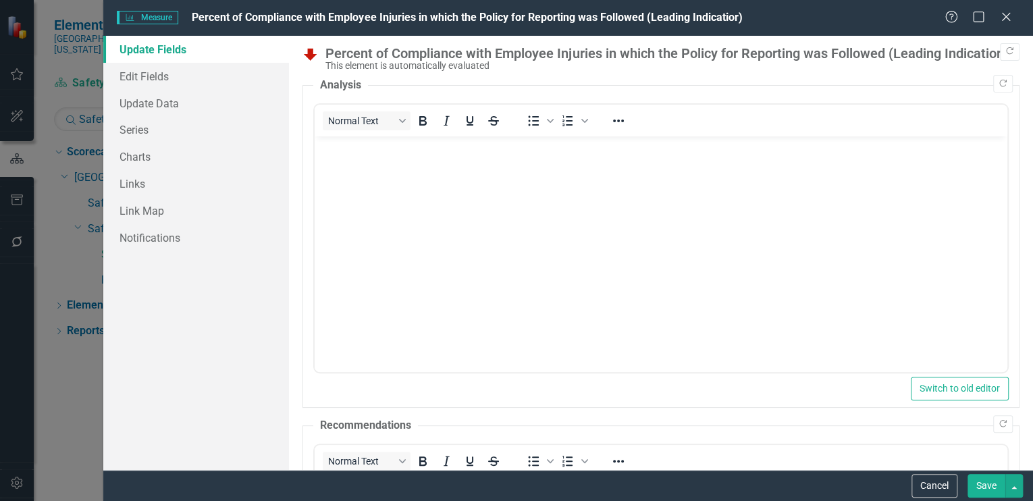
scroll to position [0, 0]
click at [130, 185] on link "Links" at bounding box center [196, 183] width 186 height 27
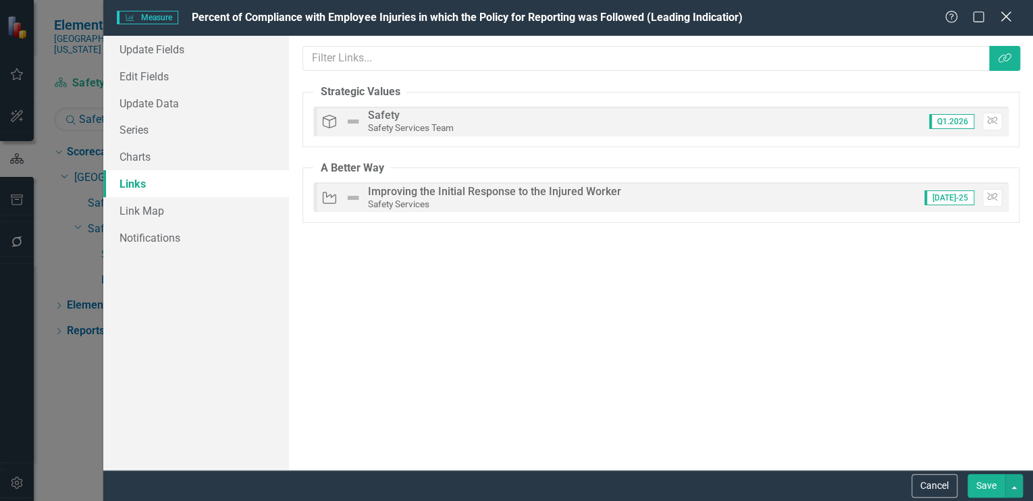
click at [1009, 17] on icon "Close" at bounding box center [1005, 16] width 17 height 13
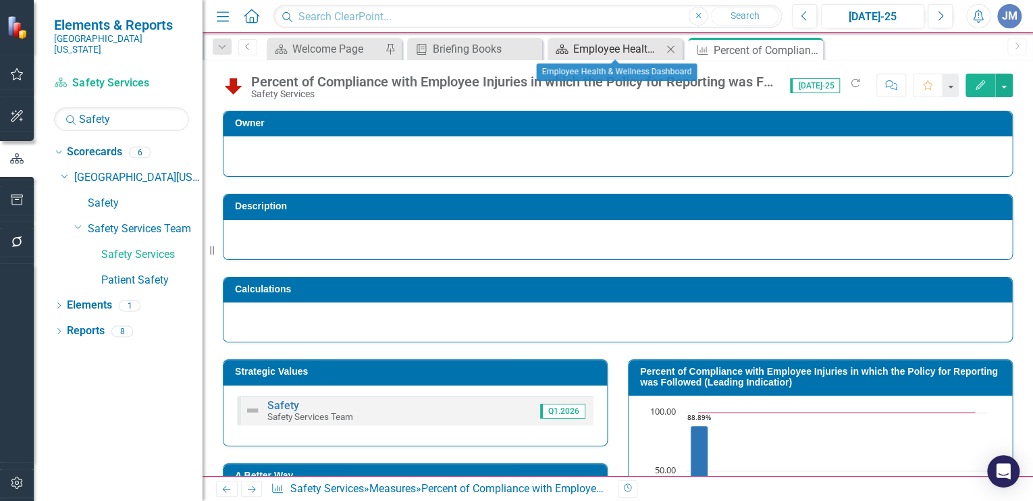
click at [610, 46] on div "Employee Health & Wellness Dashboard" at bounding box center [617, 49] width 89 height 17
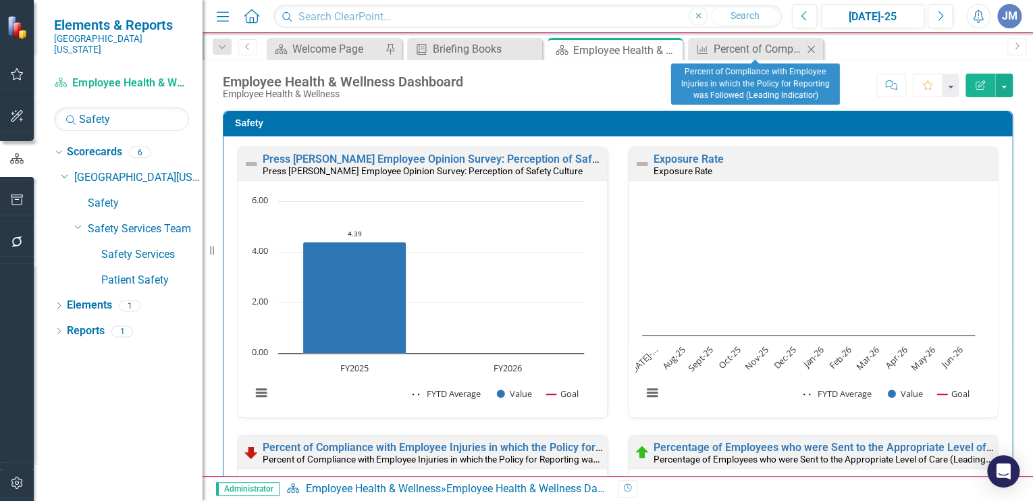
click at [812, 45] on icon "Close" at bounding box center [811, 49] width 14 height 11
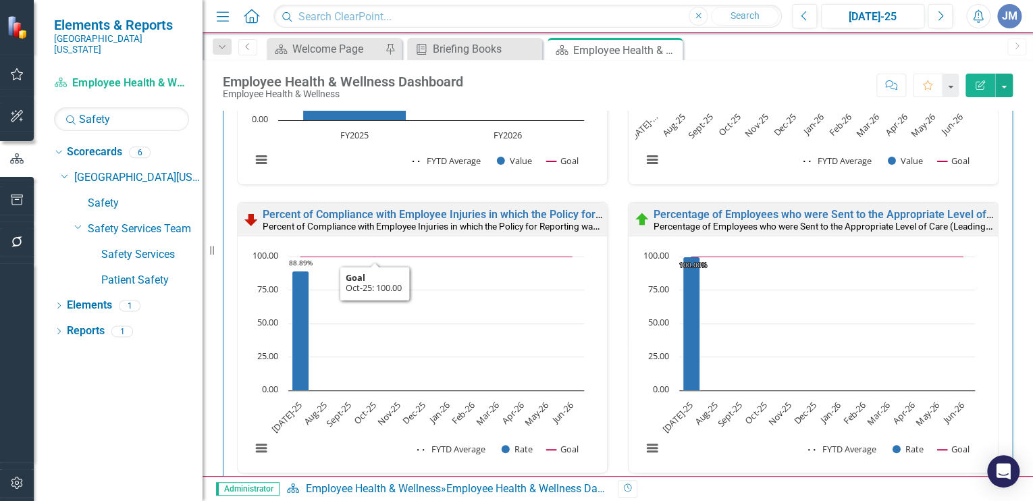
scroll to position [230, 0]
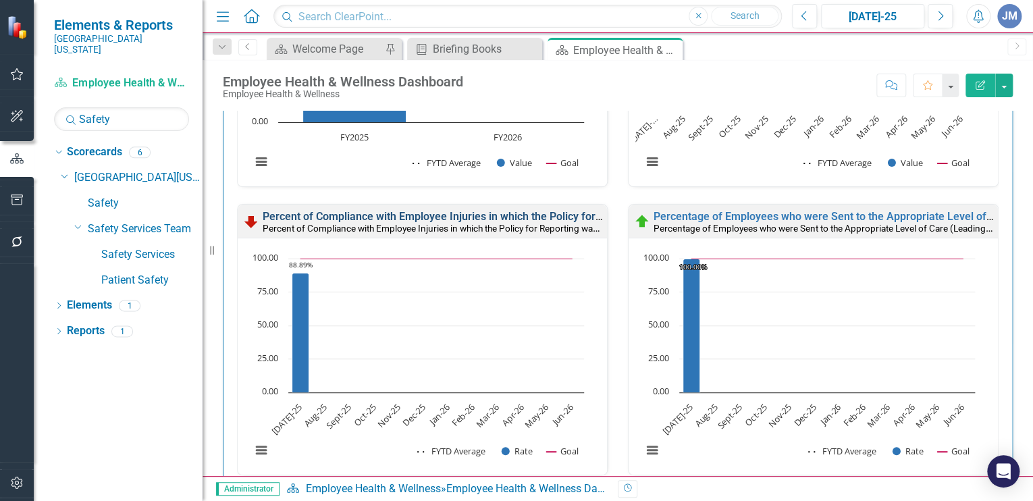
click at [387, 211] on link "Percent of Compliance with Employee Injuries in which the Policy for Reporting …" at bounding box center [538, 216] width 550 height 13
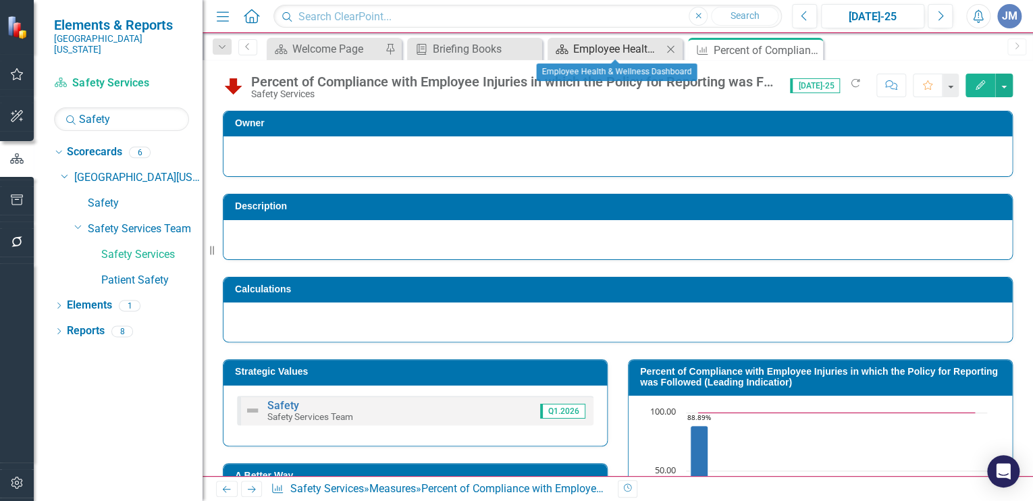
click at [602, 43] on div "Employee Health & Wellness Dashboard" at bounding box center [617, 49] width 89 height 17
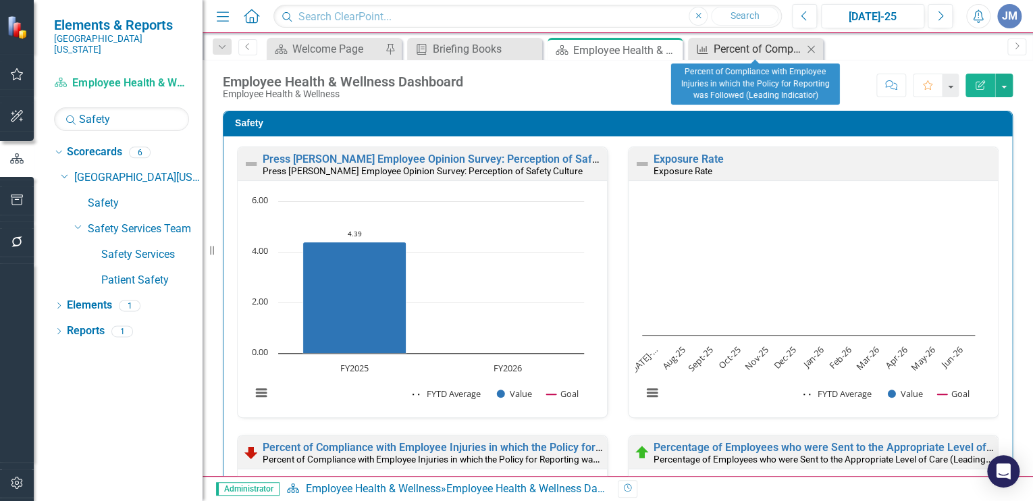
click at [729, 45] on div "Percent of Compliance with Employee Injuries in which the Policy for Reporting …" at bounding box center [758, 49] width 89 height 17
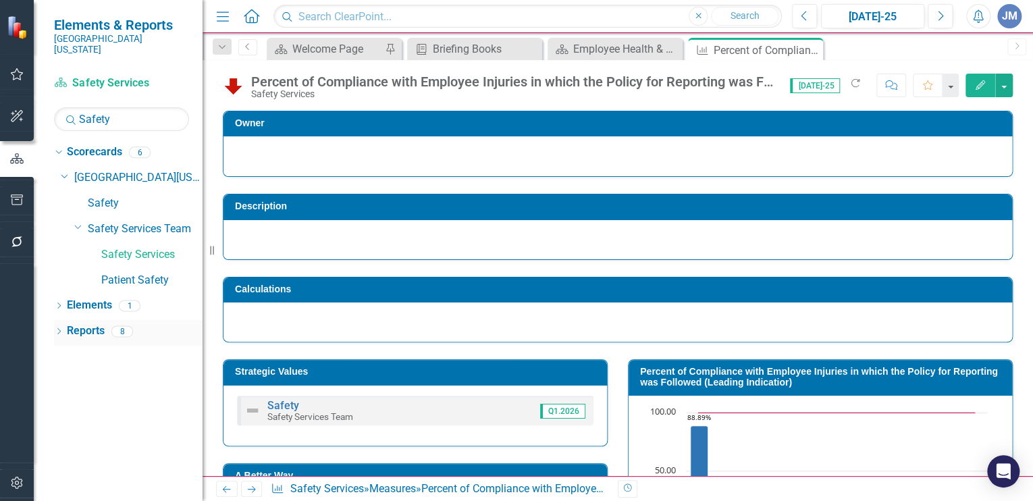
click at [78, 323] on link "Reports" at bounding box center [86, 331] width 38 height 16
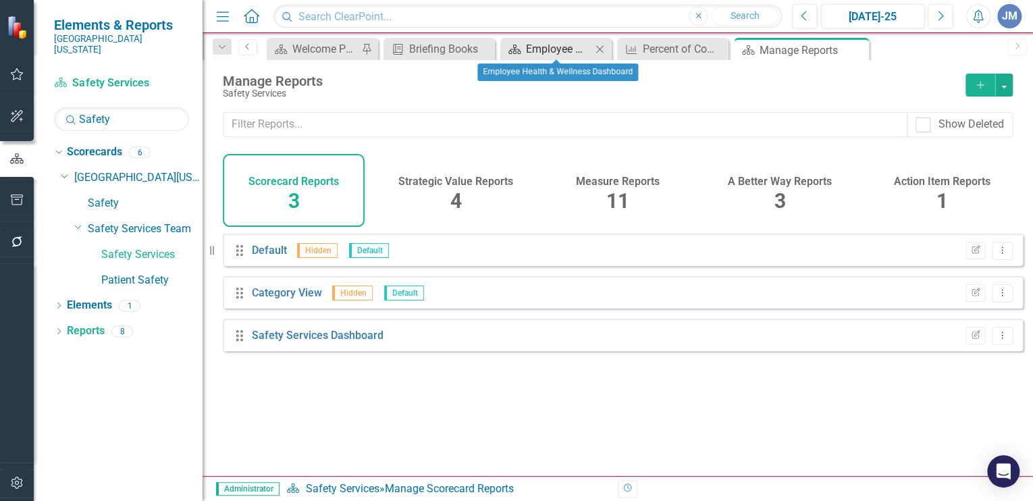
click at [556, 49] on div "Employee Health & Wellness Dashboard" at bounding box center [558, 49] width 65 height 17
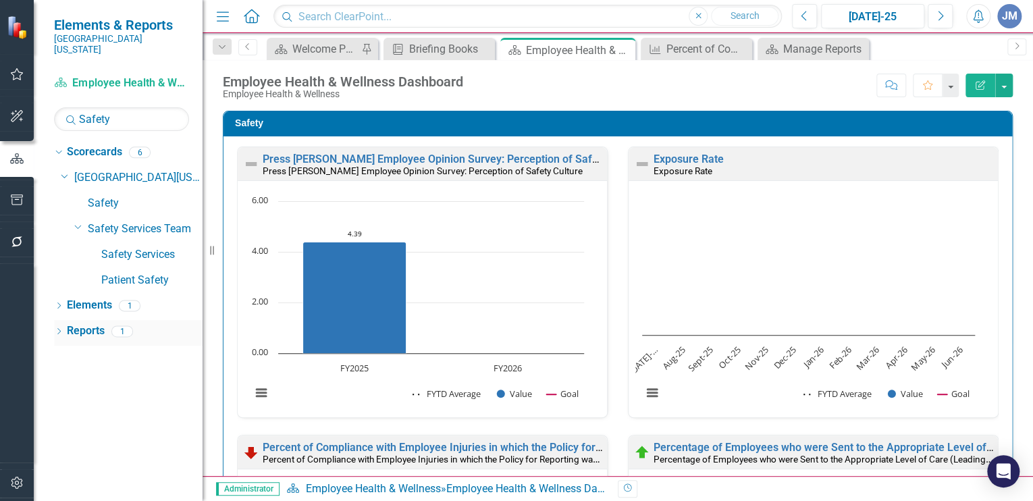
click at [76, 323] on link "Reports" at bounding box center [86, 331] width 38 height 16
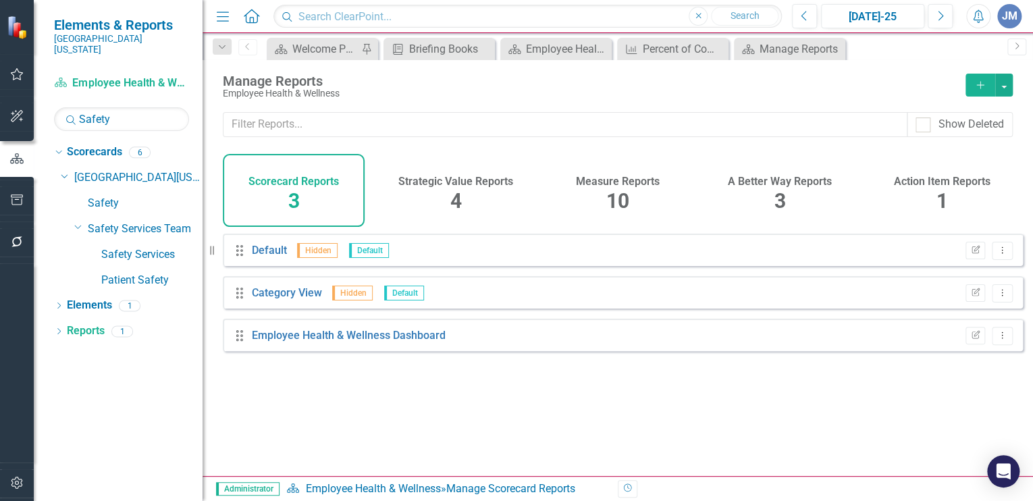
click at [611, 191] on span "10" at bounding box center [617, 201] width 23 height 24
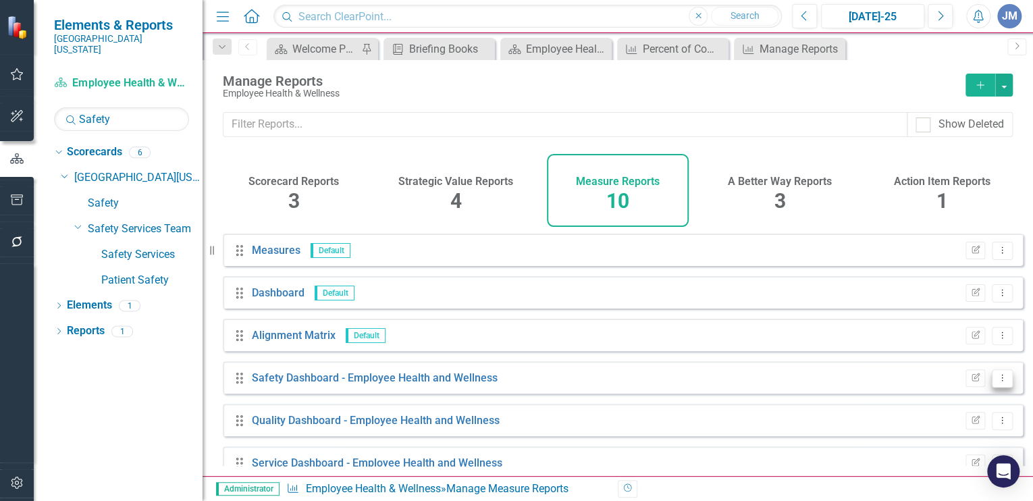
click at [996, 382] on icon "Dropdown Menu" at bounding box center [1001, 377] width 11 height 9
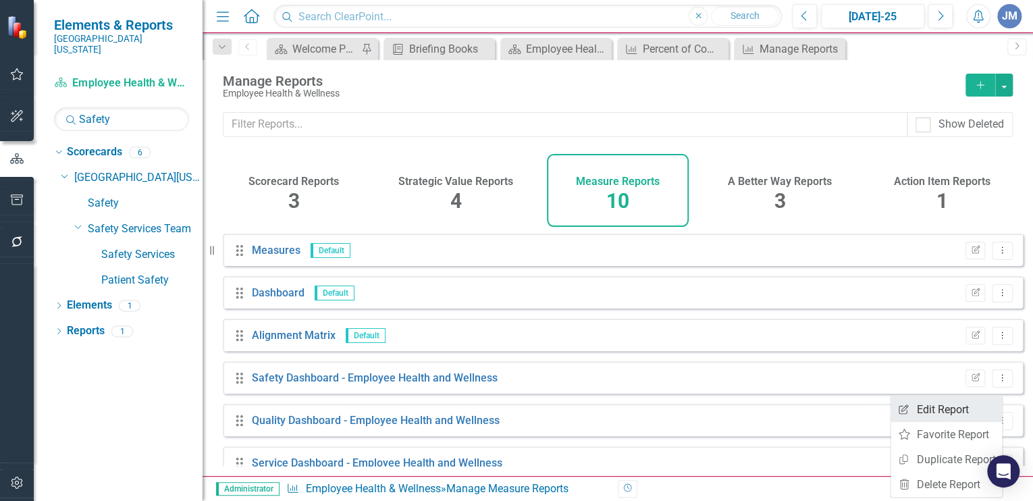
click at [909, 408] on link "Edit Report Edit Report" at bounding box center [945, 409] width 111 height 25
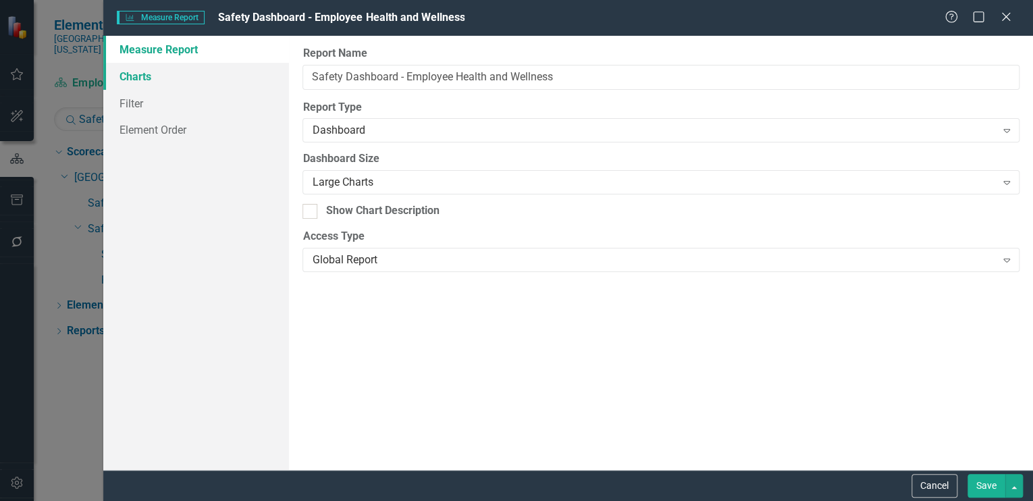
click at [141, 76] on link "Charts" at bounding box center [196, 76] width 186 height 27
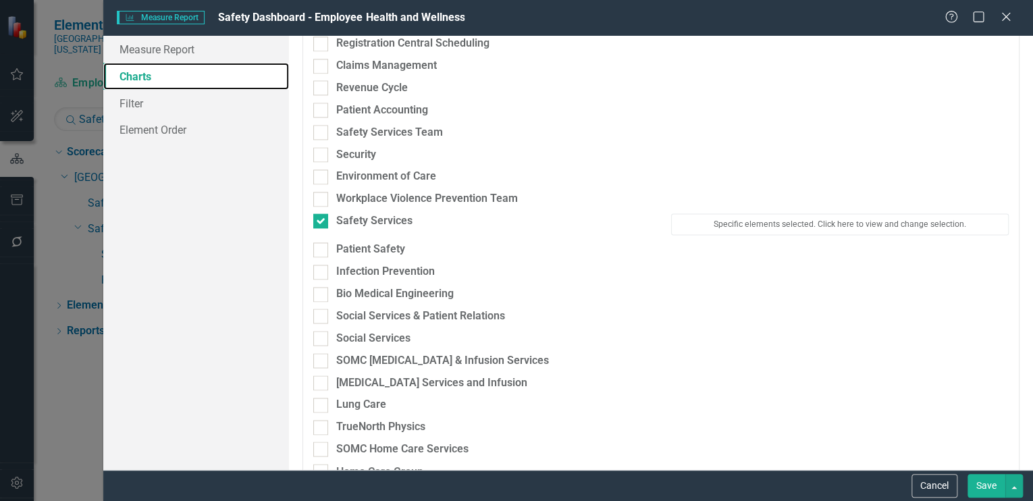
scroll to position [3455, 0]
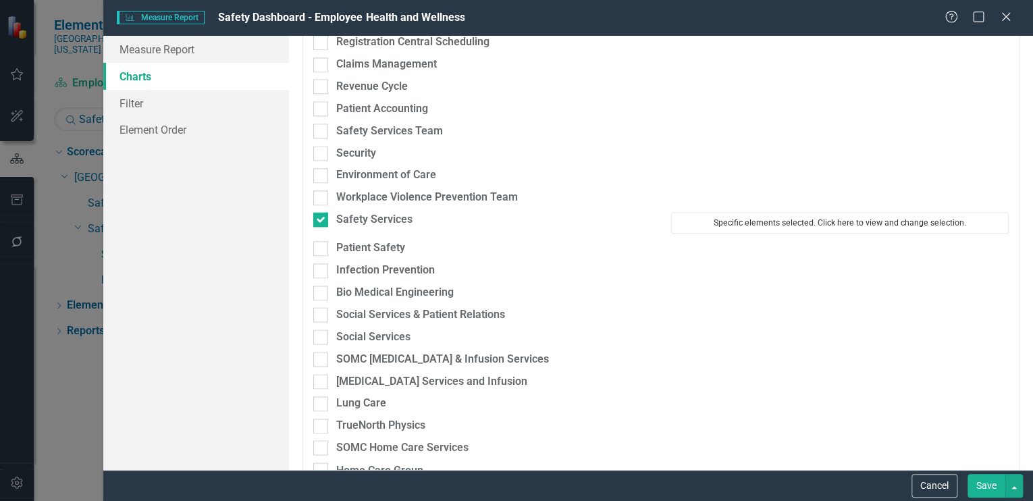
click at [742, 219] on button "Specific elements selected. Click here to view and change selection." at bounding box center [840, 223] width 338 height 22
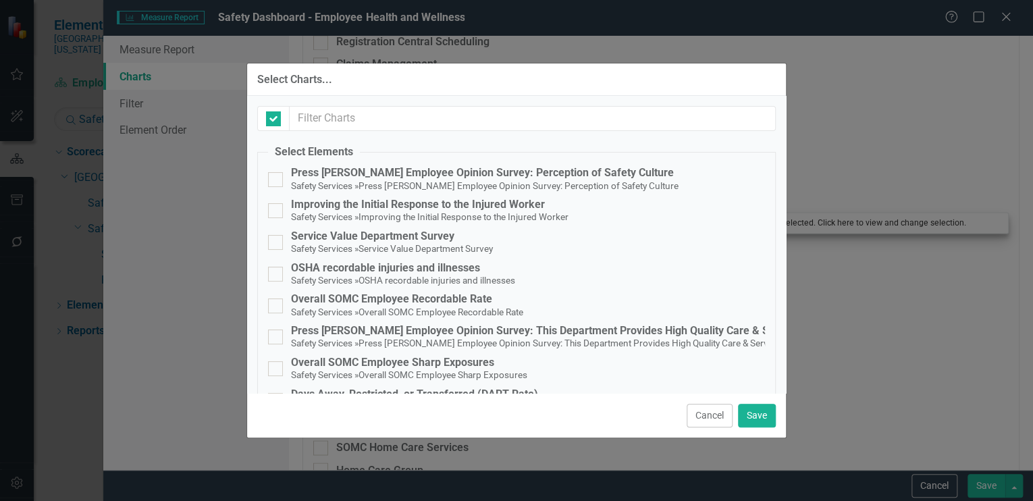
checkbox input "false"
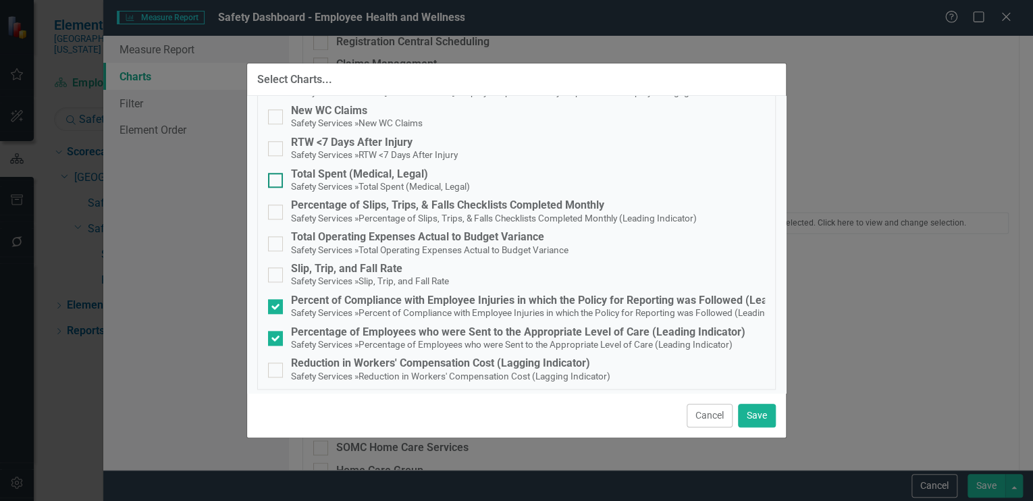
scroll to position [668, 0]
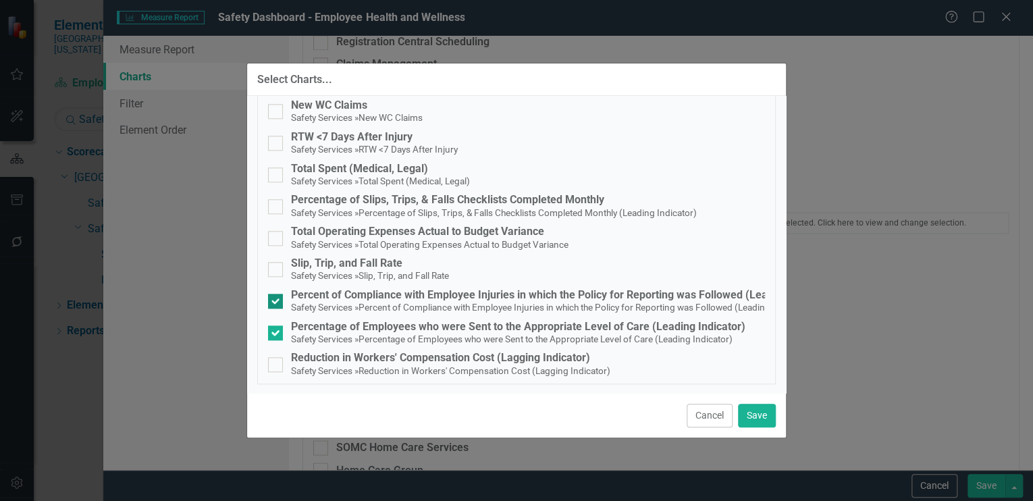
click at [277, 298] on div at bounding box center [275, 301] width 15 height 15
click at [277, 298] on input "Percent of Compliance with Employee Injuries in which the Policy for Reporting …" at bounding box center [272, 298] width 9 height 9
checkbox input "false"
click at [276, 329] on div at bounding box center [275, 332] width 15 height 15
click at [276, 329] on input "Percentage of Employees who were Sent to the Appropriate Level of Care (Leading…" at bounding box center [272, 329] width 9 height 9
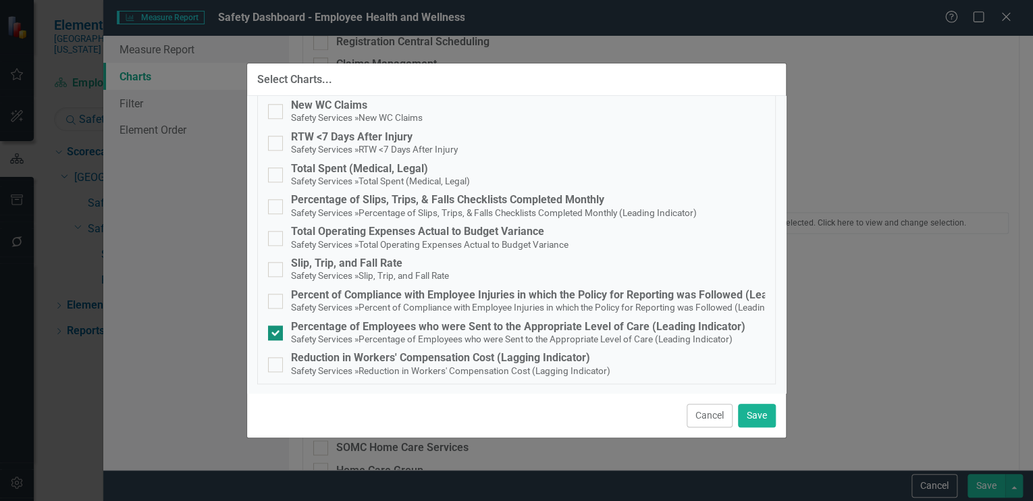
checkbox input "false"
click at [749, 411] on button "Save" at bounding box center [757, 416] width 38 height 24
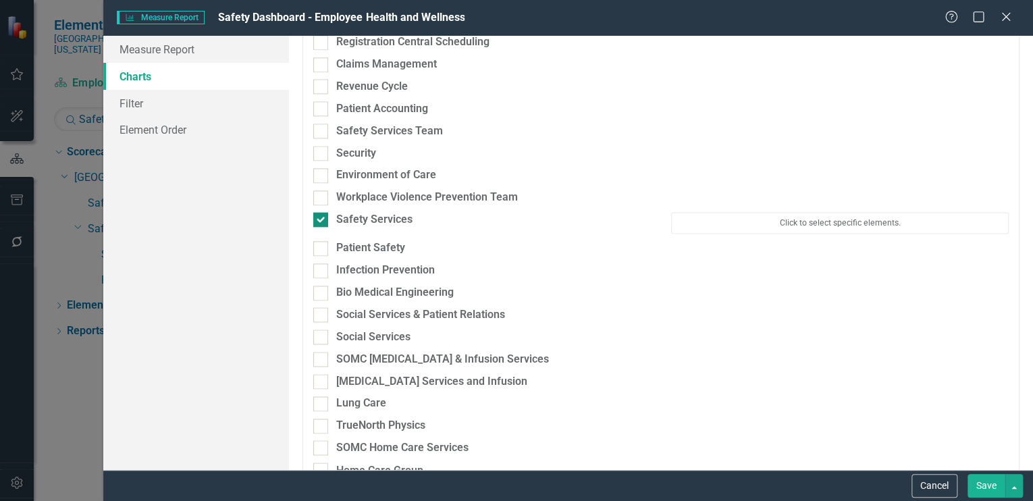
click at [322, 219] on div at bounding box center [320, 219] width 15 height 15
click at [322, 219] on input "Safety Services" at bounding box center [317, 216] width 9 height 9
checkbox input "false"
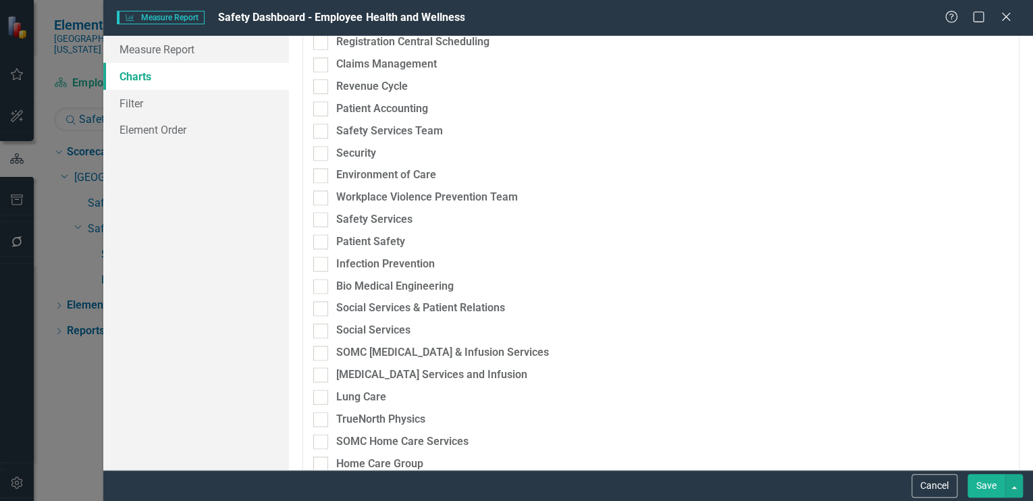
click at [988, 481] on button "Save" at bounding box center [986, 486] width 38 height 24
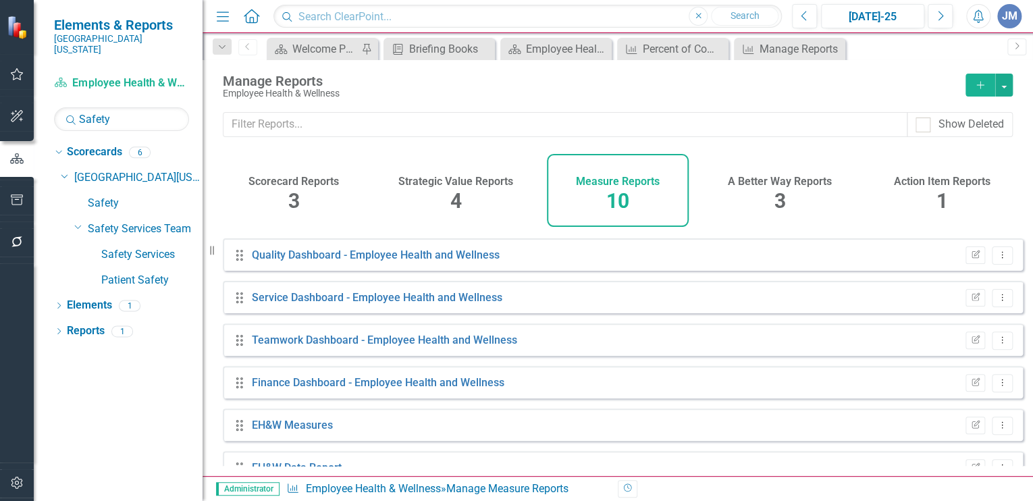
scroll to position [192, 0]
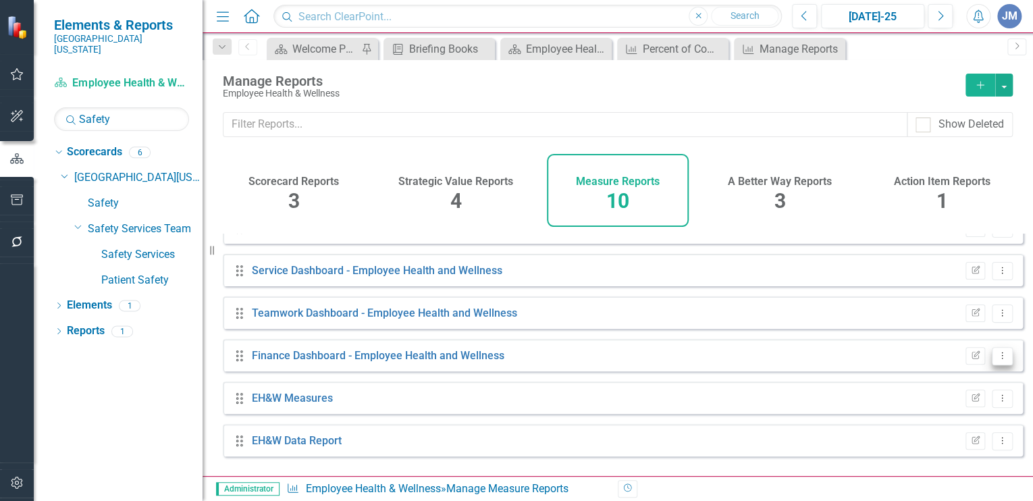
click at [996, 360] on icon "Dropdown Menu" at bounding box center [1001, 355] width 11 height 9
click at [948, 383] on link "Edit Report Edit Report" at bounding box center [945, 387] width 111 height 25
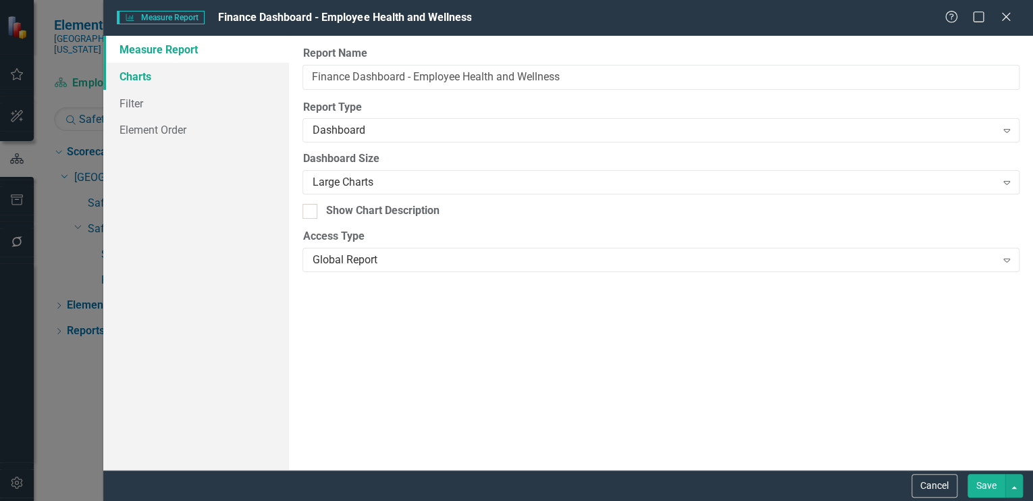
click at [146, 78] on link "Charts" at bounding box center [196, 76] width 186 height 27
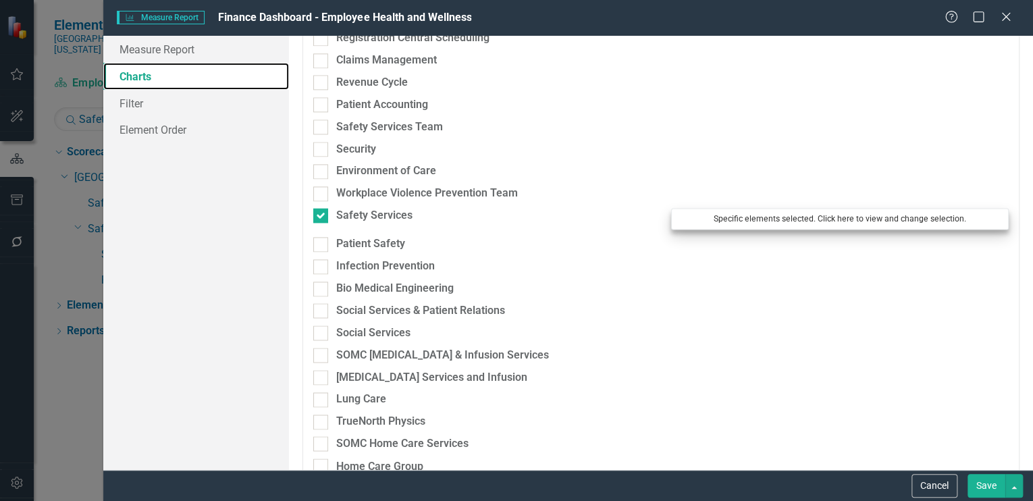
scroll to position [3458, 0]
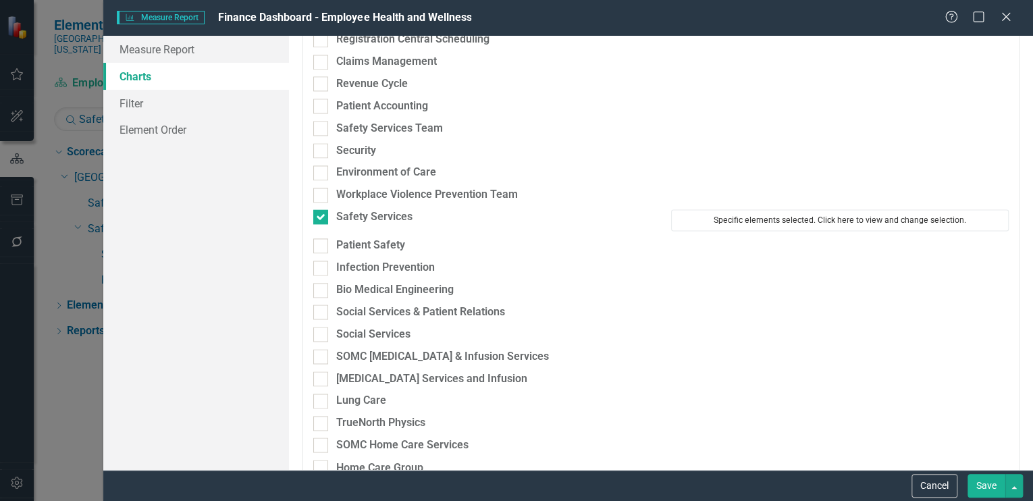
click at [775, 219] on button "Specific elements selected. Click here to view and change selection." at bounding box center [840, 220] width 338 height 22
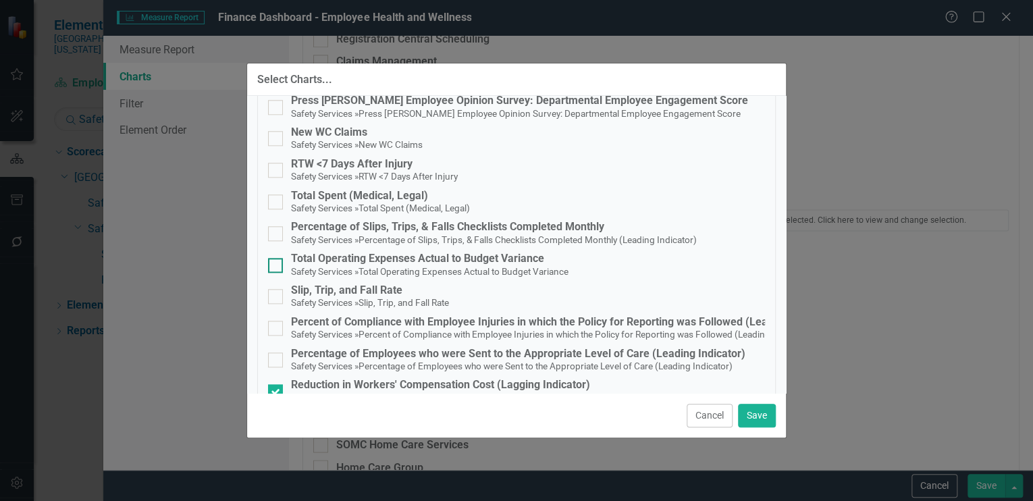
scroll to position [668, 0]
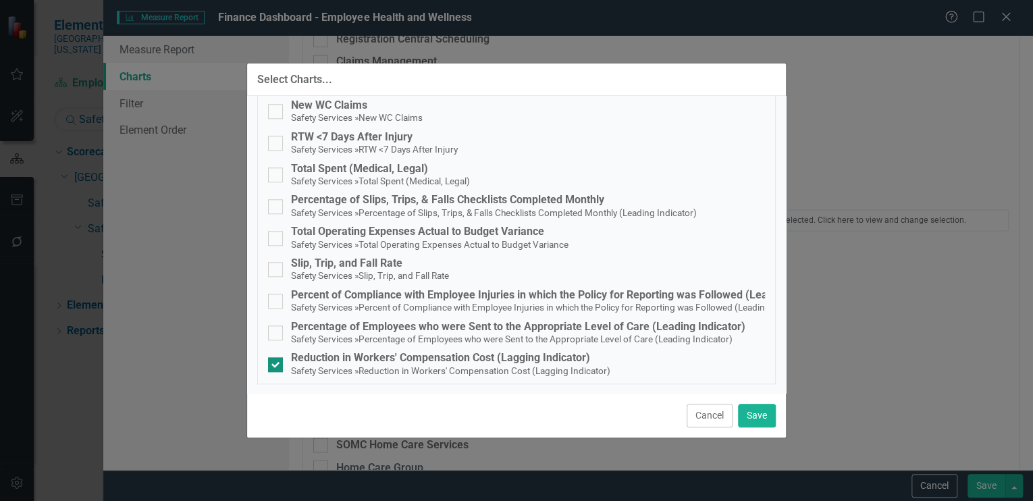
click at [274, 362] on input "Reduction in Workers' Compensation Cost (Lagging Indicator) Safety Services » R…" at bounding box center [272, 361] width 9 height 9
checkbox input "false"
click at [755, 409] on button "Save" at bounding box center [757, 416] width 38 height 24
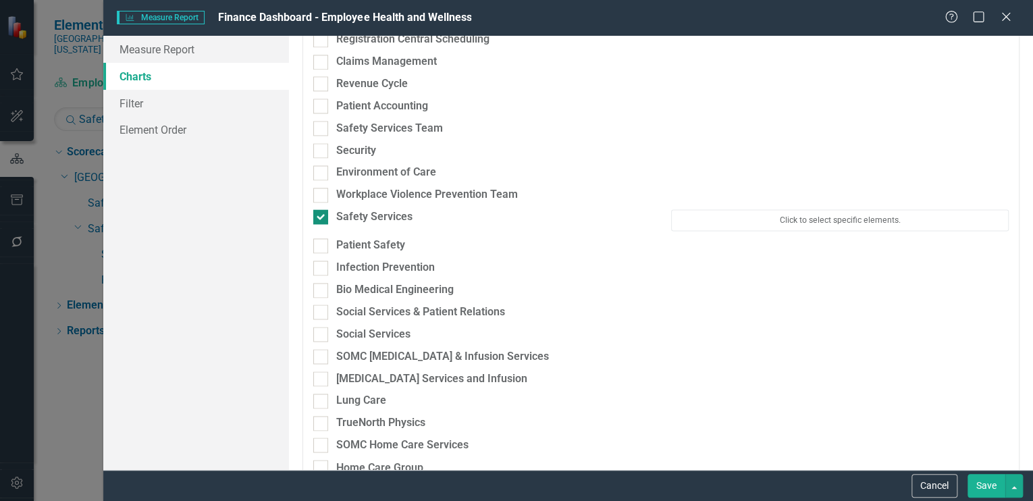
click at [320, 215] on input "Safety Services" at bounding box center [317, 213] width 9 height 9
checkbox input "false"
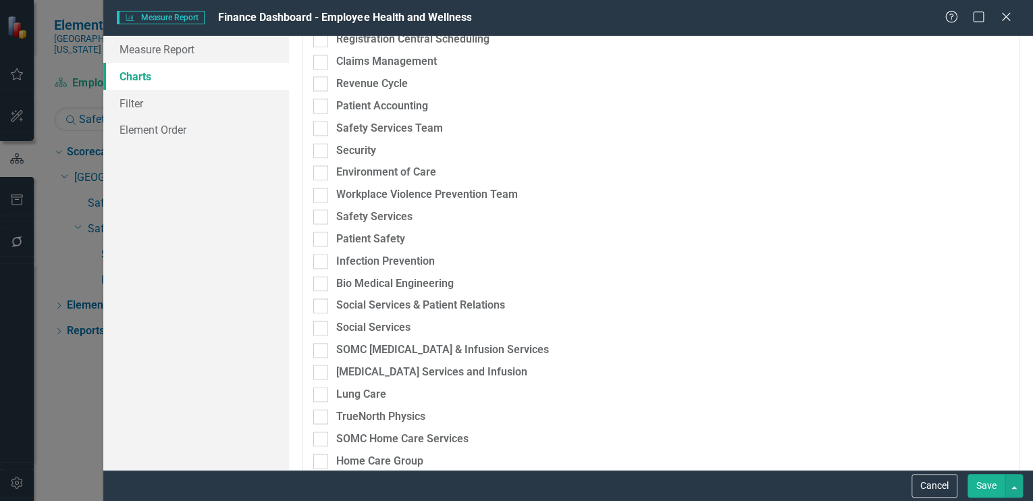
click at [982, 478] on button "Save" at bounding box center [986, 486] width 38 height 24
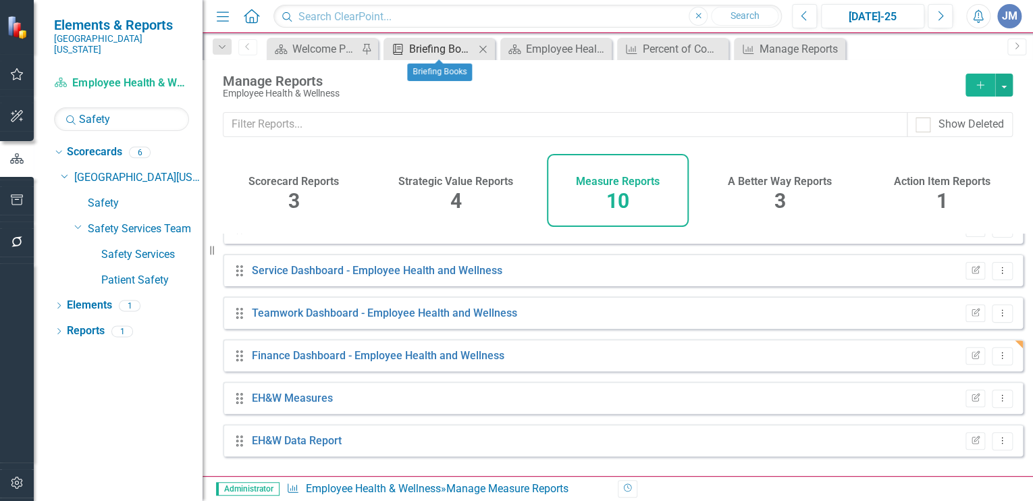
click at [437, 43] on div "Briefing Books" at bounding box center [441, 49] width 65 height 17
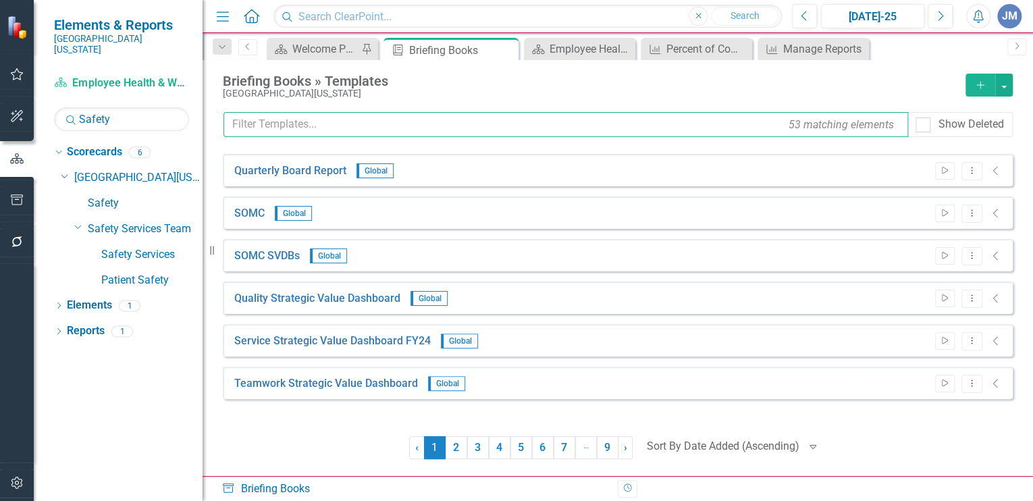
click at [286, 124] on input "text" at bounding box center [565, 124] width 685 height 25
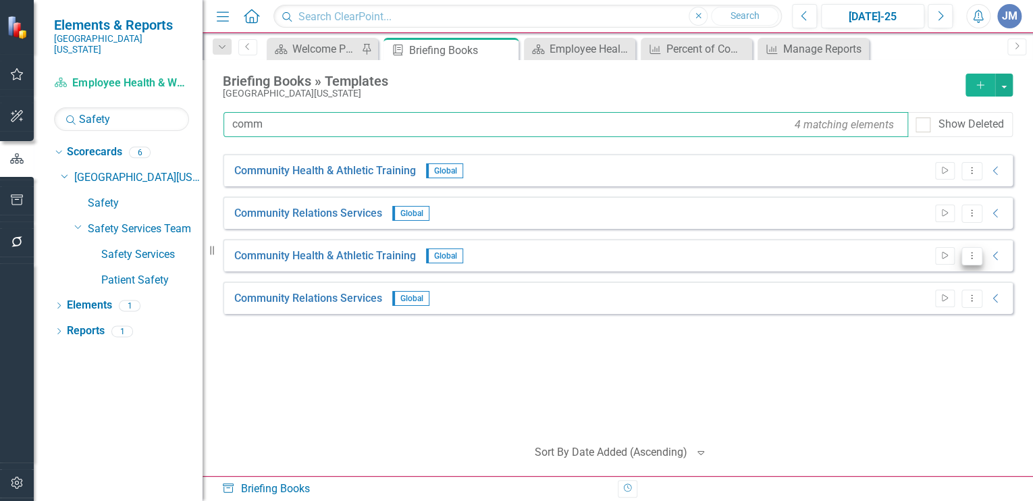
type input "comm"
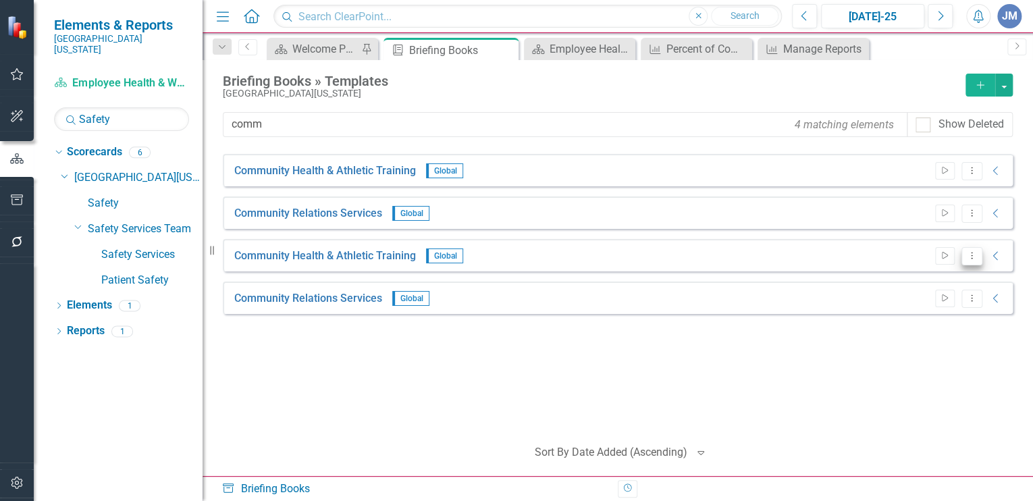
click at [972, 255] on icon "Dropdown Menu" at bounding box center [971, 255] width 11 height 9
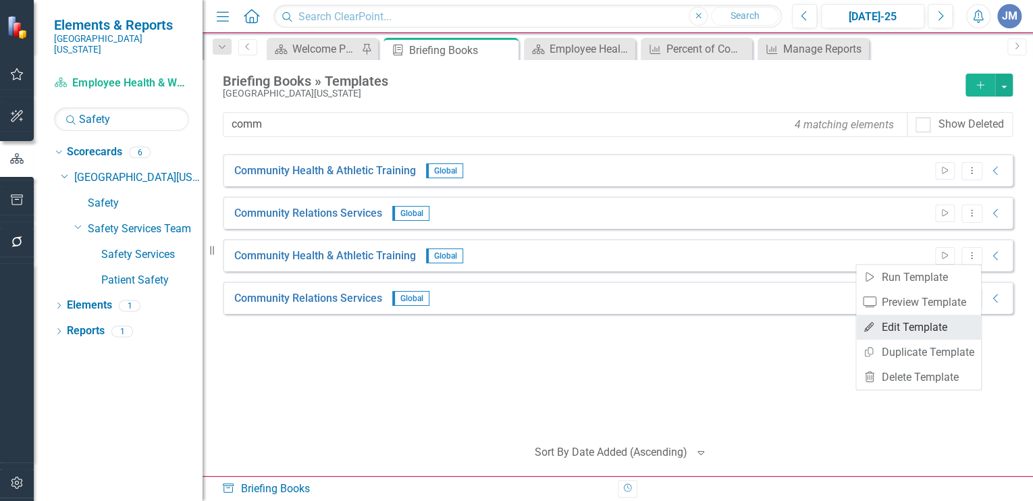
click at [945, 327] on link "Edit Edit Template" at bounding box center [918, 327] width 125 height 25
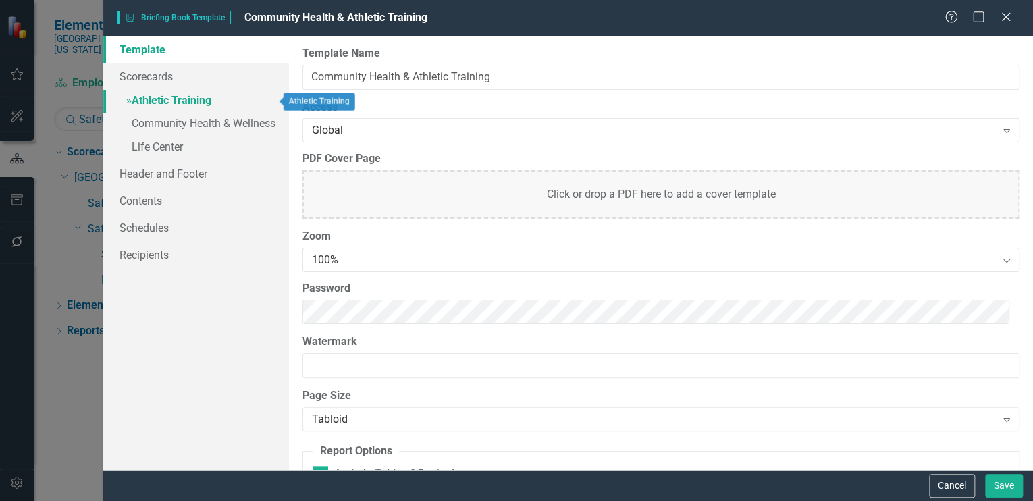
click at [168, 99] on link "» Athletic Training" at bounding box center [196, 102] width 186 height 24
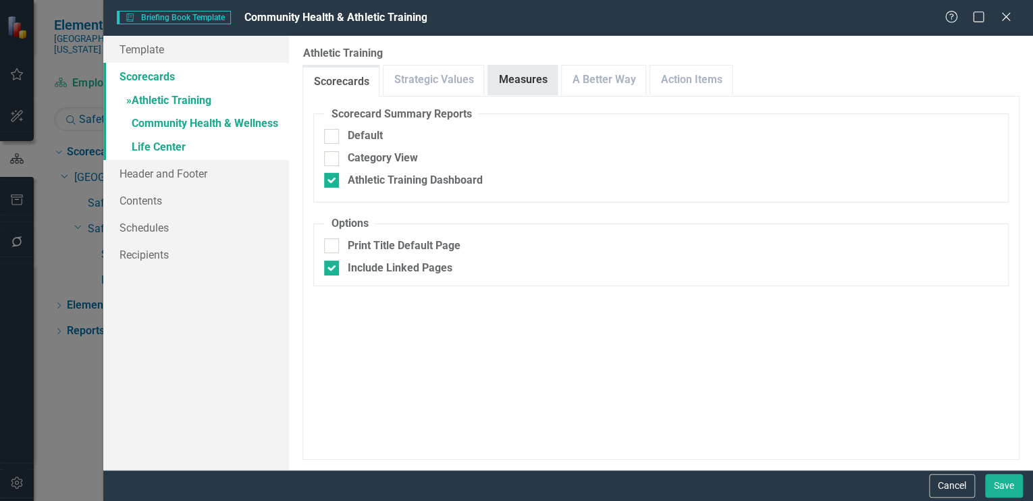
click at [500, 78] on link "Measures" at bounding box center [522, 79] width 69 height 29
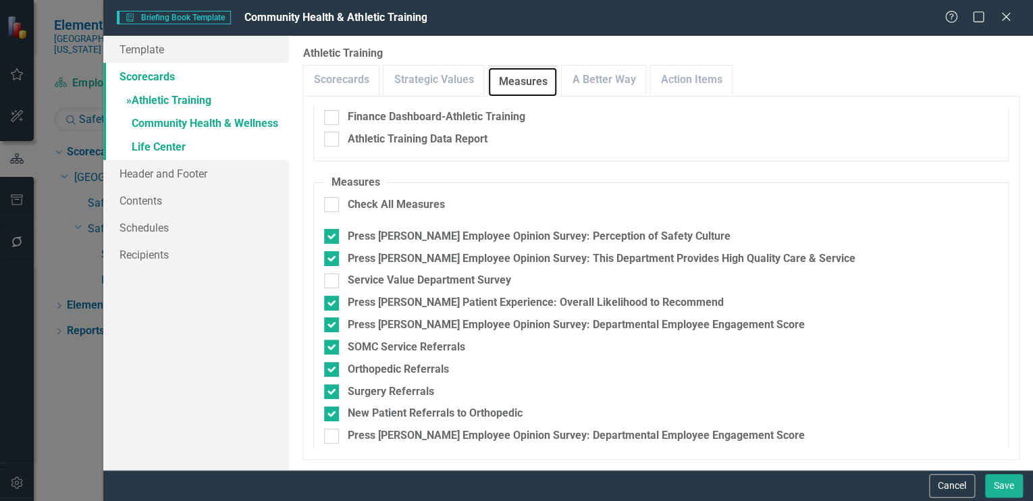
scroll to position [227, 0]
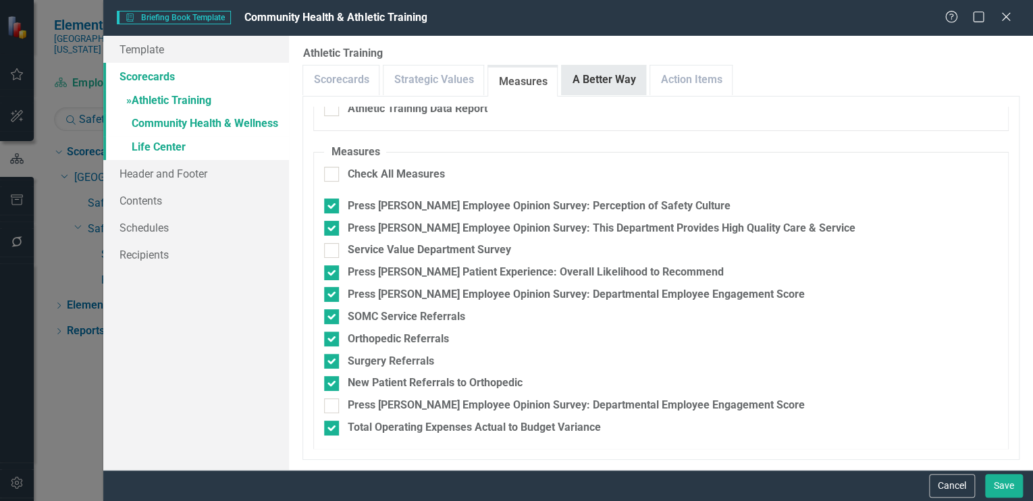
click at [595, 85] on link "A Better Way" at bounding box center [604, 79] width 84 height 29
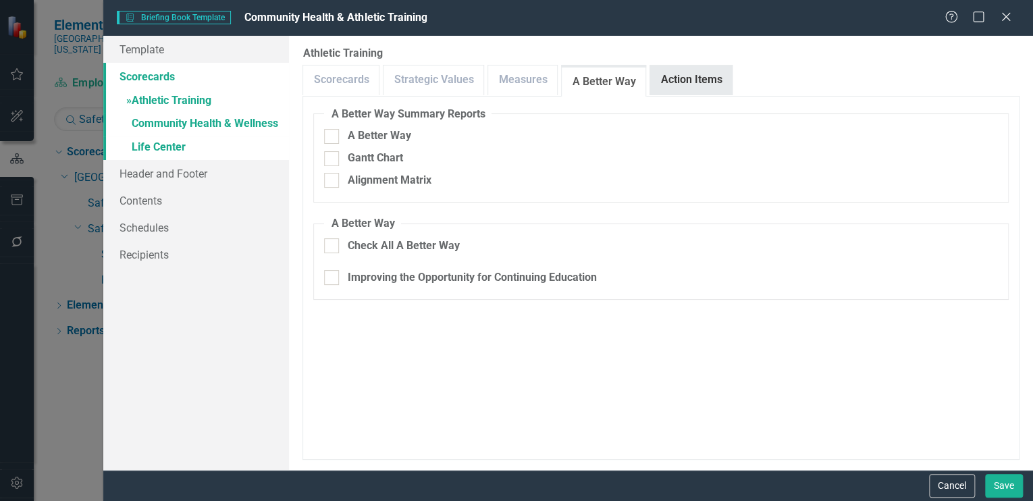
click at [672, 76] on link "Action Items" at bounding box center [691, 79] width 82 height 29
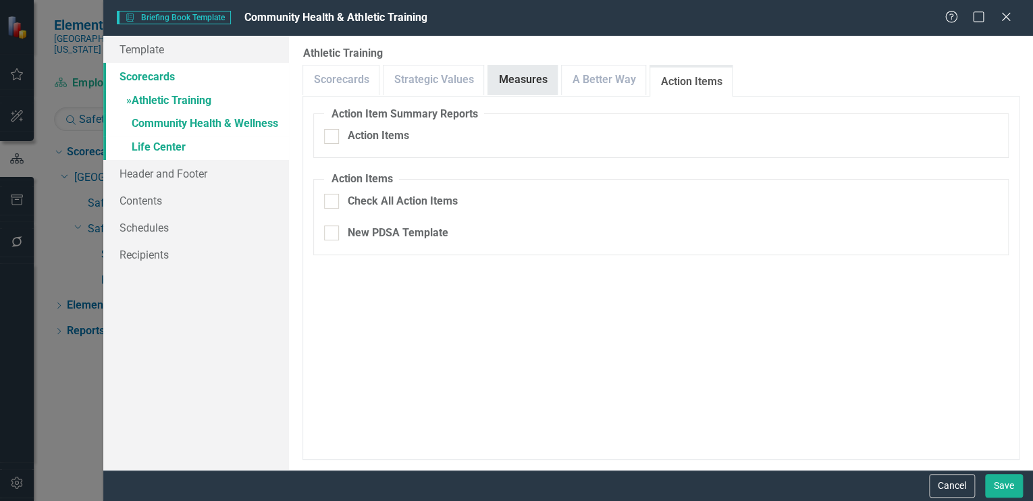
click at [495, 77] on link "Measures" at bounding box center [522, 79] width 69 height 29
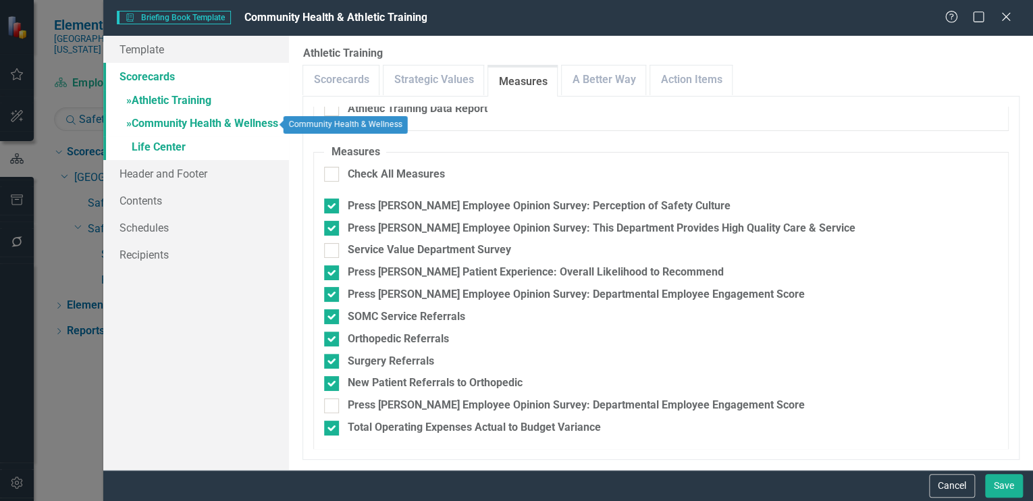
click at [160, 119] on link "» Community Health & Wellness" at bounding box center [196, 125] width 186 height 24
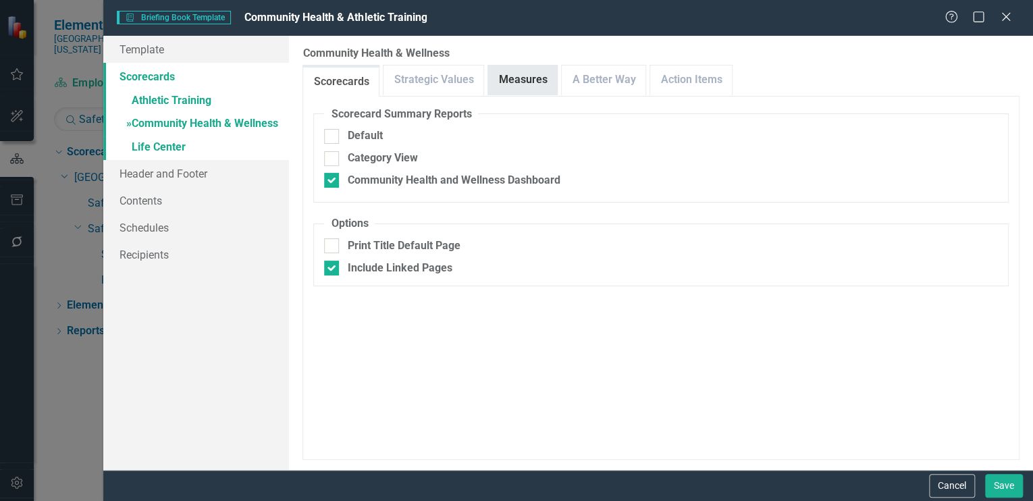
click at [516, 76] on link "Measures" at bounding box center [522, 79] width 69 height 29
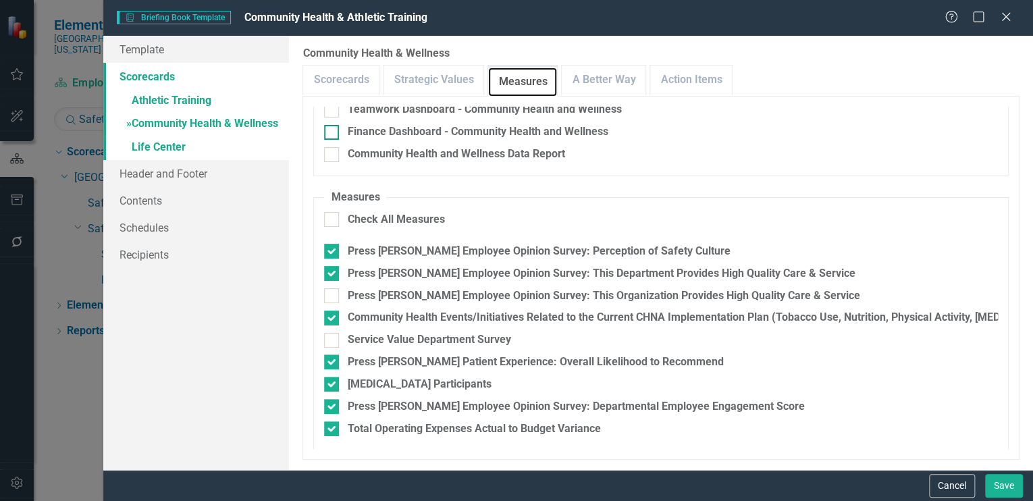
scroll to position [161, 0]
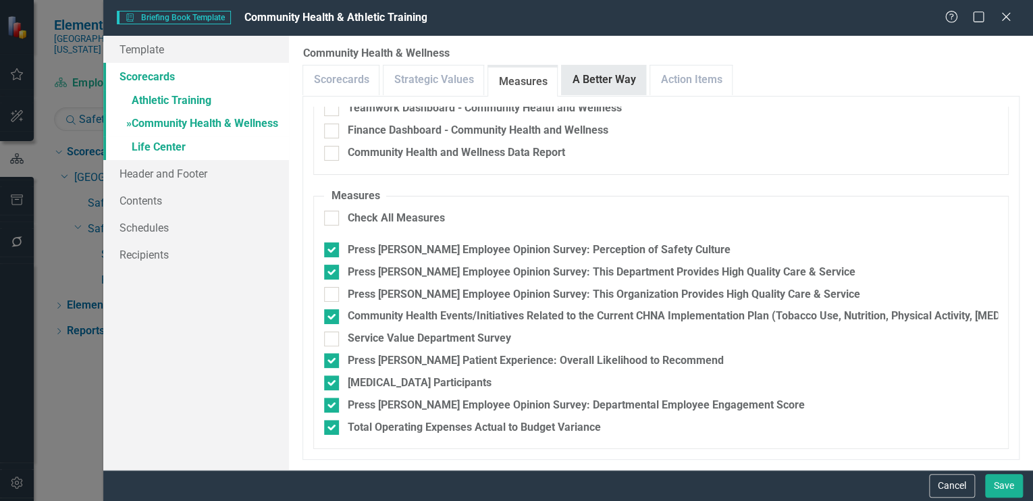
click at [606, 78] on link "A Better Way" at bounding box center [604, 79] width 84 height 29
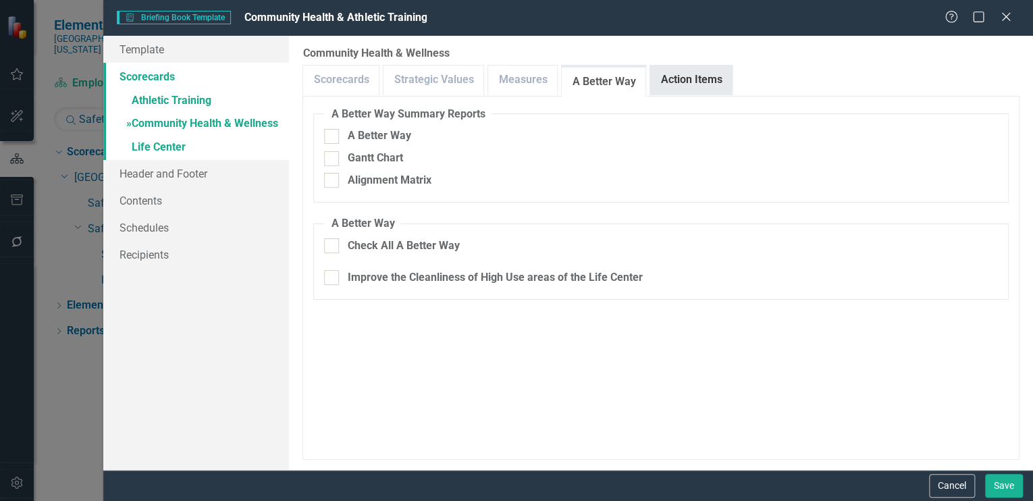
click at [664, 78] on link "Action Items" at bounding box center [691, 79] width 82 height 29
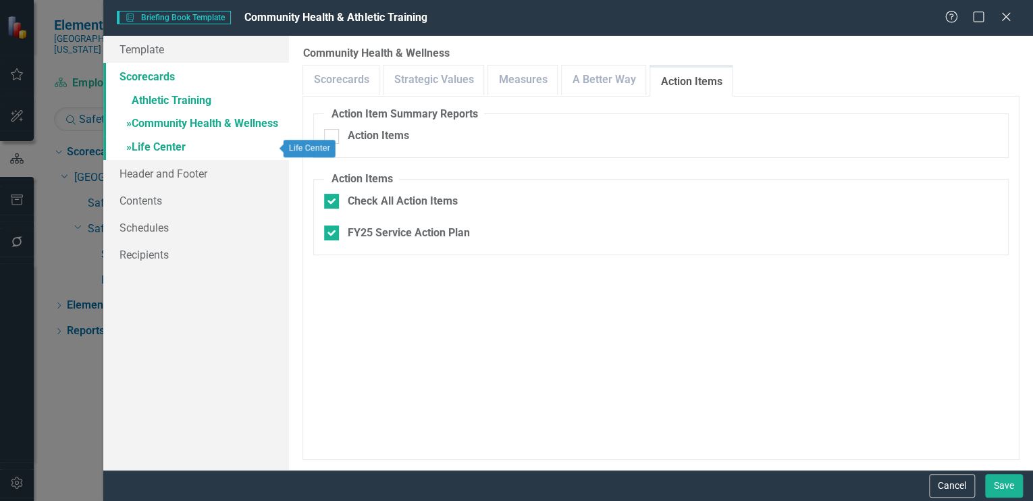
click at [166, 145] on link "» Life Center" at bounding box center [196, 148] width 186 height 24
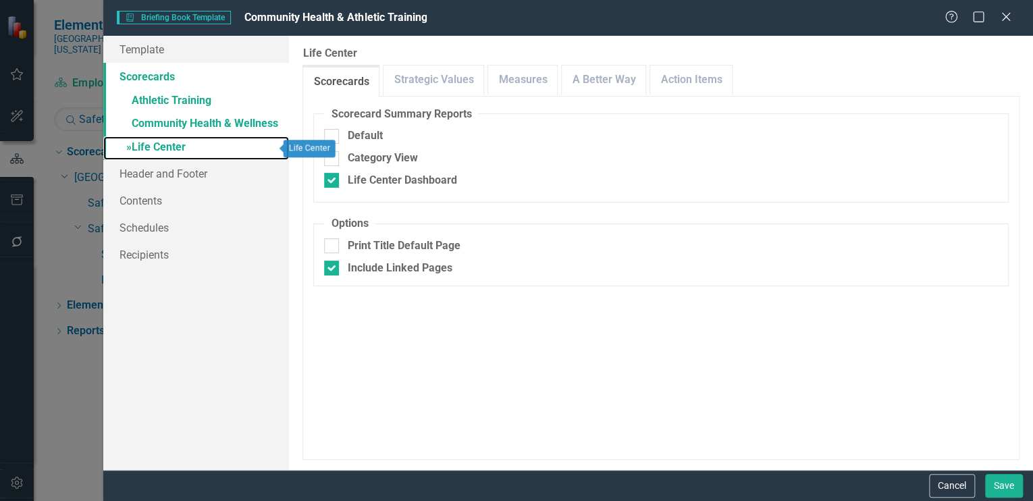
checkbox input "true"
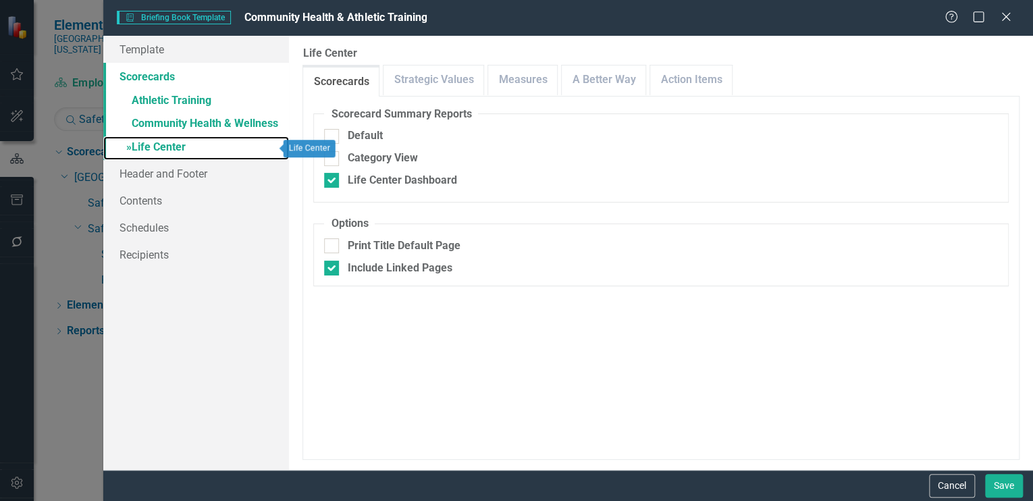
checkbox input "true"
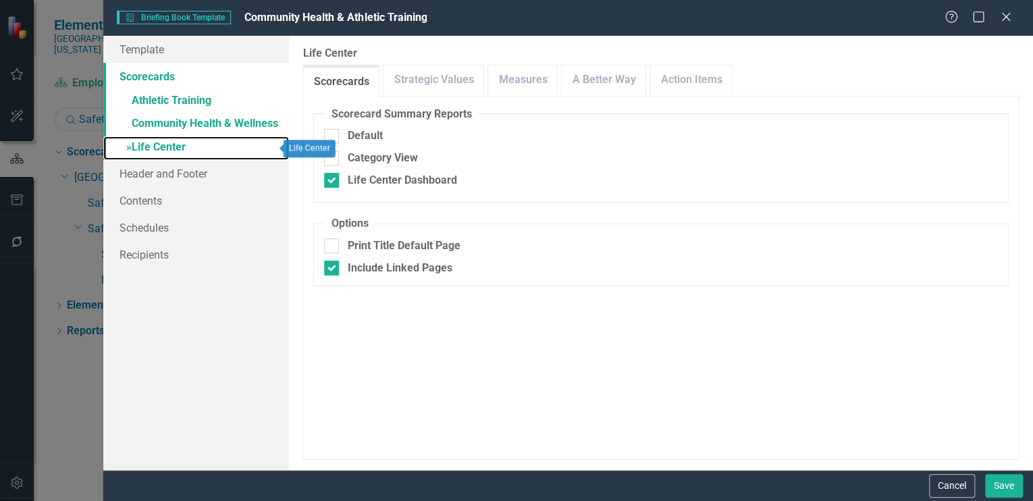
checkbox input "false"
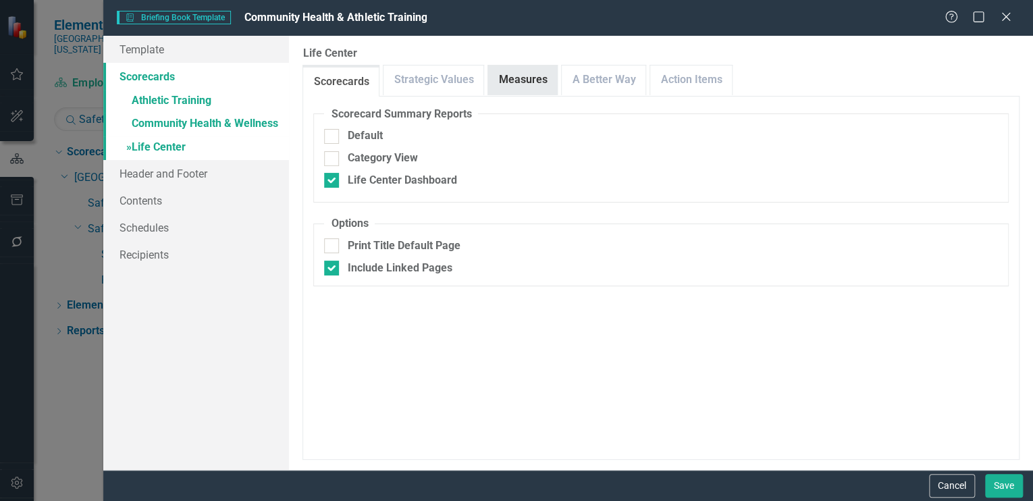
click at [520, 75] on link "Measures" at bounding box center [522, 79] width 69 height 29
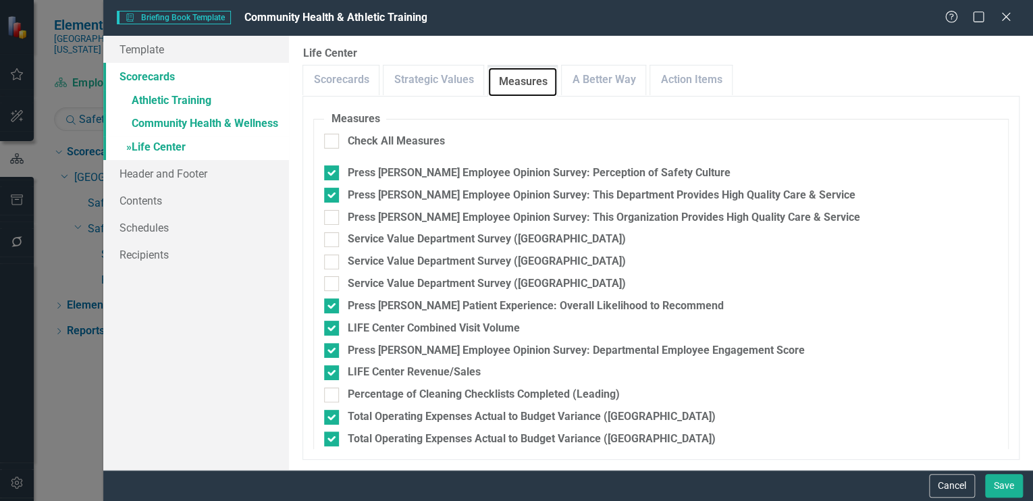
scroll to position [271, 0]
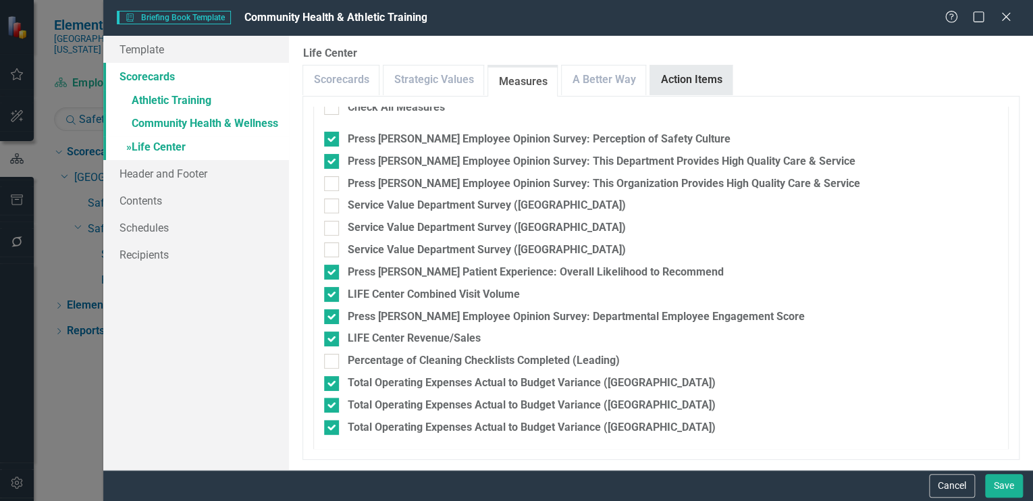
click at [666, 76] on link "Action Items" at bounding box center [691, 79] width 82 height 29
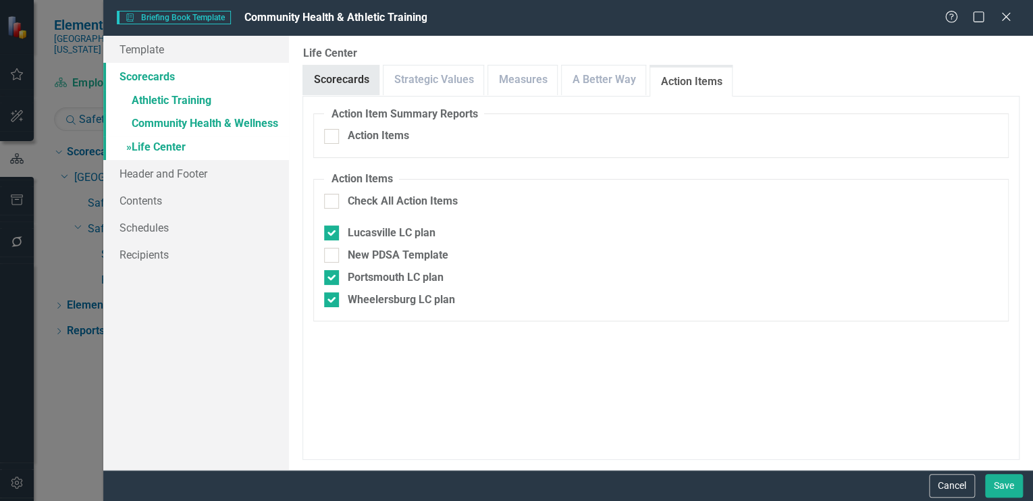
click at [358, 74] on link "Scorecards" at bounding box center [341, 79] width 76 height 29
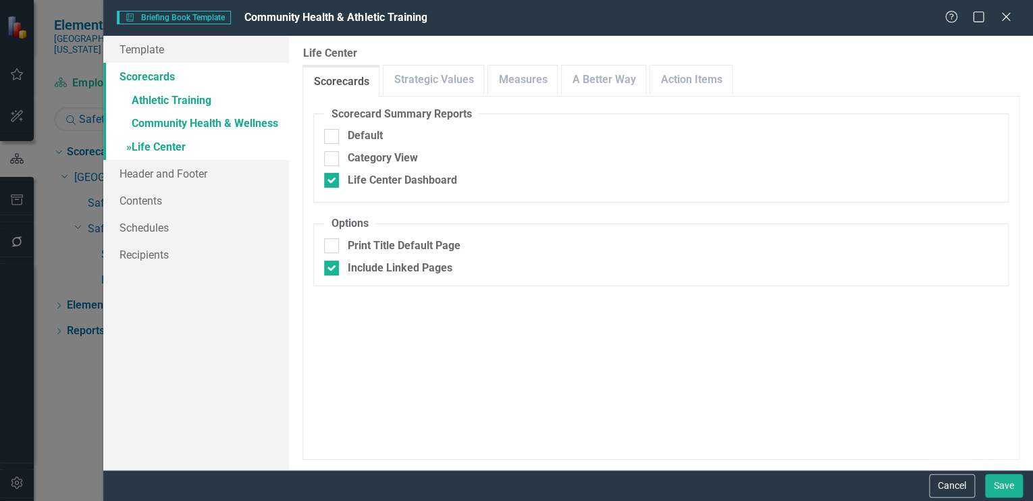
click at [157, 74] on link "Scorecards" at bounding box center [196, 76] width 186 height 27
click at [140, 43] on link "Template" at bounding box center [196, 49] width 186 height 27
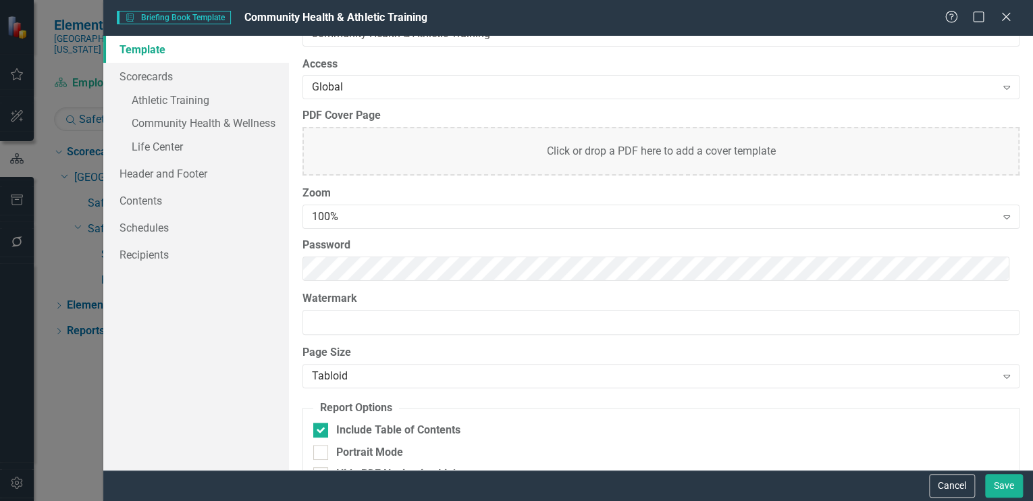
scroll to position [44, 0]
click at [162, 72] on link "Scorecards" at bounding box center [196, 76] width 186 height 27
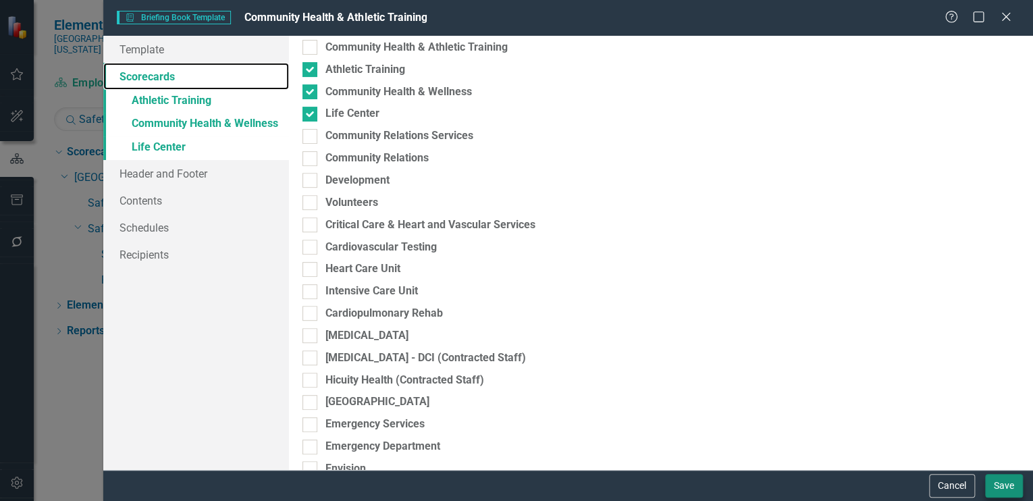
scroll to position [186, 0]
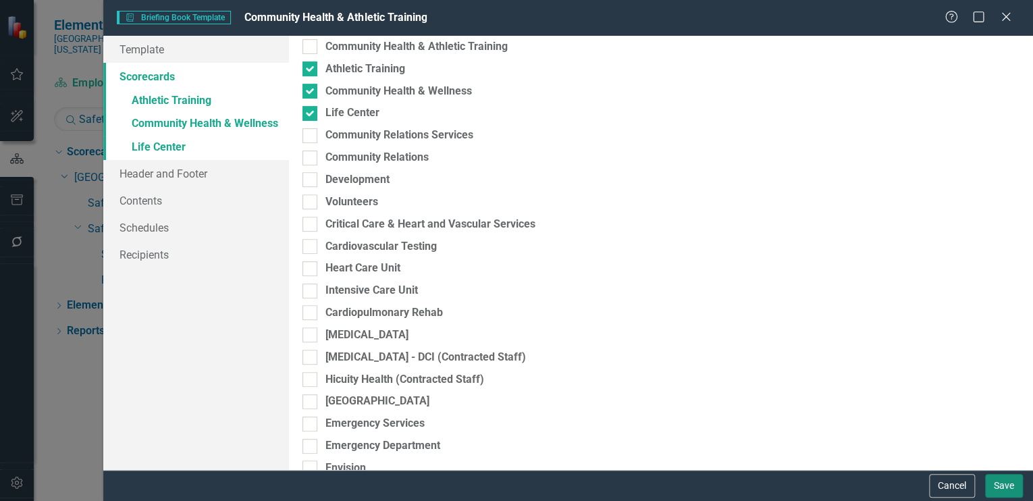
click at [1001, 481] on button "Save" at bounding box center [1004, 486] width 38 height 24
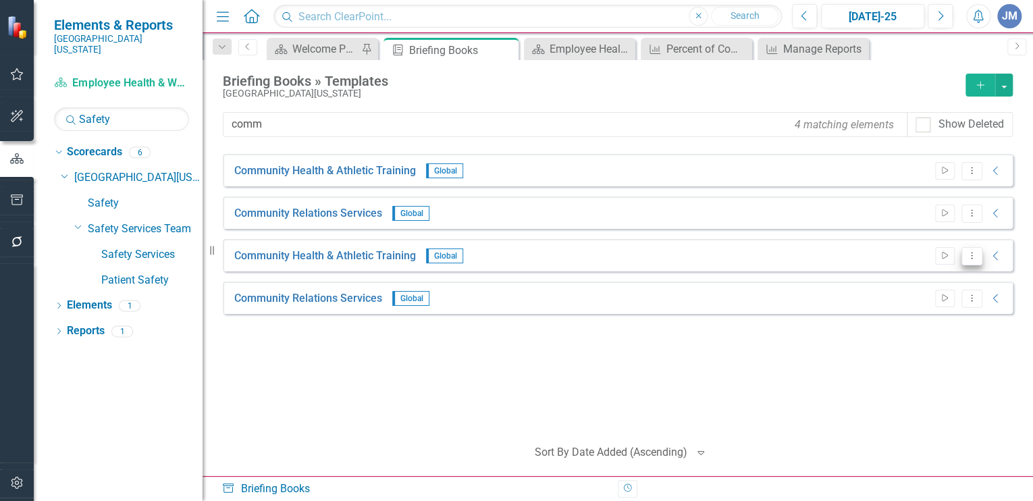
click at [973, 254] on icon "Dropdown Menu" at bounding box center [971, 255] width 11 height 9
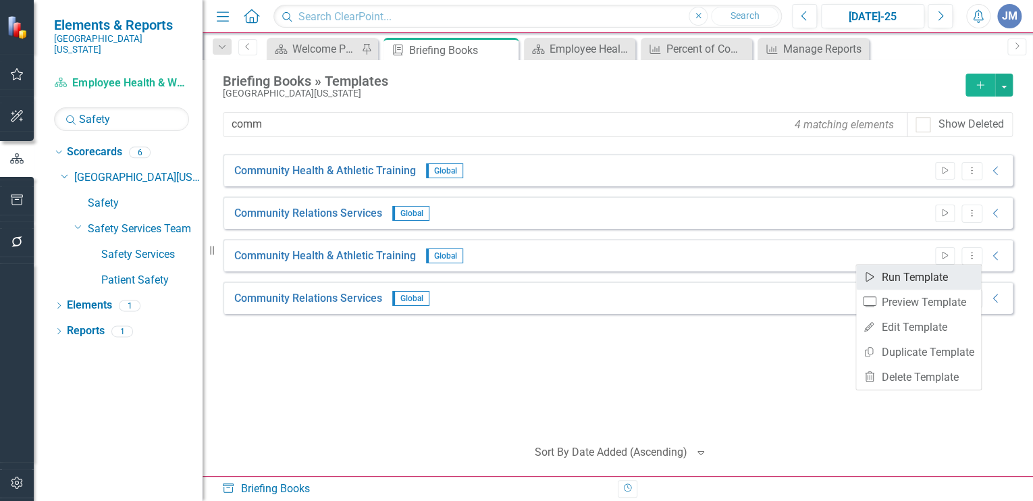
click at [921, 274] on link "Start Run Template" at bounding box center [918, 277] width 125 height 25
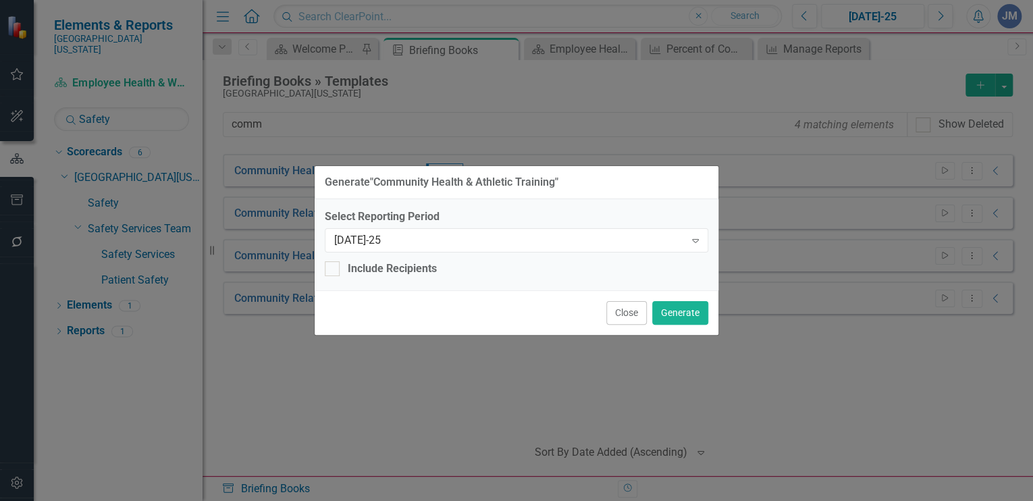
drag, startPoint x: 622, startPoint y: 311, endPoint x: 637, endPoint y: 311, distance: 14.9
click at [623, 311] on button "Close" at bounding box center [626, 313] width 41 height 24
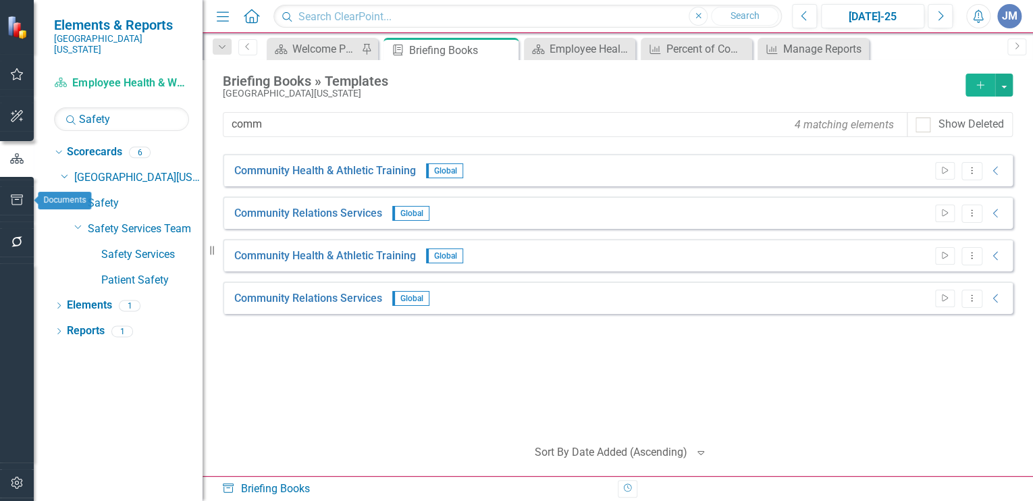
click at [22, 194] on icon "button" at bounding box center [17, 199] width 12 height 11
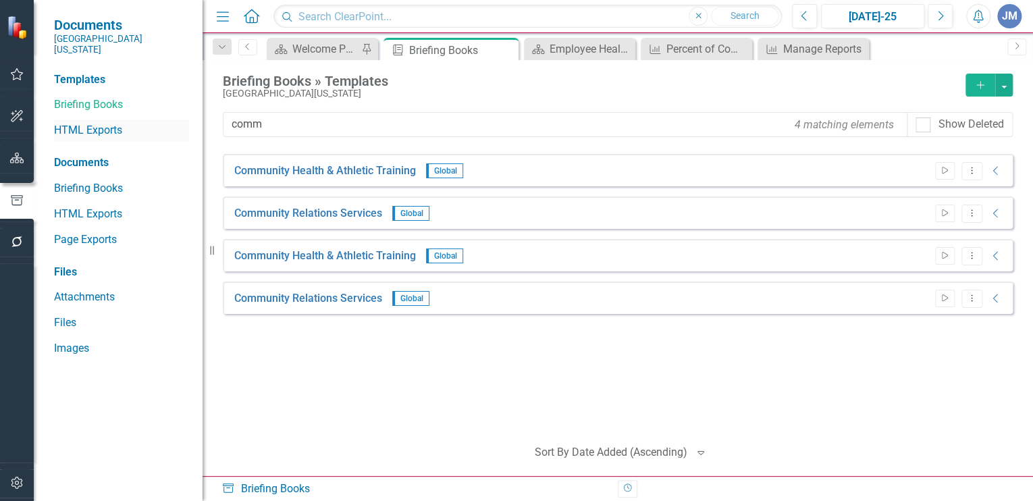
click at [106, 123] on link "HTML Exports" at bounding box center [121, 131] width 135 height 16
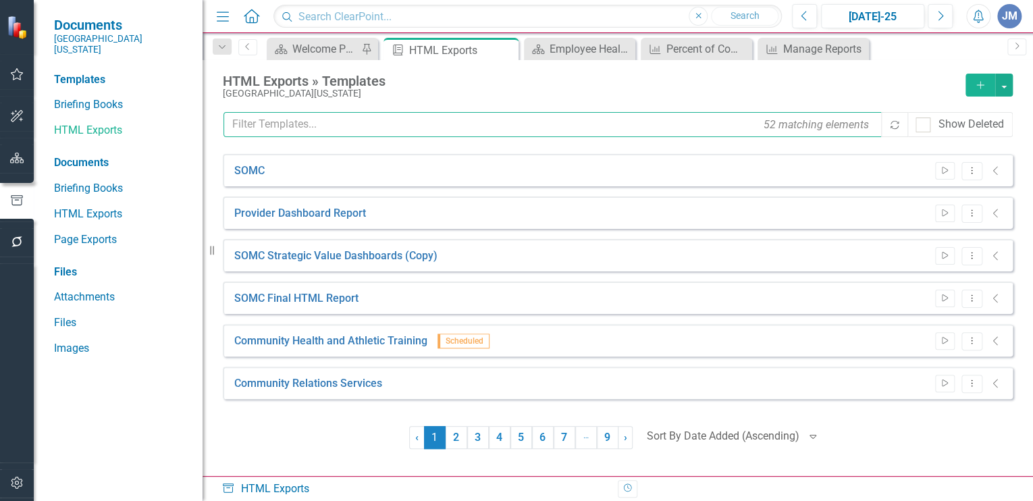
click at [263, 120] on input "text" at bounding box center [553, 124] width 660 height 25
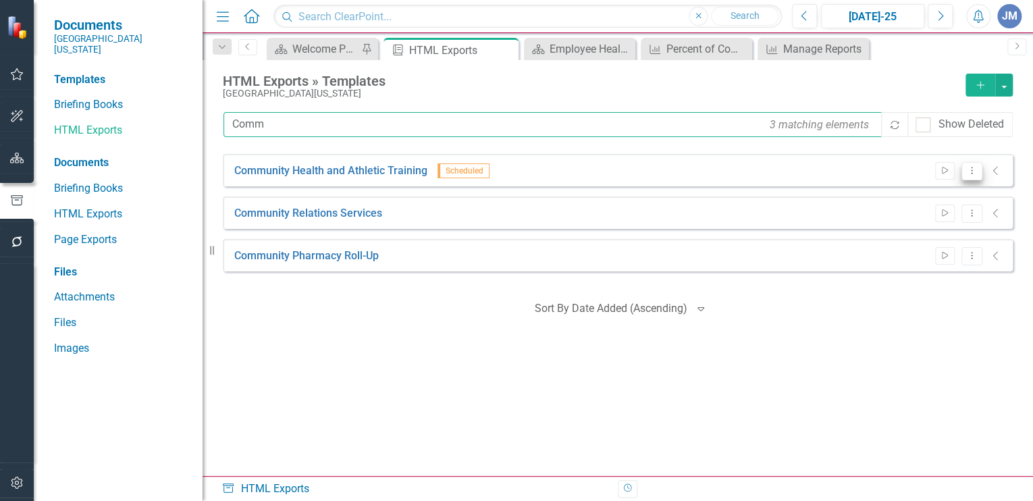
type input "Comm"
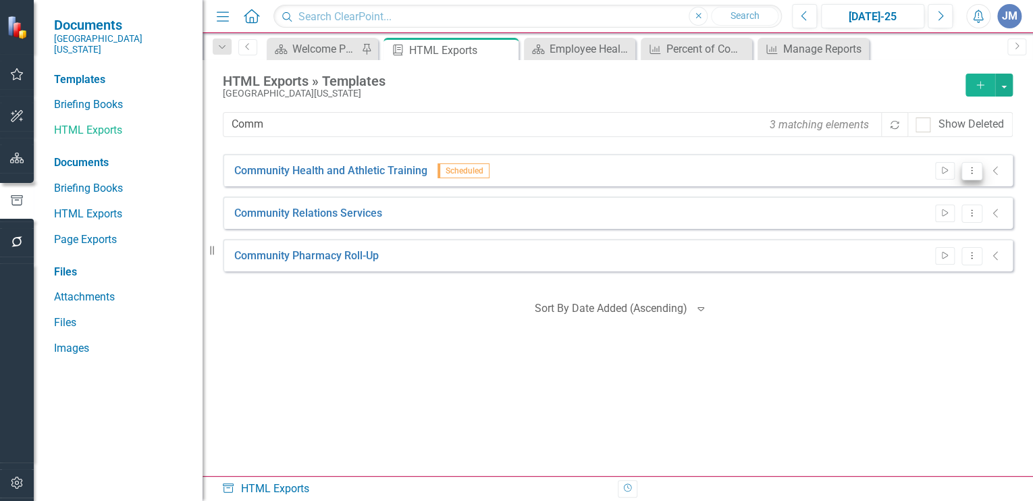
click at [969, 165] on button "Dropdown Menu" at bounding box center [971, 171] width 21 height 18
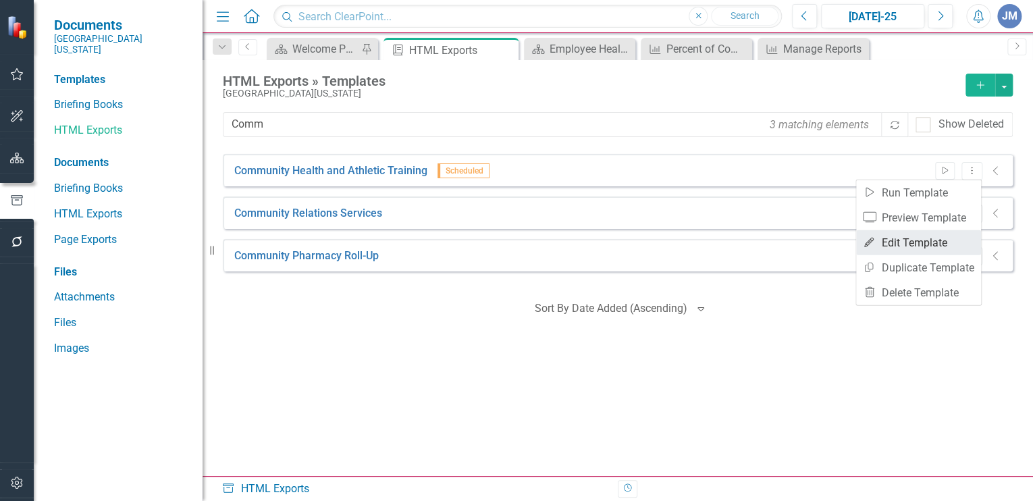
click at [932, 240] on link "Edit Edit Template" at bounding box center [918, 242] width 125 height 25
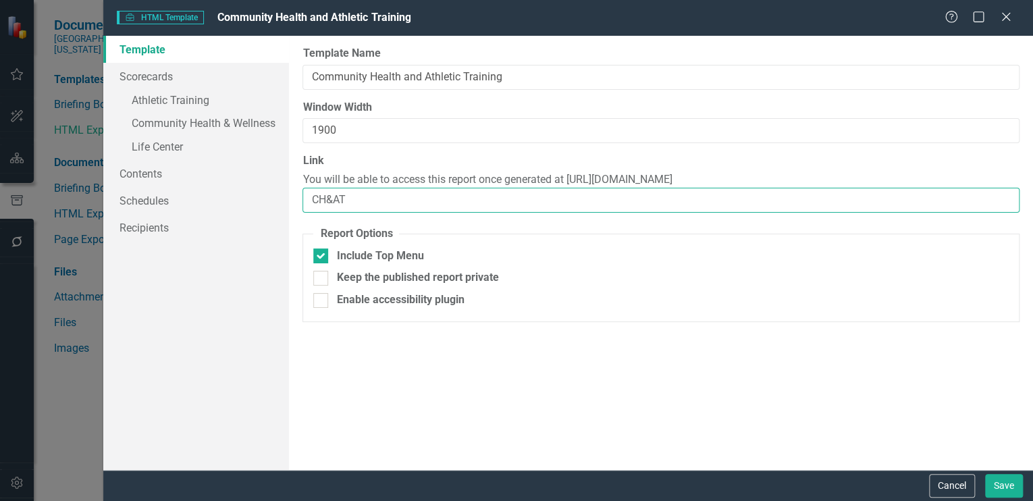
click at [350, 201] on input "CH&AT" at bounding box center [660, 200] width 717 height 25
type input "CH&AT-FY25"
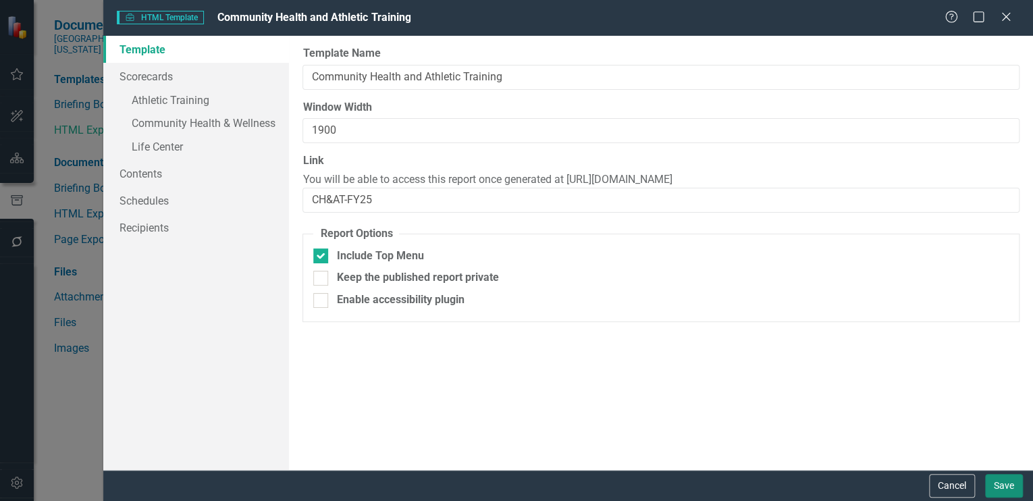
click at [999, 484] on button "Save" at bounding box center [1004, 486] width 38 height 24
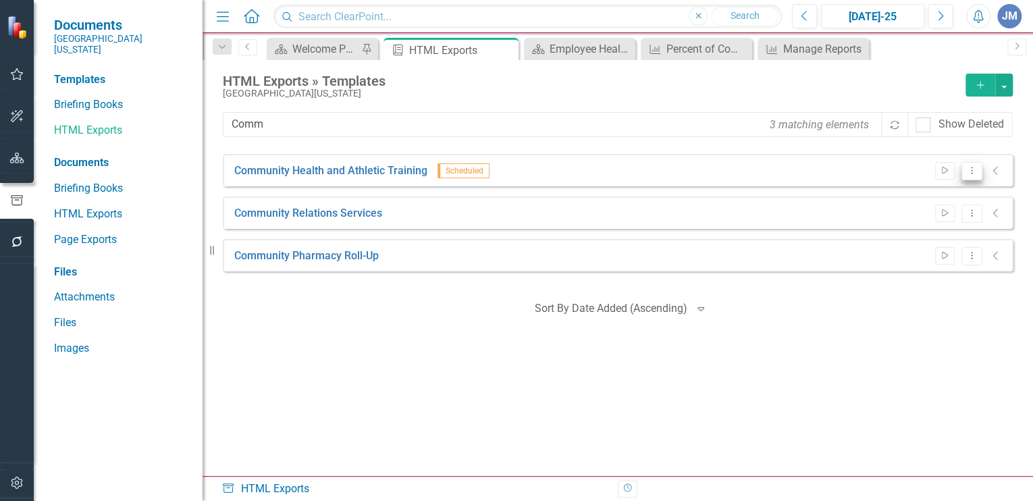
click at [970, 166] on icon "Dropdown Menu" at bounding box center [971, 170] width 11 height 9
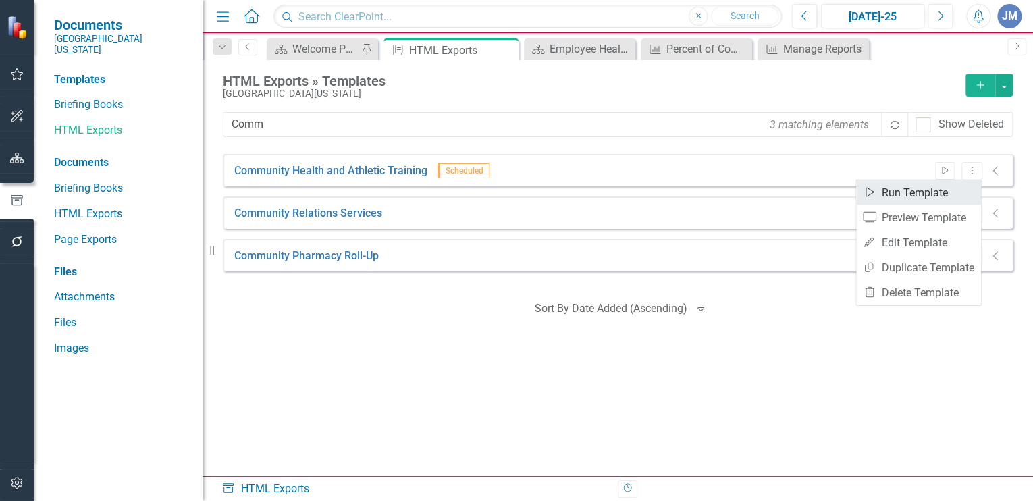
click at [926, 189] on link "Start Run Template" at bounding box center [918, 192] width 125 height 25
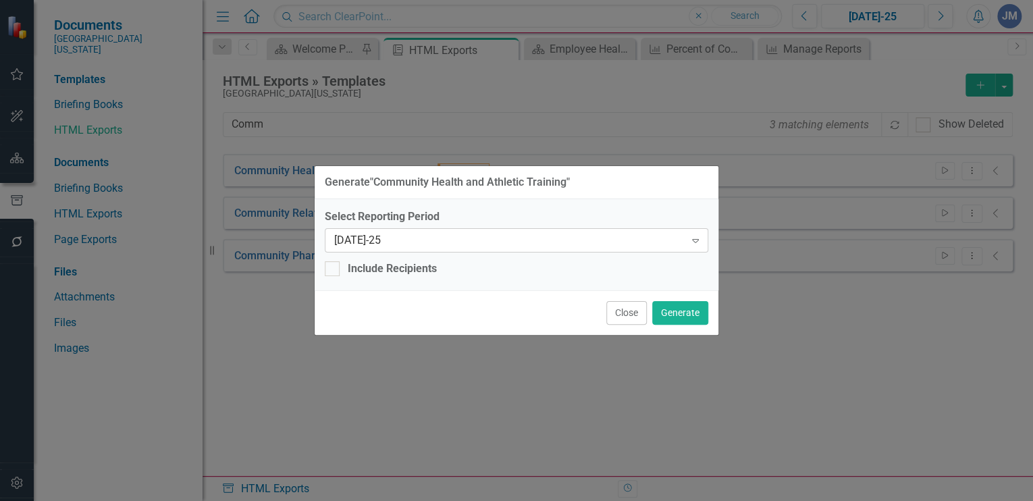
click at [383, 240] on div "[DATE]-25" at bounding box center [509, 240] width 350 height 16
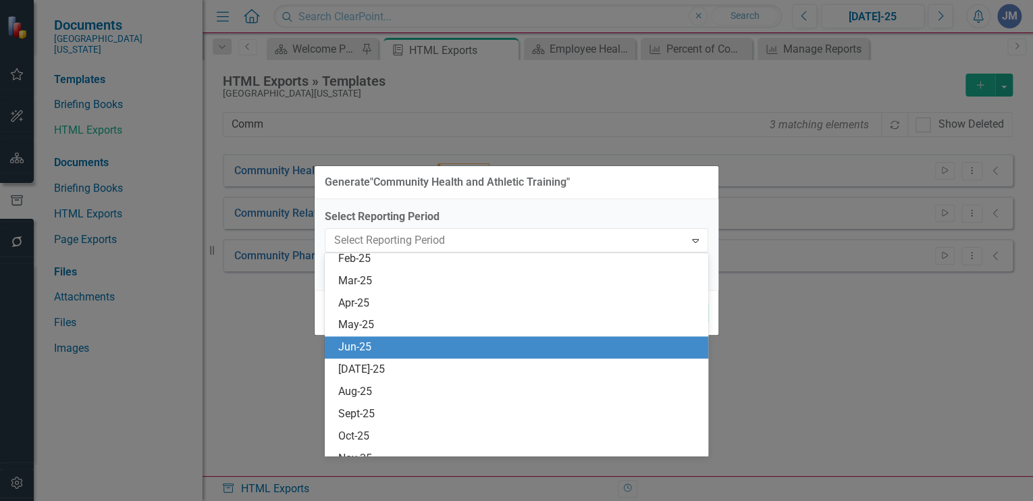
scroll to position [936, 0]
click at [346, 344] on div "Jun-25" at bounding box center [519, 348] width 362 height 16
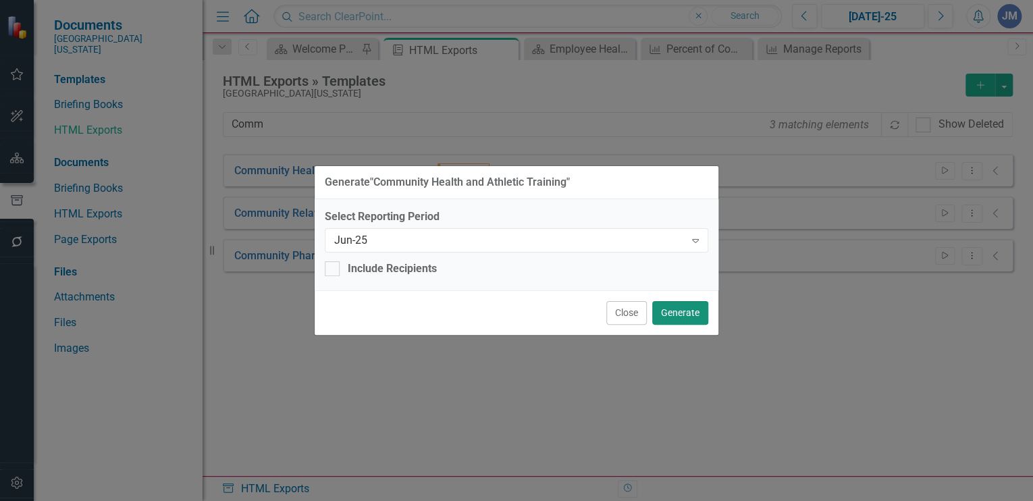
click at [687, 309] on button "Generate" at bounding box center [680, 313] width 56 height 24
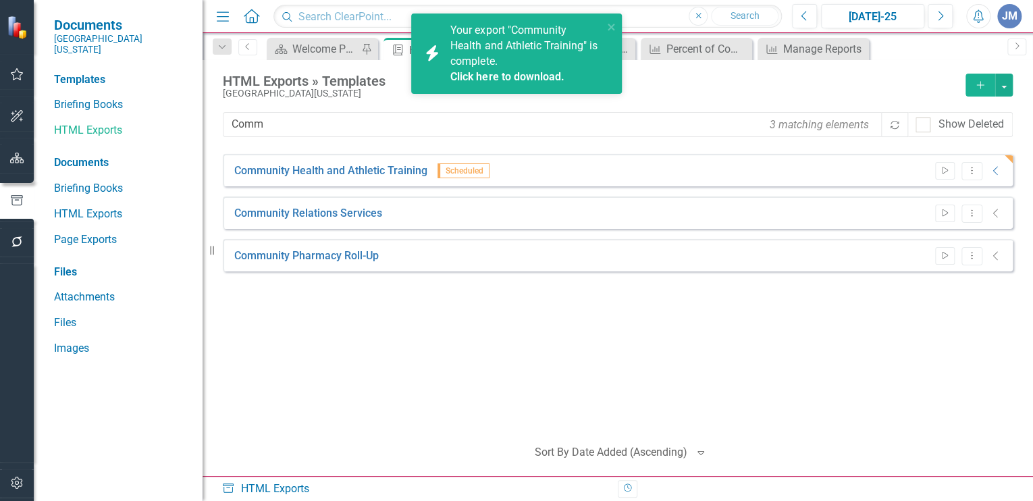
click at [489, 73] on link "Click here to download." at bounding box center [506, 76] width 113 height 13
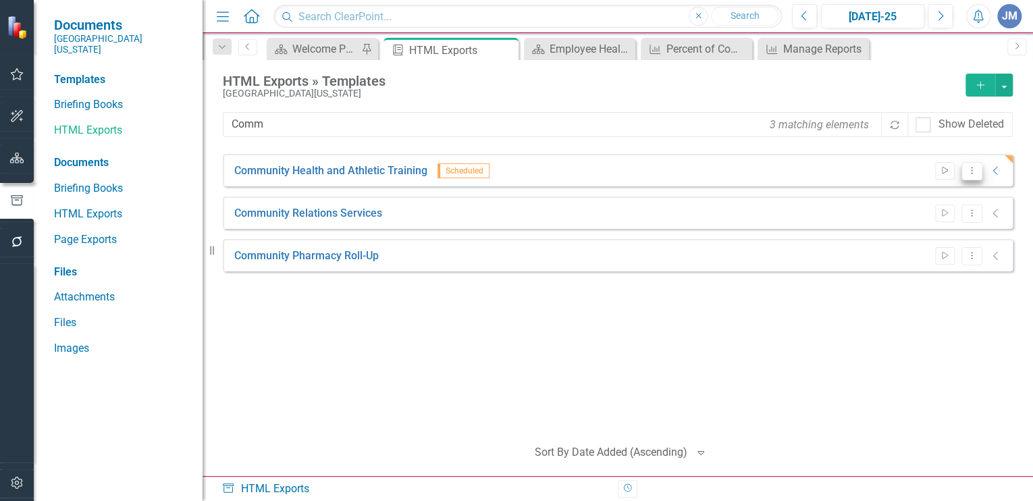
click at [971, 167] on icon "Dropdown Menu" at bounding box center [971, 170] width 11 height 9
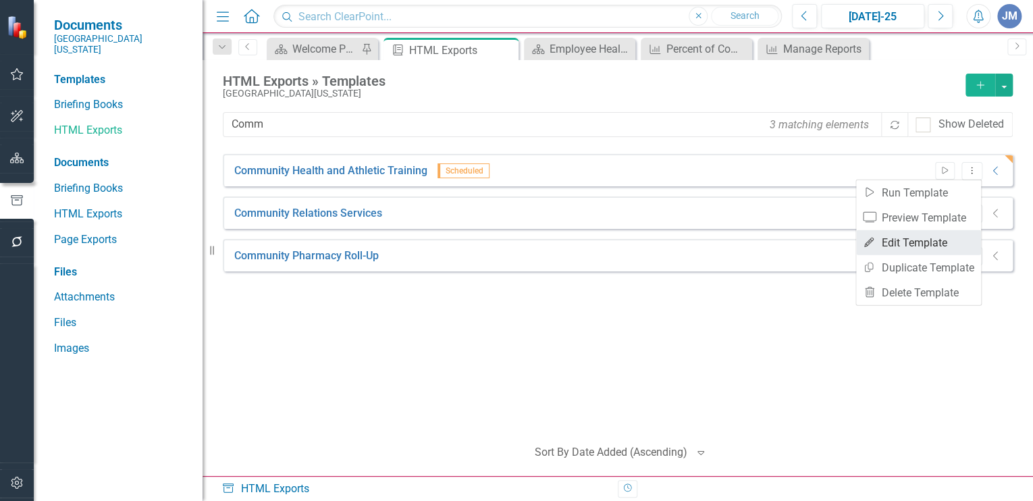
click at [940, 240] on link "Edit Edit Template" at bounding box center [918, 242] width 125 height 25
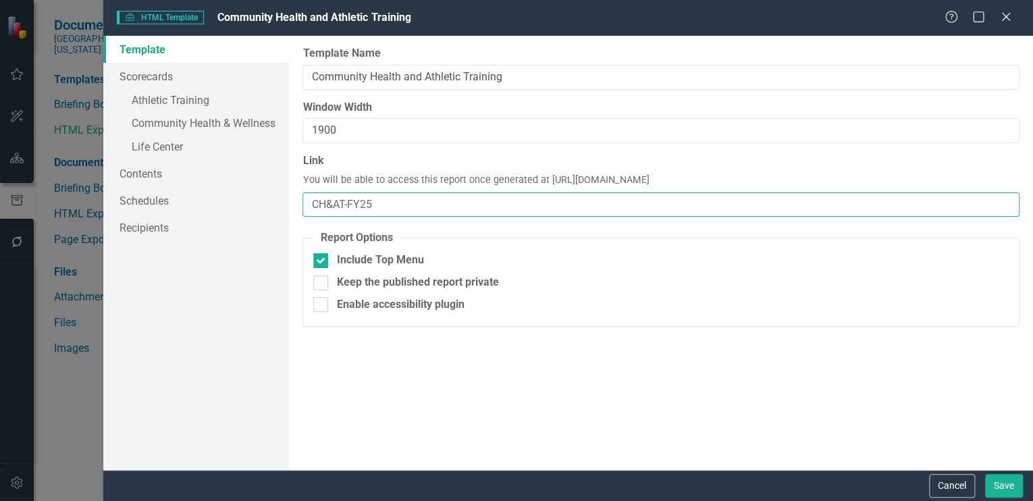
click at [375, 203] on input "CH&AT-FY25" at bounding box center [660, 204] width 717 height 25
type input "CH&AT"
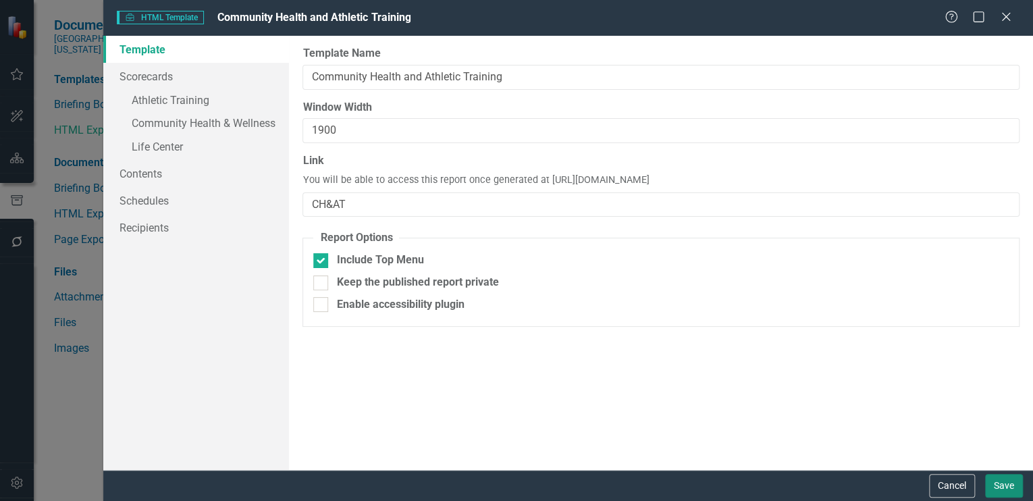
click at [997, 482] on button "Save" at bounding box center [1004, 486] width 38 height 24
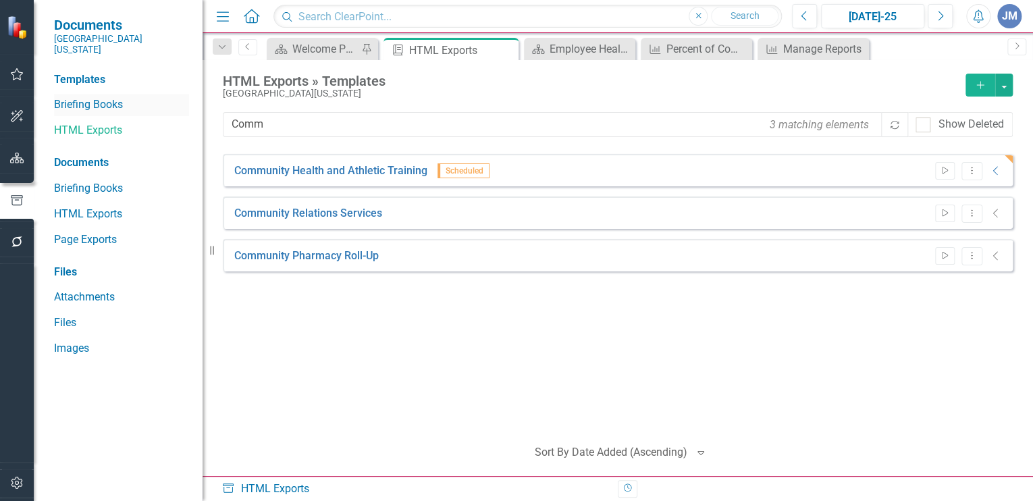
click at [73, 97] on link "Briefing Books" at bounding box center [121, 105] width 135 height 16
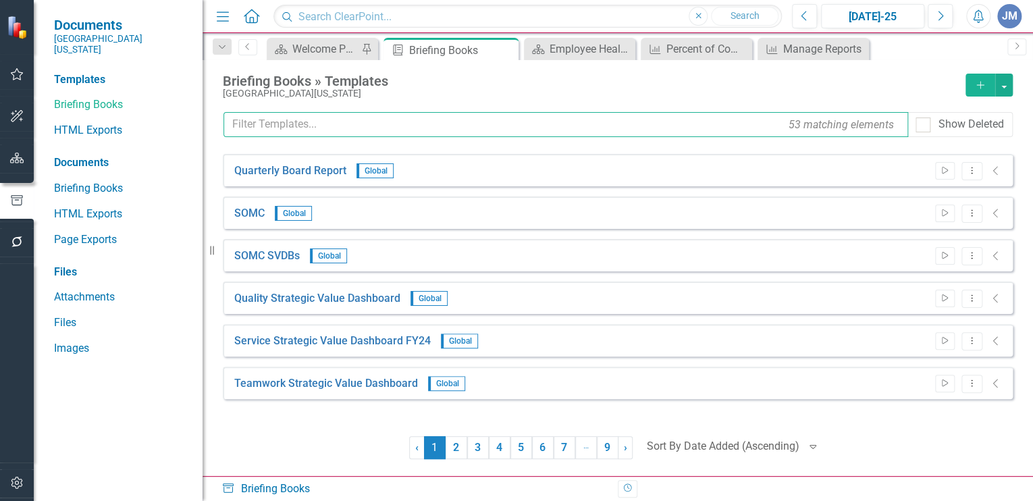
click at [267, 123] on input "text" at bounding box center [565, 124] width 685 height 25
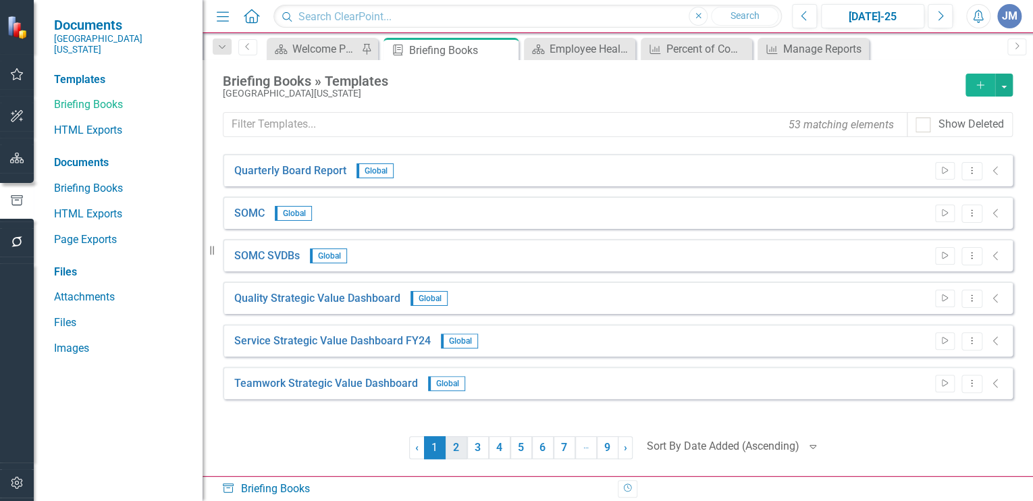
click at [456, 441] on link "2" at bounding box center [457, 447] width 22 height 23
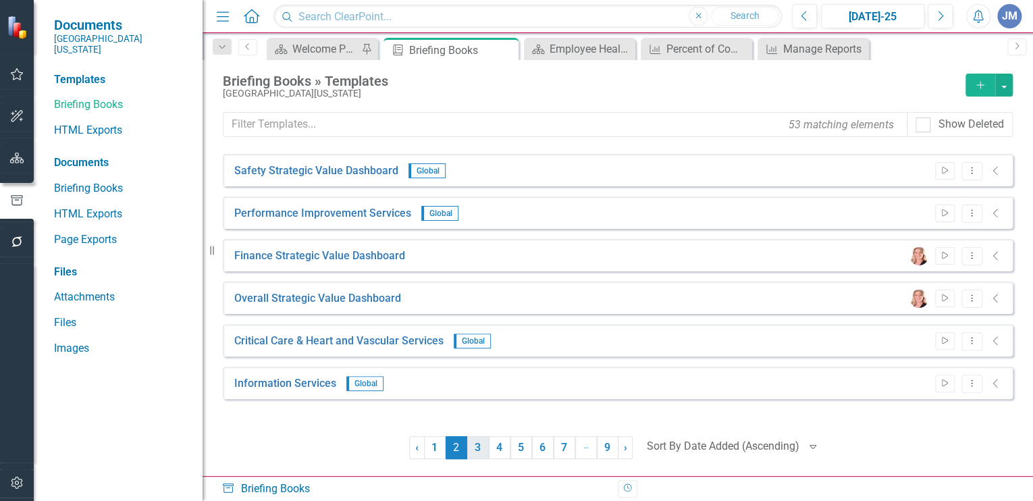
click at [478, 446] on link "3" at bounding box center [478, 447] width 22 height 23
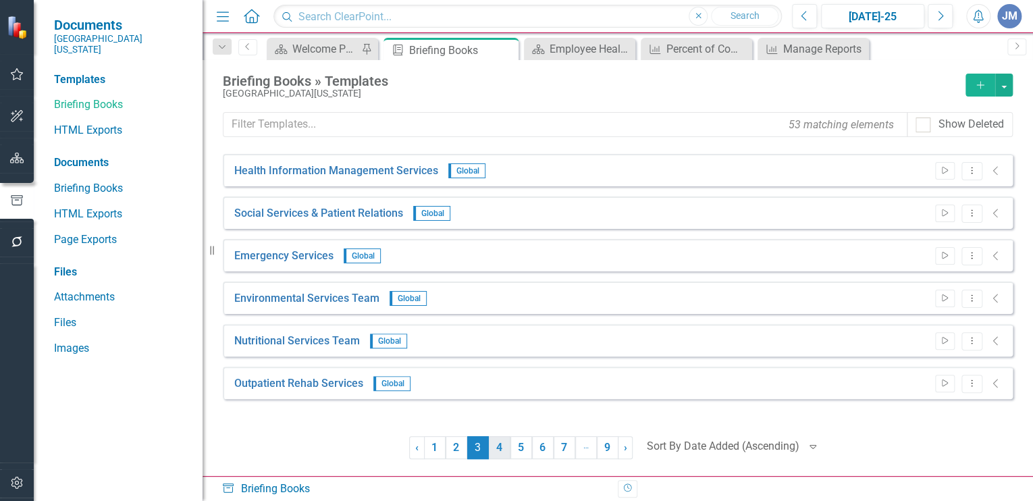
click at [500, 442] on link "4" at bounding box center [500, 447] width 22 height 23
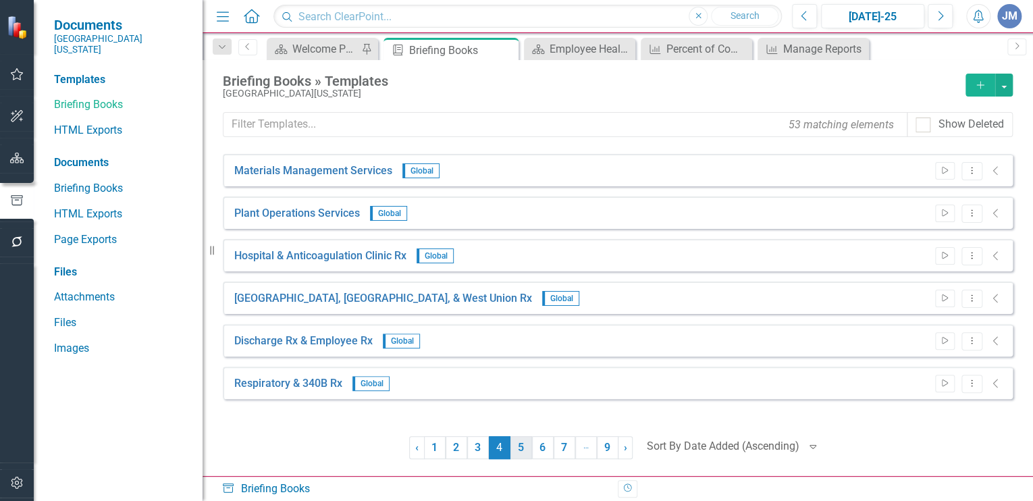
click at [520, 445] on link "5" at bounding box center [521, 447] width 22 height 23
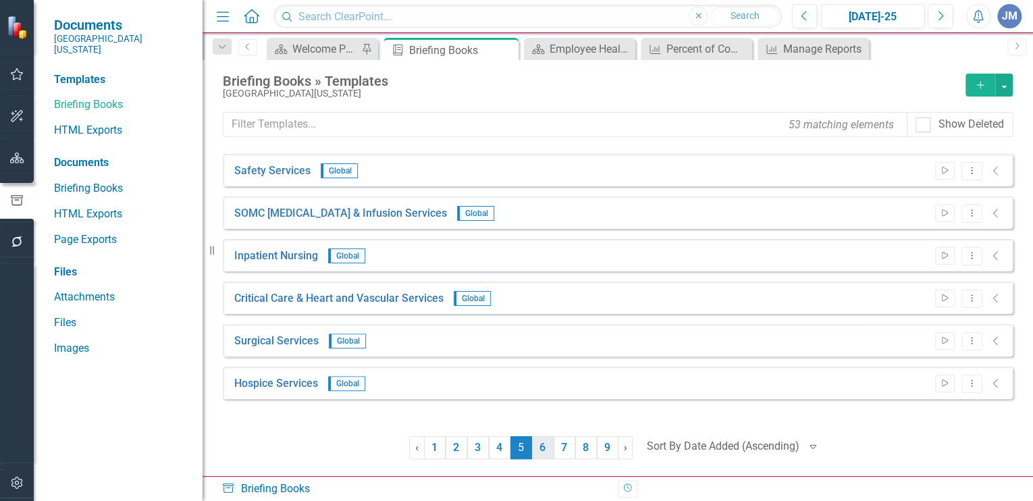
click at [546, 444] on link "6" at bounding box center [543, 447] width 22 height 23
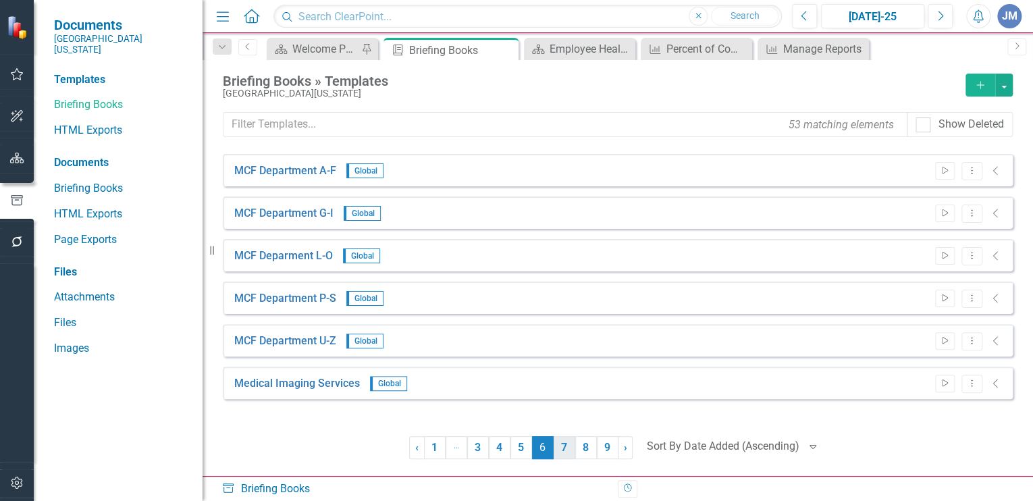
click at [565, 444] on link "7" at bounding box center [565, 447] width 22 height 23
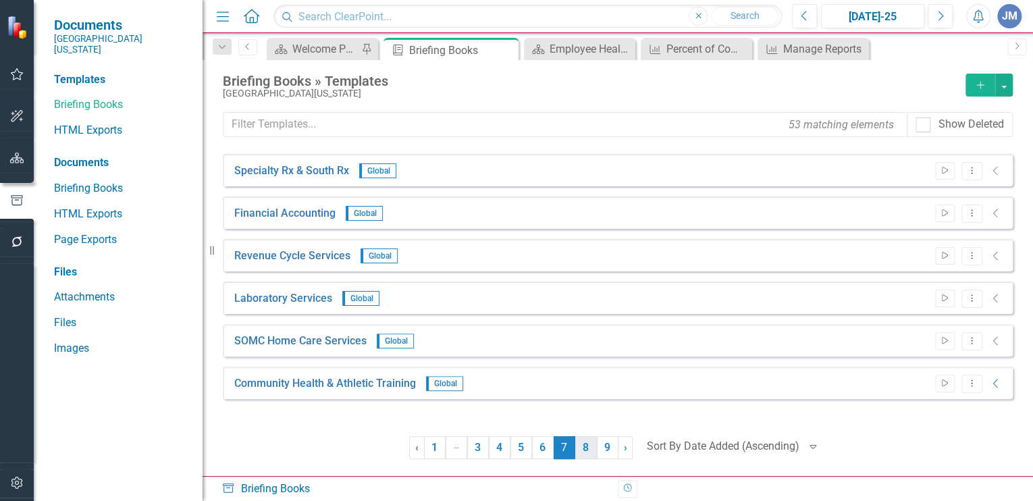
click at [581, 444] on link "8" at bounding box center [586, 447] width 22 height 23
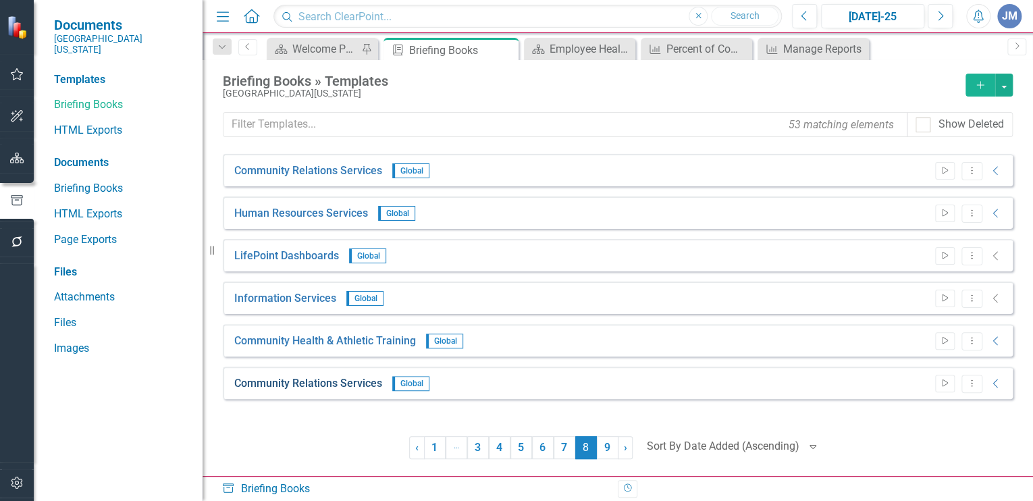
click at [339, 378] on link "Community Relations Services" at bounding box center [308, 384] width 148 height 16
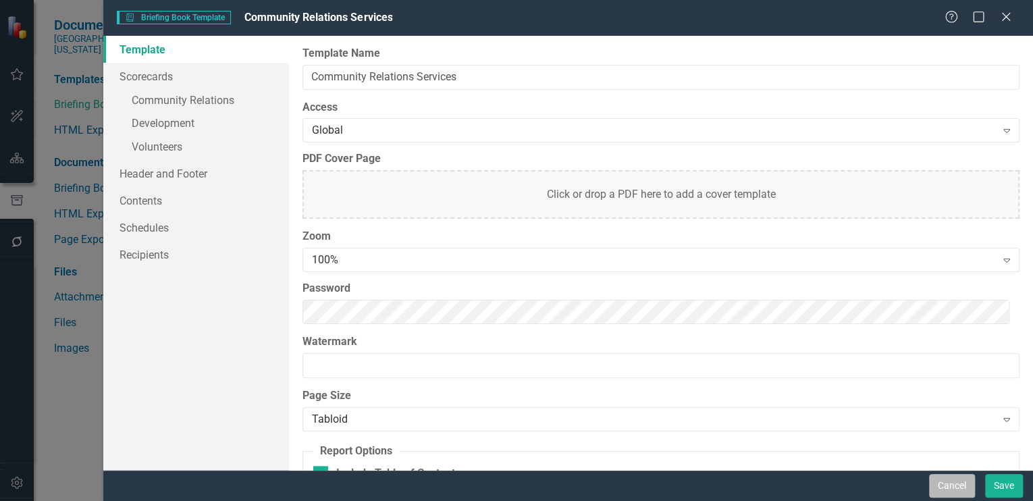
click at [953, 483] on button "Cancel" at bounding box center [952, 486] width 46 height 24
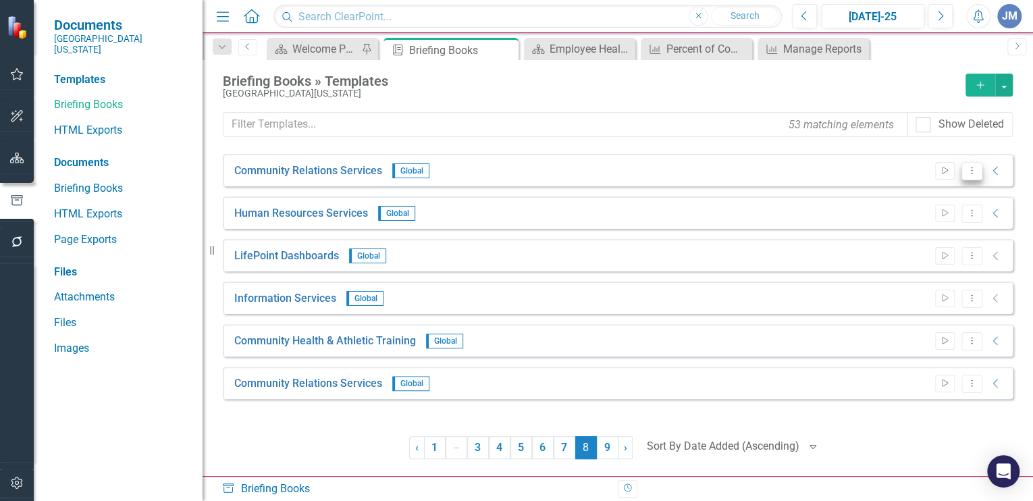
click at [971, 169] on icon "Dropdown Menu" at bounding box center [971, 170] width 11 height 9
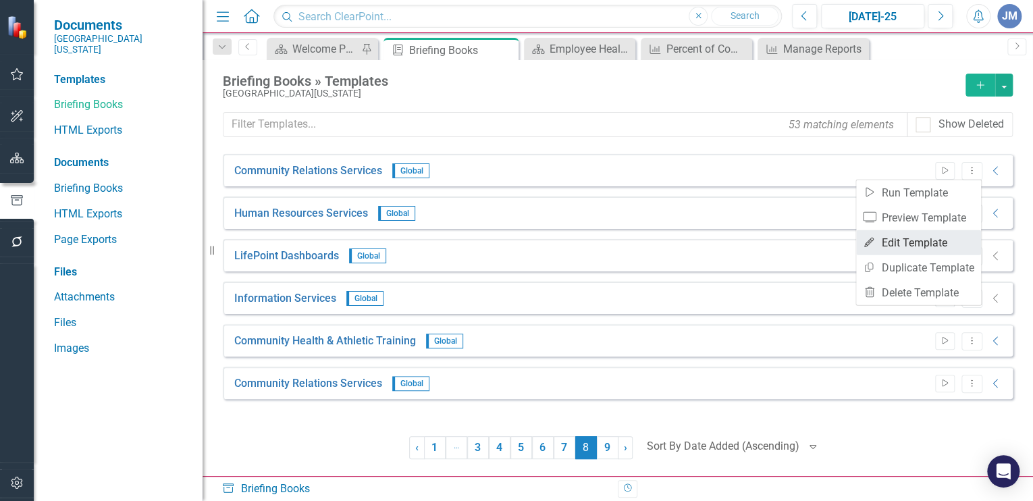
click at [902, 240] on link "Edit Edit Template" at bounding box center [918, 242] width 125 height 25
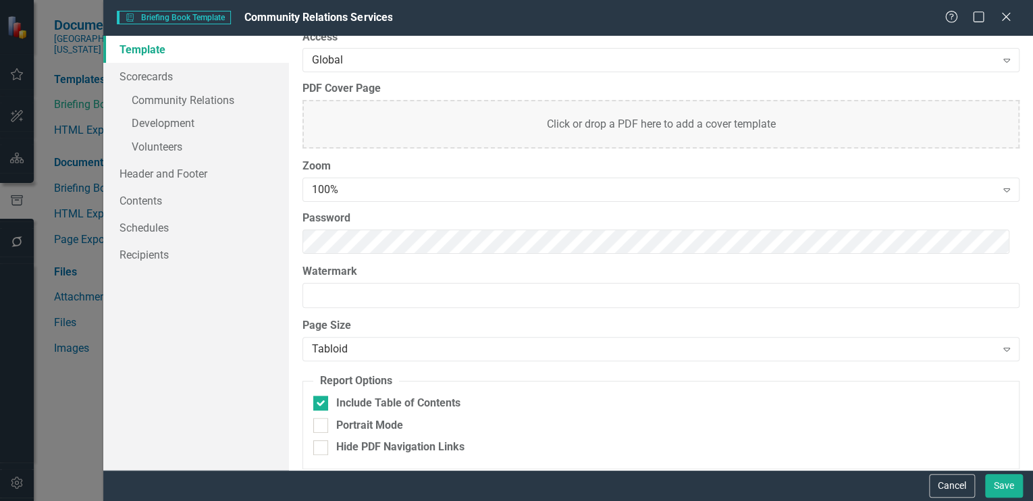
scroll to position [78, 0]
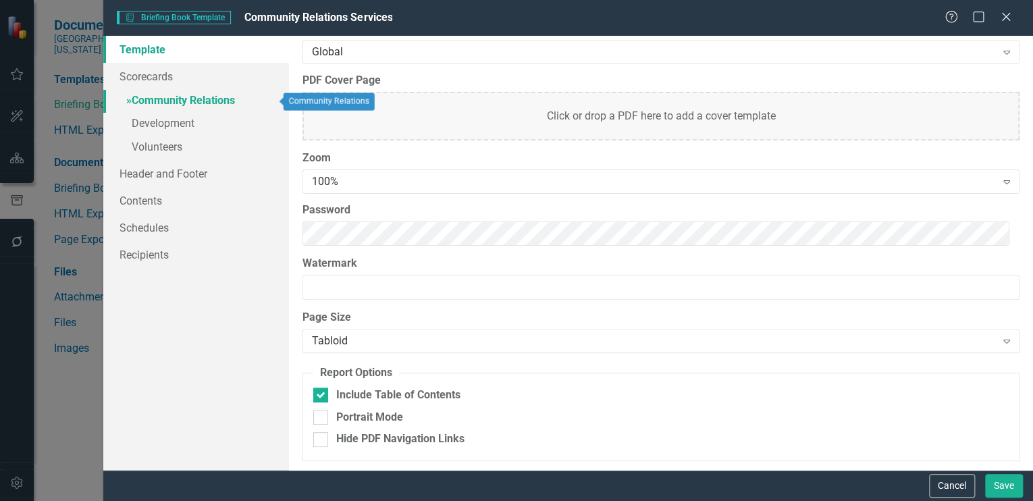
click at [153, 94] on link "» Community Relations" at bounding box center [196, 102] width 186 height 24
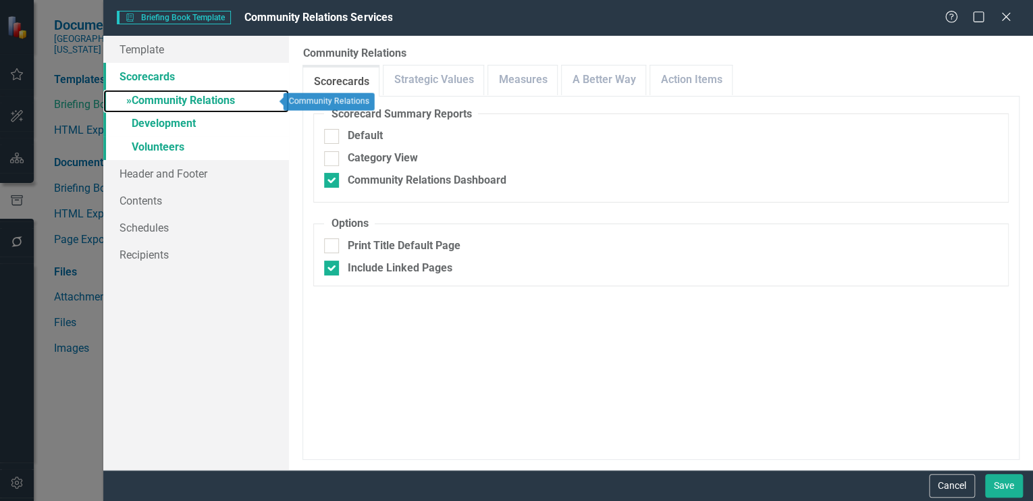
checkbox input "false"
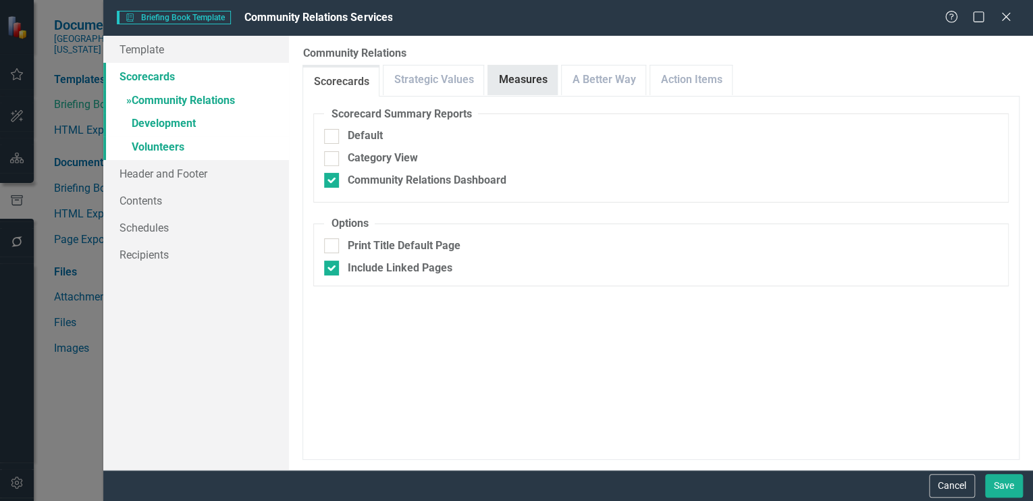
click at [516, 74] on link "Measures" at bounding box center [522, 79] width 69 height 29
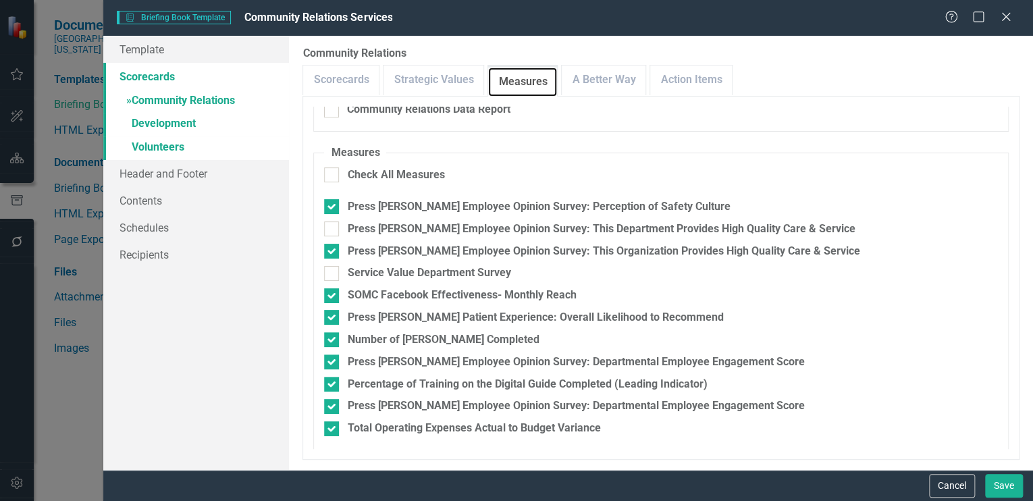
scroll to position [205, 0]
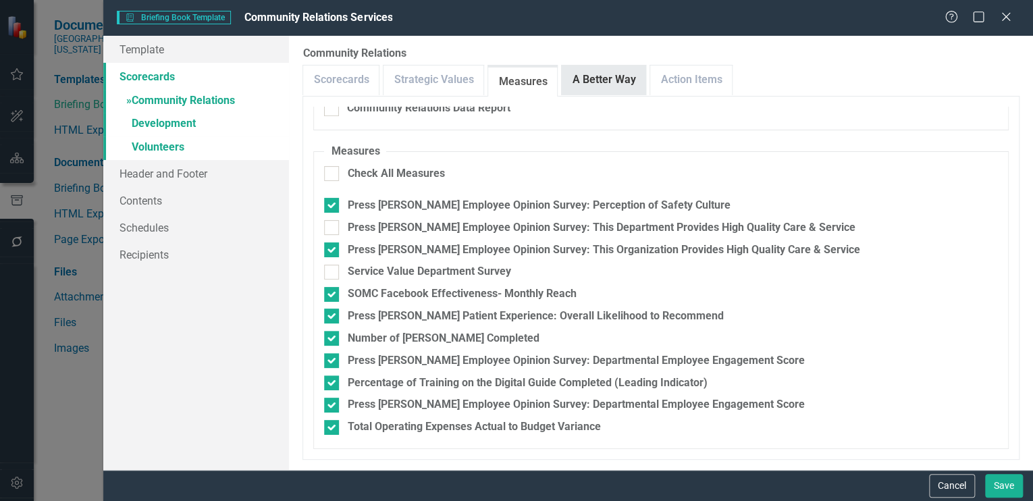
click at [591, 73] on link "A Better Way" at bounding box center [604, 79] width 84 height 29
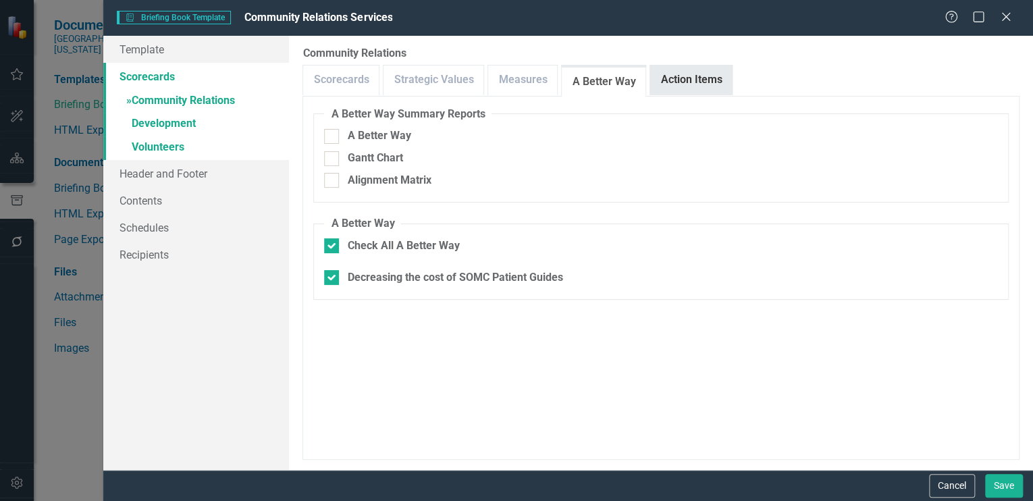
click at [670, 76] on link "Action Items" at bounding box center [691, 79] width 82 height 29
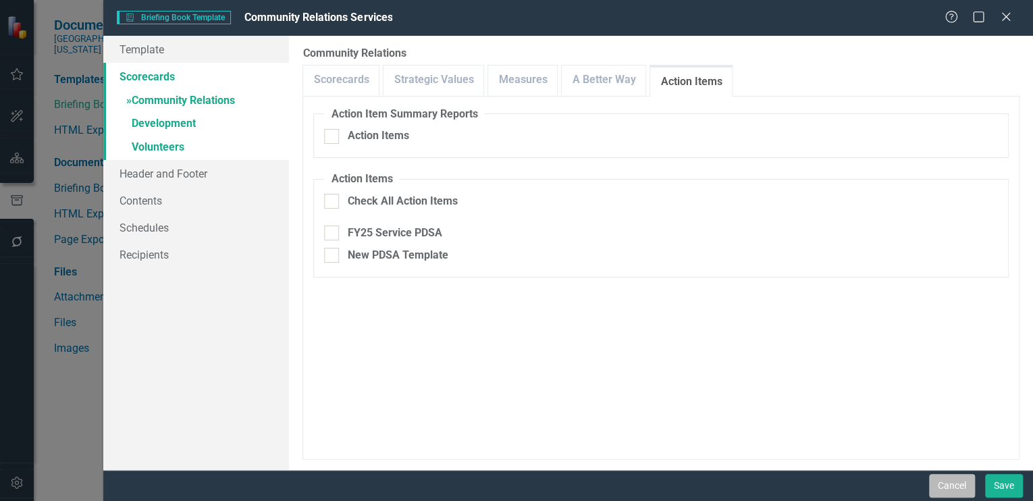
click at [955, 483] on button "Cancel" at bounding box center [952, 486] width 46 height 24
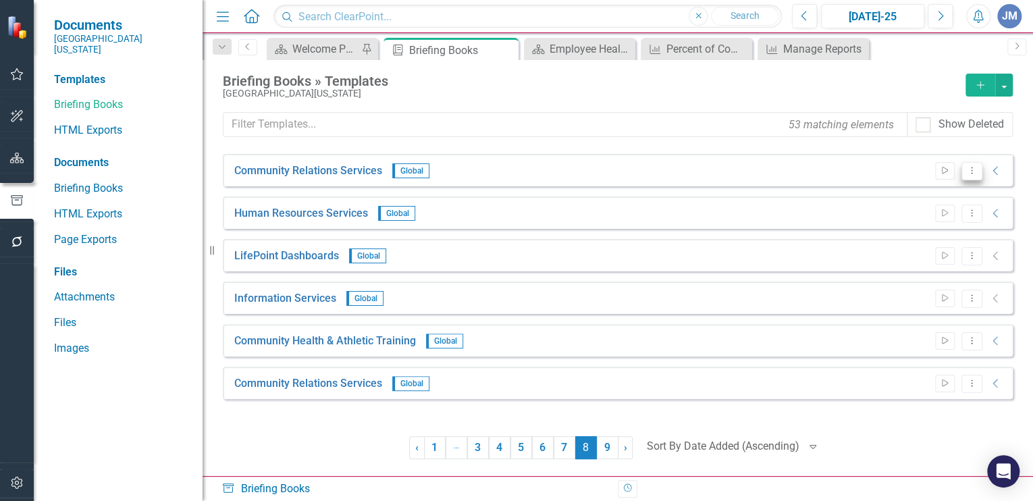
click at [969, 168] on icon "Dropdown Menu" at bounding box center [971, 170] width 11 height 9
click at [482, 167] on div "Community Relations Services Global Start Dropdown Menu Collapse" at bounding box center [618, 170] width 790 height 32
drag, startPoint x: 92, startPoint y: 122, endPoint x: 141, endPoint y: 112, distance: 49.5
click at [92, 123] on link "HTML Exports" at bounding box center [121, 131] width 135 height 16
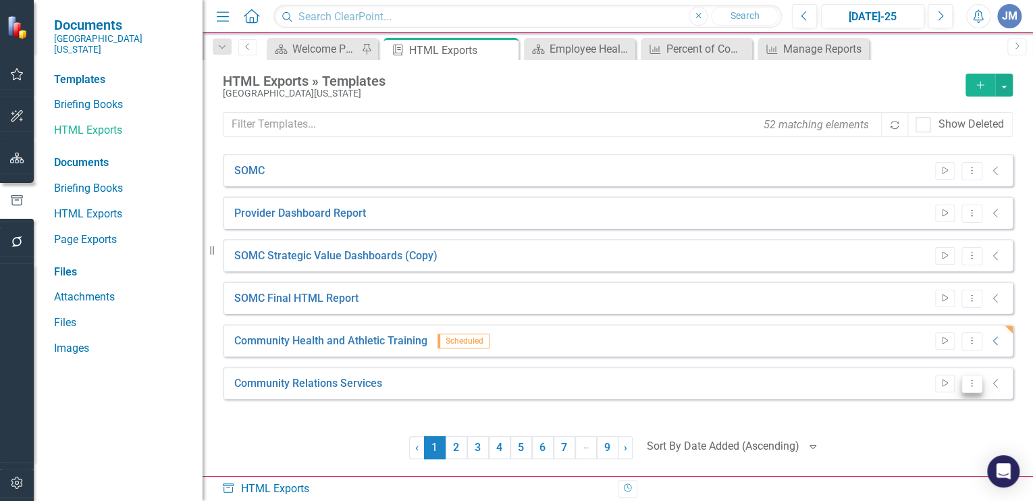
click at [972, 381] on icon "Dropdown Menu" at bounding box center [971, 383] width 11 height 9
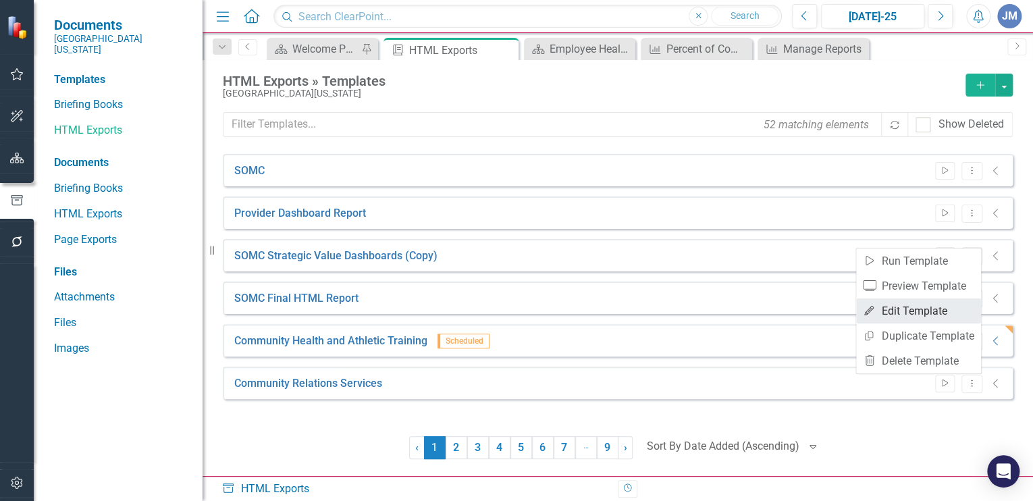
click at [901, 307] on link "Edit Edit Template" at bounding box center [918, 310] width 125 height 25
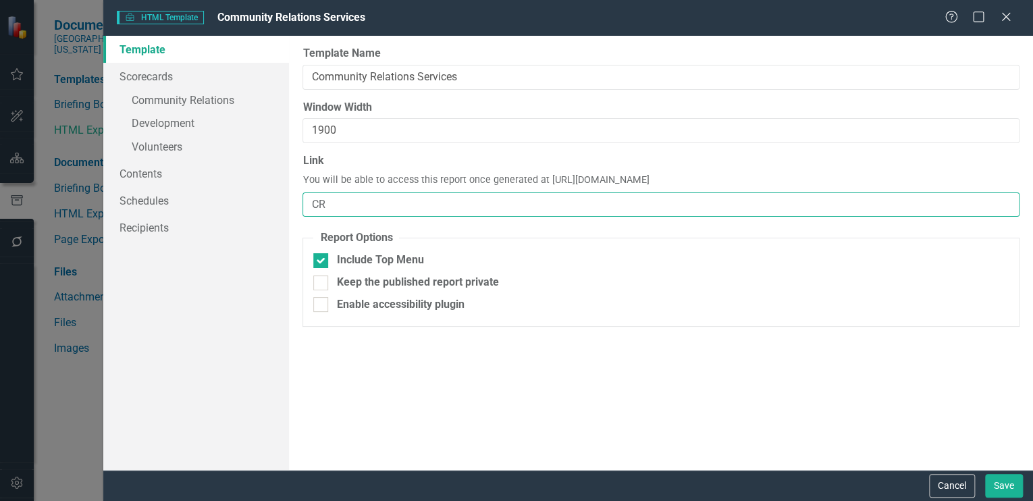
click at [329, 202] on input "CR" at bounding box center [660, 204] width 717 height 25
type input "CR-FY25"
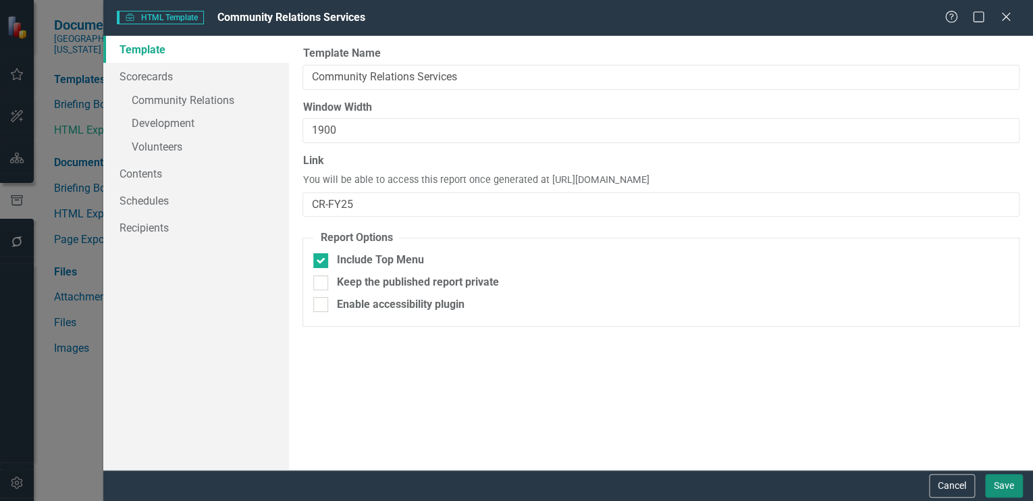
click at [1000, 479] on button "Save" at bounding box center [1004, 486] width 38 height 24
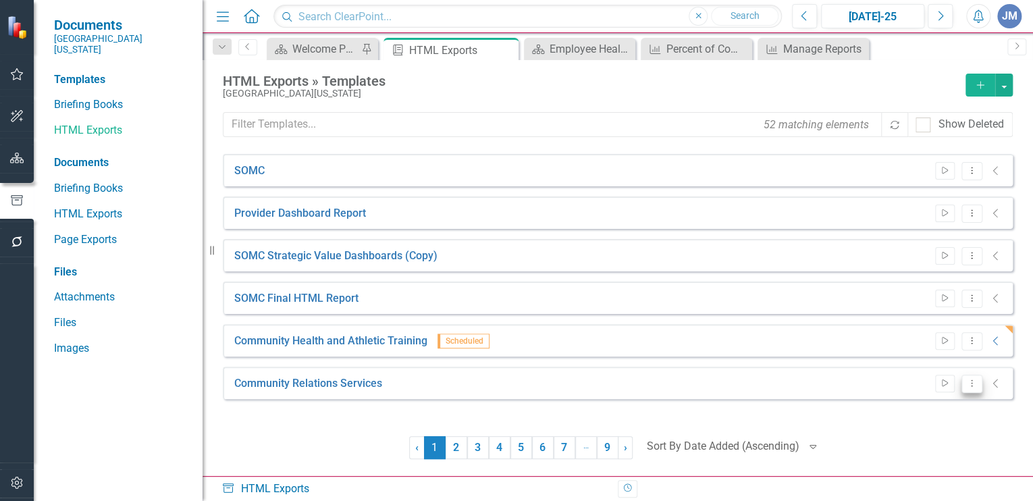
click at [973, 383] on icon "Dropdown Menu" at bounding box center [971, 383] width 11 height 9
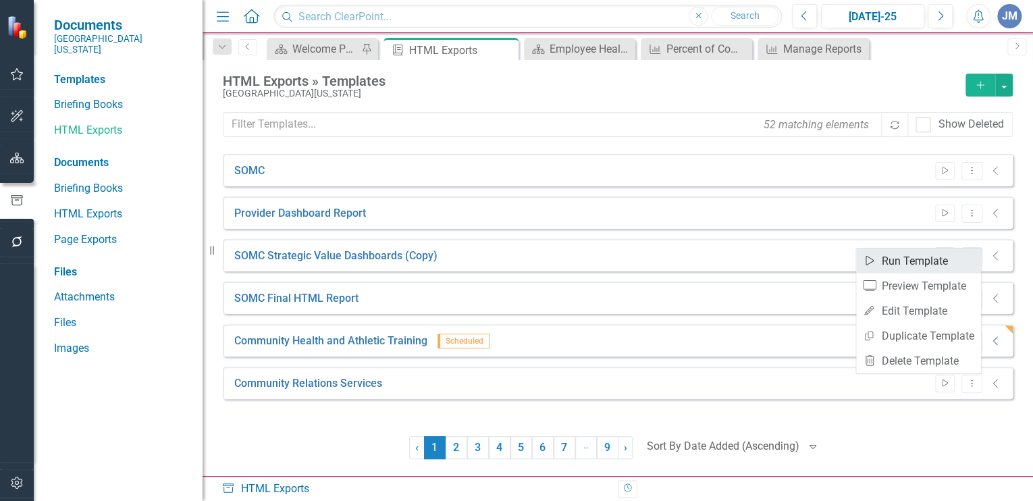
click at [899, 257] on link "Start Run Template" at bounding box center [918, 260] width 125 height 25
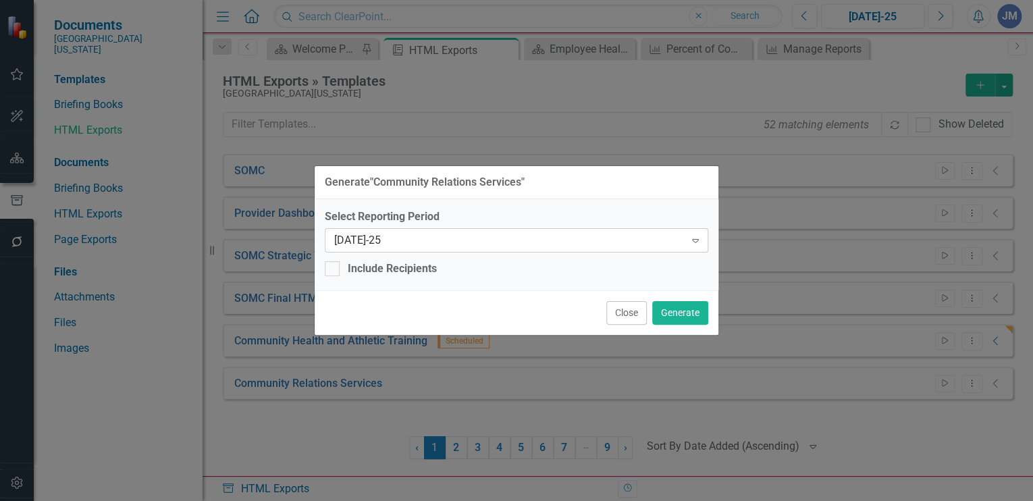
click at [346, 238] on div "[DATE]-25" at bounding box center [509, 240] width 350 height 16
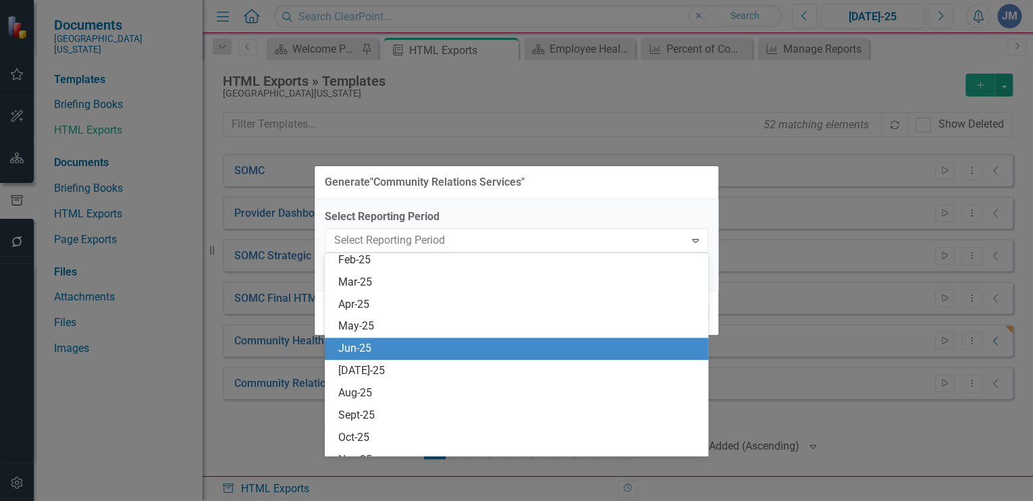
scroll to position [934, 0]
click at [352, 346] on div "Jun-25" at bounding box center [519, 350] width 362 height 16
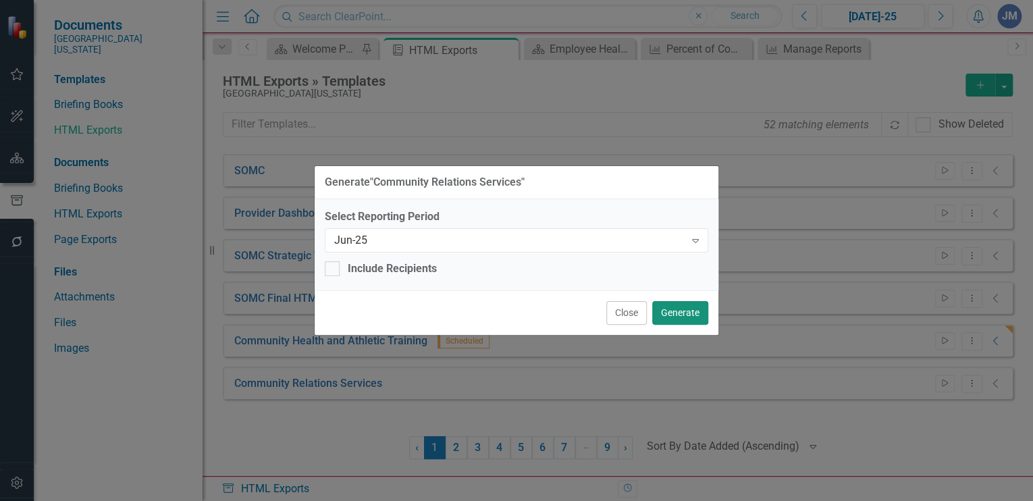
click at [672, 313] on button "Generate" at bounding box center [680, 313] width 56 height 24
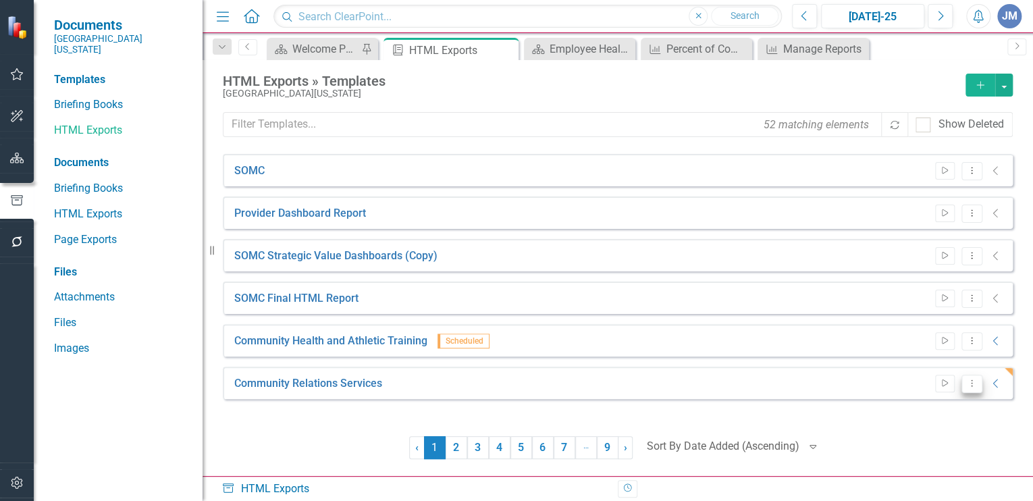
click at [970, 383] on icon "Dropdown Menu" at bounding box center [971, 383] width 11 height 9
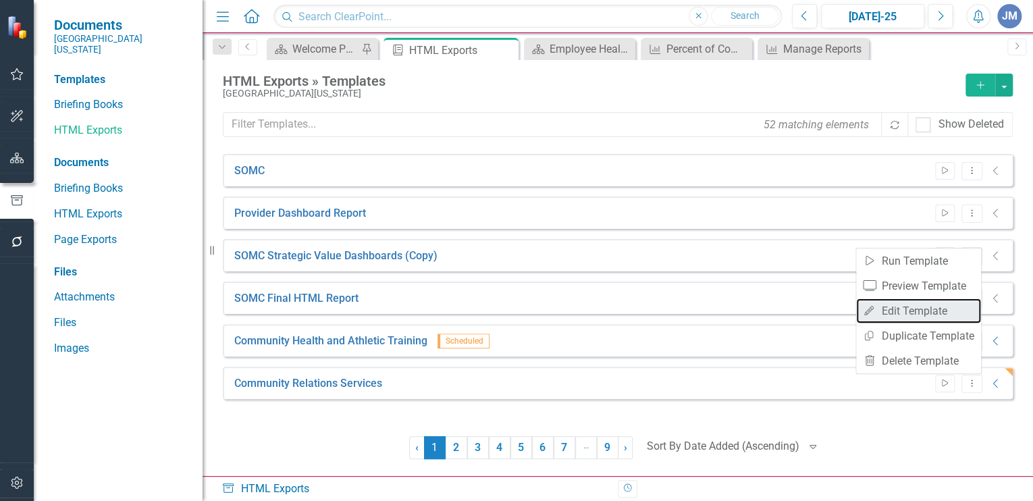
click at [918, 311] on link "Edit Edit Template" at bounding box center [918, 310] width 125 height 25
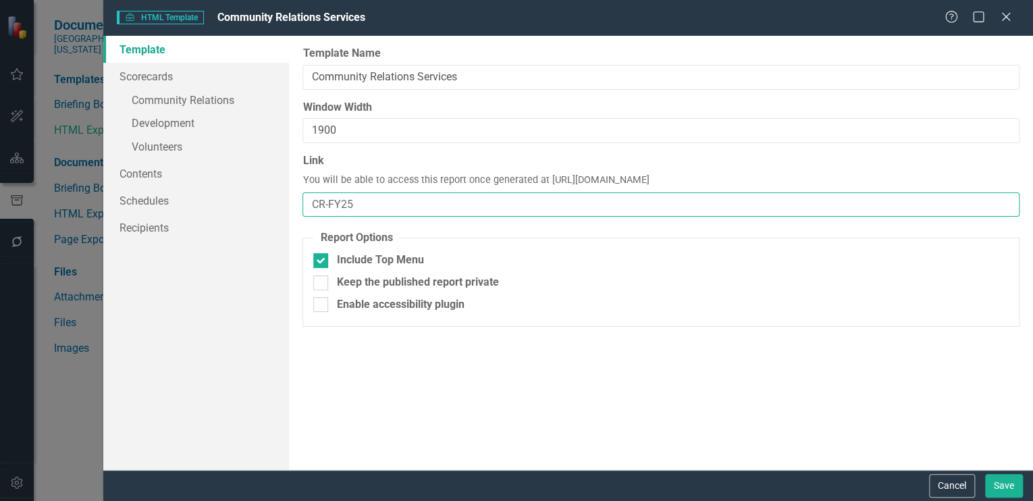
click at [354, 203] on input "CR-FY25" at bounding box center [660, 204] width 717 height 25
type input "CR"
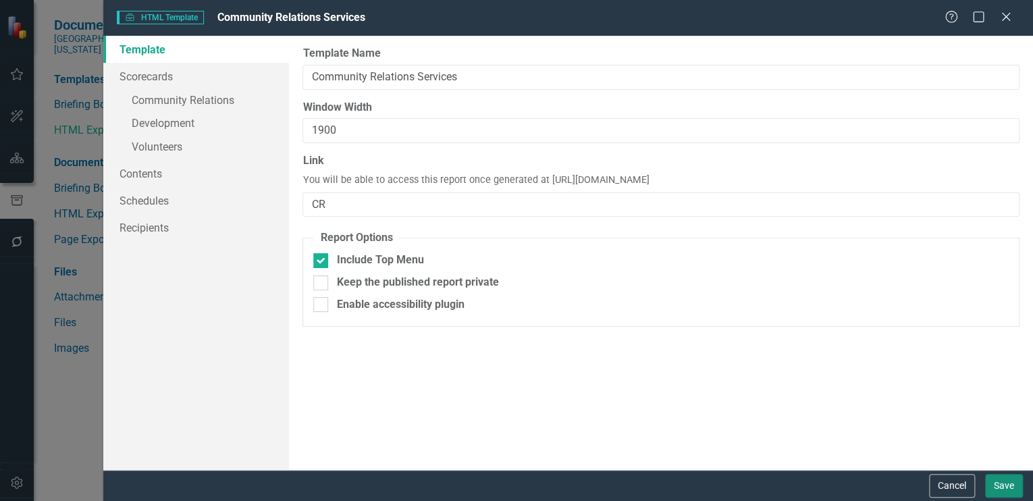
drag, startPoint x: 1005, startPoint y: 486, endPoint x: 1000, endPoint y: 481, distance: 7.2
click at [1005, 485] on button "Save" at bounding box center [1004, 486] width 38 height 24
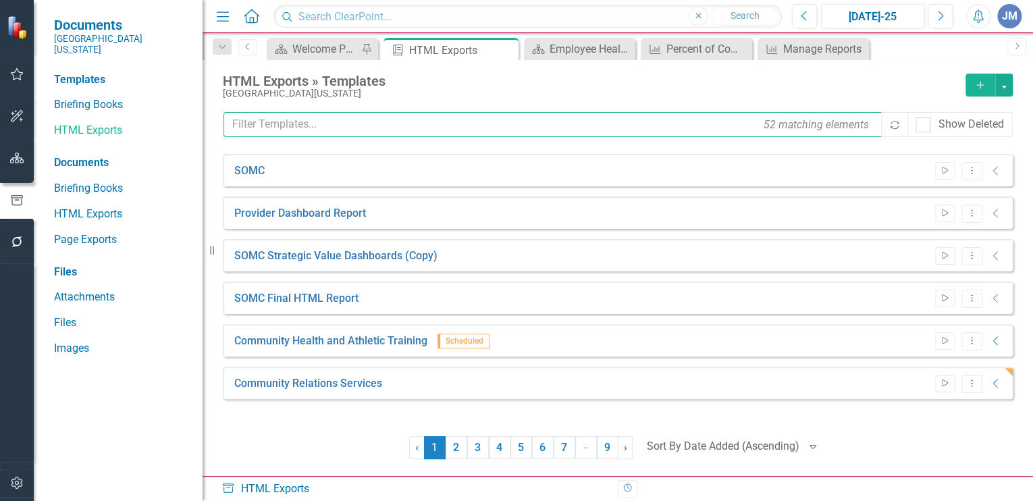
click at [244, 122] on input "text" at bounding box center [553, 124] width 660 height 25
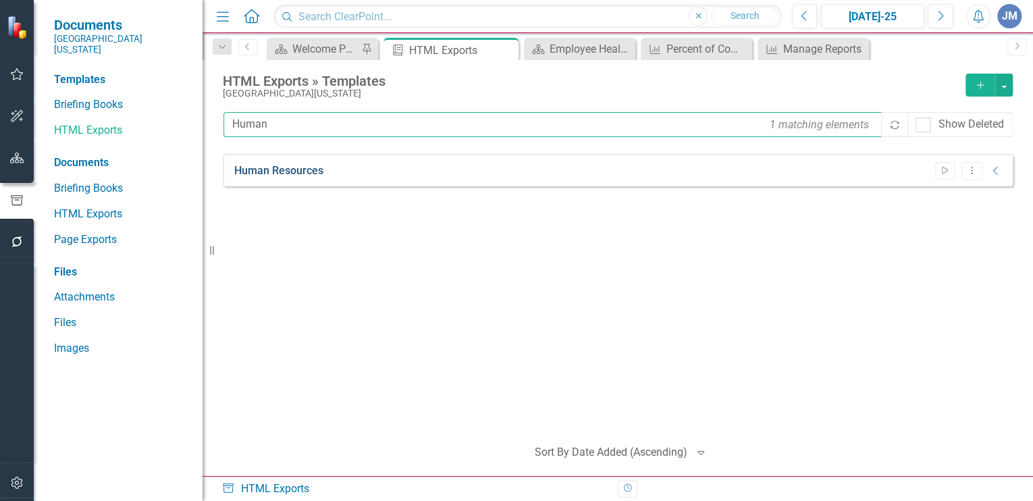
type input "Human"
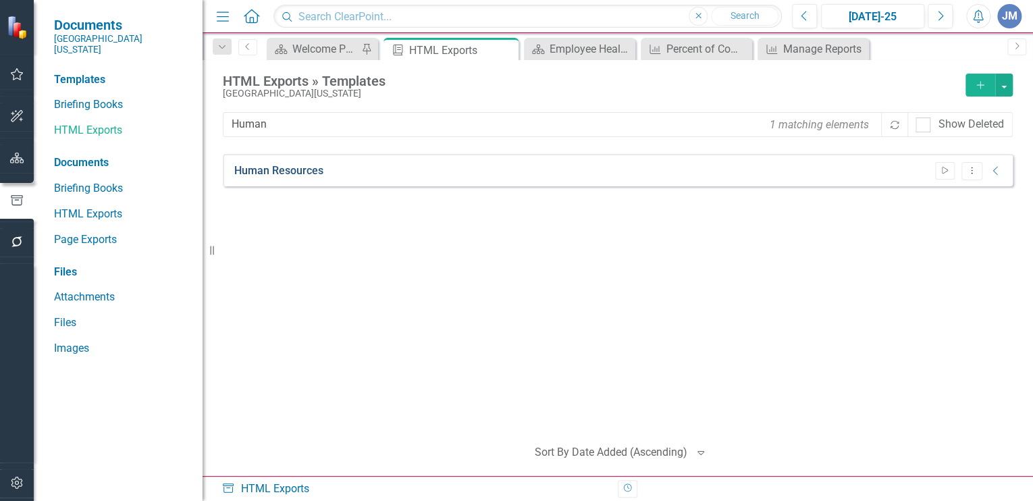
click at [288, 169] on link "Human Resources" at bounding box center [278, 171] width 89 height 16
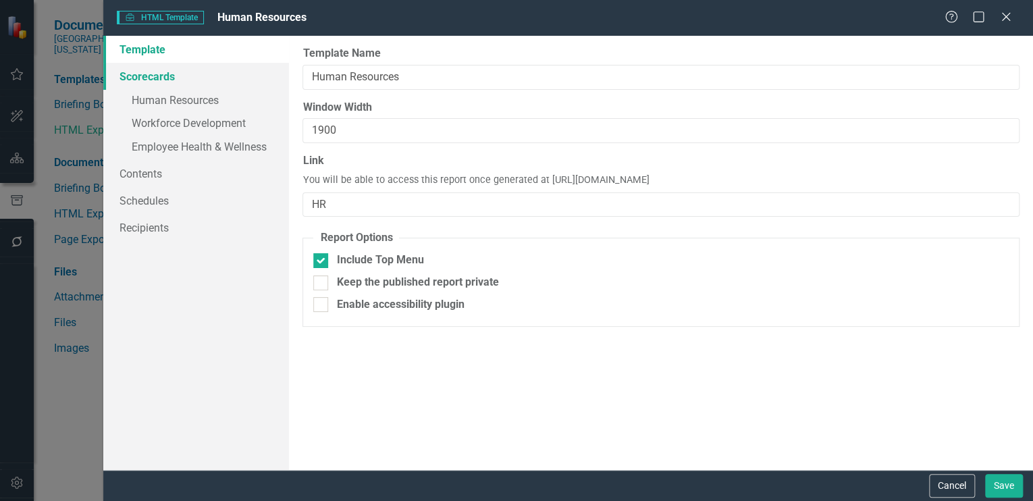
click at [137, 73] on link "Scorecards" at bounding box center [196, 76] width 186 height 27
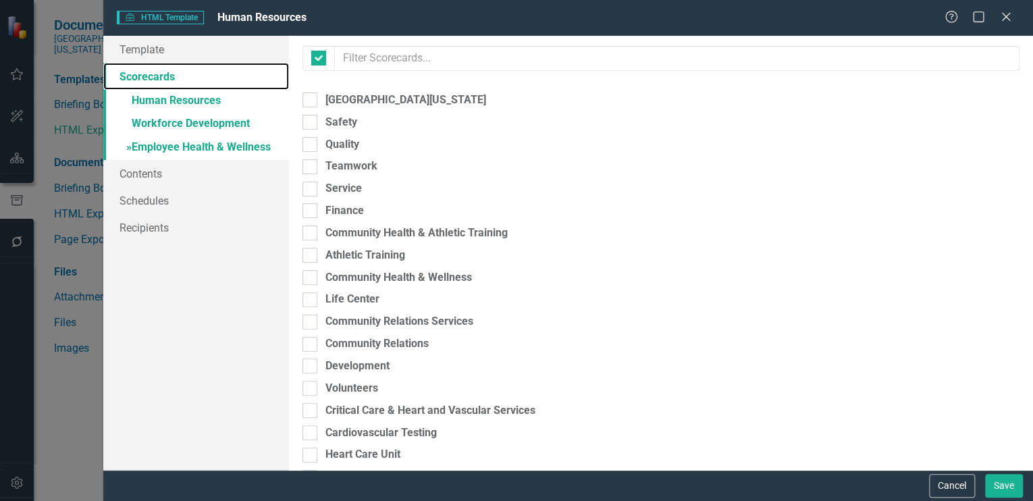
checkbox input "false"
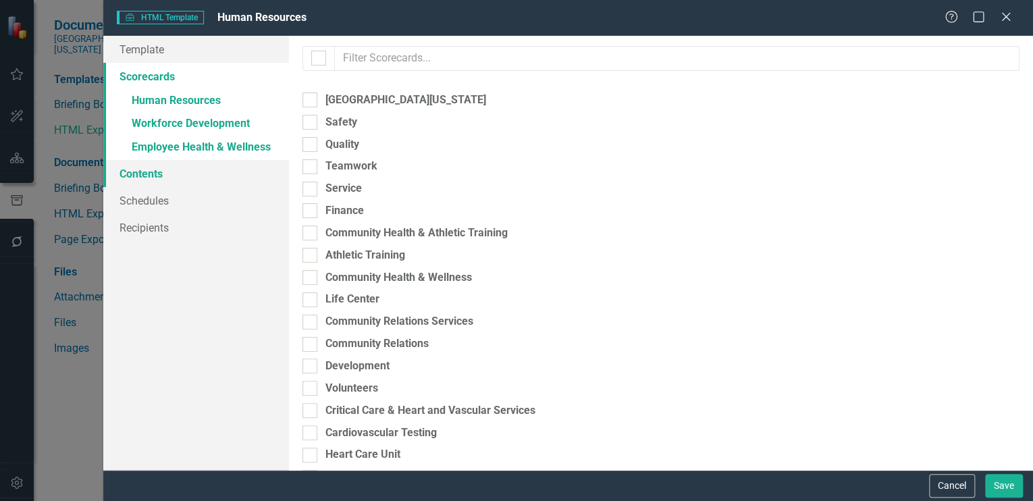
click at [130, 173] on link "Contents" at bounding box center [196, 173] width 186 height 27
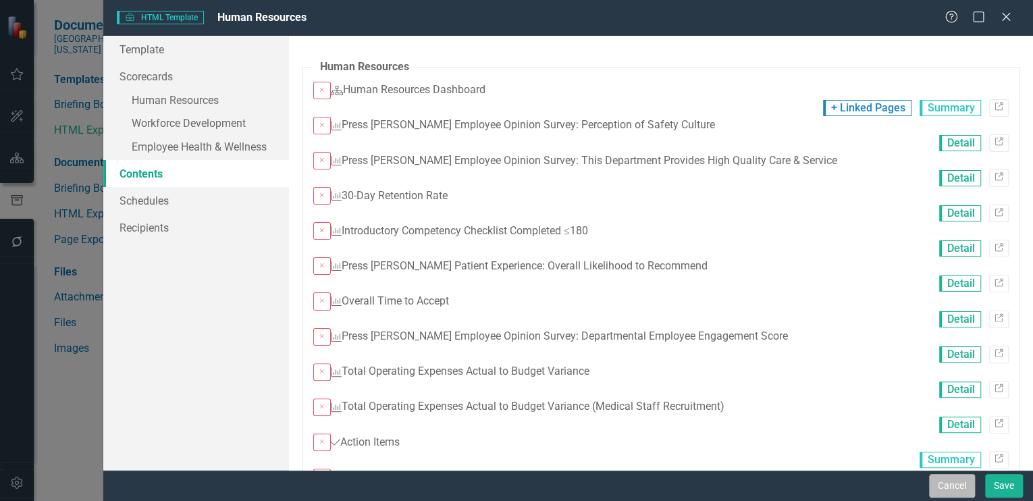
click at [942, 481] on button "Cancel" at bounding box center [952, 486] width 46 height 24
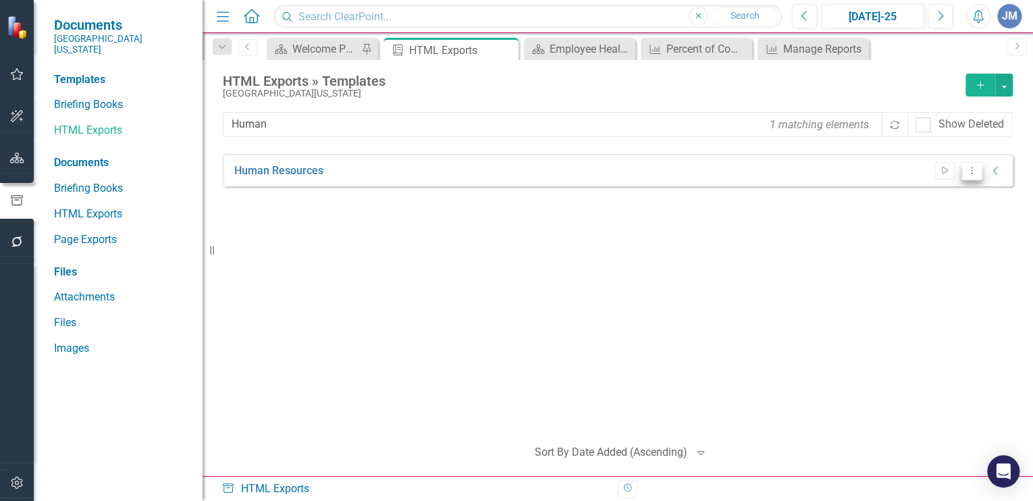
click at [973, 167] on icon "Dropdown Menu" at bounding box center [971, 170] width 11 height 9
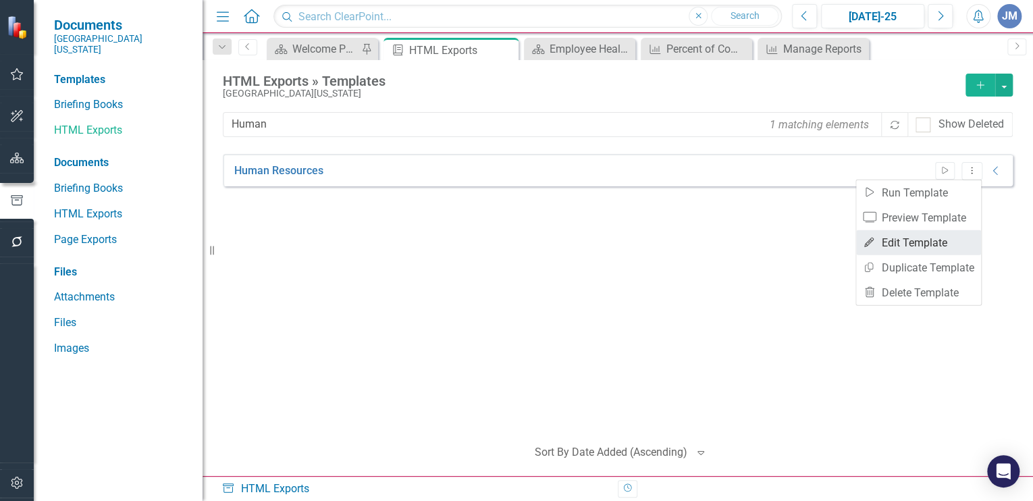
click at [924, 234] on link "Edit Edit Template" at bounding box center [918, 242] width 125 height 25
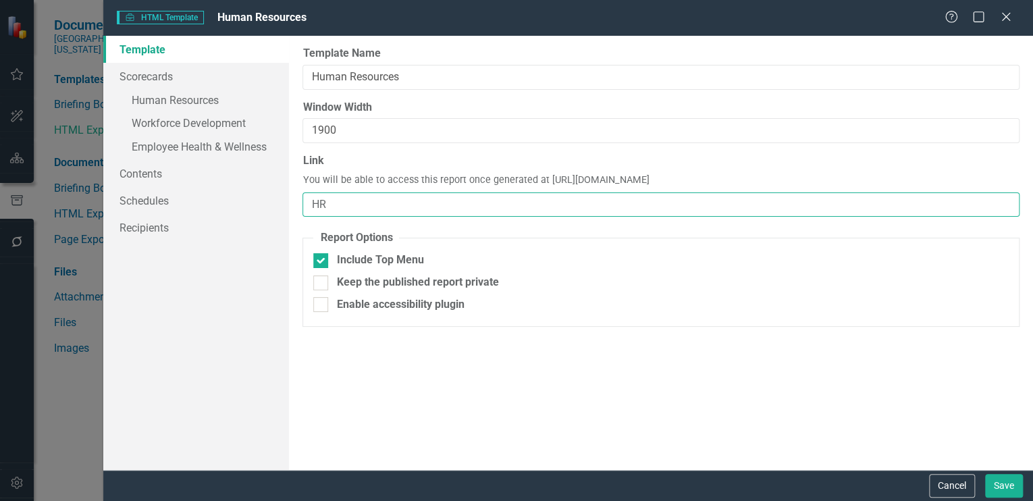
click at [334, 206] on input "HR" at bounding box center [660, 204] width 717 height 25
type input "HR-FY25"
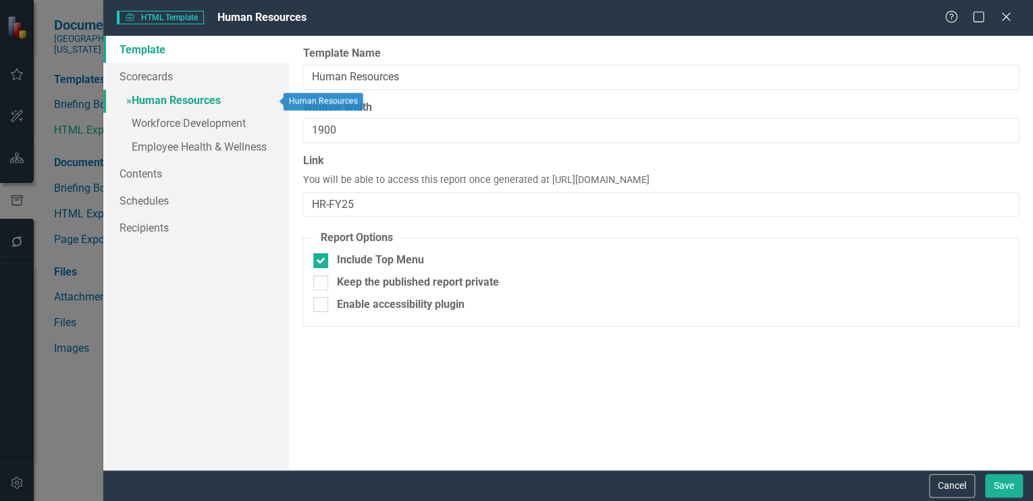
click at [162, 97] on link "» Human Resources" at bounding box center [196, 102] width 186 height 24
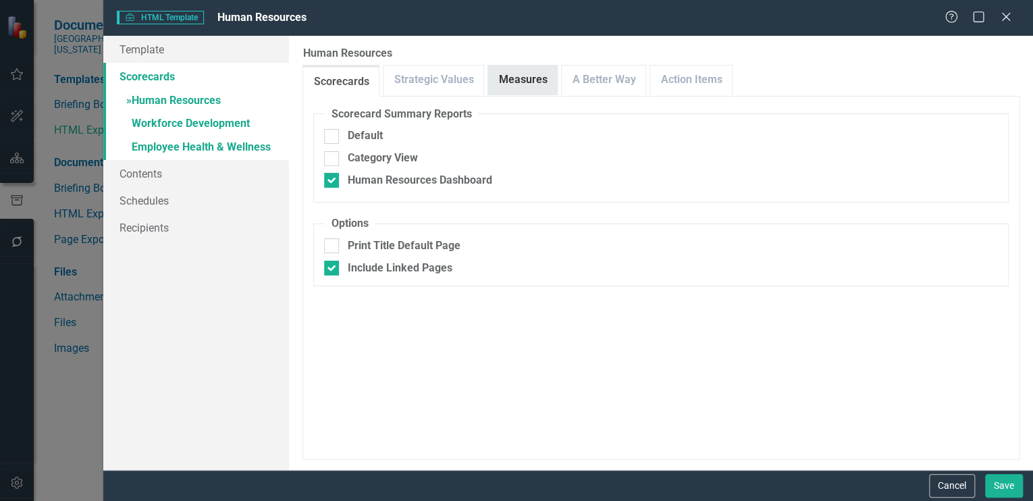
click at [506, 79] on link "Measures" at bounding box center [522, 79] width 69 height 29
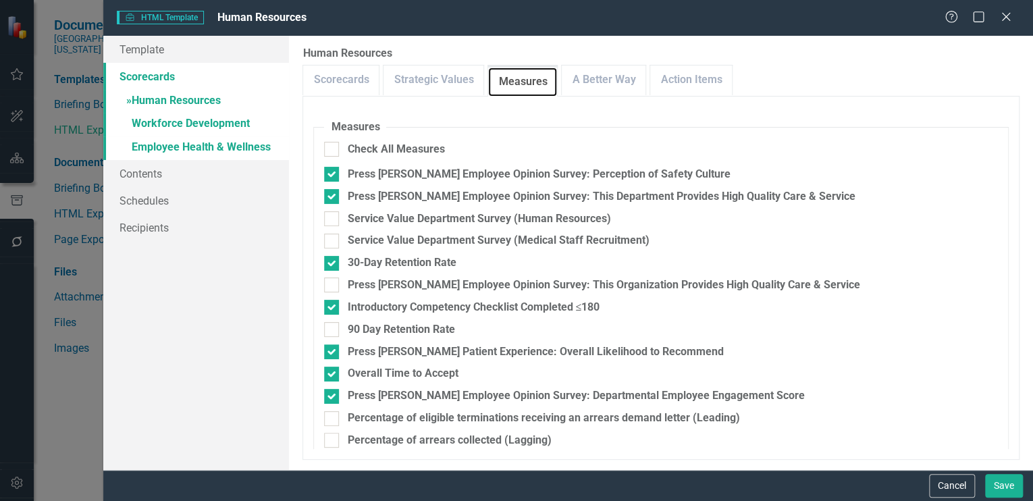
scroll to position [290, 0]
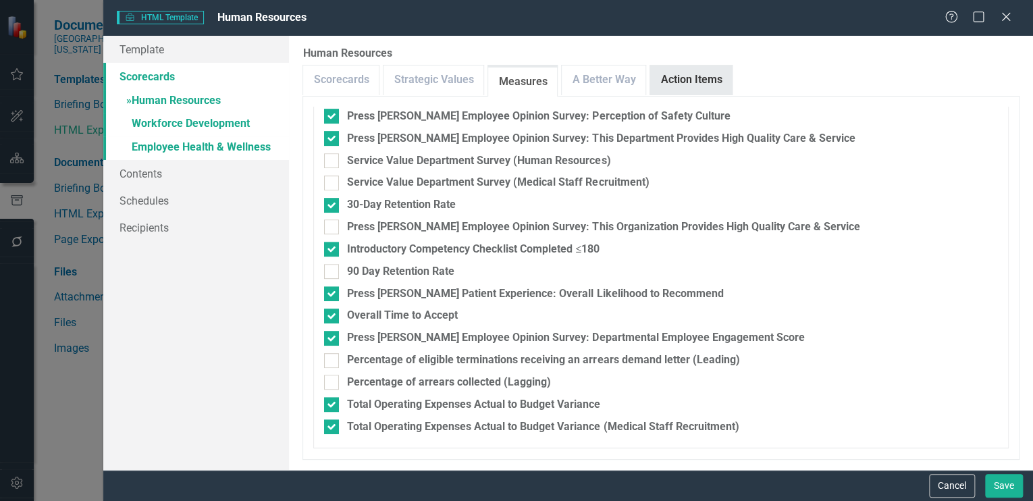
click at [685, 70] on link "Action Items" at bounding box center [691, 79] width 82 height 29
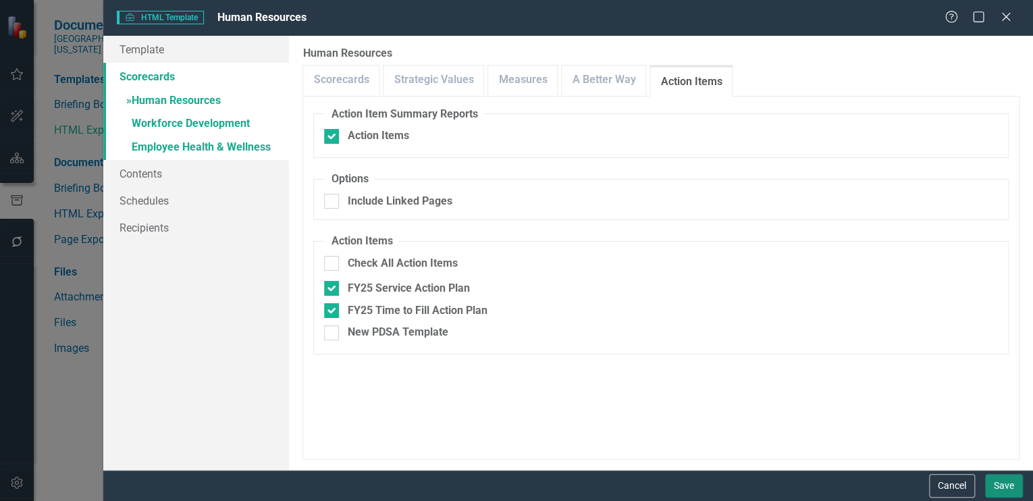
click at [1002, 486] on button "Save" at bounding box center [1004, 486] width 38 height 24
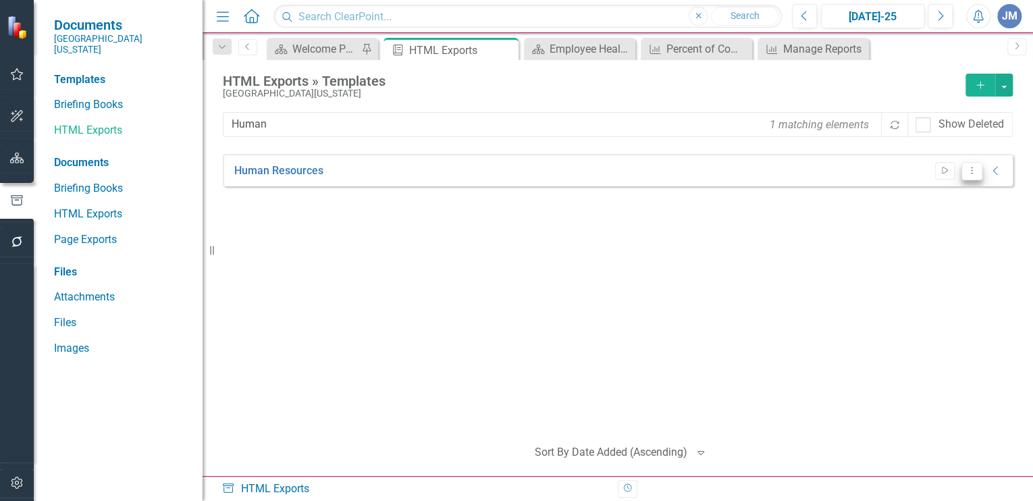
click at [971, 169] on icon "Dropdown Menu" at bounding box center [971, 170] width 11 height 9
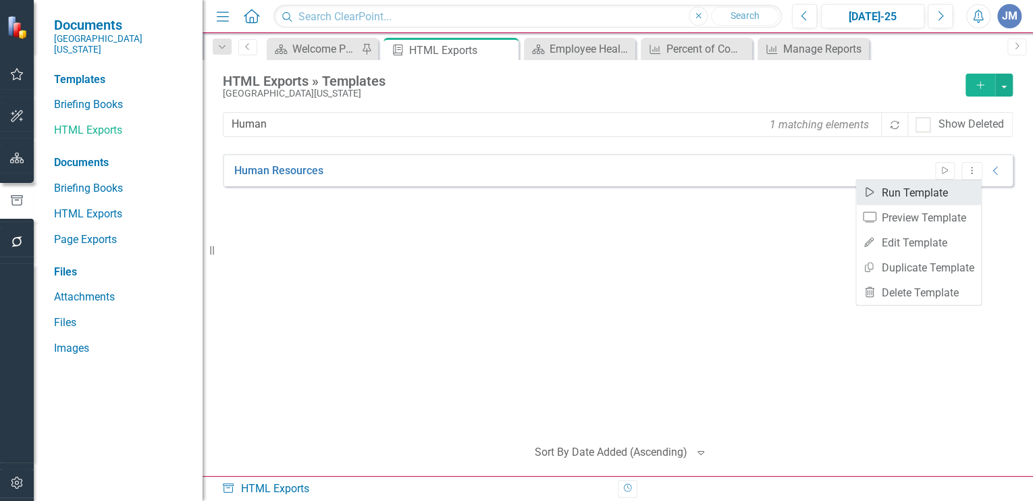
click at [895, 190] on link "Start Run Template" at bounding box center [918, 192] width 125 height 25
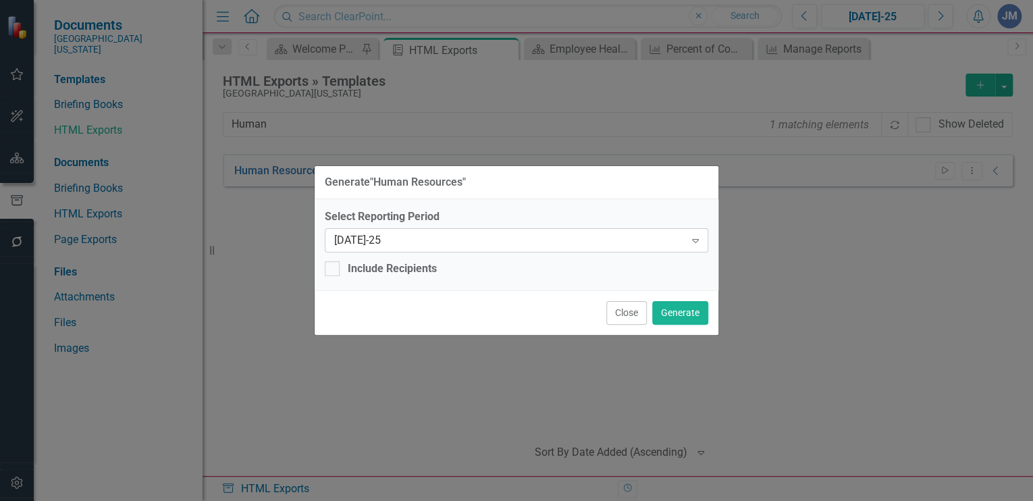
click at [375, 236] on div "[DATE]-25" at bounding box center [509, 240] width 350 height 16
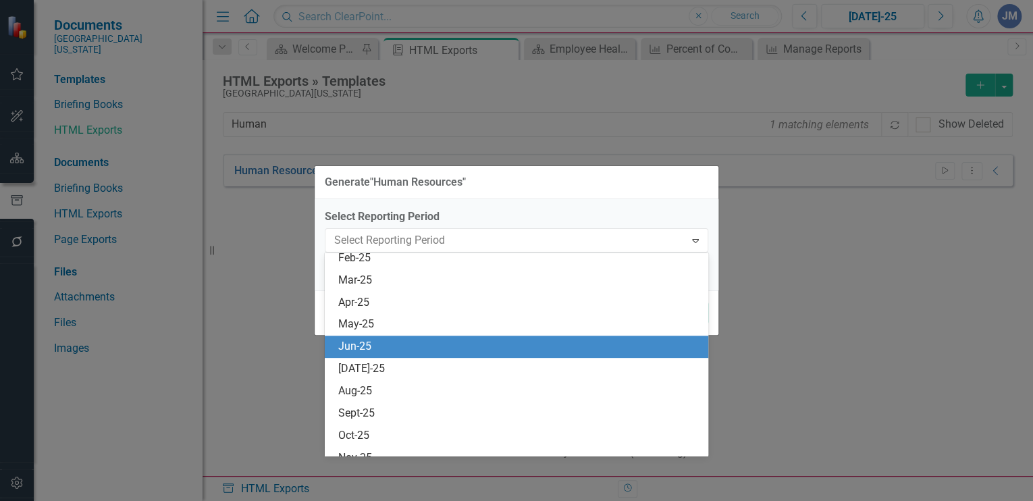
scroll to position [936, 0]
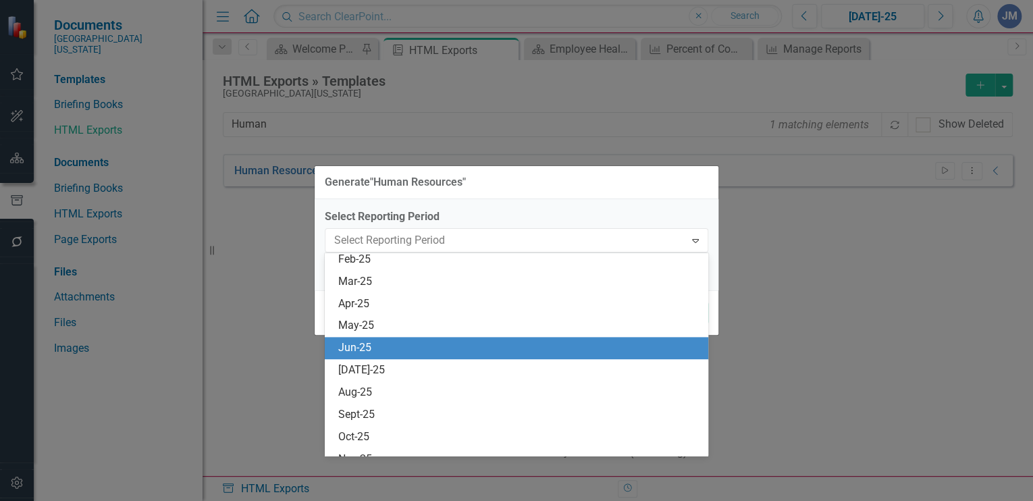
click at [354, 346] on div "Jun-25" at bounding box center [519, 348] width 362 height 16
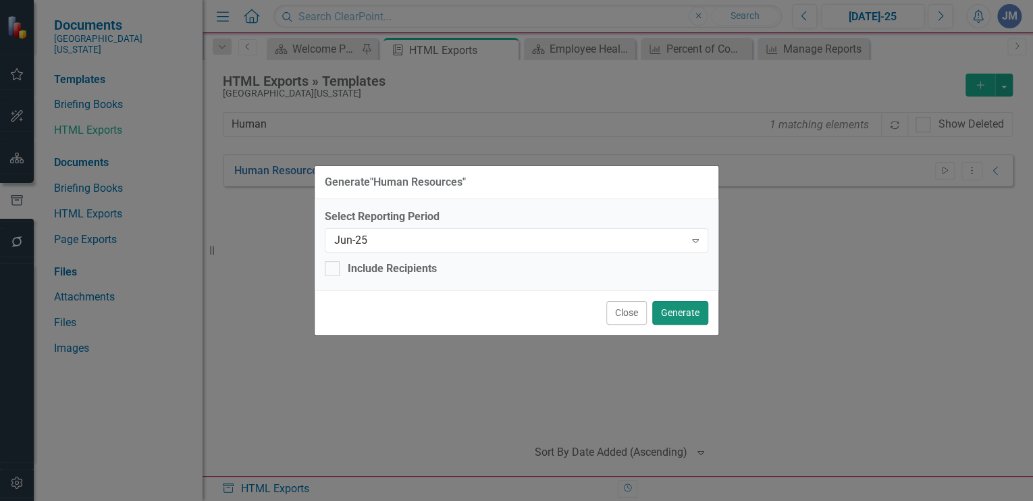
click at [677, 311] on button "Generate" at bounding box center [680, 313] width 56 height 24
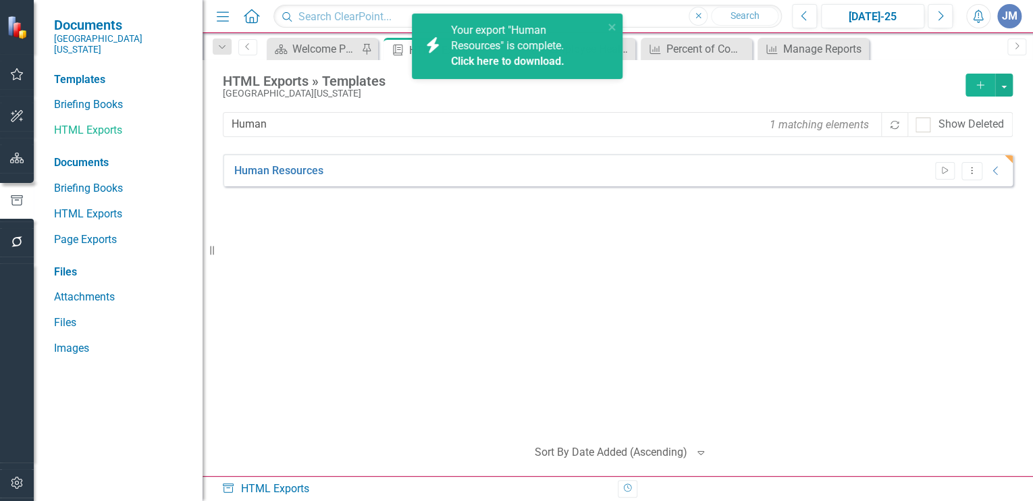
click at [490, 60] on link "Click here to download." at bounding box center [507, 61] width 113 height 13
click at [500, 248] on div "Human Resources Start Dropdown Menu Collapse HTML Human Resources Generated 1 m…" at bounding box center [618, 289] width 790 height 271
click at [73, 123] on link "HTML Exports" at bounding box center [121, 131] width 135 height 16
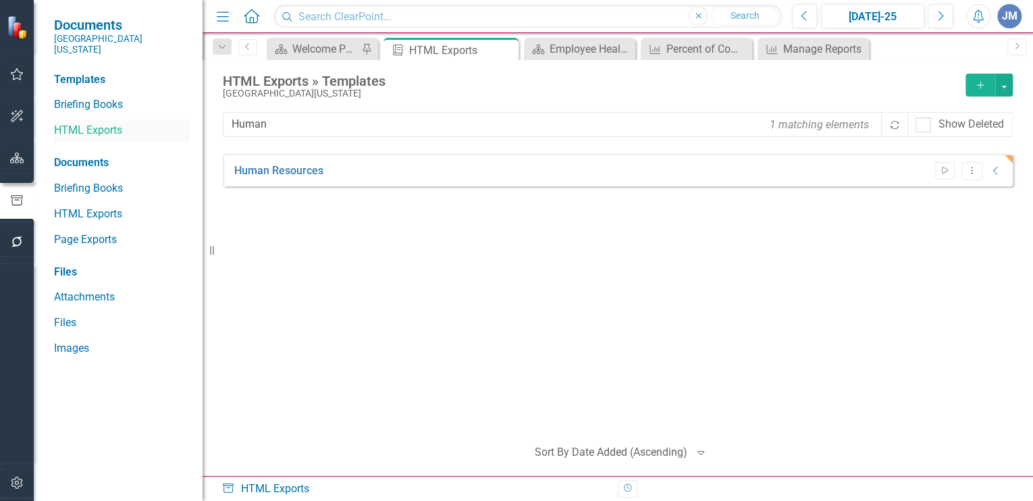
click at [97, 123] on link "HTML Exports" at bounding box center [121, 131] width 135 height 16
click at [970, 167] on icon "Dropdown Menu" at bounding box center [971, 170] width 11 height 9
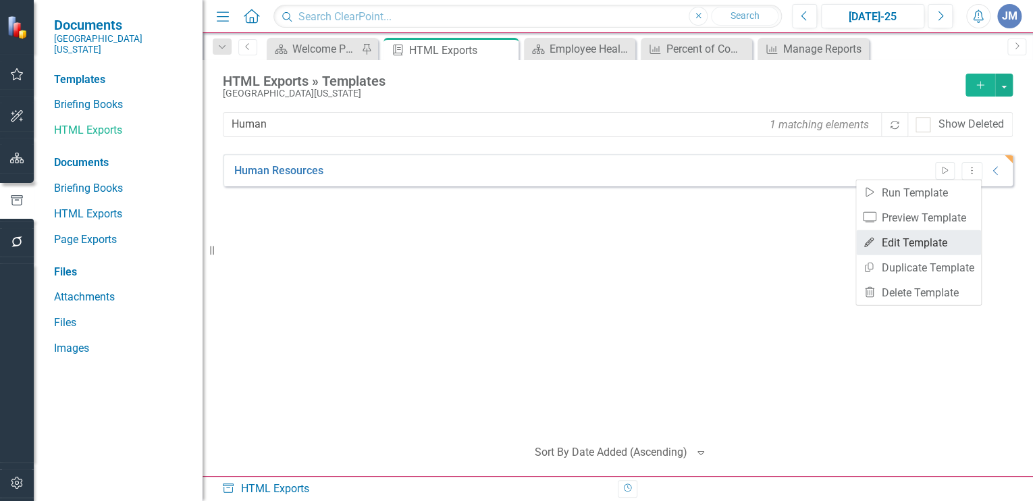
click at [897, 240] on link "Edit Edit Template" at bounding box center [918, 242] width 125 height 25
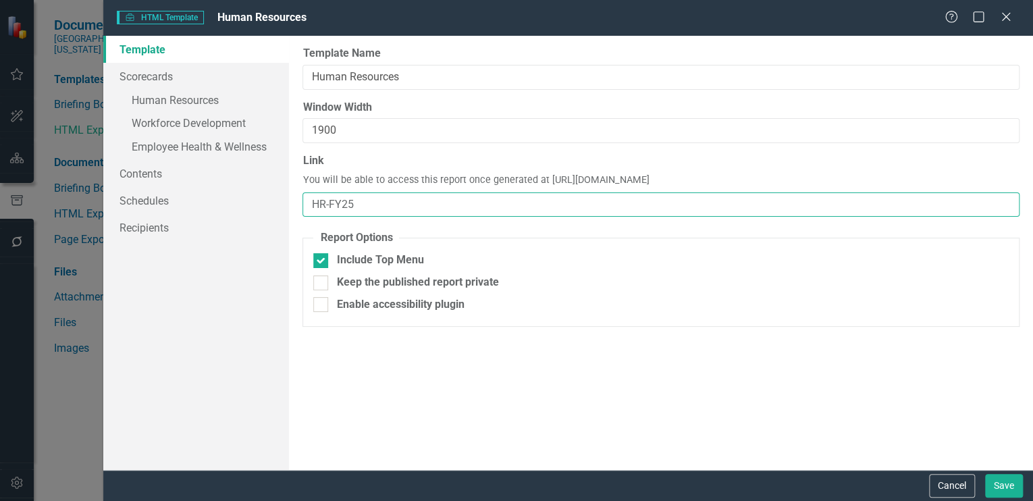
click at [360, 203] on input "HR-FY25" at bounding box center [660, 204] width 717 height 25
type input "HR"
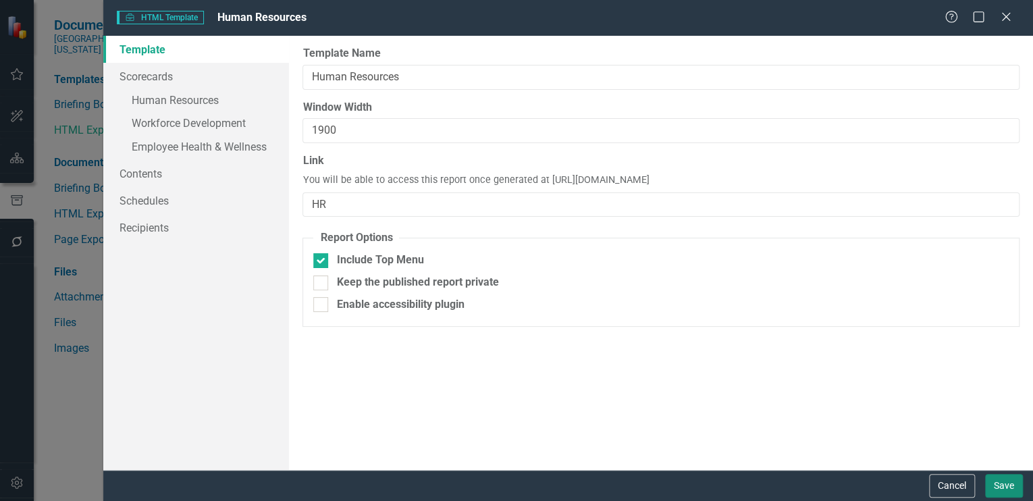
click at [1004, 484] on button "Save" at bounding box center [1004, 486] width 38 height 24
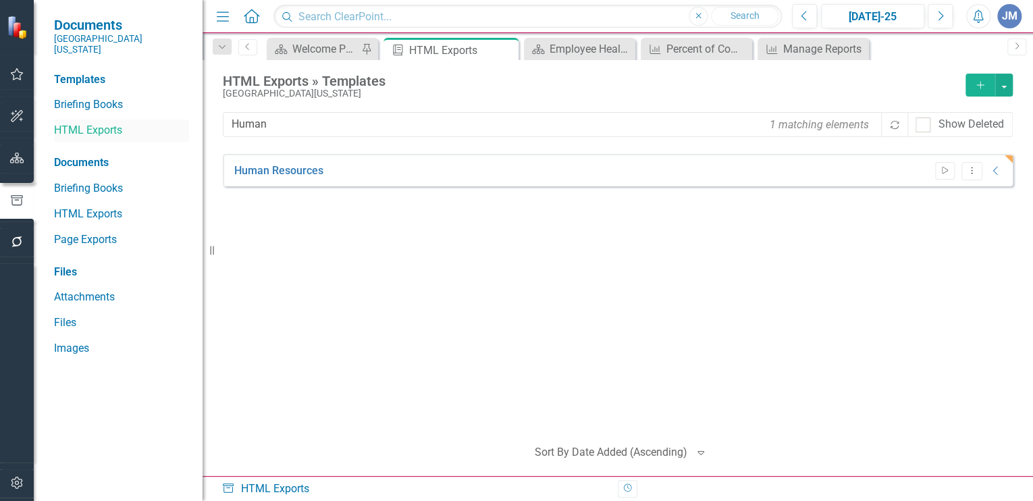
click at [81, 123] on link "HTML Exports" at bounding box center [121, 131] width 135 height 16
click at [972, 169] on icon "Dropdown Menu" at bounding box center [971, 170] width 11 height 9
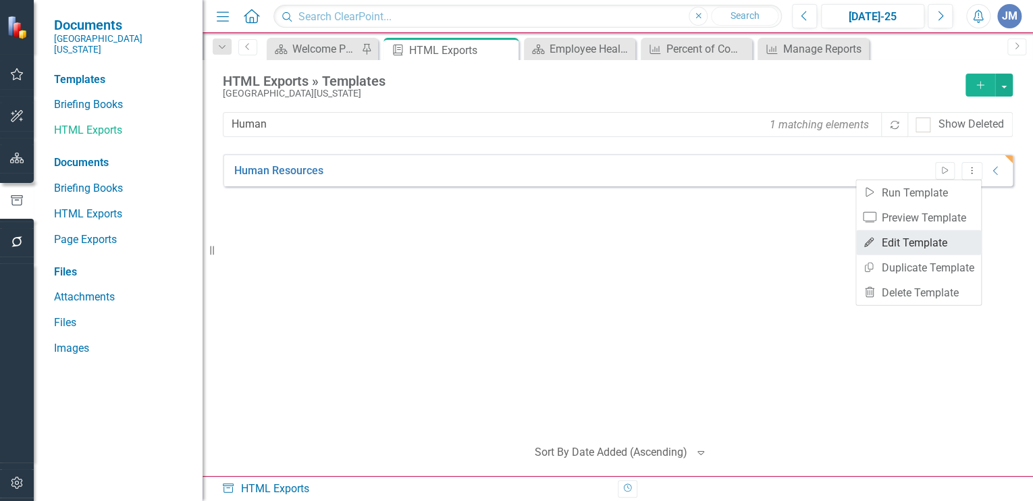
click at [905, 240] on link "Edit Edit Template" at bounding box center [918, 242] width 125 height 25
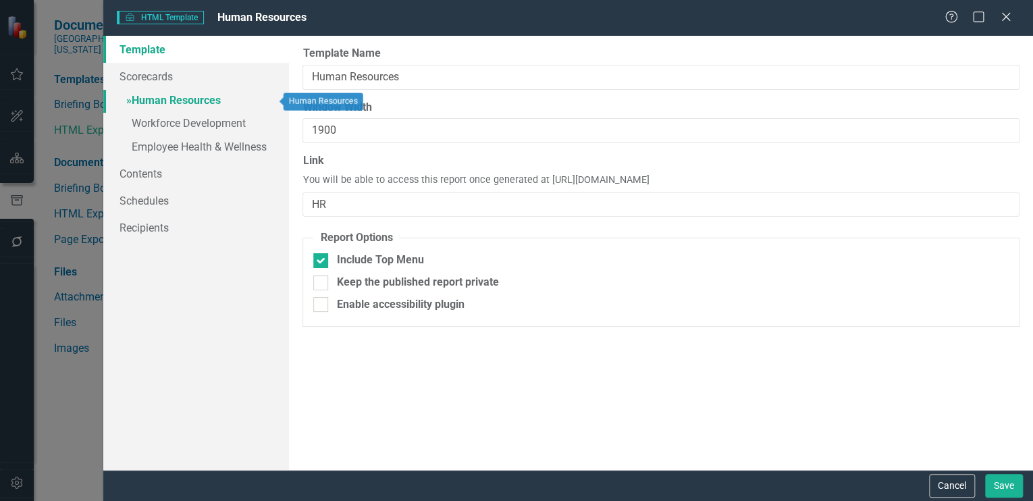
click at [186, 99] on link "» Human Resources" at bounding box center [196, 102] width 186 height 24
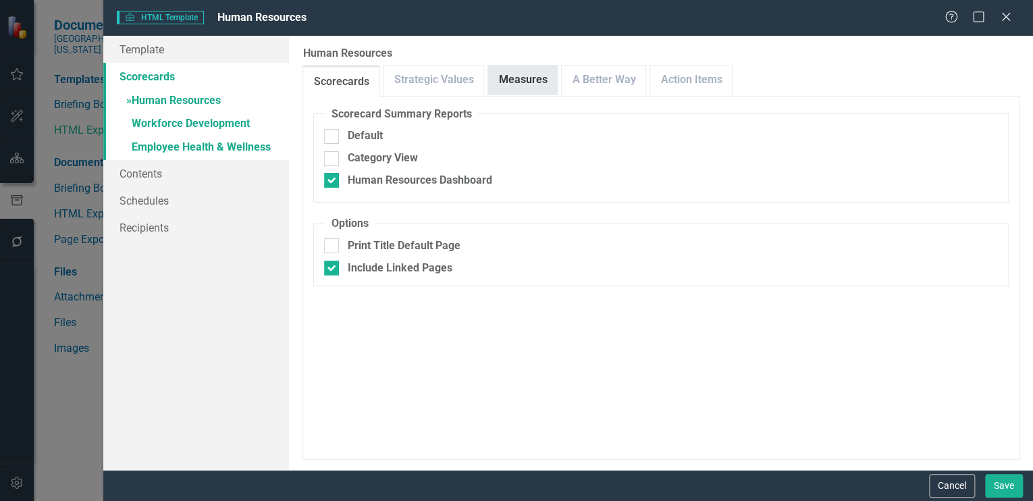
click at [518, 70] on link "Measures" at bounding box center [522, 79] width 69 height 29
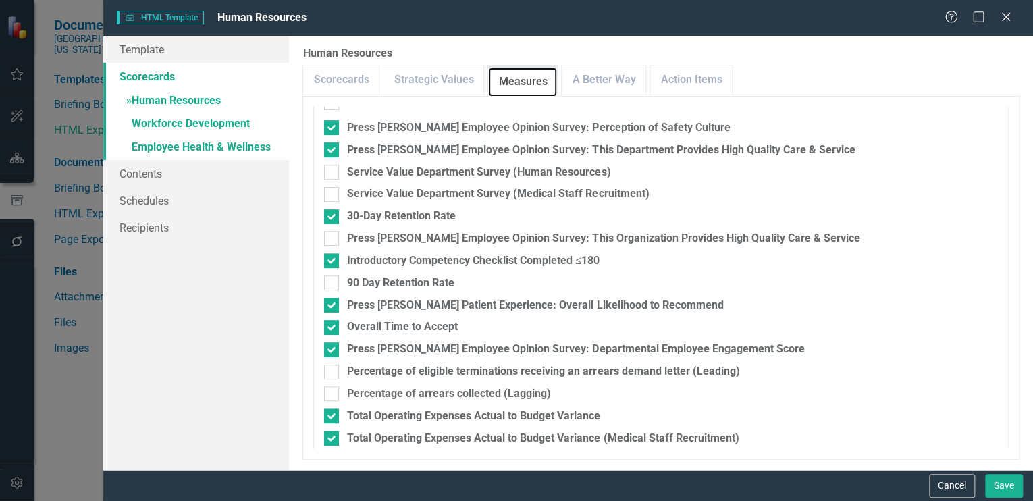
scroll to position [290, 0]
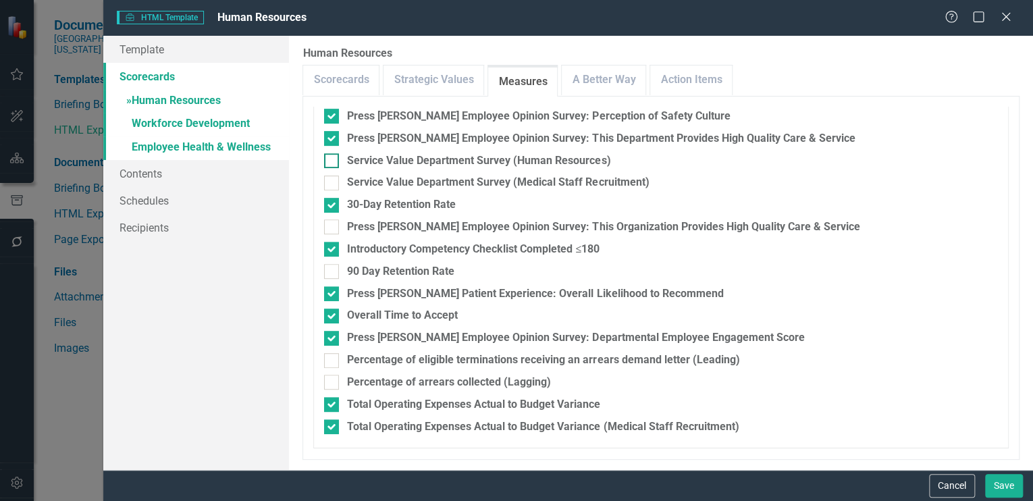
click at [334, 157] on div at bounding box center [331, 160] width 15 height 15
click at [333, 157] on input "Service Value Department Survey (Human Resources)" at bounding box center [328, 157] width 9 height 9
checkbox input "true"
click at [329, 179] on input "Service Value Department Survey (Medical Staff Recruitment)" at bounding box center [328, 180] width 9 height 9
checkbox input "true"
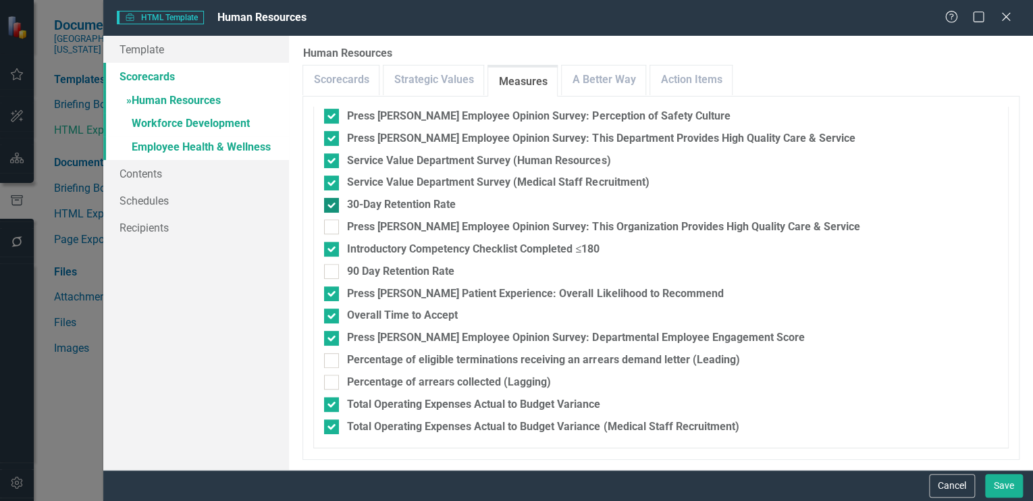
click at [331, 202] on input "30-Day Retention Rate" at bounding box center [328, 202] width 9 height 9
checkbox input "false"
click at [583, 75] on link "A Better Way" at bounding box center [604, 79] width 84 height 29
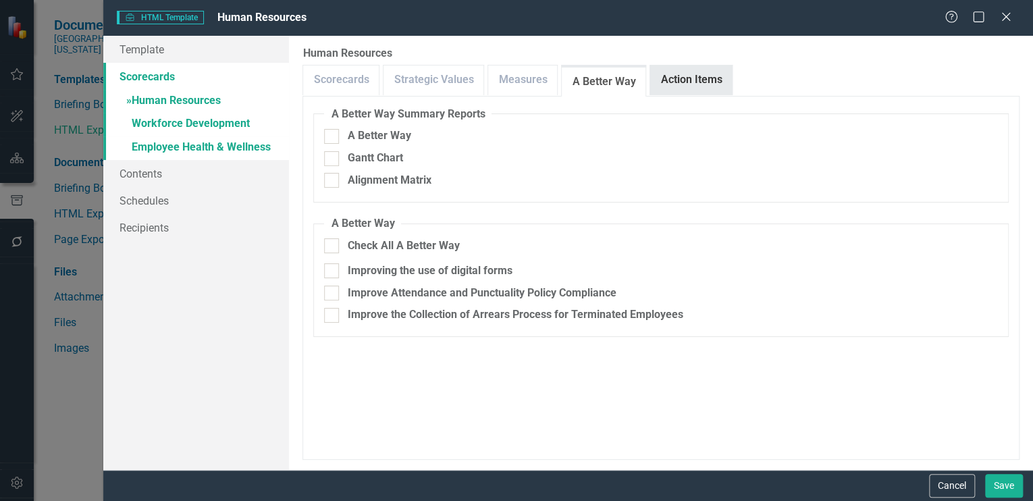
click at [680, 81] on link "Action Items" at bounding box center [691, 79] width 82 height 29
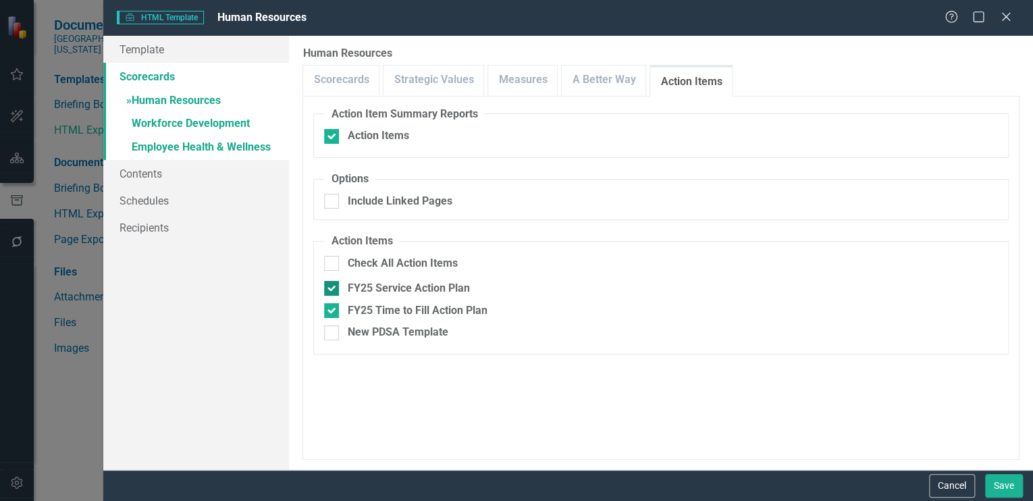
click at [329, 286] on input "FY25 Service Action Plan" at bounding box center [328, 285] width 9 height 9
checkbox input "false"
click at [331, 312] on input "FY25 Time to Fill Action Plan" at bounding box center [328, 307] width 9 height 9
checkbox input "false"
click at [335, 75] on link "Scorecards" at bounding box center [341, 79] width 76 height 29
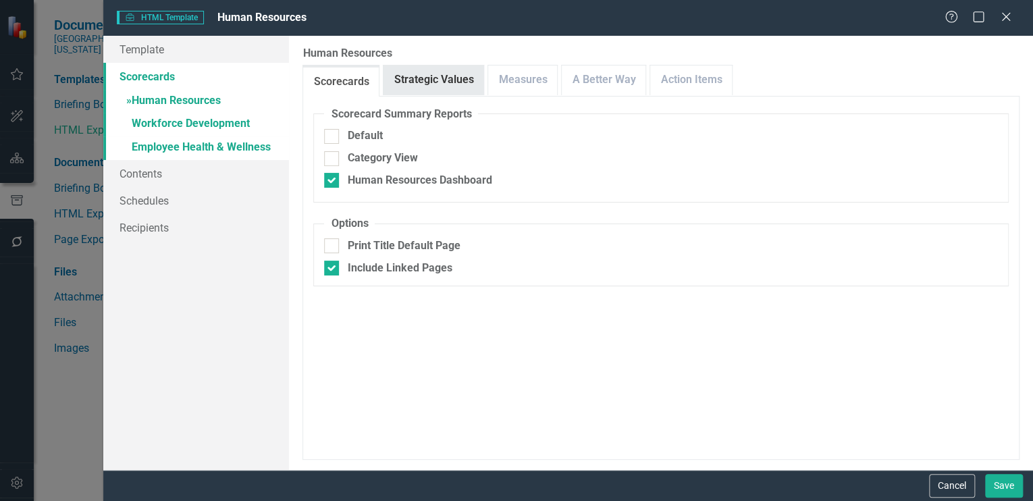
click at [408, 71] on link "Strategic Values" at bounding box center [433, 79] width 100 height 29
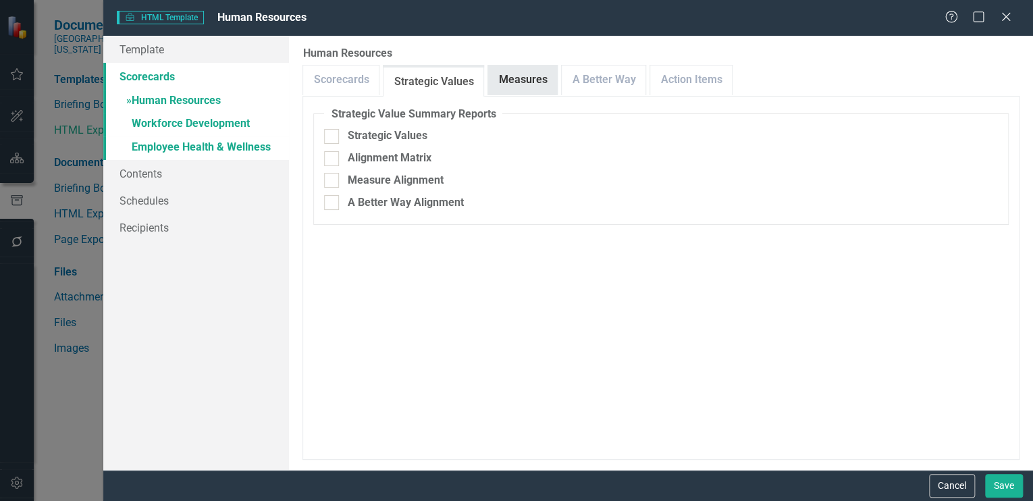
click at [527, 70] on link "Measures" at bounding box center [522, 79] width 69 height 29
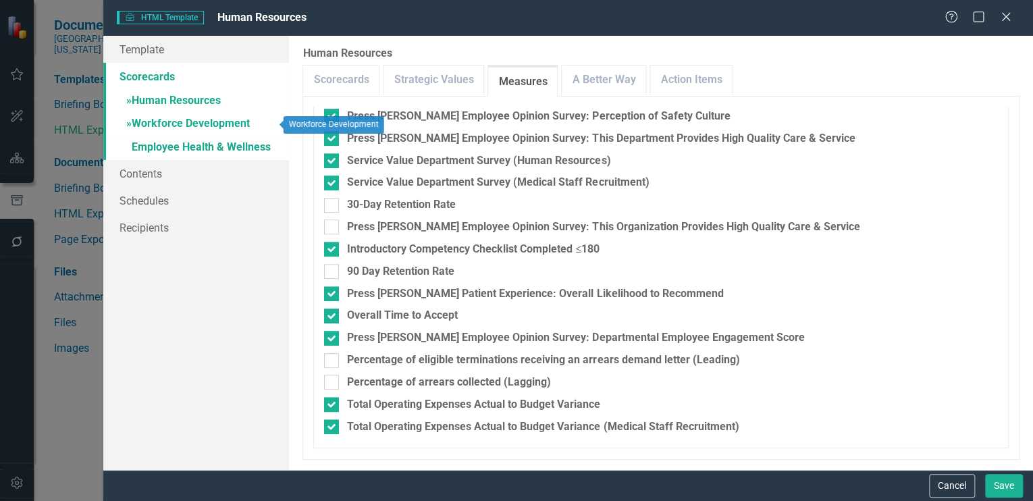
click at [159, 121] on link "» Workforce Development" at bounding box center [196, 125] width 186 height 24
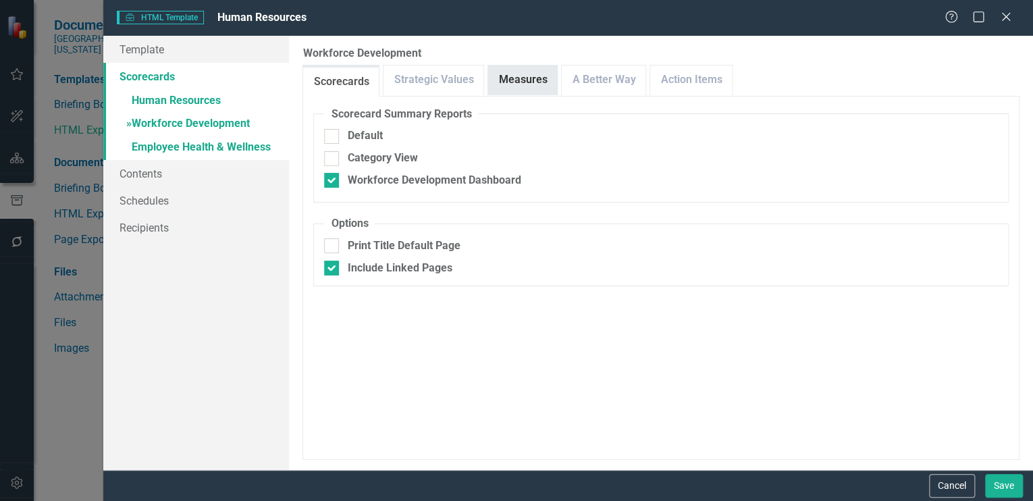
click at [518, 80] on link "Measures" at bounding box center [522, 79] width 69 height 29
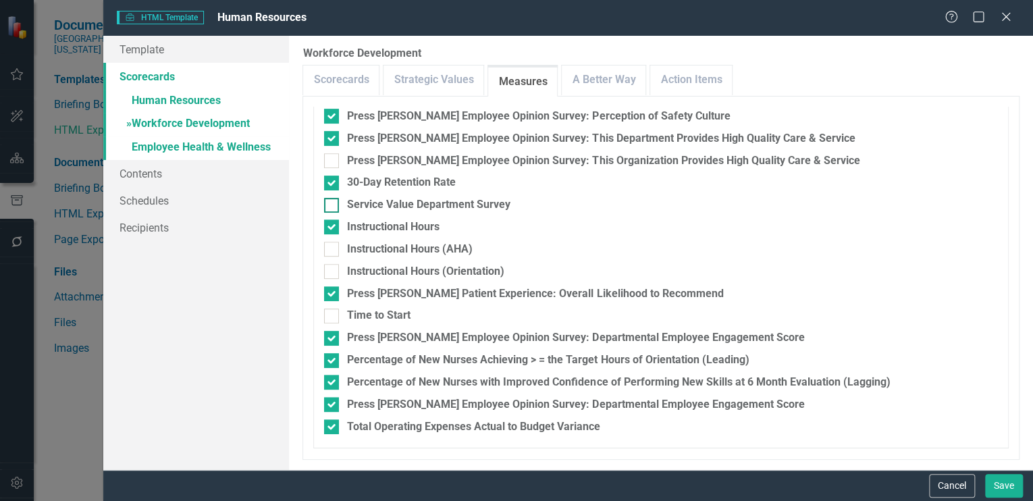
click at [334, 200] on div at bounding box center [331, 205] width 15 height 15
click at [333, 200] on input "Service Value Department Survey" at bounding box center [328, 202] width 9 height 9
checkbox input "true"
click at [333, 221] on div at bounding box center [331, 226] width 15 height 15
click at [333, 221] on input "Instructional Hours" at bounding box center [328, 223] width 9 height 9
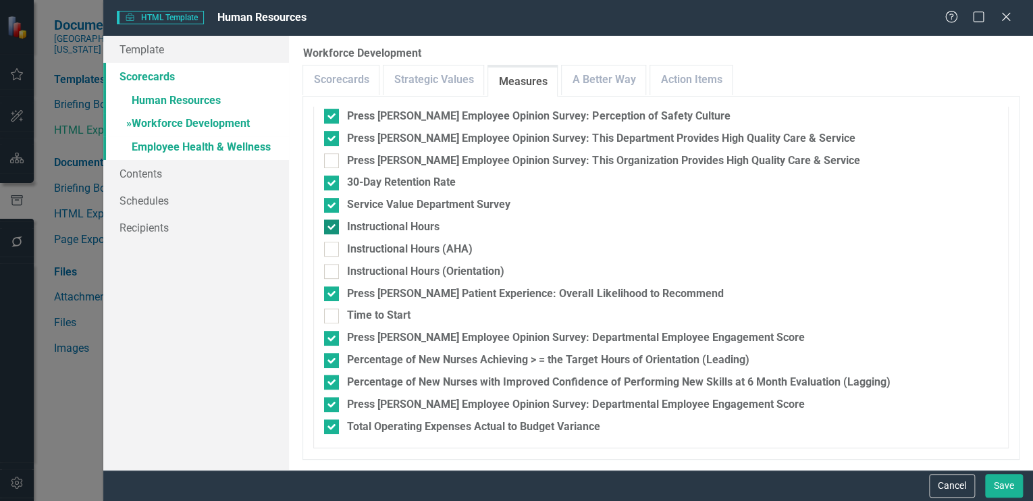
checkbox input "false"
click at [330, 246] on input "Instructional Hours (AHA)" at bounding box center [328, 246] width 9 height 9
checkbox input "true"
click at [329, 267] on input "Instructional Hours (Orientation)" at bounding box center [328, 268] width 9 height 9
checkbox input "true"
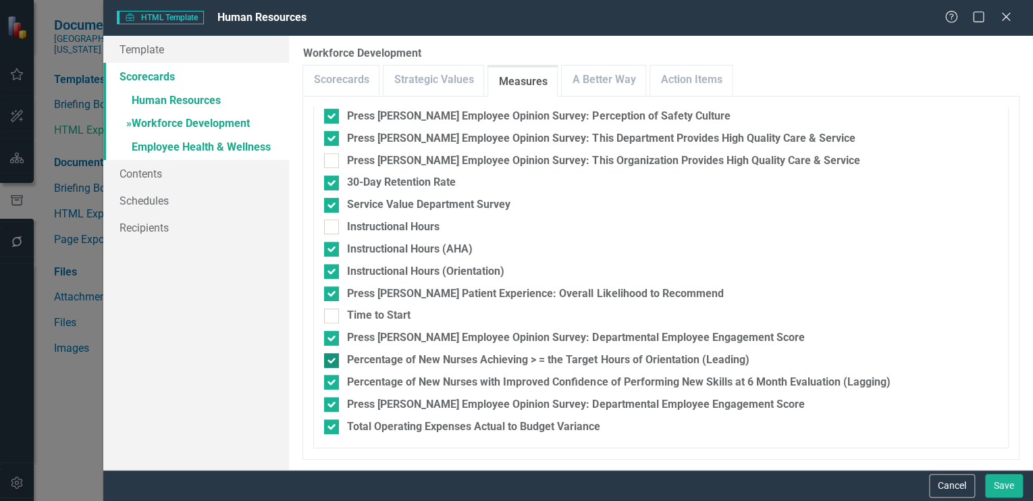
click at [334, 361] on div at bounding box center [331, 360] width 15 height 15
click at [333, 361] on input "Percentage of New Nurses Achieving > = the Target Hours of Orientation (Leading)" at bounding box center [328, 357] width 9 height 9
checkbox input "false"
click at [329, 381] on input "Percentage of New Nurses with Improved Confidence of Performing New Skills at 6…" at bounding box center [328, 379] width 9 height 9
checkbox input "false"
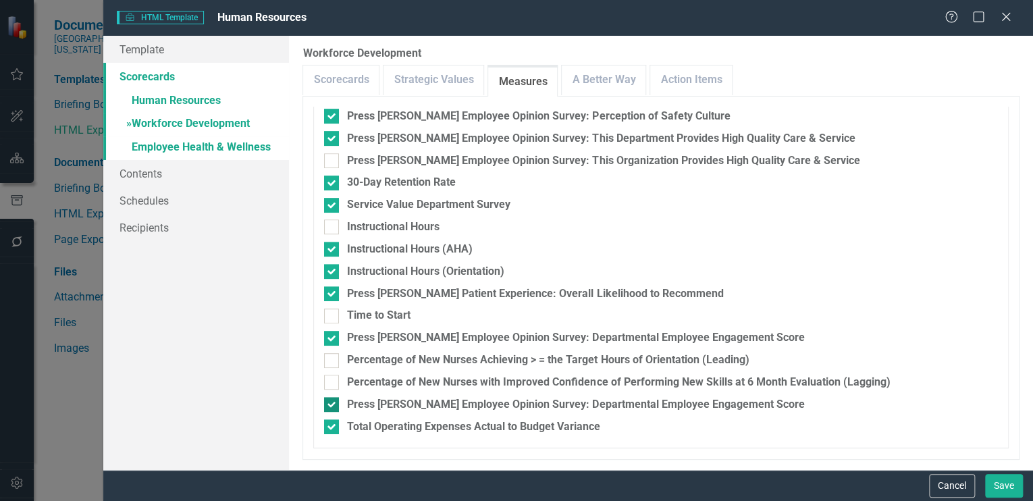
click at [333, 403] on div at bounding box center [331, 404] width 15 height 15
click at [333, 403] on input "Press Ganey Employee Opinion Survey: Departmental Employee Engagement Score" at bounding box center [328, 401] width 9 height 9
checkbox input "false"
click at [594, 71] on link "A Better Way" at bounding box center [604, 79] width 84 height 29
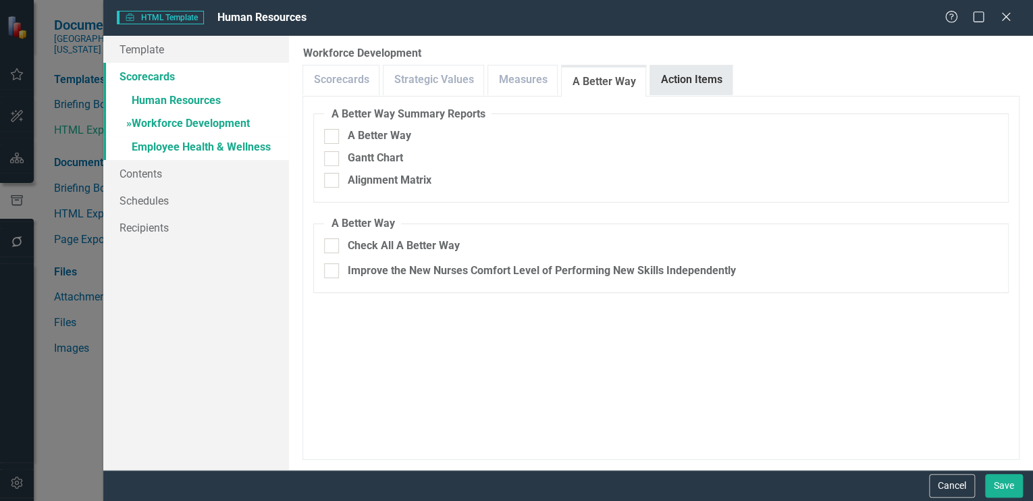
click at [697, 77] on link "Action Items" at bounding box center [691, 79] width 82 height 29
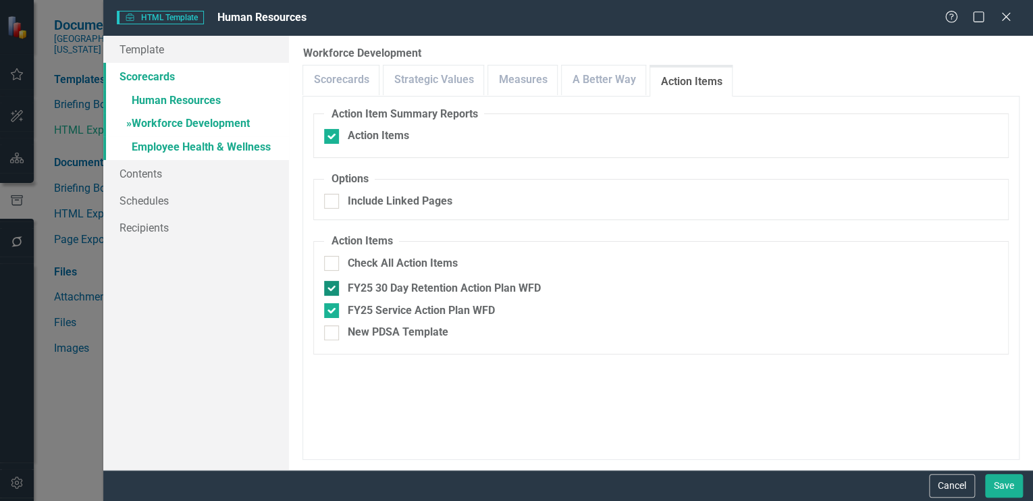
click at [331, 284] on input "FY25 30 Day Retention Action Plan WFD" at bounding box center [328, 285] width 9 height 9
checkbox input "false"
click at [329, 312] on input "FY25 Service Action Plan WFD" at bounding box center [328, 307] width 9 height 9
checkbox input "false"
click at [167, 144] on link "» Employee Health & Wellness" at bounding box center [196, 148] width 186 height 24
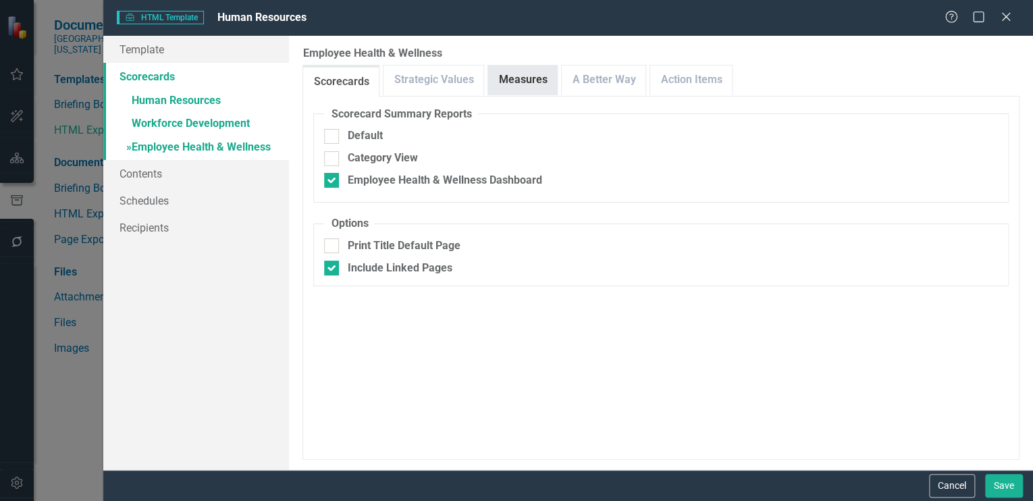
click at [520, 76] on link "Measures" at bounding box center [522, 79] width 69 height 29
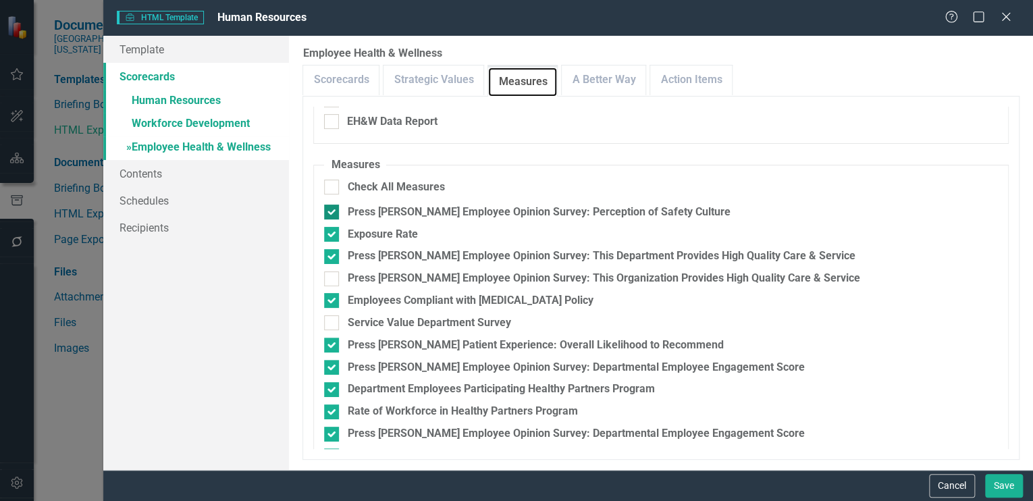
scroll to position [246, 0]
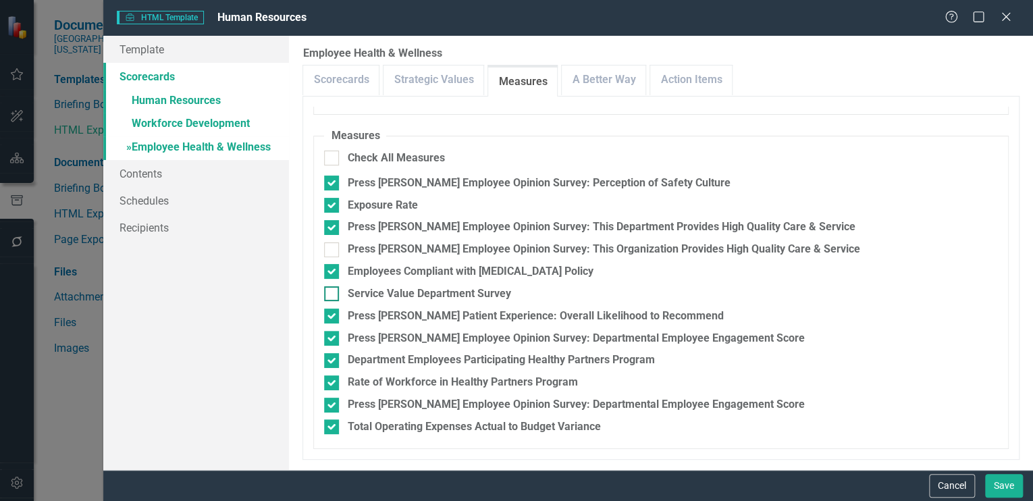
click at [331, 290] on input "Service Value Department Survey" at bounding box center [328, 290] width 9 height 9
checkbox input "true"
click at [331, 381] on input "Rate of Workforce in Healthy Partners Program" at bounding box center [328, 379] width 9 height 9
checkbox input "false"
click at [332, 403] on input "Press Ganey Employee Opinion Survey: Departmental Employee Engagement Score" at bounding box center [328, 402] width 9 height 9
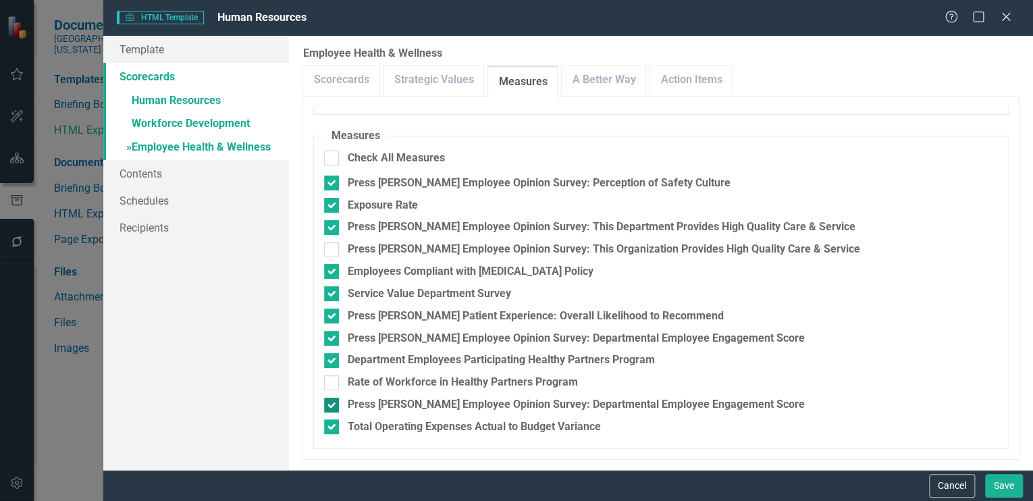
checkbox input "false"
click at [610, 81] on link "A Better Way" at bounding box center [604, 79] width 84 height 29
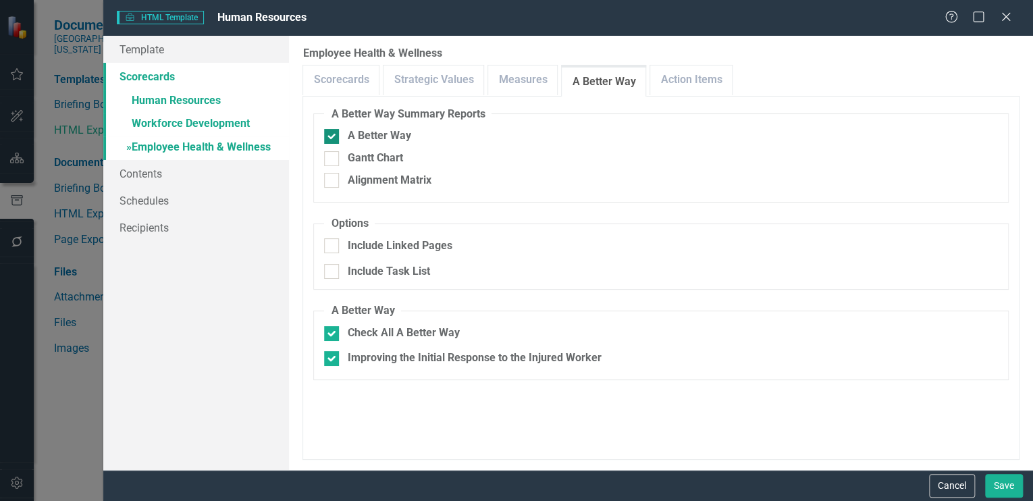
click at [331, 130] on input "A Better Way" at bounding box center [328, 133] width 9 height 9
checkbox input "false"
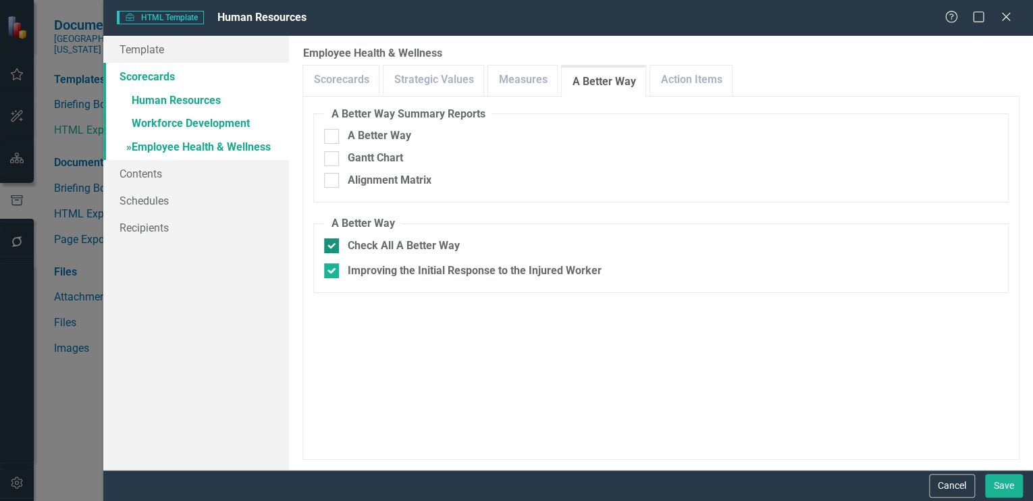
click at [329, 240] on input "Check All A Better Way" at bounding box center [328, 242] width 9 height 9
checkbox input "false"
click at [699, 76] on link "Action Items" at bounding box center [691, 79] width 82 height 29
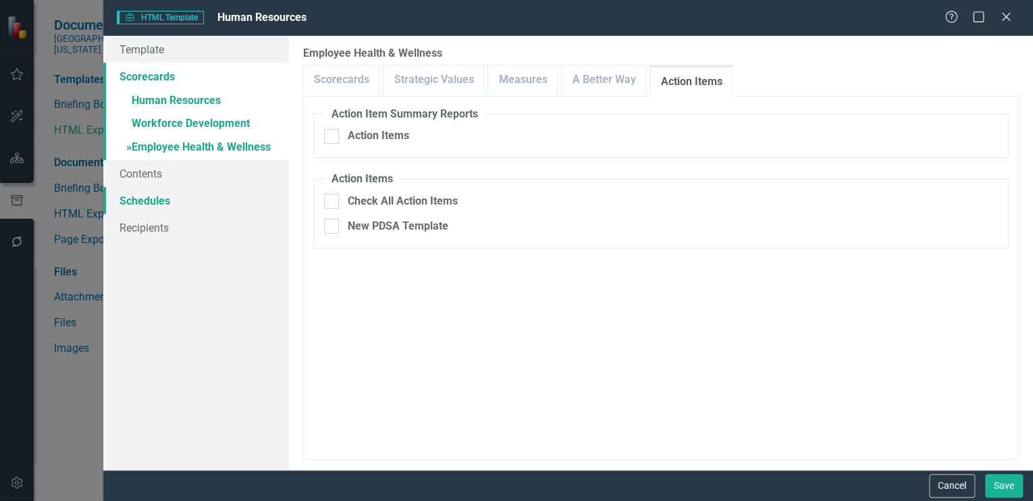
click at [138, 200] on link "Schedules" at bounding box center [196, 200] width 186 height 27
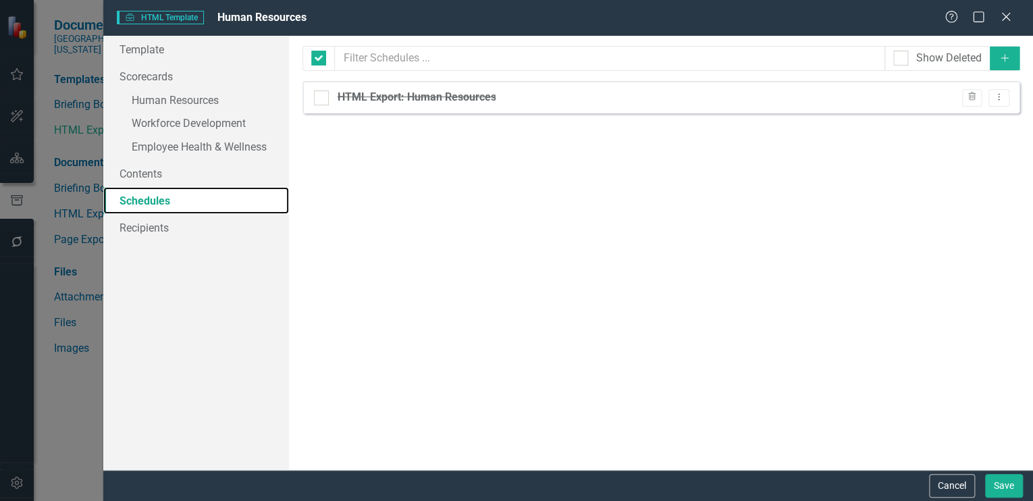
checkbox input "false"
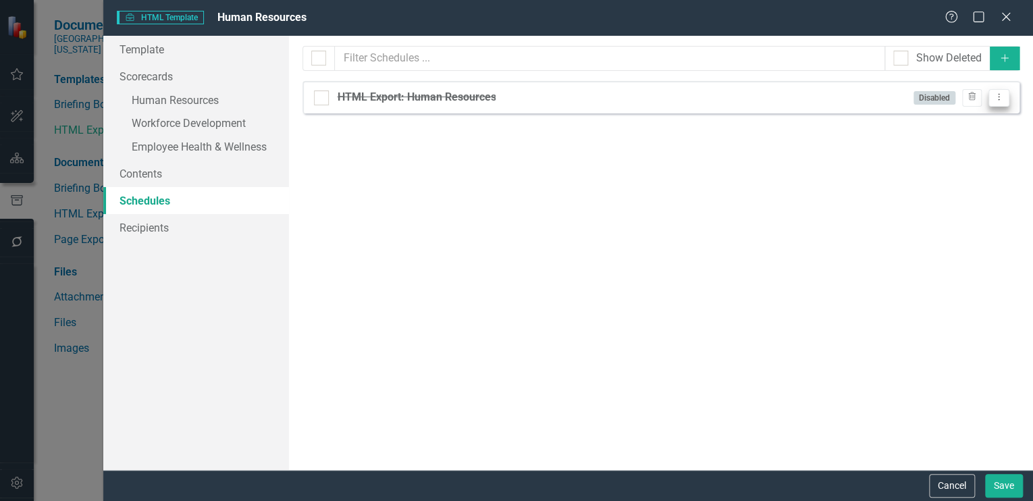
click at [998, 95] on icon "Dropdown Menu" at bounding box center [998, 96] width 11 height 9
click at [943, 117] on link "Edit Edit Schedule" at bounding box center [946, 119] width 124 height 25
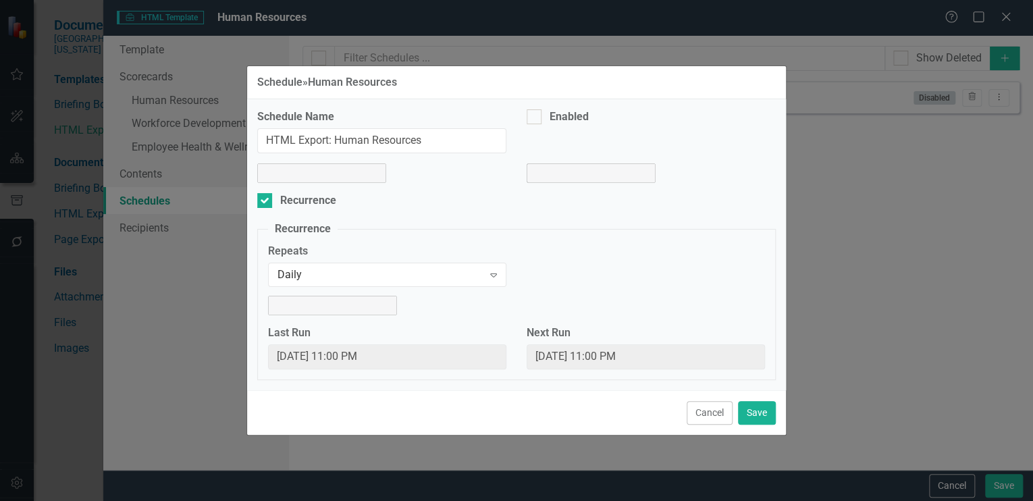
select select "pm"
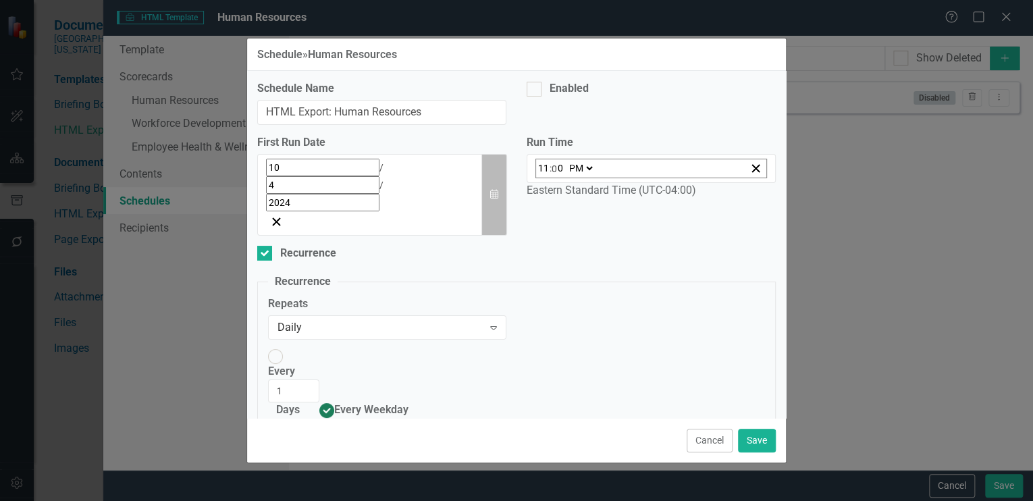
click at [490, 189] on icon "button" at bounding box center [494, 193] width 8 height 9
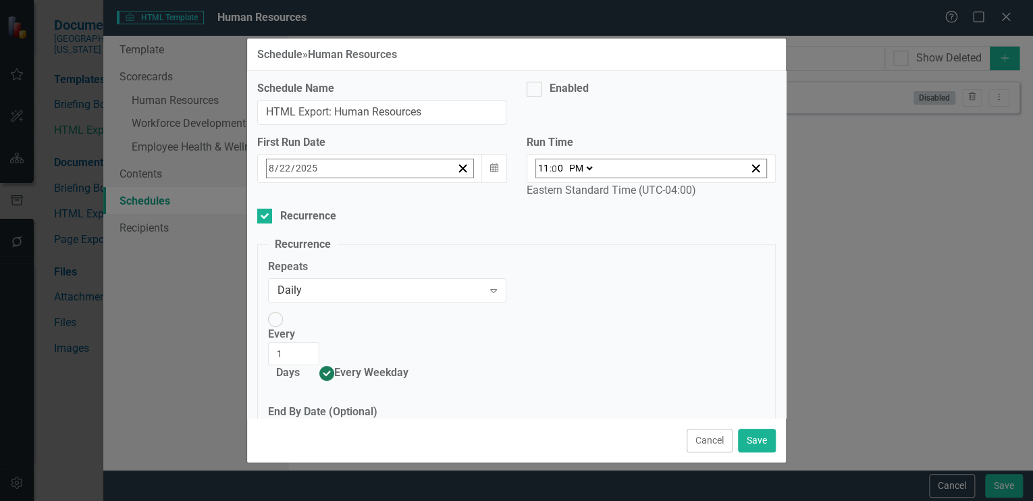
click at [471, 319] on abbr "23" at bounding box center [476, 324] width 11 height 11
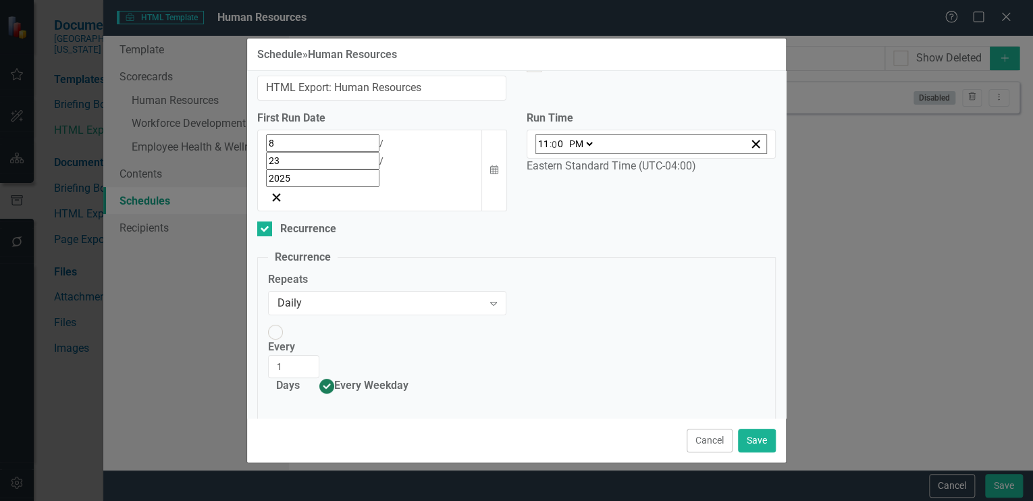
scroll to position [0, 0]
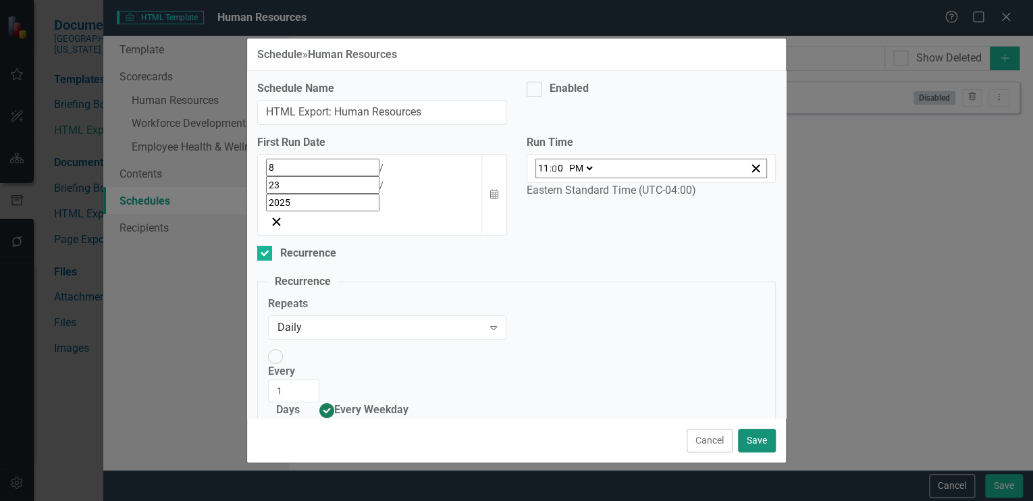
click at [759, 436] on button "Save" at bounding box center [757, 441] width 38 height 24
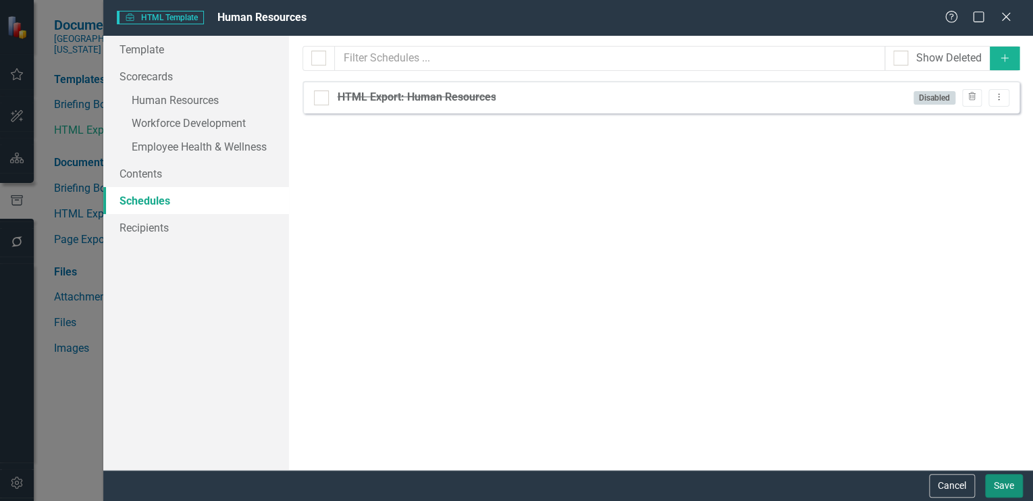
click at [1009, 482] on button "Save" at bounding box center [1004, 486] width 38 height 24
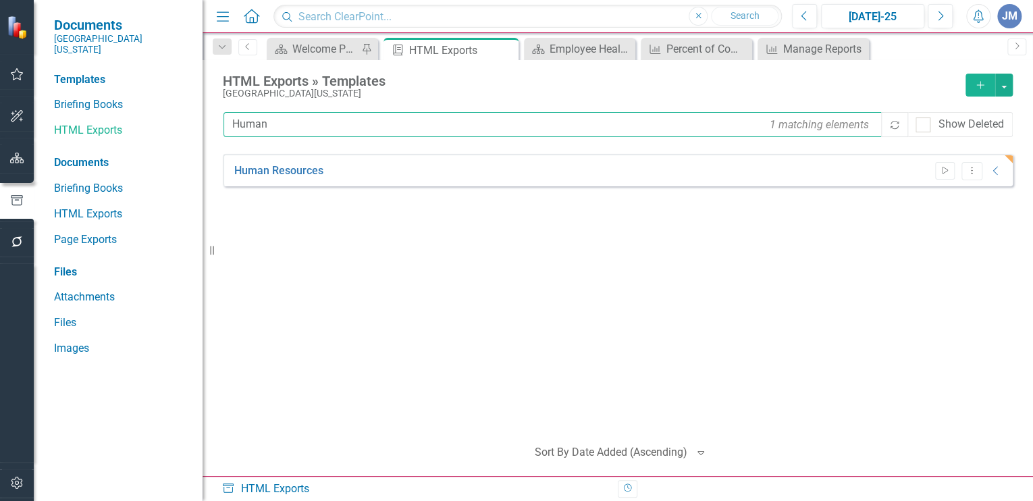
drag, startPoint x: 273, startPoint y: 127, endPoint x: 224, endPoint y: 119, distance: 49.3
click at [224, 119] on input "Human" at bounding box center [553, 124] width 660 height 25
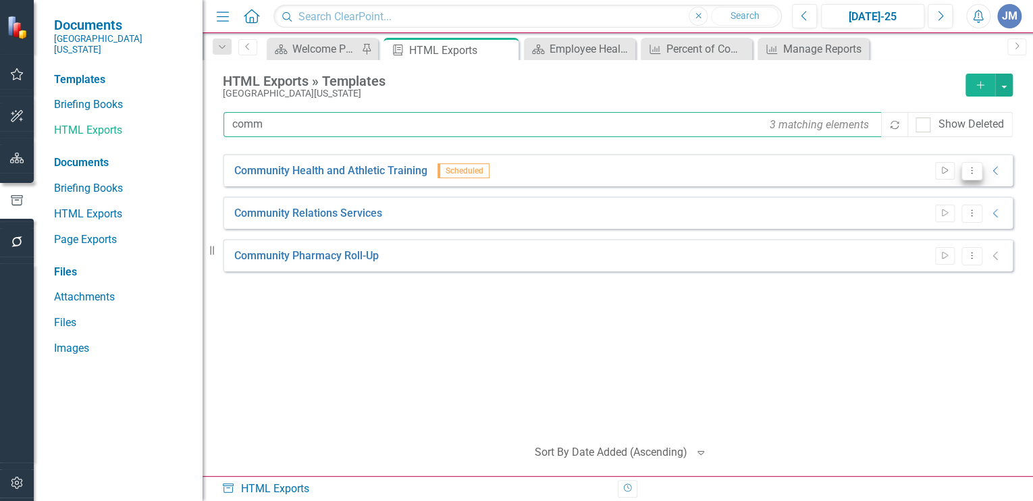
type input "comm"
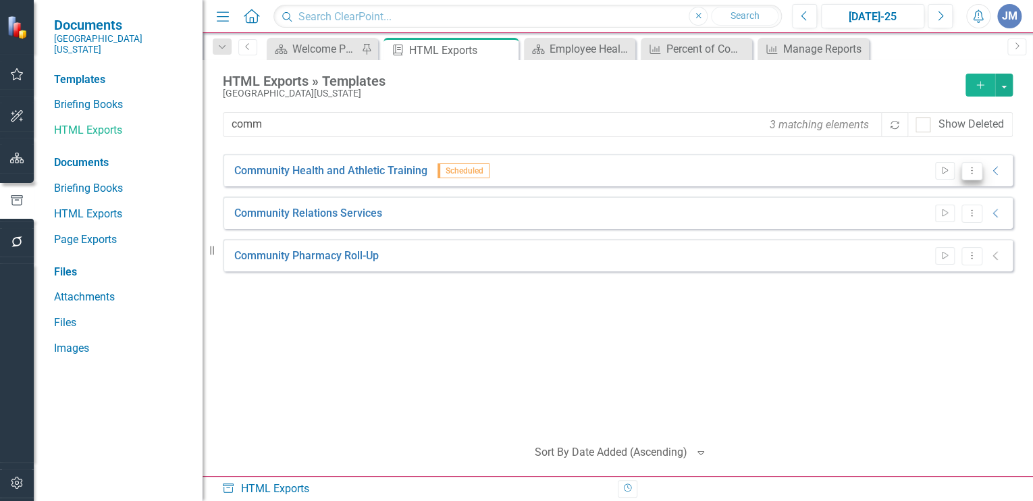
click at [970, 167] on icon "Dropdown Menu" at bounding box center [971, 170] width 11 height 9
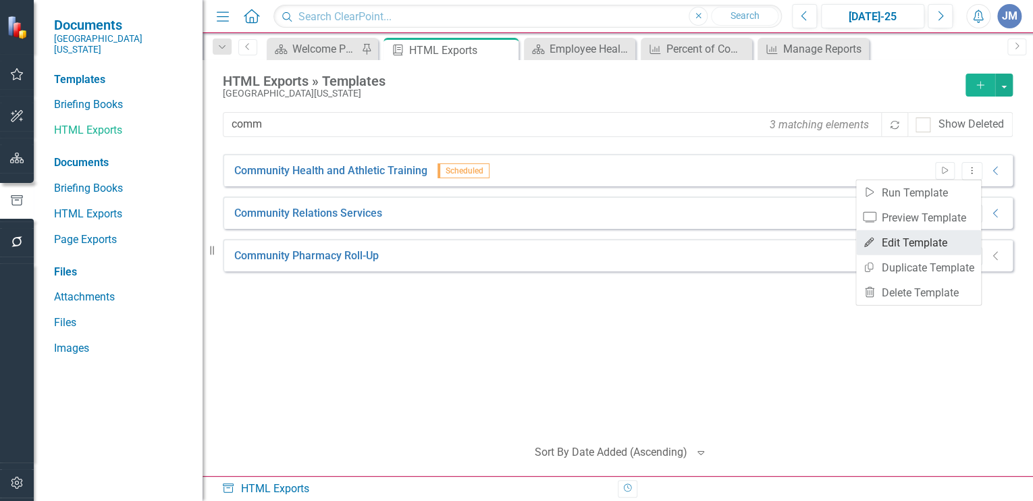
click at [915, 240] on link "Edit Edit Template" at bounding box center [918, 242] width 125 height 25
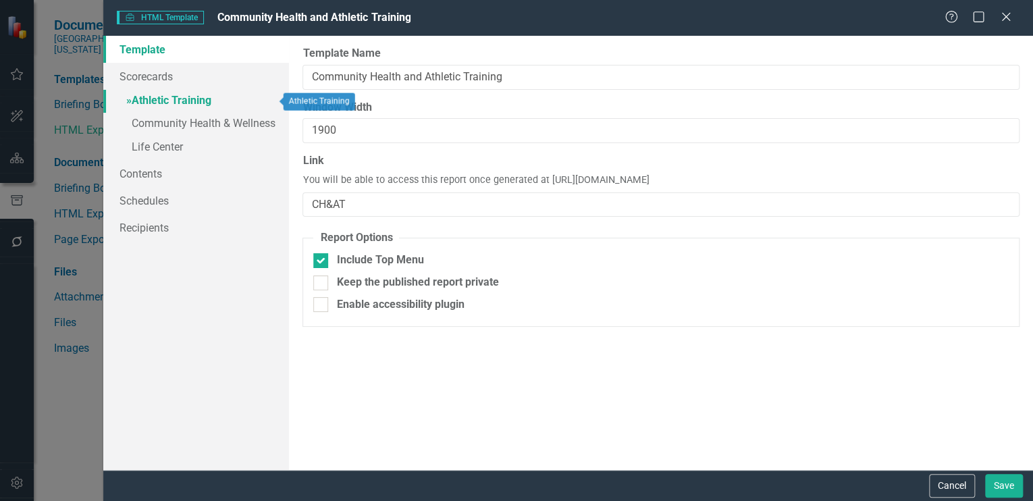
click at [184, 99] on link "» Athletic Training" at bounding box center [196, 102] width 186 height 24
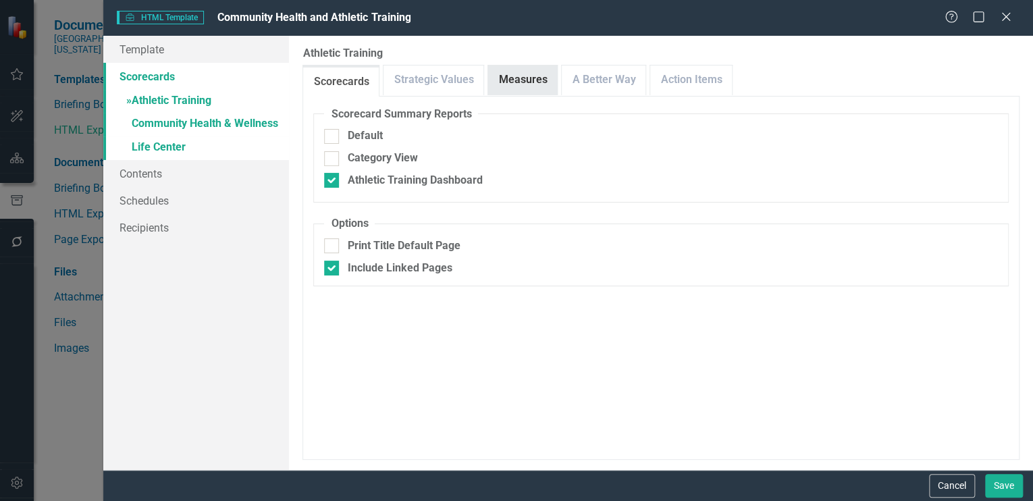
click at [533, 71] on link "Measures" at bounding box center [522, 79] width 69 height 29
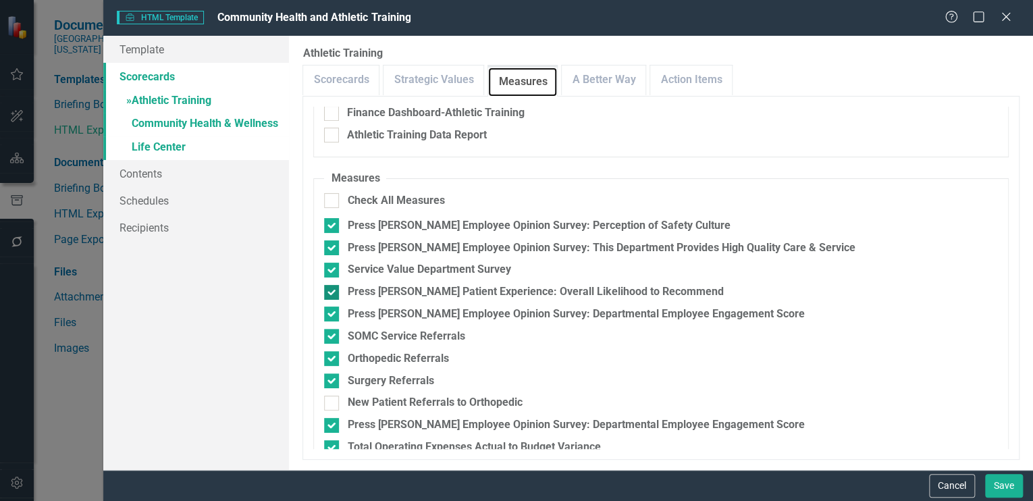
scroll to position [224, 0]
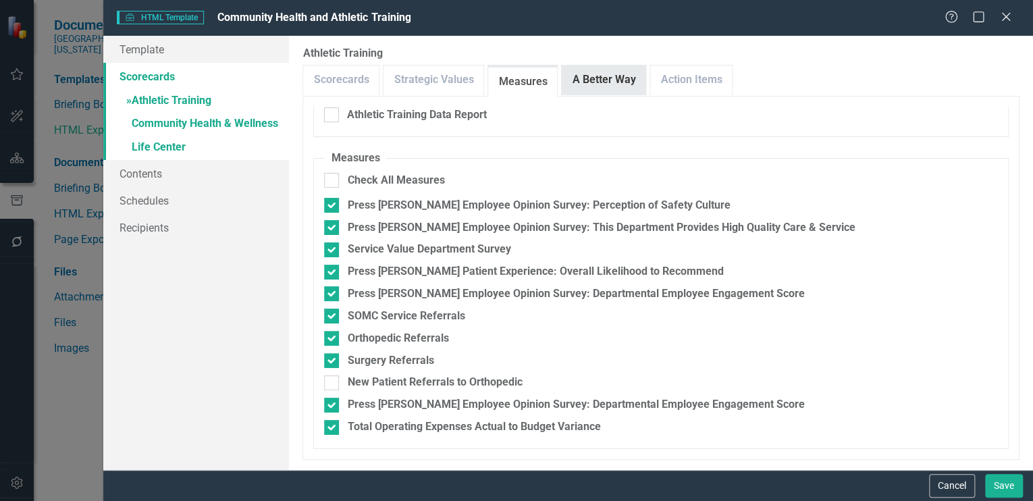
click at [585, 82] on link "A Better Way" at bounding box center [604, 79] width 84 height 29
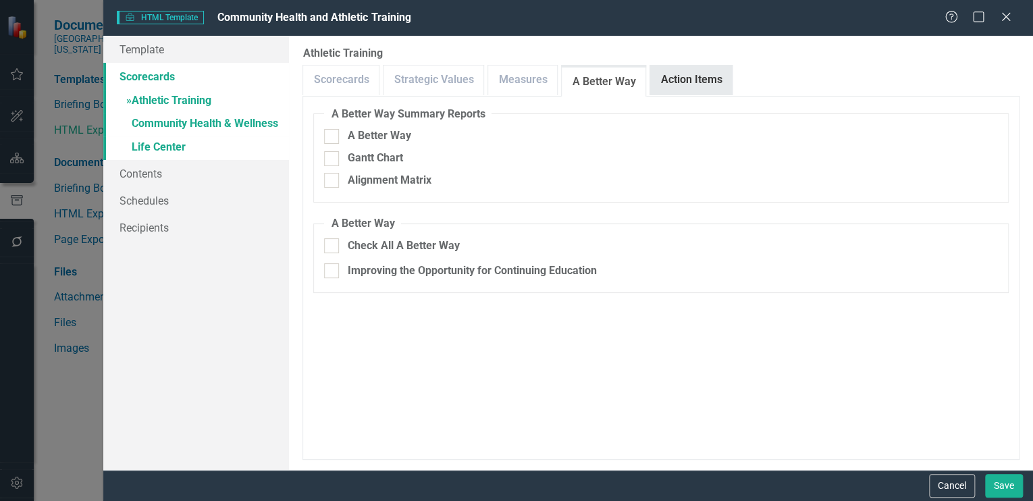
click at [666, 68] on link "Action Items" at bounding box center [691, 79] width 82 height 29
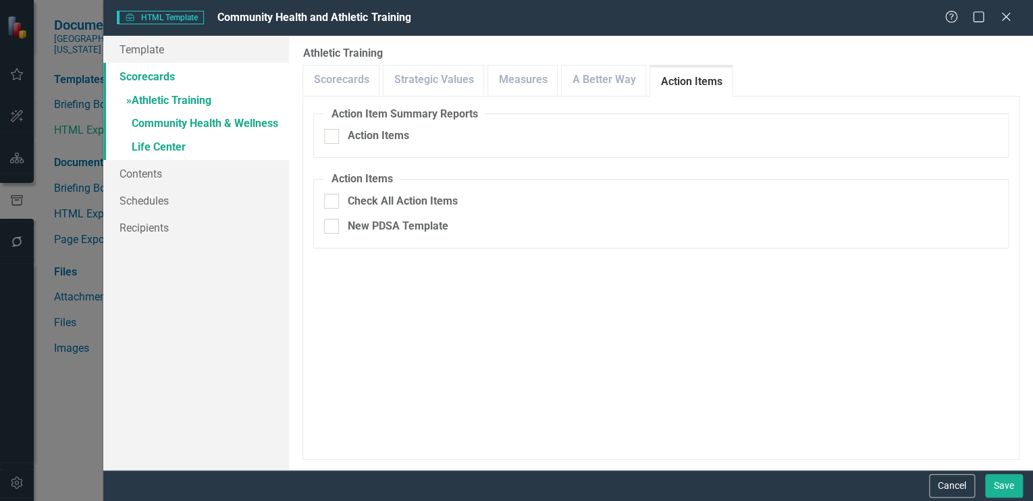
click at [684, 81] on link "Action Items" at bounding box center [691, 82] width 82 height 29
click at [155, 117] on link "» Community Health & Wellness" at bounding box center [196, 125] width 186 height 24
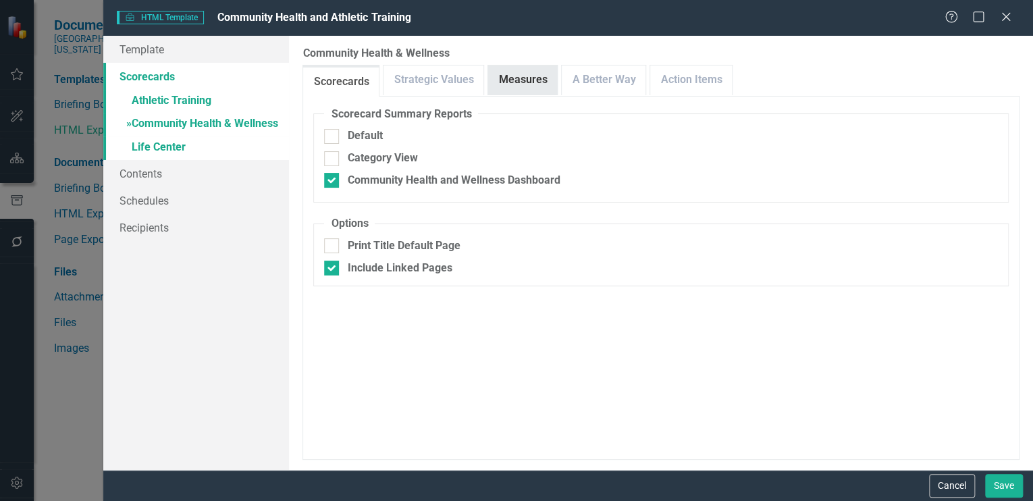
click at [533, 75] on link "Measures" at bounding box center [522, 79] width 69 height 29
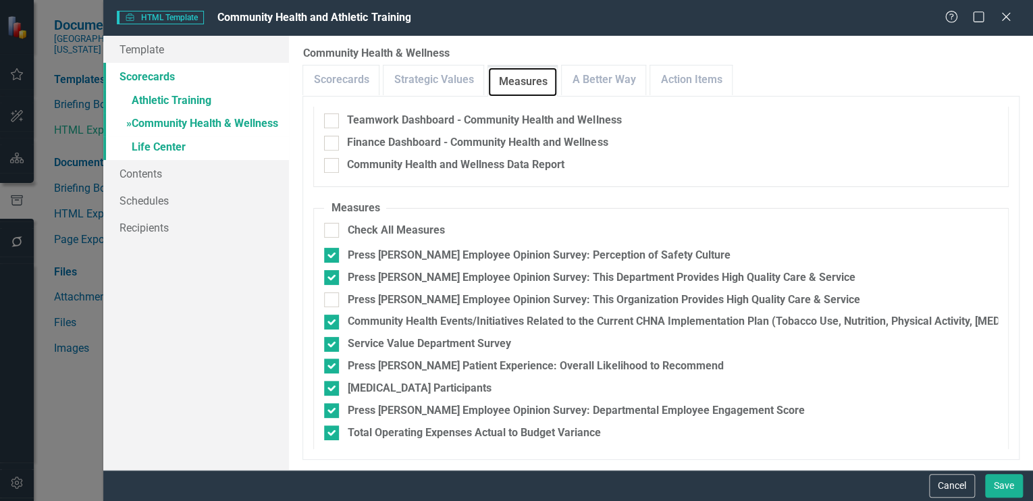
scroll to position [157, 0]
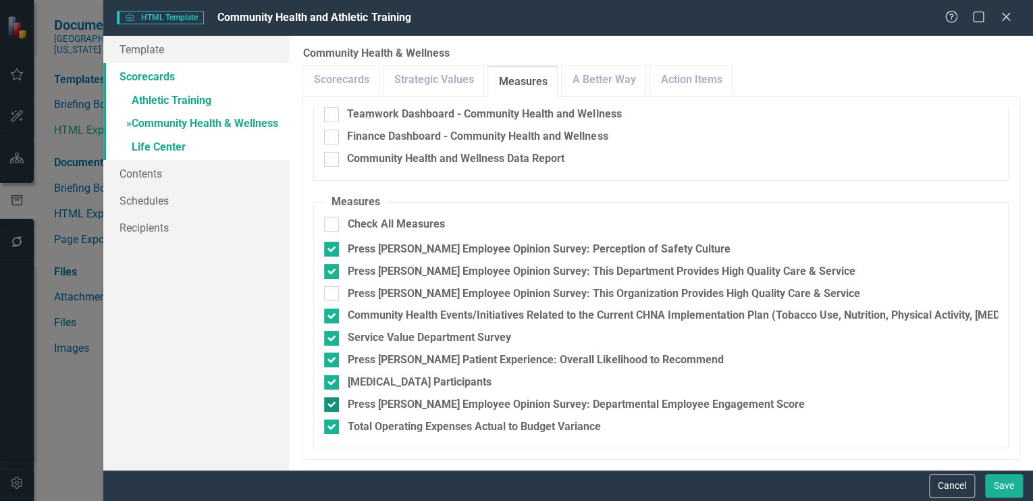
click at [331, 400] on input "Press Ganey Employee Opinion Survey: Departmental Employee Engagement Score" at bounding box center [328, 401] width 9 height 9
click at [333, 405] on div at bounding box center [331, 404] width 15 height 15
click at [333, 405] on input "Press Ganey Employee Opinion Survey: Departmental Employee Engagement Score" at bounding box center [328, 401] width 9 height 9
checkbox input "true"
click at [610, 78] on link "A Better Way" at bounding box center [604, 79] width 84 height 29
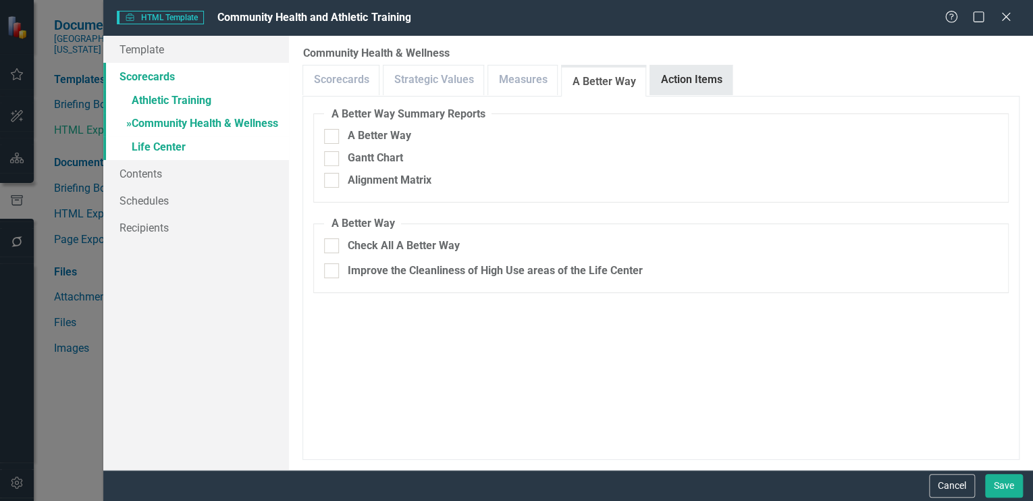
click at [675, 78] on link "Action Items" at bounding box center [691, 79] width 82 height 29
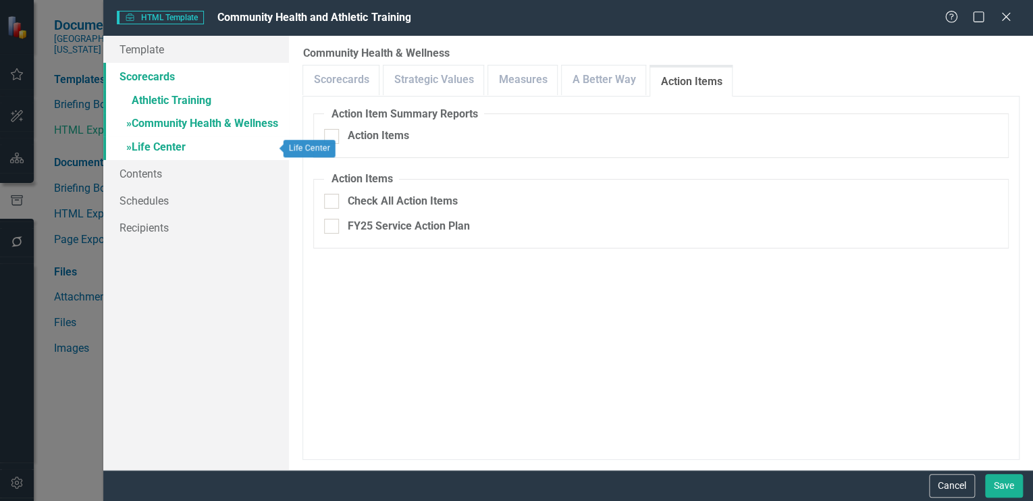
click at [176, 143] on link "» Life Center" at bounding box center [196, 148] width 186 height 24
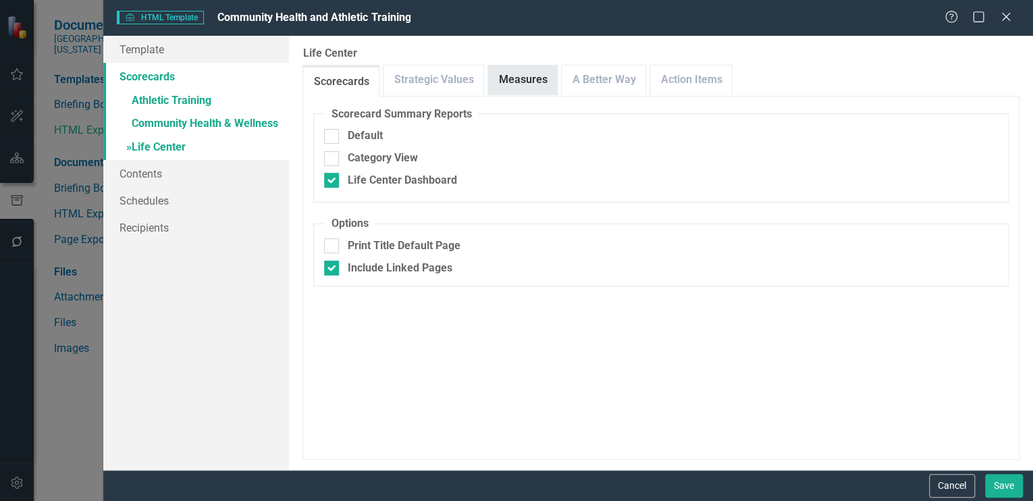
click at [524, 78] on link "Measures" at bounding box center [522, 79] width 69 height 29
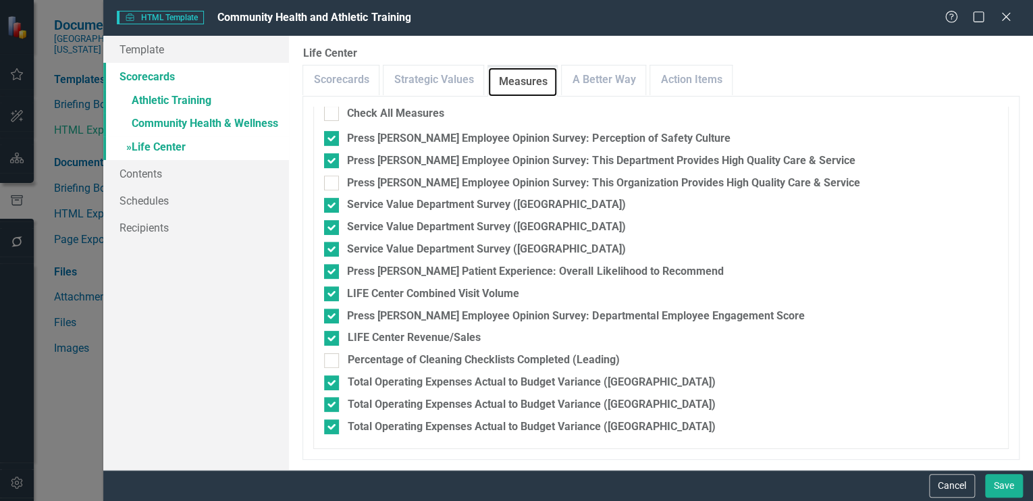
scroll to position [268, 0]
click at [613, 80] on link "A Better Way" at bounding box center [604, 79] width 84 height 29
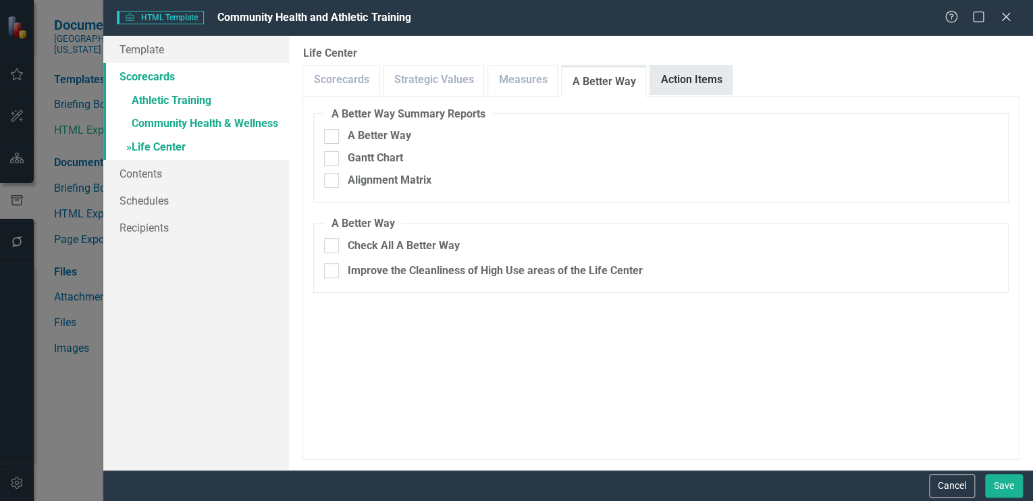
click at [672, 72] on link "Action Items" at bounding box center [691, 79] width 82 height 29
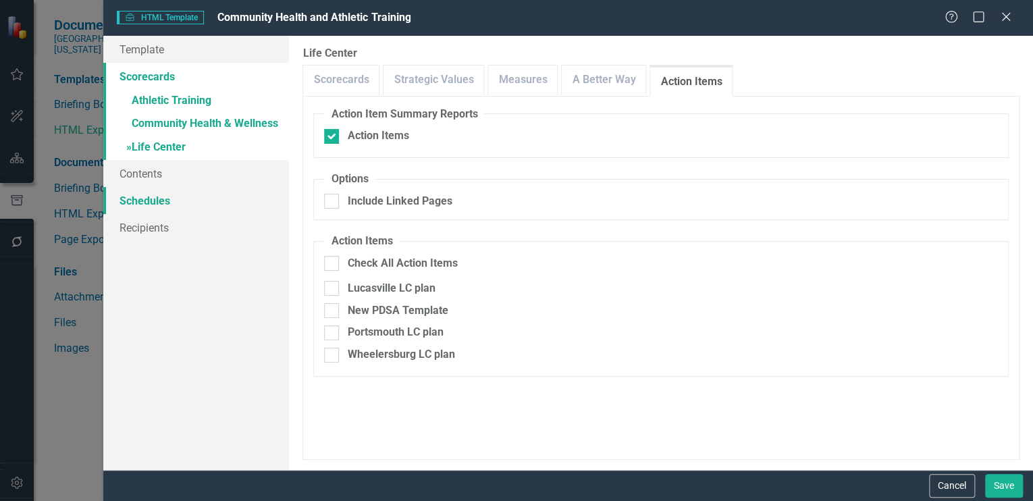
click at [136, 196] on link "Schedules" at bounding box center [196, 200] width 186 height 27
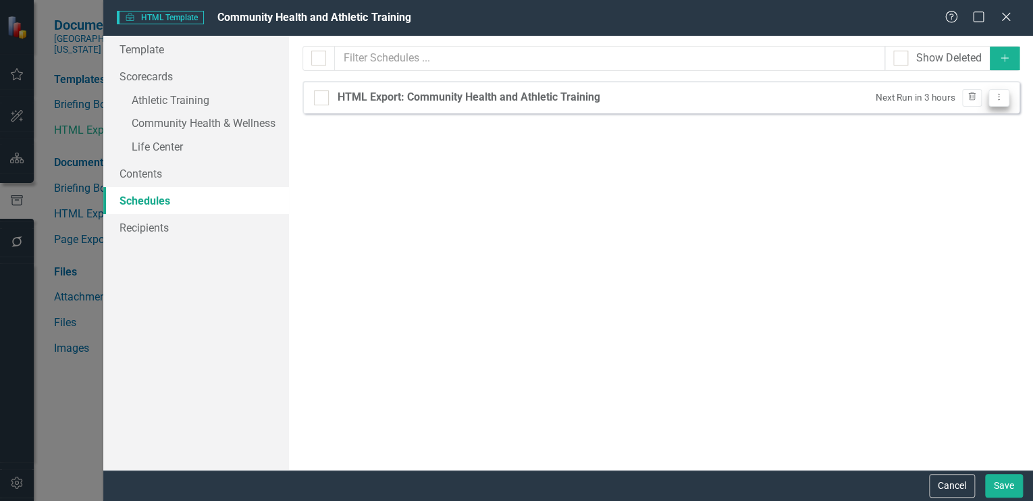
click at [997, 95] on icon "Dropdown Menu" at bounding box center [998, 96] width 11 height 9
click at [906, 116] on link "Edit Edit Schedule" at bounding box center [946, 119] width 124 height 25
select select "pm"
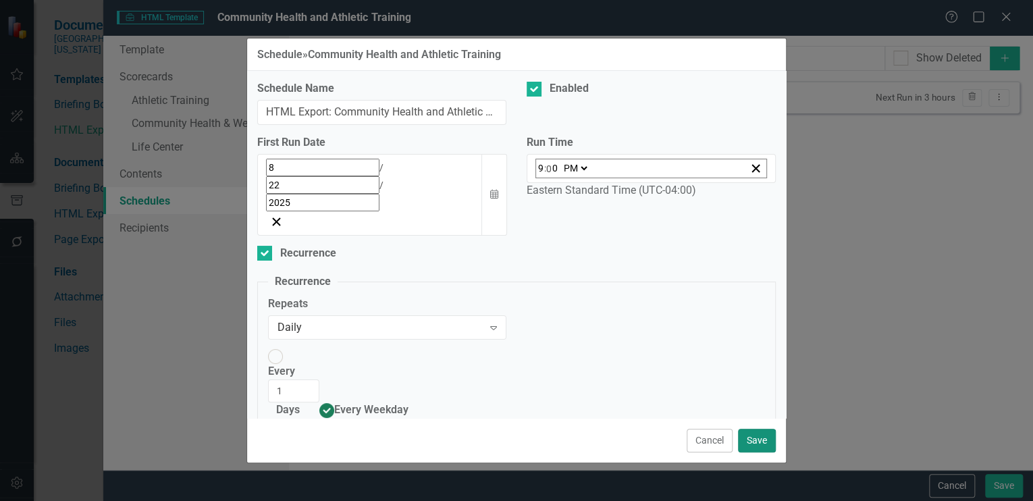
click at [759, 439] on button "Save" at bounding box center [757, 441] width 38 height 24
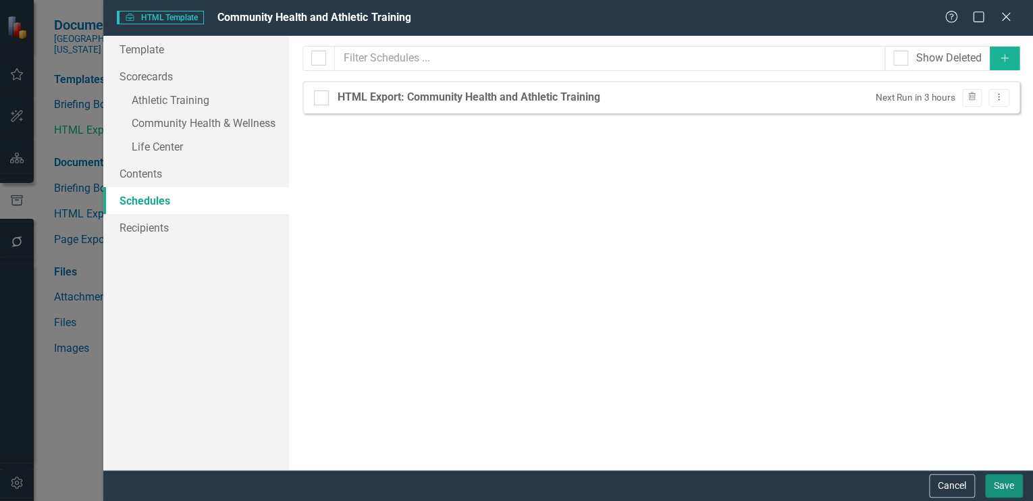
click at [998, 481] on button "Save" at bounding box center [1004, 486] width 38 height 24
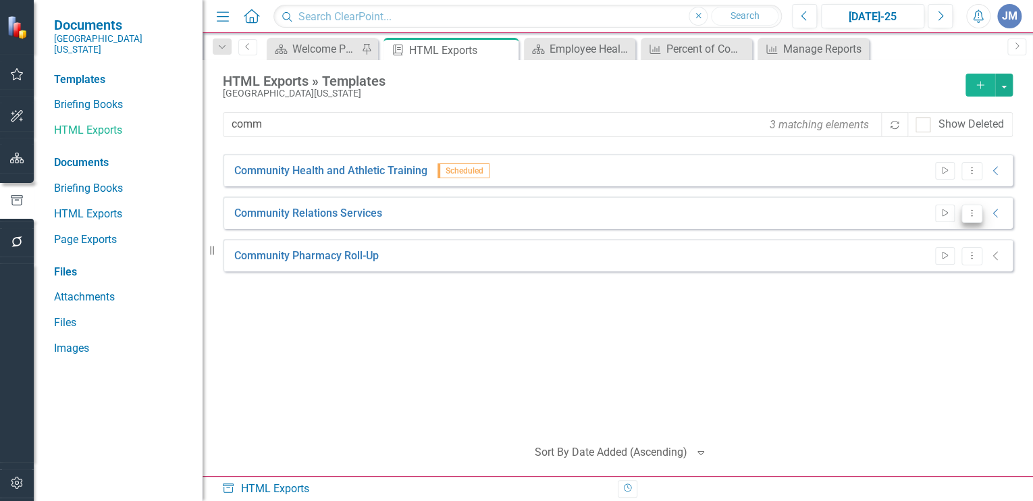
click at [975, 207] on button "Dropdown Menu" at bounding box center [971, 214] width 21 height 18
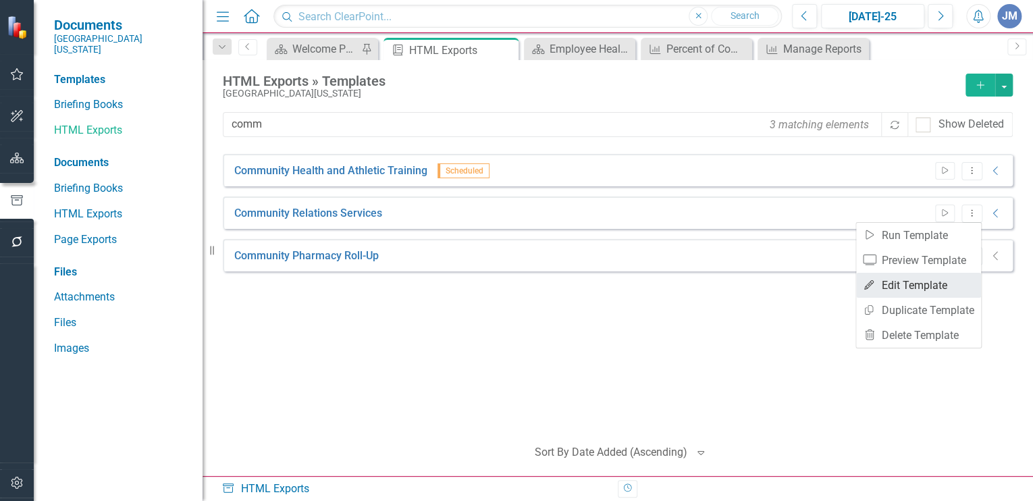
click at [902, 280] on link "Edit Edit Template" at bounding box center [918, 285] width 125 height 25
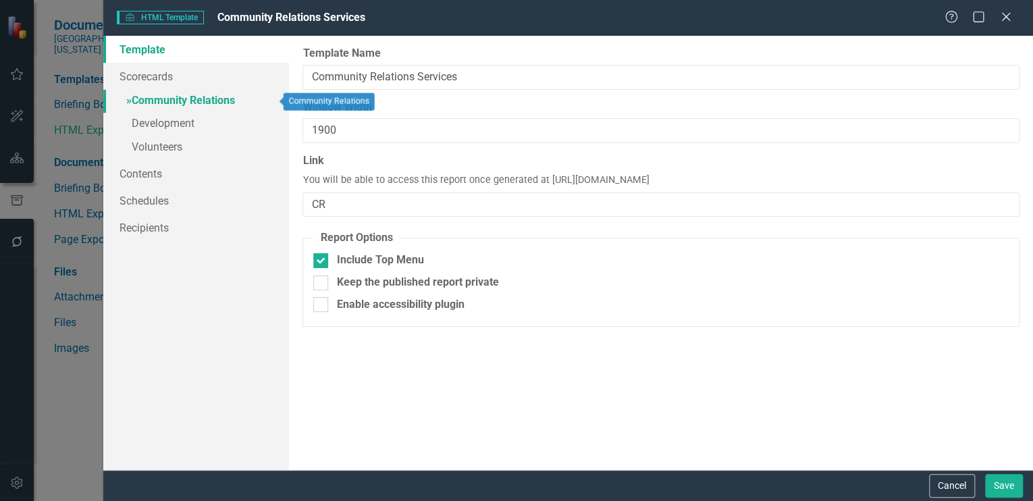
click at [155, 95] on link "» Community Relations" at bounding box center [196, 102] width 186 height 24
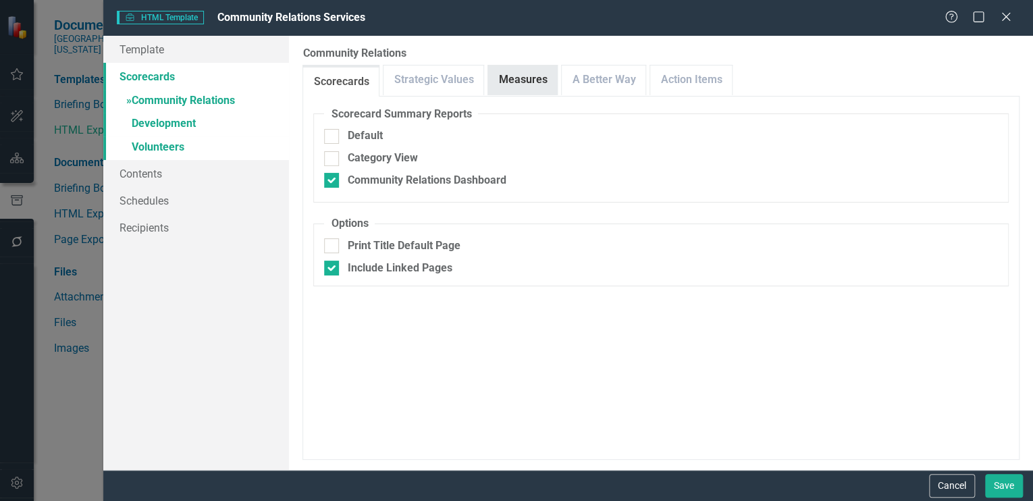
click at [510, 77] on link "Measures" at bounding box center [522, 79] width 69 height 29
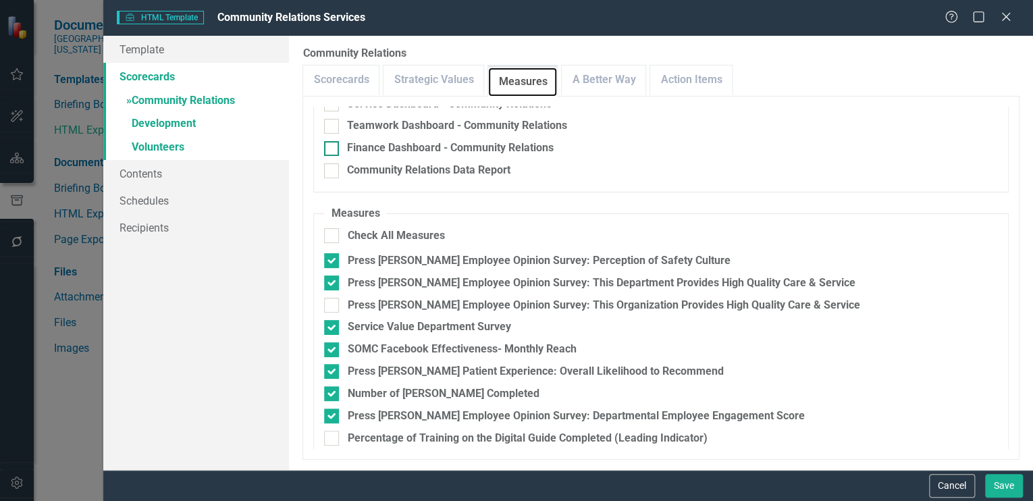
scroll to position [202, 0]
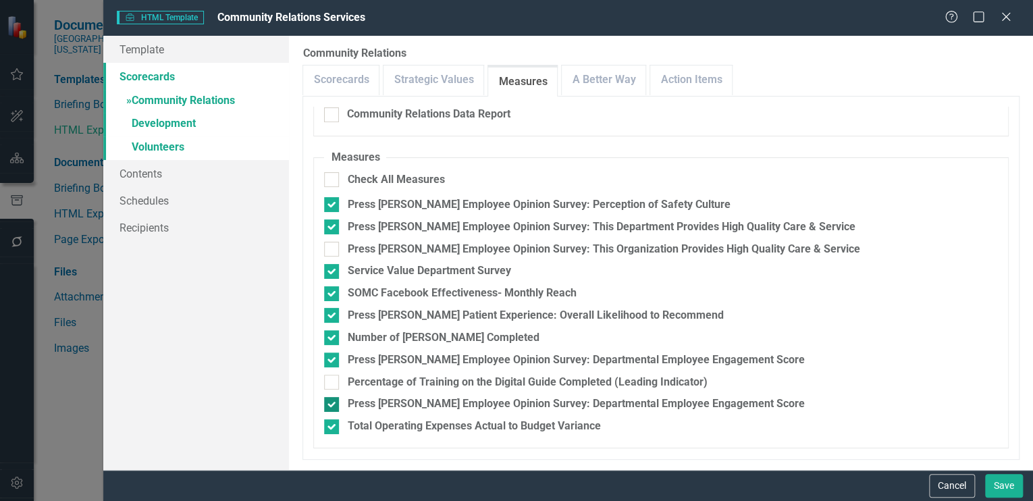
click at [329, 401] on input "Press Ganey Employee Opinion Survey: Departmental Employee Engagement Score" at bounding box center [328, 401] width 9 height 9
checkbox input "false"
click at [595, 73] on link "A Better Way" at bounding box center [604, 79] width 84 height 29
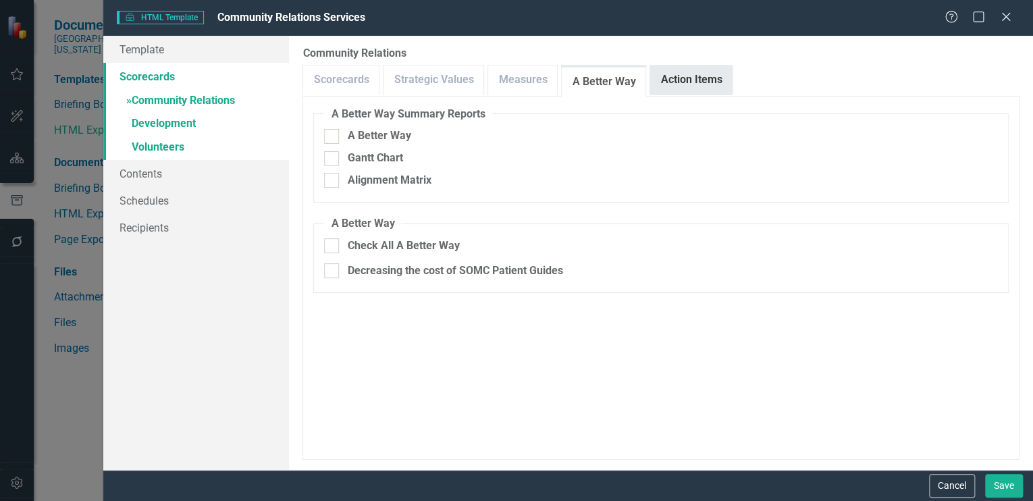
click at [677, 78] on link "Action Items" at bounding box center [691, 79] width 82 height 29
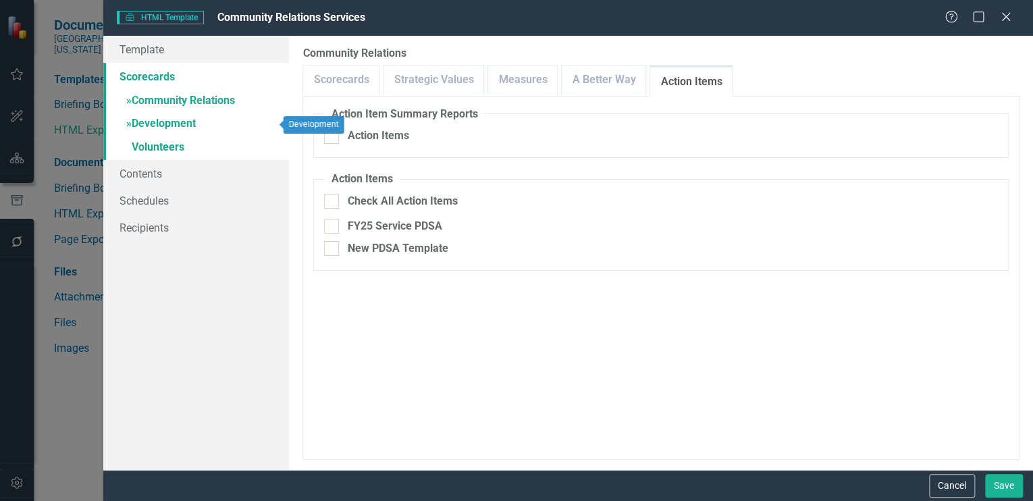
click at [154, 120] on link "» Development" at bounding box center [196, 125] width 186 height 24
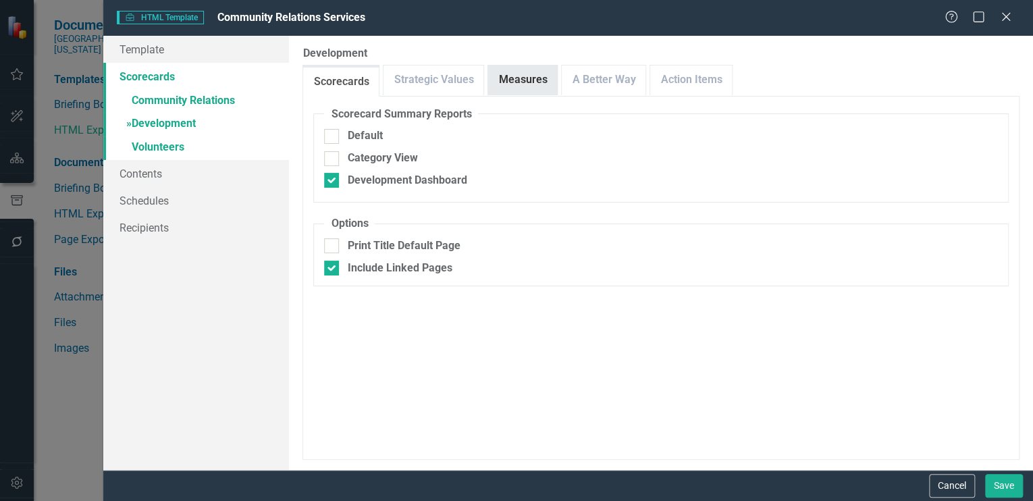
click at [503, 76] on link "Measures" at bounding box center [522, 79] width 69 height 29
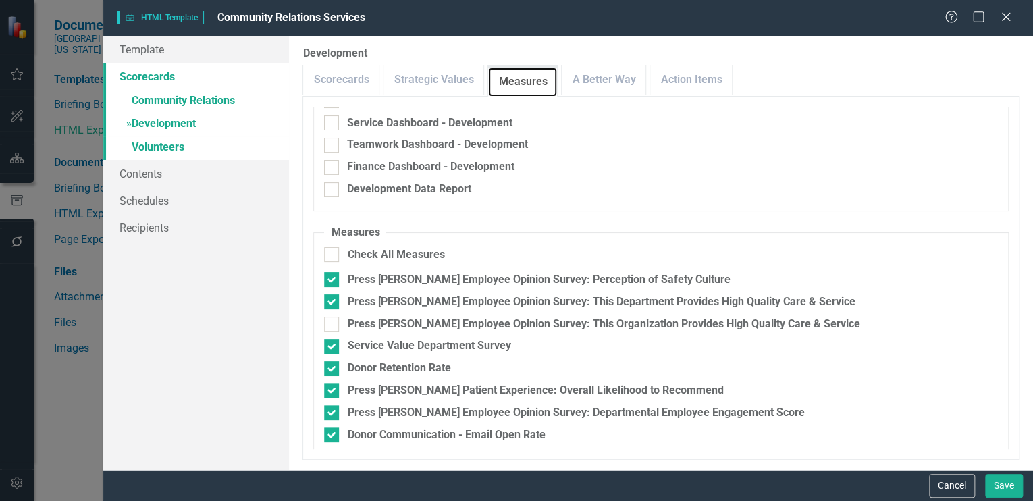
scroll to position [180, 0]
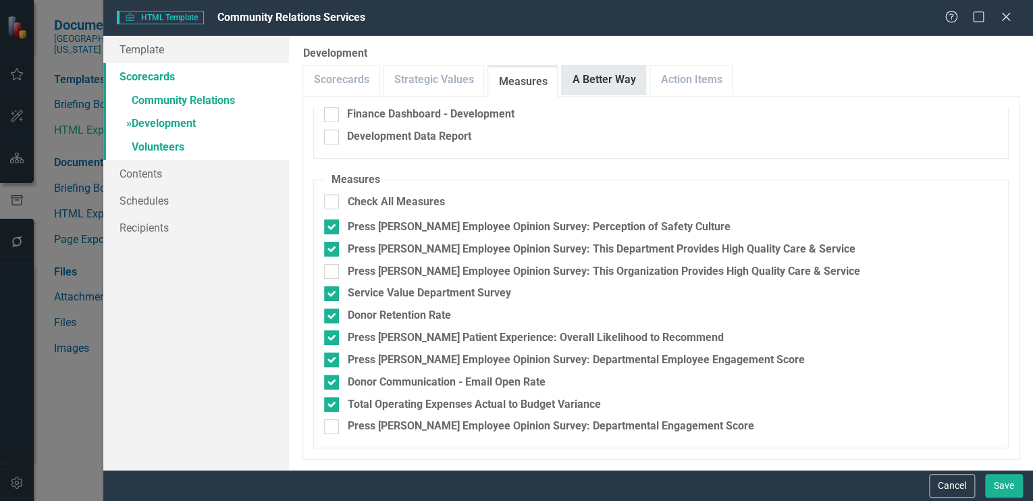
click at [589, 70] on link "A Better Way" at bounding box center [604, 79] width 84 height 29
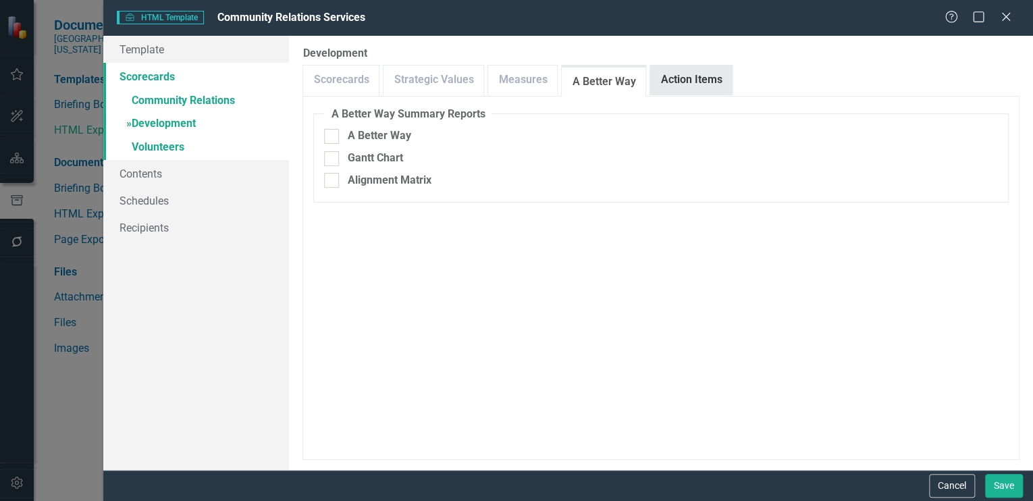
click at [667, 74] on link "Action Items" at bounding box center [691, 79] width 82 height 29
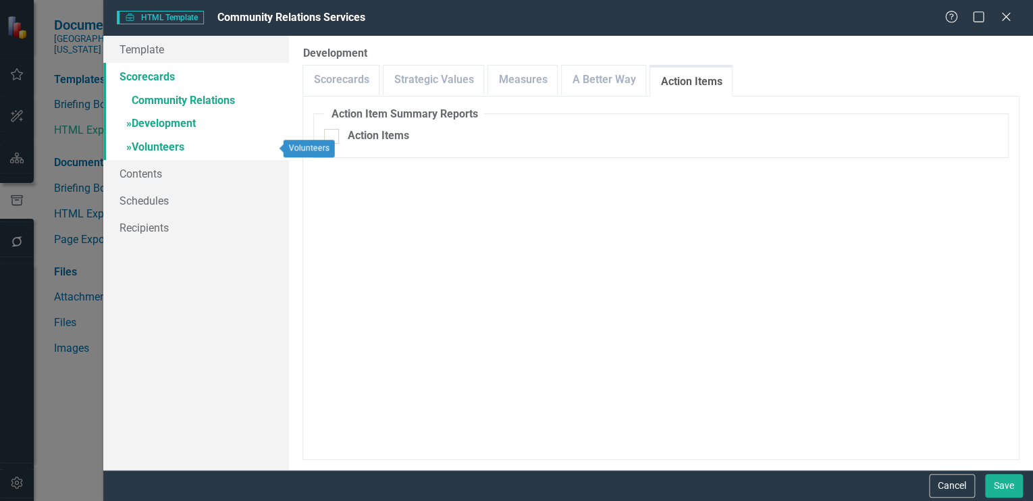
click at [163, 144] on link "» Volunteers" at bounding box center [196, 148] width 186 height 24
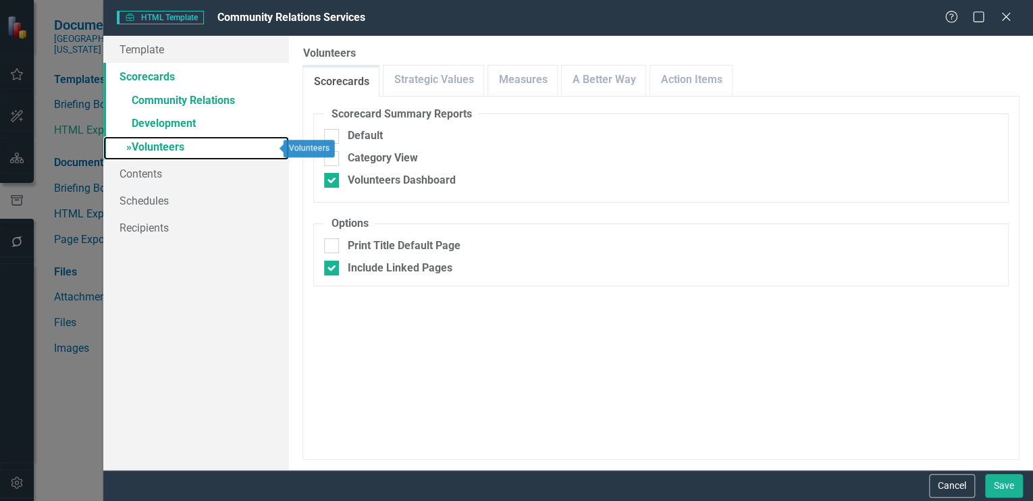
checkbox input "false"
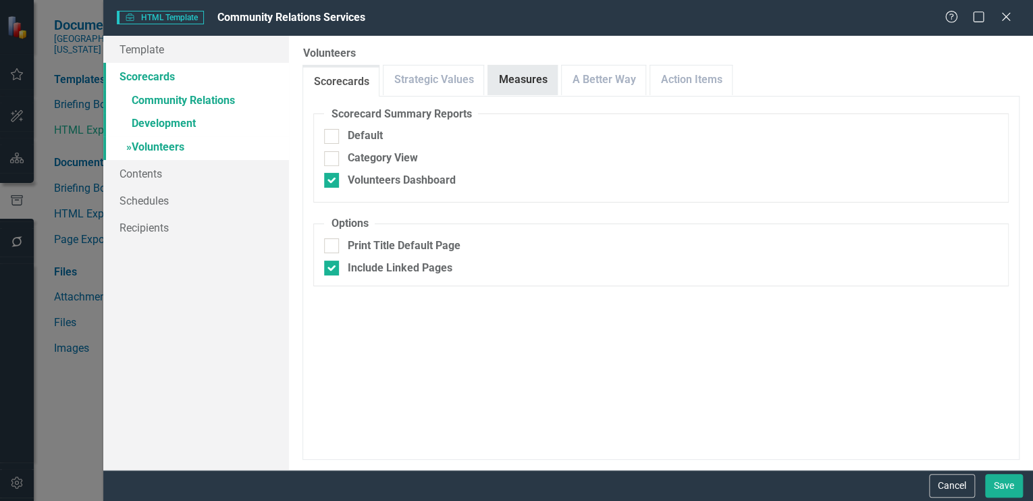
click at [510, 78] on link "Measures" at bounding box center [522, 79] width 69 height 29
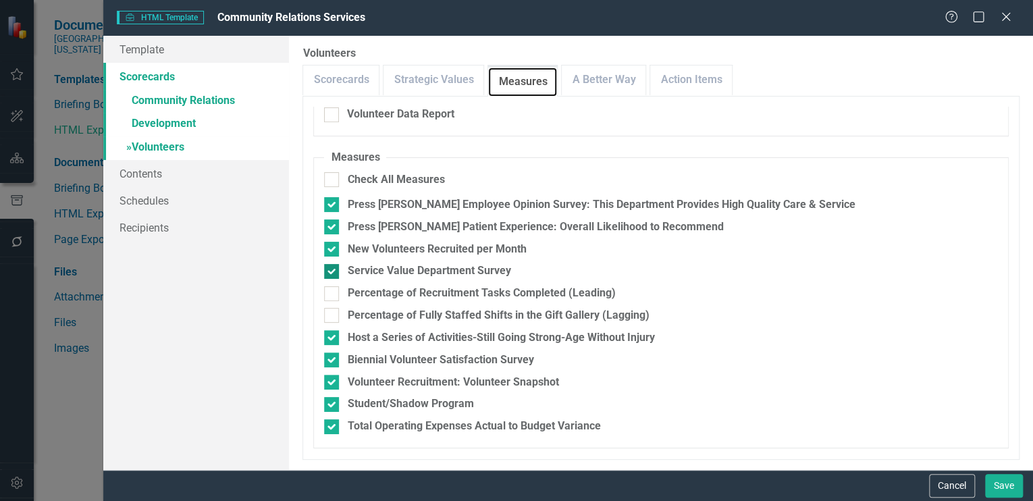
scroll to position [202, 0]
click at [595, 69] on link "A Better Way" at bounding box center [604, 79] width 84 height 29
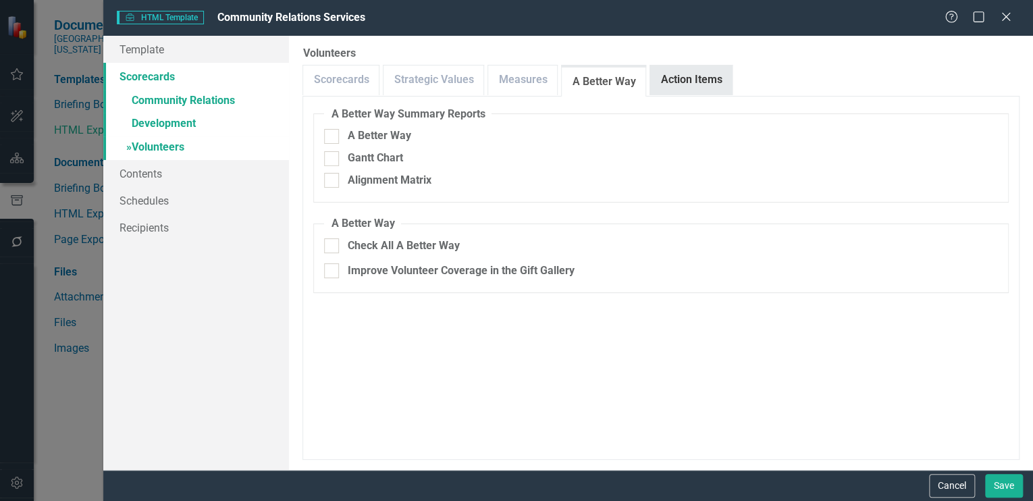
click at [660, 78] on link "Action Items" at bounding box center [691, 79] width 82 height 29
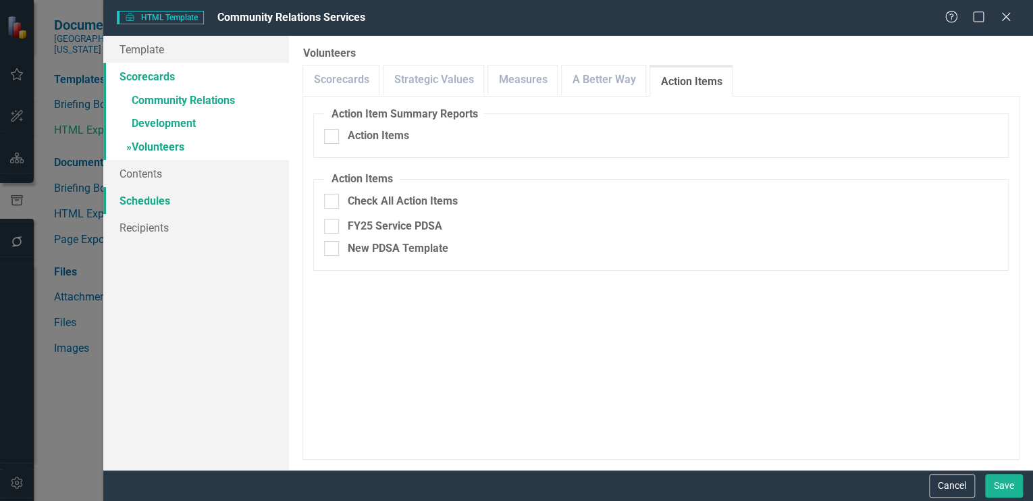
click at [140, 198] on link "Schedules" at bounding box center [196, 200] width 186 height 27
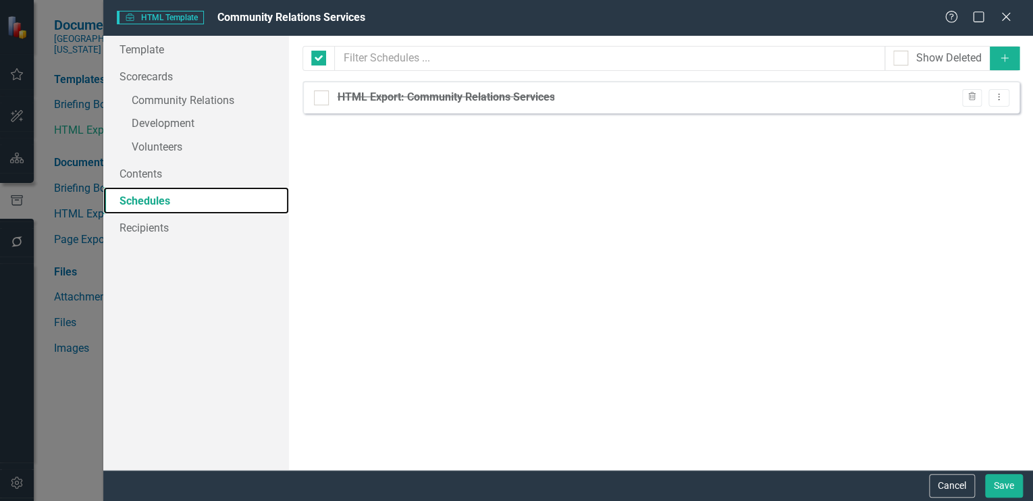
checkbox input "false"
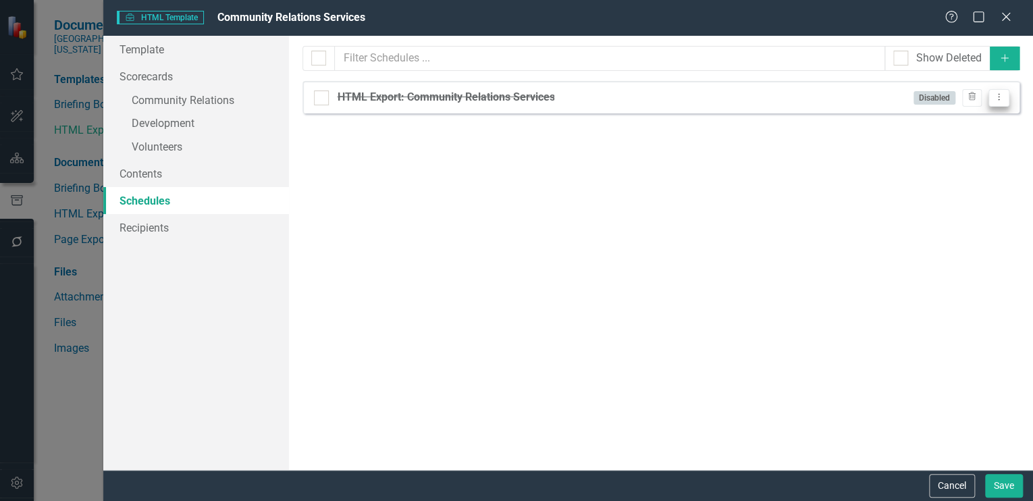
click at [996, 93] on icon "Dropdown Menu" at bounding box center [998, 96] width 11 height 9
click at [934, 113] on link "Edit Edit Schedule" at bounding box center [946, 119] width 124 height 25
select select "pm"
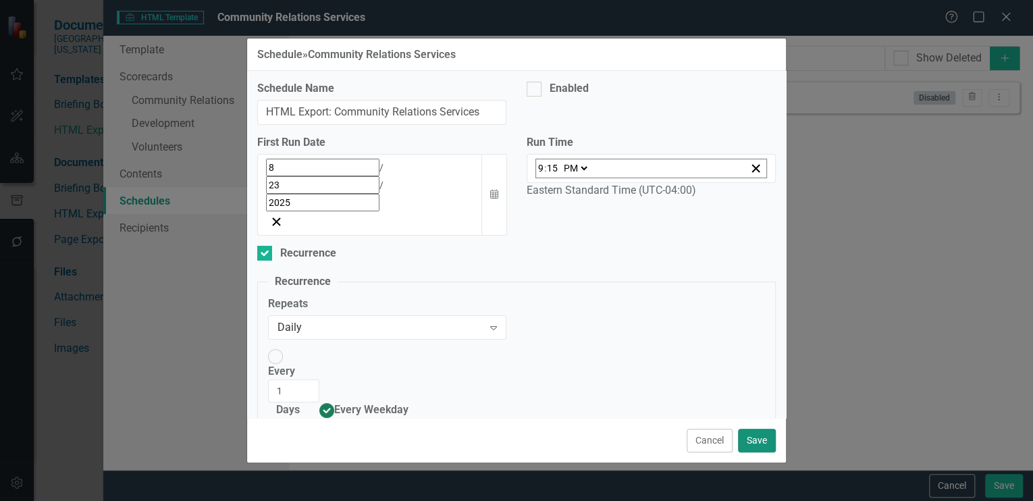
click at [755, 437] on button "Save" at bounding box center [757, 441] width 38 height 24
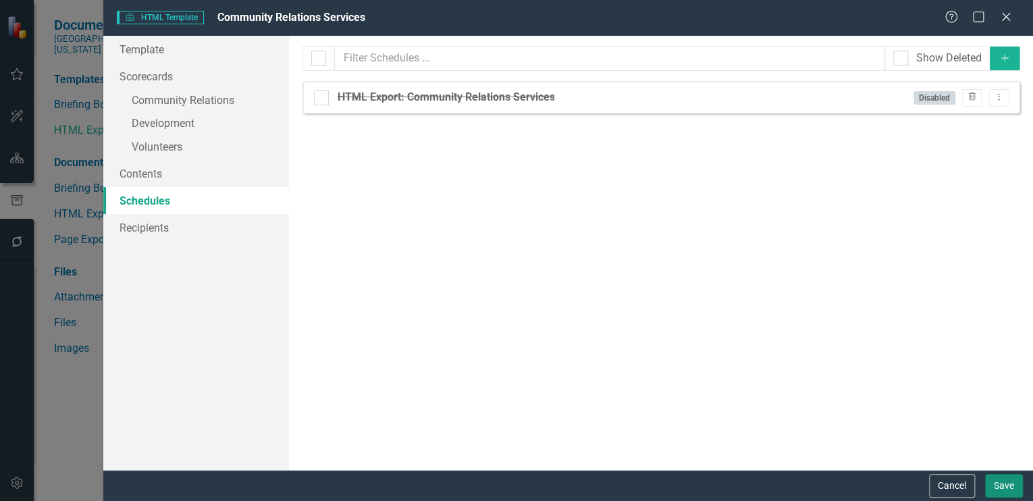
click at [1003, 482] on button "Save" at bounding box center [1004, 486] width 38 height 24
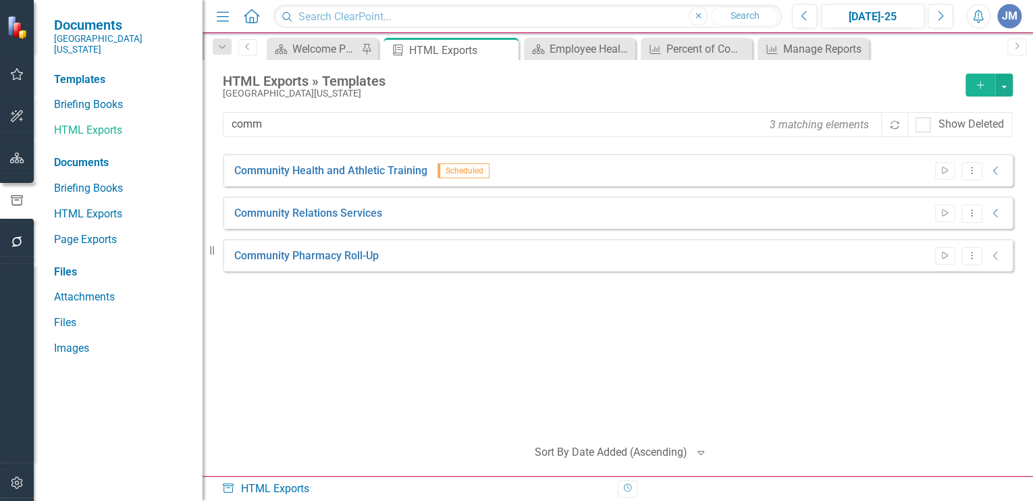
click at [10, 153] on icon "button" at bounding box center [17, 158] width 14 height 11
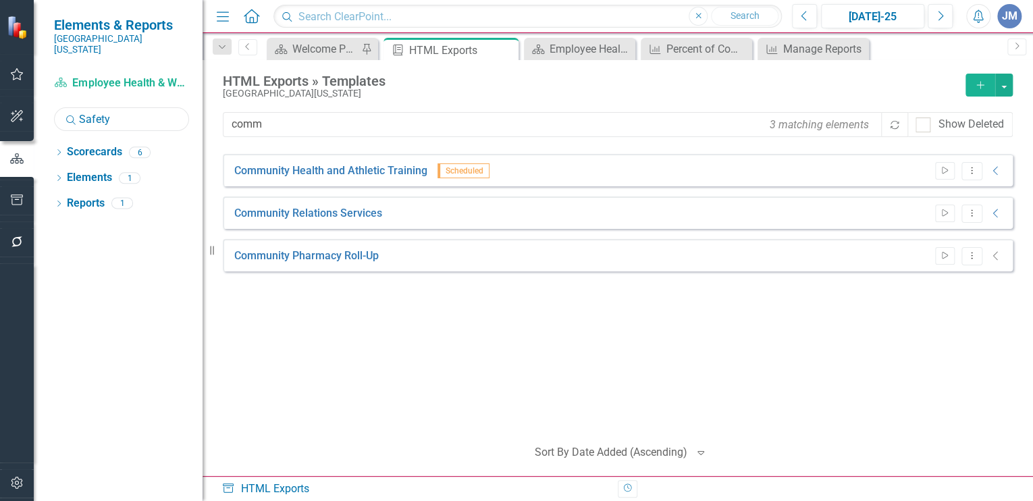
drag, startPoint x: 116, startPoint y: 110, endPoint x: 78, endPoint y: 109, distance: 37.8
click at [78, 109] on input "Safety" at bounding box center [121, 119] width 135 height 24
type input "workfor"
click at [59, 150] on icon "Dropdown" at bounding box center [58, 153] width 9 height 7
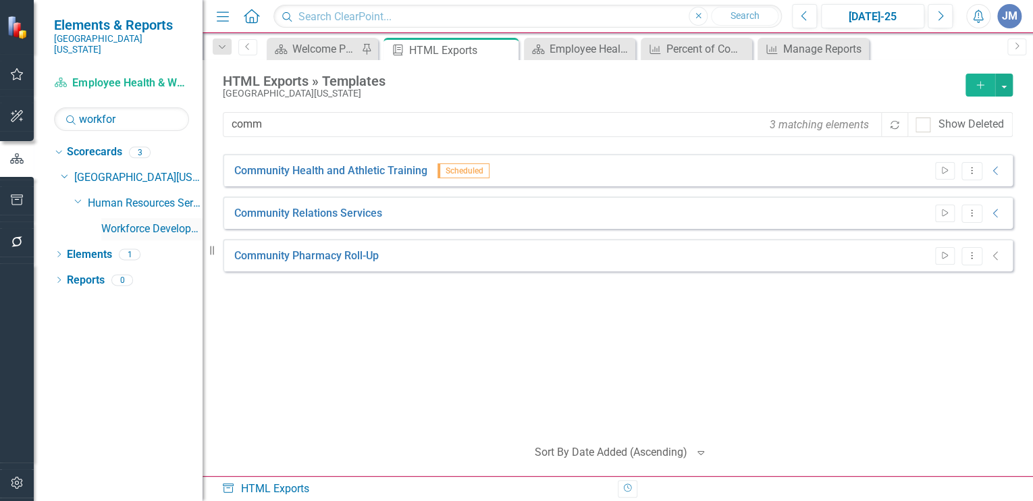
click at [124, 221] on link "Workforce Development" at bounding box center [151, 229] width 101 height 16
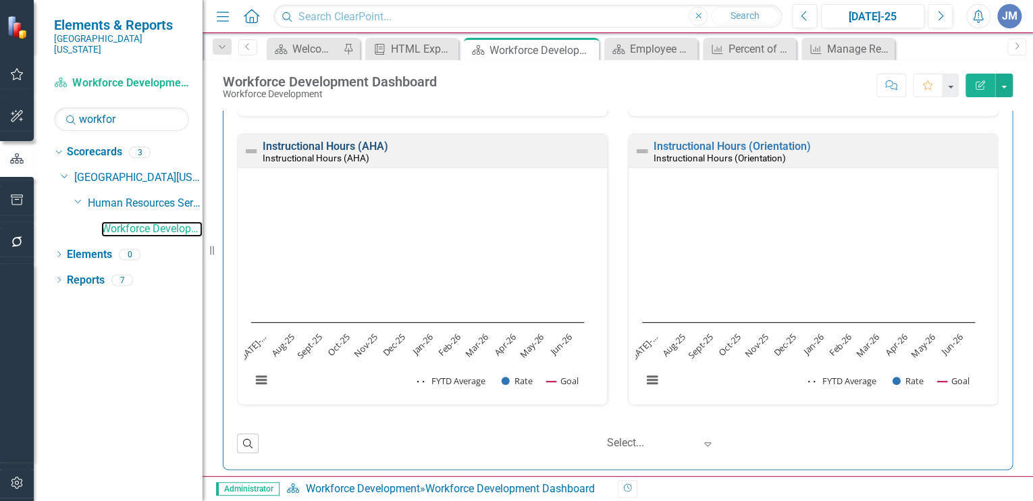
scroll to position [689, 0]
click at [307, 139] on link "Instructional Hours (AHA)" at bounding box center [326, 145] width 126 height 13
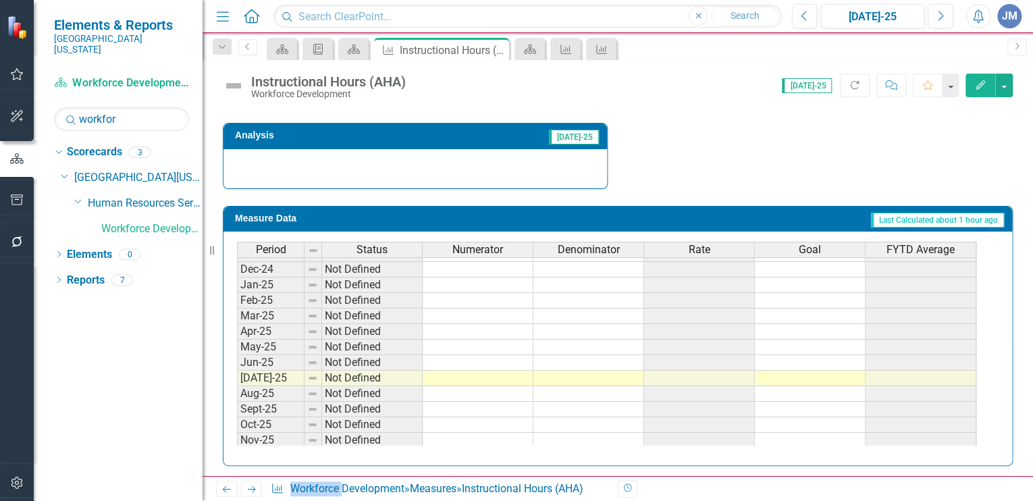
click at [799, 373] on tbody "Sep-23 Not Defined Oct-23 Not Defined Nov-23 Not Defined Dec-23 Not Defined Jan…" at bounding box center [606, 277] width 739 height 498
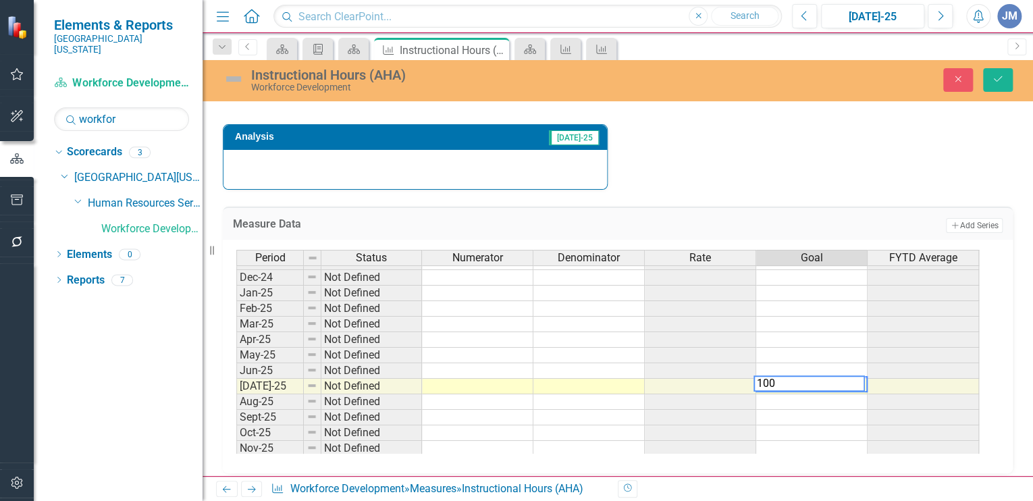
type textarea "100"
click at [788, 400] on td at bounding box center [811, 402] width 111 height 16
click at [858, 379] on td "100.00" at bounding box center [811, 387] width 111 height 16
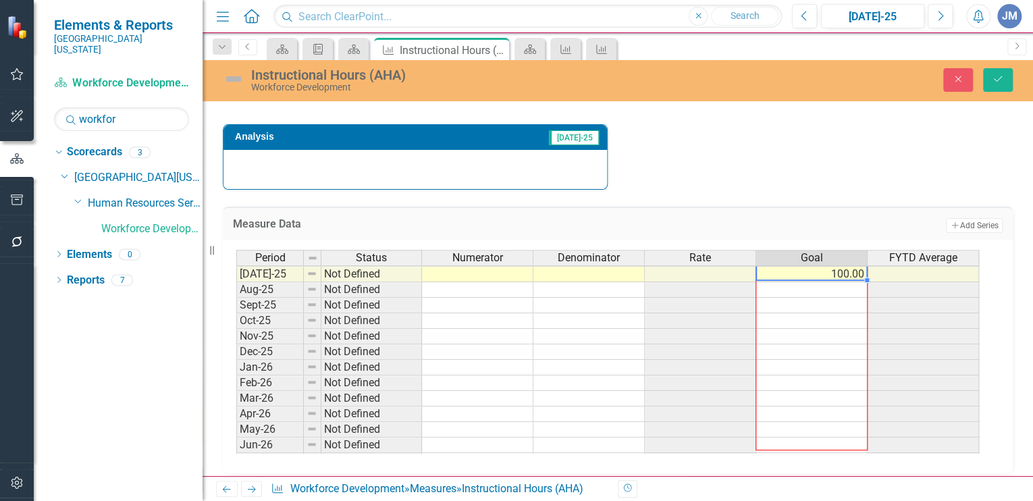
drag, startPoint x: 865, startPoint y: 387, endPoint x: 857, endPoint y: 435, distance: 48.1
click at [236, 435] on div "Period Status Numerator Denominator Rate Goal FYTD Average [DATE]-24 Not Define…" at bounding box center [236, 265] width 0 height 405
type textarea "100"
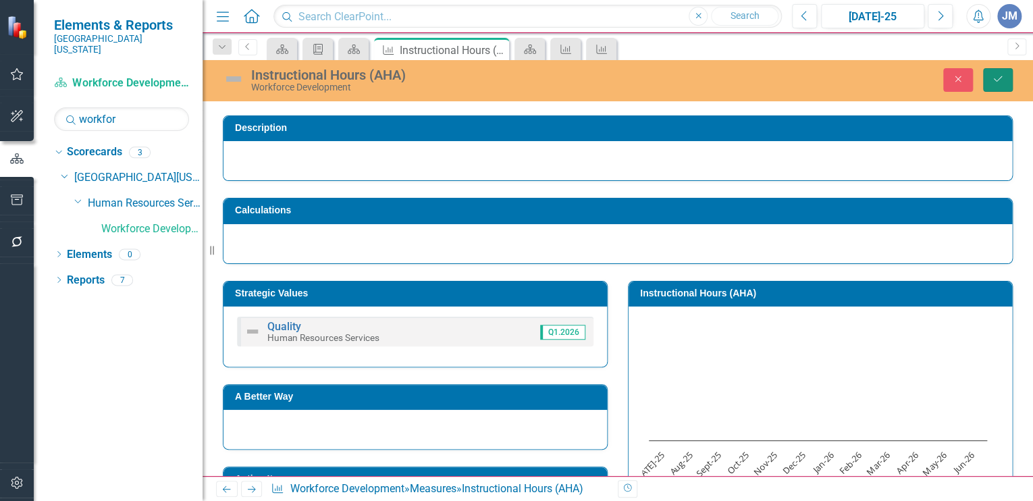
click at [994, 76] on icon "Save" at bounding box center [998, 78] width 12 height 9
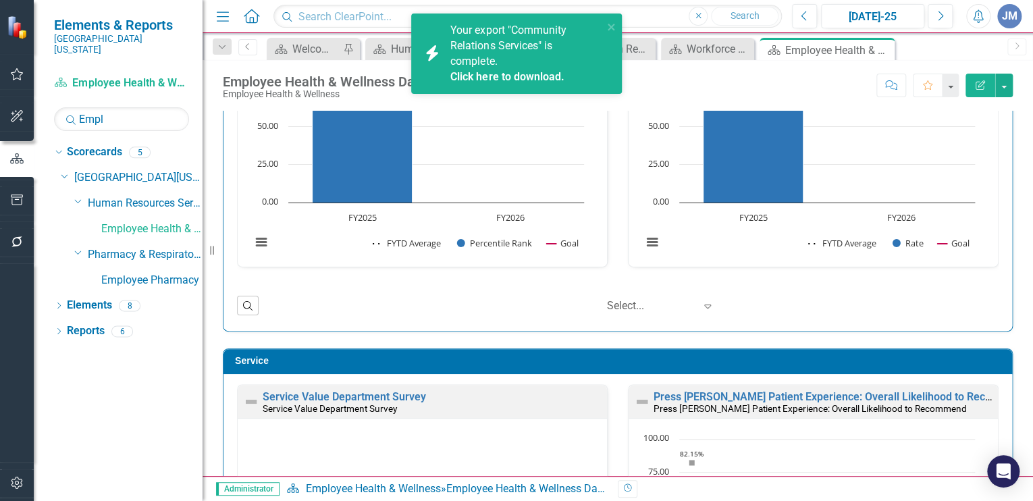
scroll to position [1, 0]
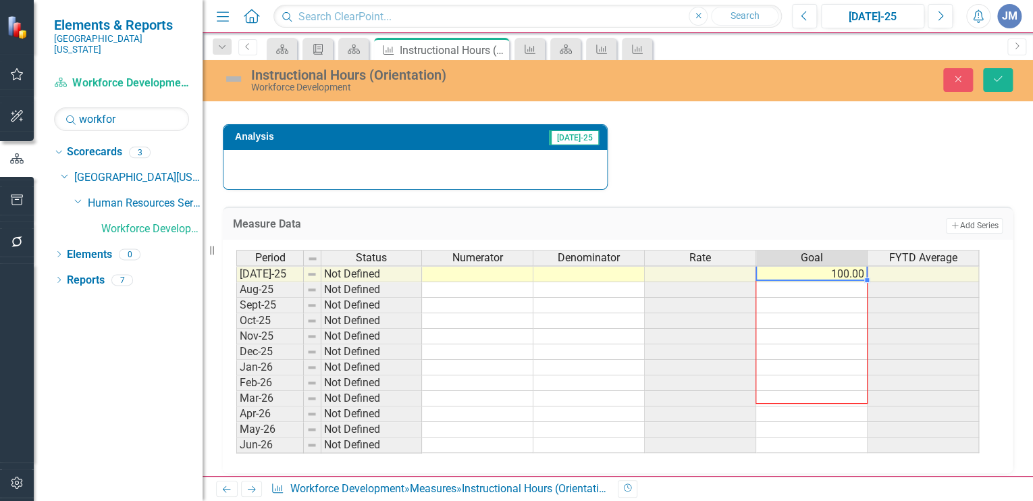
scroll to position [813, 0]
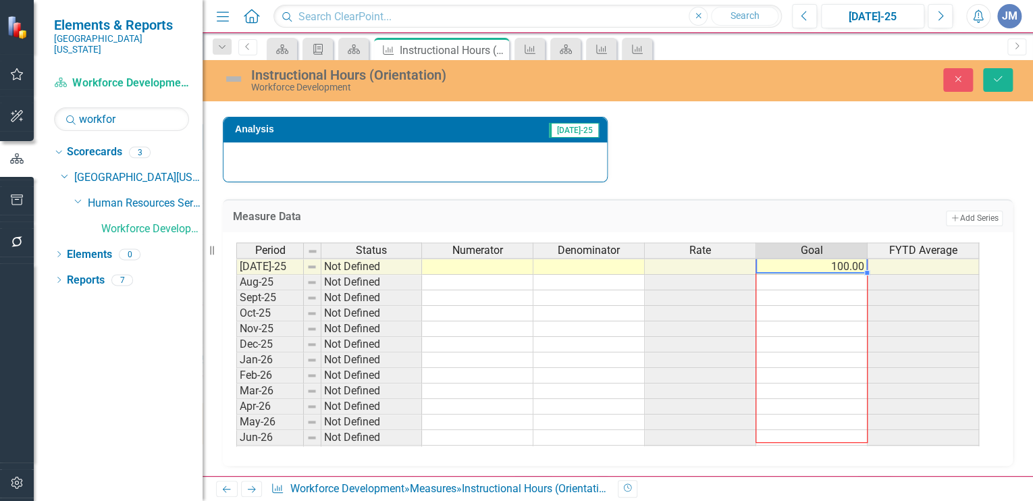
drag, startPoint x: 865, startPoint y: 351, endPoint x: 812, endPoint y: 432, distance: 97.0
click at [236, 433] on div "Period Status Numerator Denominator Rate Goal FYTD Average [DATE]-24 Not Define…" at bounding box center [236, 258] width 0 height 405
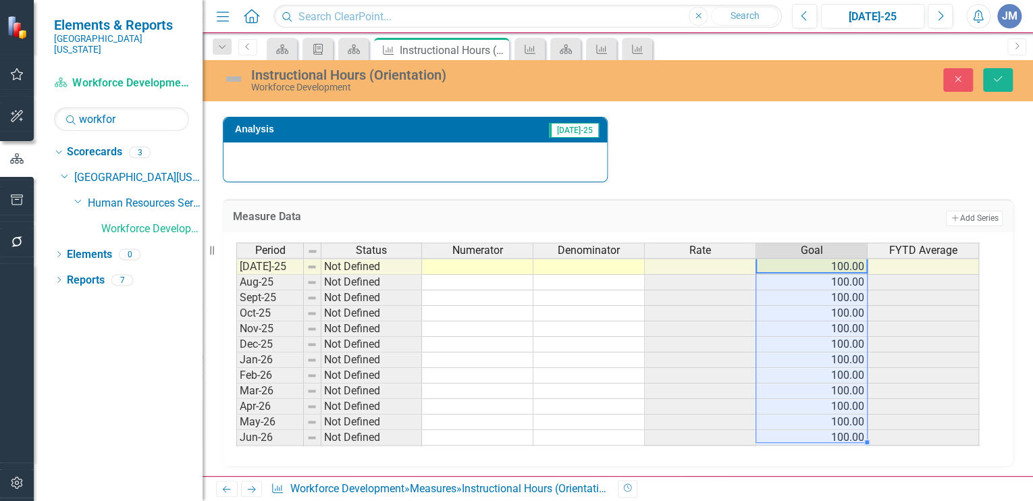
type textarea "100"
click at [759, 356] on td "100.00" at bounding box center [811, 360] width 111 height 16
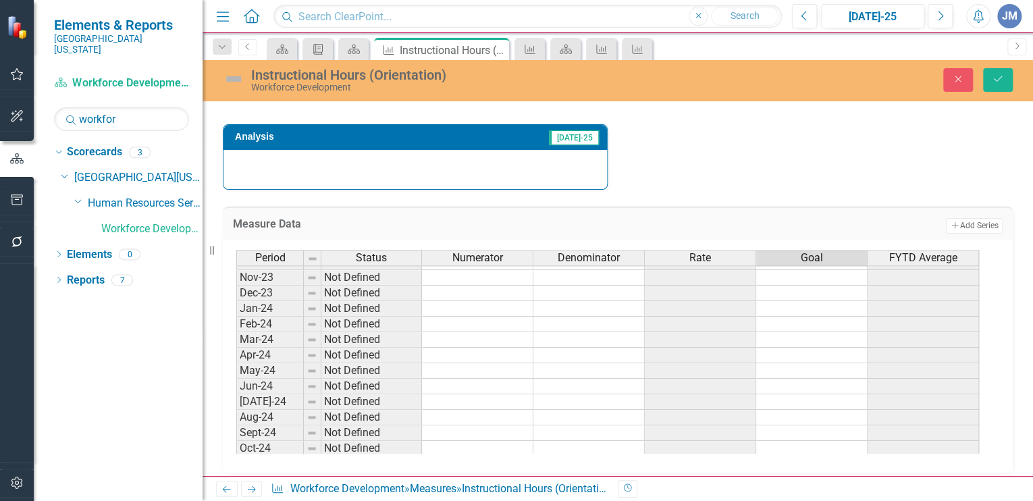
scroll to position [804, 0]
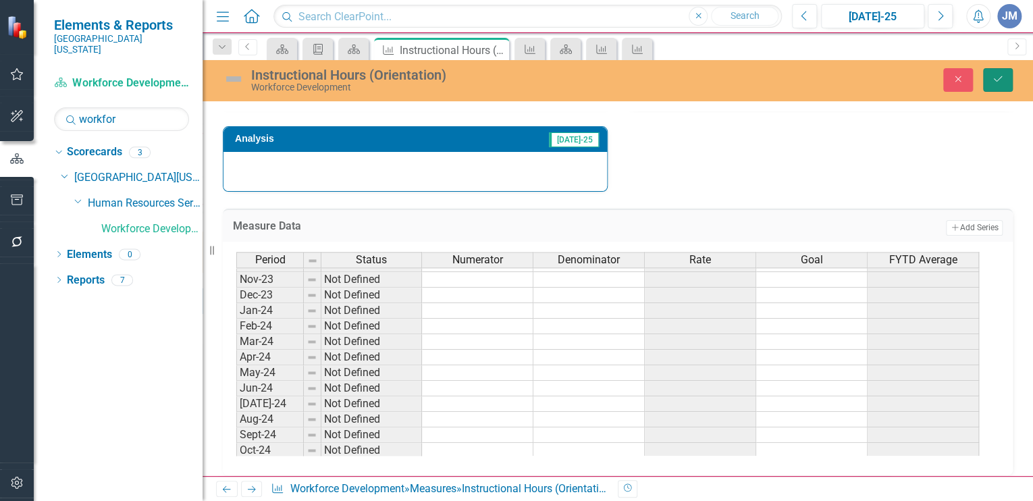
click at [999, 80] on icon "Save" at bounding box center [998, 78] width 12 height 9
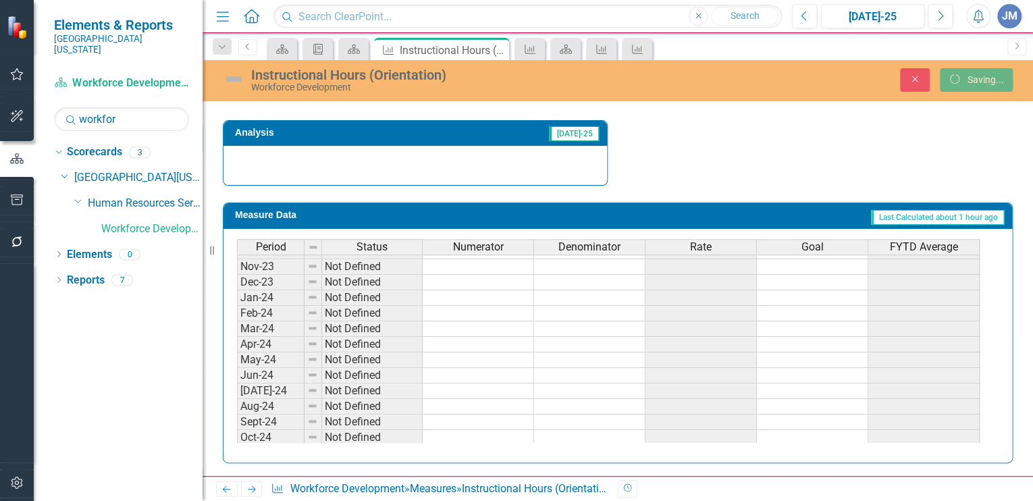
scroll to position [503, 0]
